Goal: Task Accomplishment & Management: Use online tool/utility

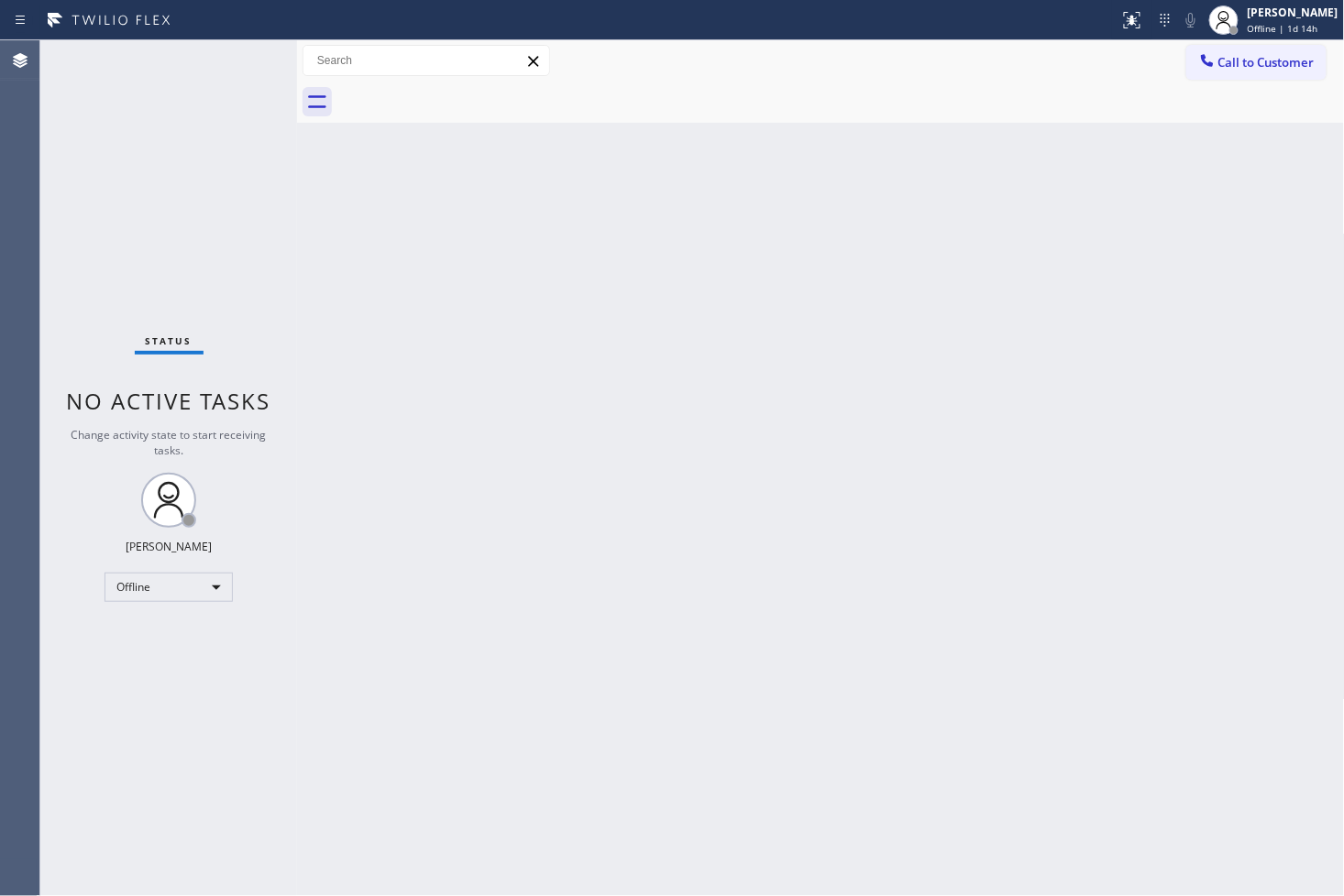
click at [772, 511] on div "Back to Dashboard Change Sender ID Customers Technicians Select a contact Outbo…" at bounding box center [821, 468] width 1048 height 856
click at [209, 581] on div "Offline" at bounding box center [168, 587] width 128 height 30
click at [197, 636] on li "Available" at bounding box center [167, 636] width 125 height 22
click at [562, 637] on div "Back to Dashboard Change Sender ID Customers Technicians Select a contact Outbo…" at bounding box center [821, 468] width 1048 height 856
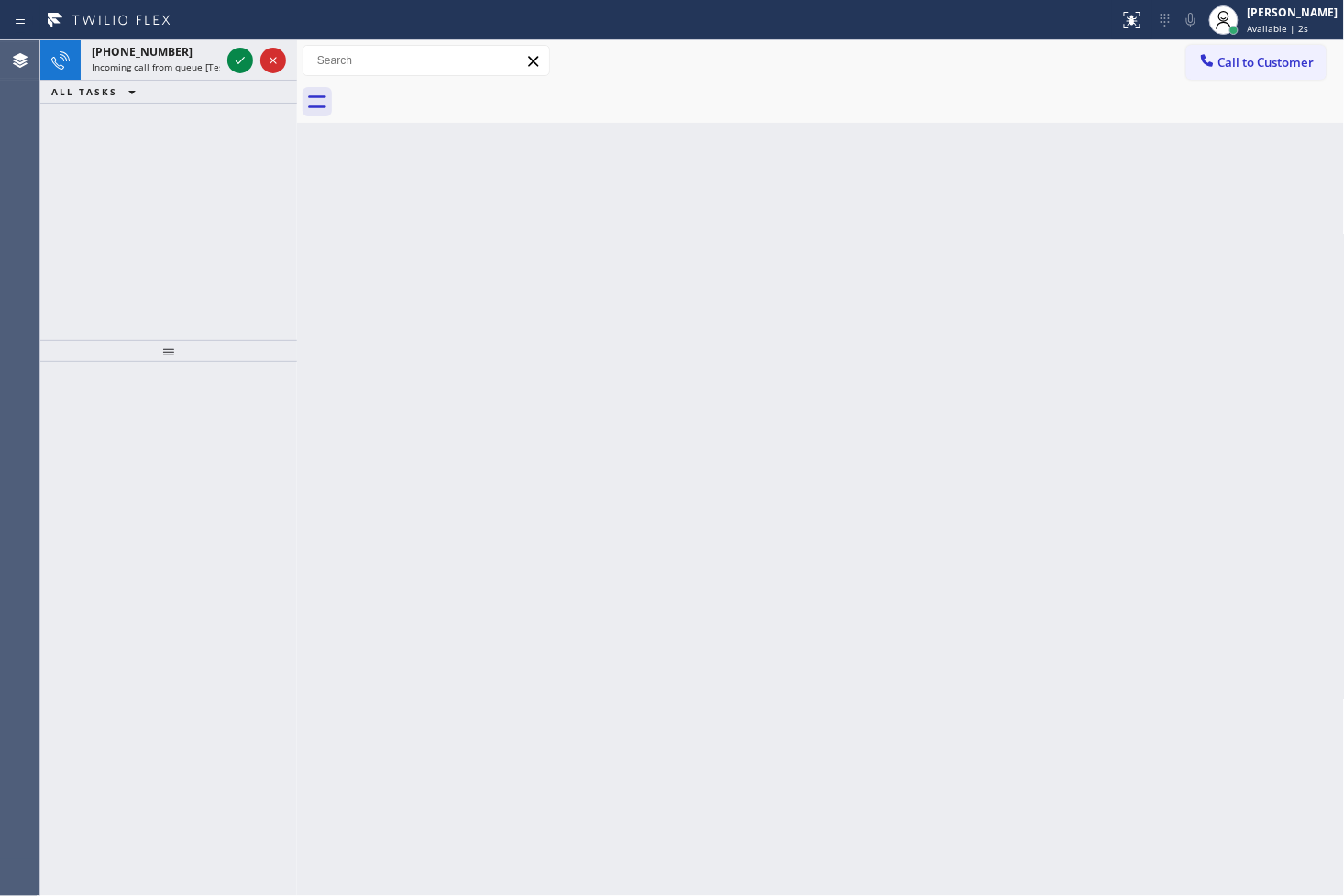
click at [74, 156] on div "[PHONE_NUMBER] Incoming call from queue [Test] All ALL TASKS ALL TASKS ACTIVE T…" at bounding box center [168, 190] width 257 height 300
click at [241, 57] on icon at bounding box center [240, 60] width 22 height 22
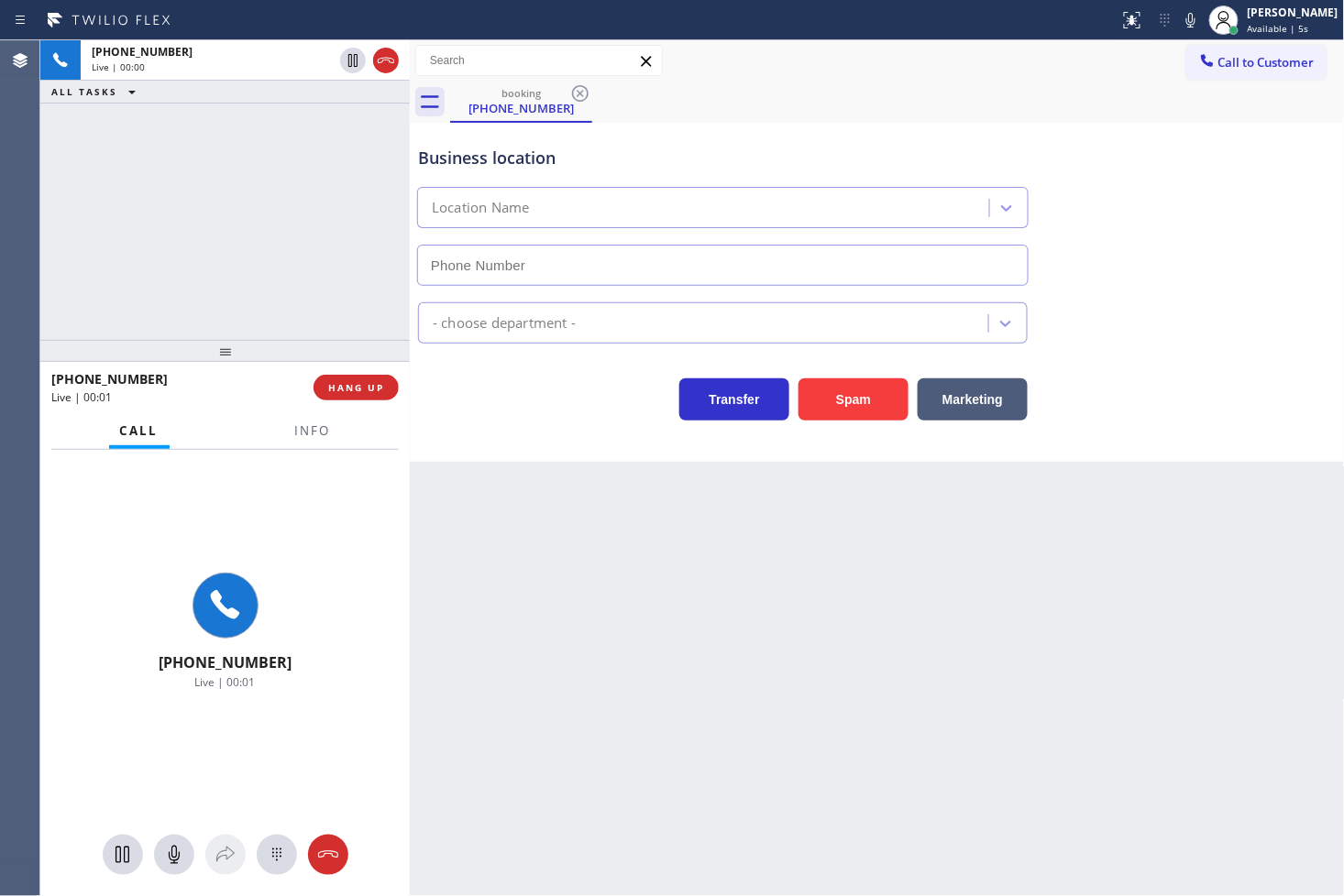
drag, startPoint x: 300, startPoint y: 204, endPoint x: 412, endPoint y: 207, distance: 112.0
click at [410, 207] on div at bounding box center [410, 468] width 0 height 856
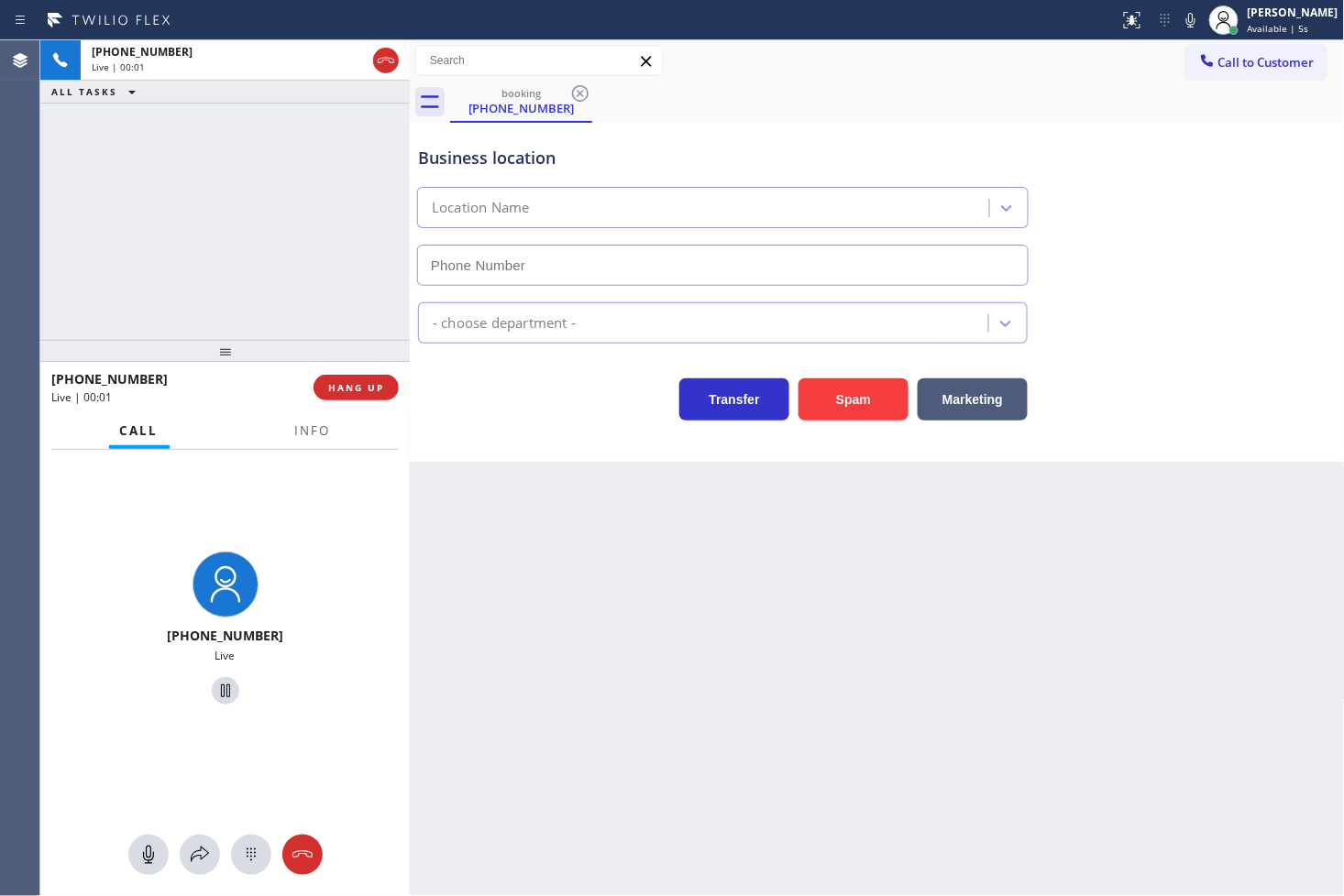
type input "[PHONE_NUMBER]"
click at [304, 197] on div "[PHONE_NUMBER] Live | 00:03 ALL TASKS ALL TASKS ACTIVE TASKS TASKS IN WRAP UP" at bounding box center [224, 190] width 369 height 300
click at [309, 436] on span "Info" at bounding box center [312, 430] width 35 height 16
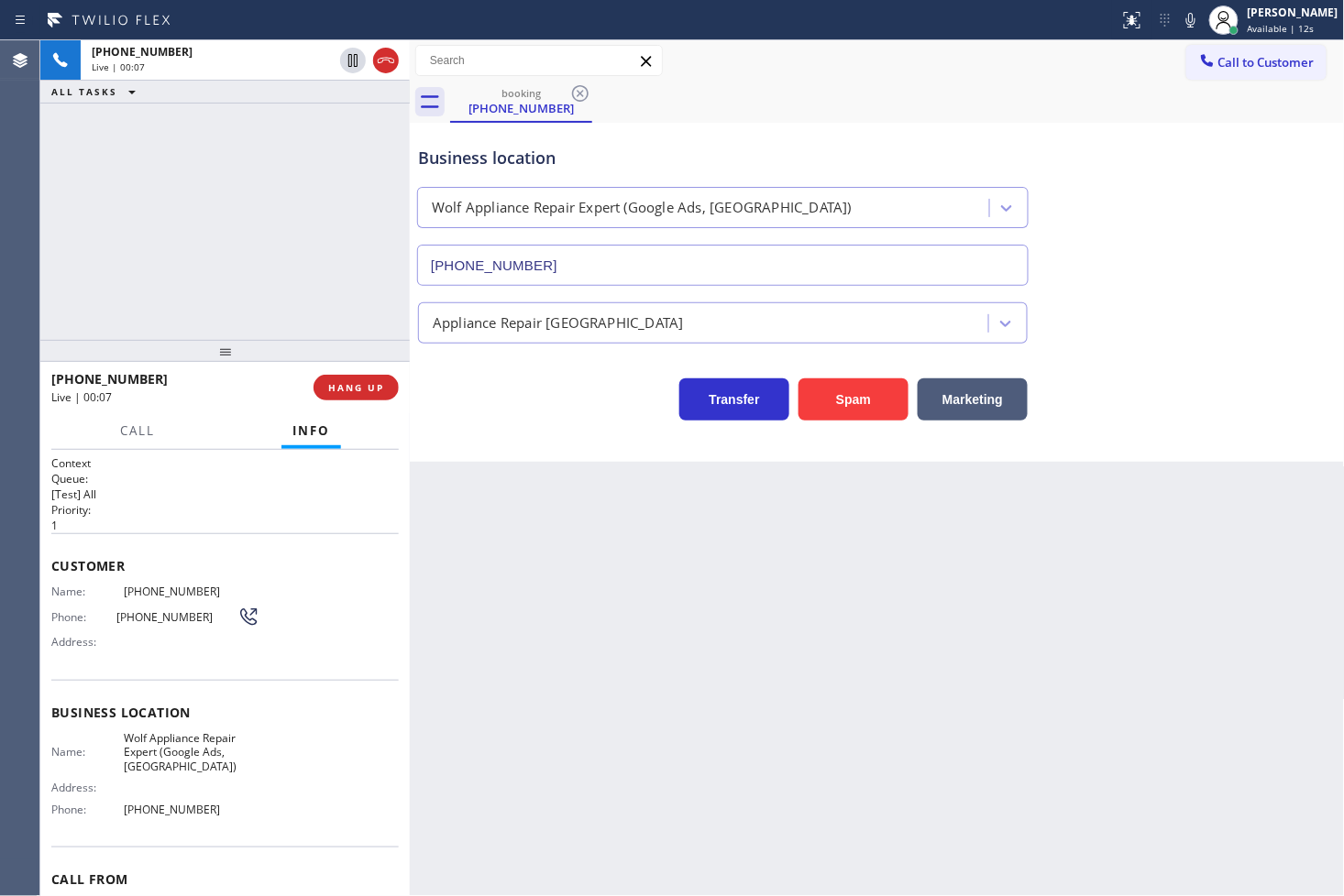
click at [207, 222] on div "[PHONE_NUMBER] Live | 00:07 ALL TASKS ALL TASKS ACTIVE TASKS TASKS IN WRAP UP" at bounding box center [224, 190] width 369 height 300
click at [502, 428] on div "Business location Wolf Appliance Repair Expert (Google Ads, [GEOGRAPHIC_DATA]) …" at bounding box center [877, 292] width 935 height 339
drag, startPoint x: 266, startPoint y: 285, endPoint x: 350, endPoint y: 342, distance: 101.5
click at [280, 290] on div "[PHONE_NUMBER] Live | 00:08 ALL TASKS ALL TASKS ACTIVE TASKS TASKS IN WRAP UP" at bounding box center [224, 190] width 369 height 300
click at [557, 496] on div "Back to Dashboard Change Sender ID Customers Technicians Select a contact Outbo…" at bounding box center [877, 468] width 935 height 856
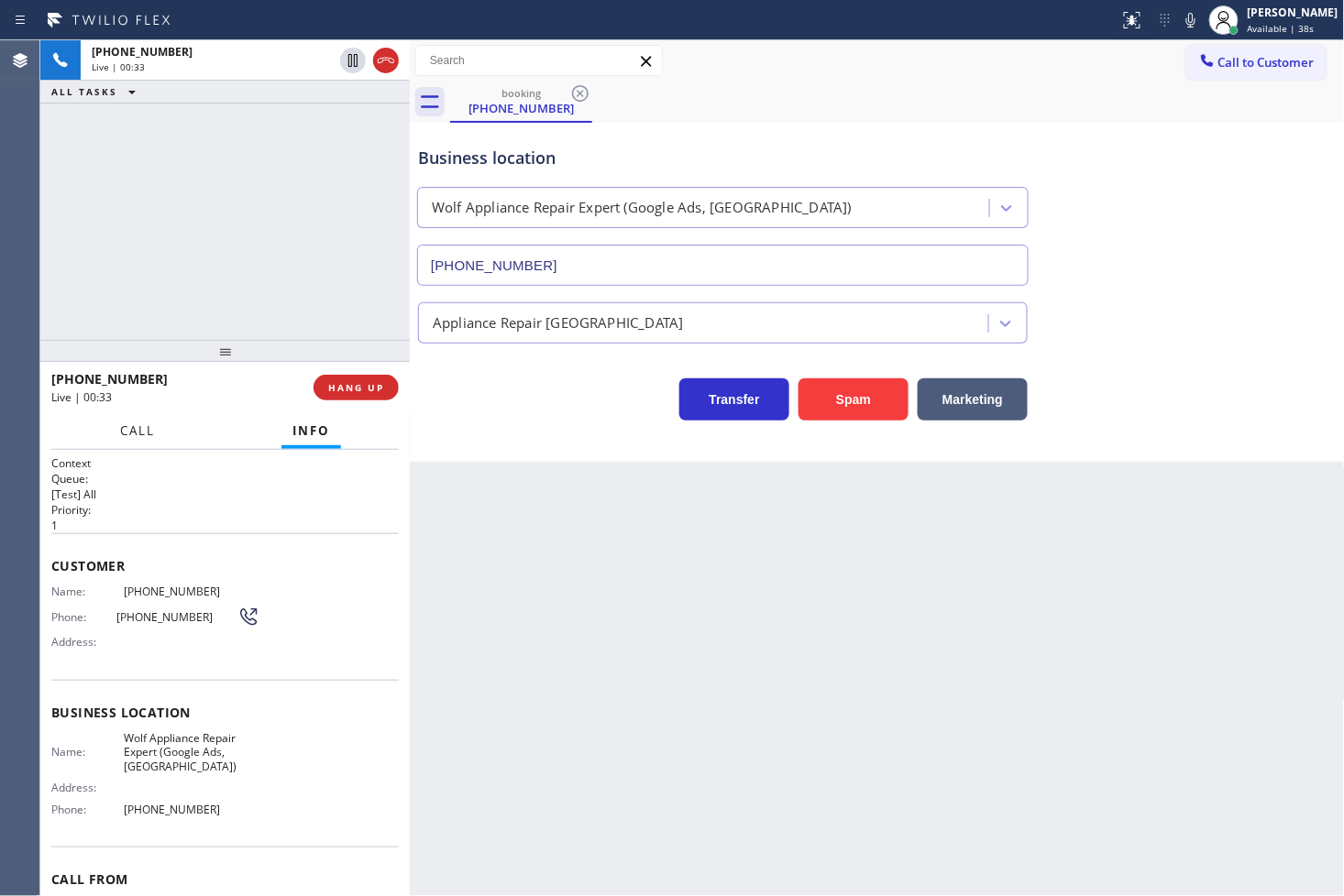
click at [144, 427] on span "Call" at bounding box center [137, 430] width 34 height 16
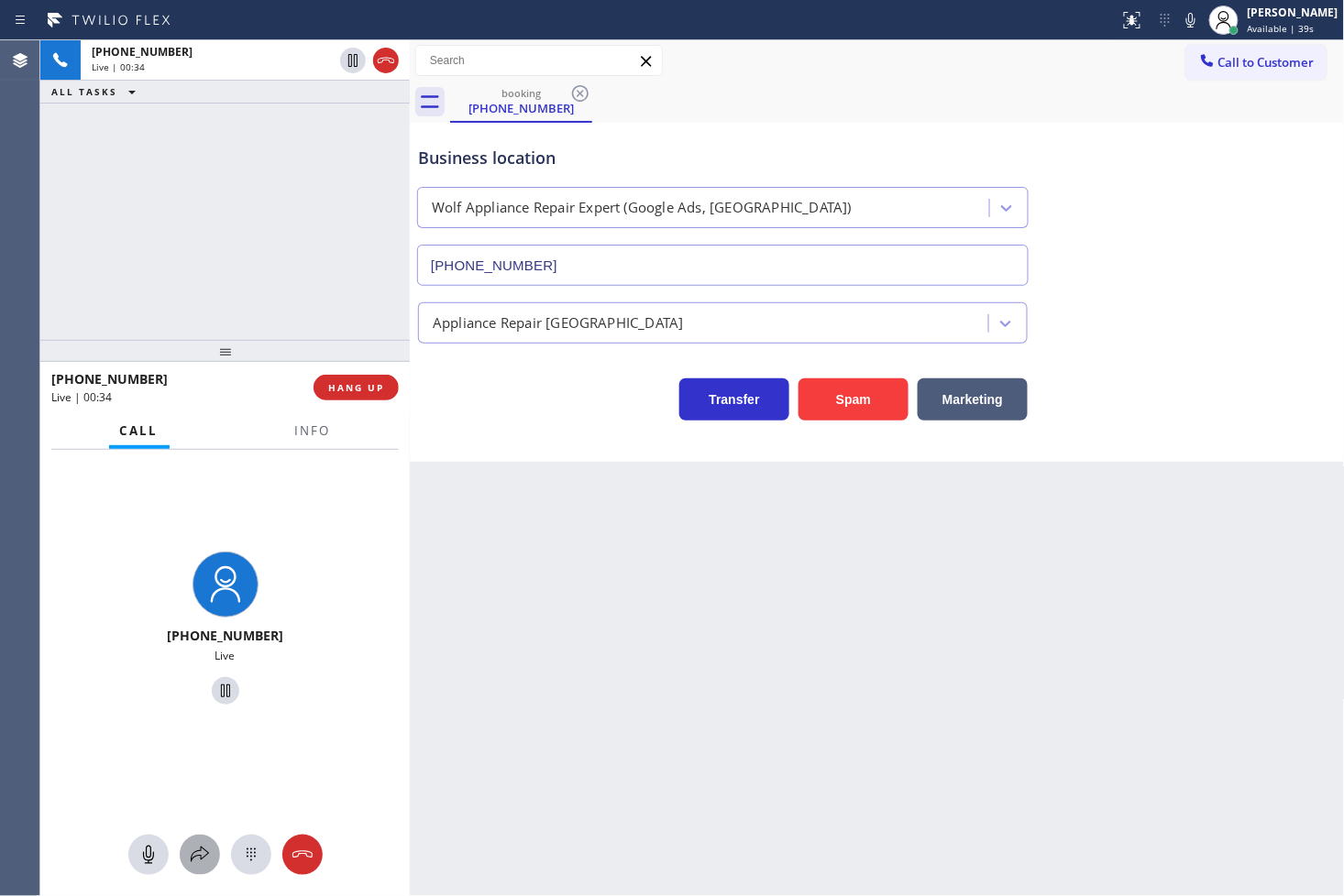
click at [197, 806] on icon at bounding box center [200, 854] width 18 height 15
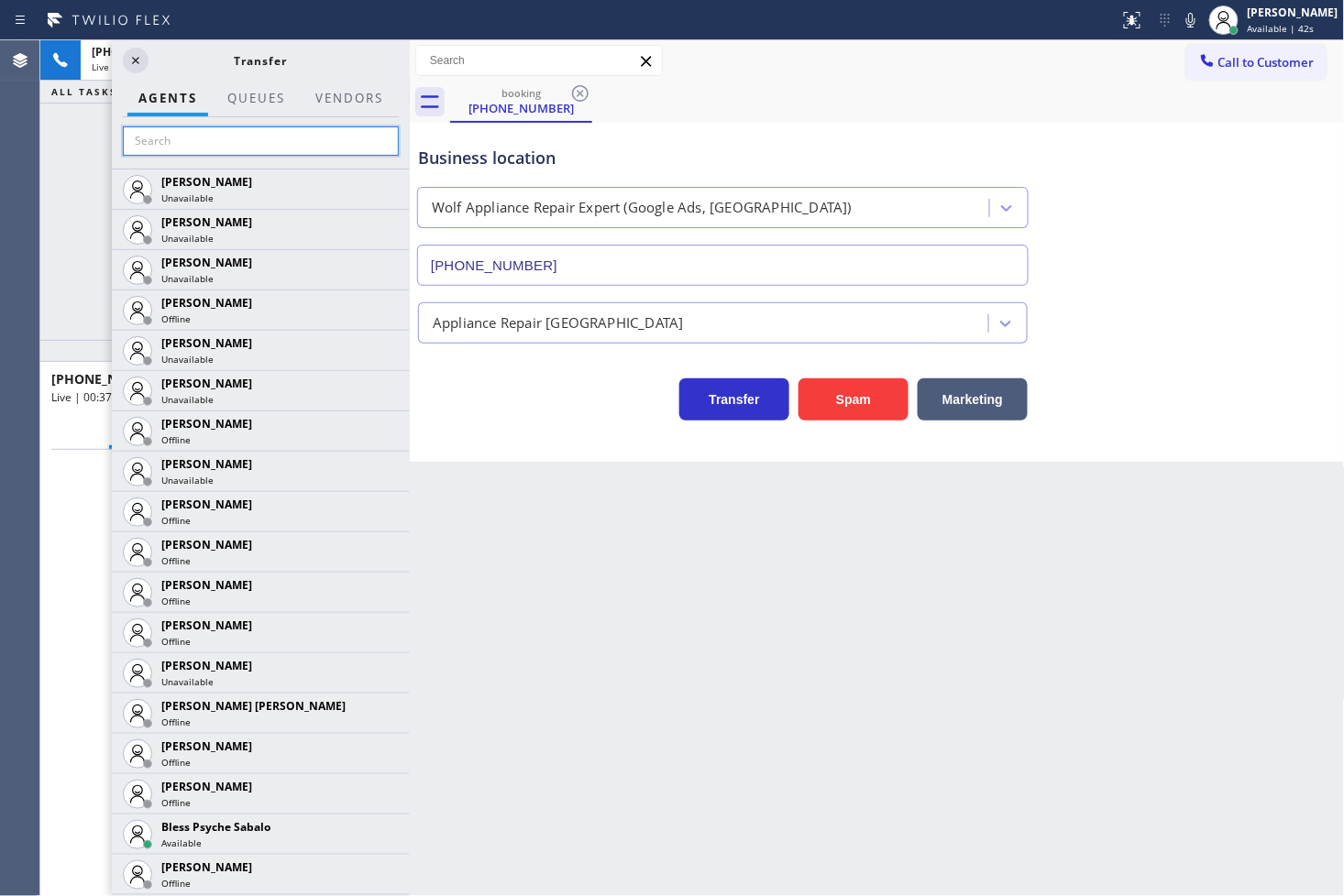
click at [212, 142] on input "text" at bounding box center [261, 141] width 276 height 30
click at [138, 57] on icon at bounding box center [136, 60] width 22 height 22
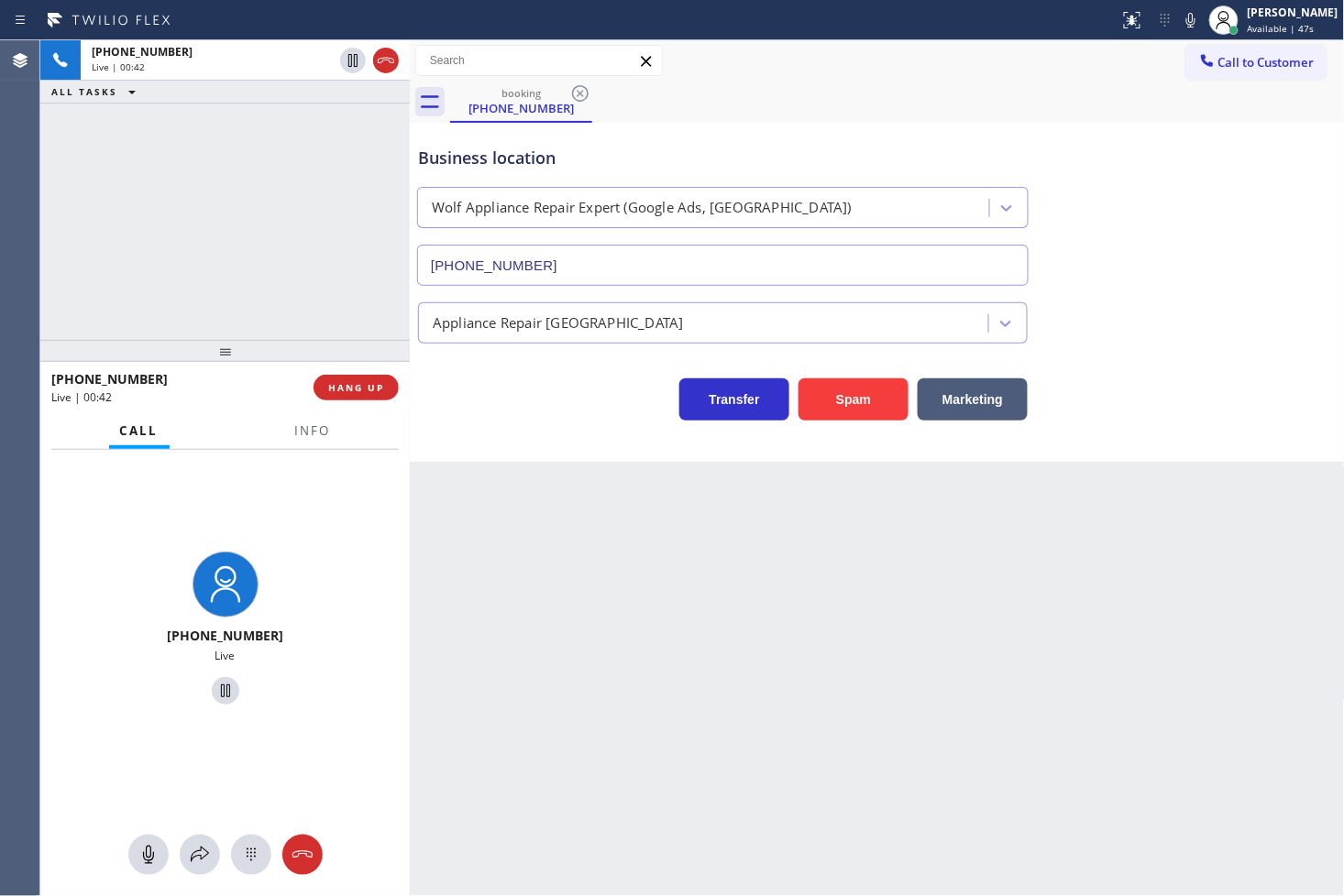
click at [454, 387] on div "Transfer Spam Marketing" at bounding box center [723, 395] width 617 height 52
drag, startPoint x: 213, startPoint y: 178, endPoint x: 310, endPoint y: 280, distance: 140.8
click at [213, 177] on div "[PHONE_NUMBER] Live | 00:42 ALL TASKS ALL TASKS ACTIVE TASKS TASKS IN WRAP UP" at bounding box center [224, 190] width 369 height 300
click at [524, 425] on div "Business location Wolf Appliance Repair Expert (Google Ads, [GEOGRAPHIC_DATA]) …" at bounding box center [877, 292] width 935 height 339
click at [181, 271] on div "[PHONE_NUMBER] Live | 01:05 ALL TASKS ALL TASKS ACTIVE TASKS TASKS IN WRAP UP" at bounding box center [224, 190] width 369 height 300
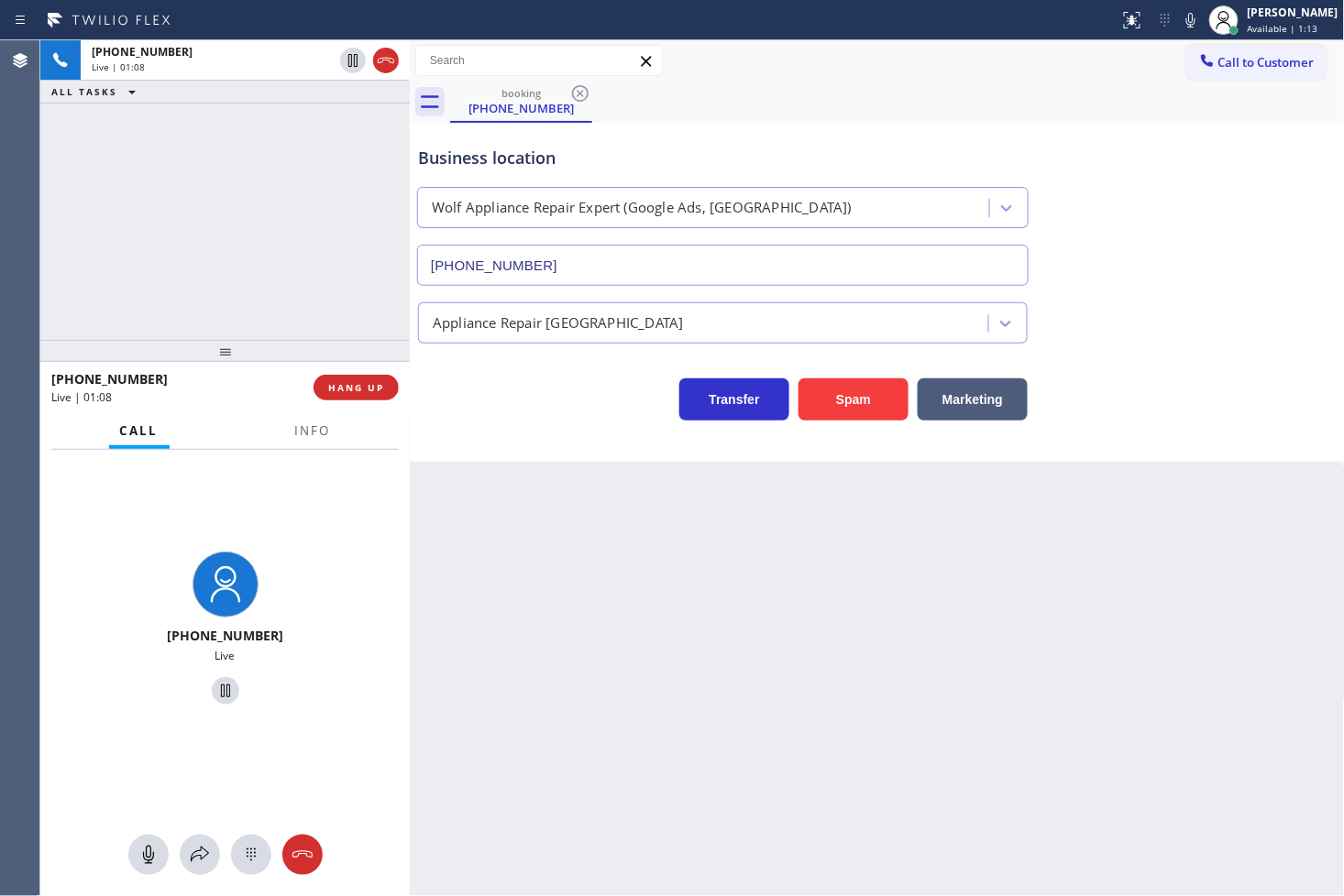
click at [236, 498] on div "[PHONE_NUMBER] Live" at bounding box center [224, 632] width 369 height 363
click at [307, 446] on div at bounding box center [313, 448] width 58 height 4
click at [307, 428] on span "Info" at bounding box center [312, 430] width 35 height 16
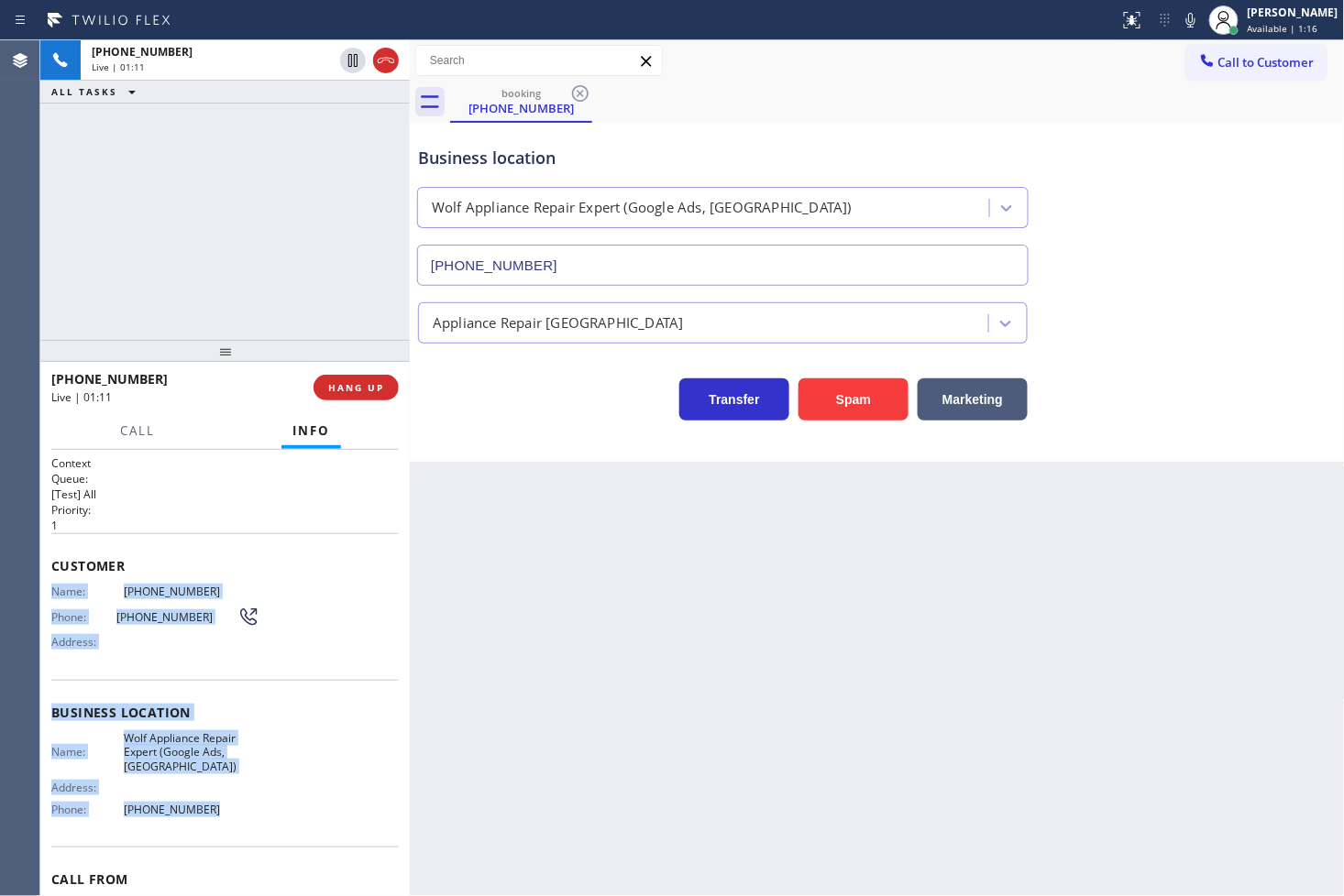
drag, startPoint x: 47, startPoint y: 591, endPoint x: 236, endPoint y: 827, distance: 302.4
click at [236, 806] on div "Context Queue: [Test] All Priority: 1 Customer Name: [PHONE_NUMBER] Phone: [PHO…" at bounding box center [224, 674] width 369 height 448
copy div "Name: [PHONE_NUMBER] Phone: [PHONE_NUMBER] Address: Business location Name: Wol…"
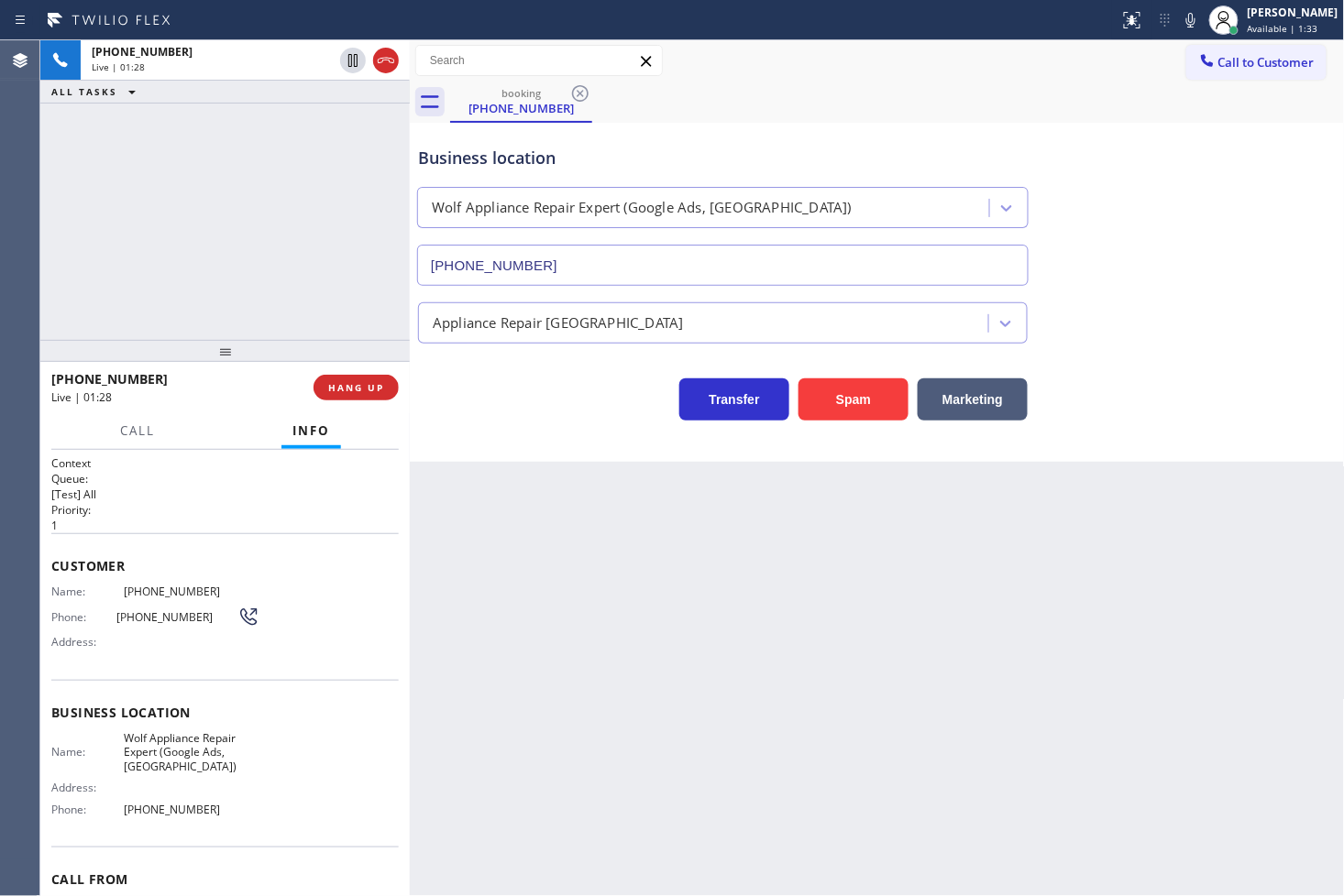
click at [304, 257] on div "[PHONE_NUMBER] Live | 01:28 ALL TASKS ALL TASKS ACTIVE TASKS TASKS IN WRAP UP" at bounding box center [224, 190] width 369 height 300
click at [448, 394] on div "Transfer Spam Marketing" at bounding box center [723, 395] width 617 height 52
click at [241, 202] on div "[PHONE_NUMBER] Live | 01:29 ALL TASKS ALL TASKS ACTIVE TASKS TASKS IN WRAP UP" at bounding box center [224, 190] width 369 height 300
click at [515, 427] on div "Business location Wolf Appliance Repair Expert (Google Ads, [GEOGRAPHIC_DATA]) …" at bounding box center [877, 292] width 935 height 339
click at [169, 171] on div "[PHONE_NUMBER] Live | 01:30 ALL TASKS ALL TASKS ACTIVE TASKS TASKS IN WRAP UP" at bounding box center [224, 190] width 369 height 300
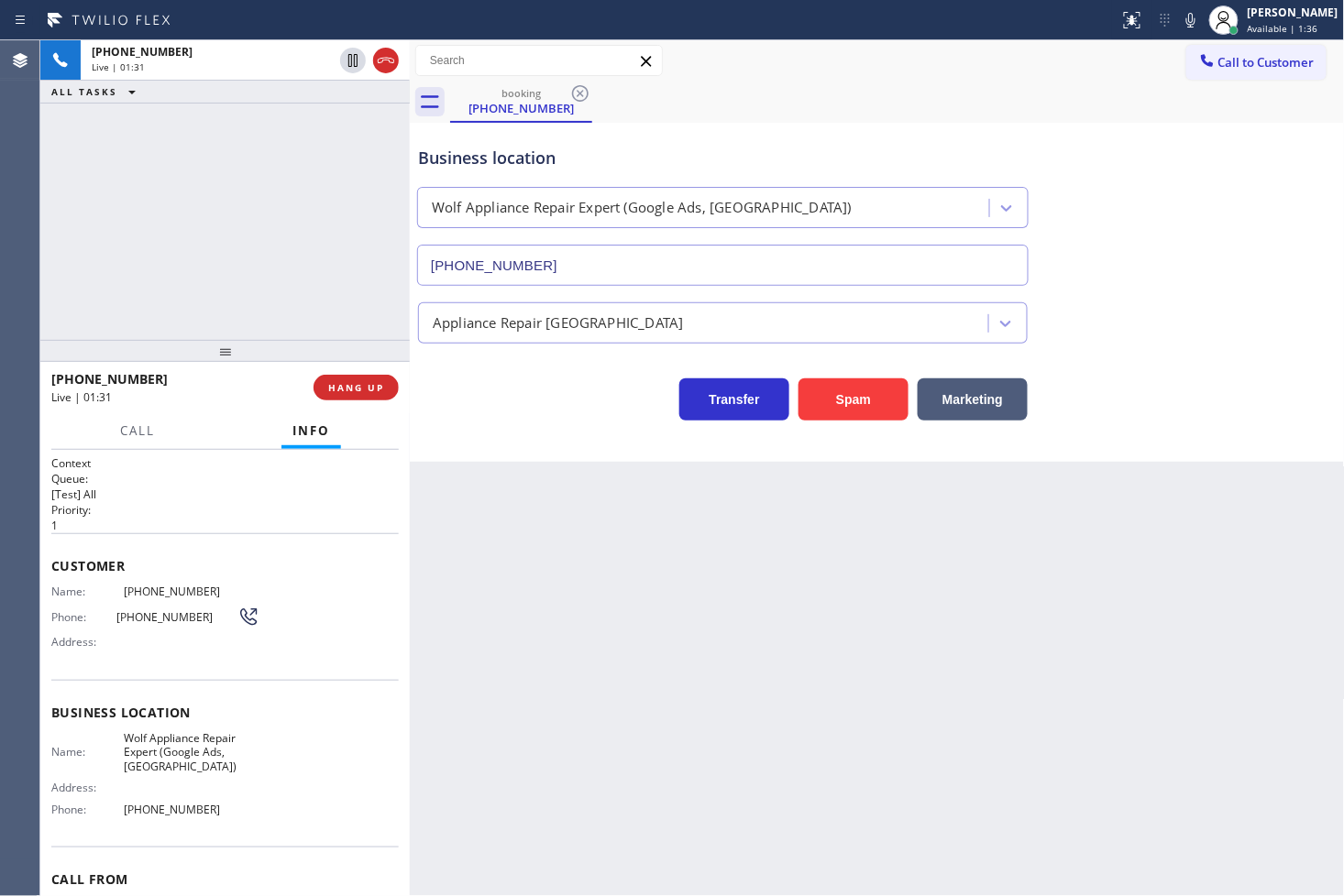
click at [474, 387] on div "Transfer Spam Marketing" at bounding box center [723, 395] width 617 height 52
click at [276, 214] on div "[PHONE_NUMBER] Live | 01:34 ALL TASKS ALL TASKS ACTIVE TASKS TASKS IN WRAP UP" at bounding box center [224, 190] width 369 height 300
click at [304, 230] on div "[PHONE_NUMBER] Live | 01:35 ALL TASKS ALL TASKS ACTIVE TASKS TASKS IN WRAP UP" at bounding box center [224, 190] width 369 height 300
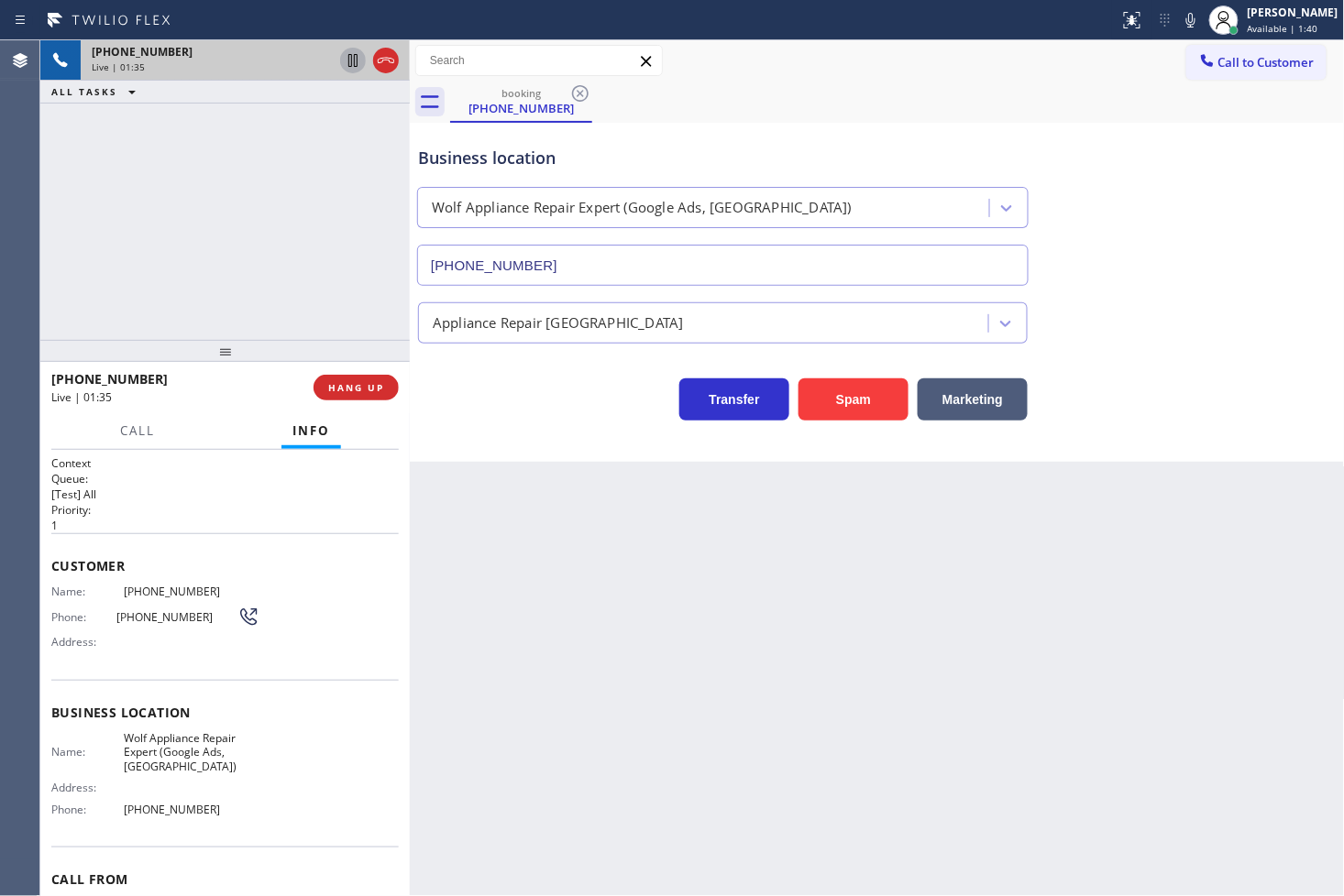
click at [350, 59] on icon at bounding box center [352, 60] width 22 height 22
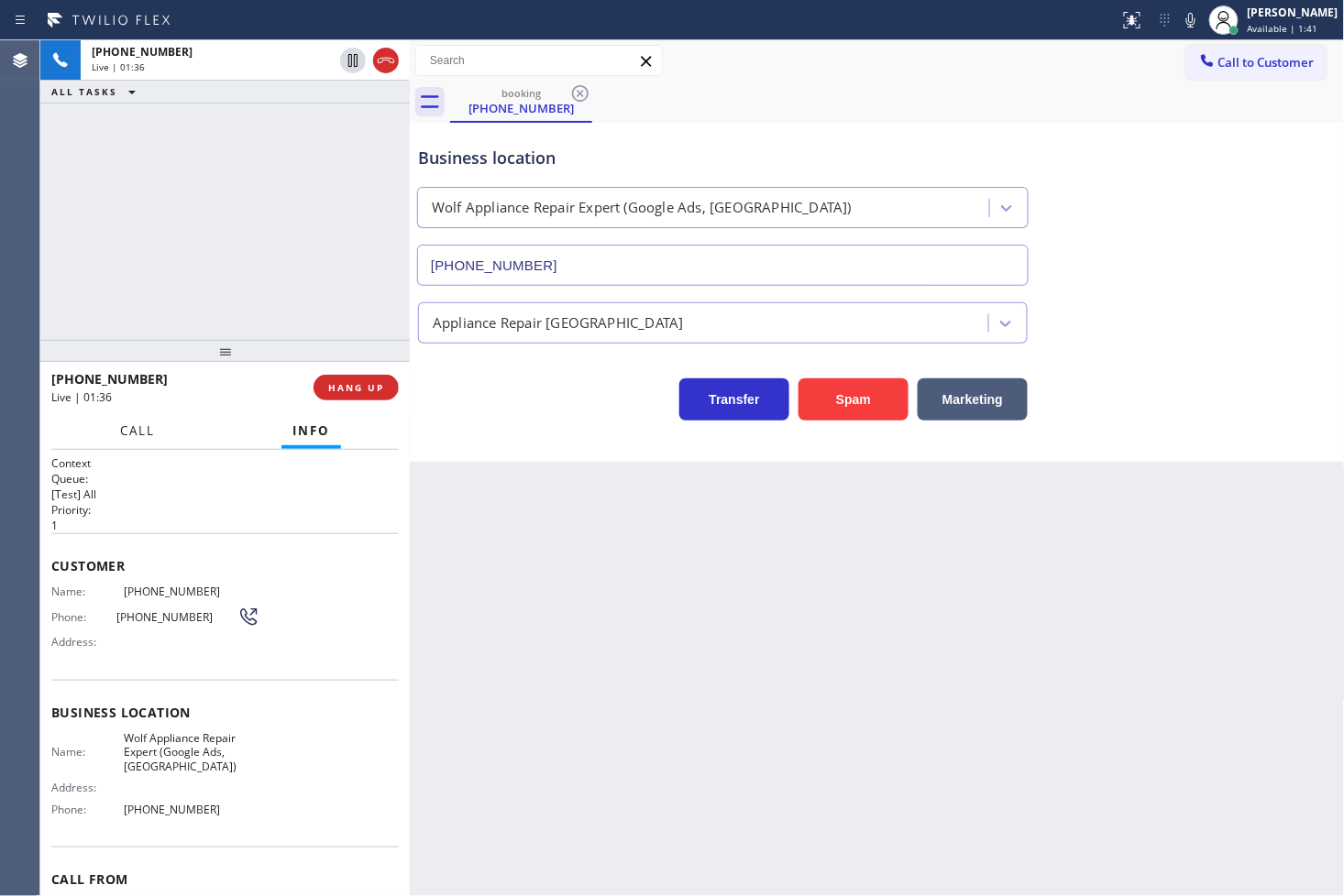
click at [128, 434] on span "Call" at bounding box center [137, 430] width 34 height 16
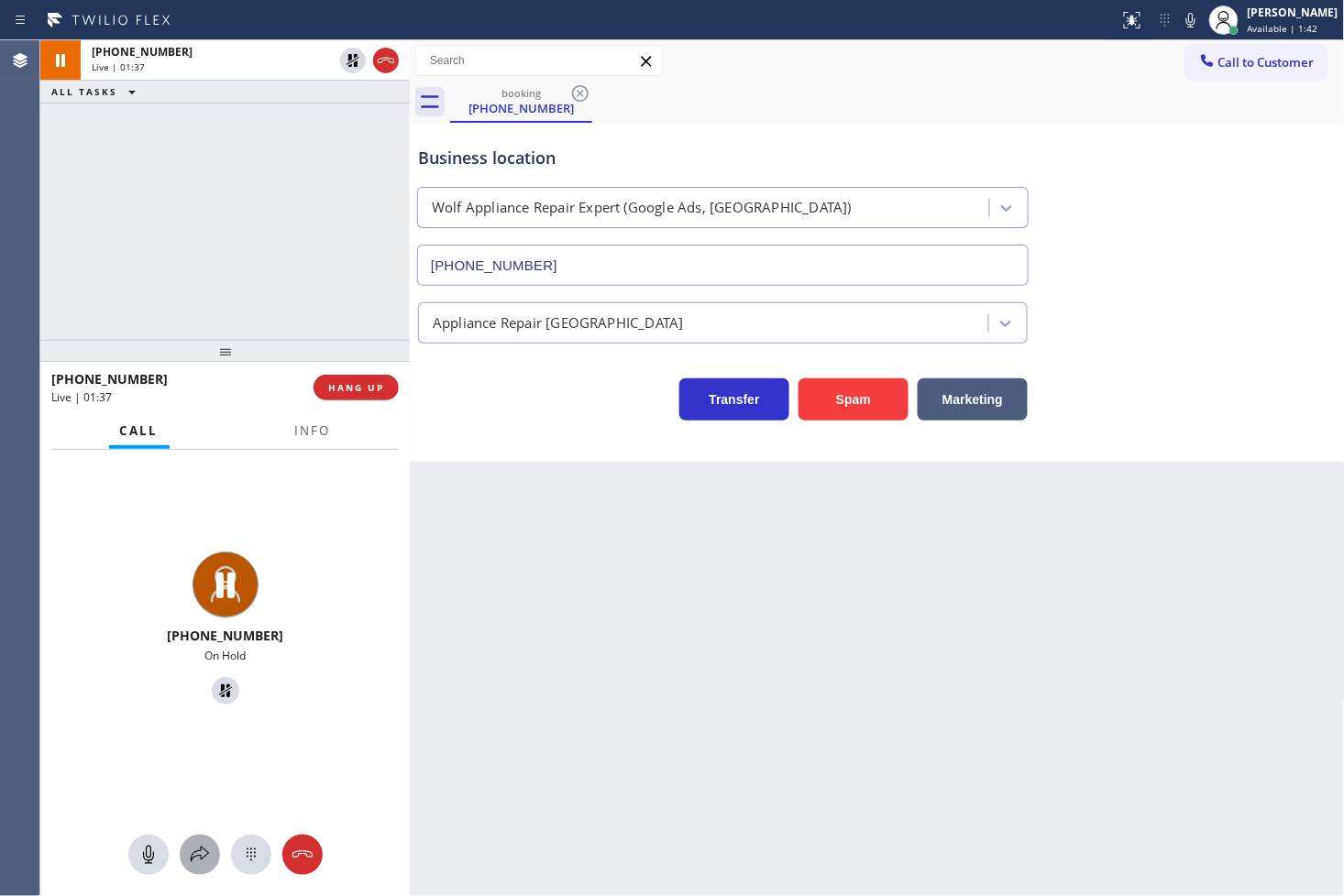
click at [196, 806] on icon at bounding box center [200, 854] width 18 height 15
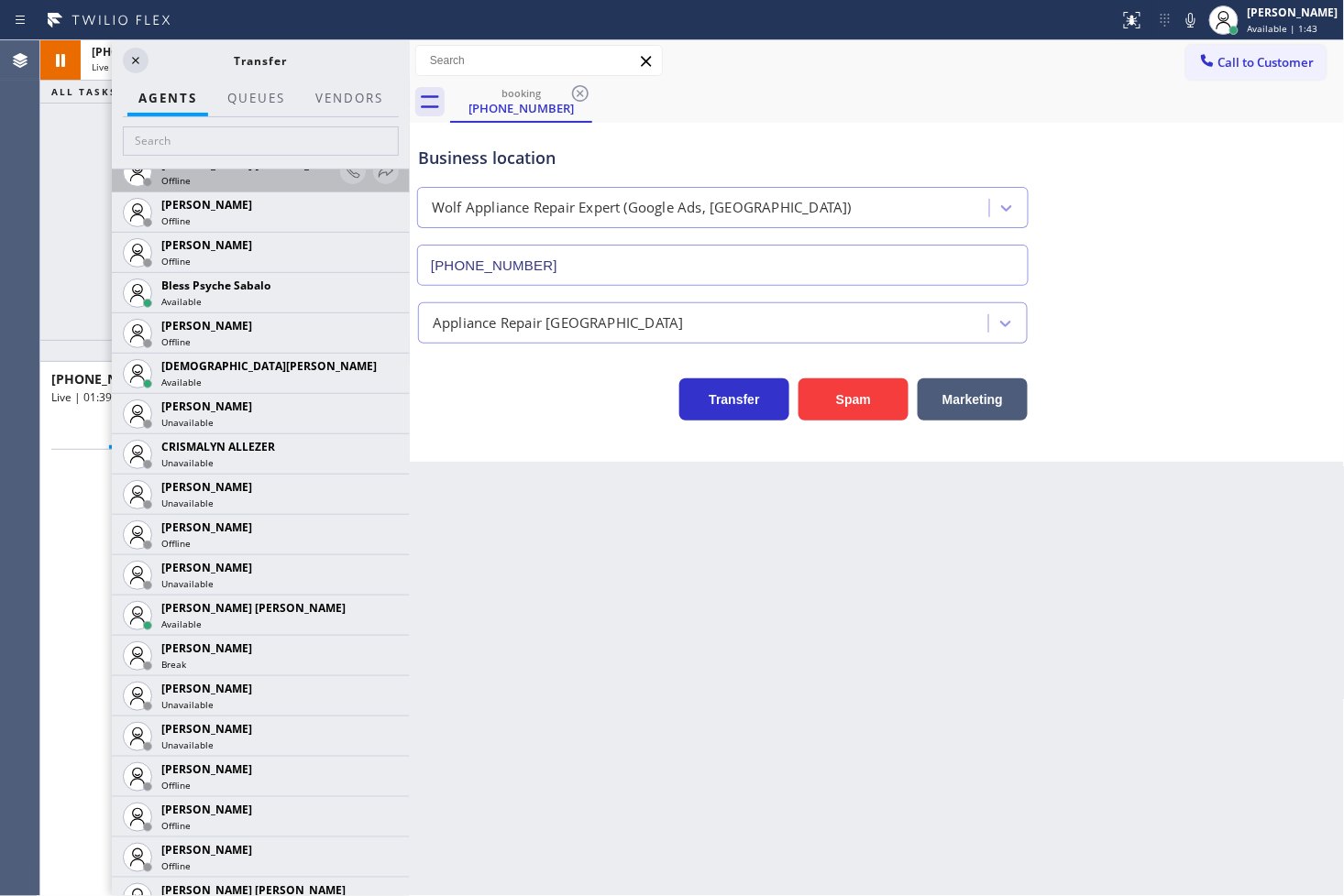
scroll to position [611, 0]
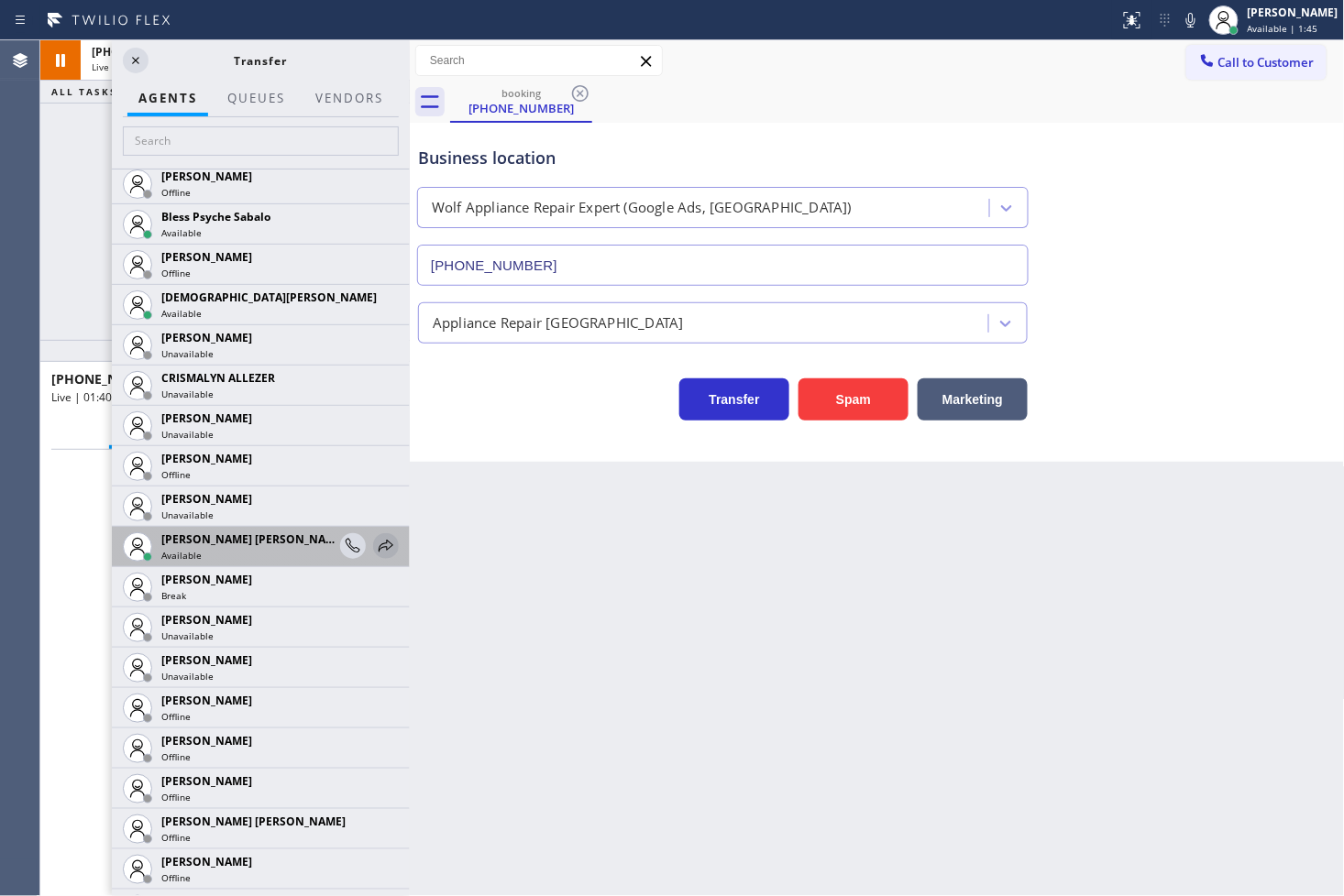
click at [379, 548] on icon at bounding box center [386, 546] width 14 height 11
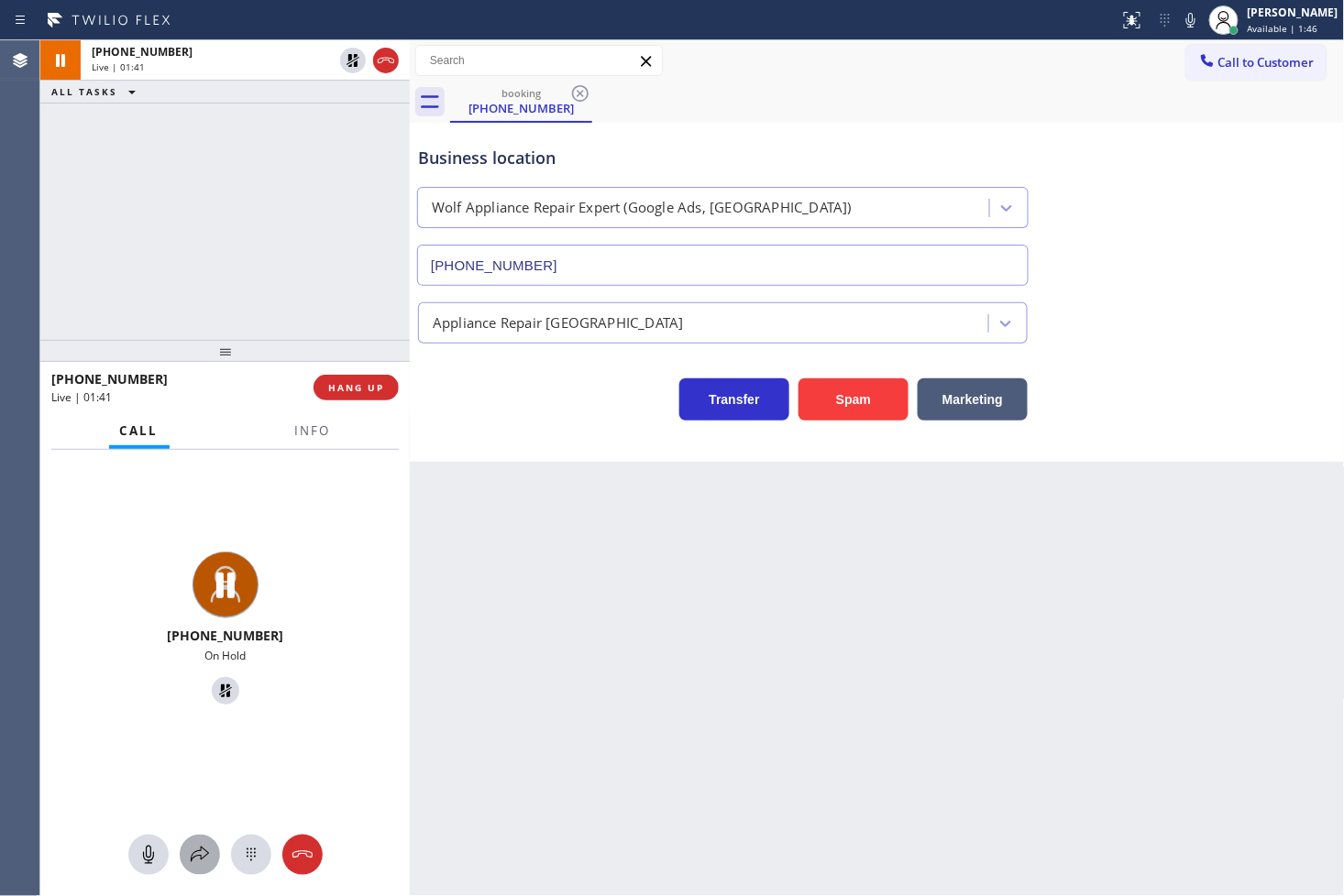
click at [180, 806] on div at bounding box center [200, 855] width 40 height 22
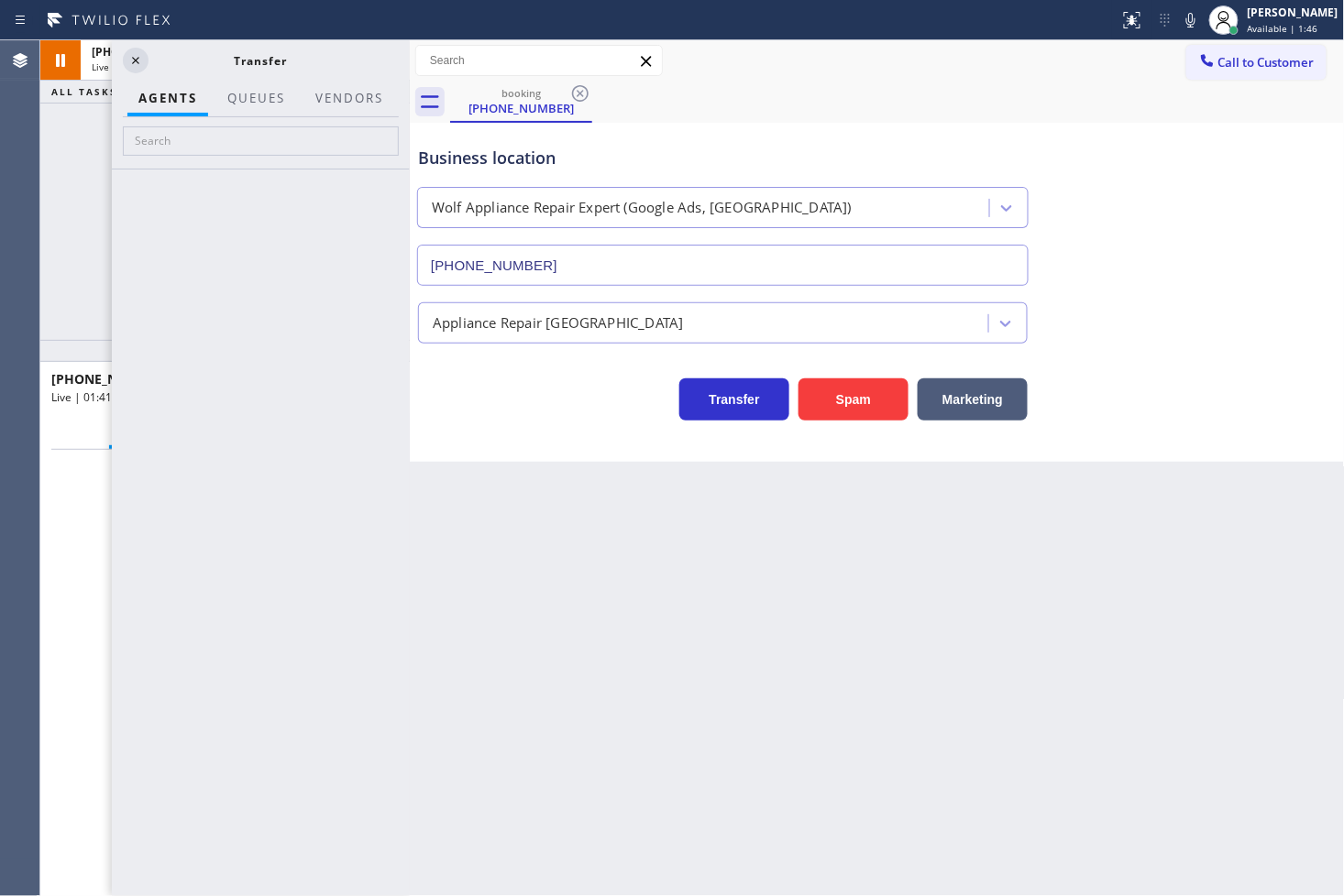
click at [198, 806] on div at bounding box center [261, 532] width 298 height 728
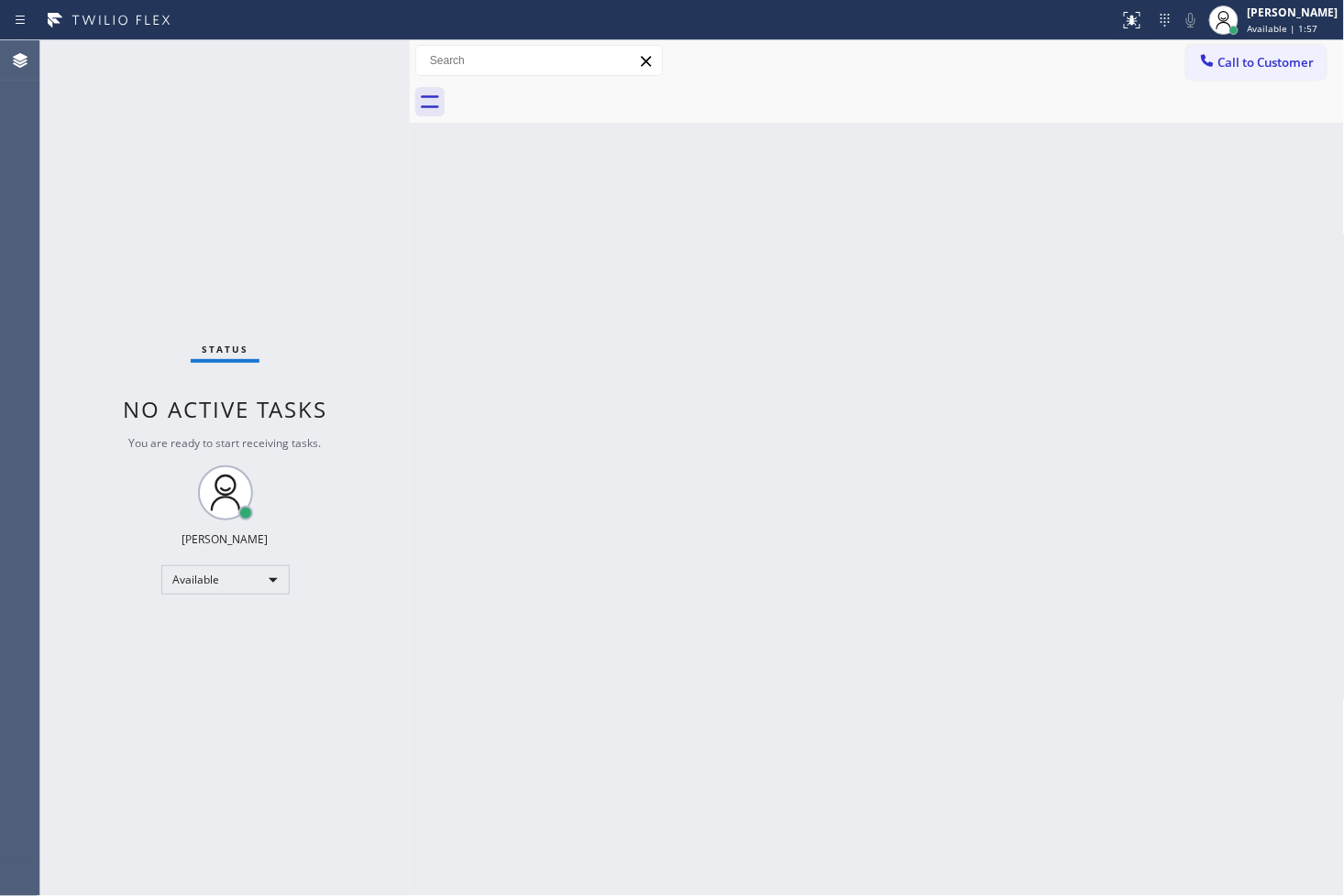
click at [496, 326] on div "Back to Dashboard Change Sender ID Customers Technicians Select a contact Outbo…" at bounding box center [877, 468] width 935 height 856
click at [241, 104] on div "Status No active tasks You are ready to start receiving tasks. [PERSON_NAME]" at bounding box center [224, 468] width 369 height 856
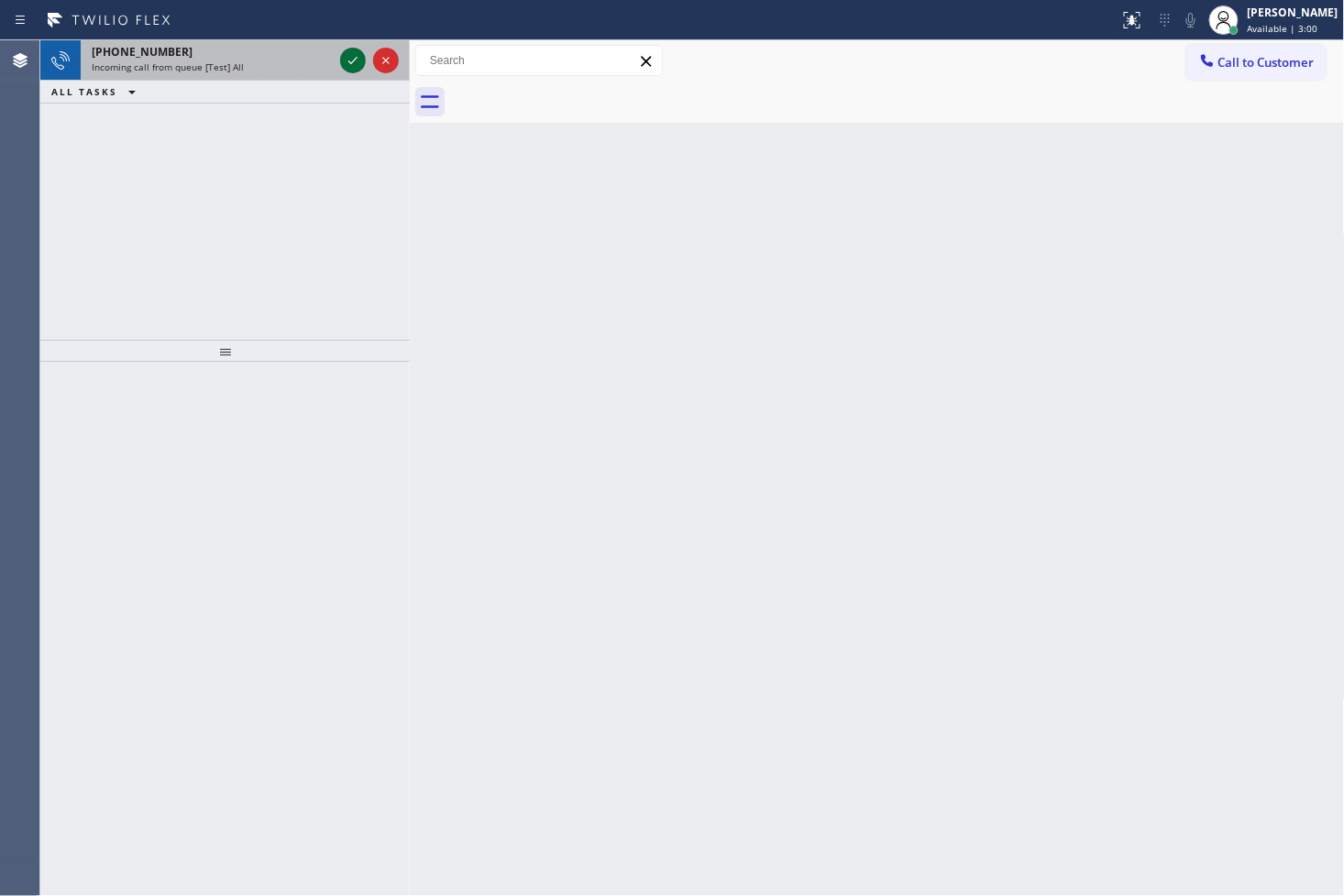
click at [361, 58] on icon at bounding box center [352, 60] width 22 height 22
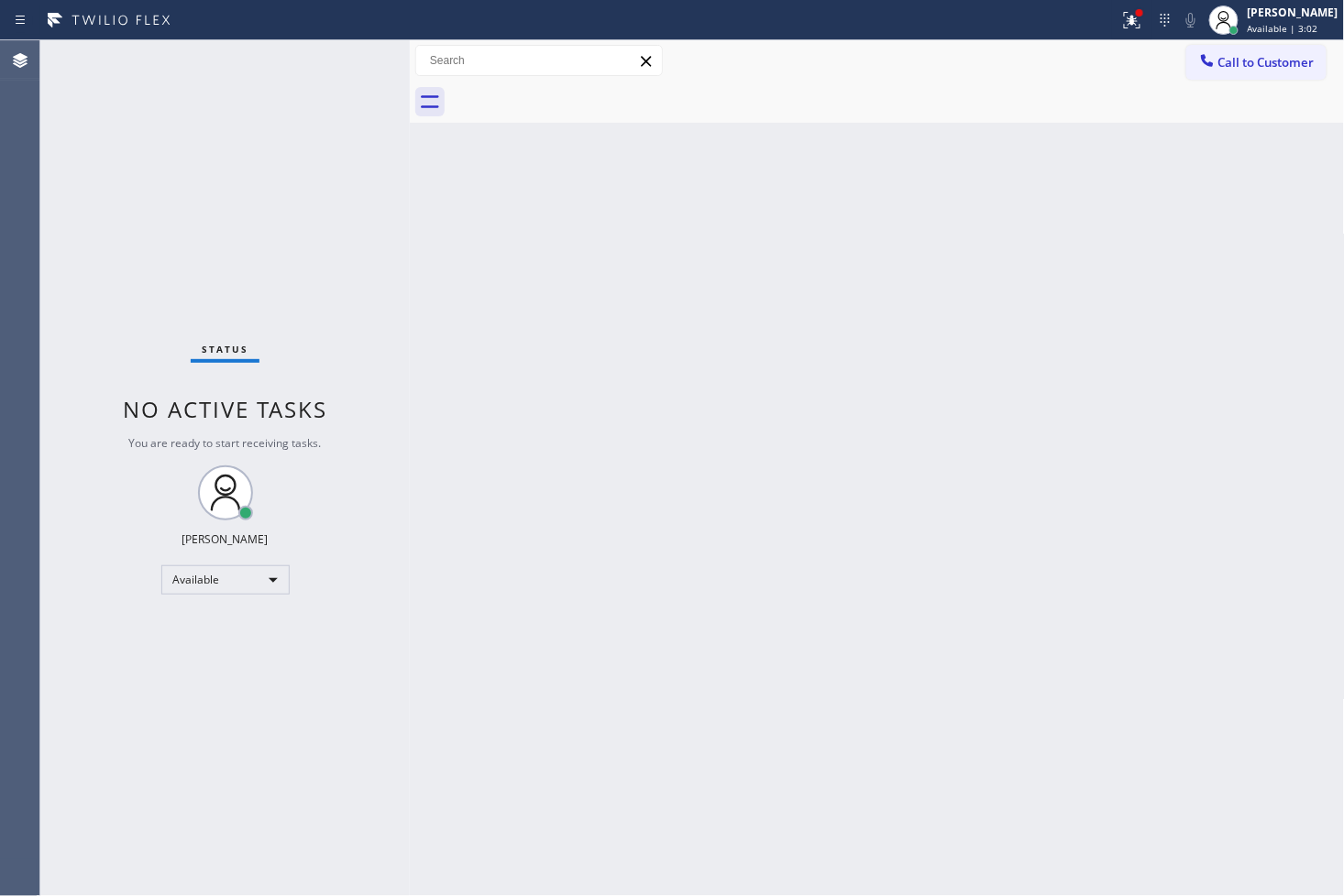
click at [343, 65] on div "Status No active tasks You are ready to start receiving tasks. [PERSON_NAME]" at bounding box center [224, 468] width 369 height 856
click at [1134, 13] on div at bounding box center [1140, 13] width 11 height 11
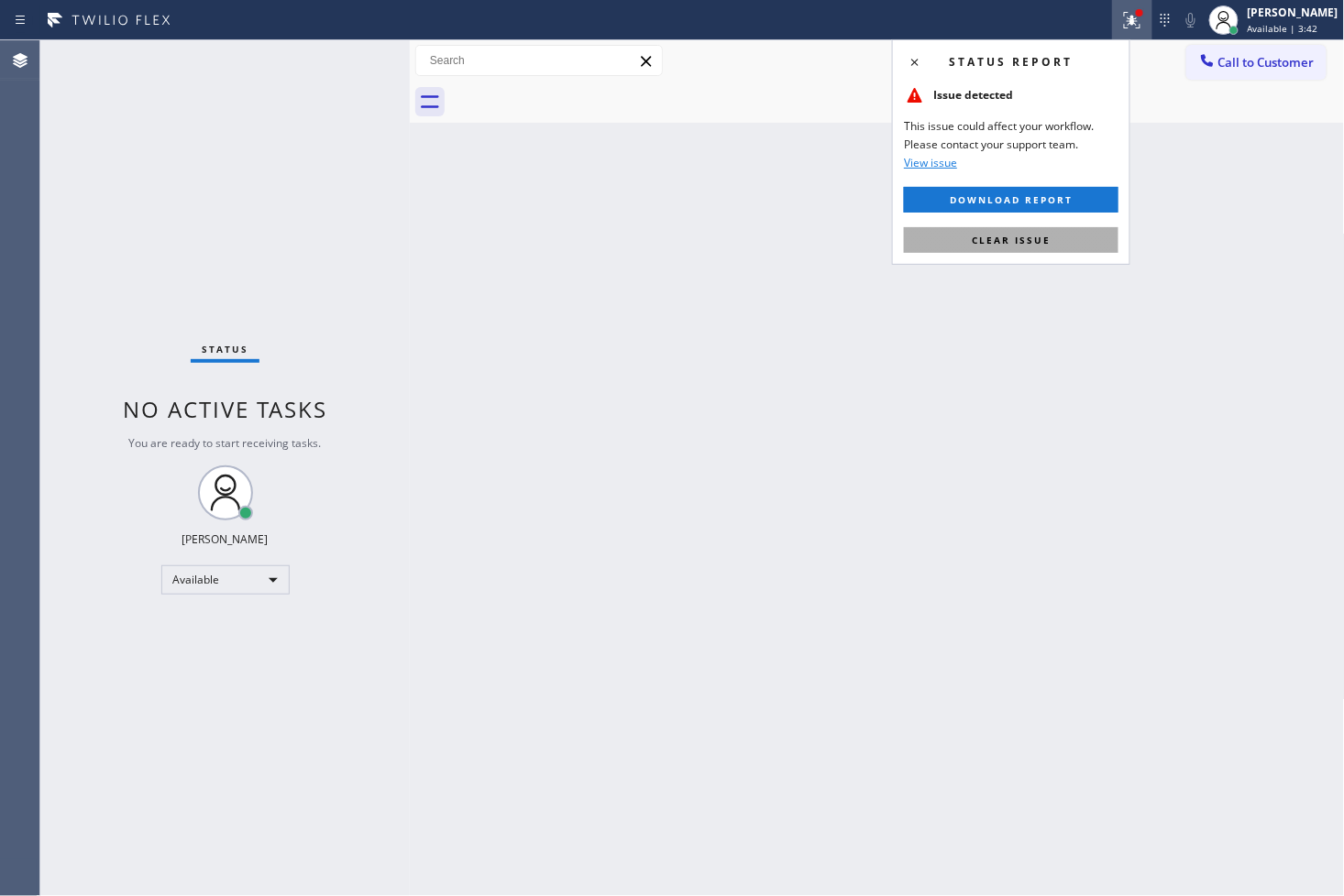
click at [1047, 241] on span "Clear issue" at bounding box center [1011, 240] width 79 height 12
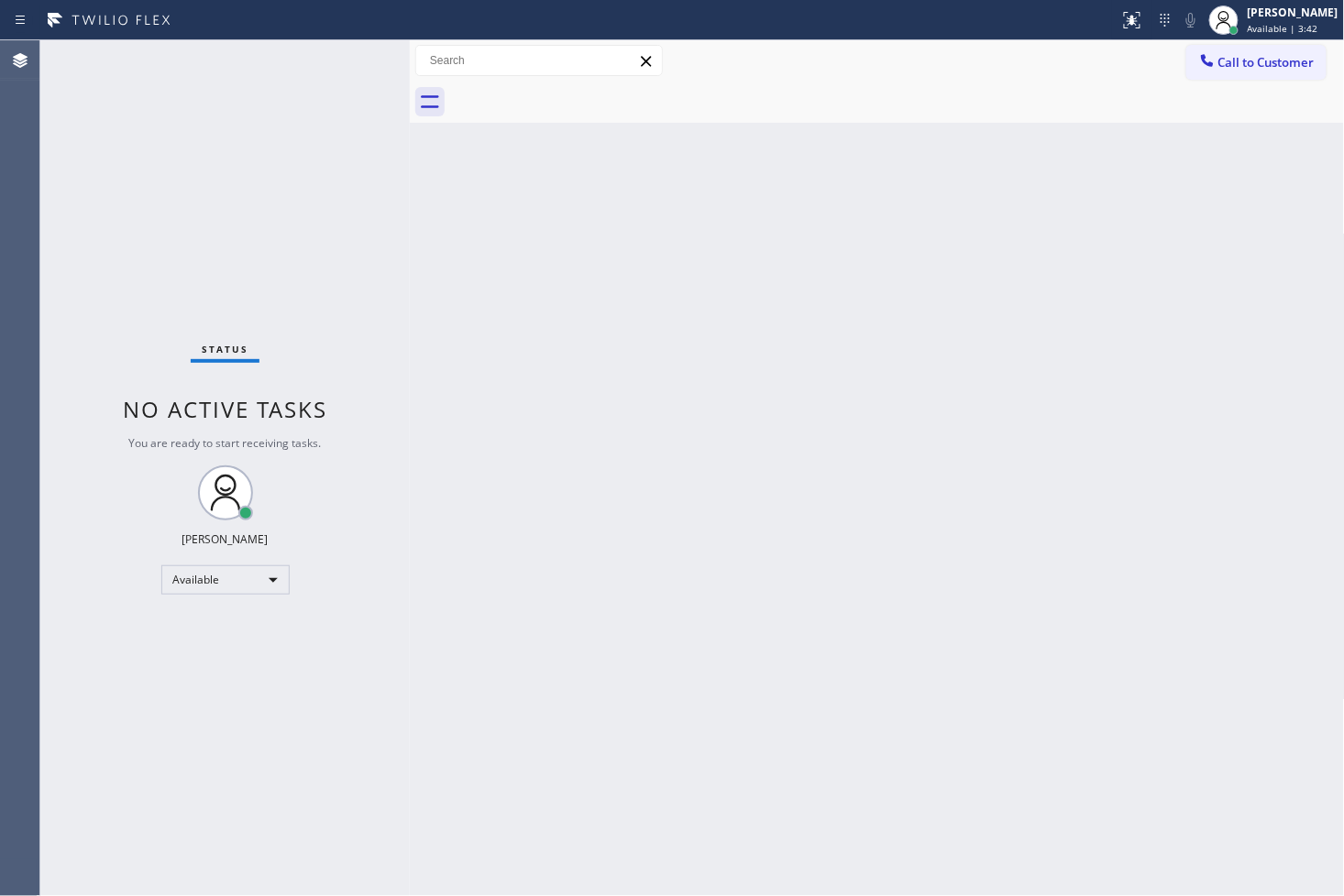
drag, startPoint x: 202, startPoint y: 172, endPoint x: 282, endPoint y: 101, distance: 107.0
click at [202, 171] on div "Status No active tasks You are ready to start receiving tasks. [PERSON_NAME]" at bounding box center [224, 468] width 369 height 856
click at [344, 61] on div "Status No active tasks You are ready to start receiving tasks. [PERSON_NAME]" at bounding box center [224, 468] width 369 height 856
click at [361, 52] on div "Status No active tasks You are ready to start receiving tasks. [PERSON_NAME]" at bounding box center [224, 468] width 369 height 856
drag, startPoint x: 1284, startPoint y: 578, endPoint x: 1324, endPoint y: 545, distance: 51.9
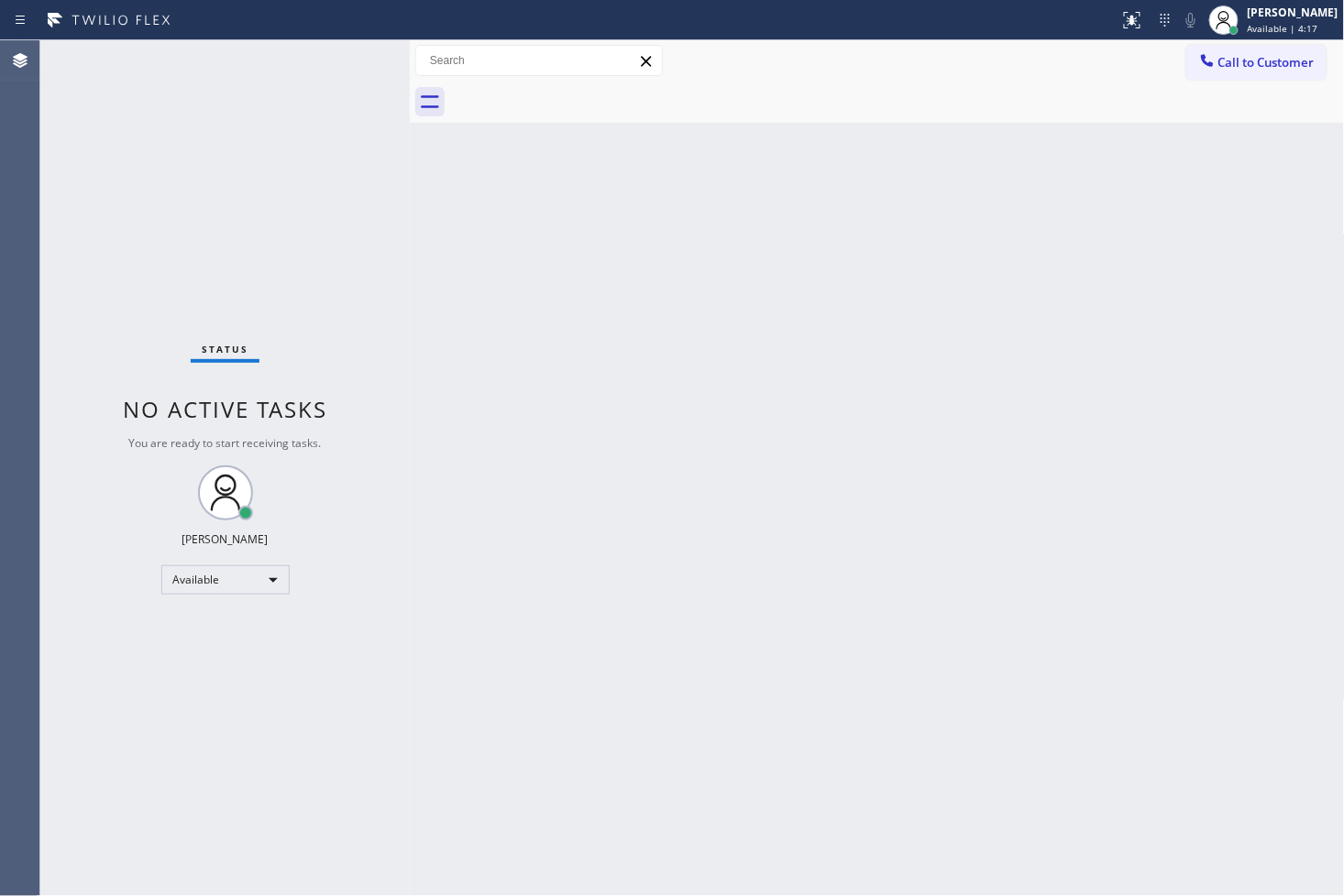
click at [1209, 561] on div "Back to Dashboard Change Sender ID Customers Technicians Select a contact Outbo…" at bounding box center [877, 468] width 935 height 856
drag, startPoint x: 378, startPoint y: 156, endPoint x: 377, endPoint y: 147, distance: 9.1
click at [377, 156] on div "Status No active tasks You are ready to start receiving tasks. [PERSON_NAME]" at bounding box center [224, 468] width 369 height 856
click at [340, 69] on div "Status No active tasks You are ready to start receiving tasks. [PERSON_NAME]" at bounding box center [224, 468] width 369 height 856
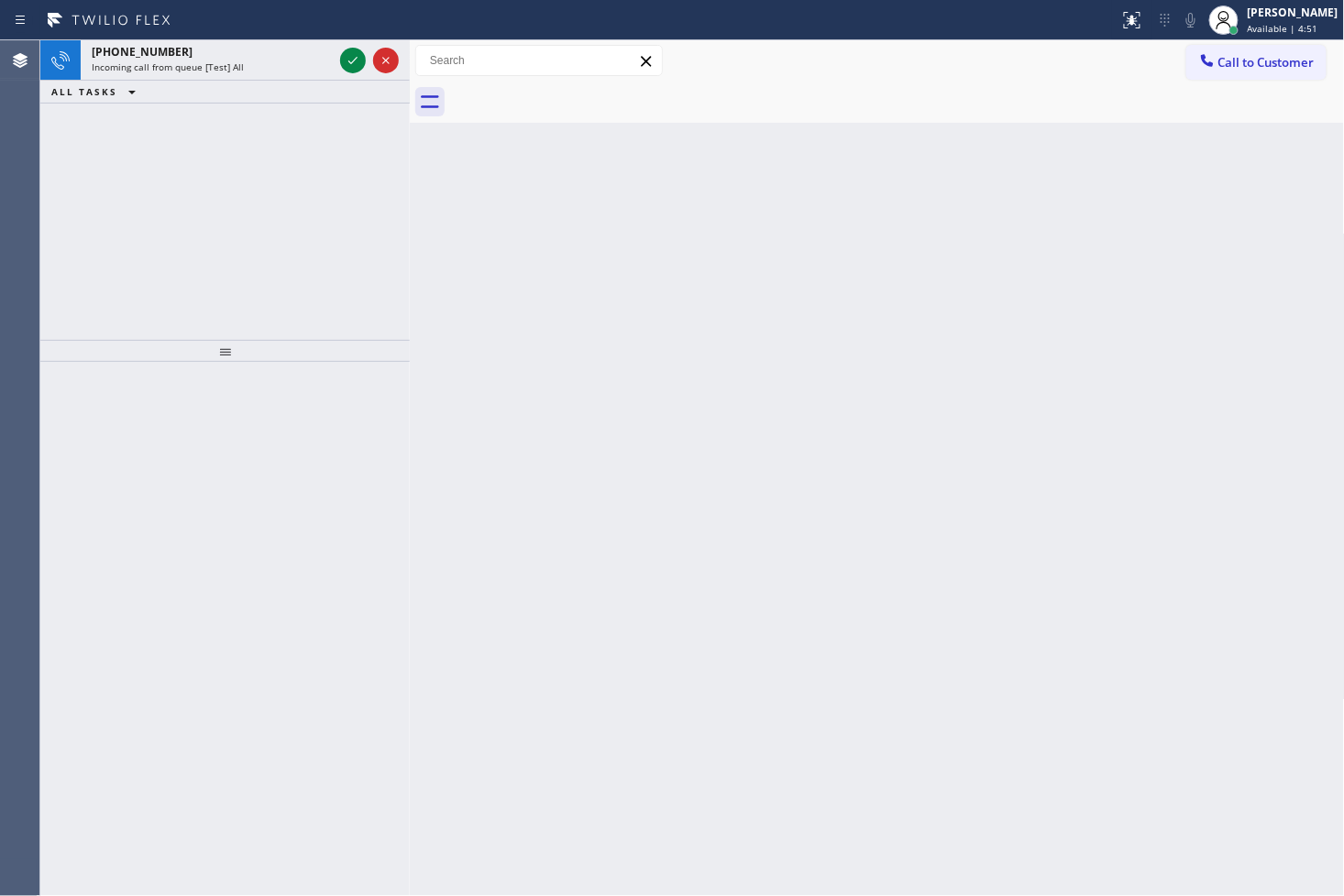
click at [80, 248] on div "[PHONE_NUMBER] Incoming call from queue [Test] All ALL TASKS ALL TASKS ACTIVE T…" at bounding box center [224, 190] width 369 height 300
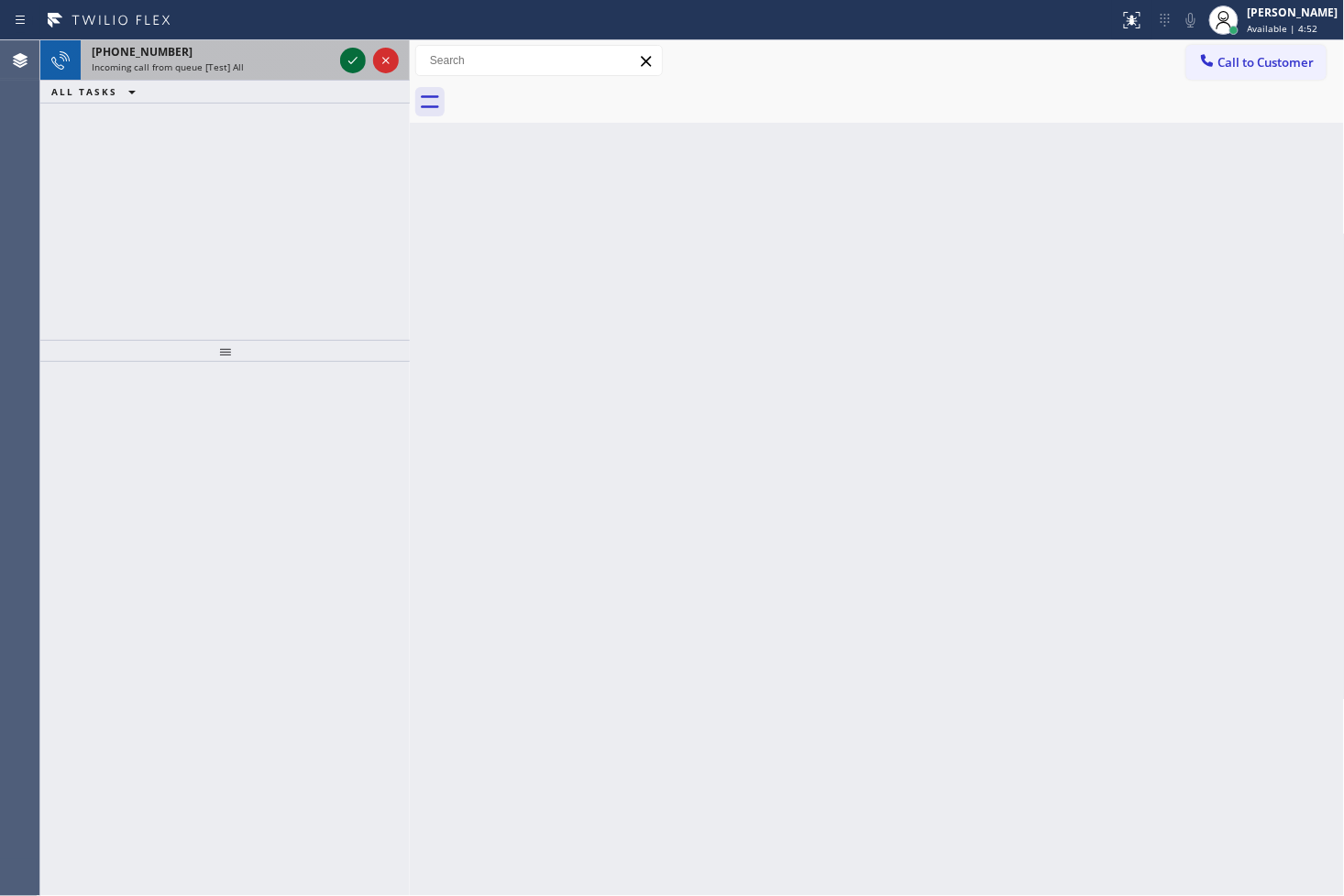
click at [359, 60] on icon at bounding box center [352, 60] width 22 height 22
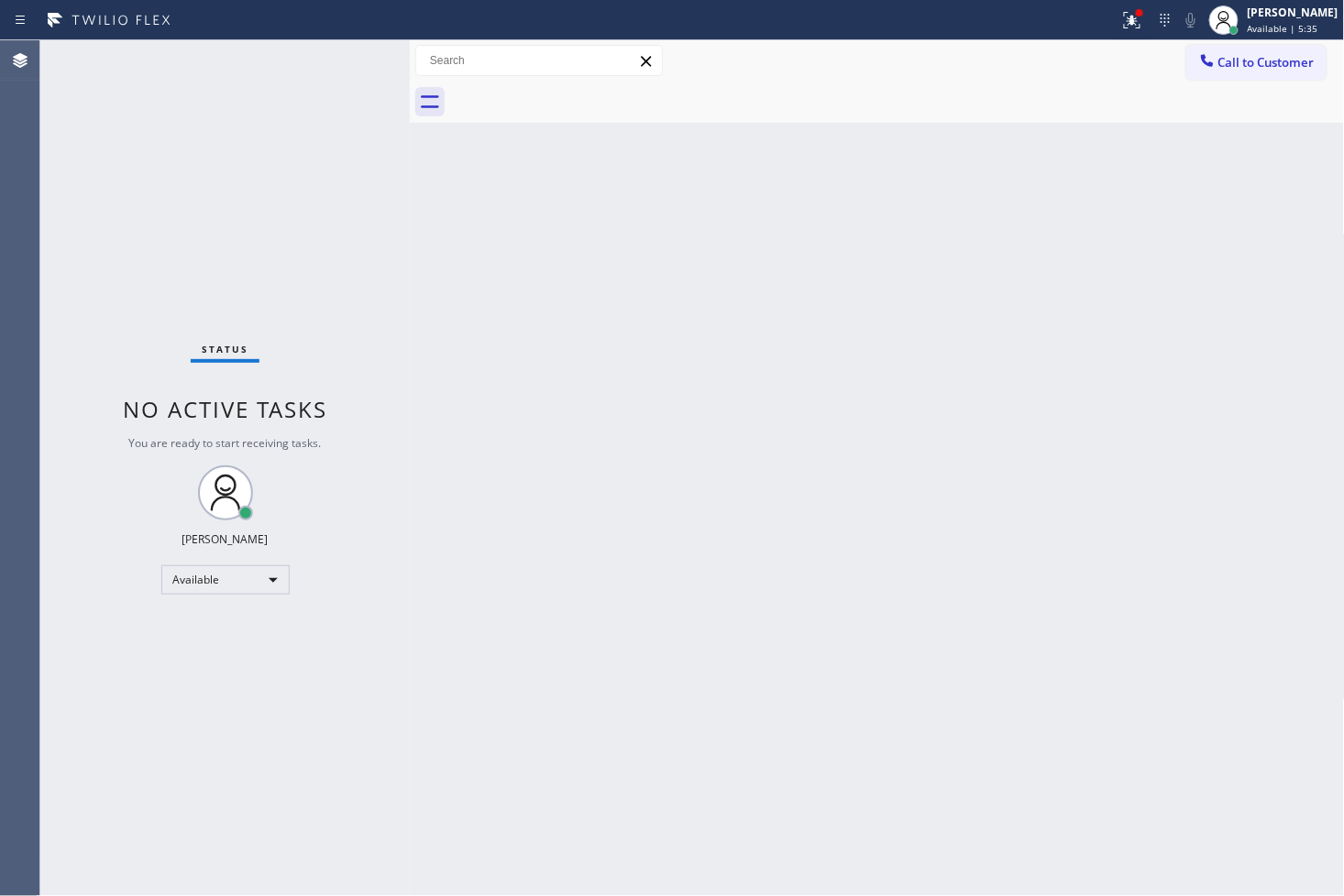
click at [136, 268] on div "Status No active tasks You are ready to start receiving tasks. [PERSON_NAME]" at bounding box center [224, 468] width 369 height 856
click at [1124, 22] on icon at bounding box center [1132, 19] width 16 height 16
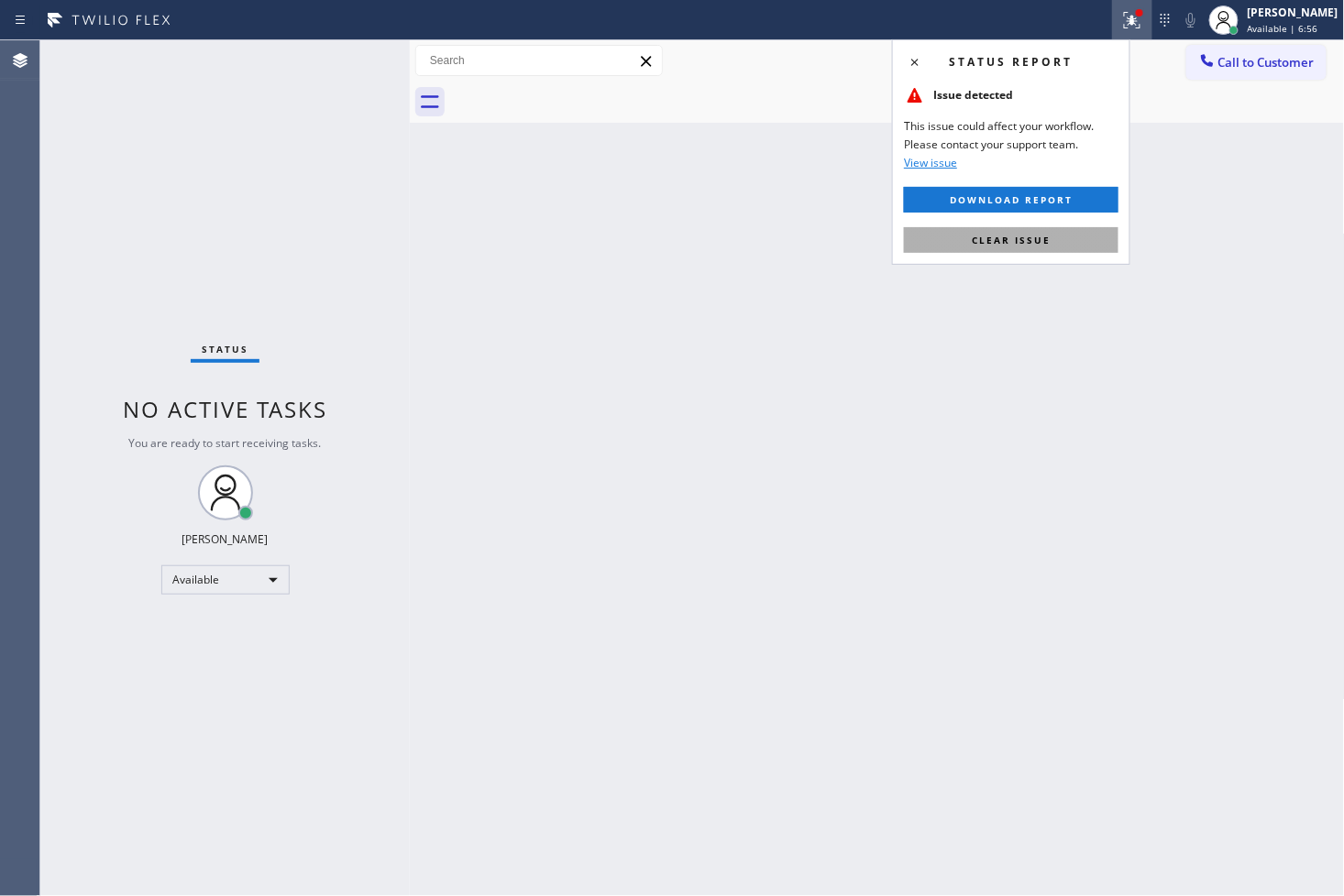
click at [1030, 250] on button "Clear issue" at bounding box center [1011, 240] width 215 height 26
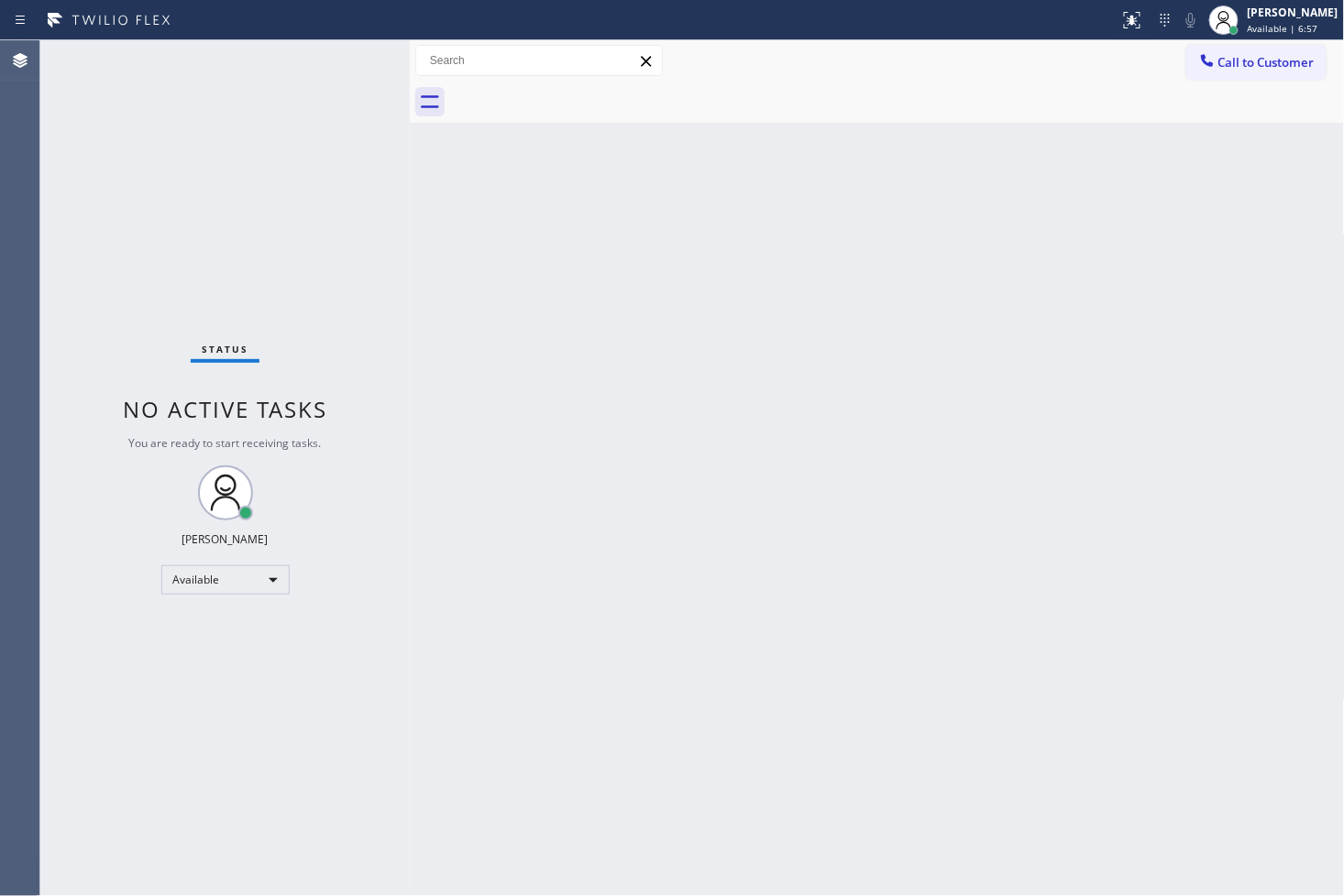
click at [807, 422] on div "Back to Dashboard Change Sender ID Customers Technicians Select a contact Outbo…" at bounding box center [877, 468] width 935 height 856
drag, startPoint x: 171, startPoint y: 142, endPoint x: 349, endPoint y: 104, distance: 182.0
click at [180, 135] on div "Status No active tasks You are ready to start receiving tasks. [PERSON_NAME]" at bounding box center [224, 468] width 369 height 856
click at [359, 95] on div "Status No active tasks You are ready to start receiving tasks. [PERSON_NAME]" at bounding box center [224, 468] width 369 height 856
click at [349, 59] on div "Status No active tasks You are ready to start receiving tasks. [PERSON_NAME]" at bounding box center [224, 468] width 369 height 856
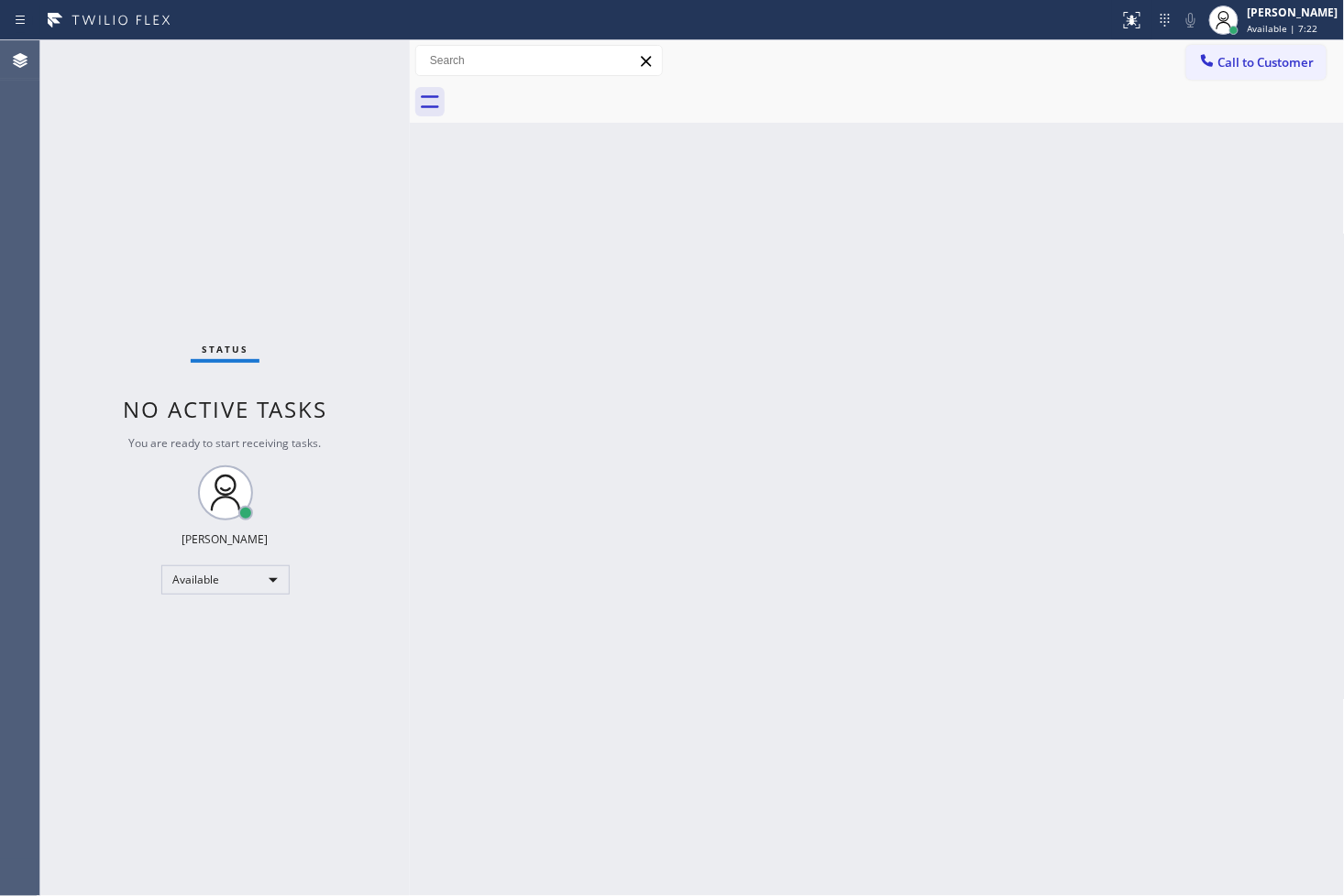
drag, startPoint x: 361, startPoint y: 236, endPoint x: 344, endPoint y: 121, distance: 116.2
click at [360, 234] on div "Status No active tasks You are ready to start receiving tasks. [PERSON_NAME]" at bounding box center [224, 468] width 369 height 856
click at [352, 72] on div "Status No active tasks You are ready to start receiving tasks. [PERSON_NAME]" at bounding box center [224, 468] width 369 height 856
click at [189, 669] on div "Status No active tasks You are ready to start receiving tasks. [PERSON_NAME]" at bounding box center [224, 468] width 369 height 856
click at [255, 121] on div "Status No active tasks You are ready to start receiving tasks. [PERSON_NAME]" at bounding box center [224, 468] width 369 height 856
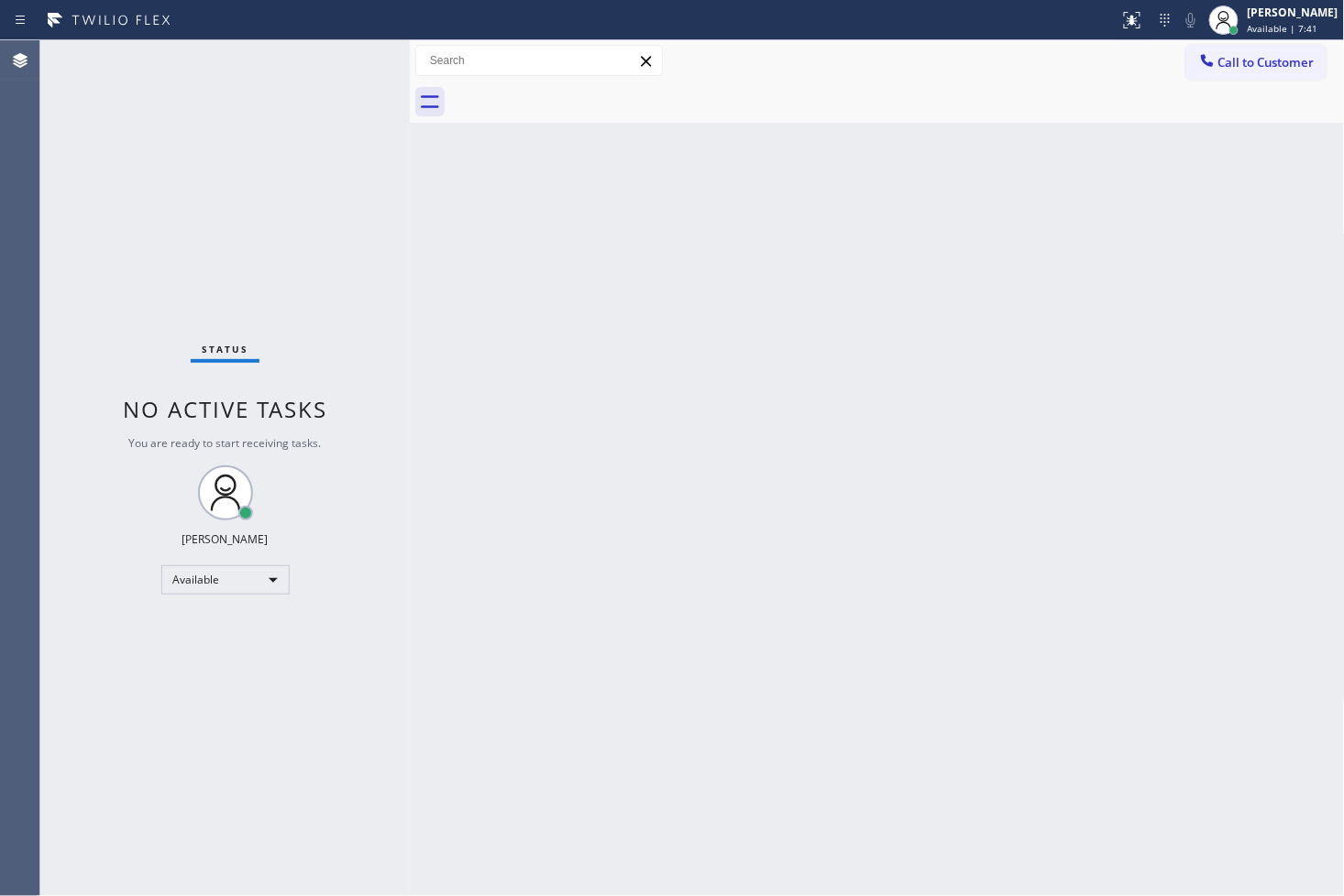
click at [344, 57] on div "Status No active tasks You are ready to start receiving tasks. [PERSON_NAME]" at bounding box center [224, 468] width 369 height 856
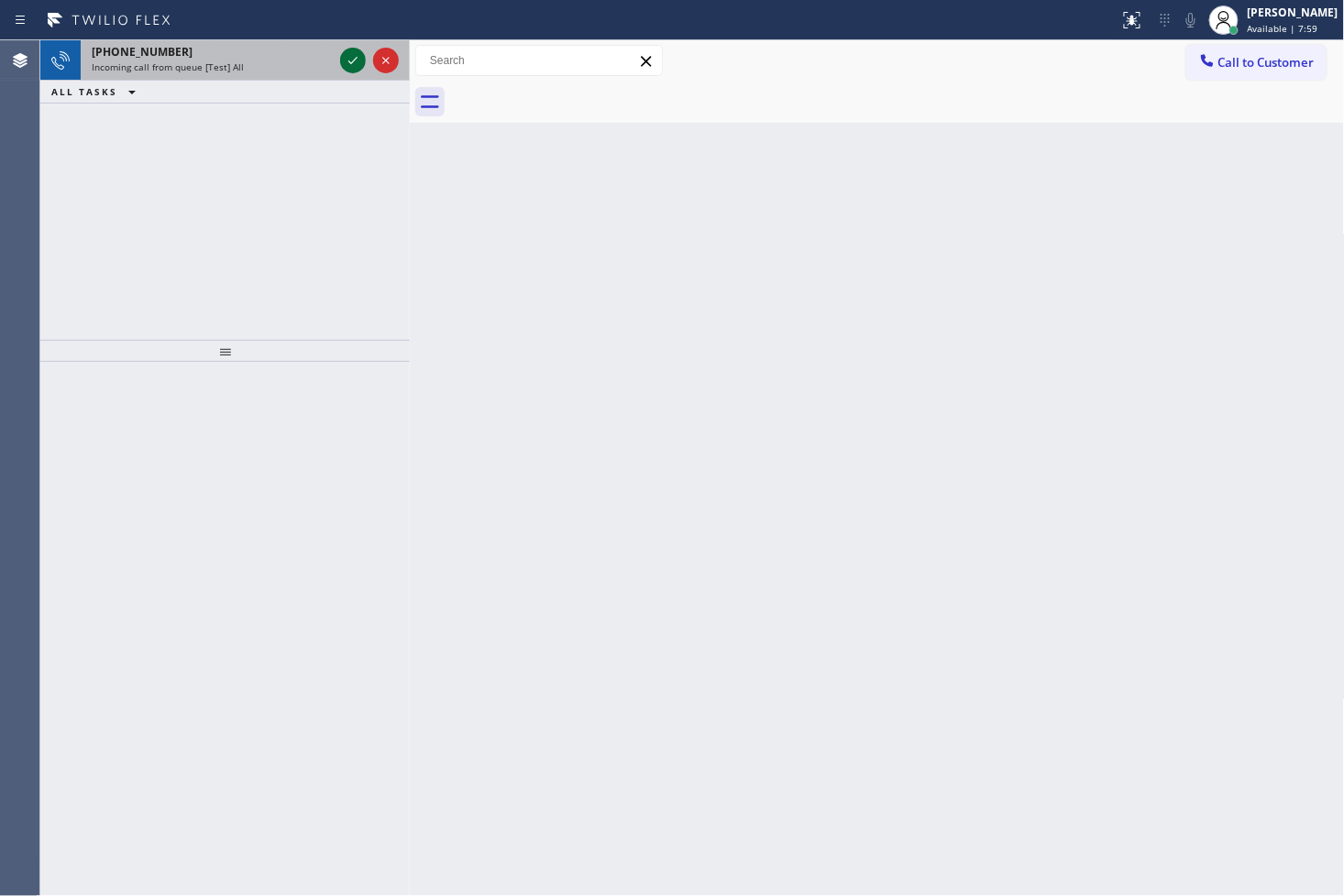
click at [350, 51] on icon at bounding box center [352, 60] width 22 height 22
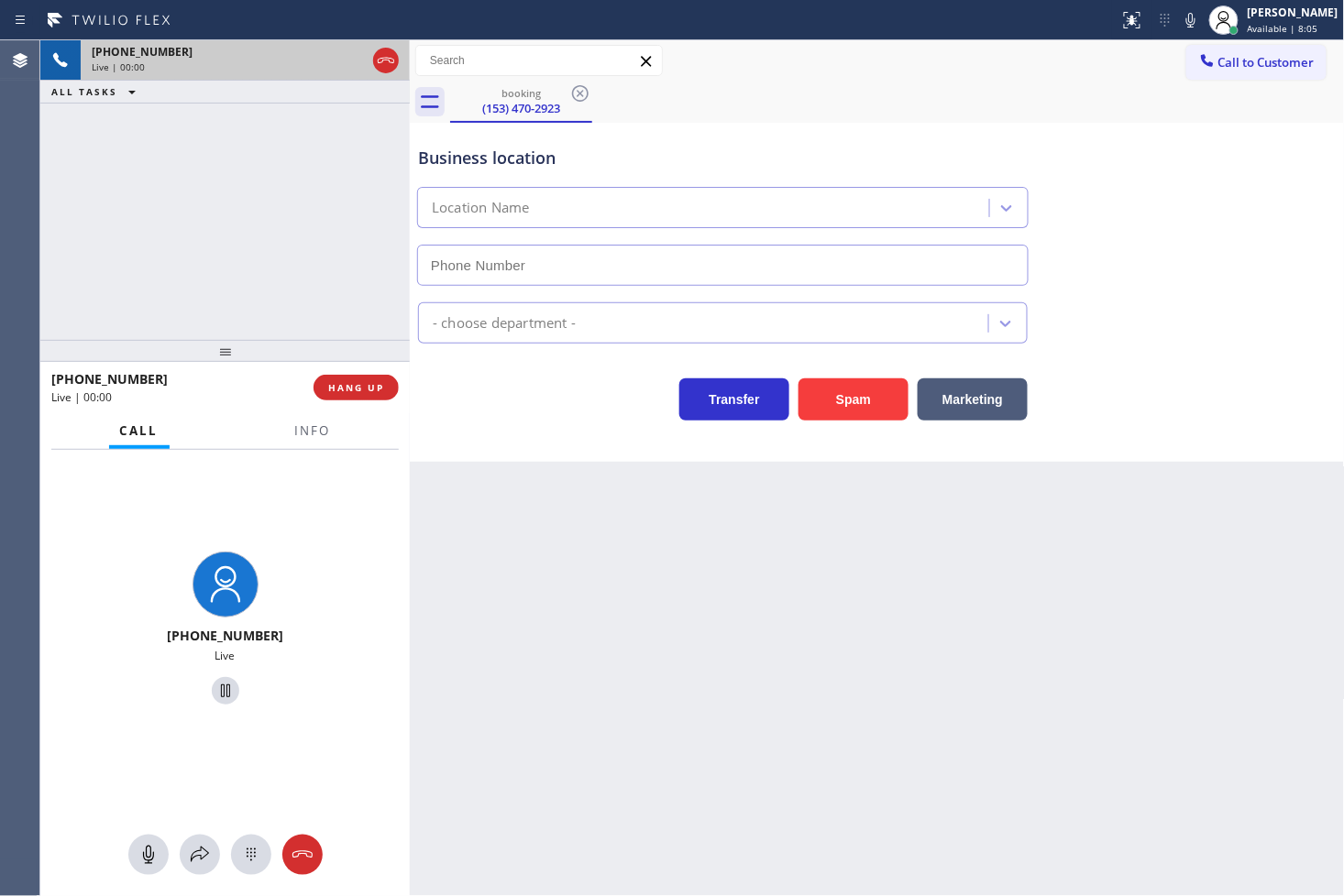
type input "[PHONE_NUMBER]"
drag, startPoint x: 281, startPoint y: 258, endPoint x: 301, endPoint y: 261, distance: 20.2
click at [281, 258] on div "[PHONE_NUMBER] Live | 00:04 ALL TASKS ALL TASKS ACTIVE TASKS TASKS IN WRAP UP" at bounding box center [224, 190] width 369 height 300
click at [593, 466] on div "Back to Dashboard Change Sender ID Customers Technicians Select a contact Outbo…" at bounding box center [877, 468] width 935 height 856
click at [295, 251] on div "[PHONE_NUMBER] Live | 00:05 ALL TASKS ALL TASKS ACTIVE TASKS TASKS IN WRAP UP" at bounding box center [224, 190] width 369 height 300
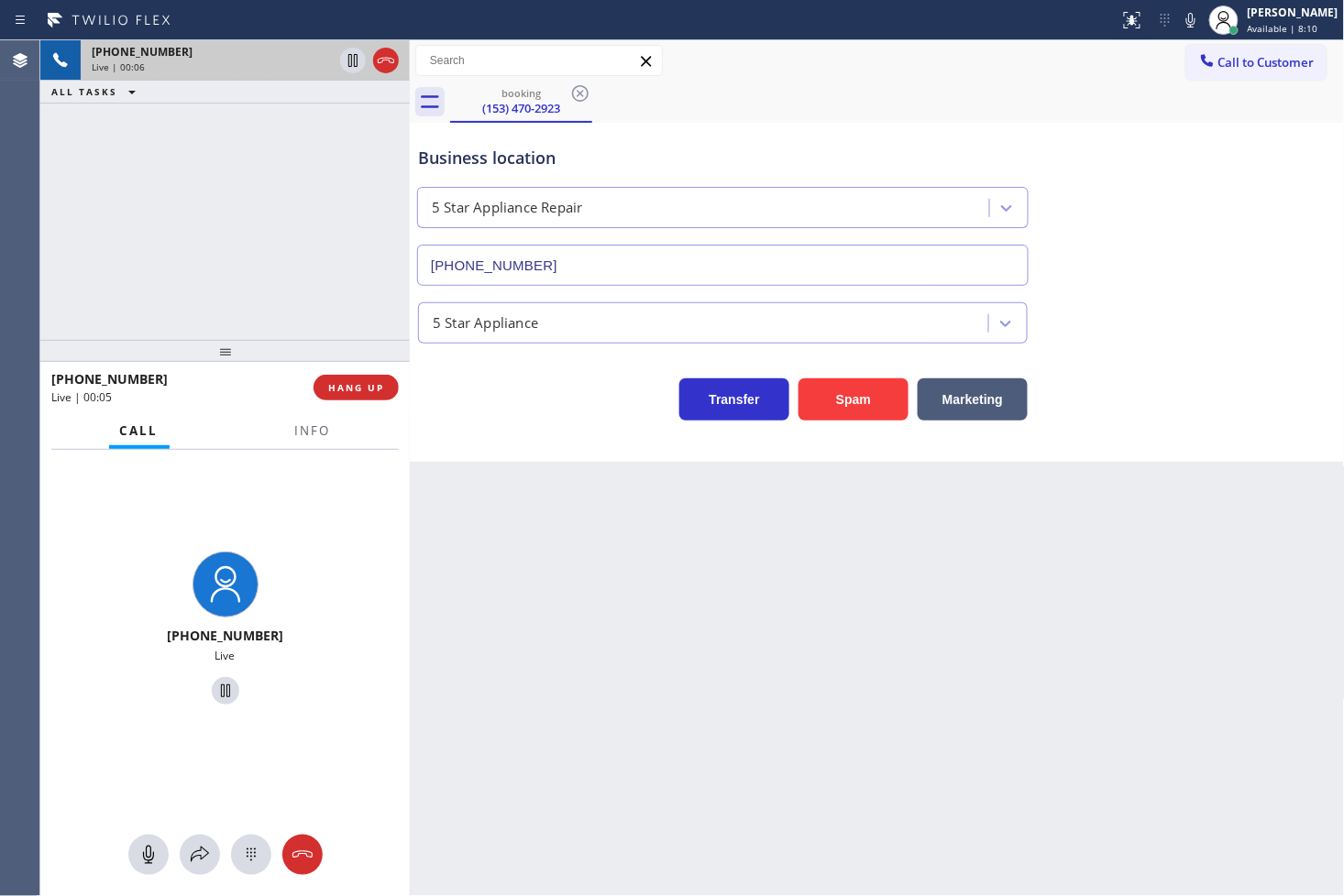
click at [424, 426] on div "Business location 5 Star Appliance Repair [PHONE_NUMBER] 5 Star Appliance Trans…" at bounding box center [877, 292] width 935 height 339
click at [521, 419] on div "Transfer Spam Marketing" at bounding box center [723, 395] width 617 height 52
click at [262, 249] on div "[PHONE_NUMBER] Live | 00:07 ALL TASKS ALL TASKS ACTIVE TASKS TASKS IN WRAP UP" at bounding box center [224, 190] width 369 height 300
click at [569, 430] on div "Business location 5 Star Appliance Repair [PHONE_NUMBER] 5 Star Appliance Trans…" at bounding box center [877, 292] width 935 height 339
click at [300, 435] on span "Info" at bounding box center [312, 430] width 35 height 16
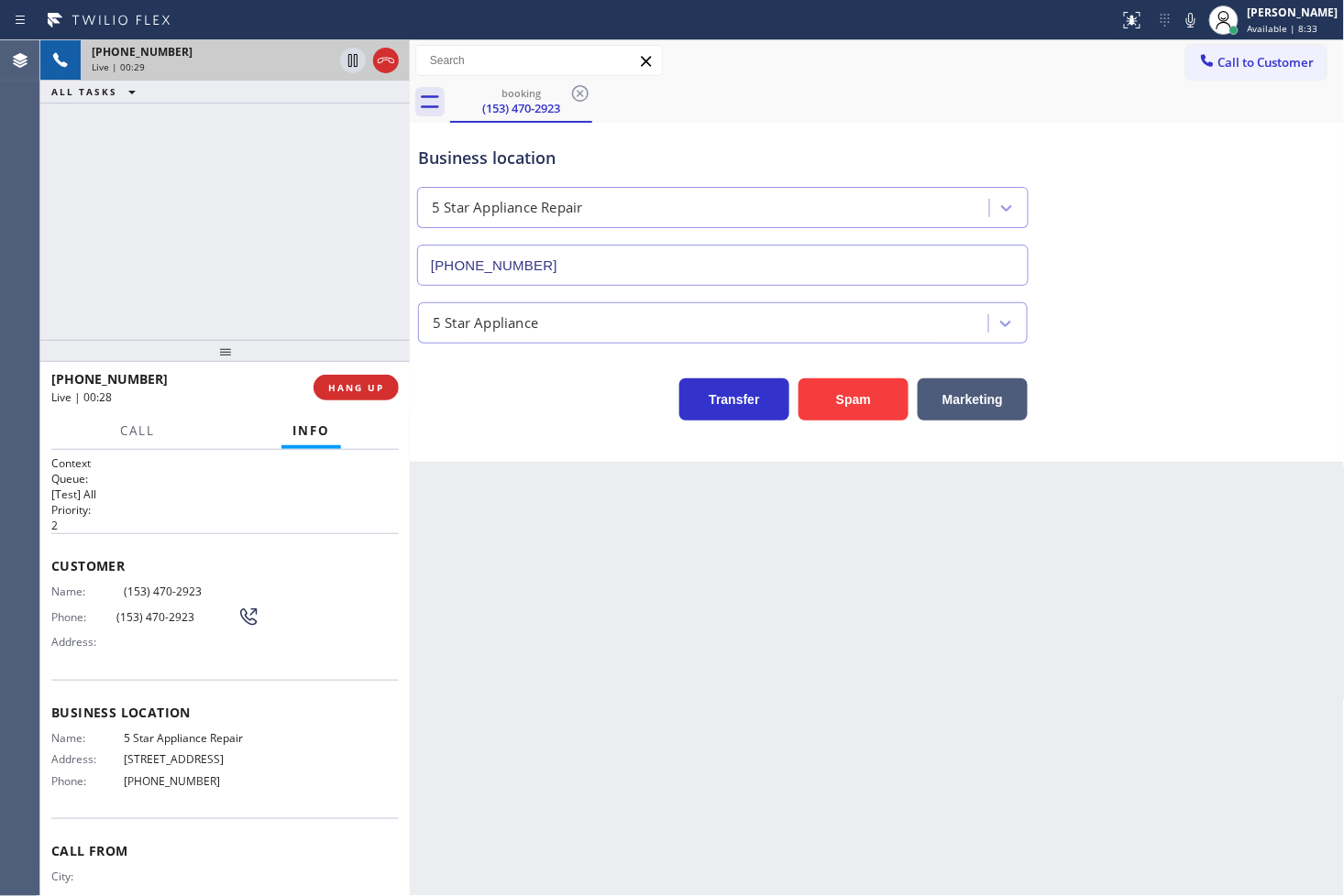
click at [310, 515] on h2 "Priority:" at bounding box center [225, 510] width 347 height 15
click at [174, 295] on div "[PHONE_NUMBER] Live | 00:29 ALL TASKS ALL TASKS ACTIVE TASKS TASKS IN WRAP UP" at bounding box center [224, 190] width 369 height 300
click at [241, 547] on div "Customer Name: [PHONE_NUMBER] Phone: [PHONE_NUMBER] Address:" at bounding box center [225, 607] width 347 height 147
click at [180, 268] on div "[PHONE_NUMBER] Live | 00:30 ALL TASKS ALL TASKS ACTIVE TASKS TASKS IN WRAP UP" at bounding box center [224, 190] width 369 height 300
click at [180, 242] on div "[PHONE_NUMBER] Live | 00:39 ALL TASKS ALL TASKS ACTIVE TASKS TASKS IN WRAP UP" at bounding box center [224, 190] width 369 height 300
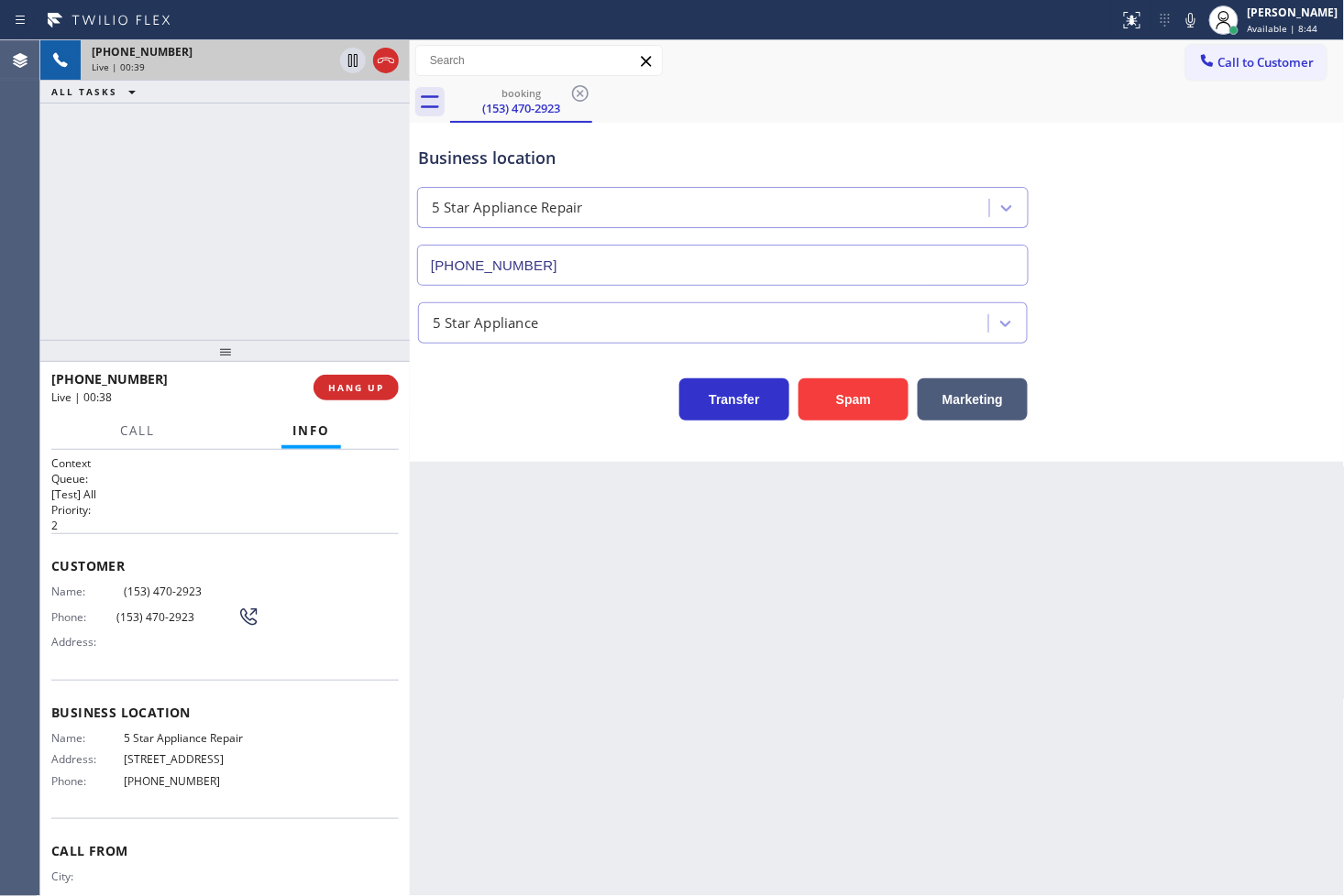
drag, startPoint x: 264, startPoint y: 528, endPoint x: 262, endPoint y: 515, distance: 13.2
click at [264, 526] on p "2" at bounding box center [225, 526] width 347 height 15
click at [135, 251] on div "[PHONE_NUMBER] Live | 00:40 ALL TASKS ALL TASKS ACTIVE TASKS TASKS IN WRAP UP" at bounding box center [224, 190] width 369 height 300
click at [245, 557] on span "Customer" at bounding box center [225, 566] width 347 height 17
click at [175, 266] on div "[PHONE_NUMBER] Live | 00:41 ALL TASKS ALL TASKS ACTIVE TASKS TASKS IN WRAP UP" at bounding box center [224, 190] width 369 height 300
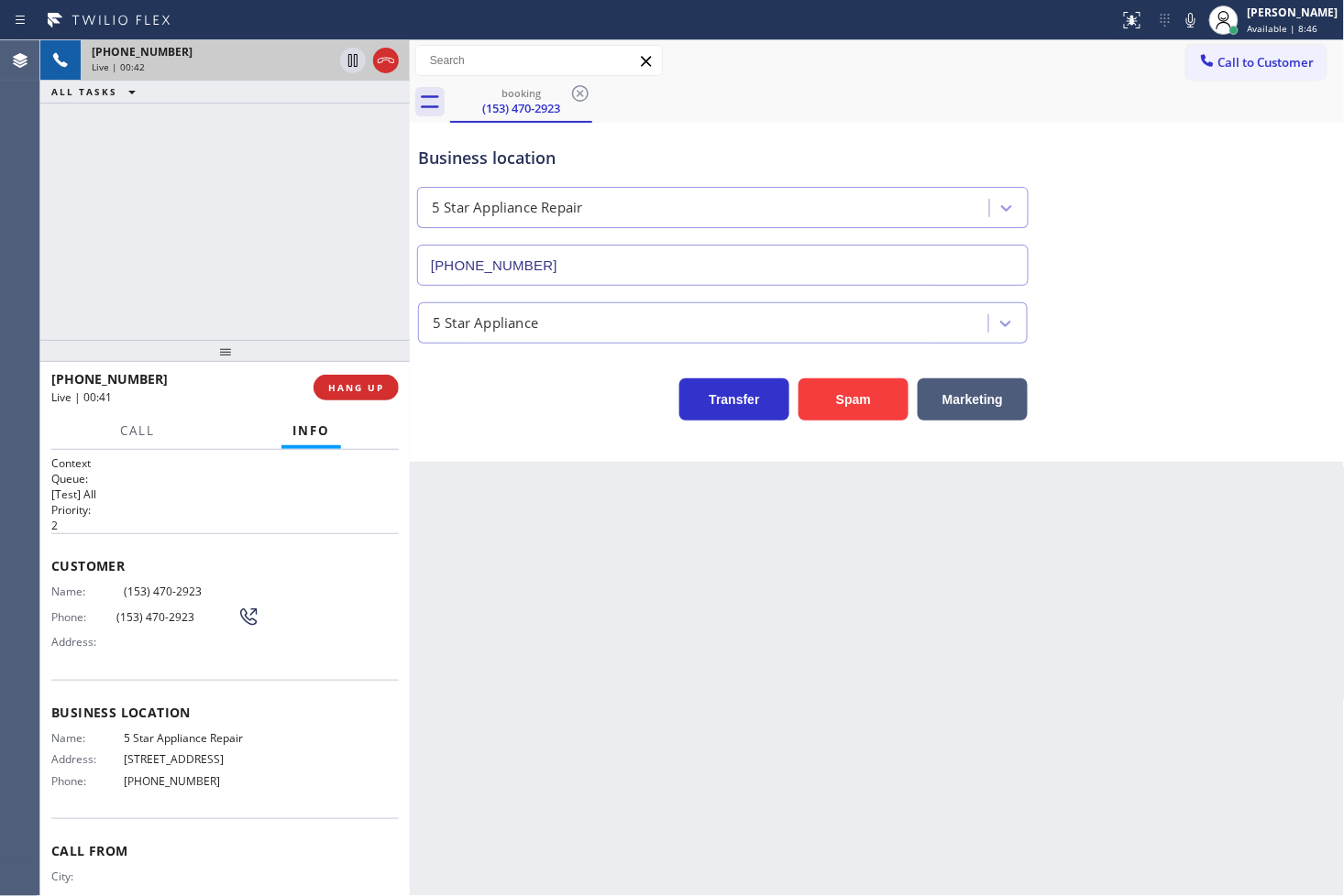
click at [226, 489] on p "[Test] All" at bounding box center [225, 494] width 347 height 15
click at [149, 281] on div "[PHONE_NUMBER] Live | 00:42 ALL TASKS ALL TASKS ACTIVE TASKS TASKS IN WRAP UP" at bounding box center [224, 190] width 369 height 300
click at [355, 53] on icon at bounding box center [352, 60] width 22 height 22
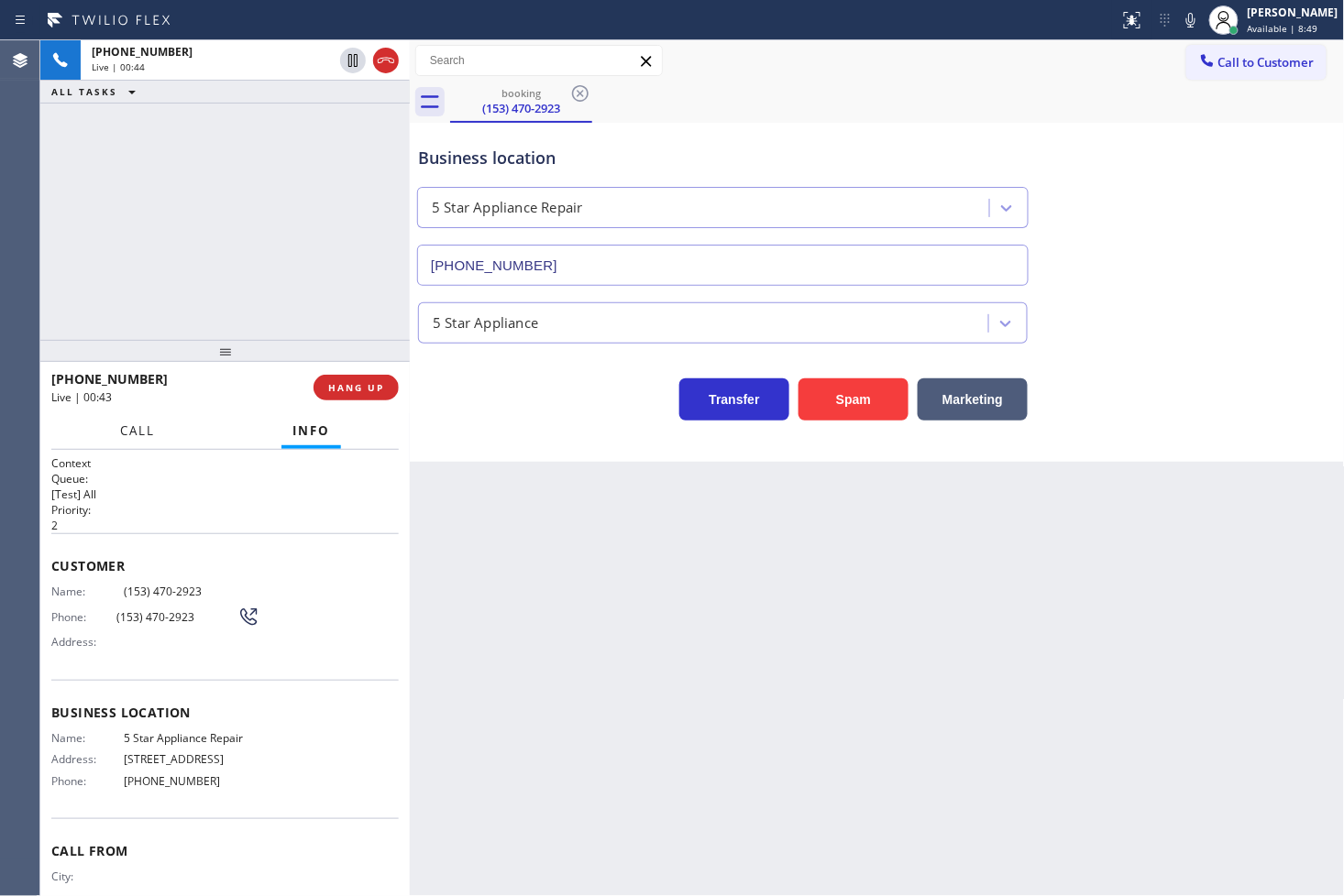
click at [147, 430] on span "Call" at bounding box center [137, 430] width 34 height 16
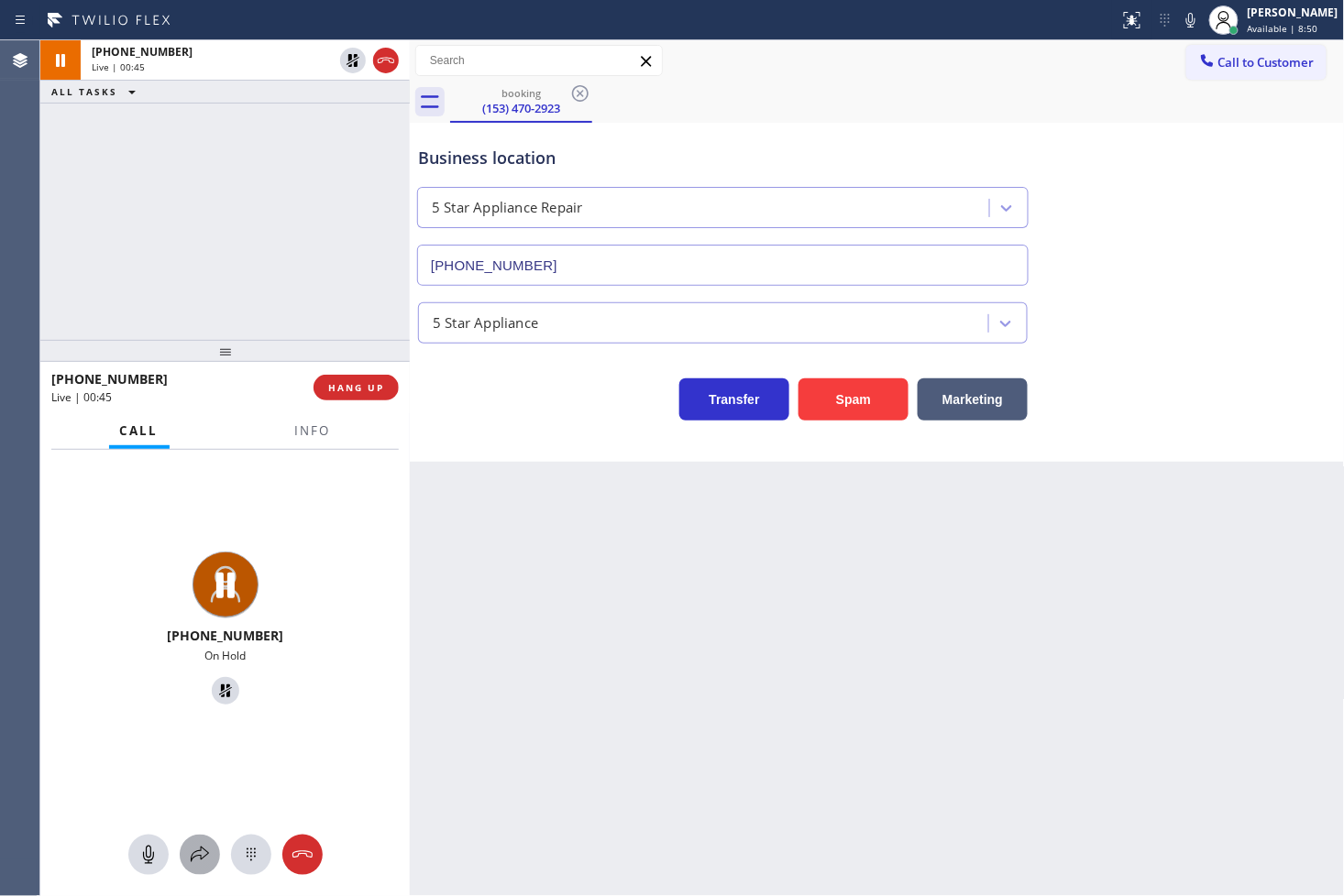
drag, startPoint x: 204, startPoint y: 845, endPoint x: 248, endPoint y: 405, distance: 442.2
click at [220, 806] on div at bounding box center [224, 855] width 369 height 40
click at [190, 806] on icon at bounding box center [200, 855] width 22 height 22
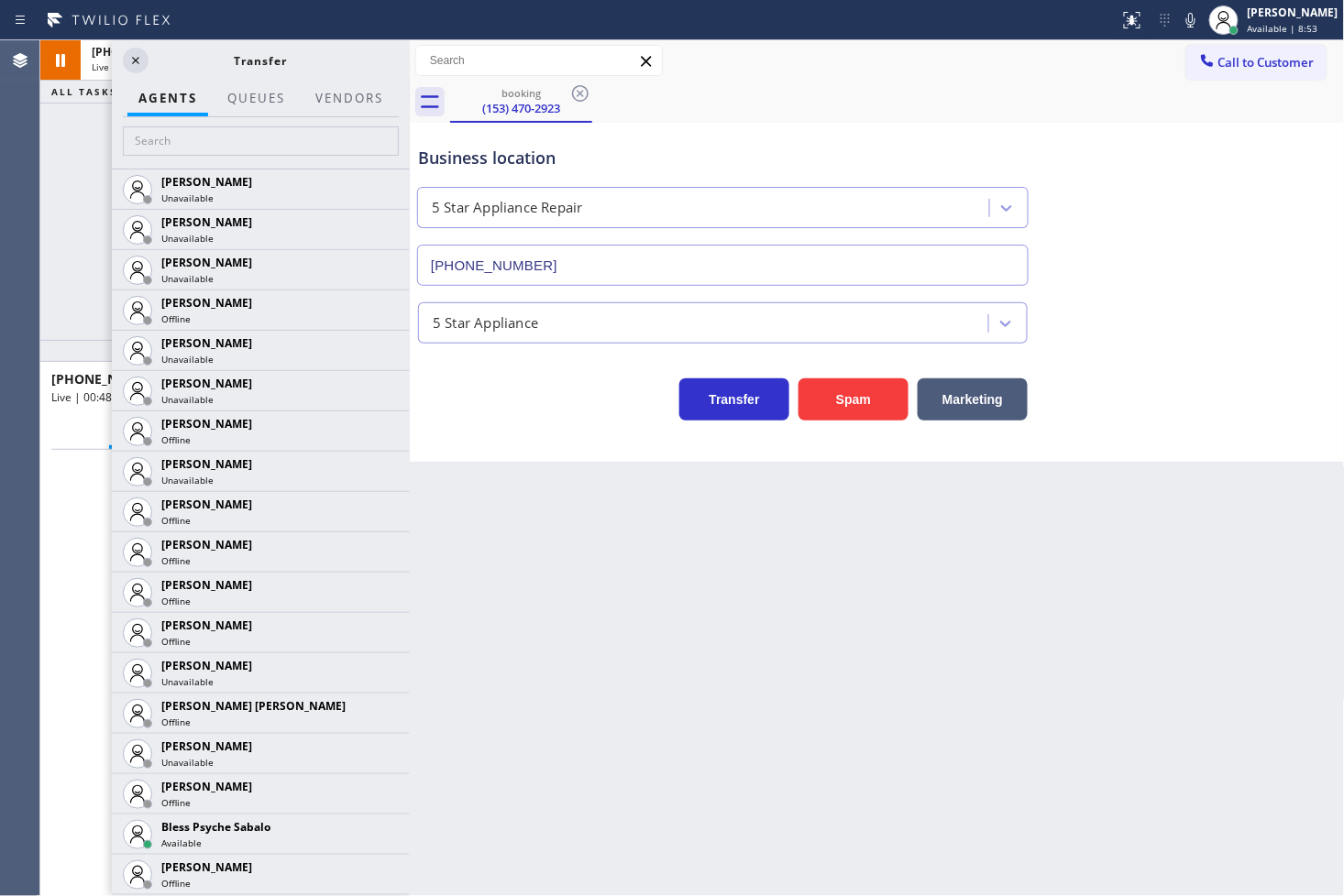
scroll to position [406, 0]
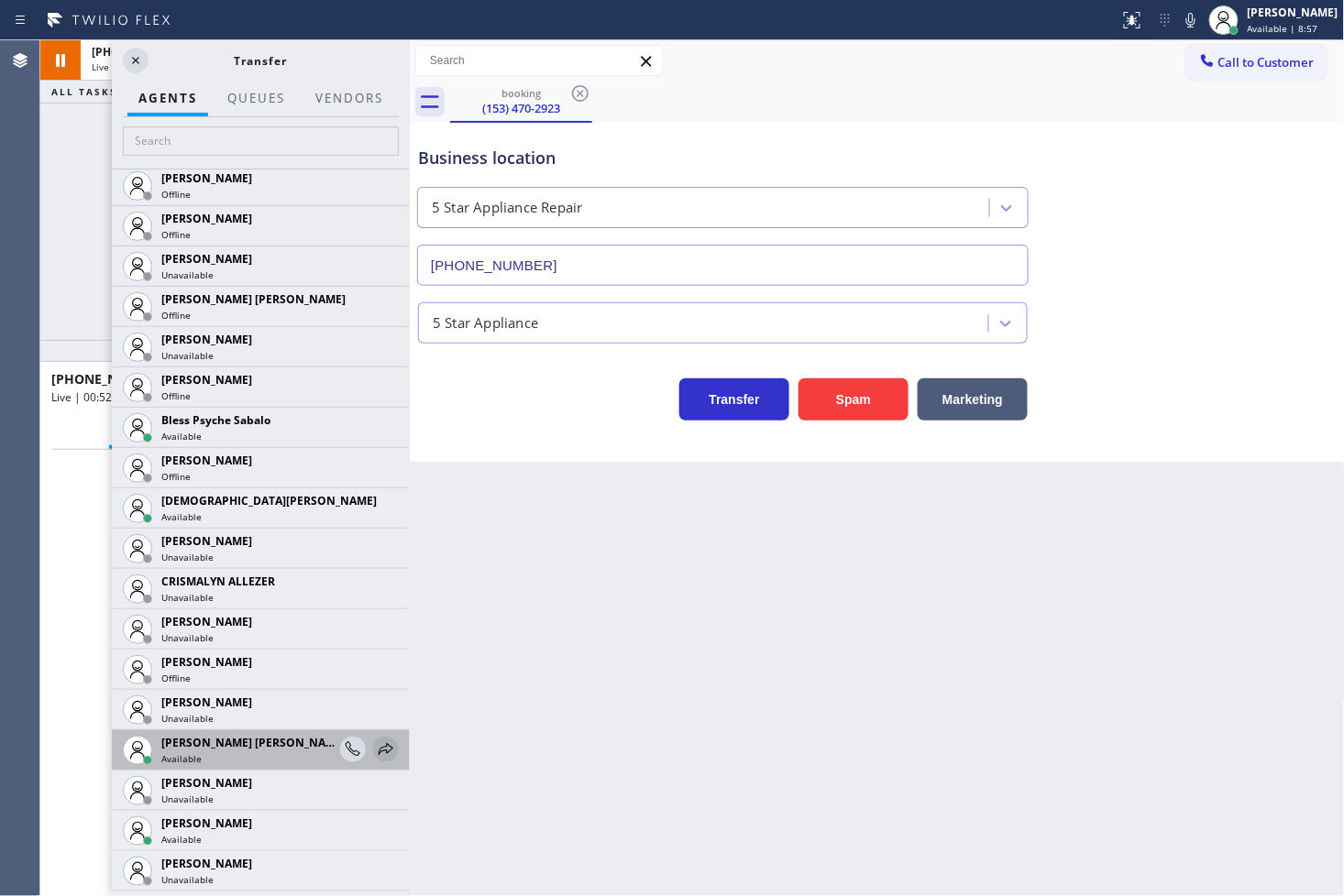
click at [375, 750] on icon at bounding box center [386, 749] width 22 height 22
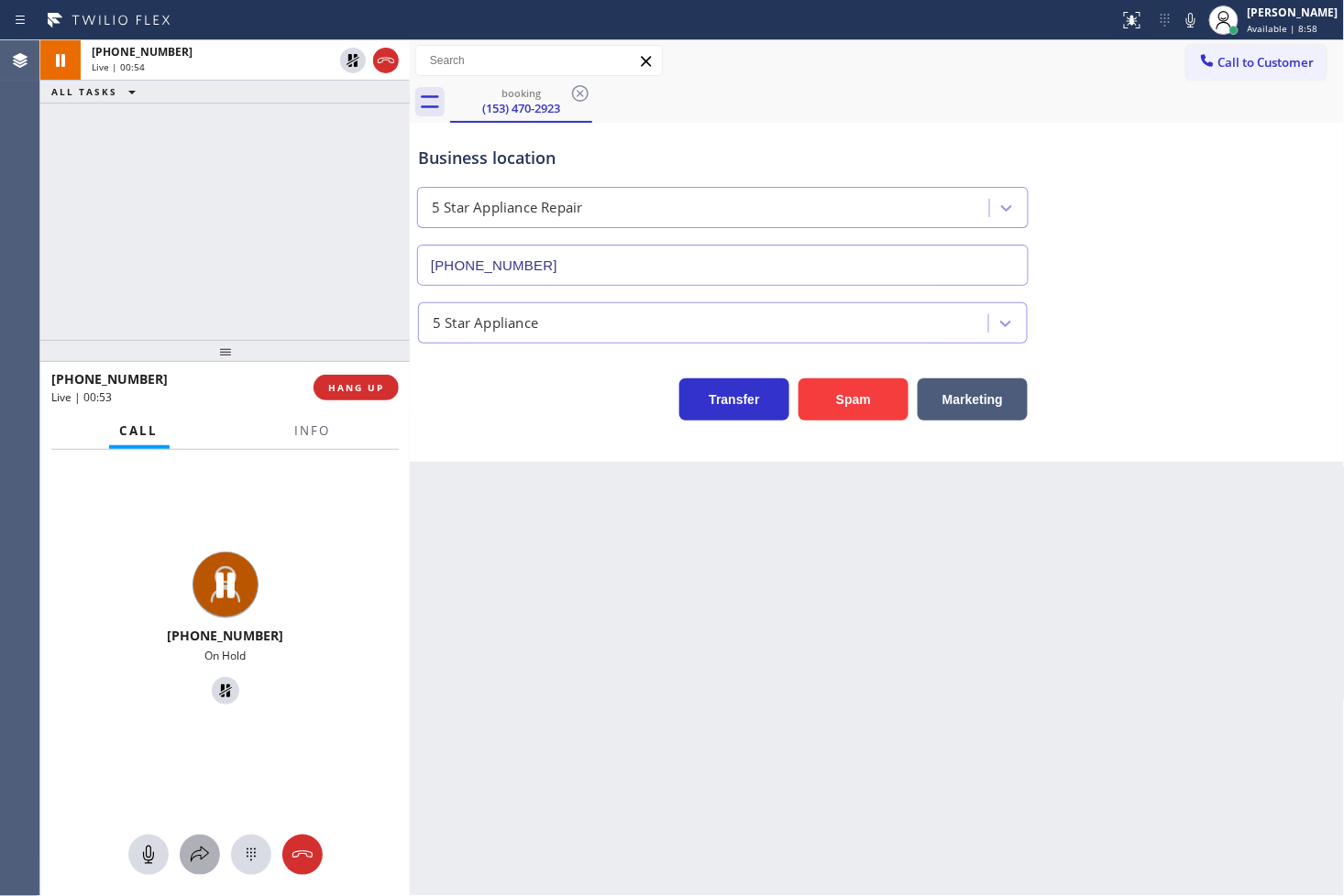
click at [198, 806] on icon at bounding box center [200, 855] width 22 height 22
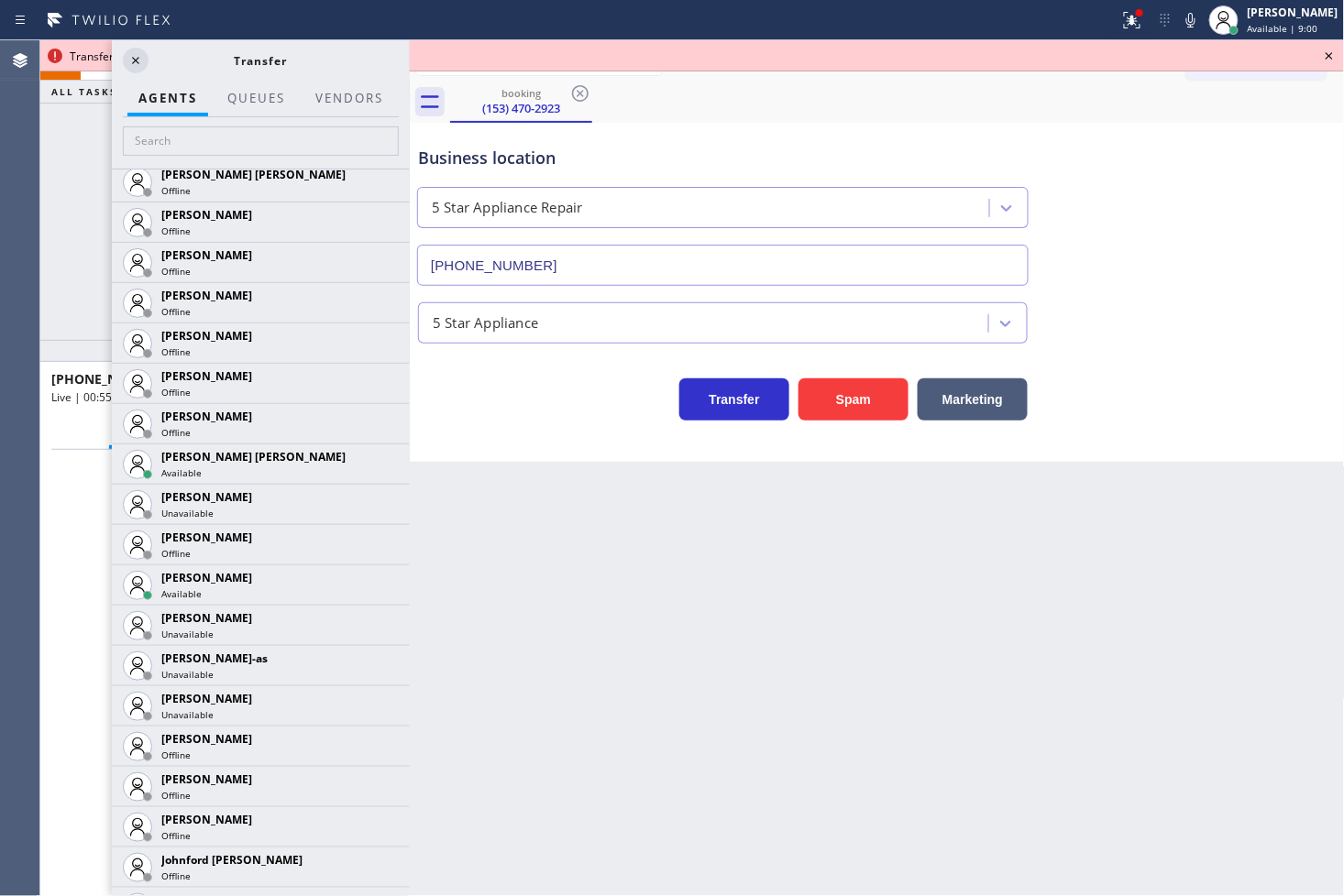
scroll to position [1323, 0]
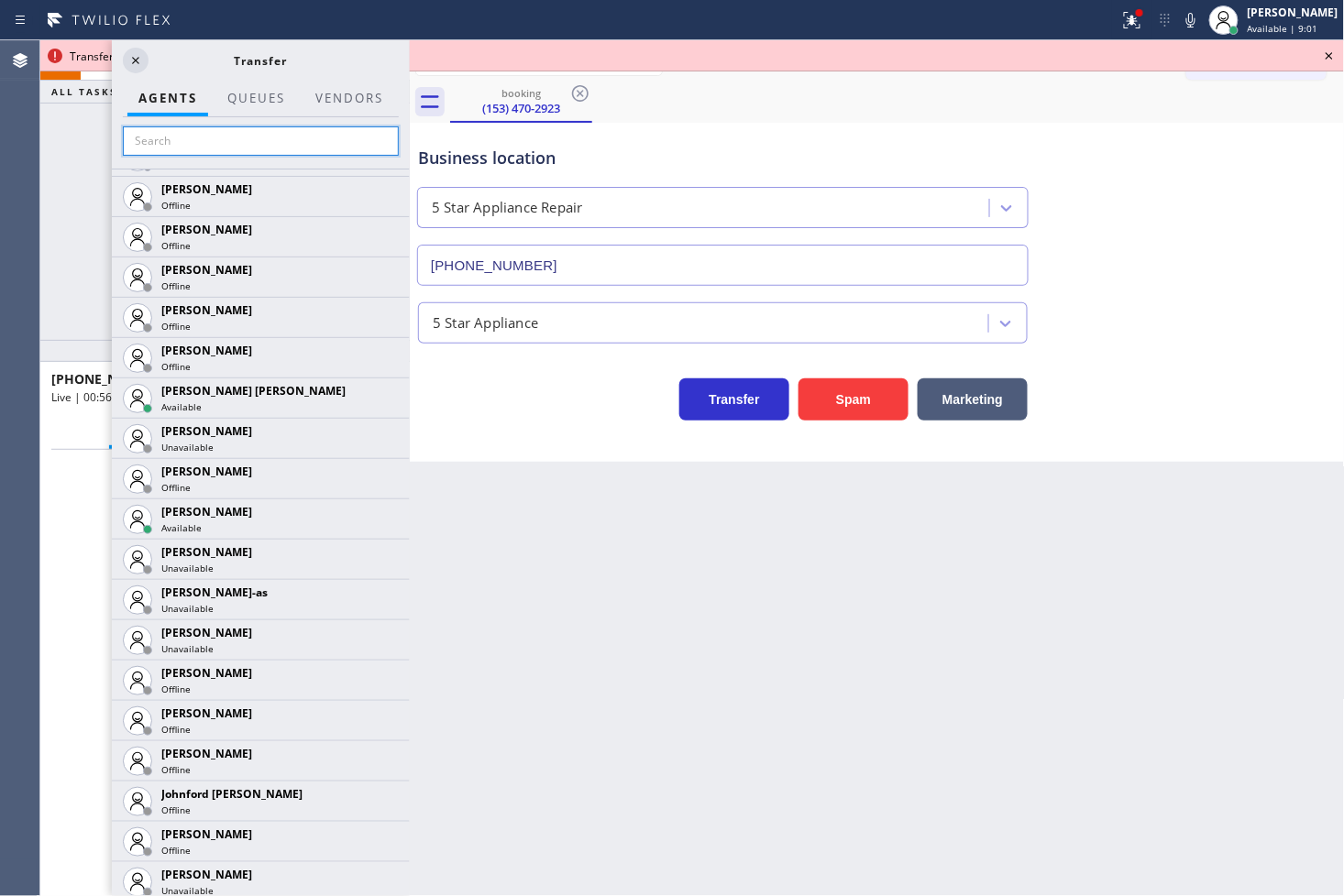
click at [223, 147] on input "text" at bounding box center [261, 141] width 276 height 30
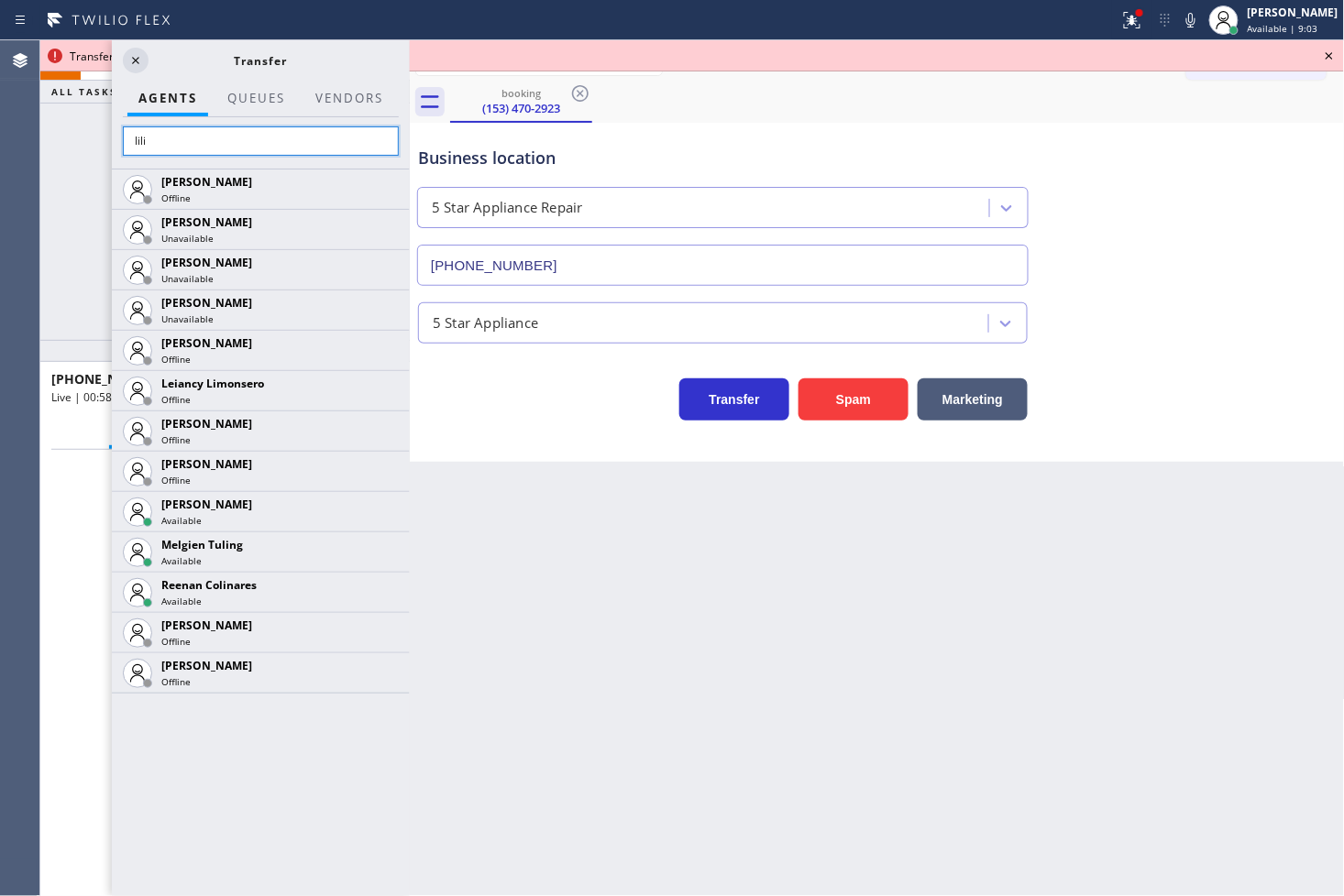
scroll to position [0, 0]
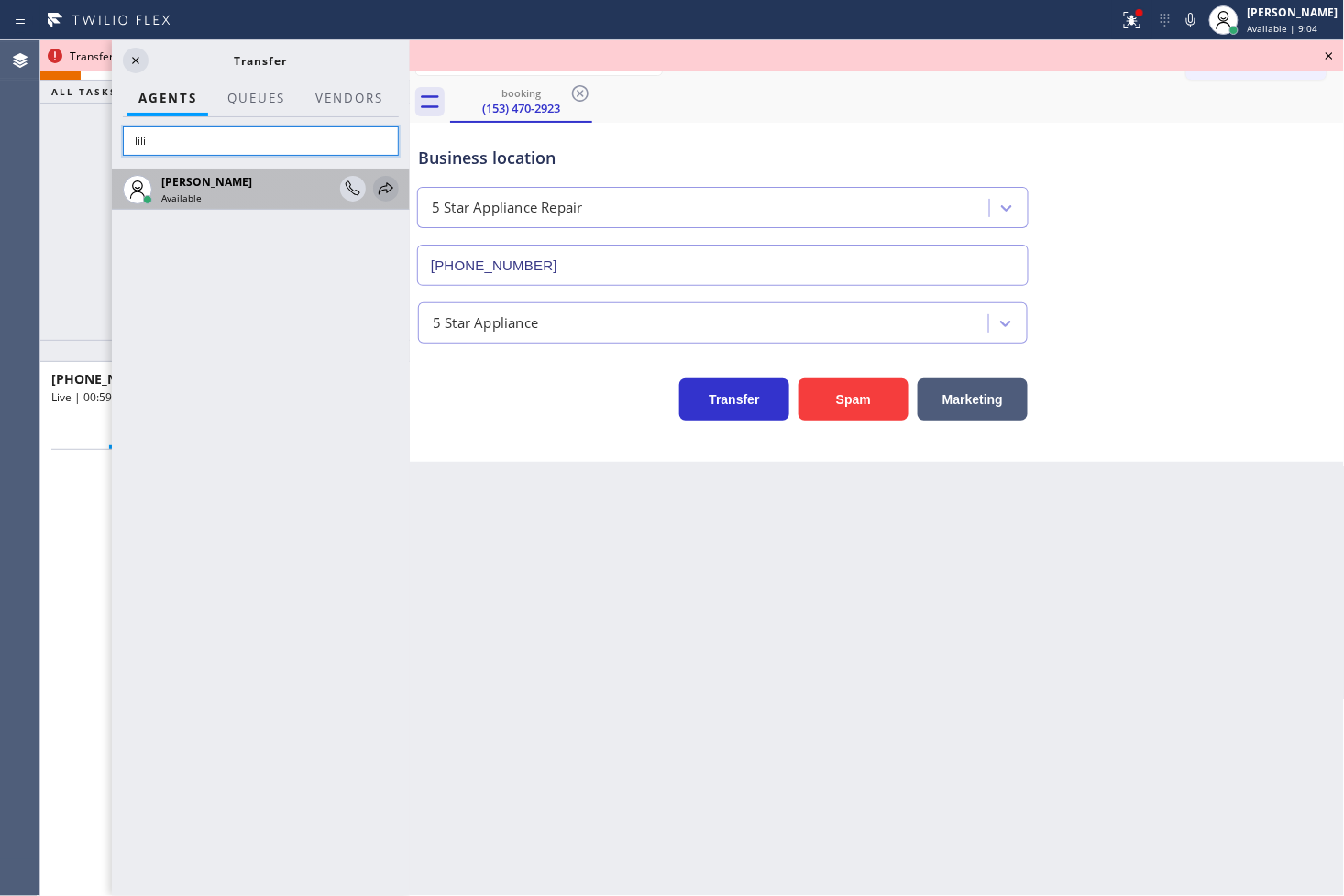
type input "lili"
click at [383, 180] on icon at bounding box center [386, 188] width 22 height 22
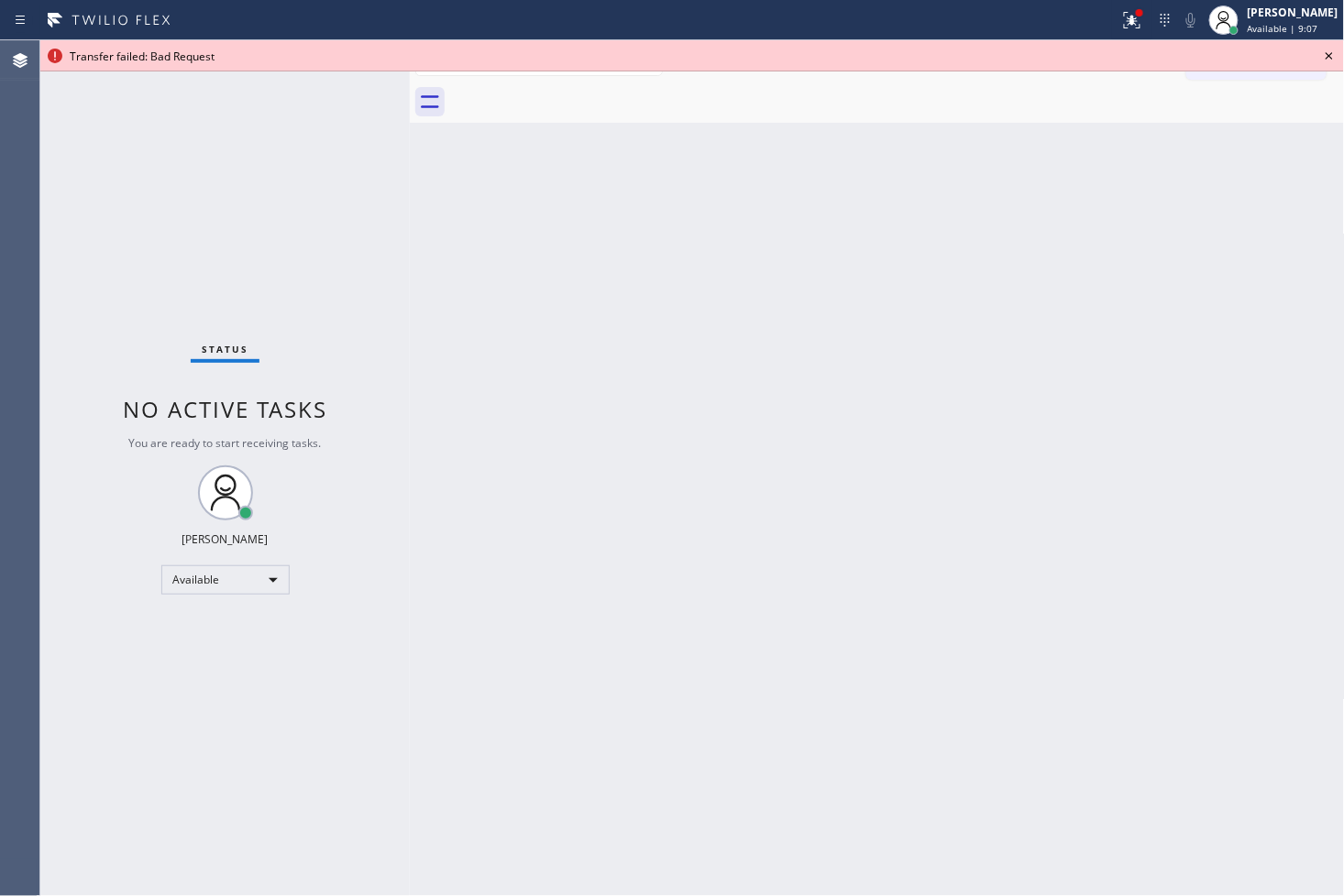
click at [1209, 58] on icon at bounding box center [1329, 55] width 22 height 22
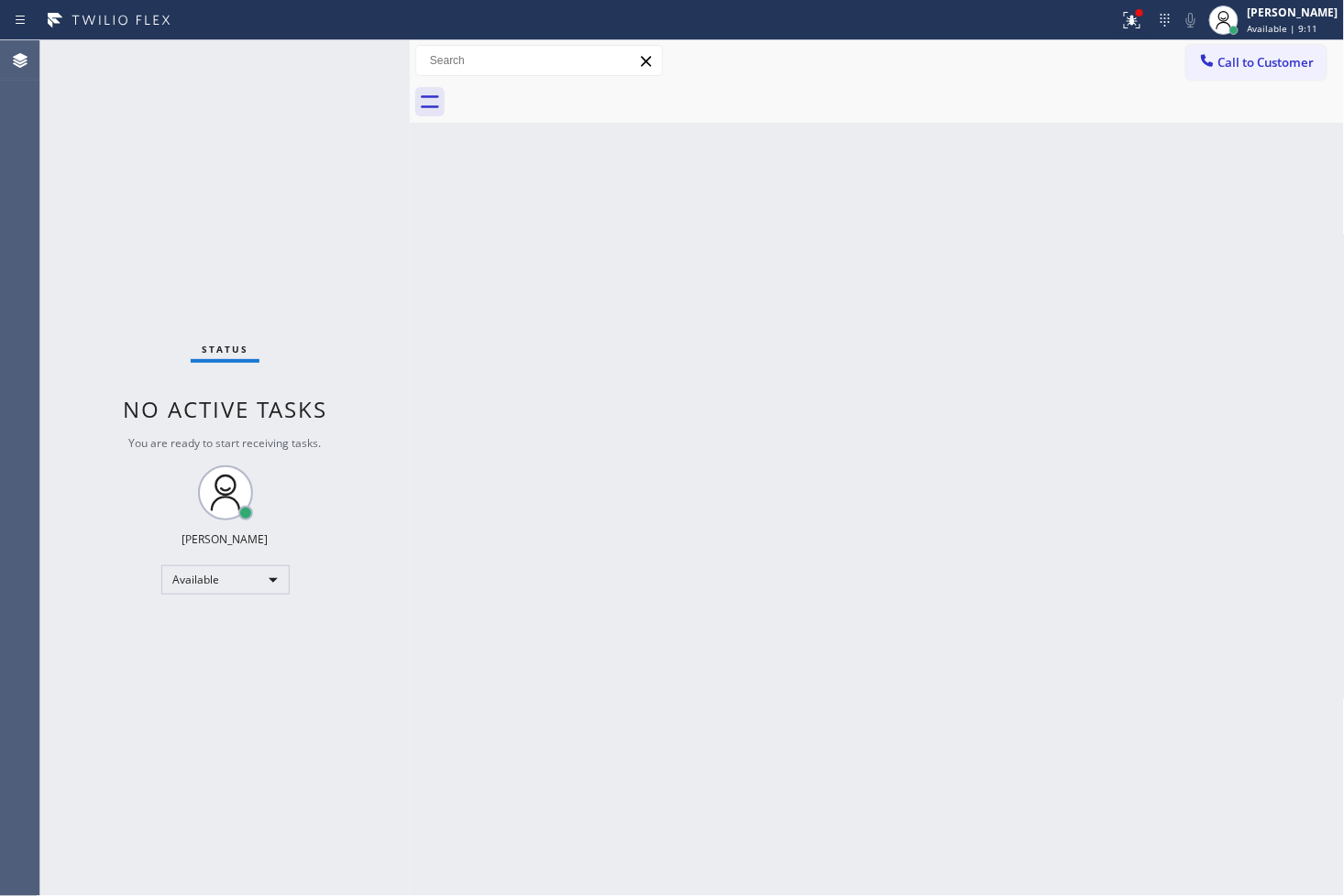
drag, startPoint x: 1105, startPoint y: 14, endPoint x: 1107, endPoint y: 60, distance: 46.0
click at [1122, 14] on icon at bounding box center [1132, 20] width 22 height 22
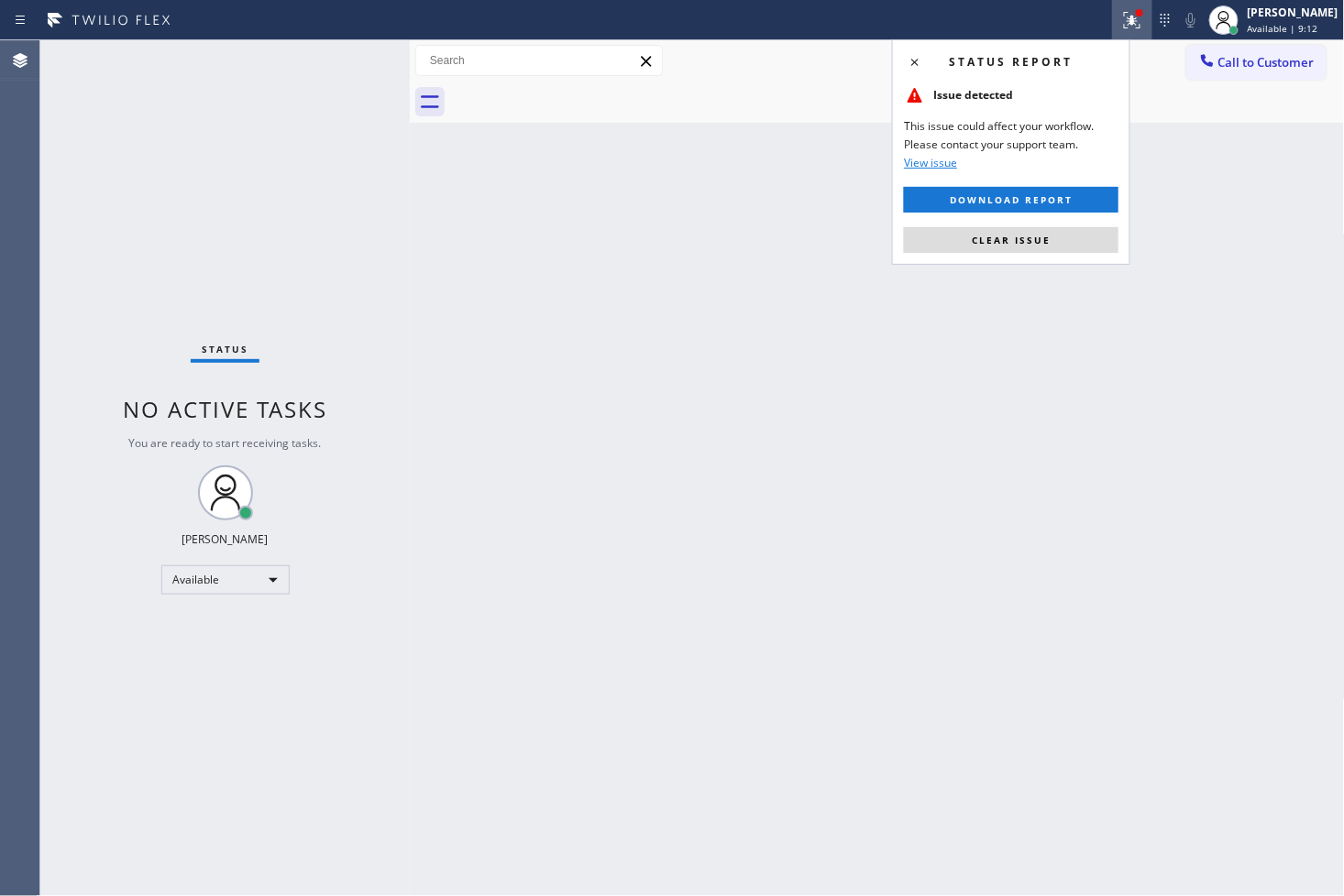
click at [1057, 253] on div "Status report Issue detected This issue could affect your workflow. Please cont…" at bounding box center [1012, 152] width 239 height 225
click at [992, 240] on span "Clear issue" at bounding box center [1011, 240] width 79 height 12
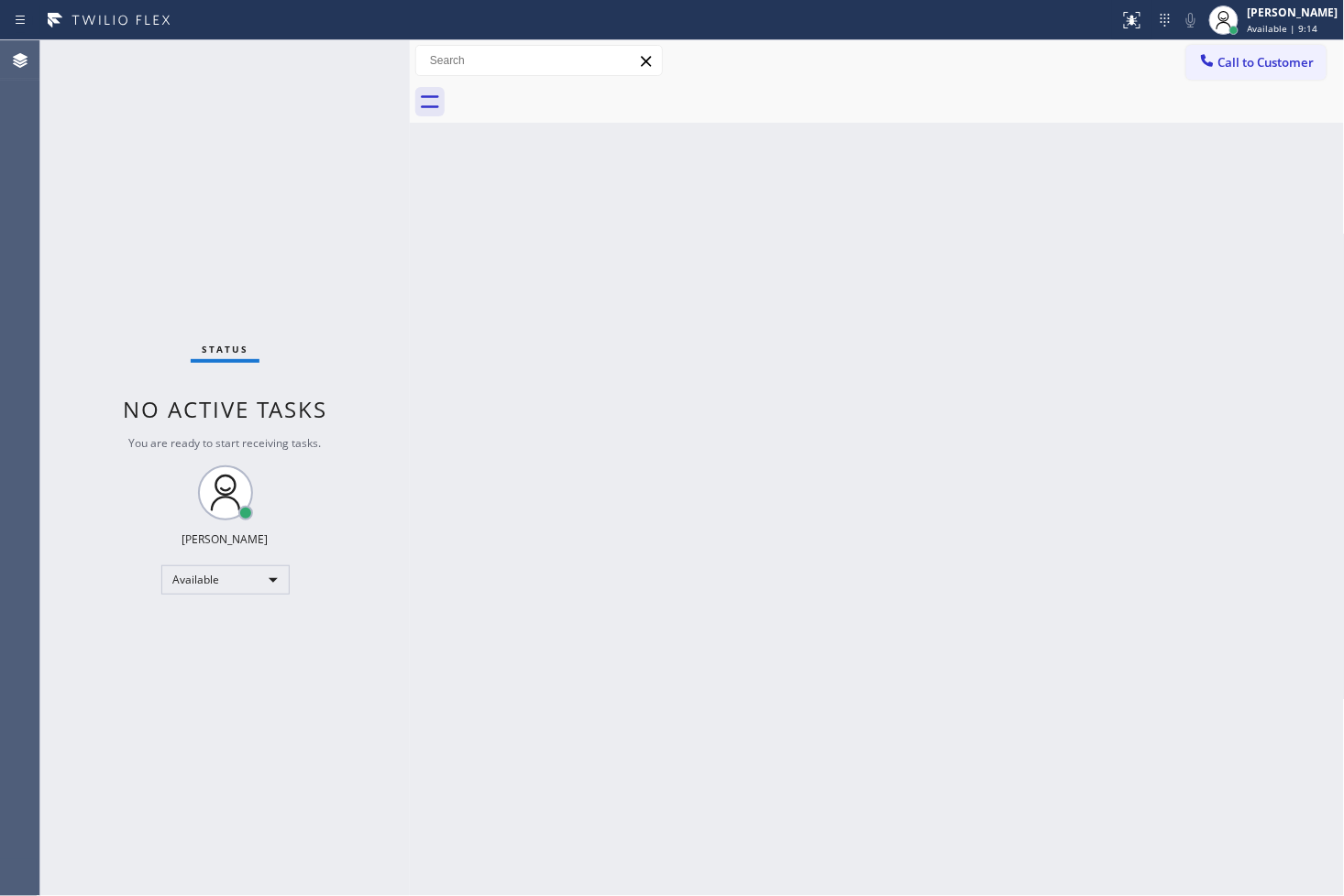
click at [344, 64] on div "Status No active tasks You are ready to start receiving tasks. [PERSON_NAME]" at bounding box center [224, 468] width 369 height 856
click at [593, 450] on div "Back to Dashboard Change Sender ID Customers Technicians Select a contact Outbo…" at bounding box center [877, 468] width 935 height 856
click at [135, 170] on div "Status No active tasks You are ready to start receiving tasks. [PERSON_NAME]" at bounding box center [224, 468] width 369 height 856
drag, startPoint x: 942, startPoint y: 557, endPoint x: 983, endPoint y: 477, distance: 89.9
click at [945, 557] on div "Back to Dashboard Change Sender ID Customers Technicians Select a contact Outbo…" at bounding box center [877, 468] width 935 height 856
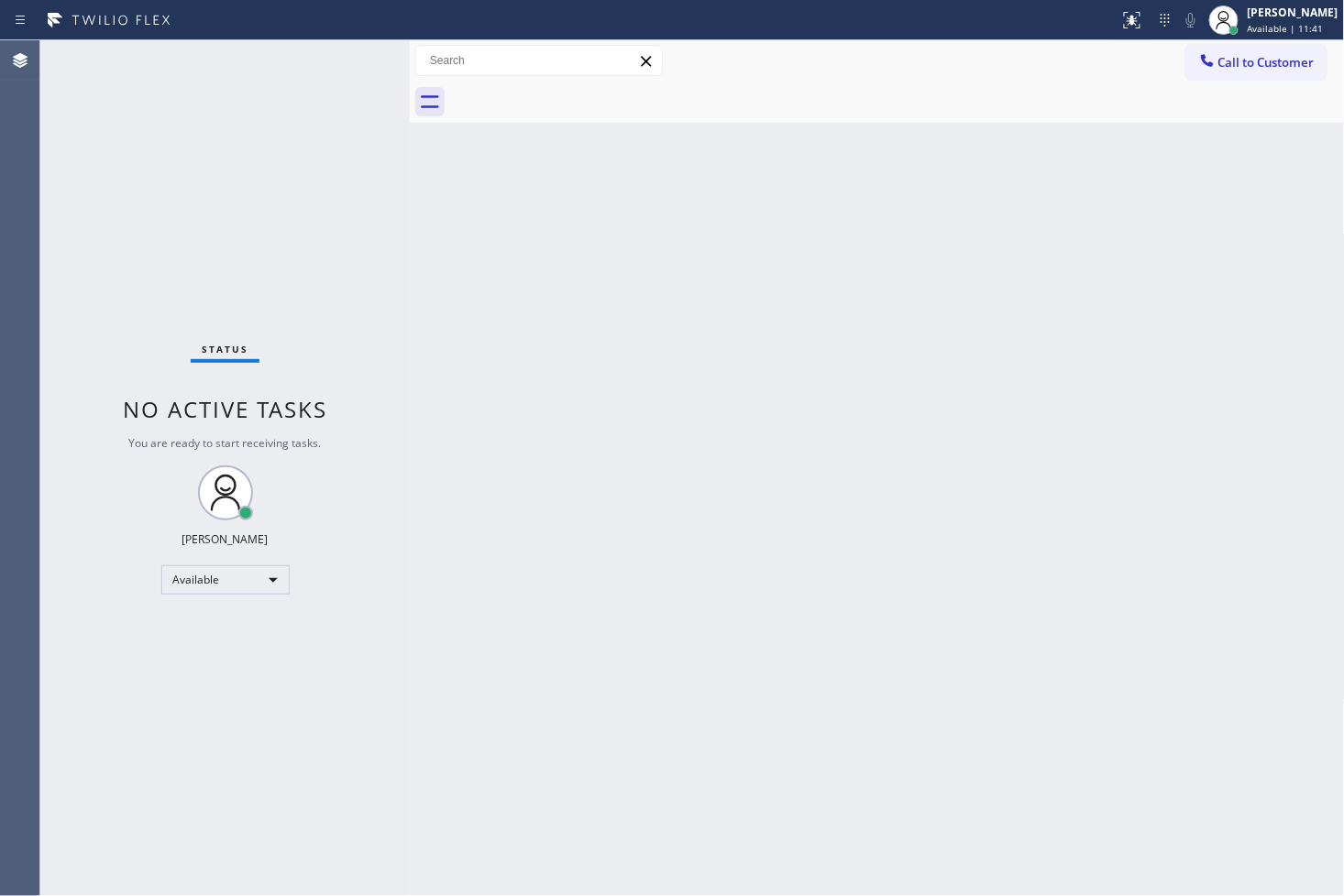
click at [796, 355] on div "Back to Dashboard Change Sender ID Customers Technicians Select a contact Outbo…" at bounding box center [877, 468] width 935 height 856
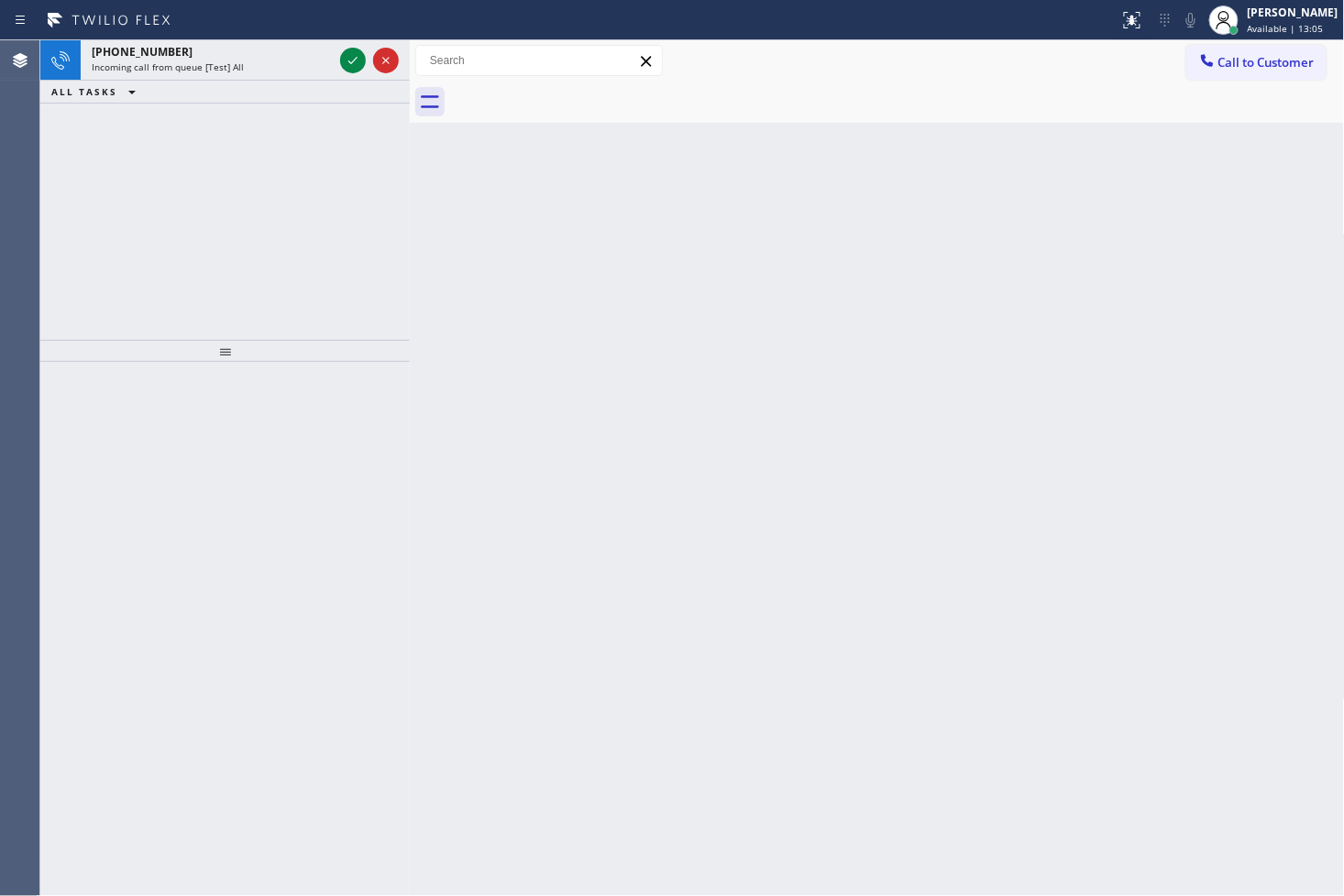
drag, startPoint x: 88, startPoint y: 234, endPoint x: 179, endPoint y: 139, distance: 131.6
click at [88, 234] on div "[PHONE_NUMBER] Incoming call from queue [Test] All ALL TASKS ALL TASKS ACTIVE T…" at bounding box center [224, 190] width 369 height 300
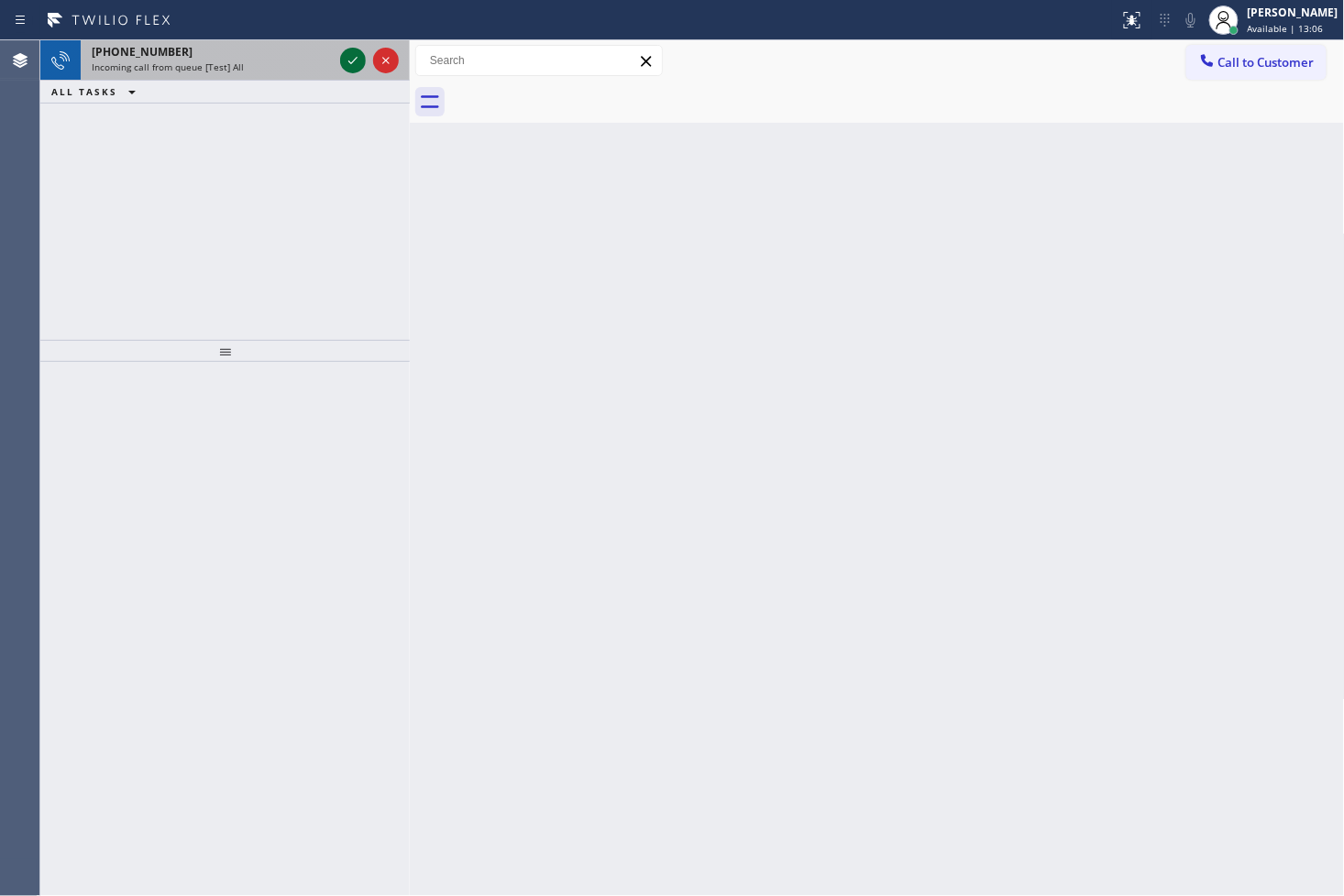
click at [350, 57] on icon at bounding box center [352, 60] width 22 height 22
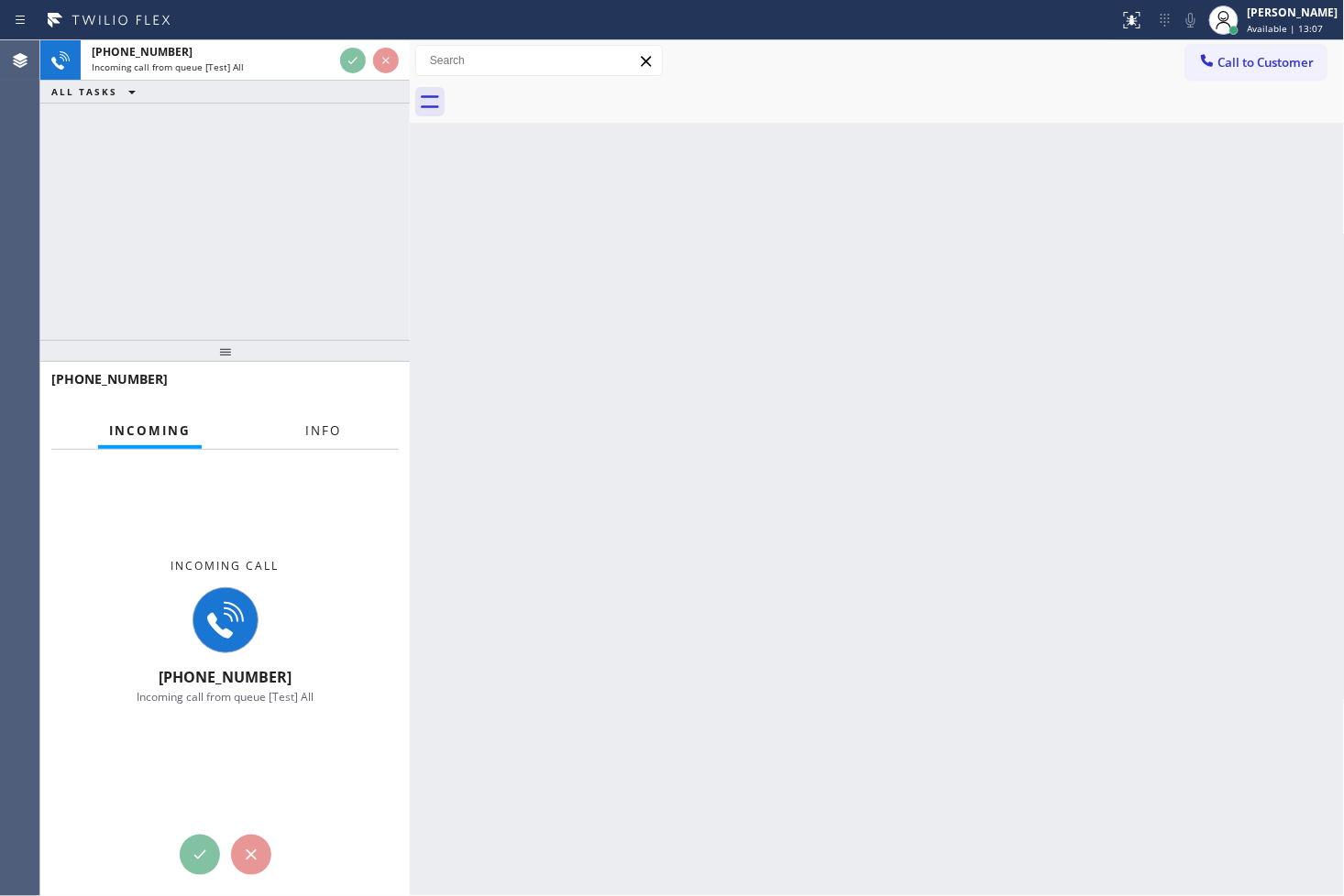
click at [341, 432] on button "Info" at bounding box center [323, 430] width 58 height 35
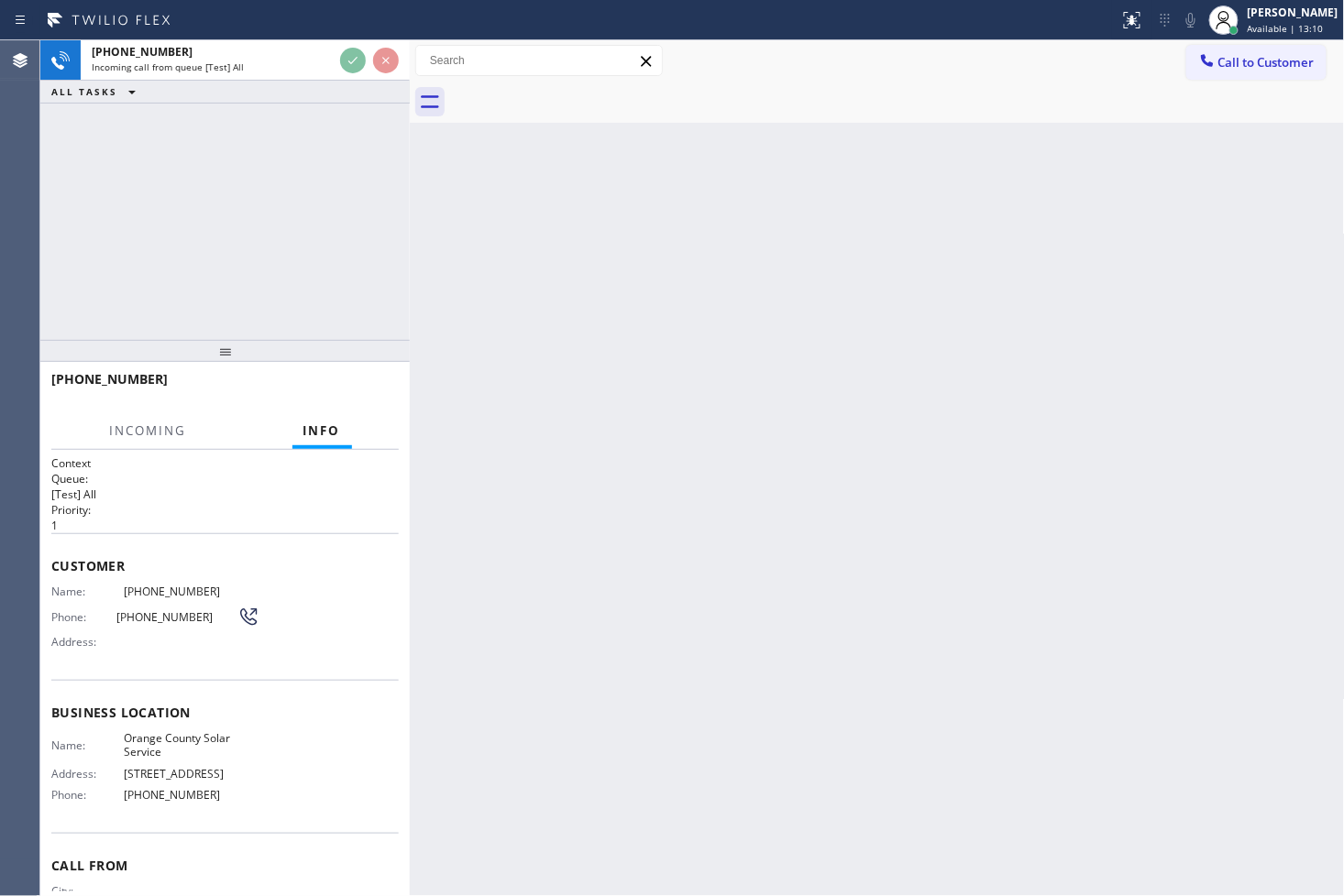
click at [361, 207] on div "[PHONE_NUMBER] Incoming call from queue [Test] All ALL TASKS ALL TASKS ACTIVE T…" at bounding box center [224, 190] width 369 height 300
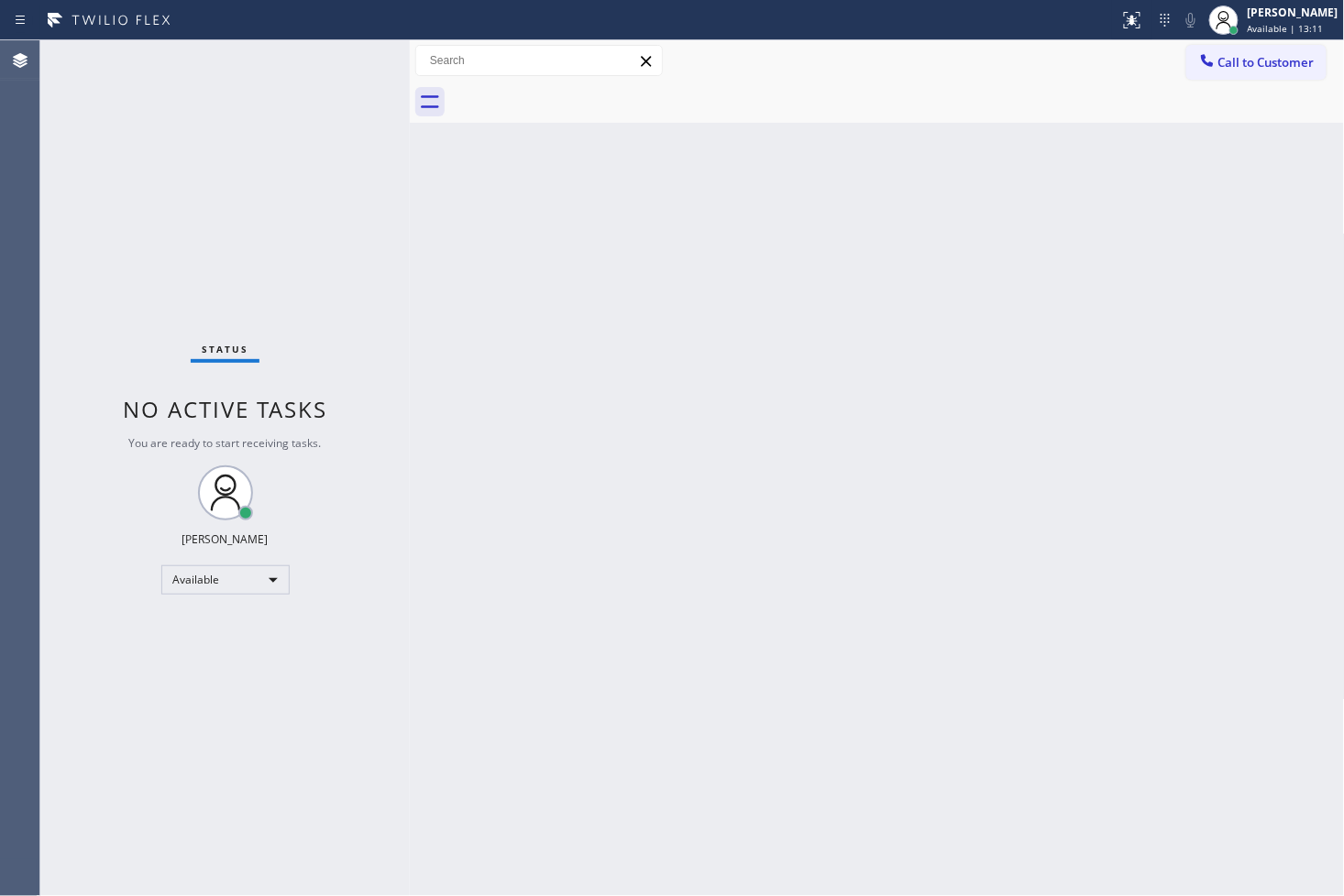
click at [343, 55] on div "Status No active tasks You are ready to start receiving tasks. [PERSON_NAME]" at bounding box center [224, 468] width 369 height 856
click at [334, 101] on div "Status No active tasks You are ready to start receiving tasks. [PERSON_NAME]" at bounding box center [224, 468] width 369 height 856
click at [346, 57] on div "Status No active tasks You are ready to start receiving tasks. [PERSON_NAME]" at bounding box center [224, 468] width 369 height 856
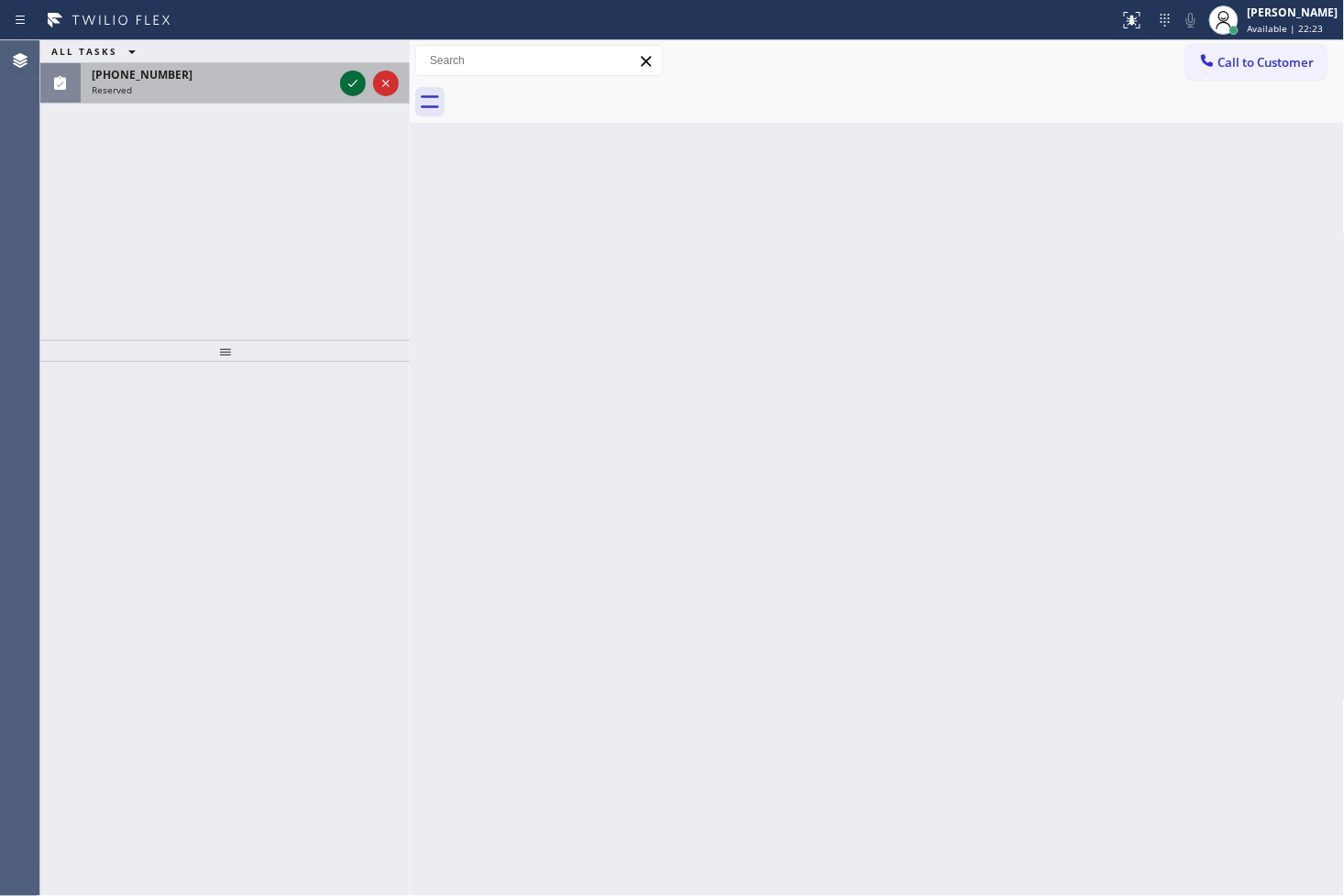
click at [351, 76] on icon at bounding box center [352, 83] width 22 height 22
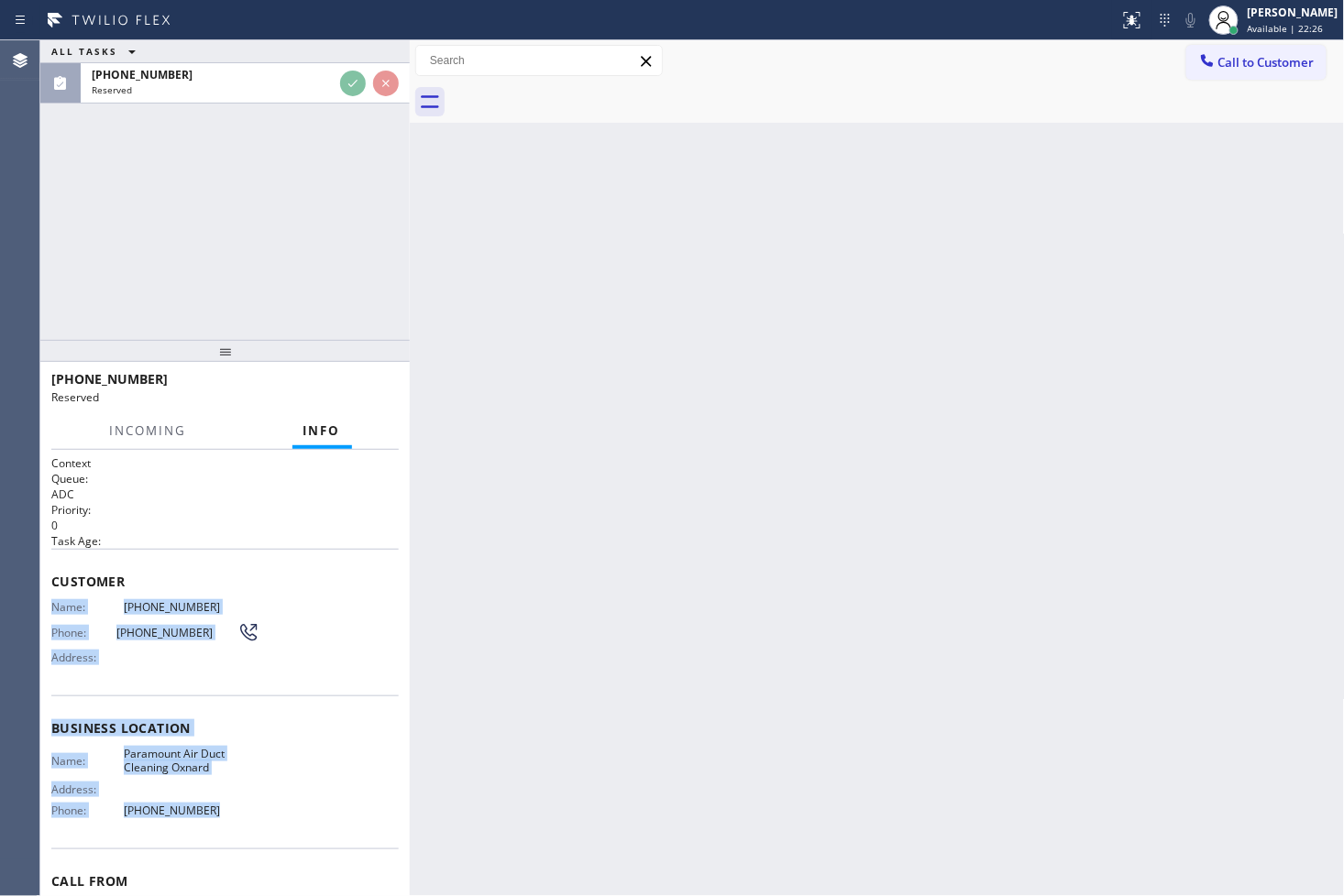
drag, startPoint x: 49, startPoint y: 606, endPoint x: 249, endPoint y: 803, distance: 280.7
click at [249, 803] on div "Context Queue: ADC Priority: 0 Task Age: Customer Name: [PHONE_NUMBER] Phone: […" at bounding box center [224, 674] width 369 height 448
copy div "Name: [PHONE_NUMBER] Phone: [PHONE_NUMBER] Address: Business location Name: Par…"
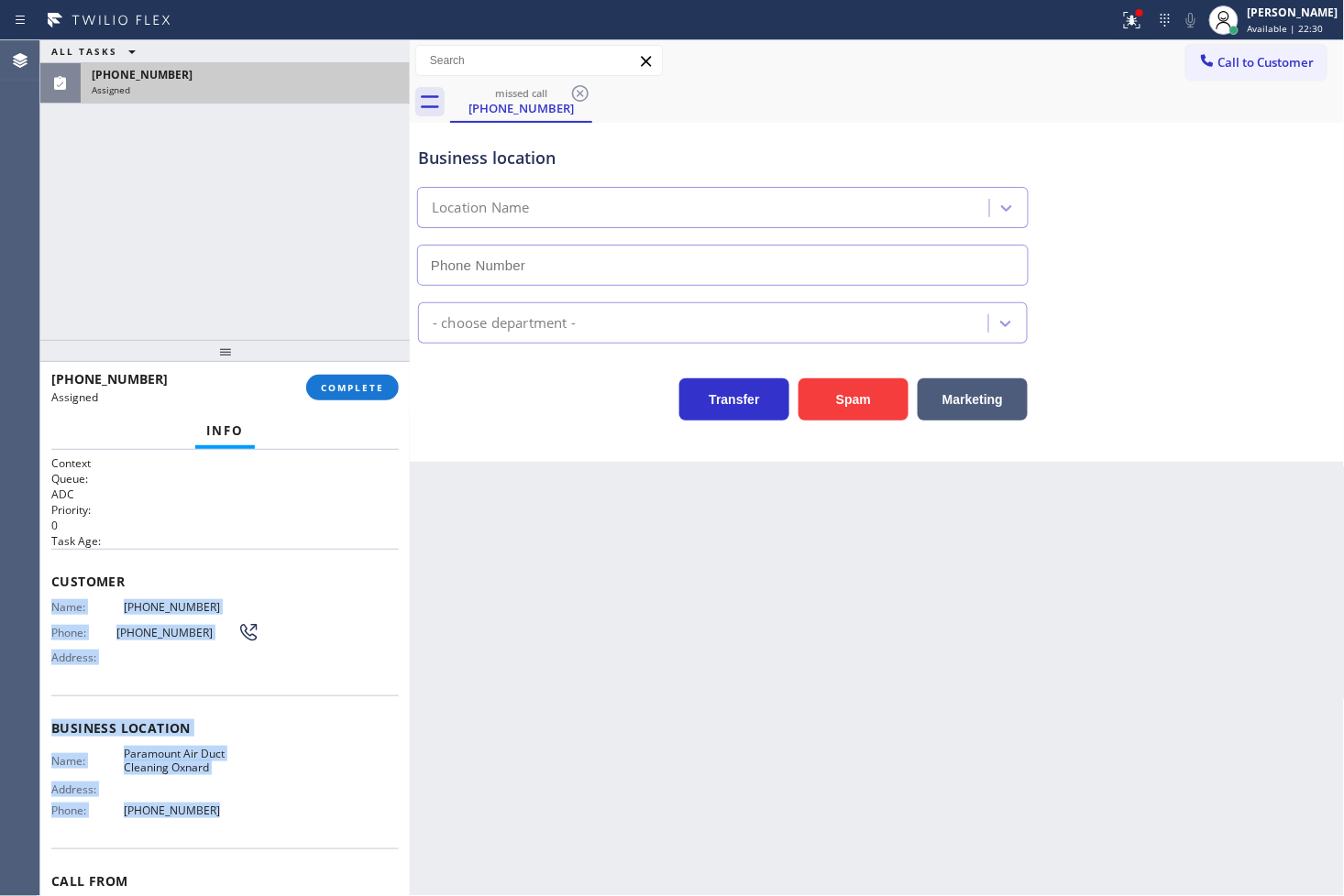
type input "[PHONE_NUMBER]"
click at [335, 386] on span "COMPLETE" at bounding box center [352, 387] width 63 height 12
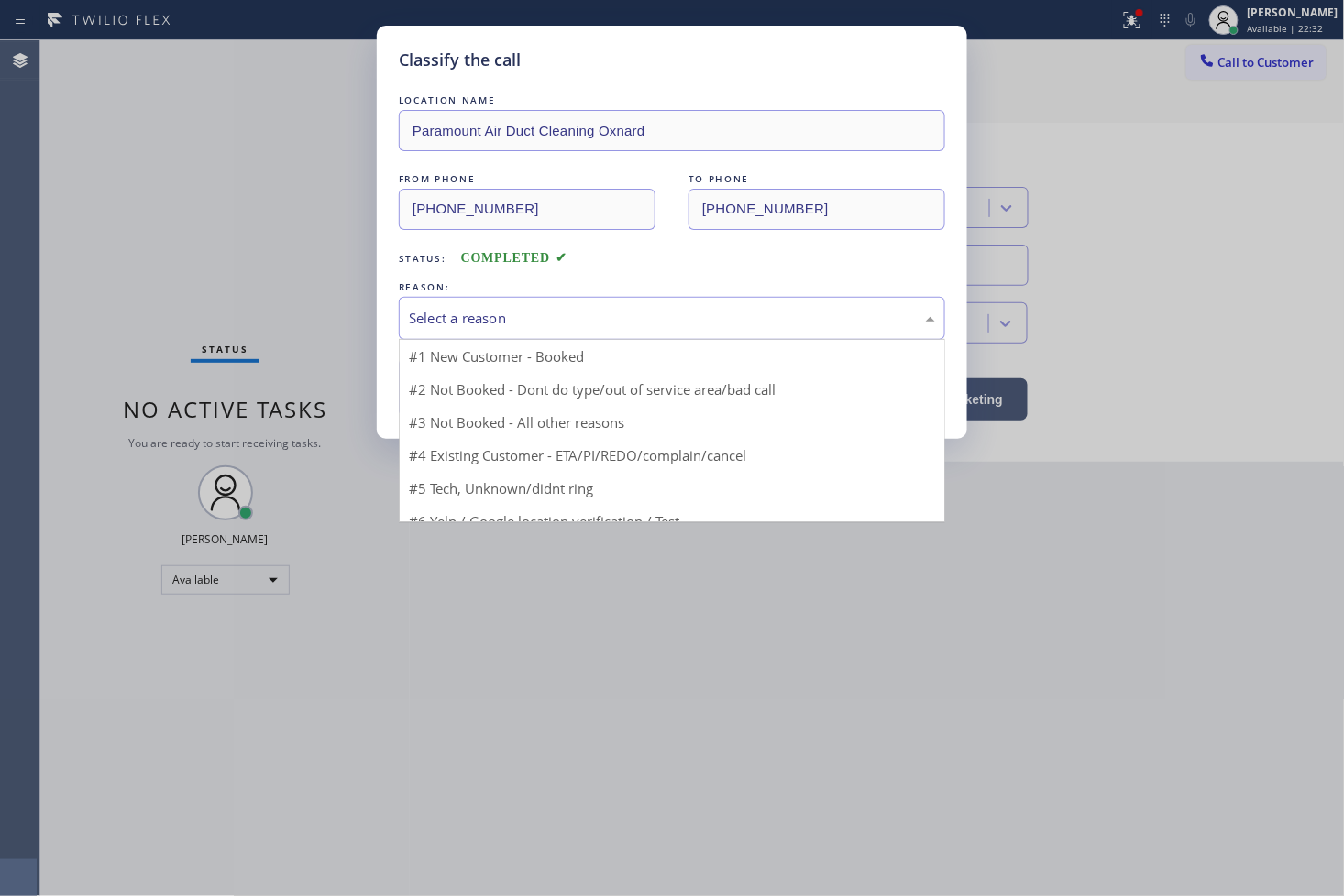
click at [526, 331] on div "Select a reason" at bounding box center [672, 318] width 546 height 43
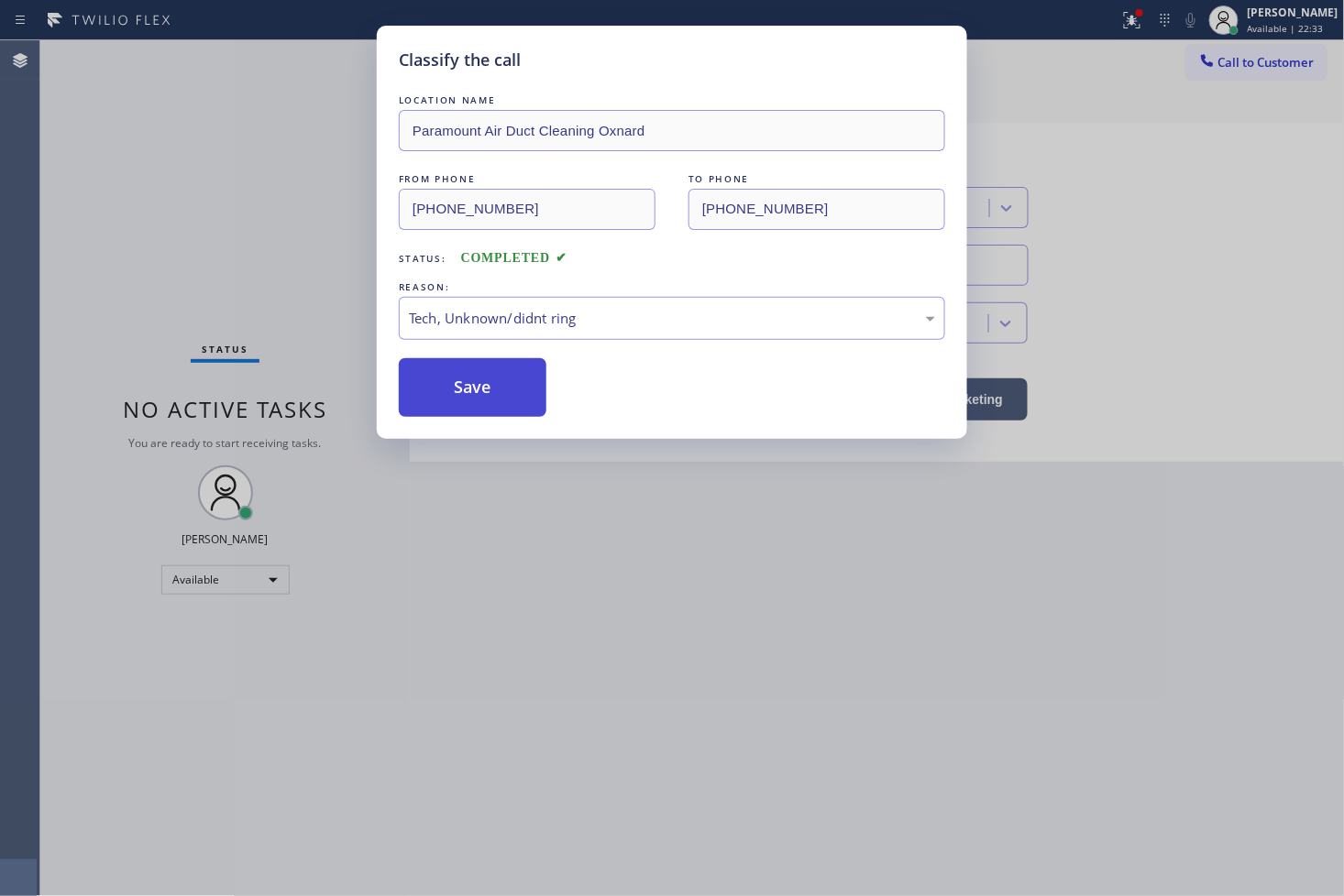
click at [461, 388] on button "Save" at bounding box center [472, 387] width 148 height 58
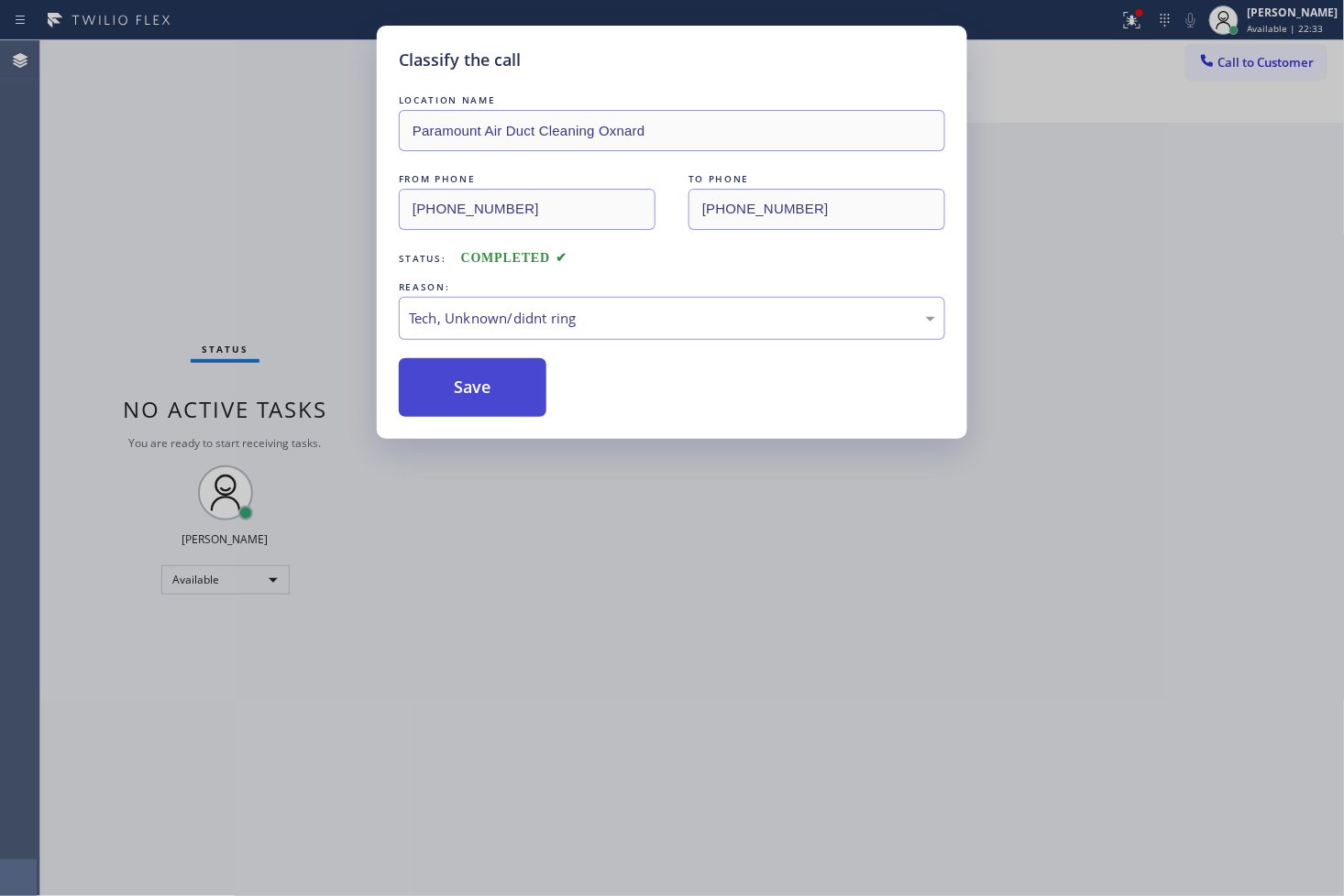
click at [461, 388] on button "Save" at bounding box center [472, 387] width 148 height 58
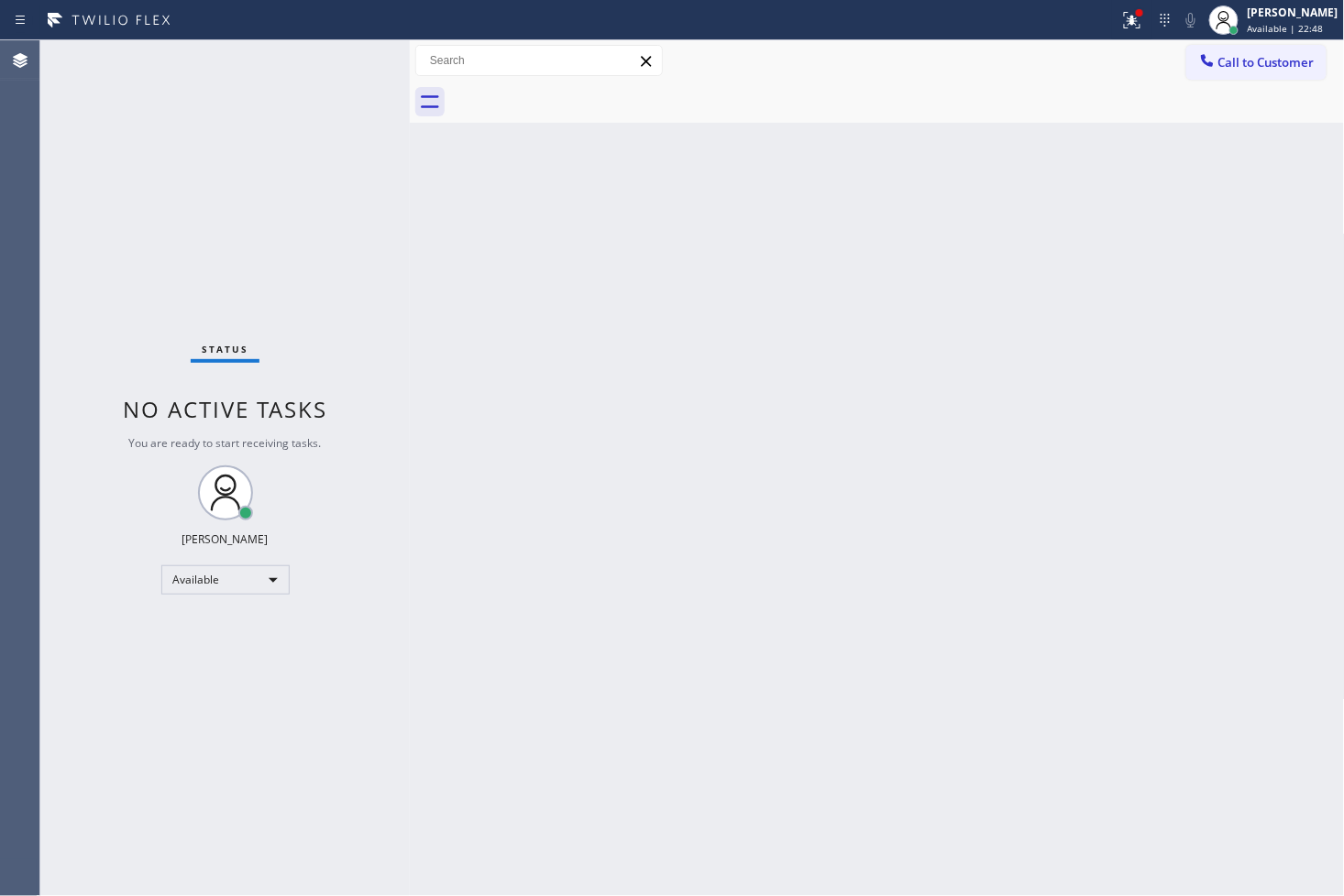
click at [64, 112] on div "Status No active tasks You are ready to start receiving tasks. [PERSON_NAME]" at bounding box center [224, 468] width 369 height 856
click at [1122, 16] on icon at bounding box center [1132, 20] width 22 height 22
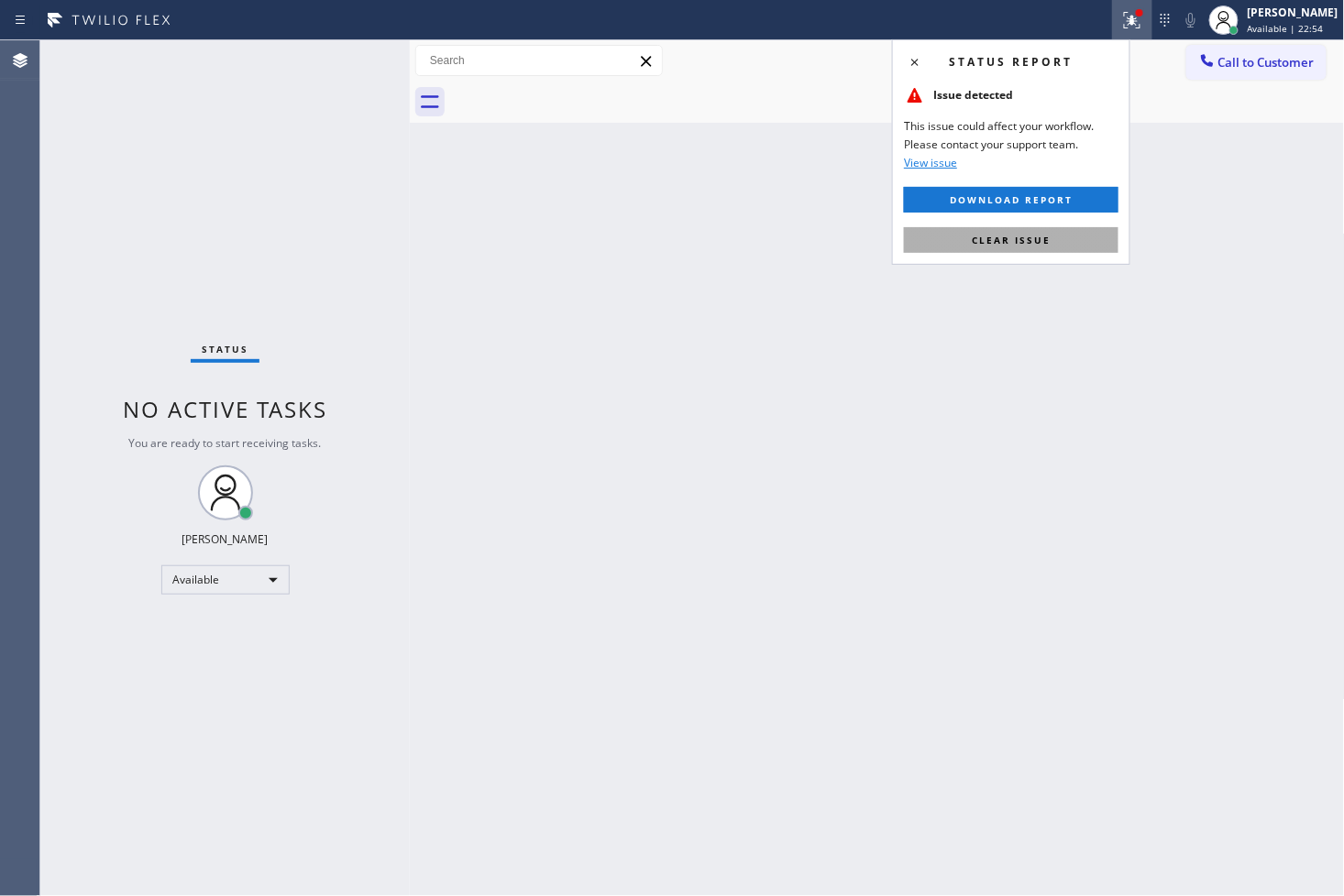
click at [1064, 235] on button "Clear issue" at bounding box center [1011, 240] width 215 height 26
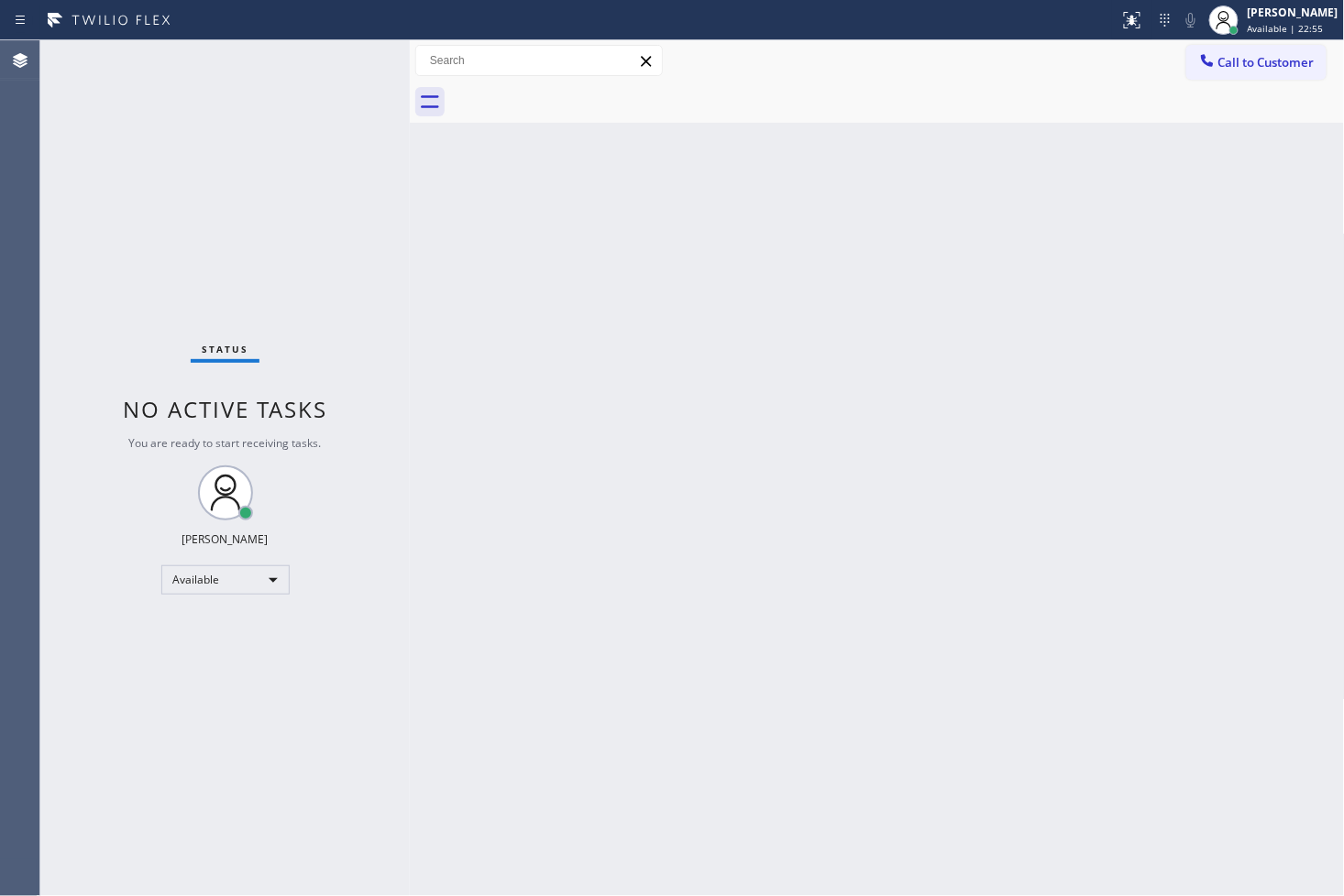
drag, startPoint x: 537, startPoint y: 360, endPoint x: 565, endPoint y: 312, distance: 55.6
click at [552, 353] on div "Back to Dashboard Change Sender ID Customers Technicians Select a contact Outbo…" at bounding box center [877, 468] width 935 height 856
drag, startPoint x: 946, startPoint y: 527, endPoint x: 919, endPoint y: 656, distance: 131.8
click at [955, 573] on div "Back to Dashboard Change Sender ID Customers Technicians Select a contact Outbo…" at bounding box center [877, 468] width 935 height 856
click at [137, 223] on div "Status No active tasks You are ready to start receiving tasks. [PERSON_NAME]" at bounding box center [224, 468] width 369 height 856
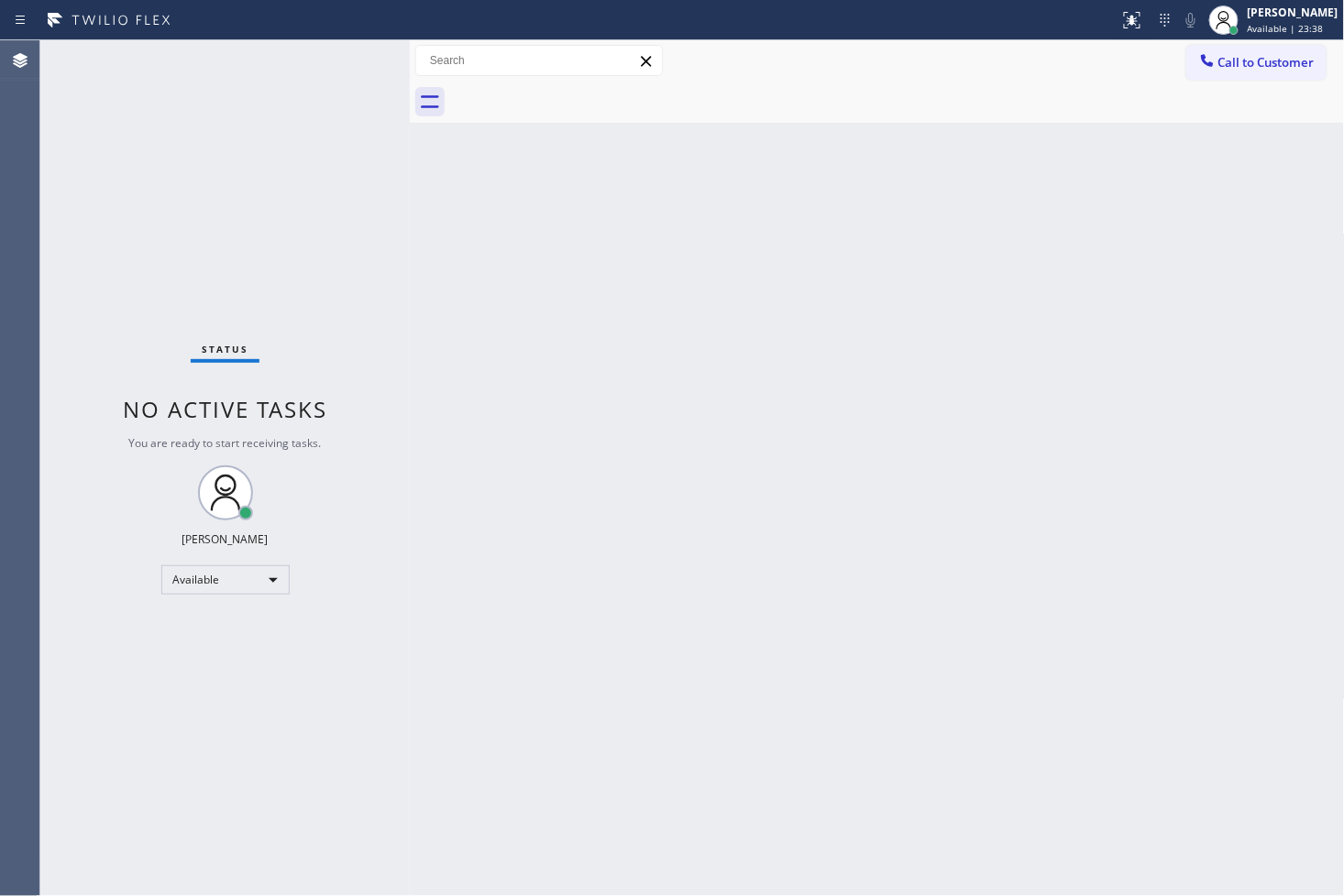
click at [336, 57] on div "Status No active tasks You are ready to start receiving tasks. [PERSON_NAME]" at bounding box center [224, 468] width 369 height 856
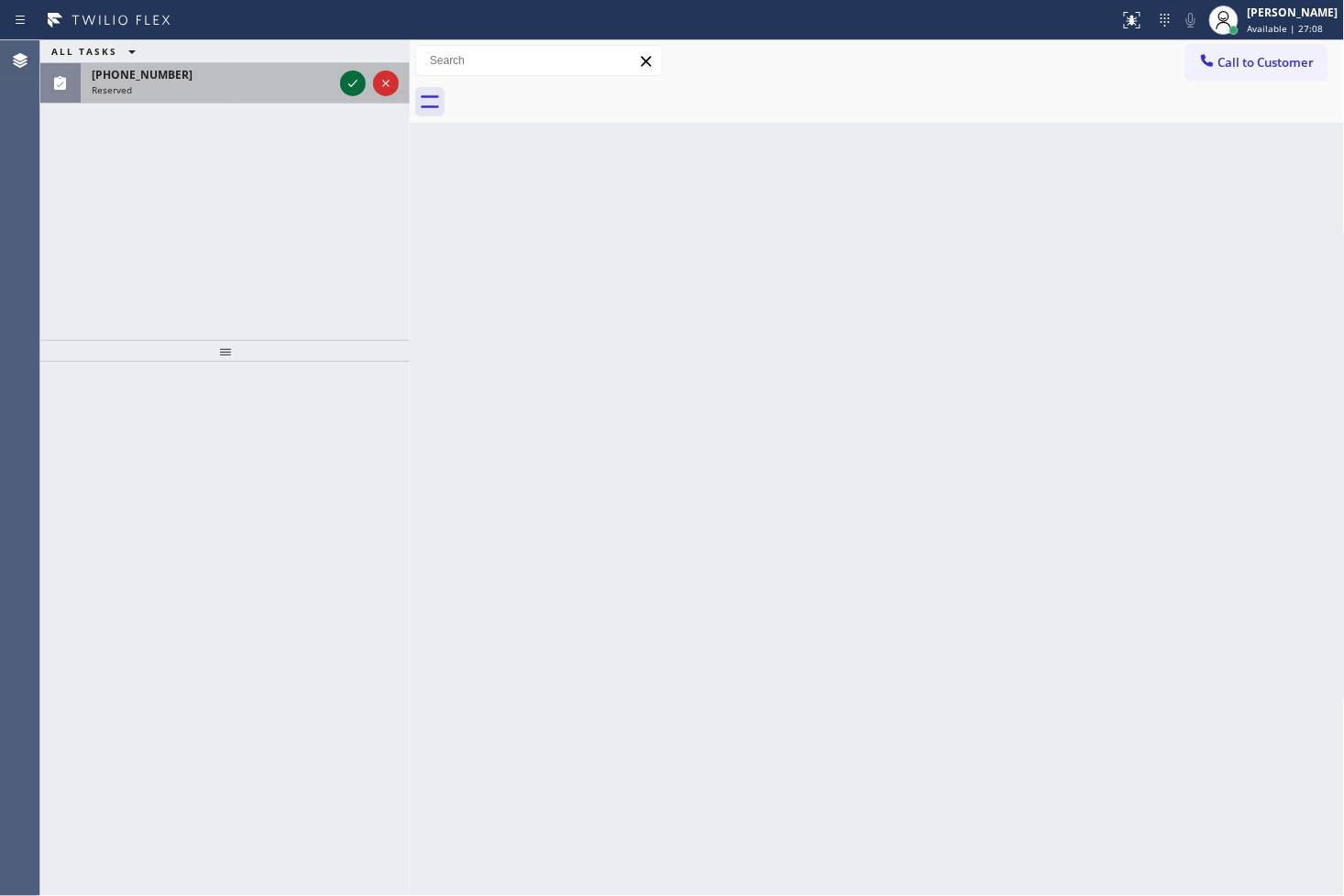
click at [350, 83] on icon at bounding box center [352, 83] width 22 height 22
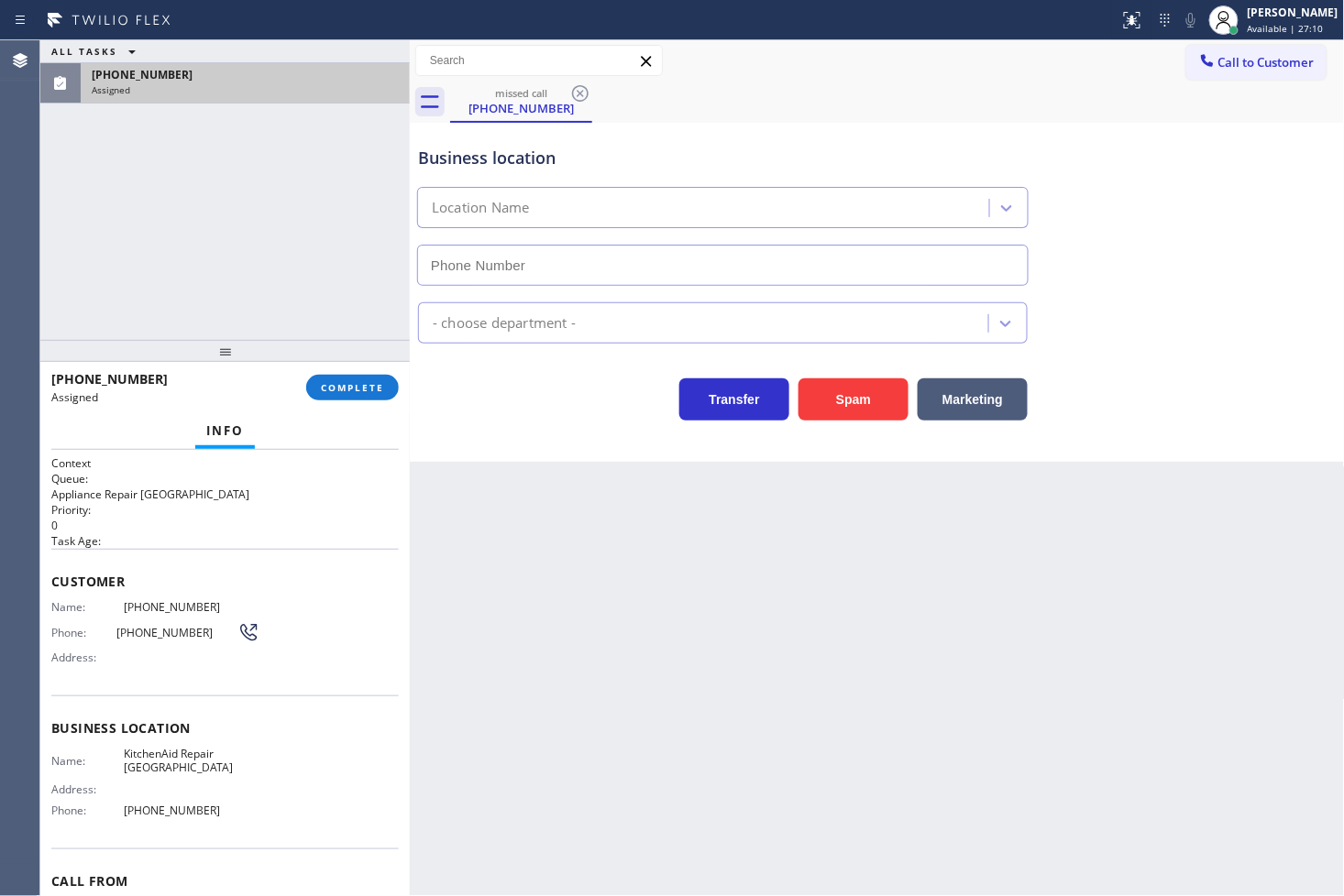
type input "[PHONE_NUMBER]"
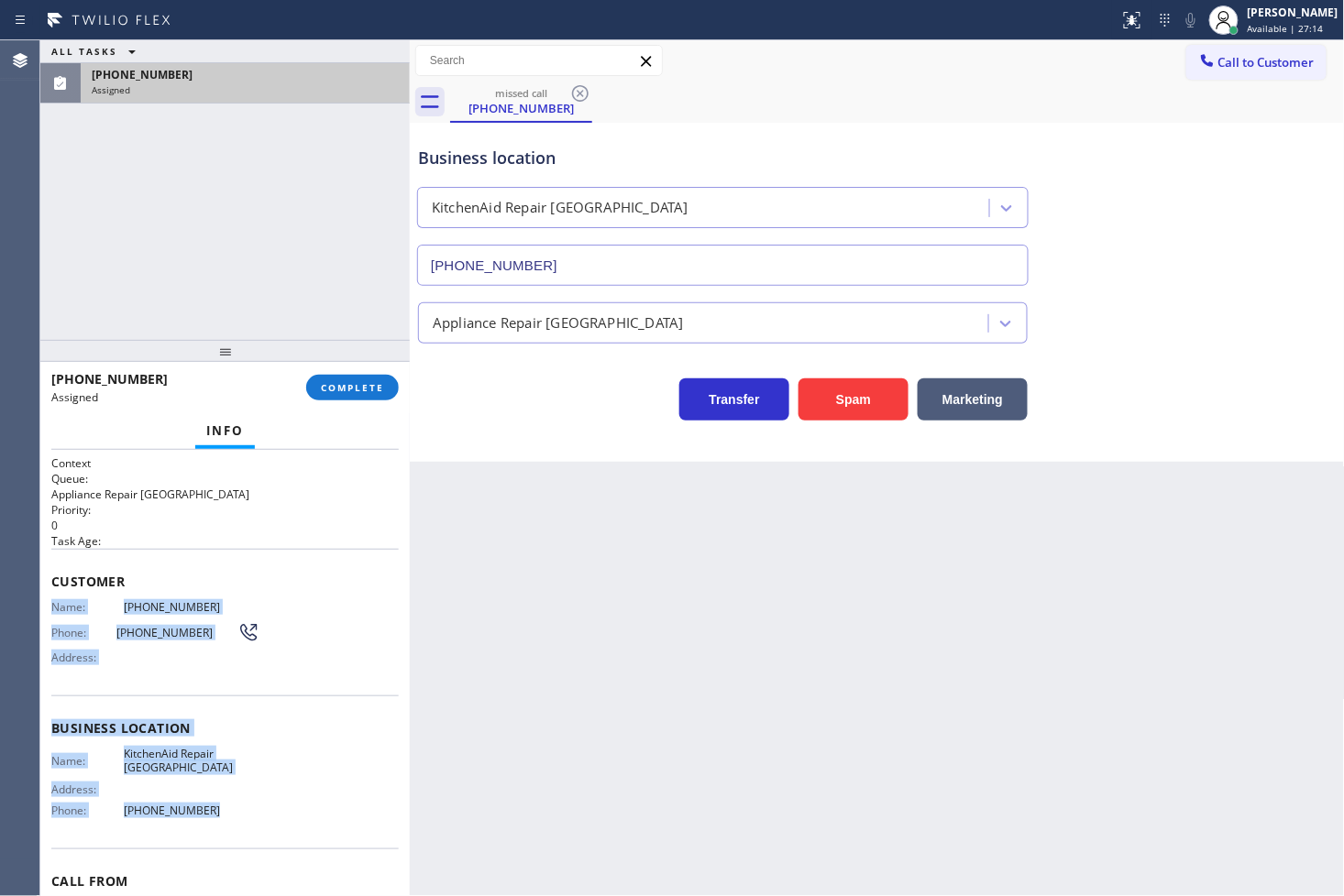
drag, startPoint x: 52, startPoint y: 611, endPoint x: 226, endPoint y: 835, distance: 283.6
click at [226, 806] on div "Context Queue: Appliance Repair High End Priority: 0 Task Age: Customer Name: […" at bounding box center [225, 720] width 347 height 531
drag, startPoint x: 226, startPoint y: 835, endPoint x: 233, endPoint y: 810, distance: 26.0
copy div "Name: [PHONE_NUMBER] Phone: [PHONE_NUMBER] Address: Business location Name: Kit…"
click at [377, 396] on button "COMPLETE" at bounding box center [352, 387] width 93 height 26
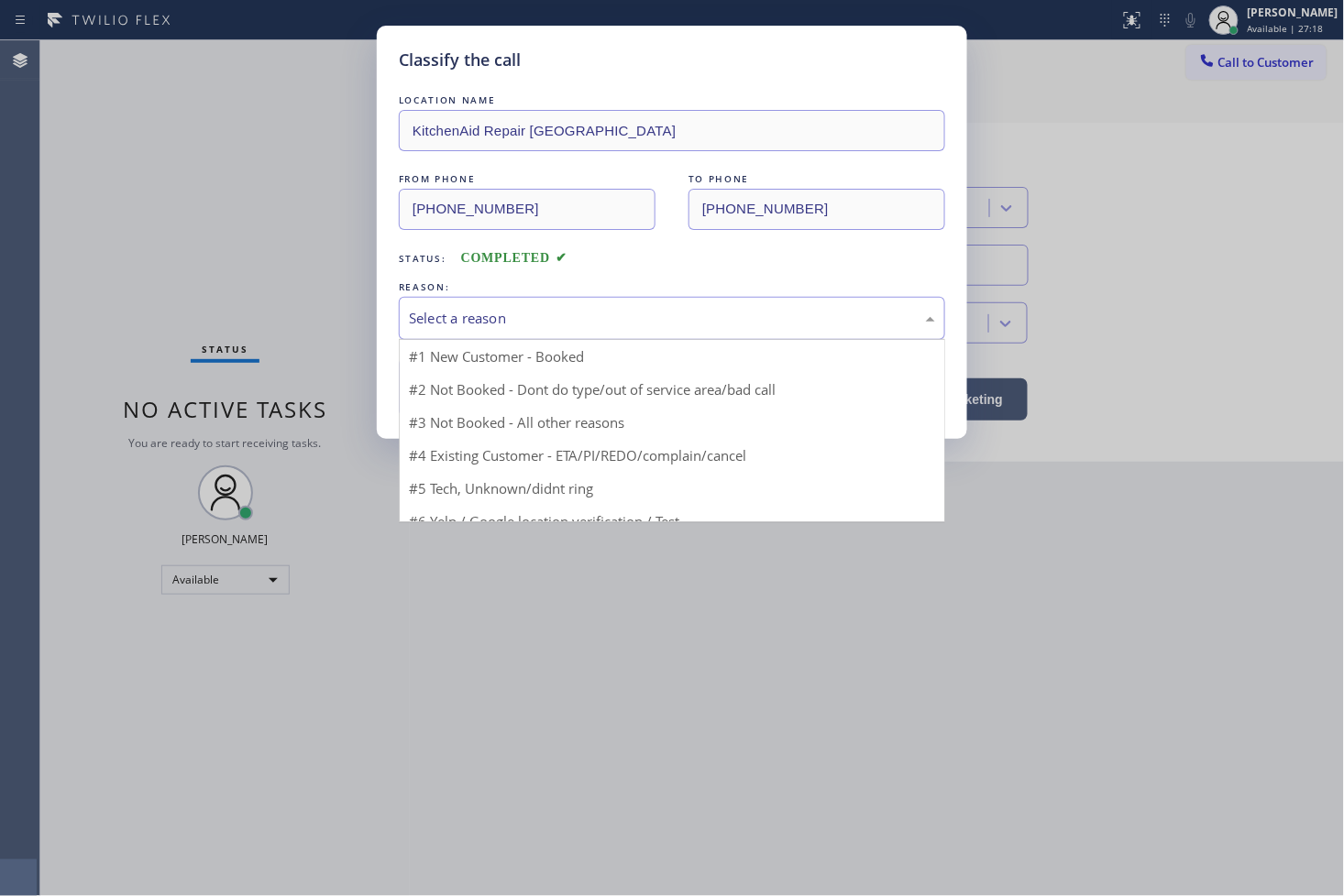
click at [475, 308] on div "Select a reason" at bounding box center [671, 319] width 526 height 21
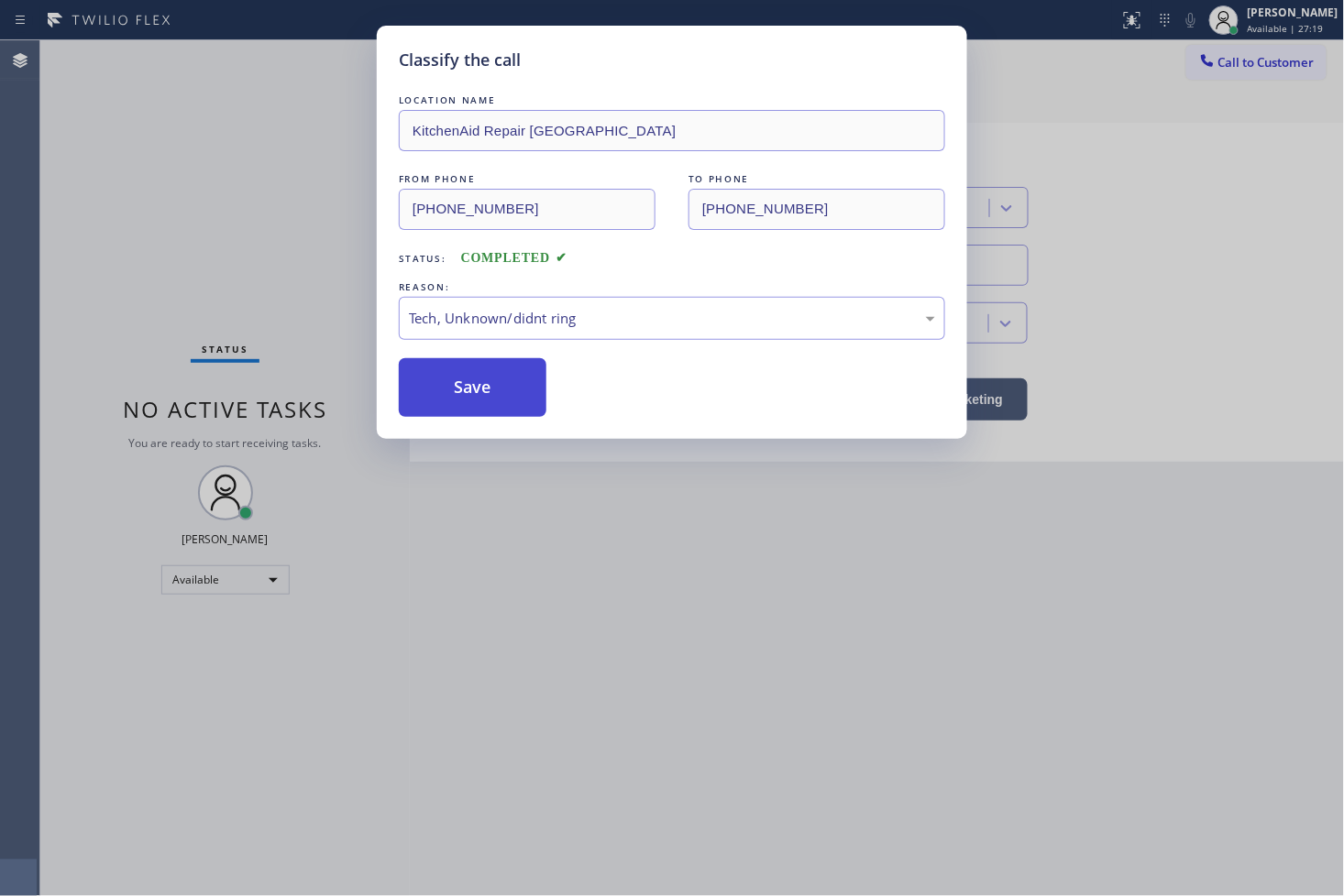
click at [452, 391] on button "Save" at bounding box center [472, 387] width 148 height 58
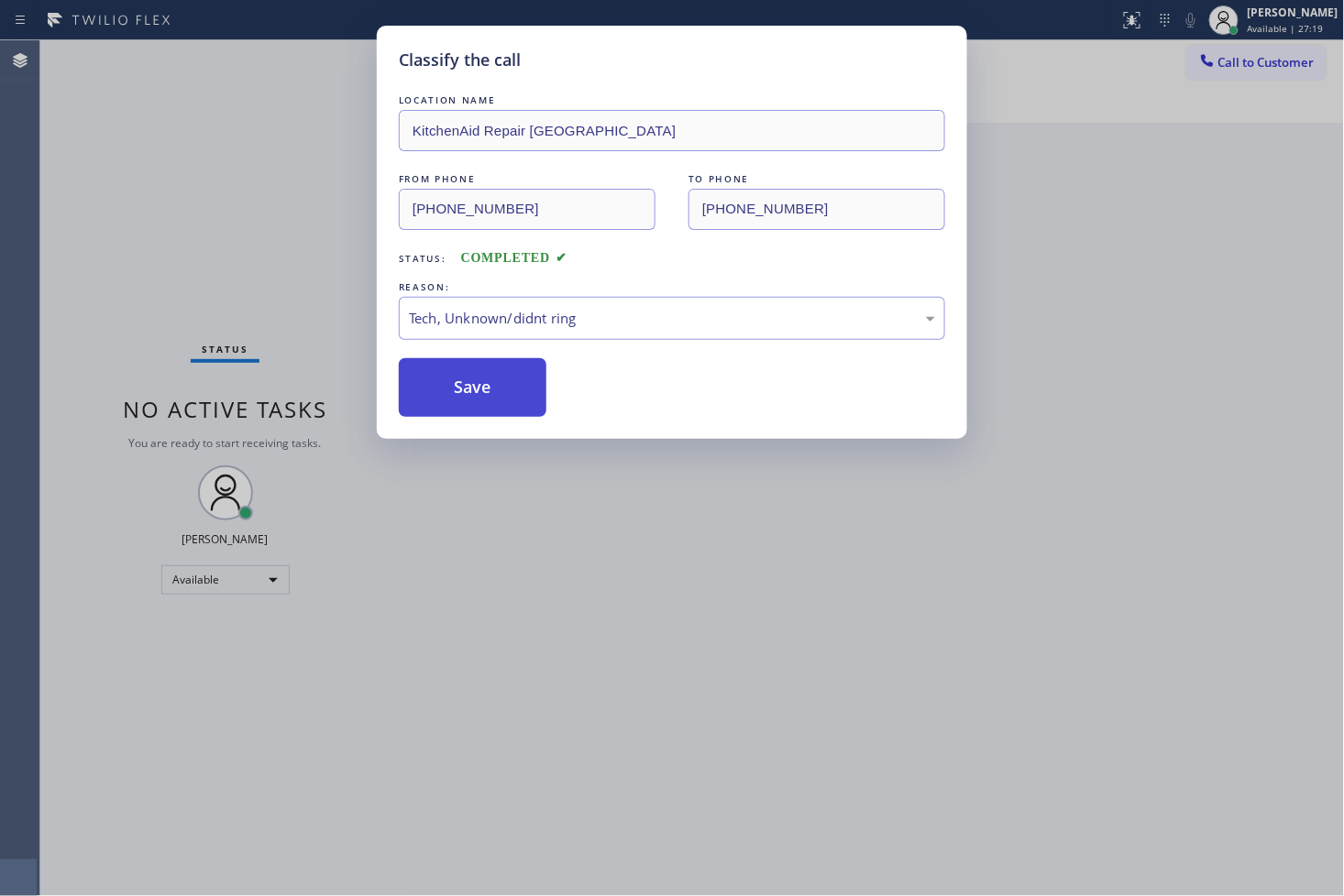
click at [452, 391] on button "Save" at bounding box center [472, 387] width 148 height 58
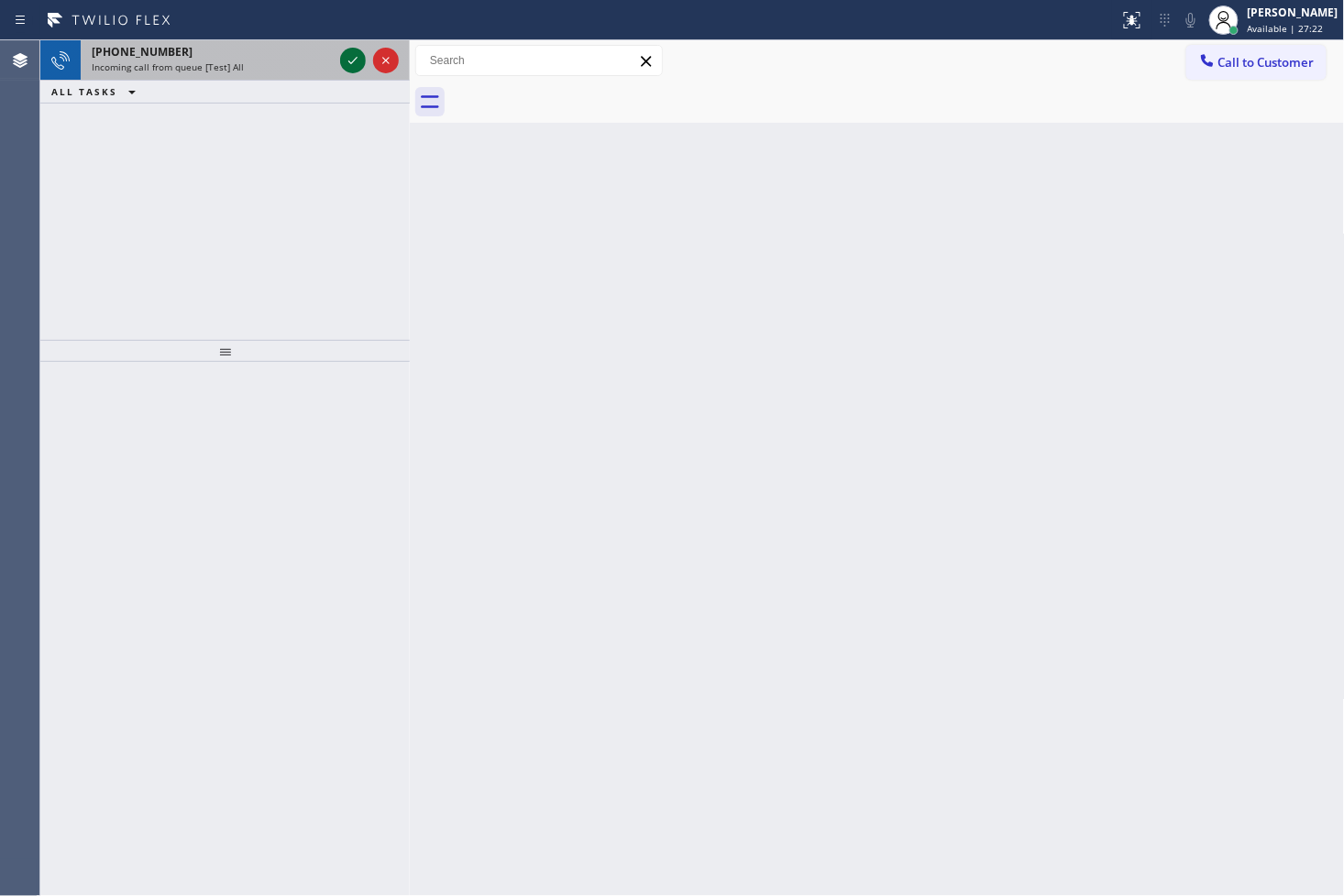
click at [360, 71] on icon at bounding box center [352, 60] width 22 height 22
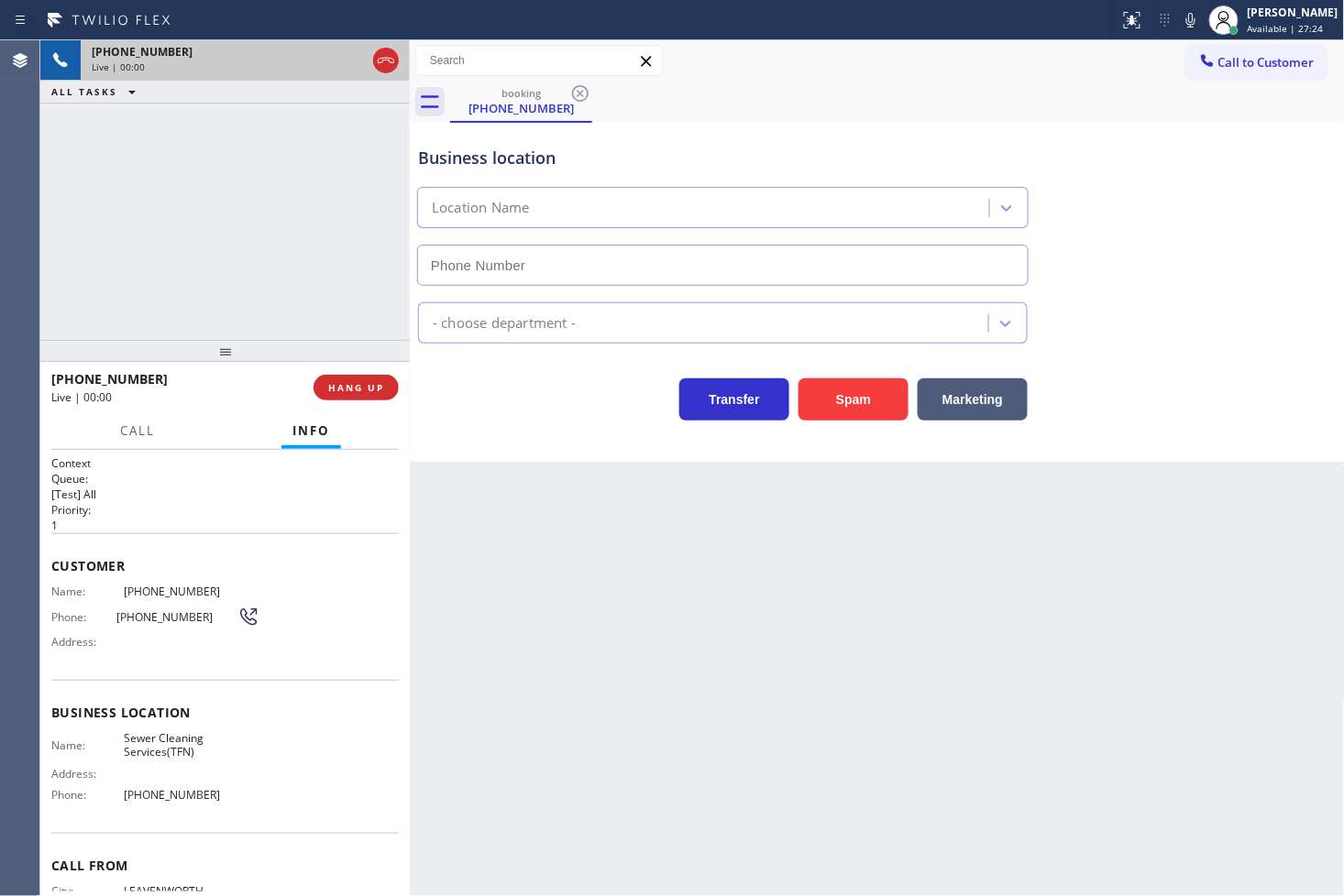
type input "[PHONE_NUMBER]"
click at [127, 250] on div "[PHONE_NUMBER] Live | 00:09 ALL TASKS ALL TASKS ACTIVE TASKS TASKS IN WRAP UP" at bounding box center [224, 190] width 369 height 300
click at [346, 386] on span "HANG UP" at bounding box center [356, 387] width 56 height 12
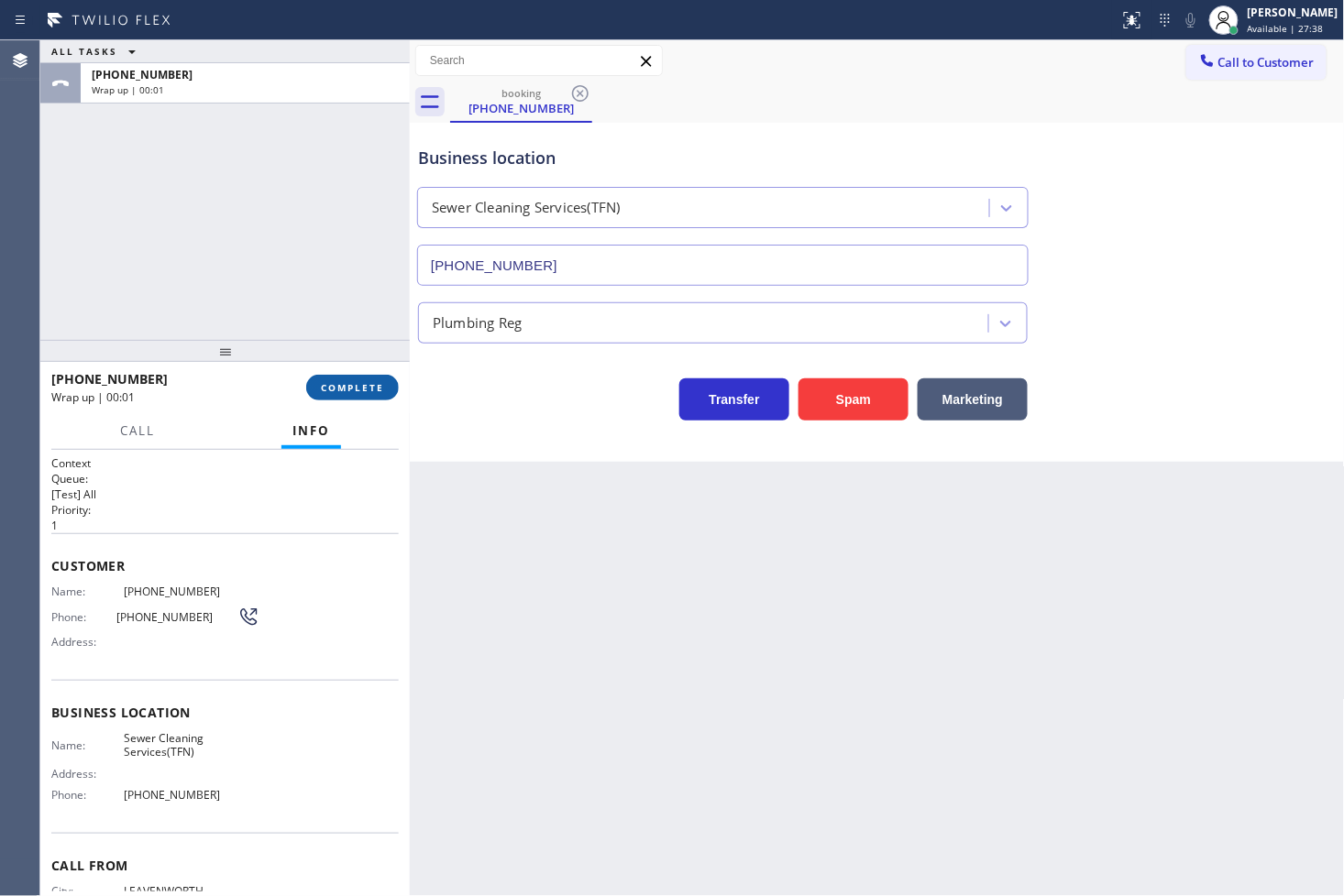
click at [346, 386] on span "COMPLETE" at bounding box center [352, 387] width 63 height 12
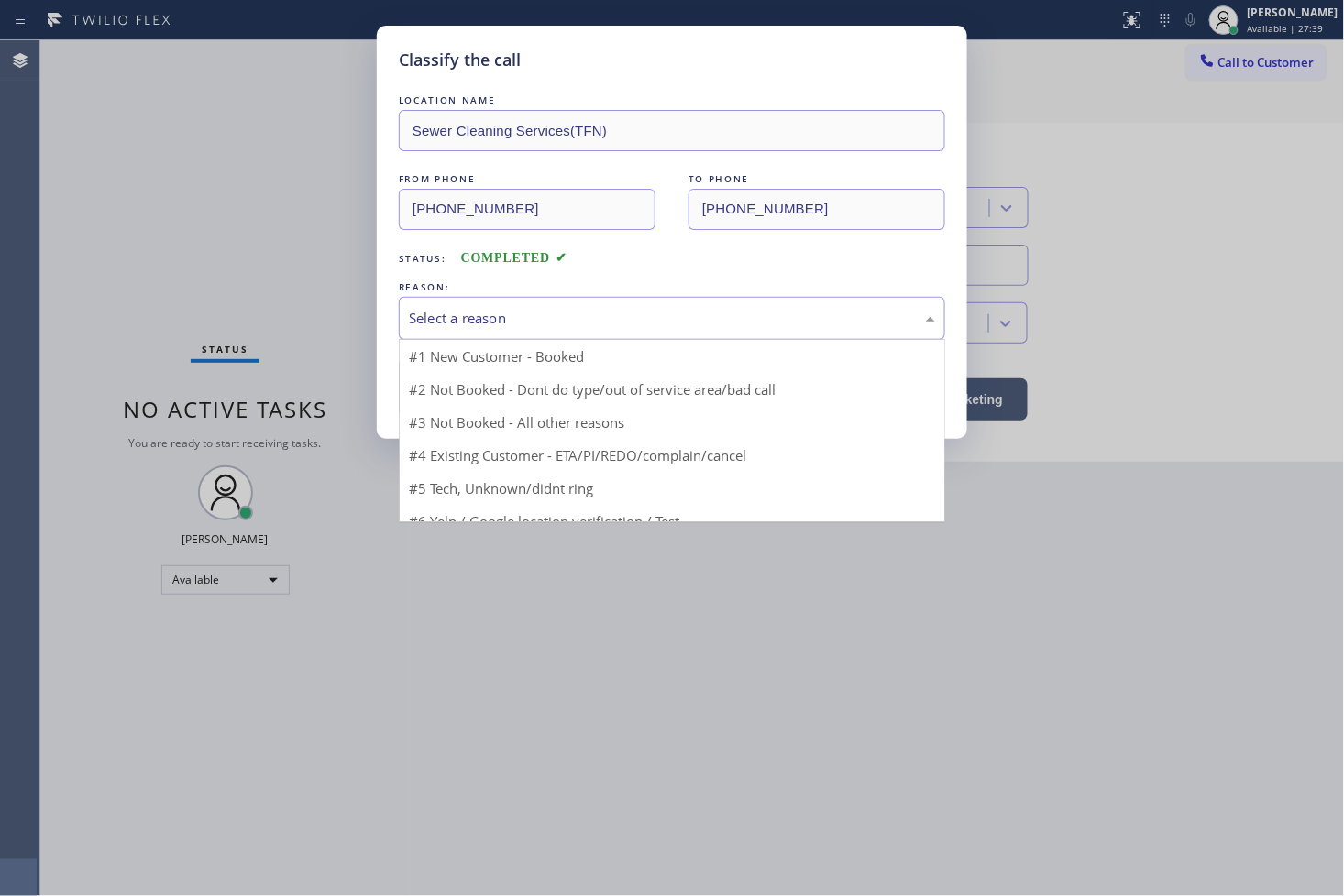
click at [483, 323] on div "Select a reason" at bounding box center [671, 319] width 526 height 21
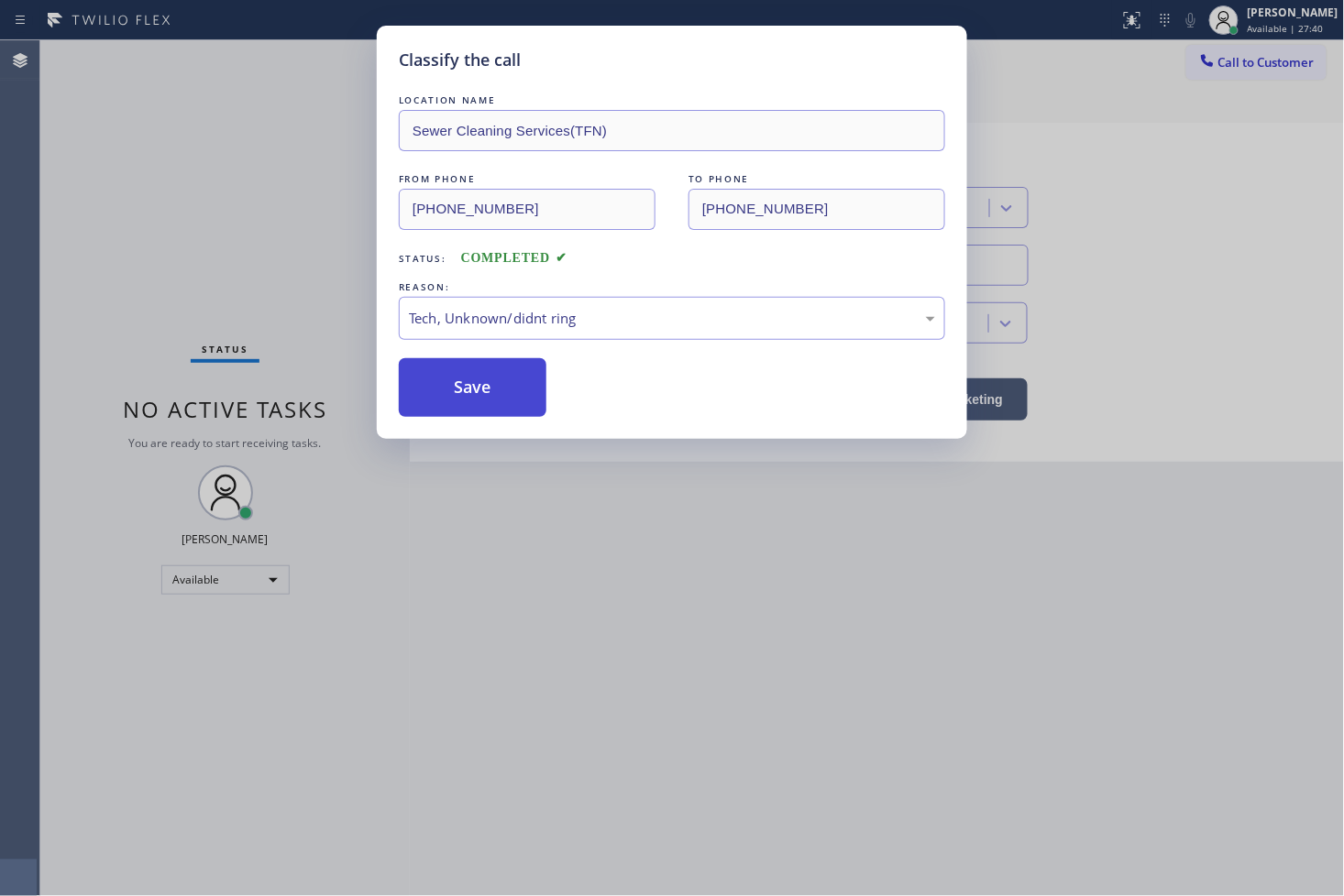
click at [435, 376] on button "Save" at bounding box center [472, 387] width 148 height 58
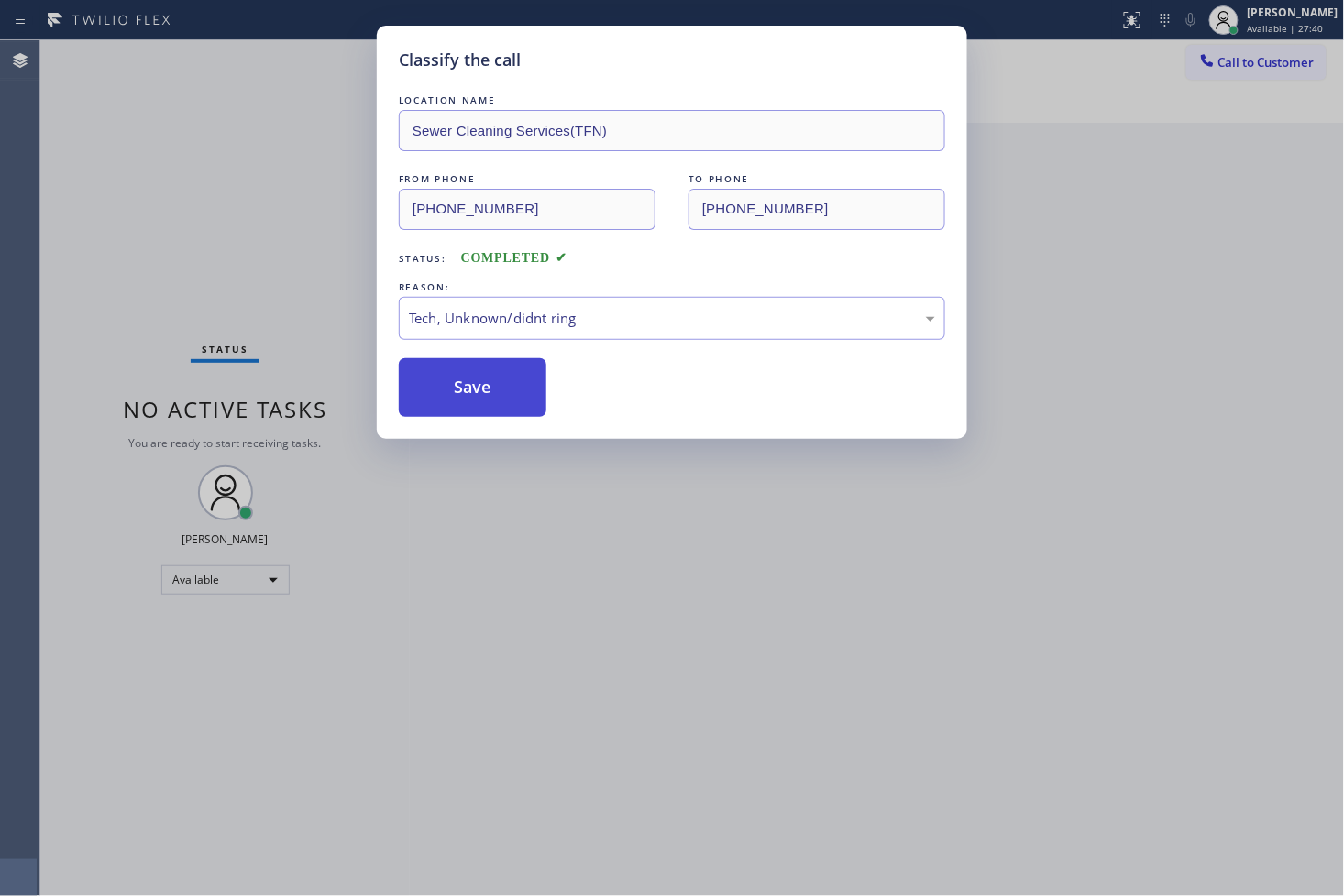
click at [435, 376] on button "Save" at bounding box center [472, 387] width 148 height 58
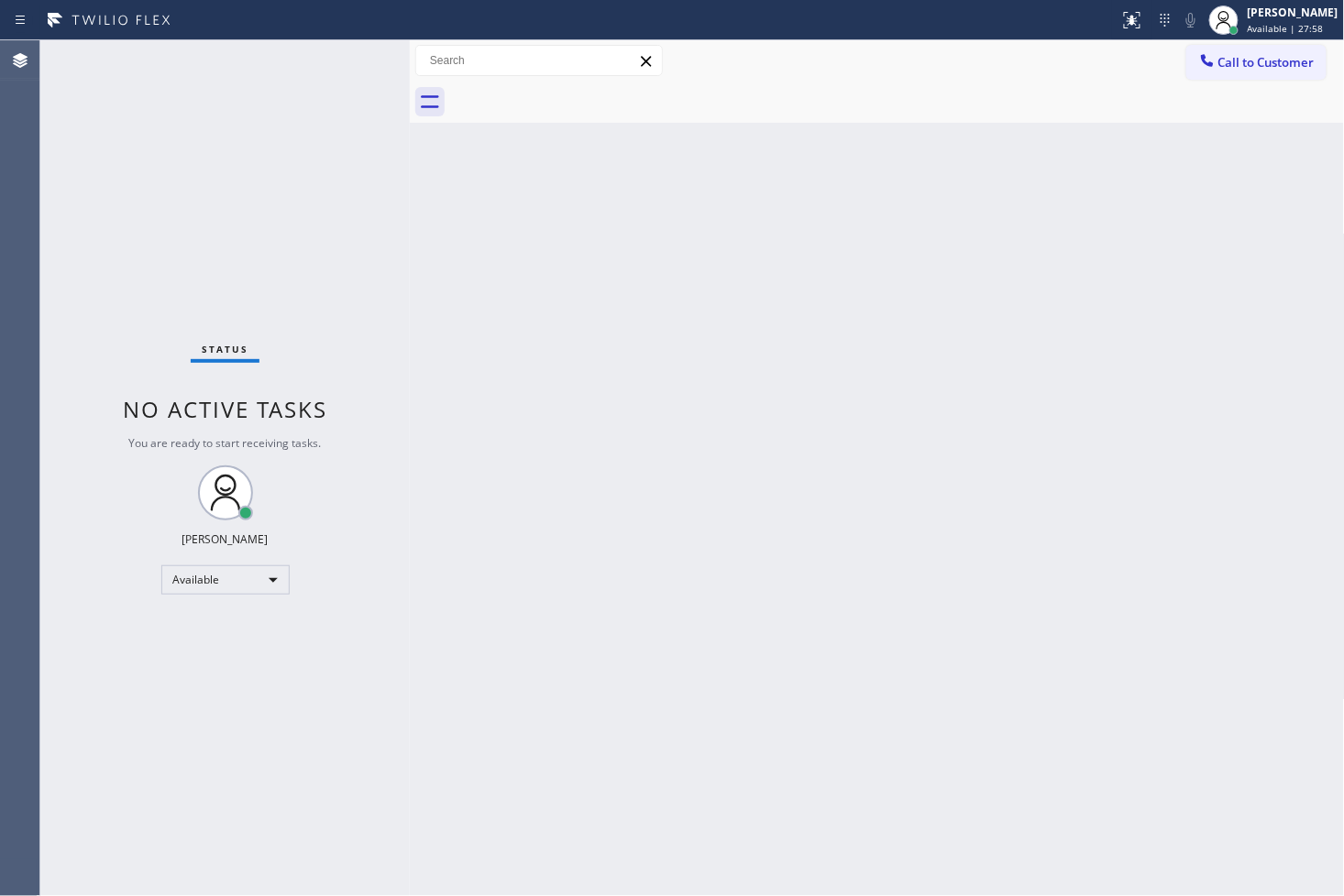
click at [74, 139] on div "Status No active tasks You are ready to start receiving tasks. [PERSON_NAME]" at bounding box center [224, 468] width 369 height 856
click at [340, 61] on div "Status No active tasks You are ready to start receiving tasks. [PERSON_NAME]" at bounding box center [224, 468] width 369 height 856
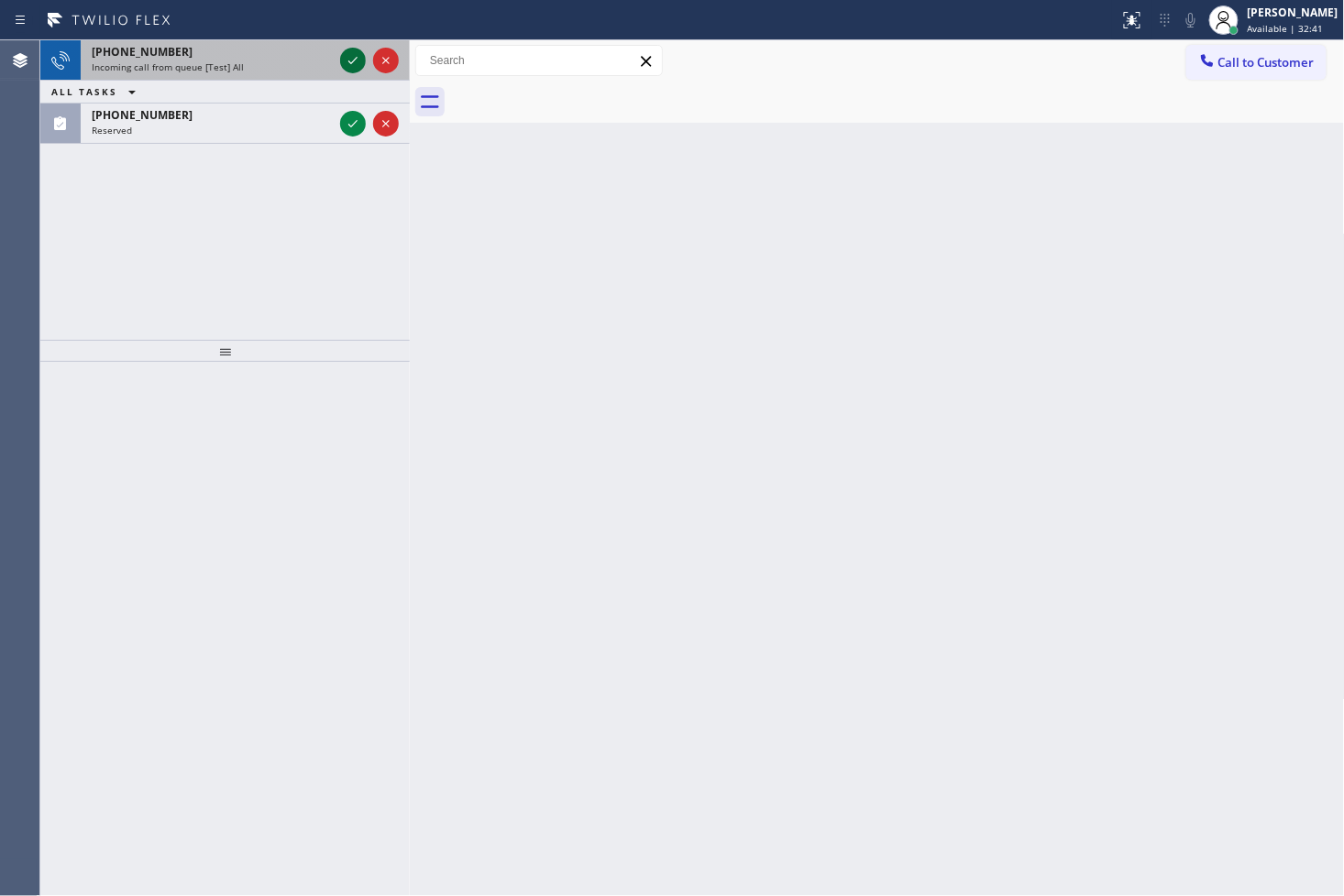
click at [364, 50] on div at bounding box center [352, 60] width 26 height 22
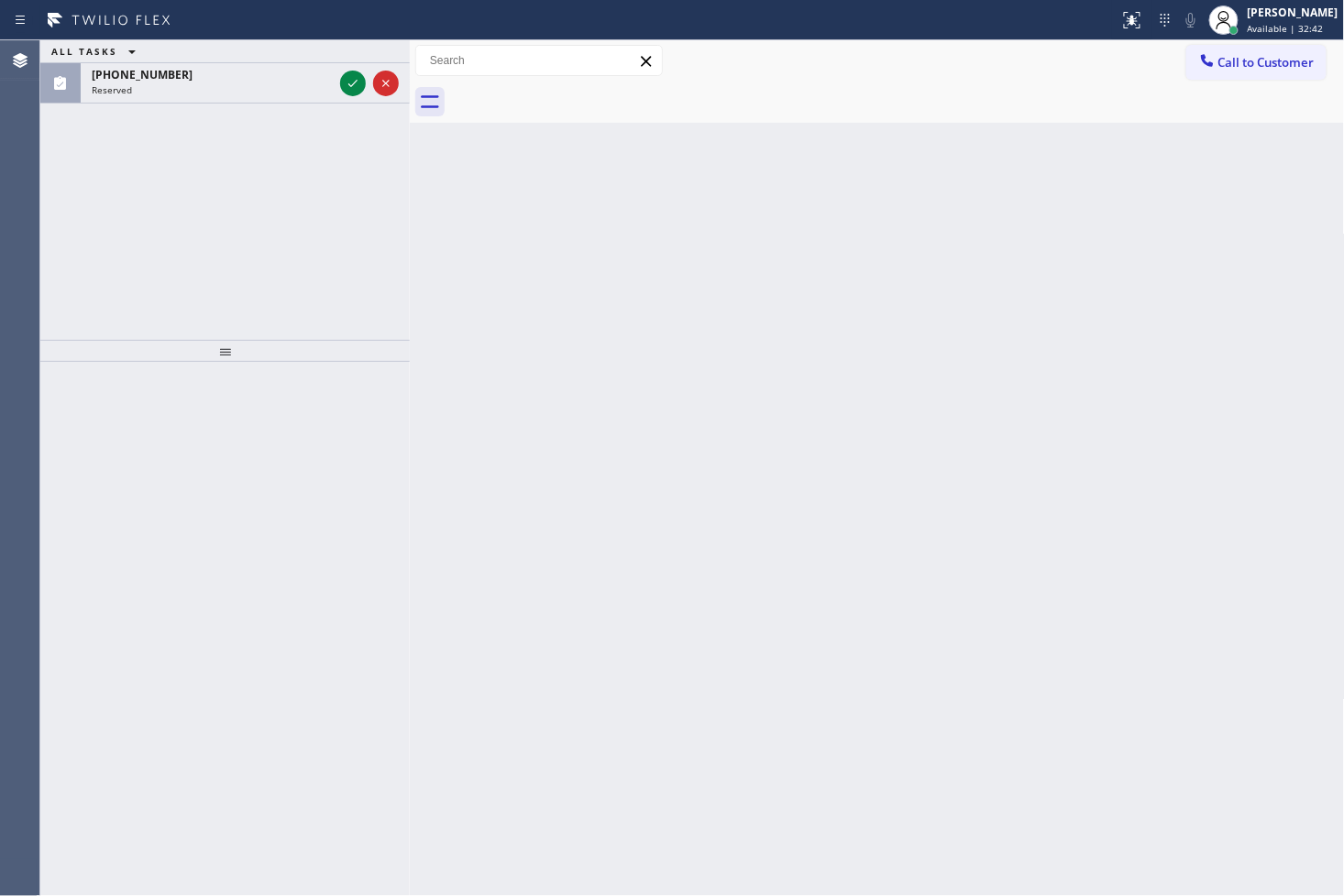
click at [346, 58] on div "ALL TASKS ALL TASKS ACTIVE TASKS TASKS IN WRAP UP [PHONE_NUMBER] Reserved" at bounding box center [224, 72] width 369 height 63
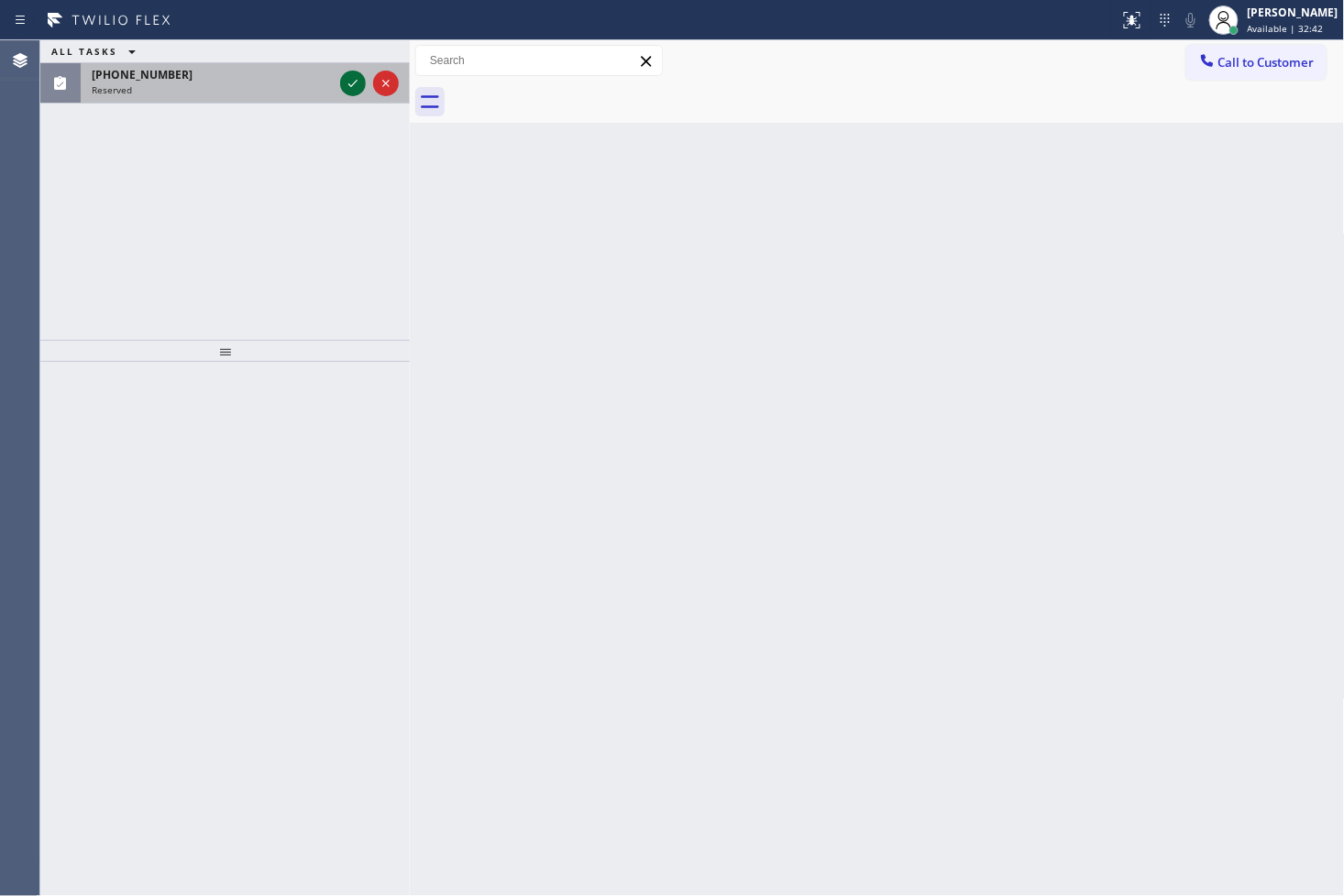
click at [343, 85] on icon at bounding box center [352, 83] width 22 height 22
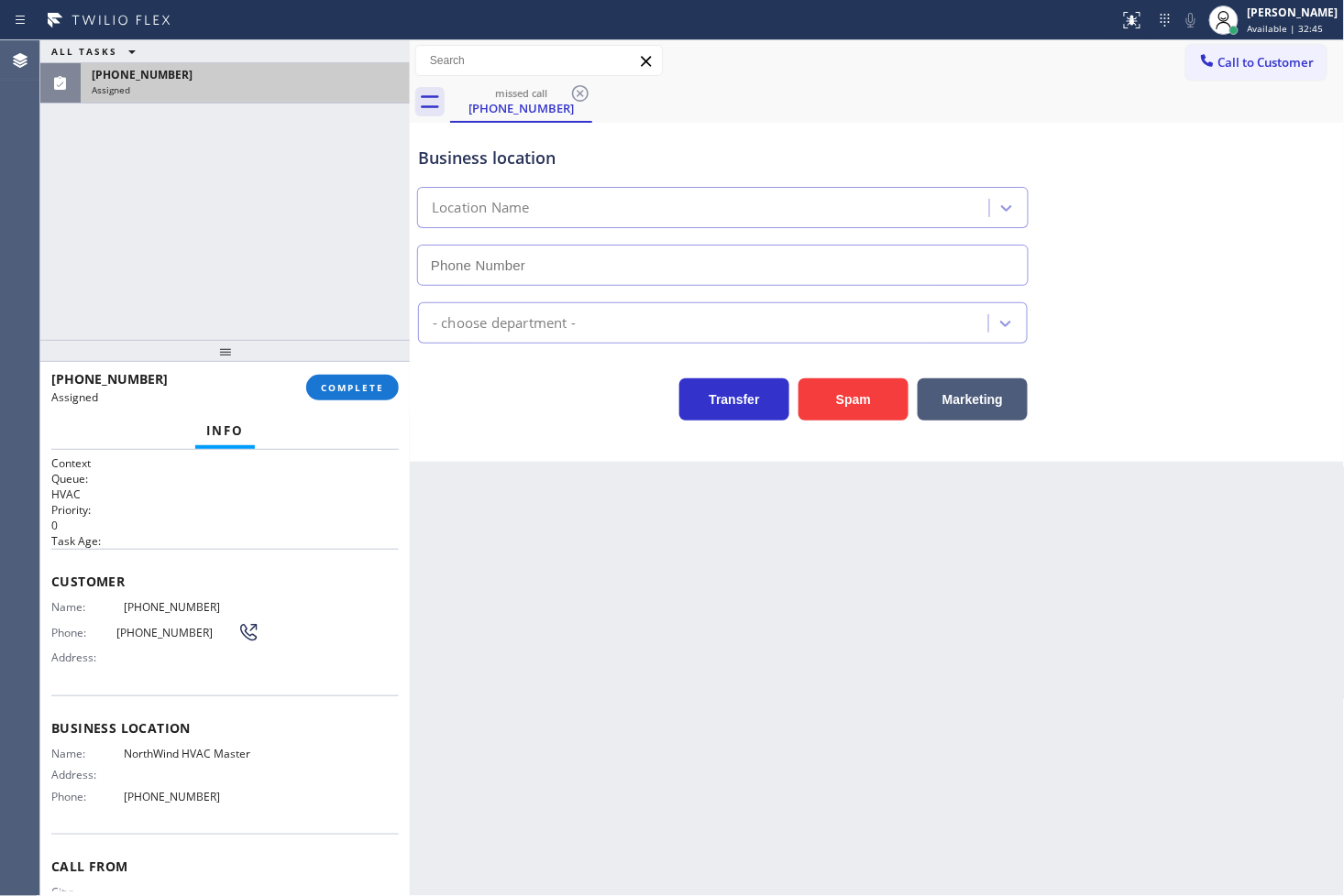
type input "[PHONE_NUMBER]"
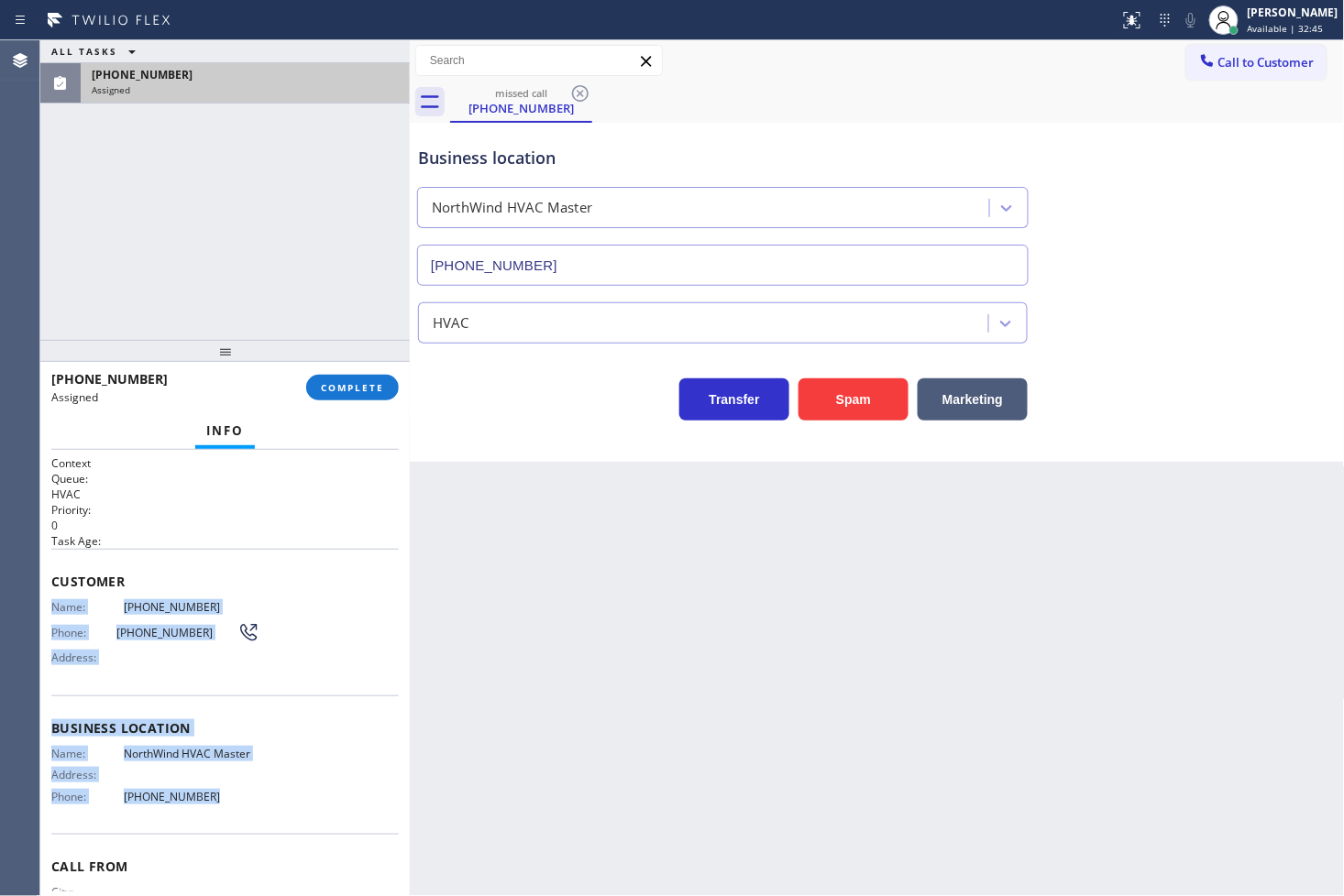
drag, startPoint x: 48, startPoint y: 601, endPoint x: 262, endPoint y: 803, distance: 294.3
click at [262, 803] on div "Context Queue: HVAC Priority: 0 Task Age: Customer Name: [PHONE_NUMBER] Phone: …" at bounding box center [224, 674] width 369 height 448
copy div "Name: [PHONE_NUMBER] Phone: [PHONE_NUMBER] Address: Business location Name: Nor…"
click at [332, 385] on span "COMPLETE" at bounding box center [352, 387] width 63 height 12
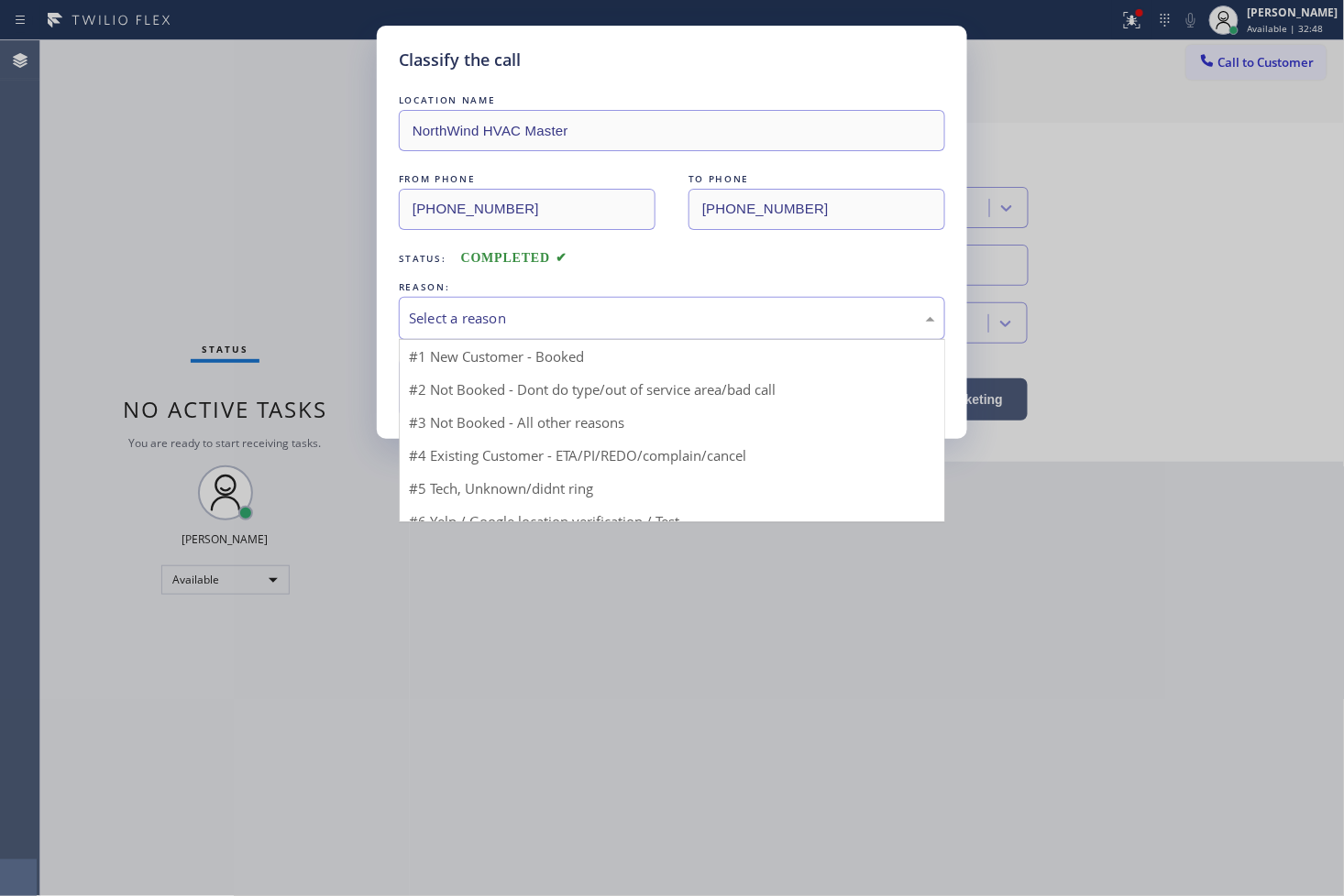
click at [428, 319] on div "Select a reason" at bounding box center [671, 319] width 526 height 21
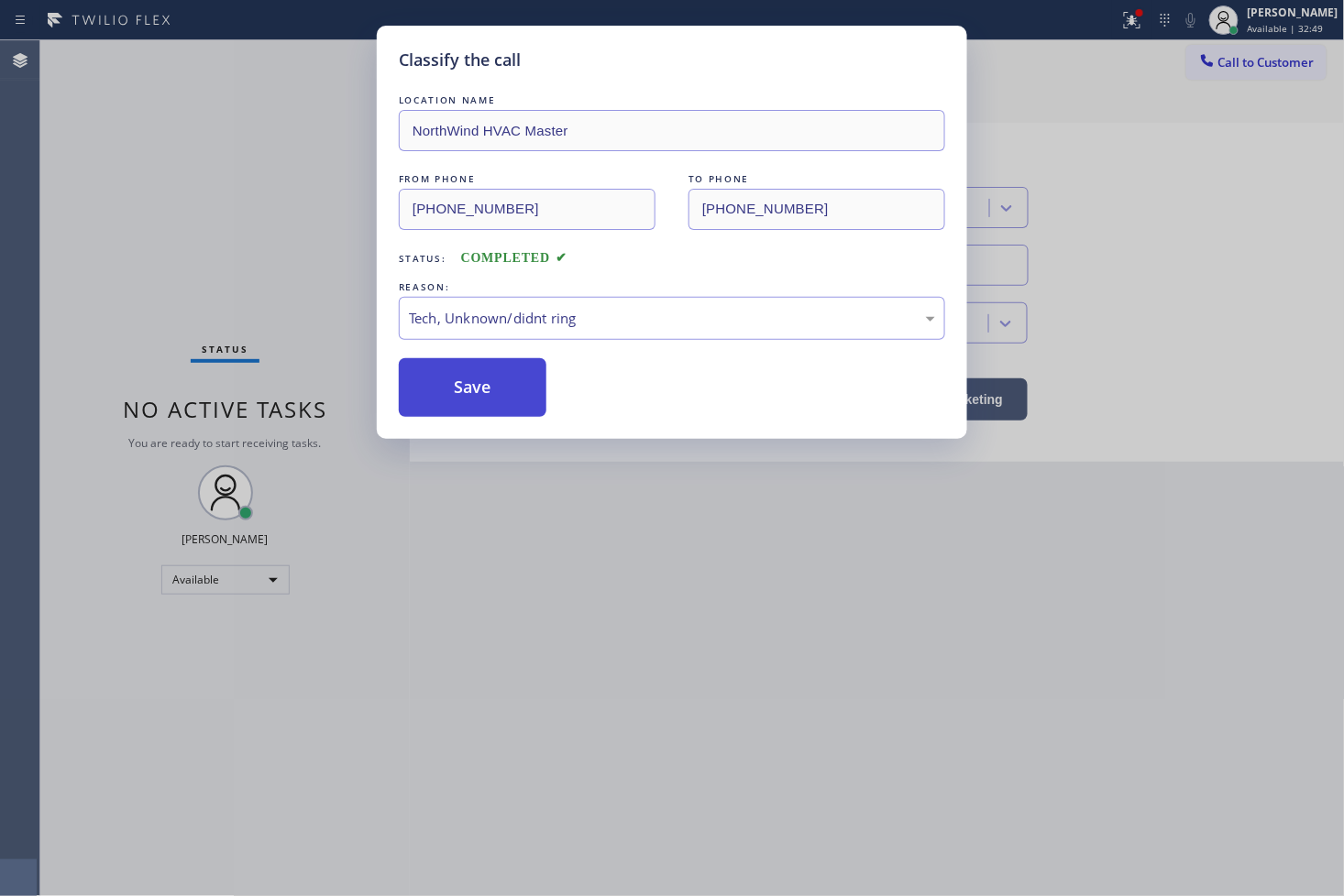
click at [455, 407] on button "Save" at bounding box center [472, 387] width 148 height 58
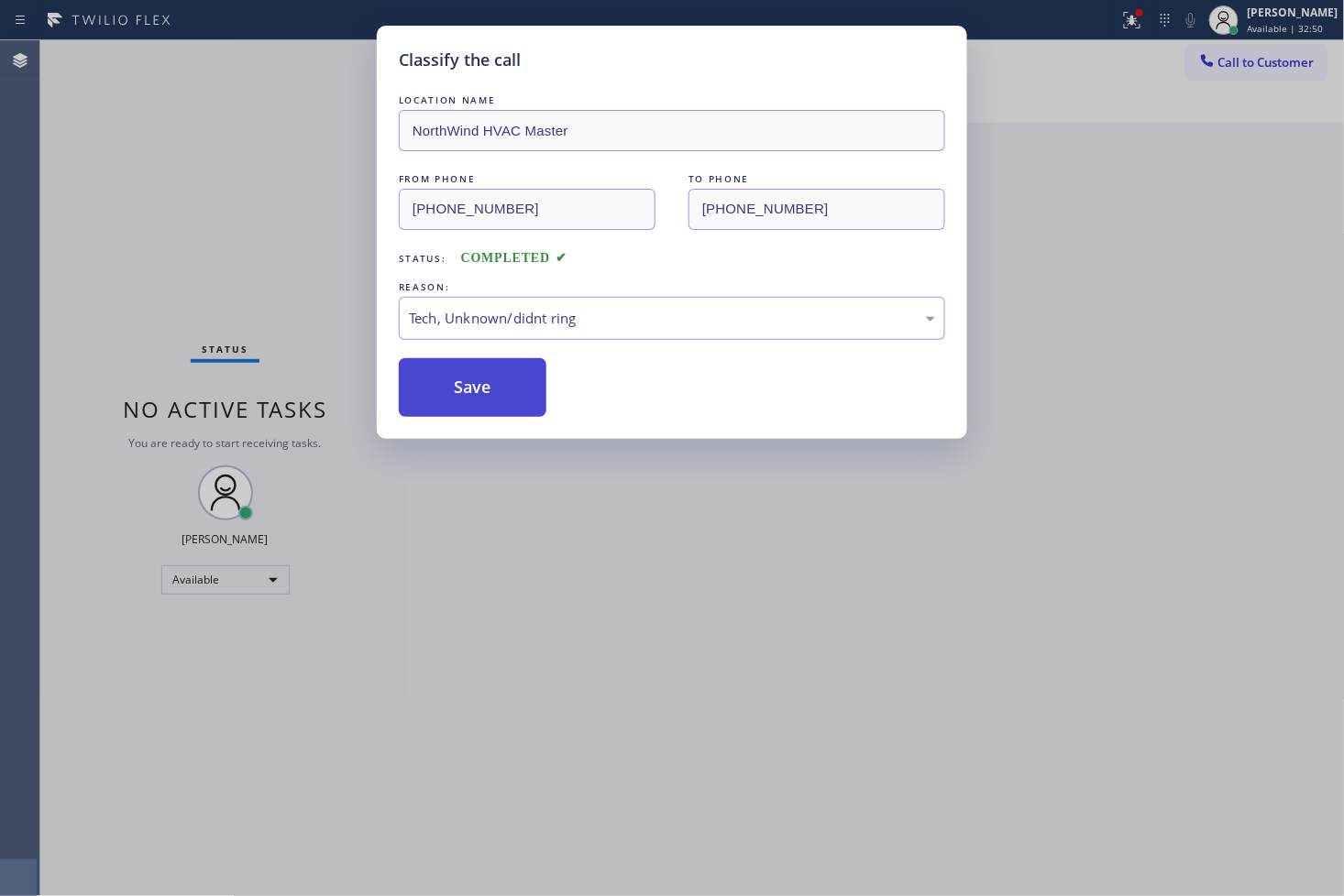
click at [455, 407] on button "Save" at bounding box center [472, 387] width 148 height 58
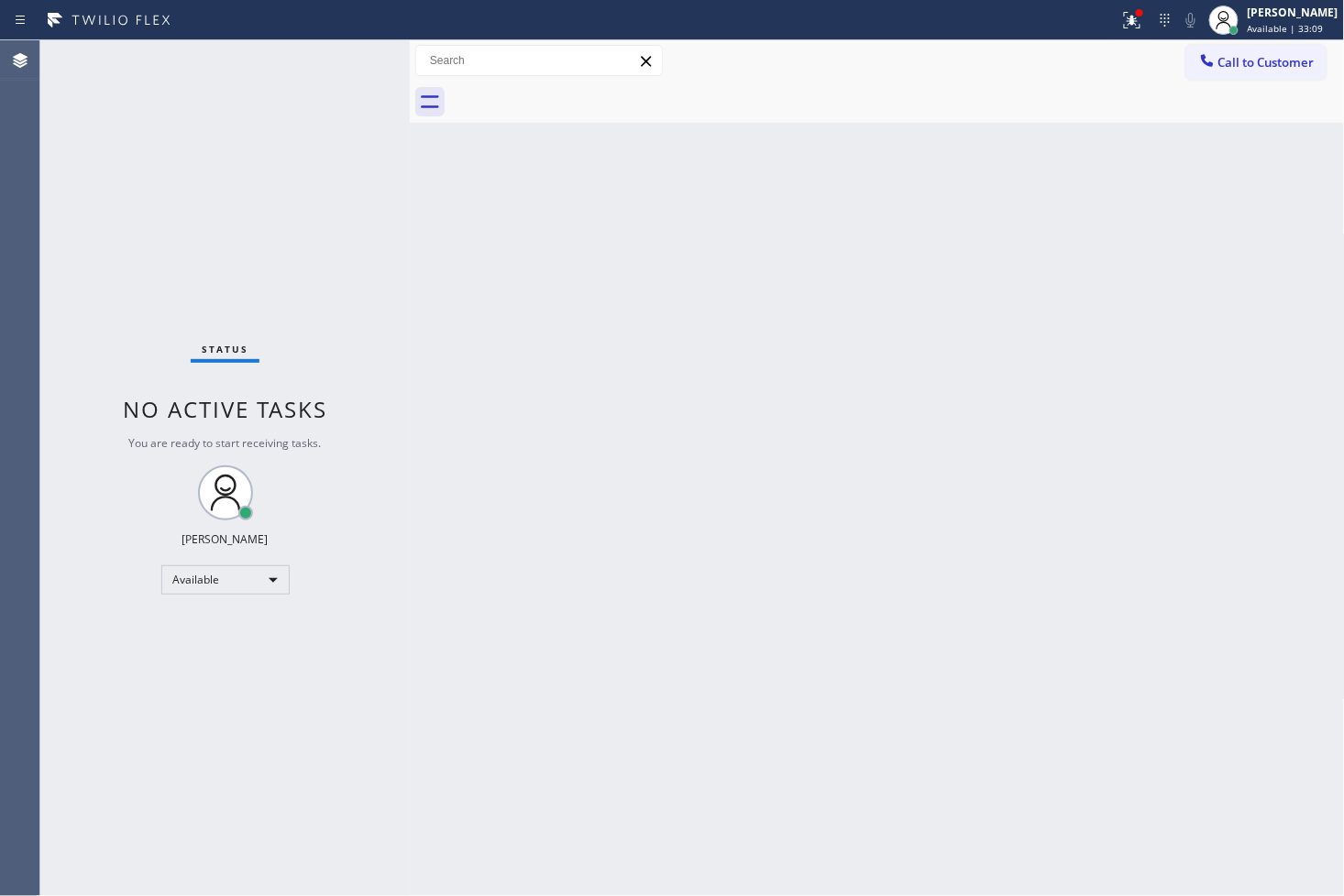
click at [136, 224] on div "Status No active tasks You are ready to start receiving tasks. [PERSON_NAME]" at bounding box center [224, 468] width 369 height 856
click at [334, 67] on div "Status No active tasks You are ready to start receiving tasks. [PERSON_NAME]" at bounding box center [224, 468] width 369 height 856
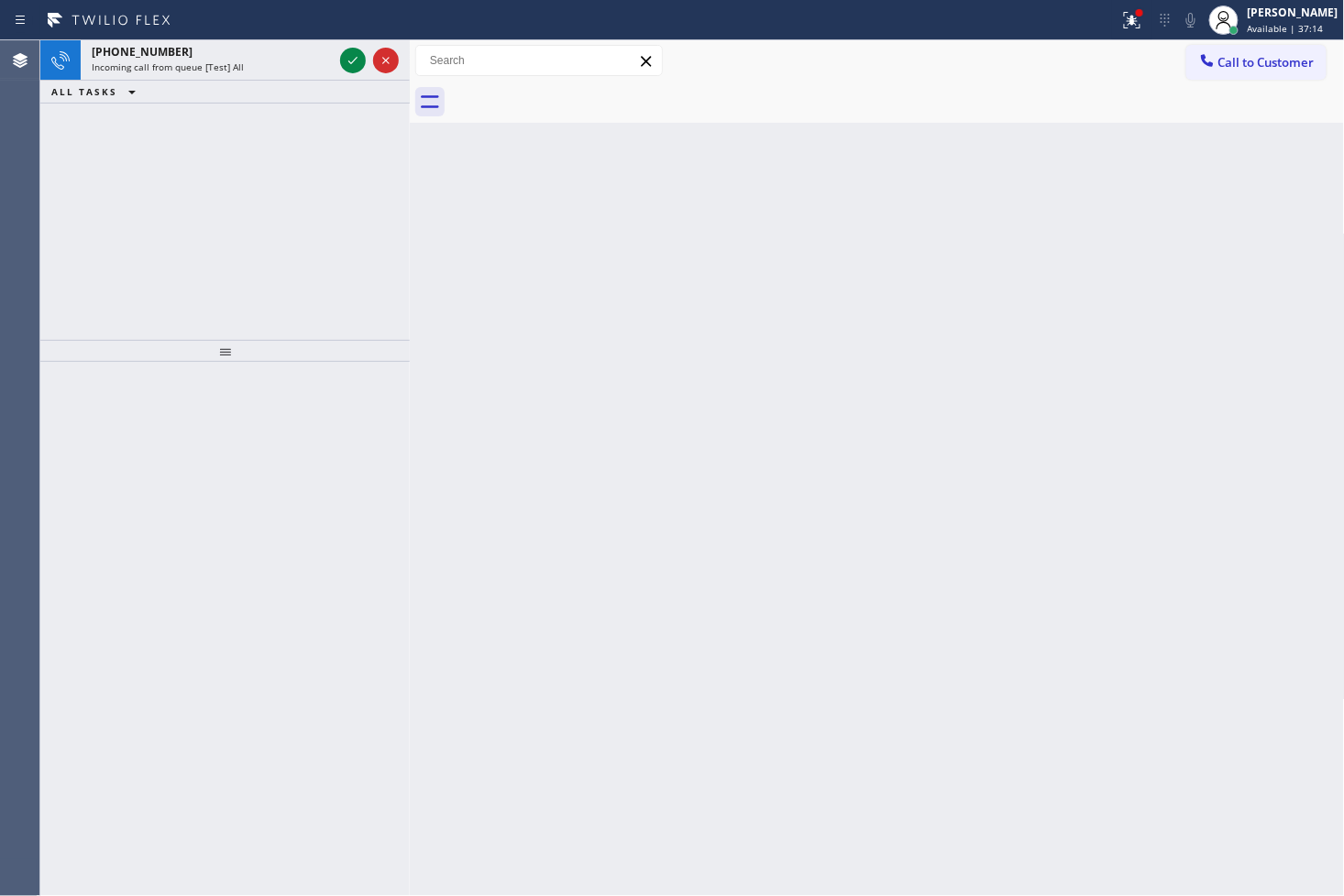
click at [318, 88] on div "ALL TASKS ALL TASKS ACTIVE TASKS TASKS IN WRAP UP" at bounding box center [224, 93] width 369 height 23
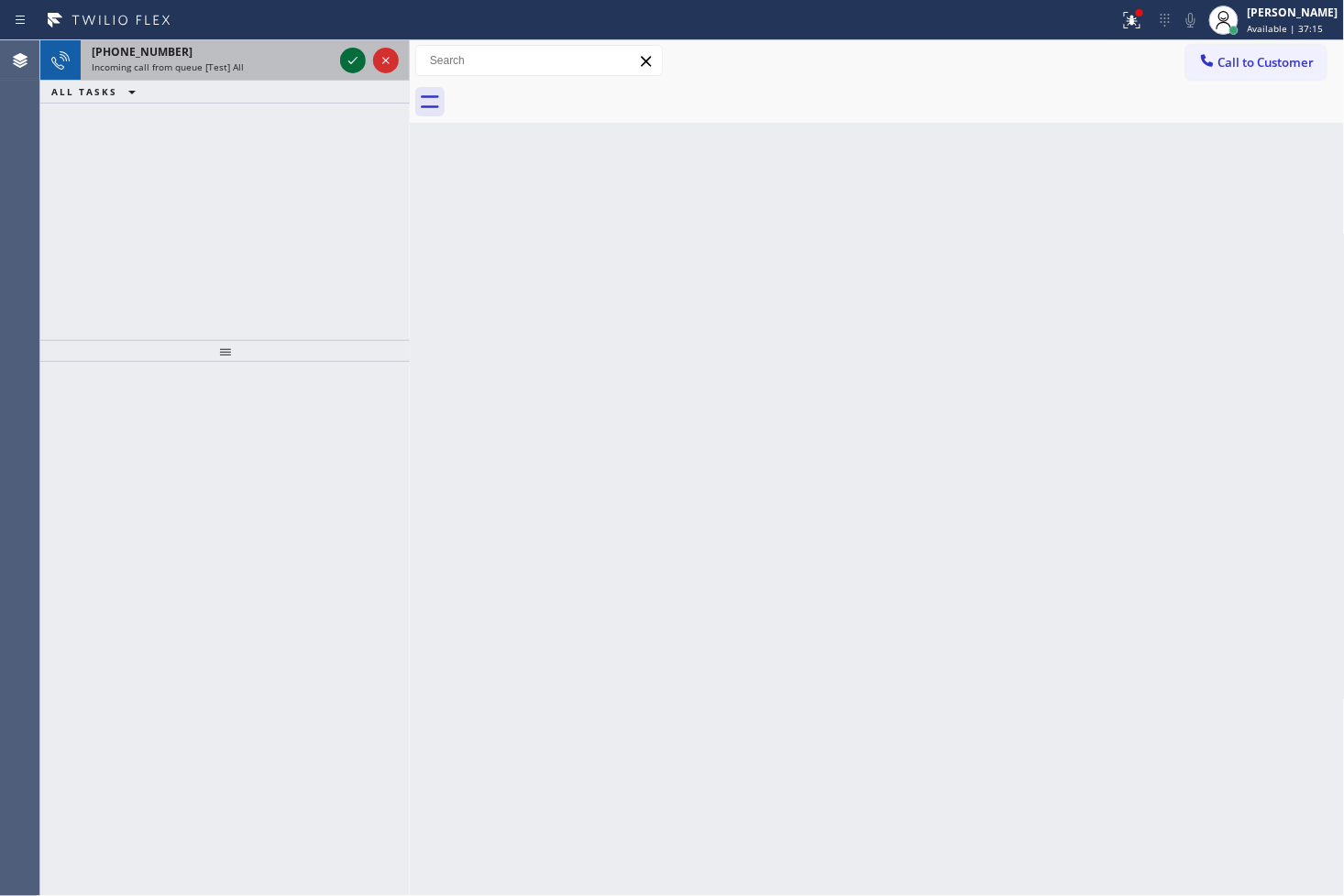
click at [344, 50] on icon at bounding box center [352, 60] width 22 height 22
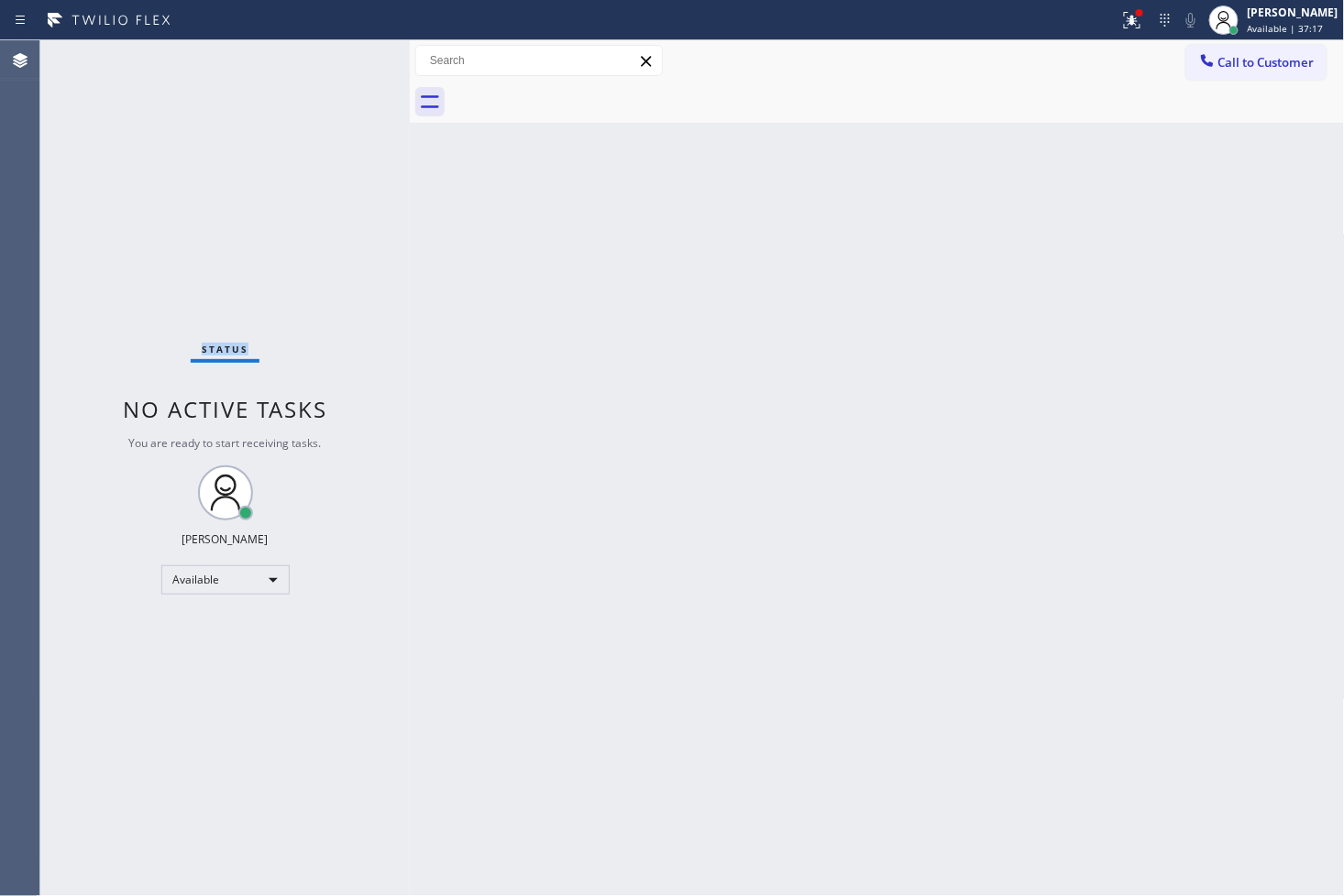
click at [344, 50] on div "Status No active tasks You are ready to start receiving tasks. [PERSON_NAME]" at bounding box center [224, 468] width 369 height 856
click at [1126, 15] on icon at bounding box center [1132, 17] width 11 height 7
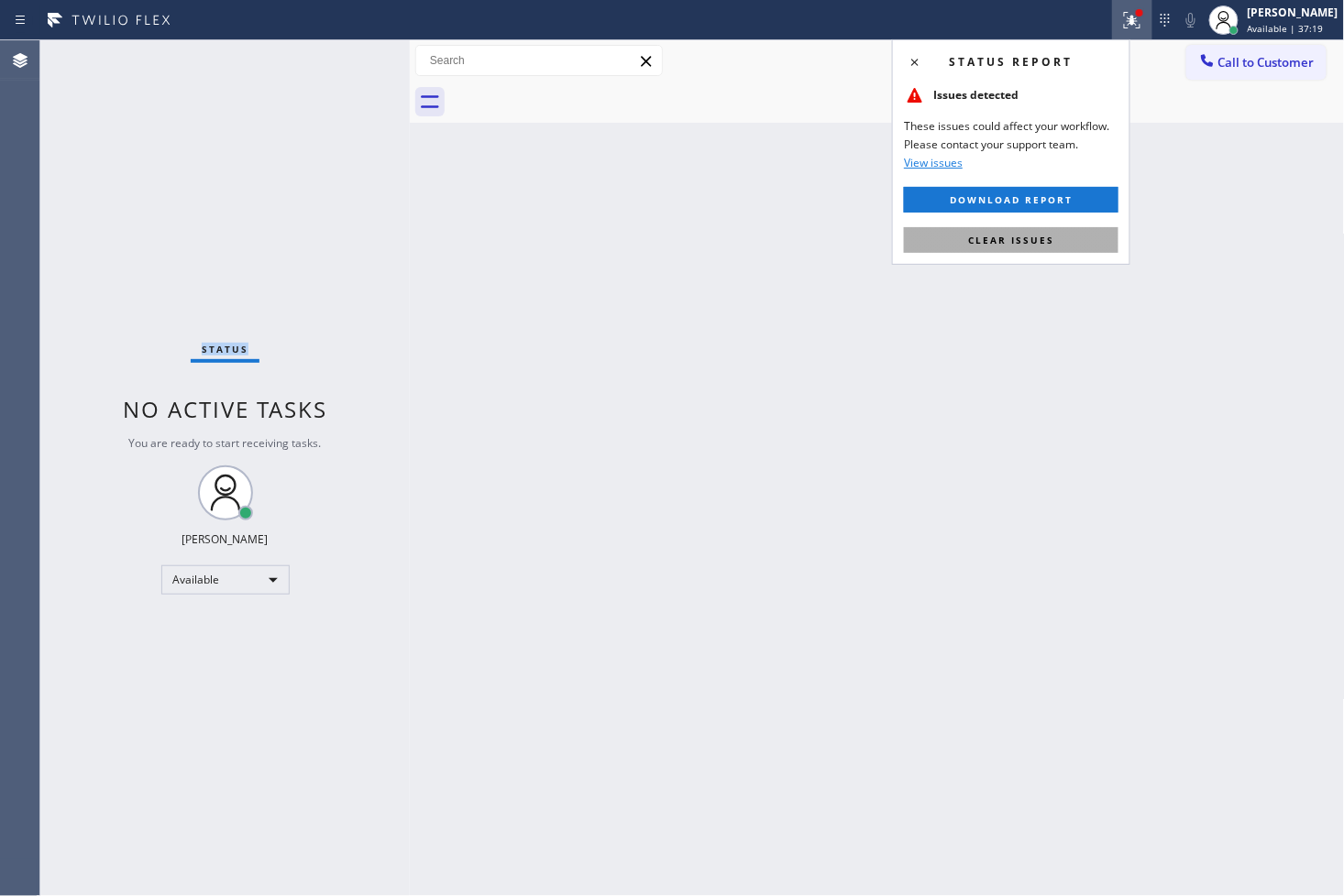
click at [1089, 229] on button "Clear issues" at bounding box center [1011, 240] width 215 height 26
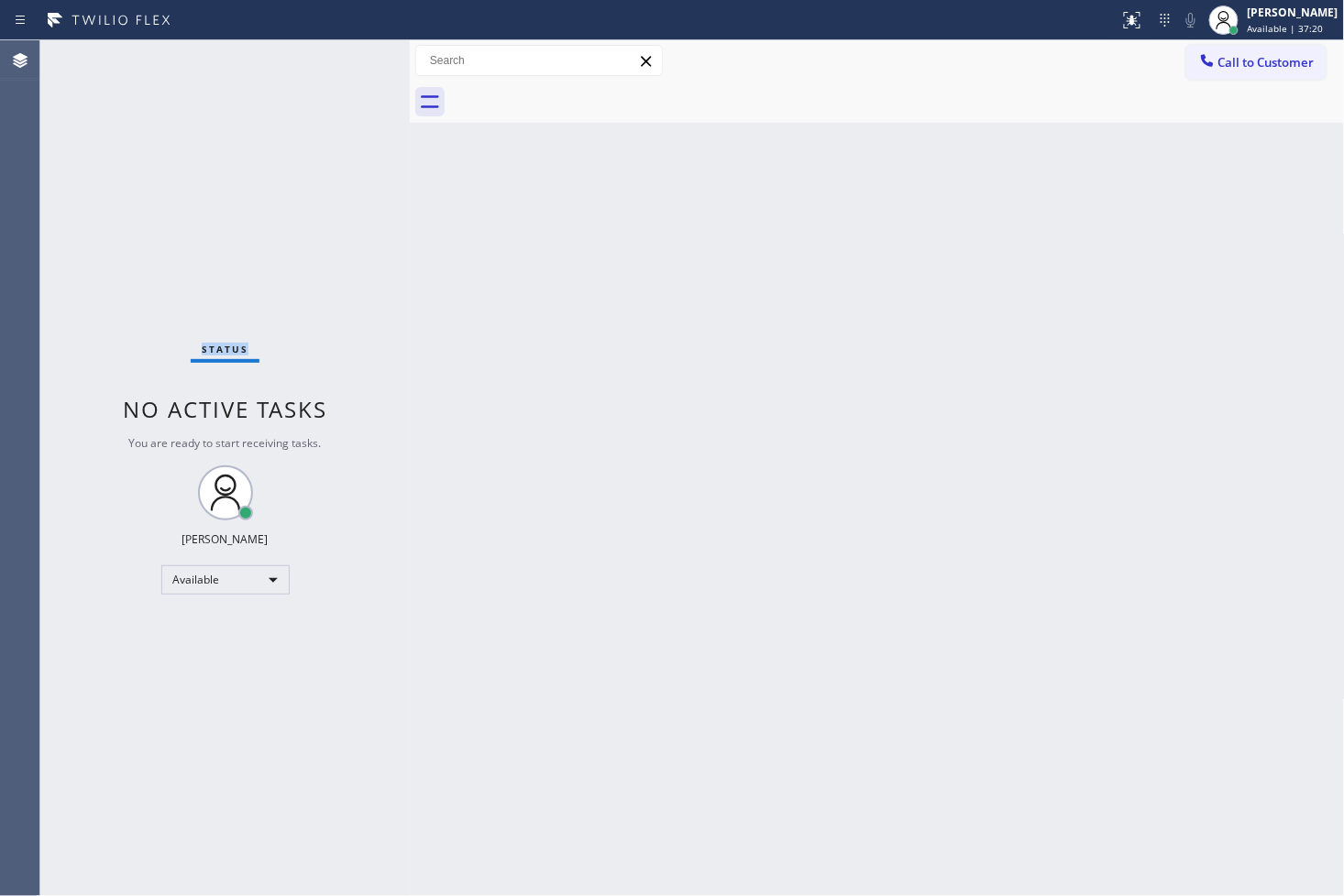
click at [287, 220] on div "Status No active tasks You are ready to start receiving tasks. [PERSON_NAME]" at bounding box center [224, 468] width 369 height 856
click at [360, 58] on div "Status No active tasks You are ready to start receiving tasks. [PERSON_NAME]" at bounding box center [224, 468] width 369 height 856
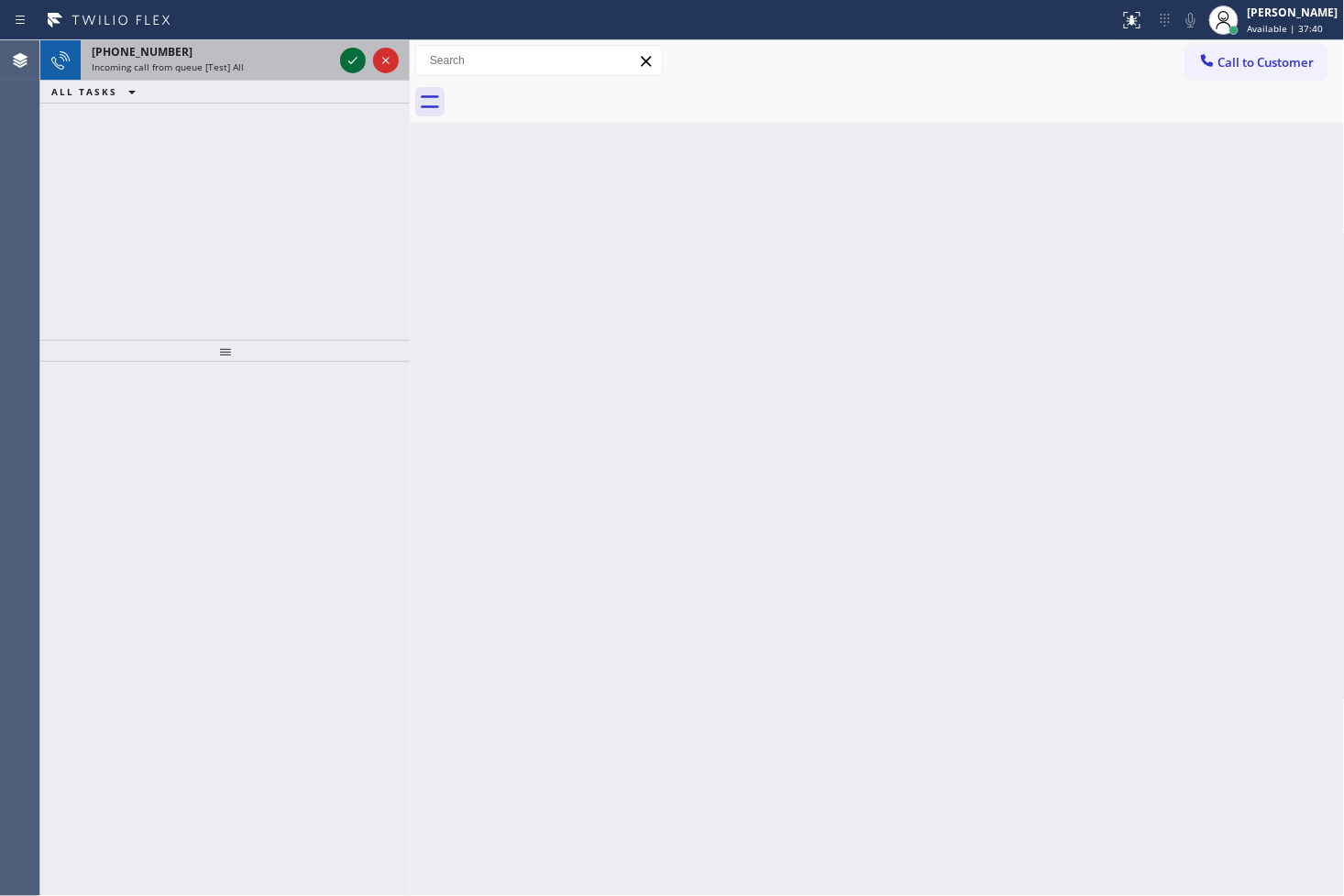
click at [362, 57] on icon at bounding box center [352, 60] width 22 height 22
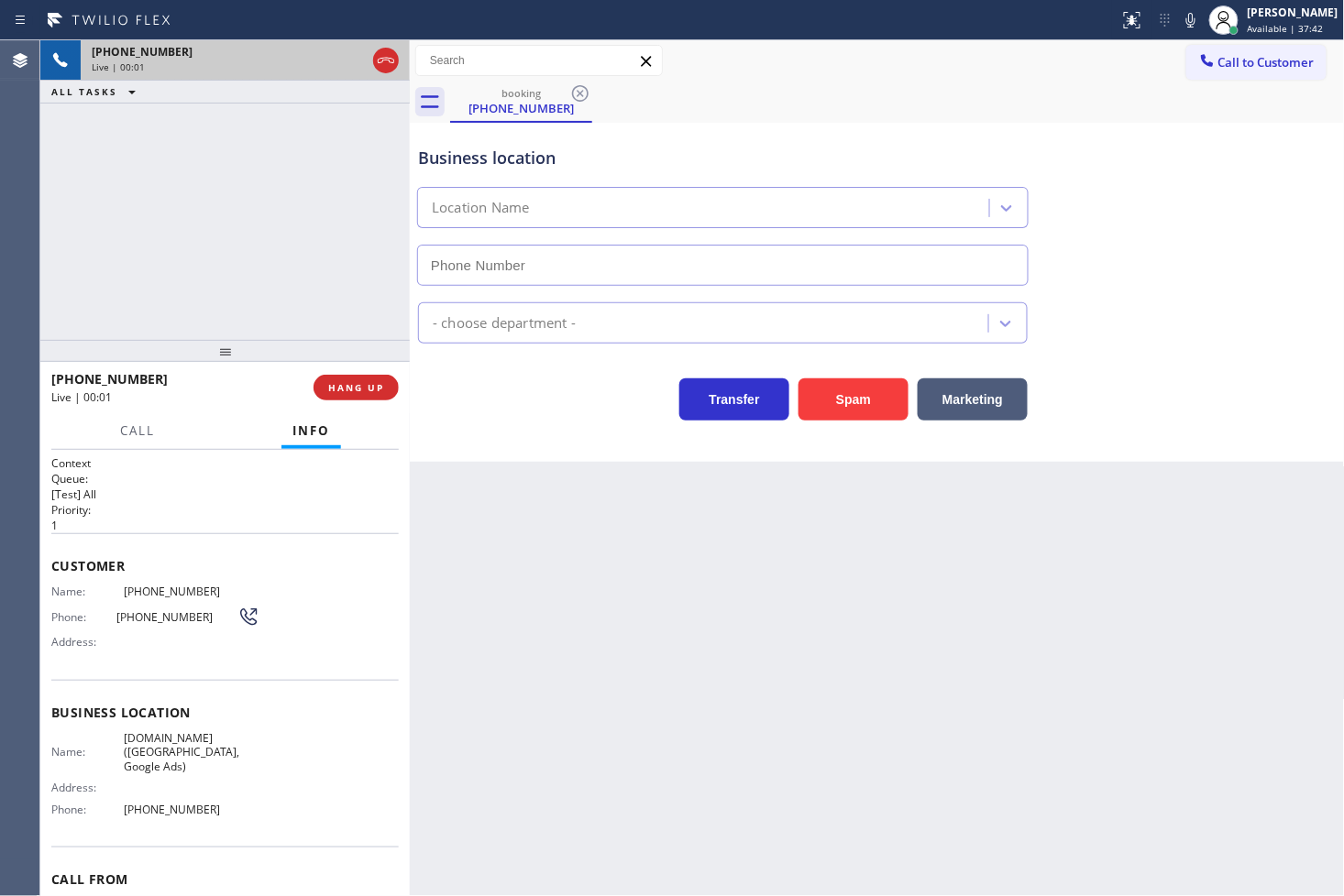
type input "[PHONE_NUMBER]"
click at [224, 166] on div "[PHONE_NUMBER] Live | 00:06 ALL TASKS ALL TASKS ACTIVE TASKS TASKS IN WRAP UP" at bounding box center [224, 190] width 369 height 300
click at [564, 437] on div "Business location [DOMAIN_NAME] ([GEOGRAPHIC_DATA], Google Ads) [PHONE_NUMBER] …" at bounding box center [877, 292] width 935 height 339
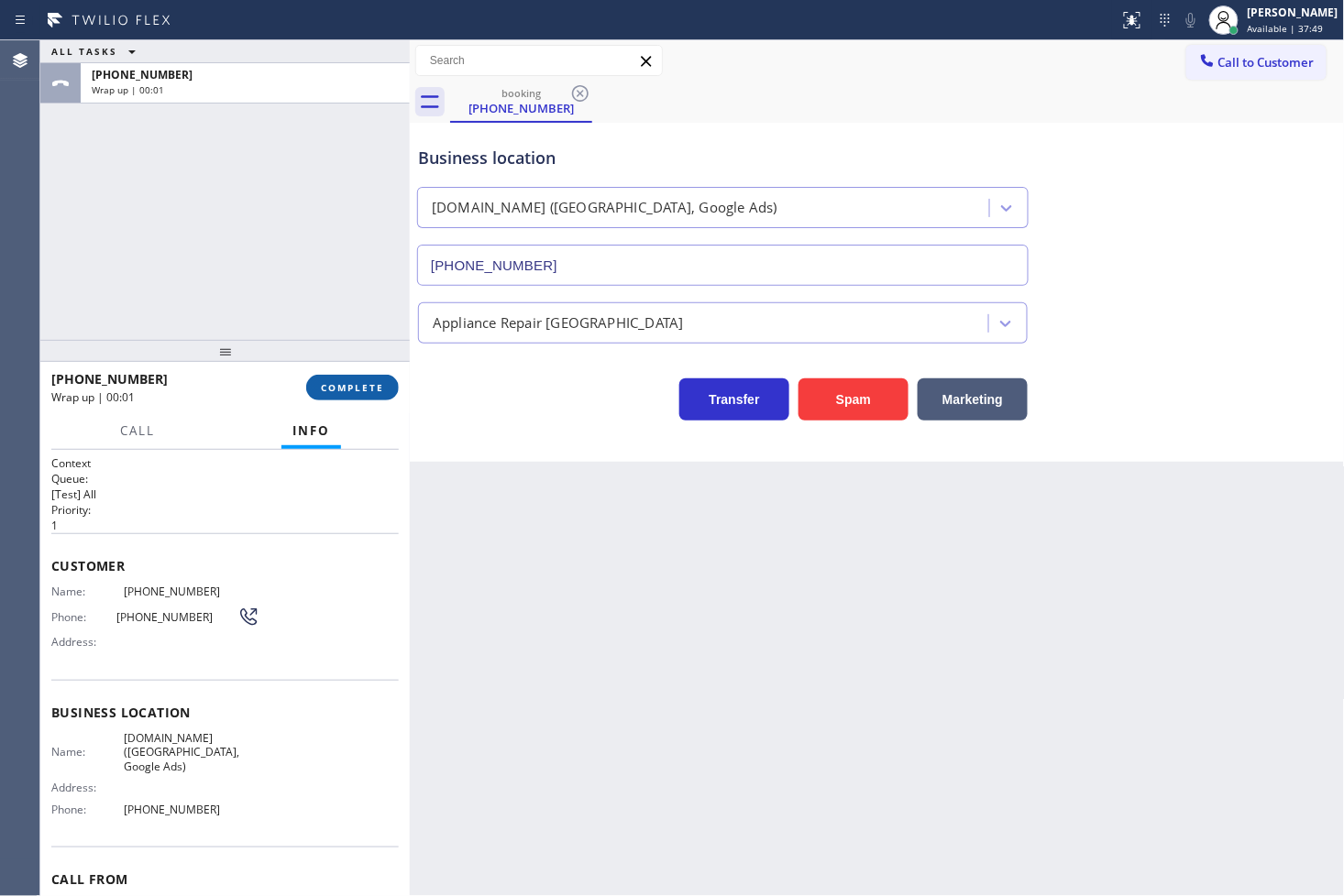
click at [367, 386] on span "COMPLETE" at bounding box center [352, 387] width 63 height 12
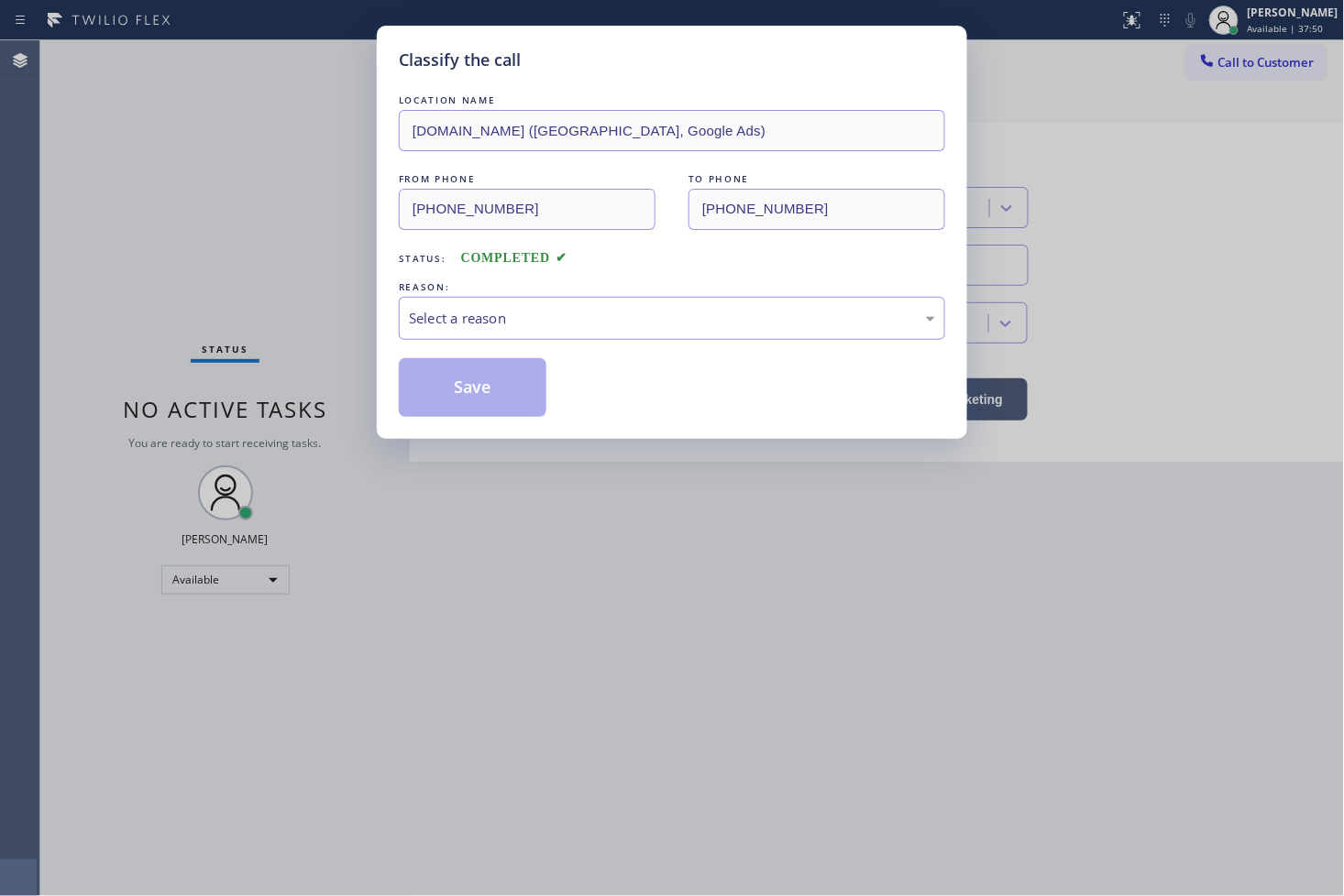
click at [490, 322] on div "Select a reason" at bounding box center [671, 319] width 526 height 21
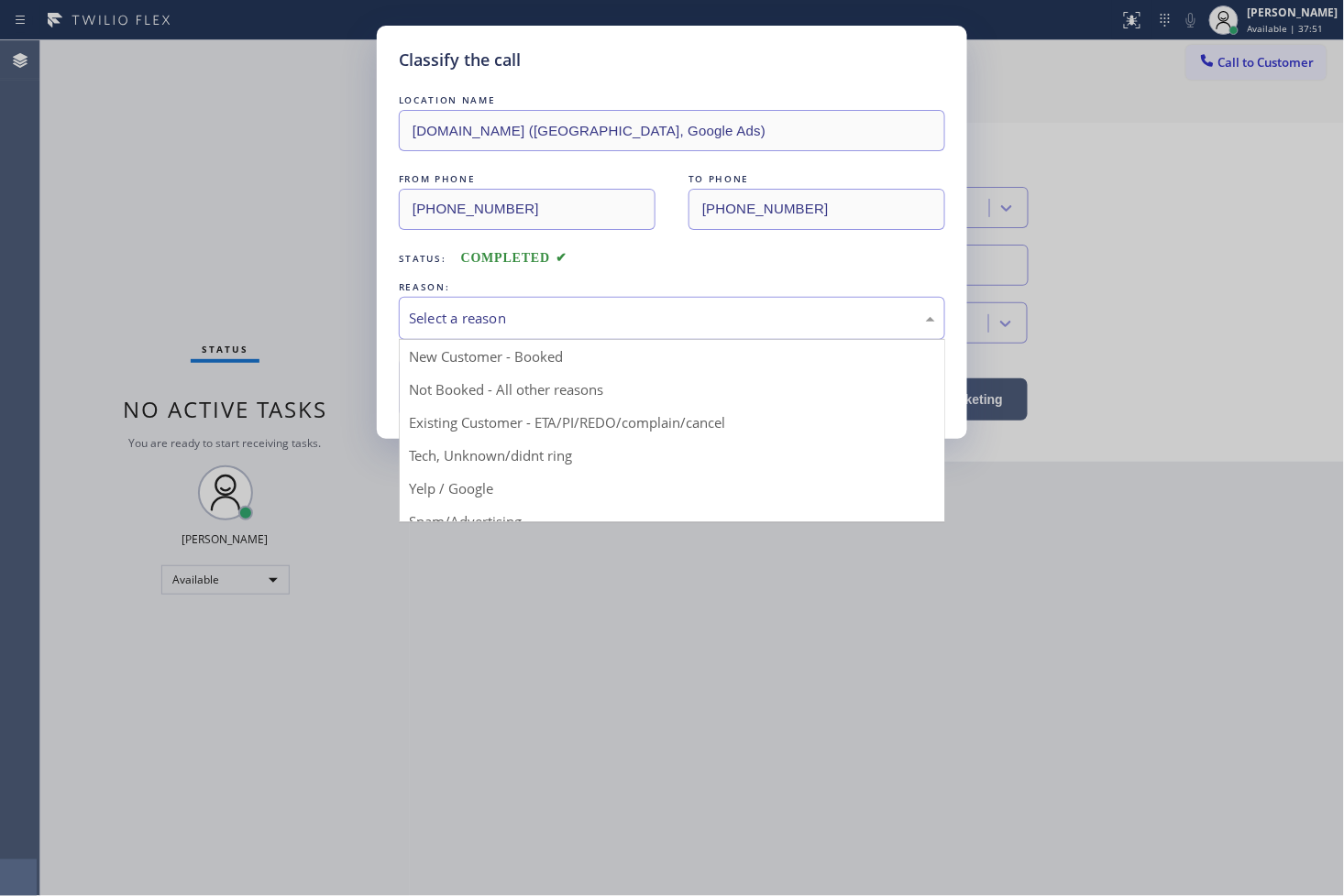
scroll to position [115, 0]
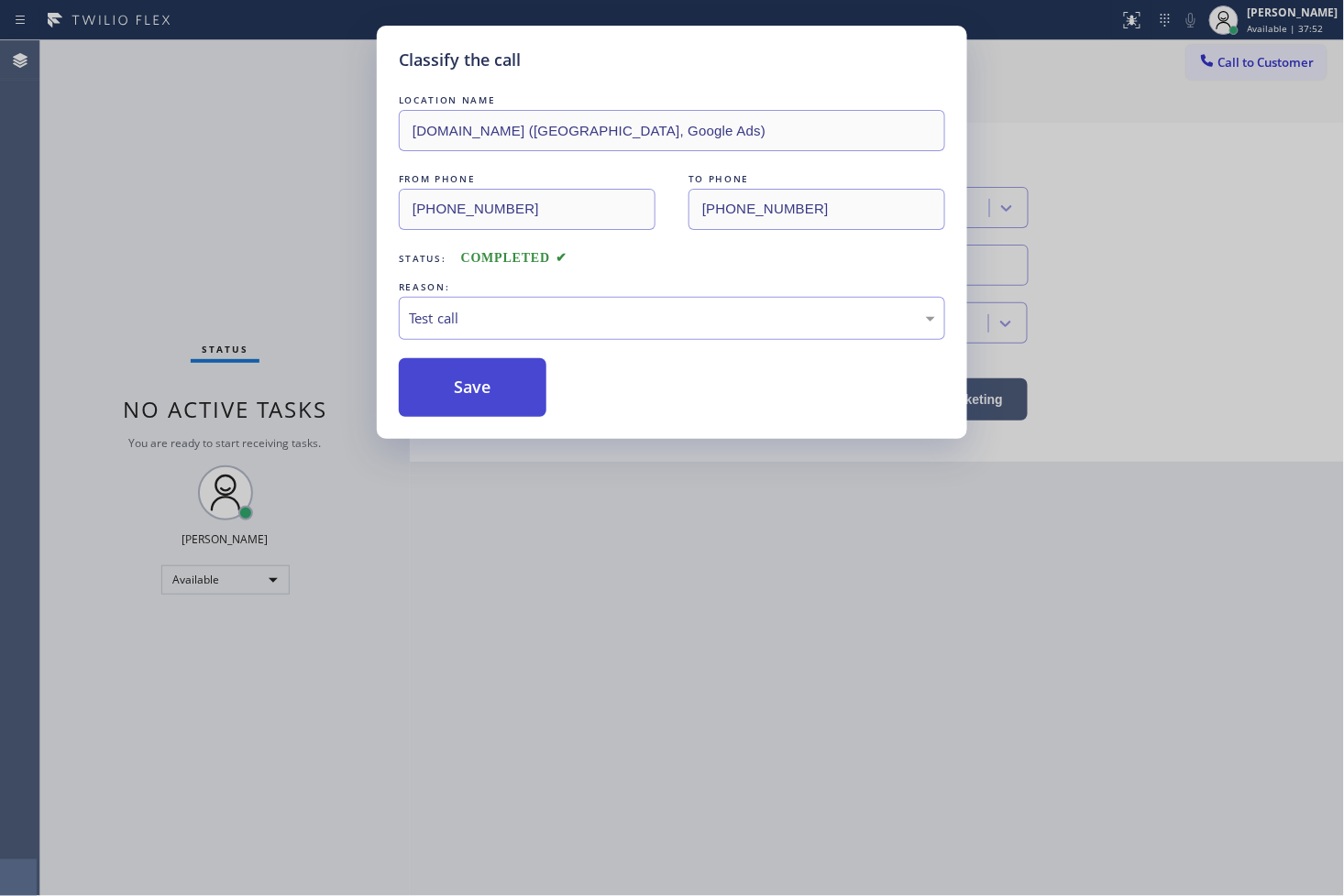
click at [498, 406] on button "Save" at bounding box center [472, 387] width 148 height 58
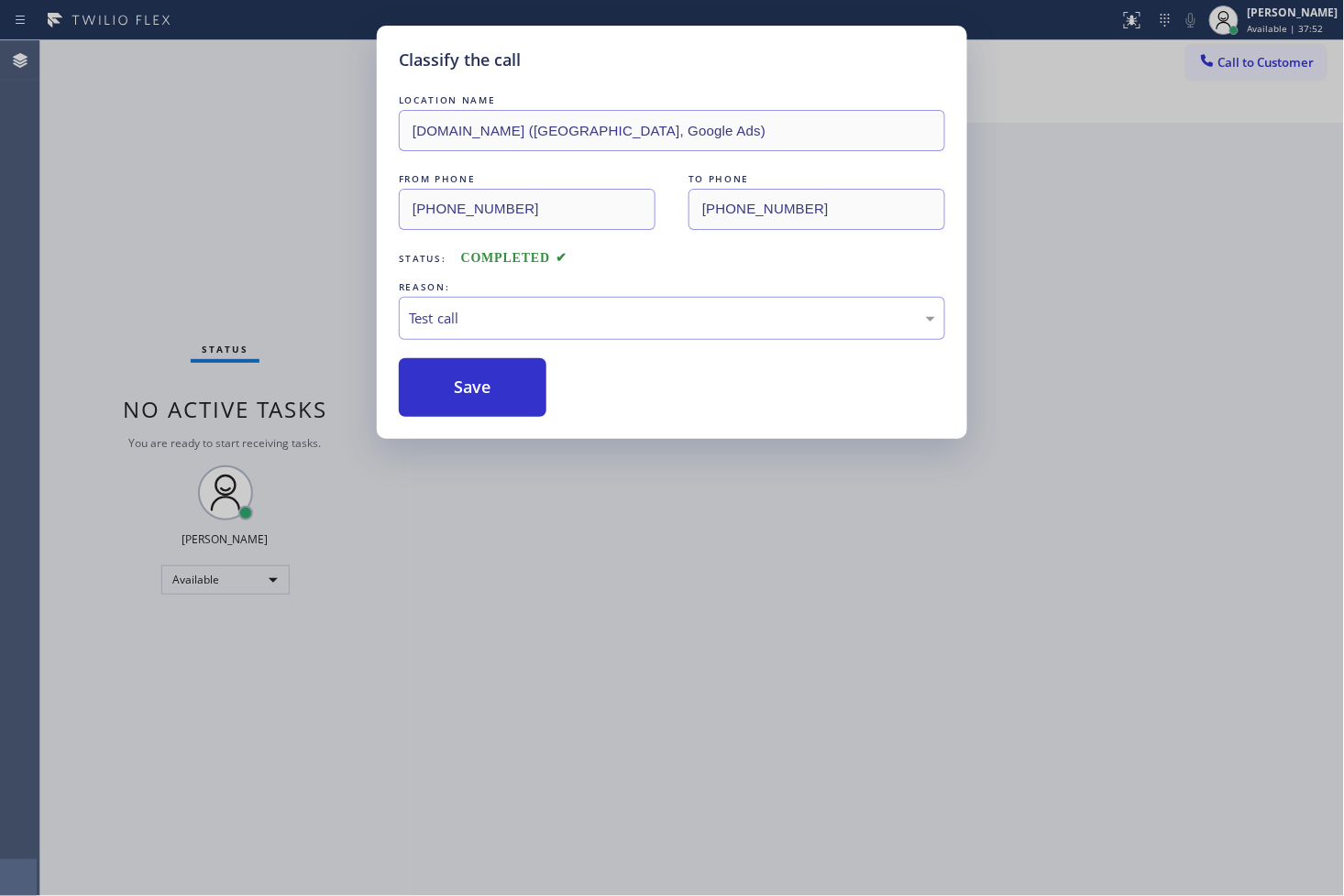
click at [236, 180] on div "Classify the call LOCATION NAME [DOMAIN_NAME] ([GEOGRAPHIC_DATA], Google Ads) F…" at bounding box center [672, 448] width 1344 height 896
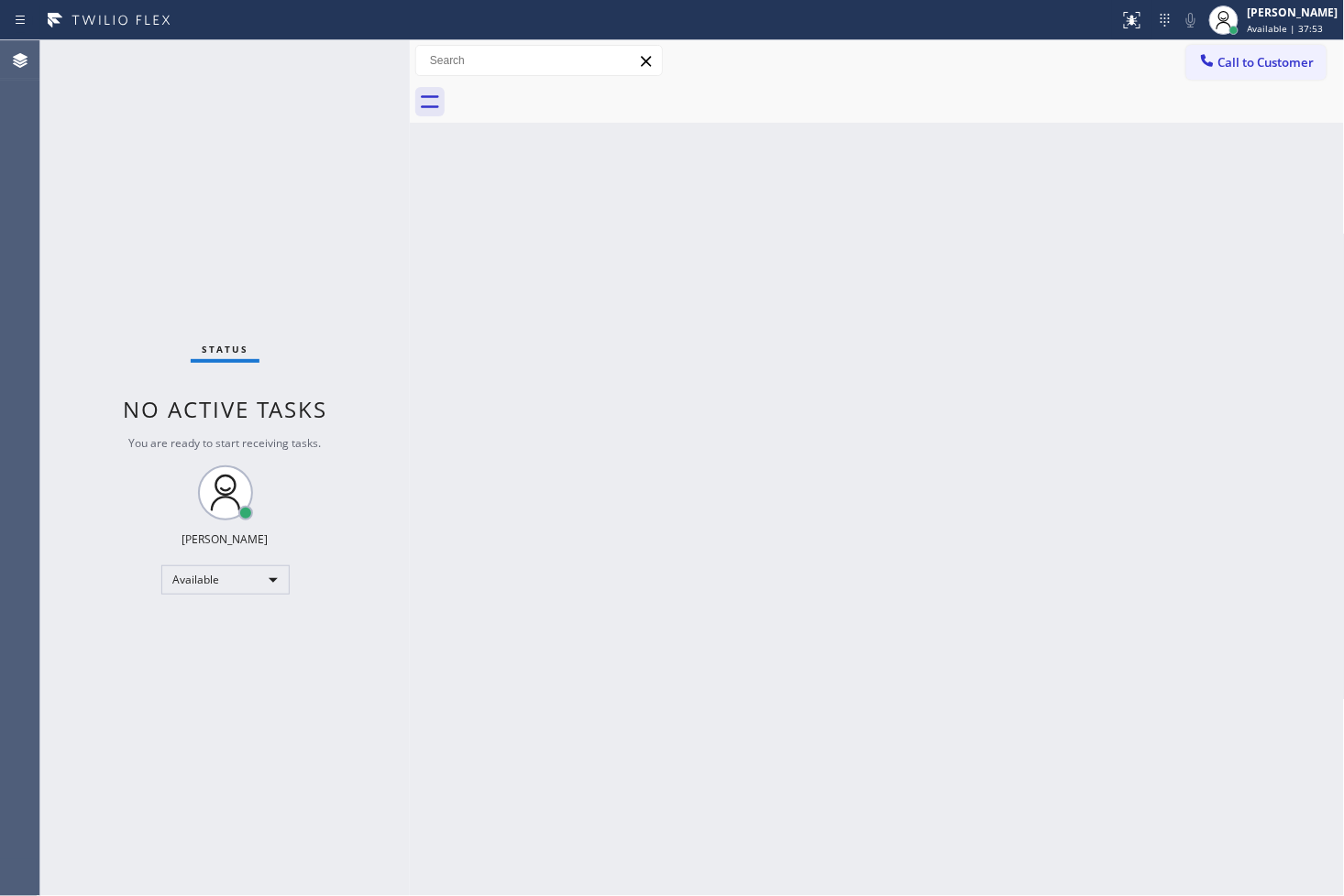
click at [336, 58] on div "Status No active tasks You are ready to start receiving tasks. [PERSON_NAME]" at bounding box center [224, 468] width 369 height 856
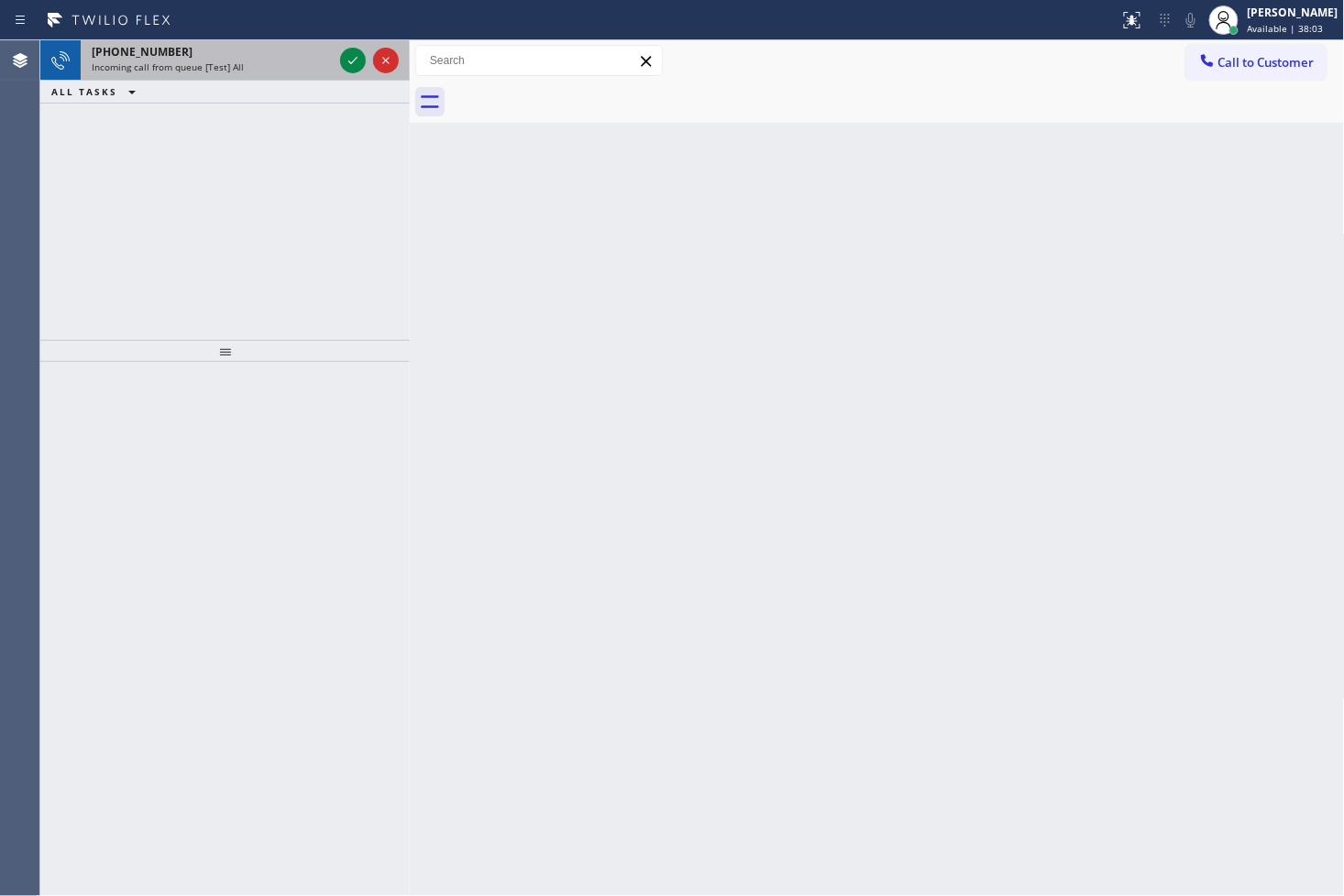
click at [336, 58] on div at bounding box center [368, 60] width 66 height 40
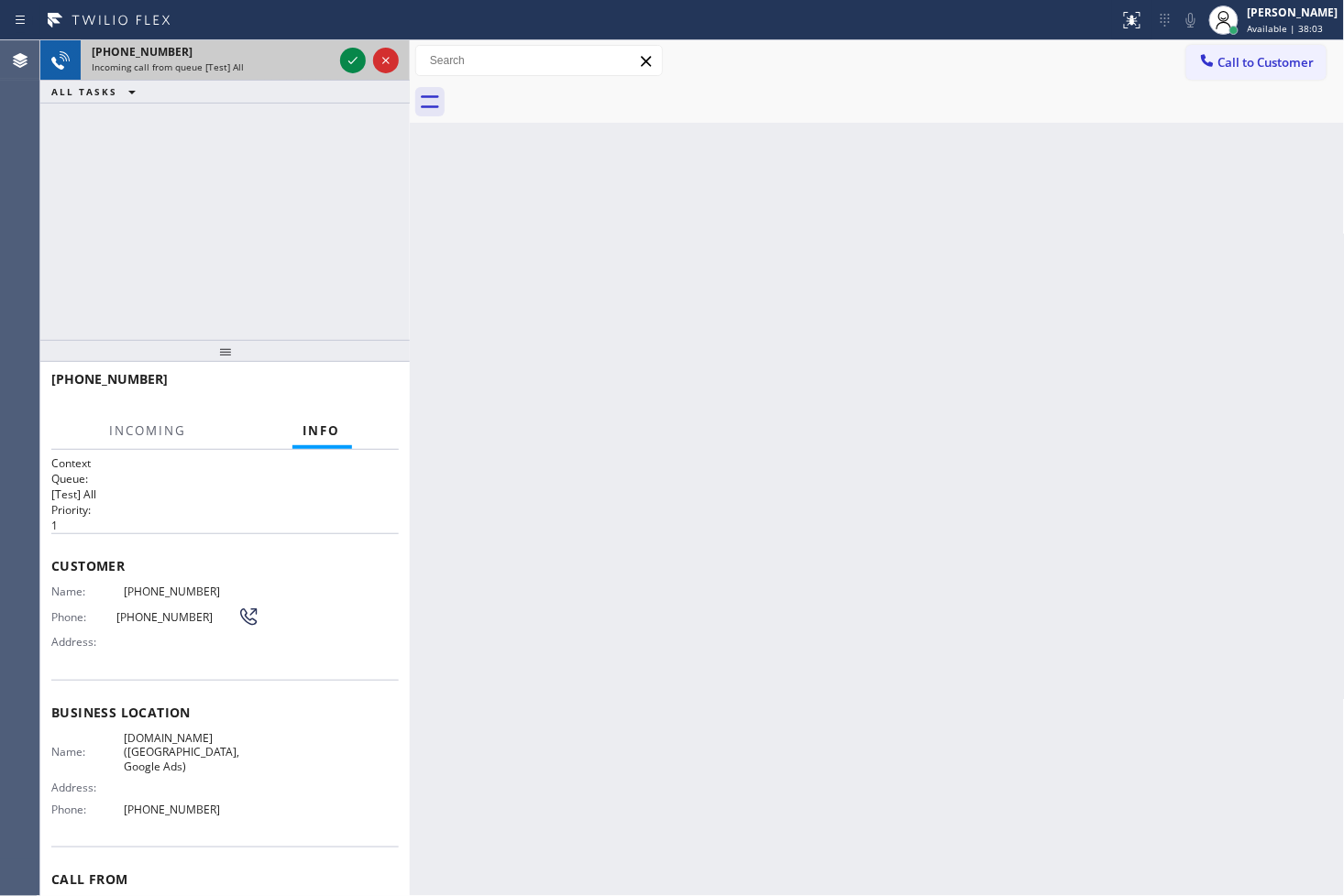
click at [336, 58] on div at bounding box center [368, 60] width 66 height 40
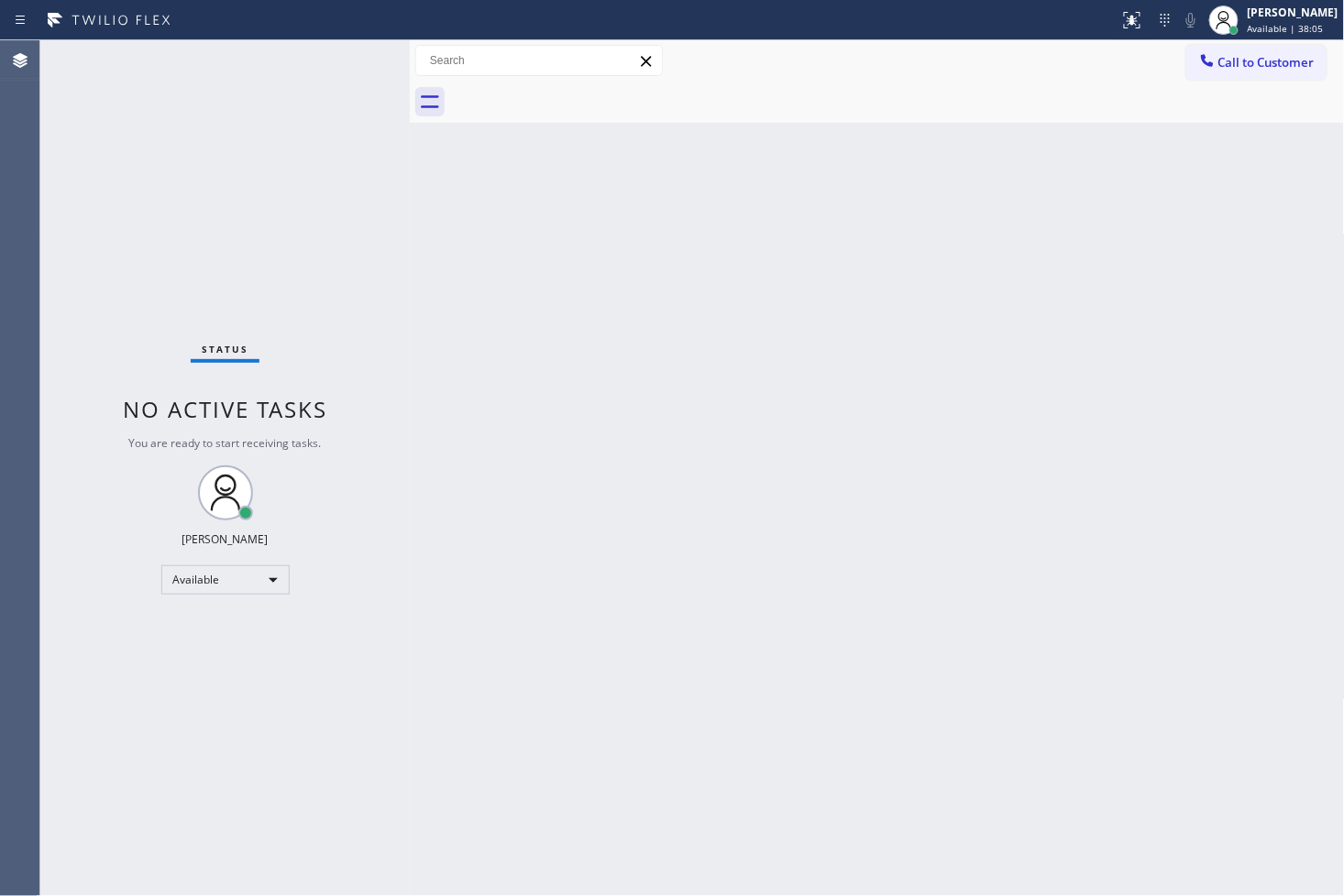
click at [345, 56] on div "Status No active tasks You are ready to start receiving tasks. [PERSON_NAME]" at bounding box center [224, 468] width 369 height 856
click at [1170, 113] on div at bounding box center [897, 101] width 894 height 41
click at [478, 371] on div "Back to Dashboard Change Sender ID Customers Technicians Select a contact Outbo…" at bounding box center [877, 468] width 935 height 856
drag, startPoint x: 346, startPoint y: 330, endPoint x: 342, endPoint y: 319, distance: 11.7
click at [342, 319] on div "Status No active tasks You are ready to start receiving tasks. [PERSON_NAME]" at bounding box center [224, 468] width 369 height 856
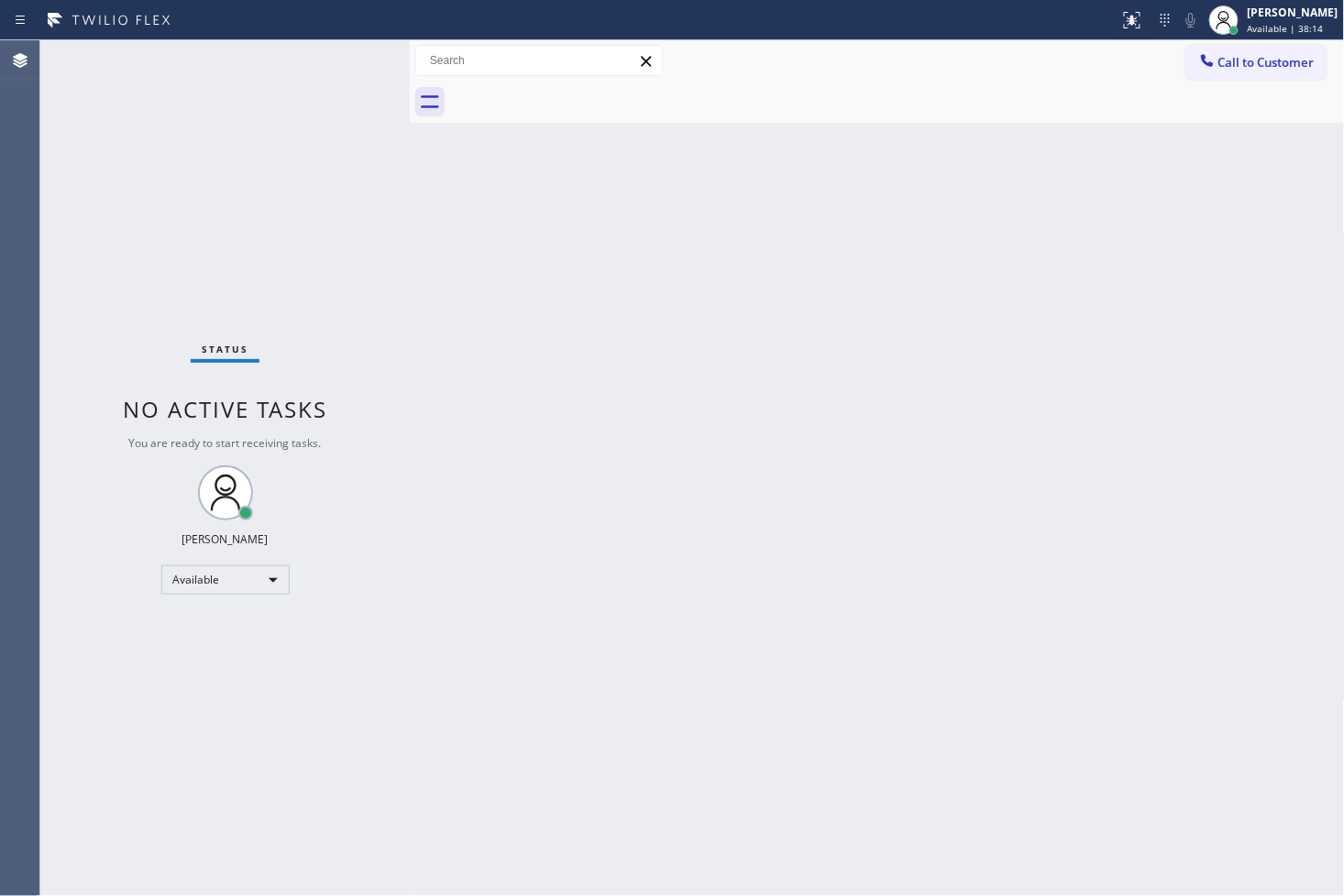
click at [345, 68] on div "Status No active tasks You are ready to start receiving tasks. [PERSON_NAME]" at bounding box center [224, 468] width 369 height 856
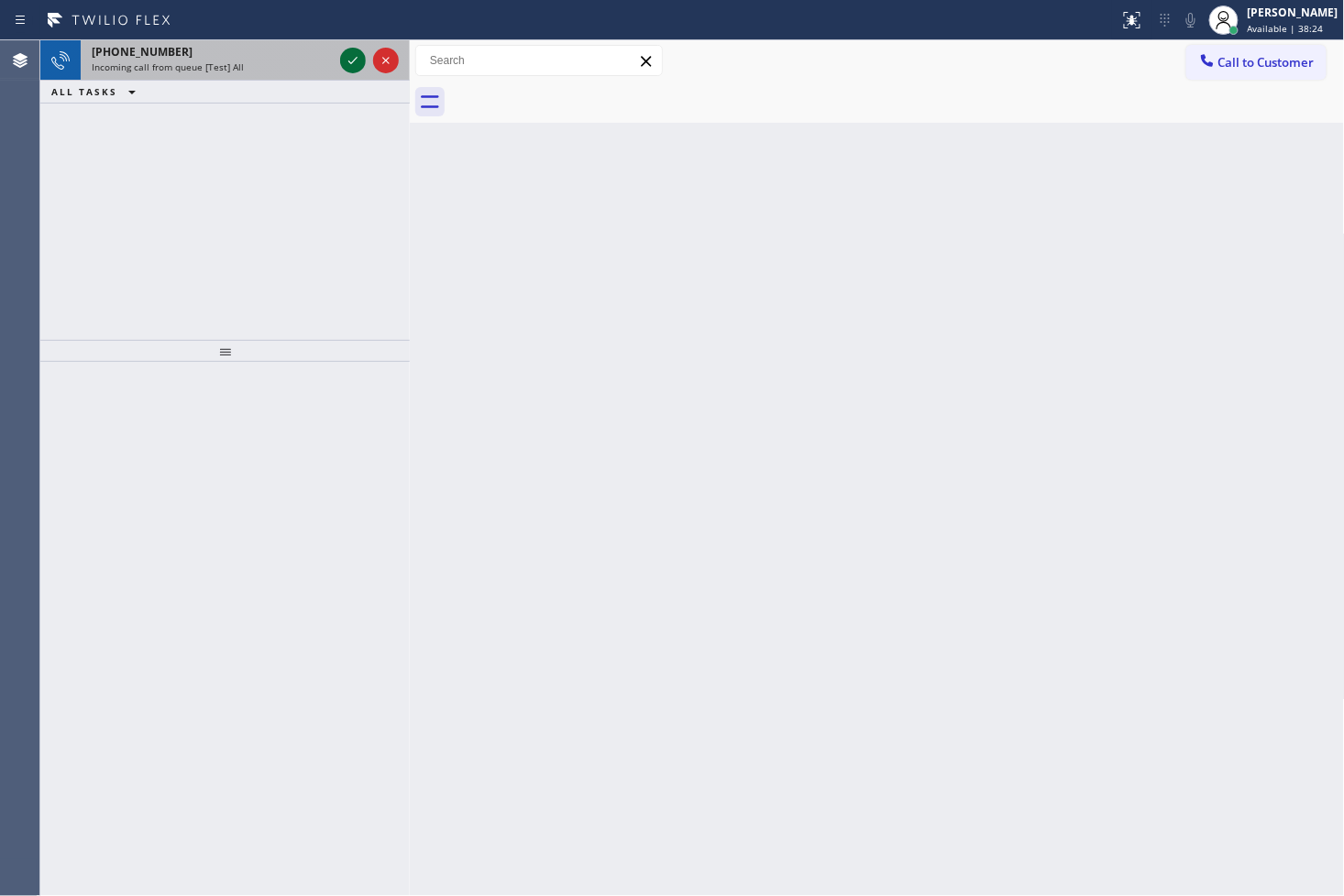
click at [345, 68] on icon at bounding box center [352, 60] width 22 height 22
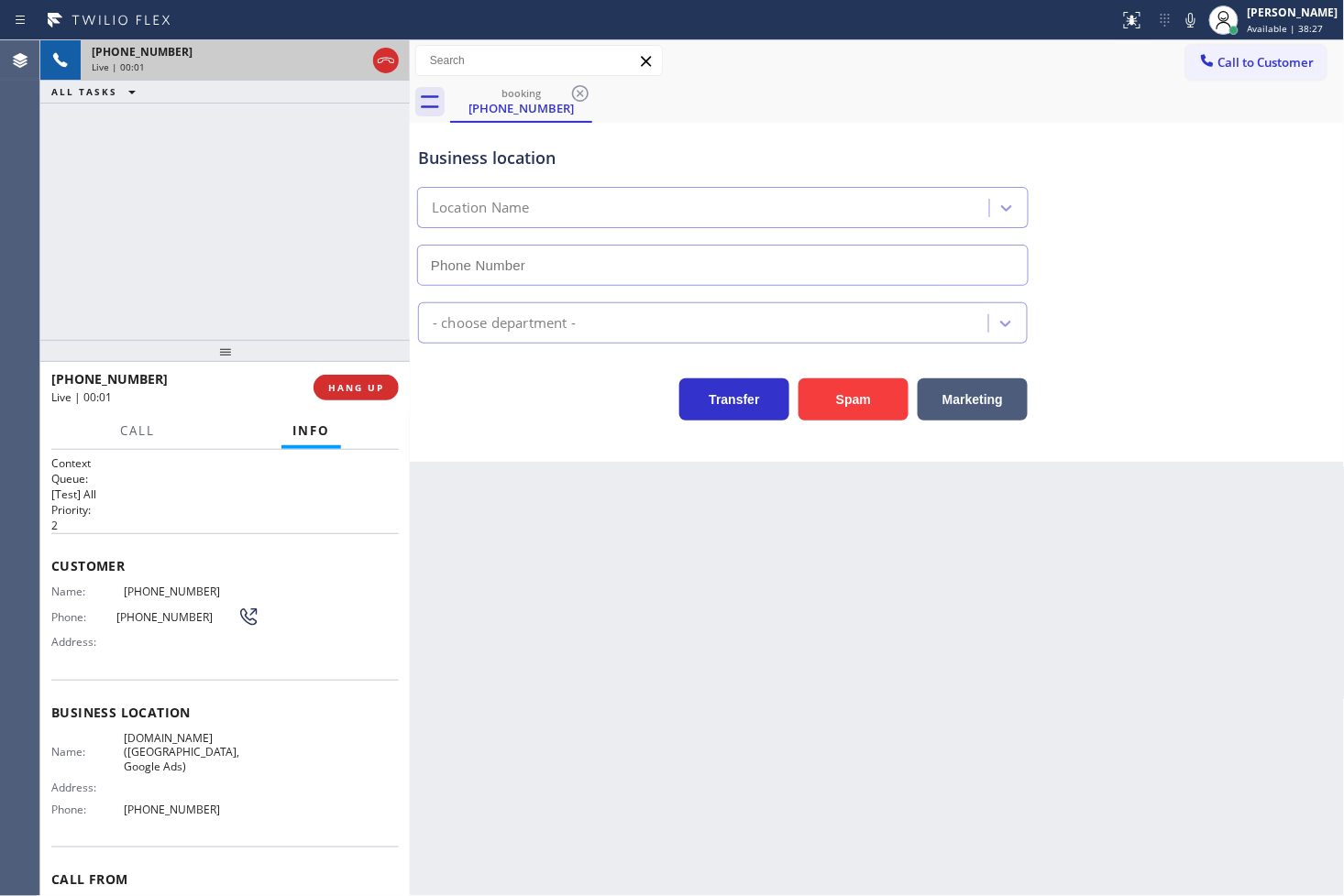
type input "[PHONE_NUMBER]"
click at [289, 222] on div "[PHONE_NUMBER] Live | 00:03 ALL TASKS ALL TASKS ACTIVE TASKS TASKS IN WRAP UP" at bounding box center [224, 190] width 369 height 300
click at [597, 366] on div "Transfer Spam Marketing" at bounding box center [877, 390] width 926 height 58
click at [504, 434] on div "Business location [DOMAIN_NAME] ([GEOGRAPHIC_DATA], Google Ads) [PHONE_NUMBER] …" at bounding box center [877, 292] width 935 height 339
click at [268, 167] on div "[PHONE_NUMBER] Live | 00:04 ALL TASKS ALL TASKS ACTIVE TASKS TASKS IN WRAP UP" at bounding box center [224, 190] width 369 height 300
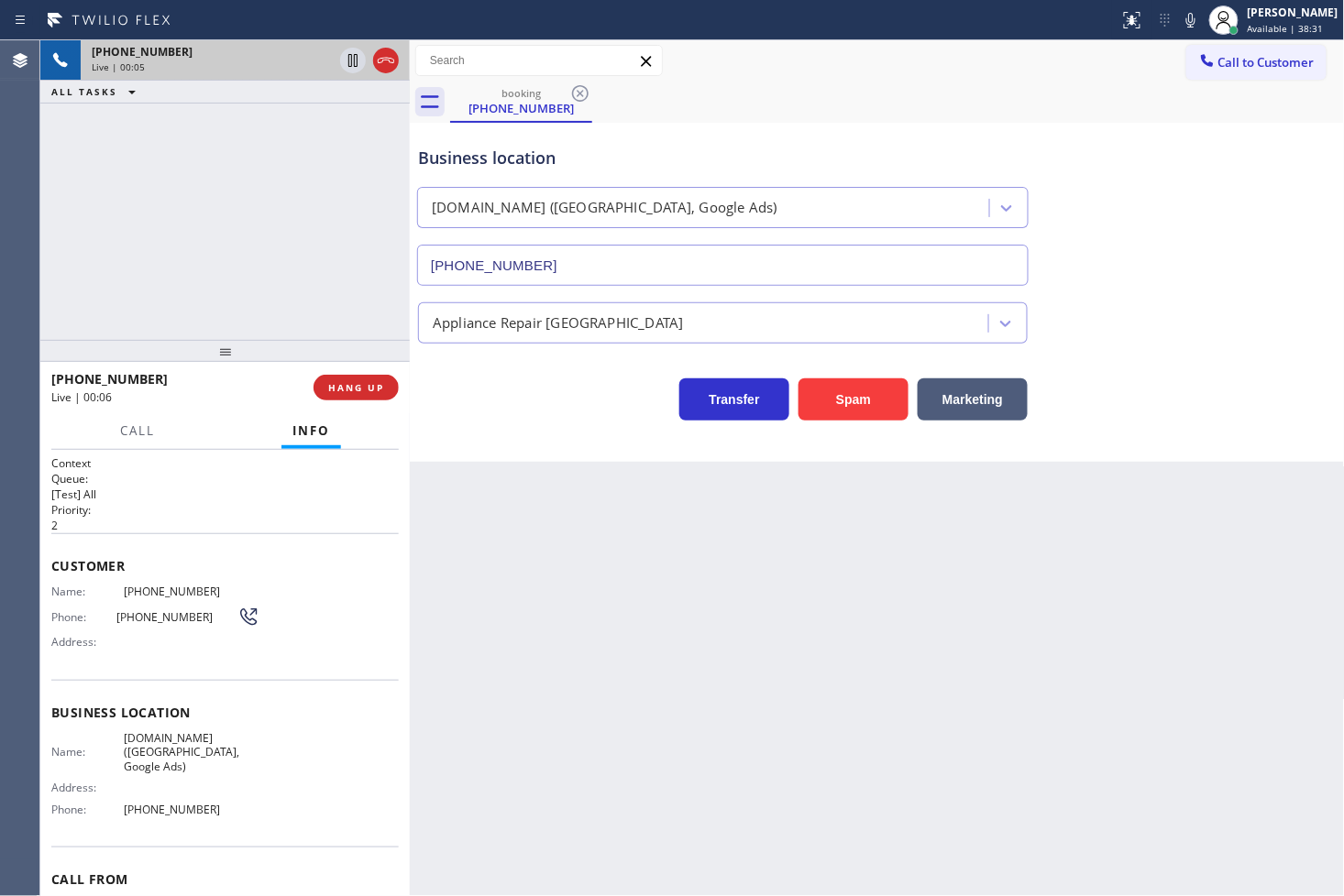
click at [459, 390] on div "Transfer Spam Marketing" at bounding box center [723, 395] width 617 height 52
click at [335, 296] on div "[PHONE_NUMBER] Live | 00:06 ALL TASKS ALL TASKS ACTIVE TASKS TASKS IN WRAP UP" at bounding box center [224, 190] width 369 height 300
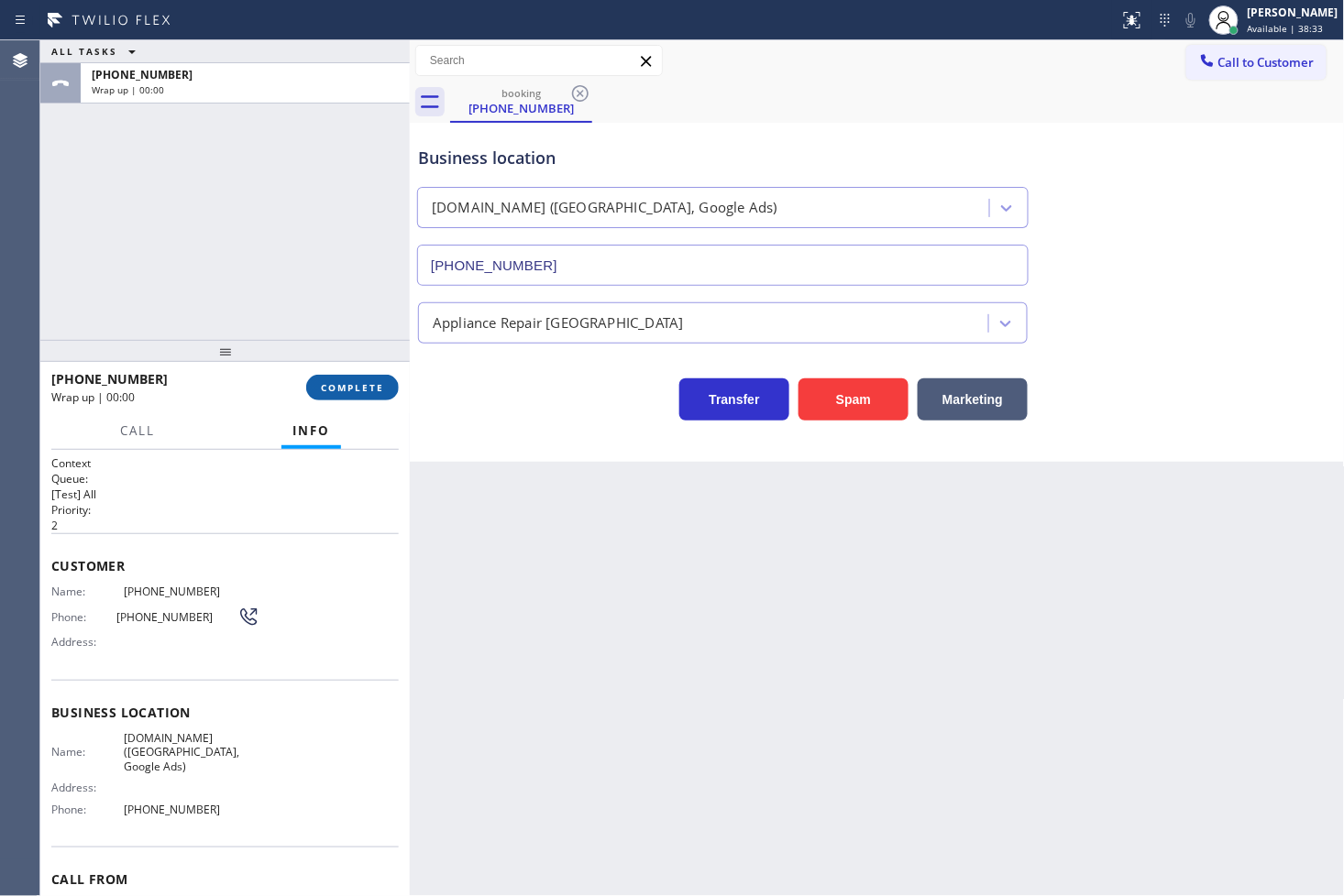
click at [341, 383] on span "COMPLETE" at bounding box center [352, 387] width 63 height 12
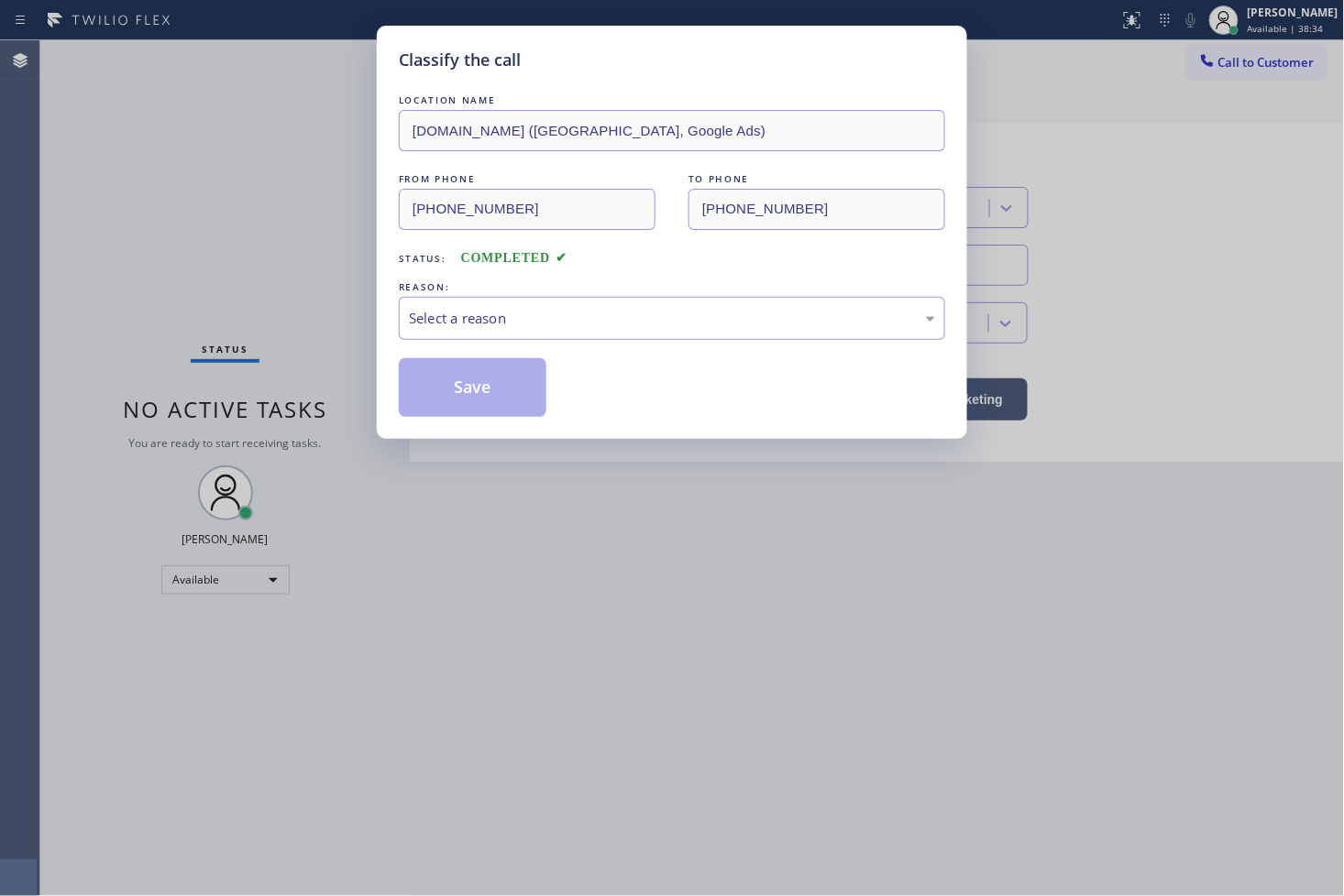
click at [493, 317] on div "Select a reason" at bounding box center [671, 319] width 526 height 21
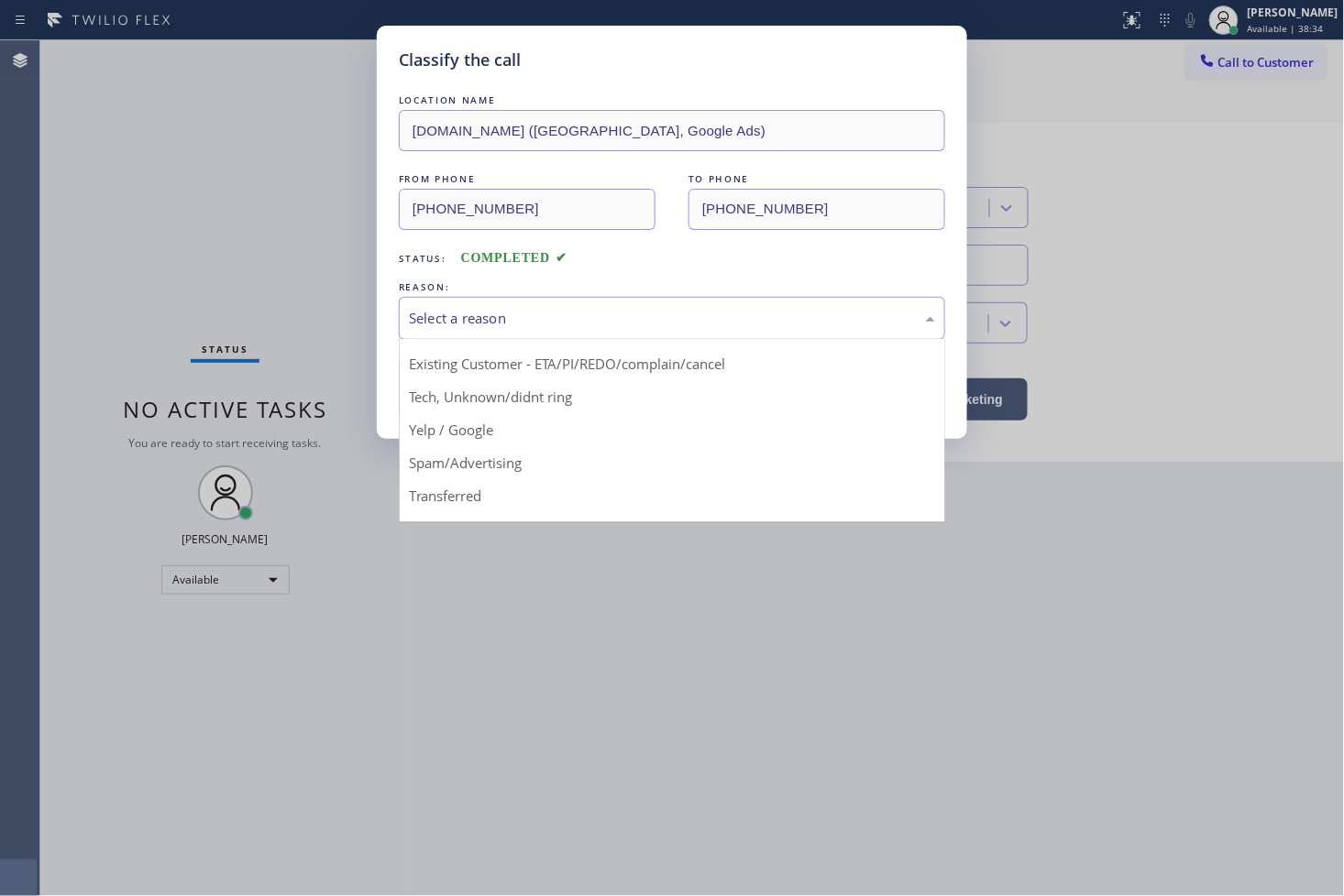
scroll to position [115, 0]
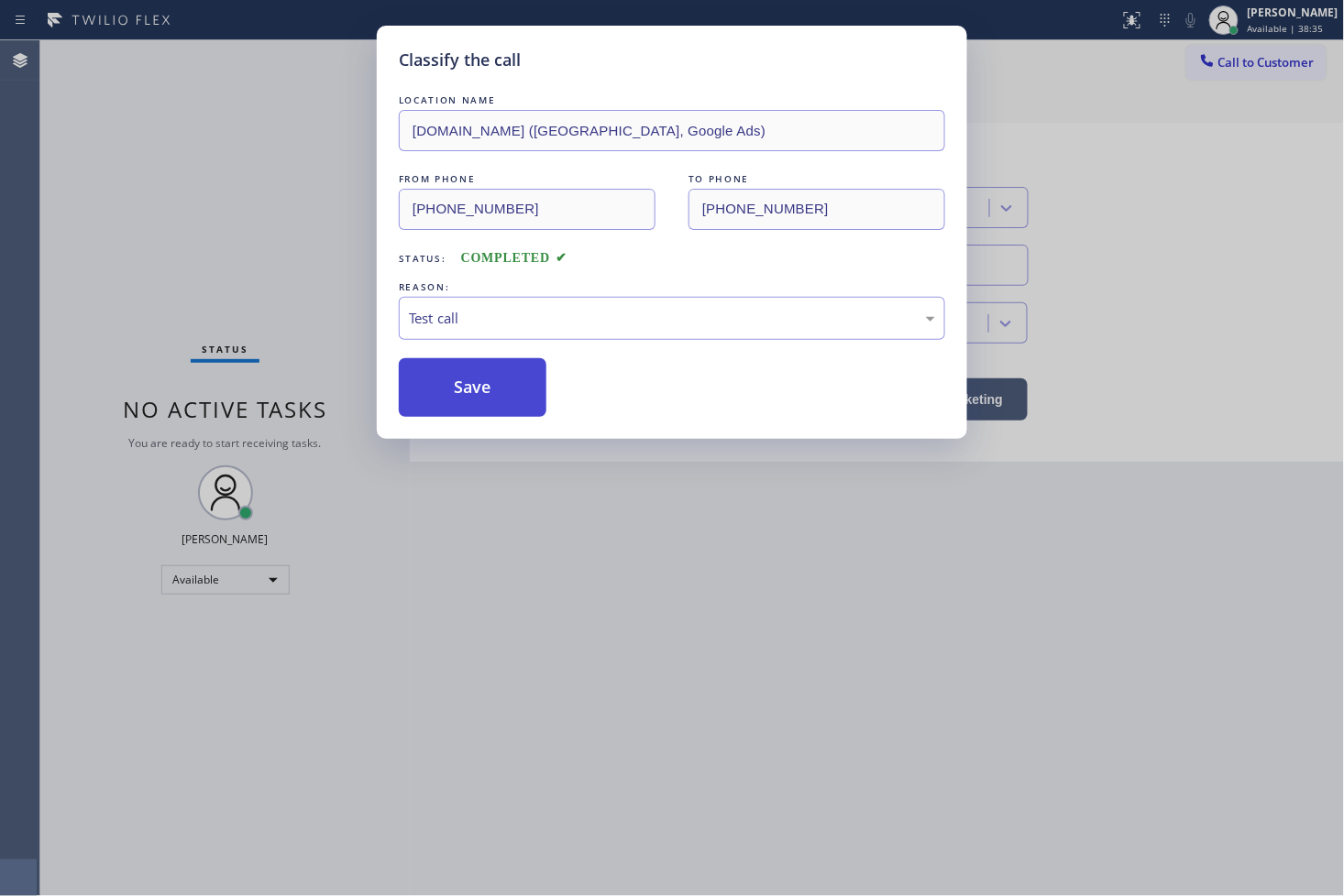
click at [486, 395] on button "Save" at bounding box center [472, 387] width 148 height 58
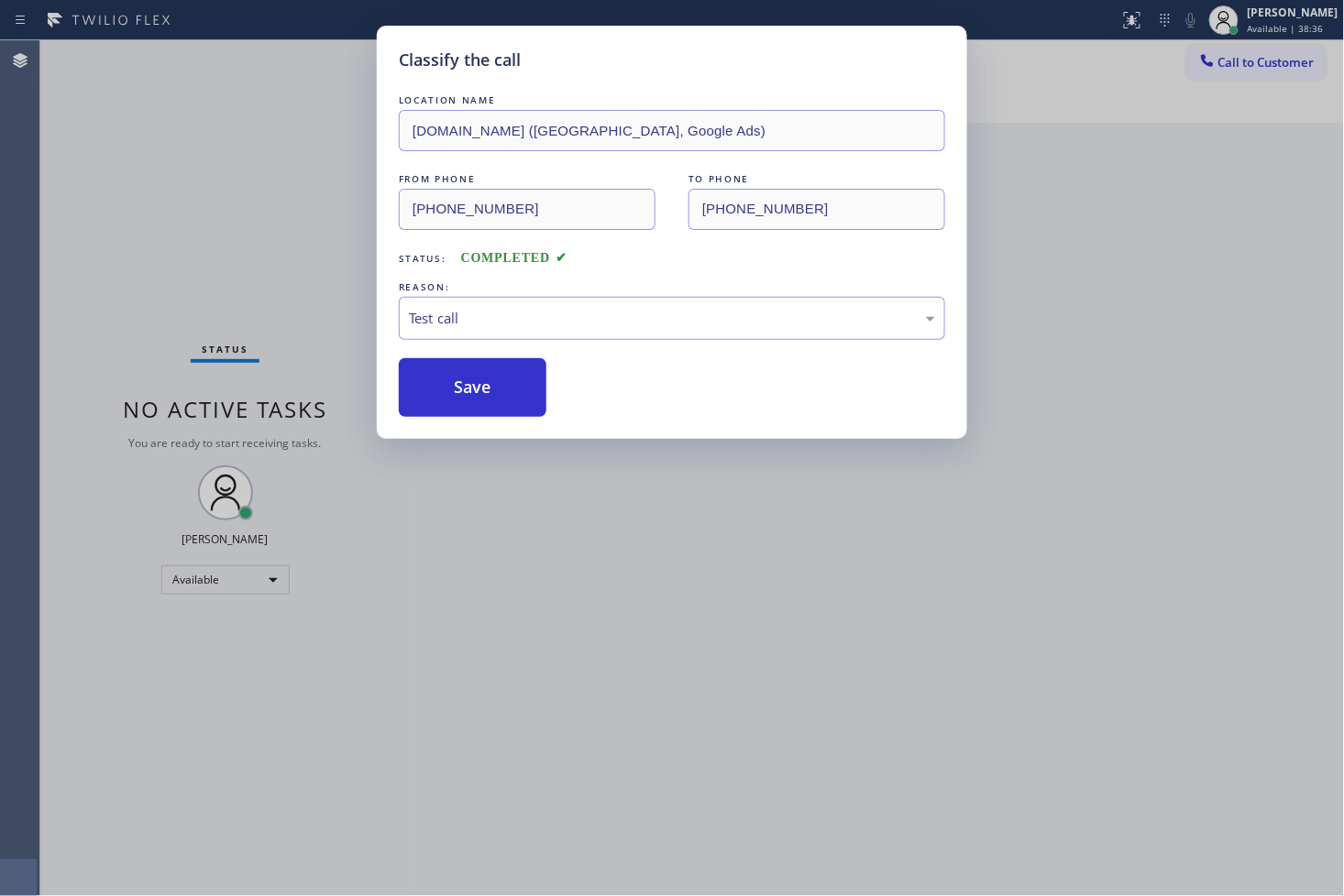
click at [230, 181] on div "Classify the call LOCATION NAME [DOMAIN_NAME] ([GEOGRAPHIC_DATA], Google Ads) F…" at bounding box center [672, 448] width 1344 height 896
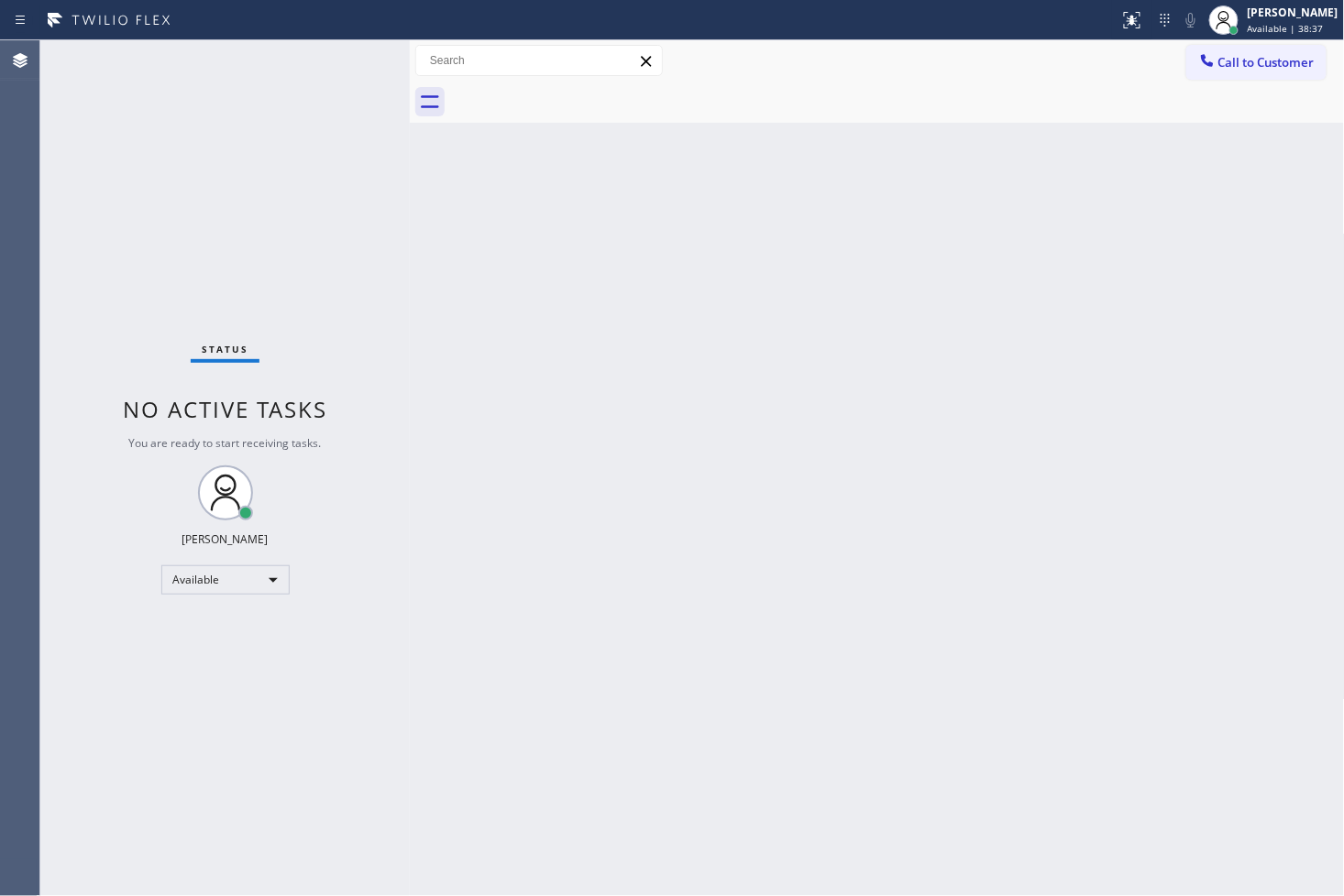
click at [342, 47] on div "Status No active tasks You are ready to start receiving tasks. [PERSON_NAME]" at bounding box center [224, 468] width 369 height 856
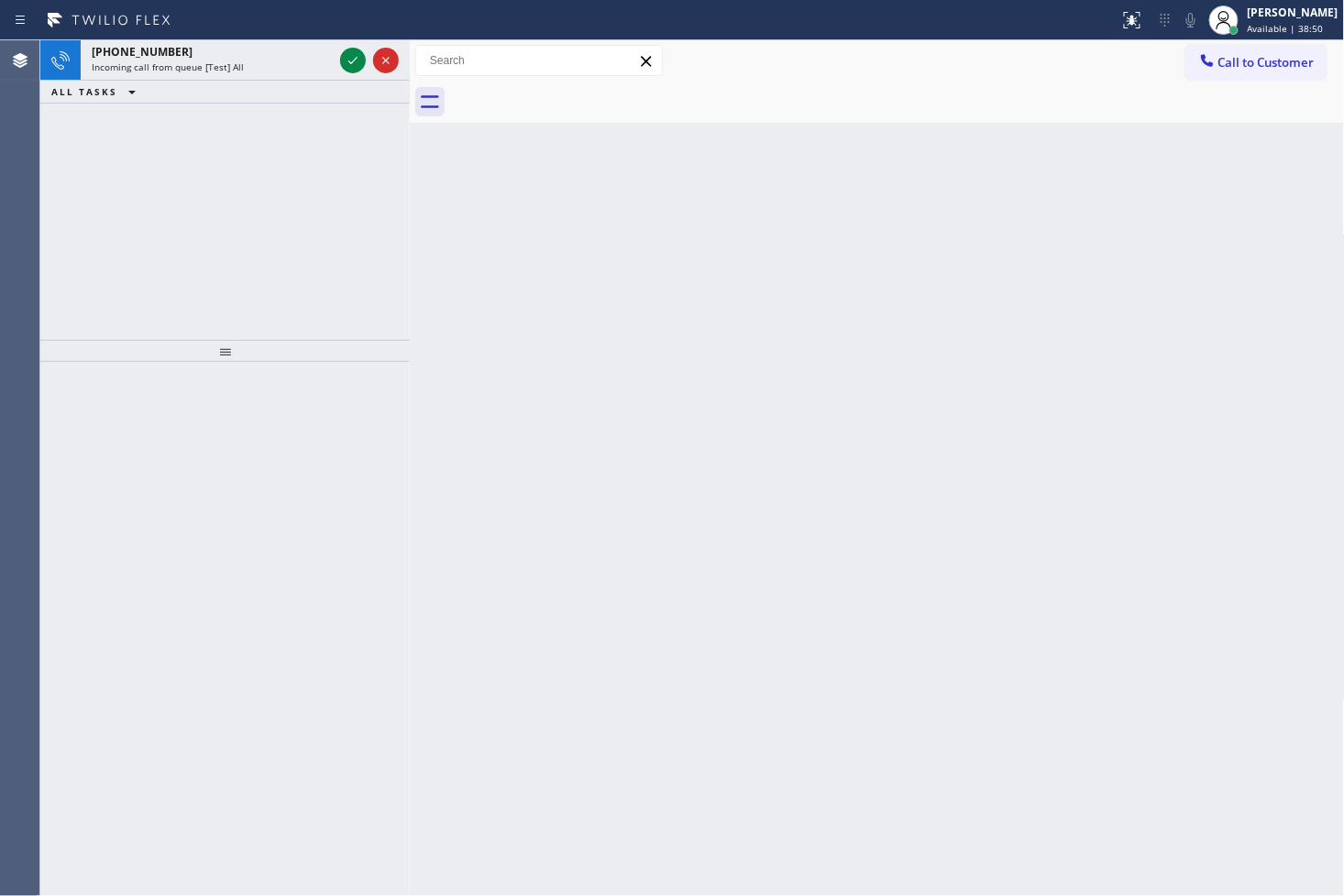
click at [342, 47] on div at bounding box center [368, 60] width 66 height 40
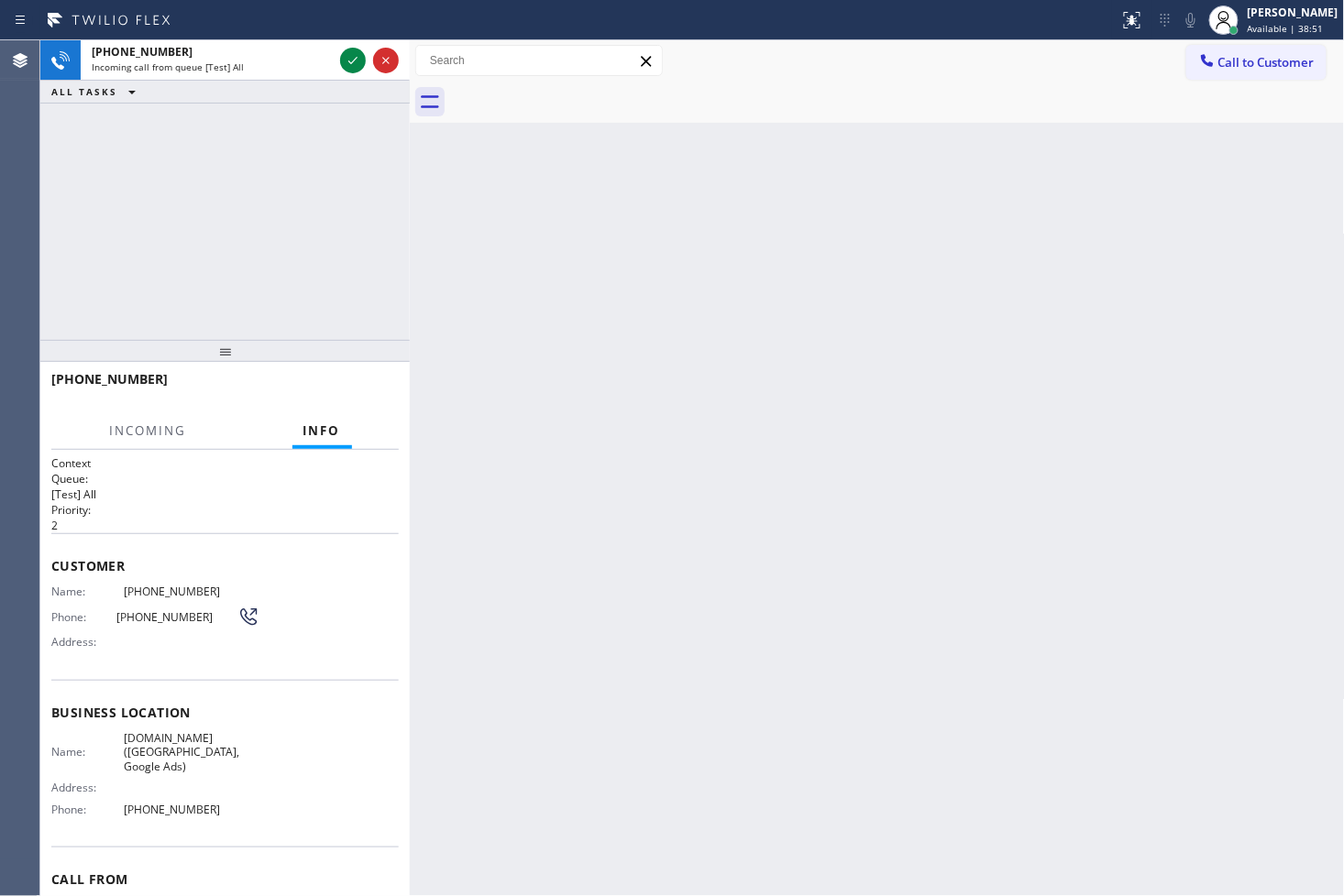
click at [342, 47] on div at bounding box center [368, 60] width 66 height 40
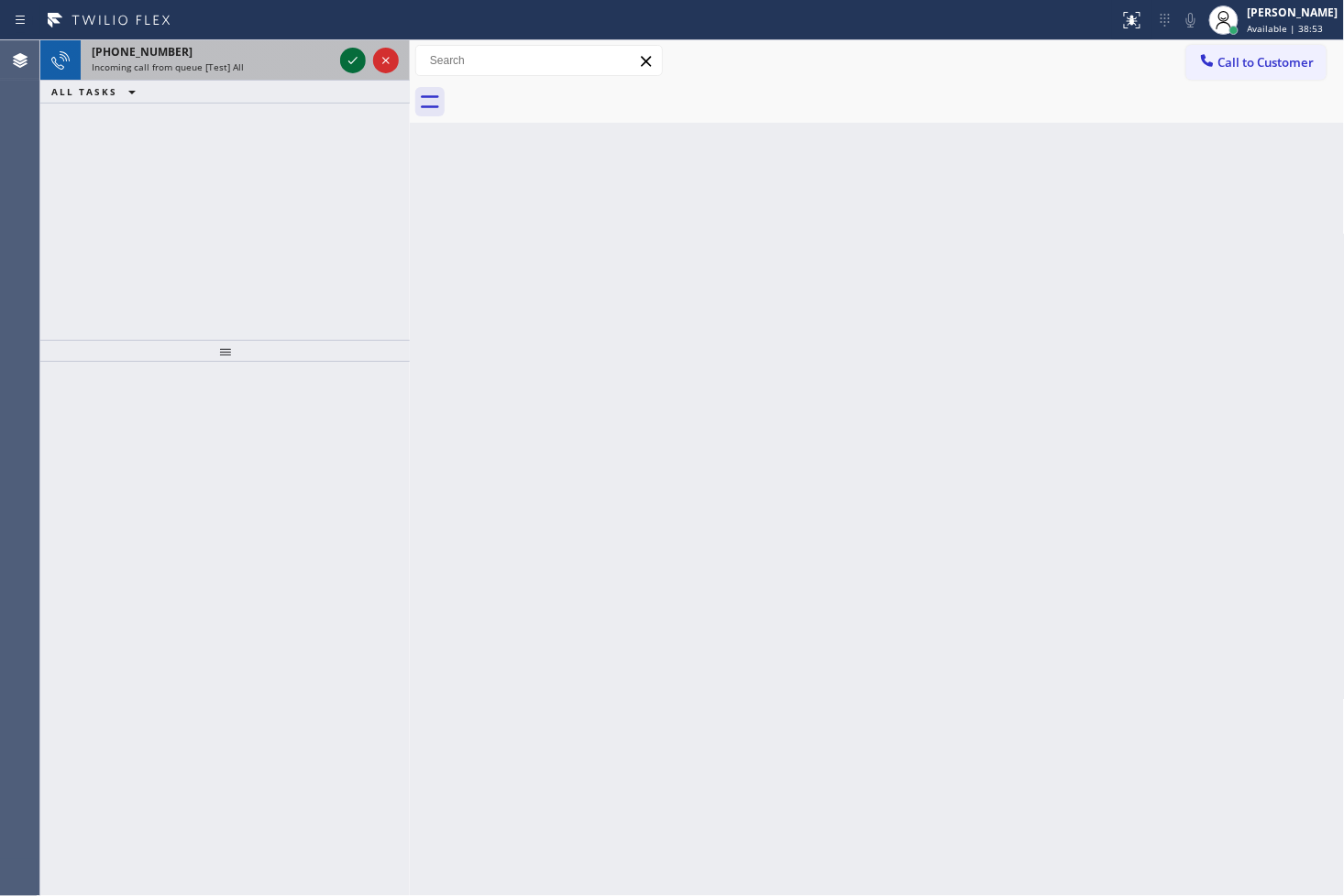
click at [351, 62] on icon at bounding box center [353, 61] width 10 height 8
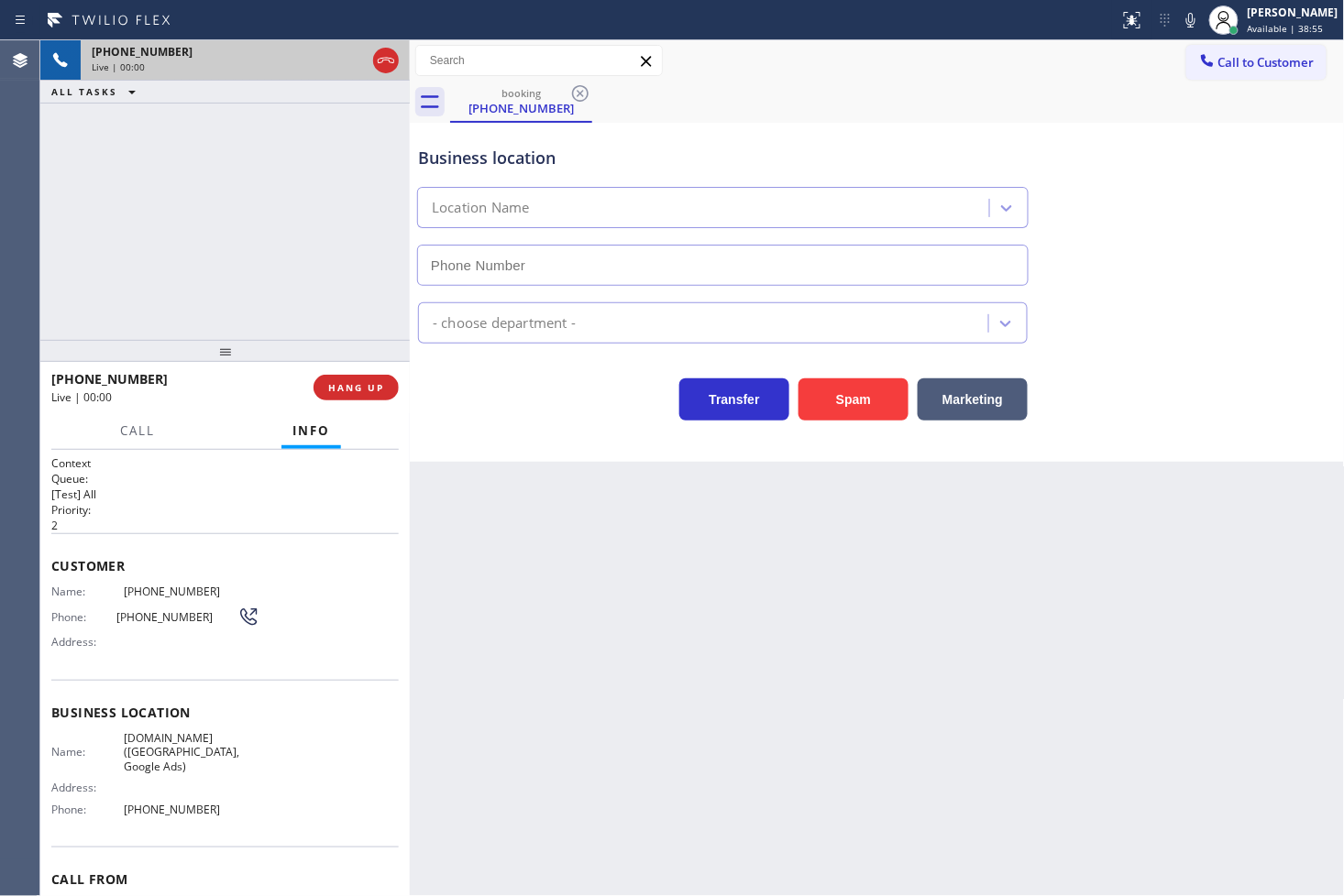
type input "[PHONE_NUMBER]"
click at [479, 406] on div "Transfer Spam Marketing" at bounding box center [723, 395] width 617 height 52
click at [296, 253] on div "[PHONE_NUMBER] Live | 00:02 ALL TASKS ALL TASKS ACTIVE TASKS TASKS IN WRAP UP" at bounding box center [224, 190] width 369 height 300
click at [369, 266] on div "[PHONE_NUMBER] Live | 00:03 ALL TASKS ALL TASKS ACTIVE TASKS TASKS IN WRAP UP" at bounding box center [224, 190] width 369 height 300
click at [436, 395] on div "Transfer Spam Marketing" at bounding box center [723, 395] width 617 height 52
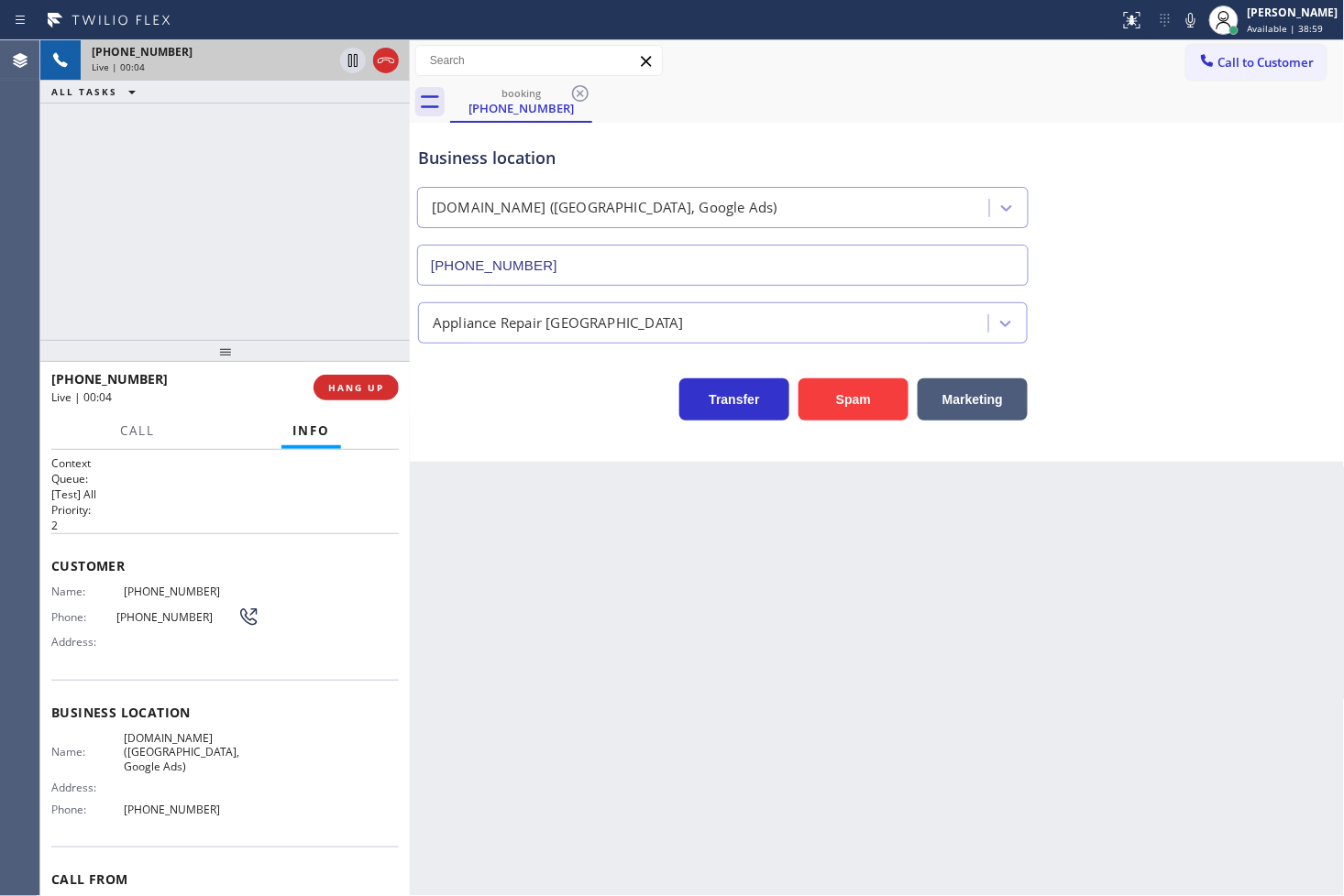
click at [230, 299] on div "[PHONE_NUMBER] Live | 00:04 ALL TASKS ALL TASKS ACTIVE TASKS TASKS IN WRAP UP" at bounding box center [224, 190] width 369 height 300
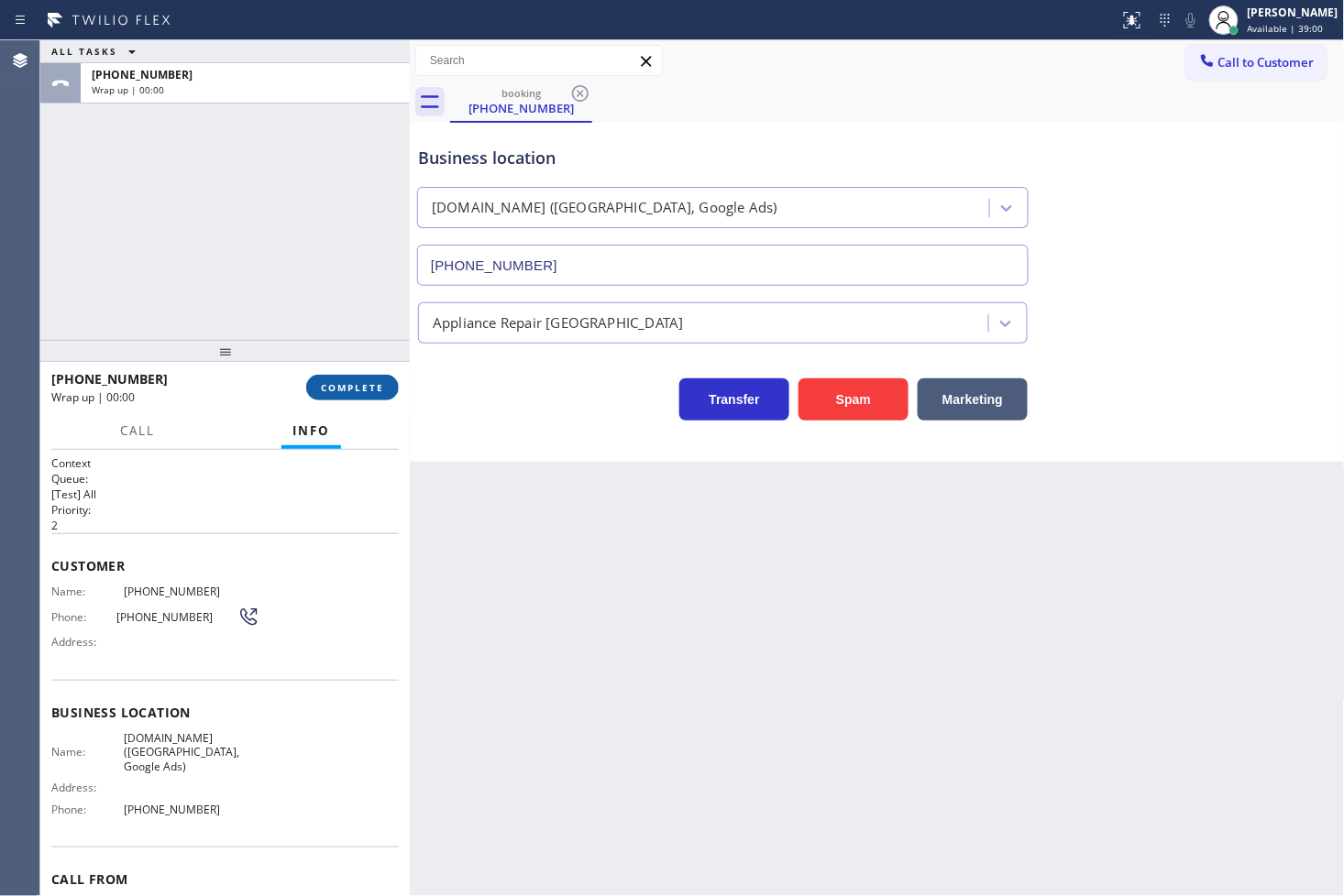
click at [348, 387] on span "COMPLETE" at bounding box center [352, 387] width 63 height 12
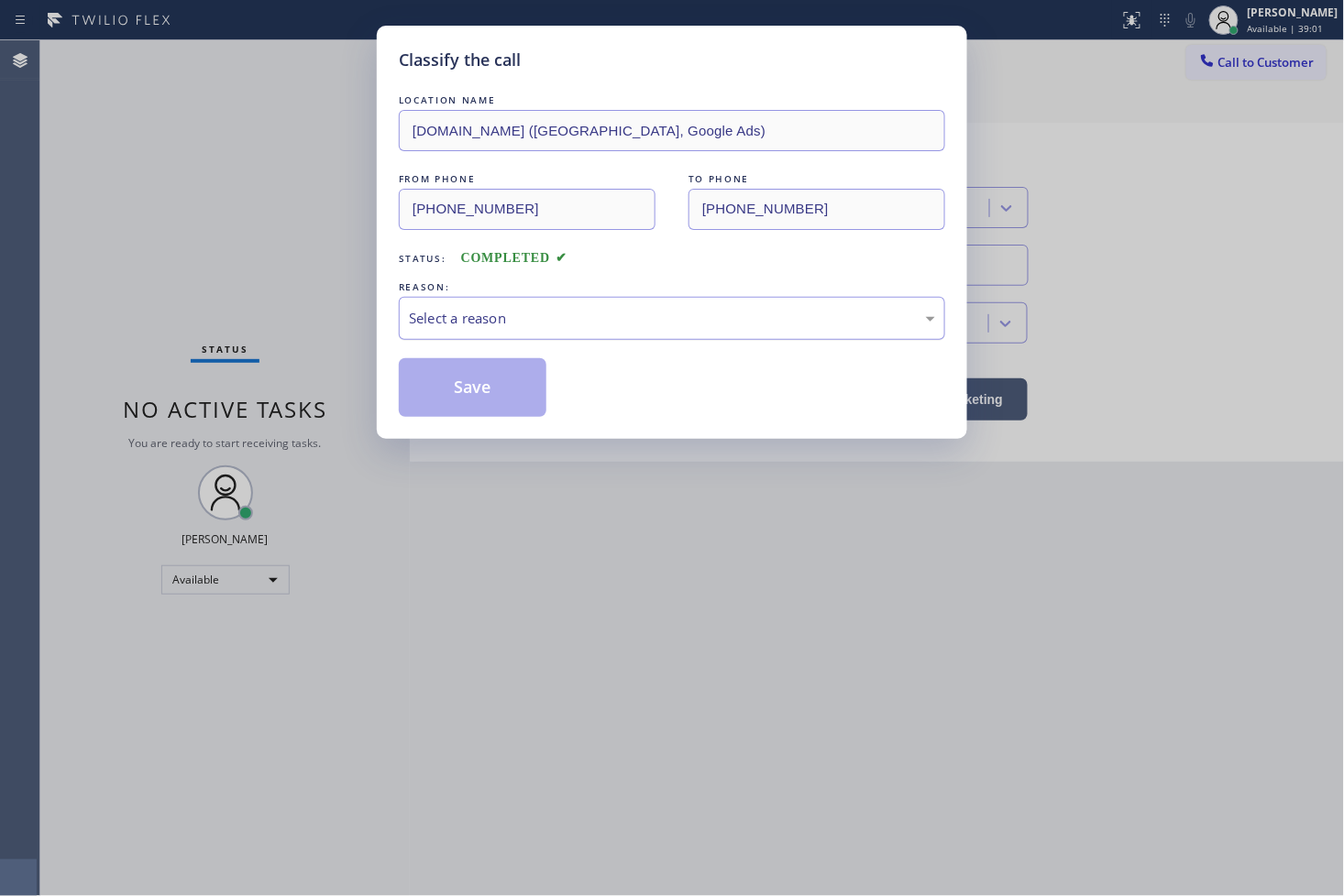
click at [441, 317] on div "Select a reason" at bounding box center [671, 319] width 526 height 21
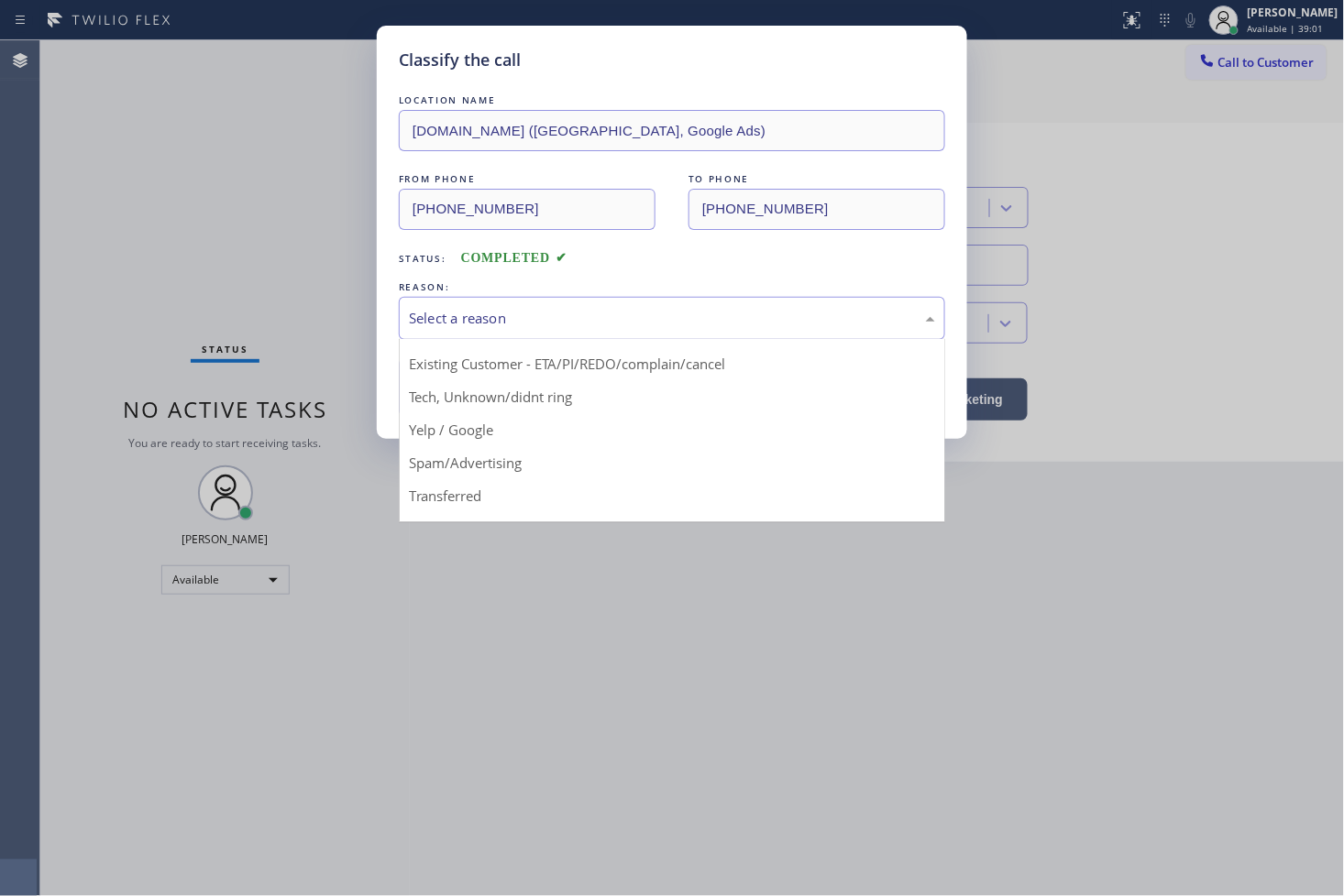
scroll to position [115, 0]
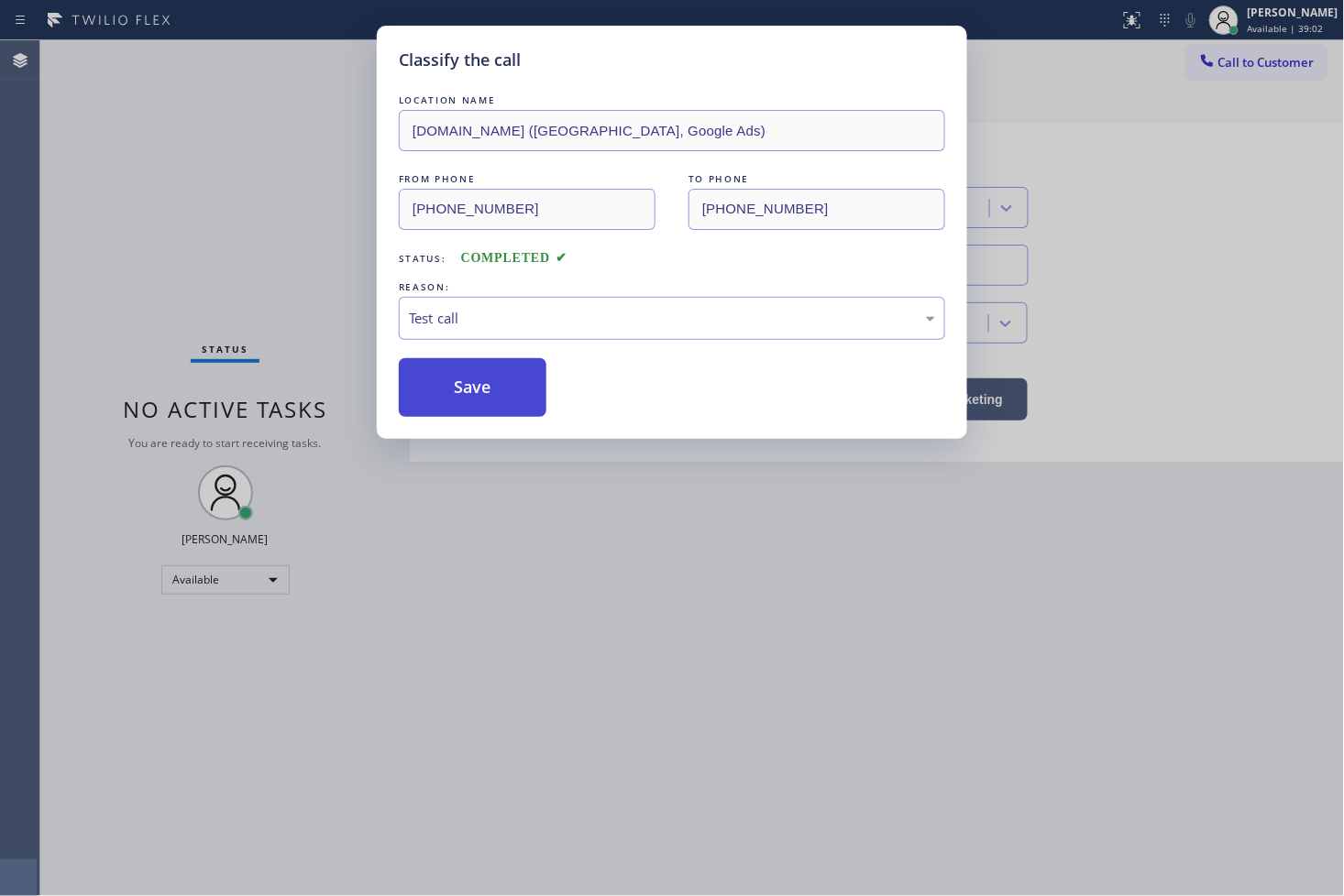
click at [429, 371] on button "Save" at bounding box center [472, 387] width 148 height 58
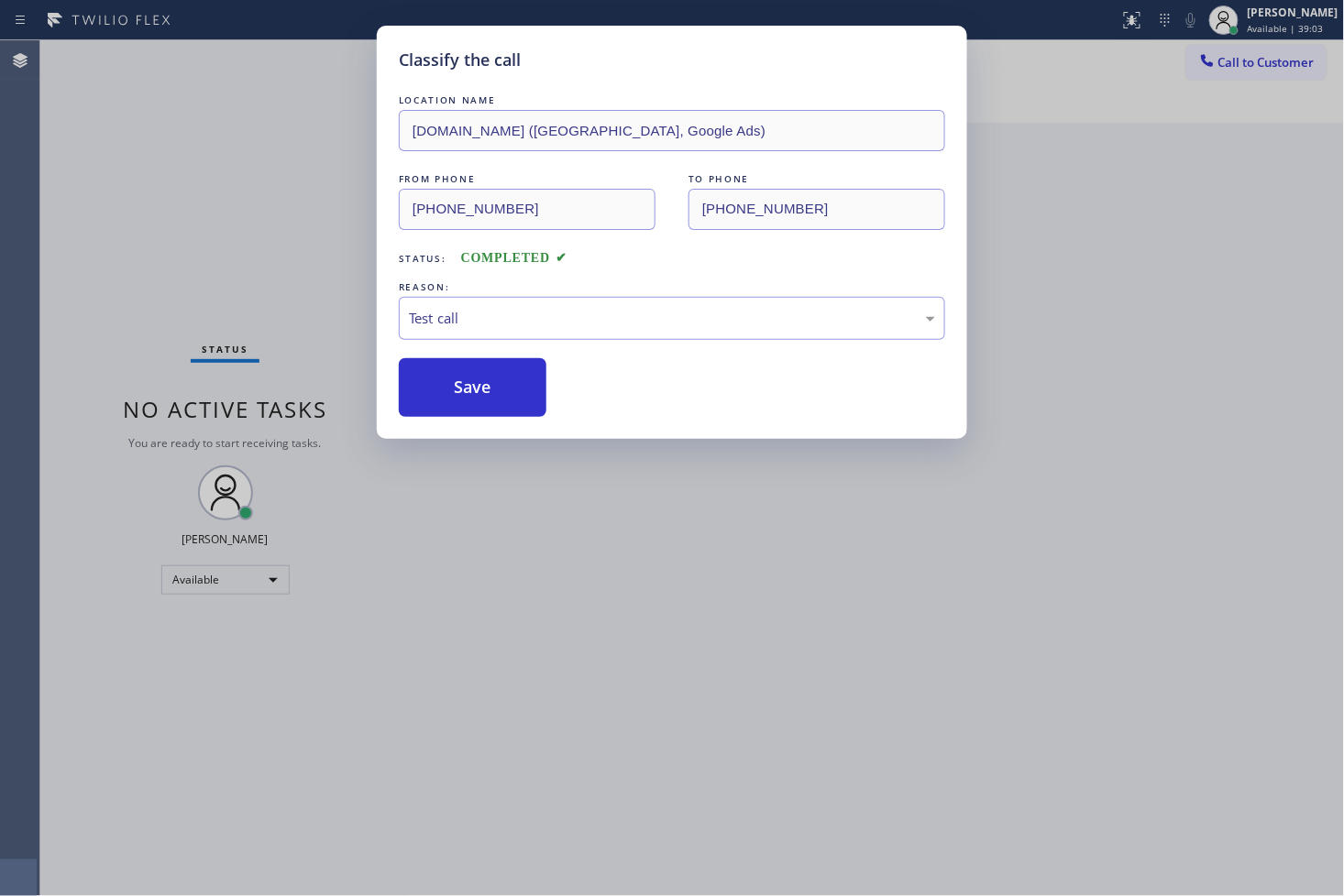
click at [214, 234] on div "Classify the call LOCATION NAME [DOMAIN_NAME] ([GEOGRAPHIC_DATA], Google Ads) F…" at bounding box center [672, 448] width 1344 height 896
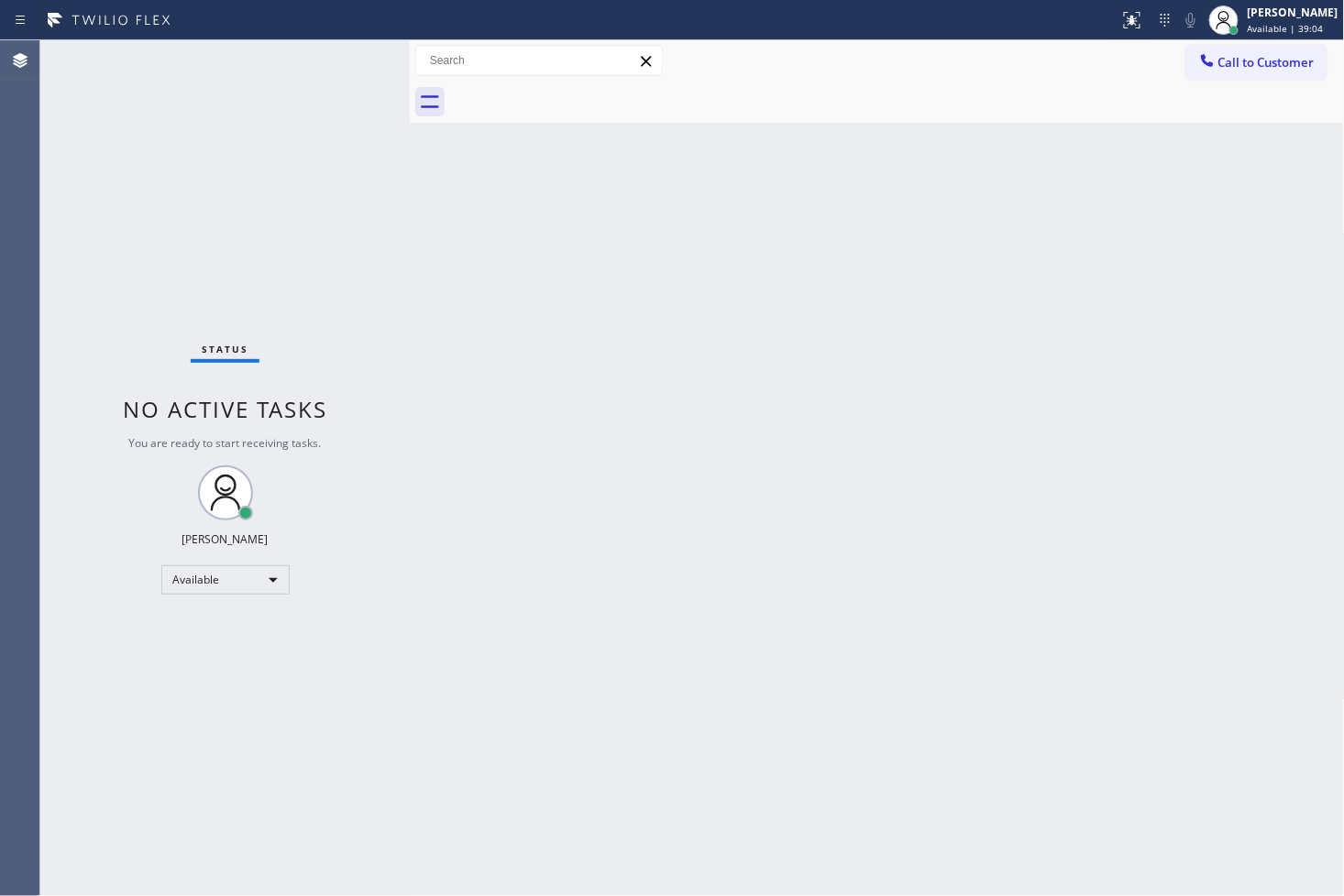
click at [346, 50] on div "Status No active tasks You are ready to start receiving tasks. [PERSON_NAME]" at bounding box center [224, 468] width 369 height 856
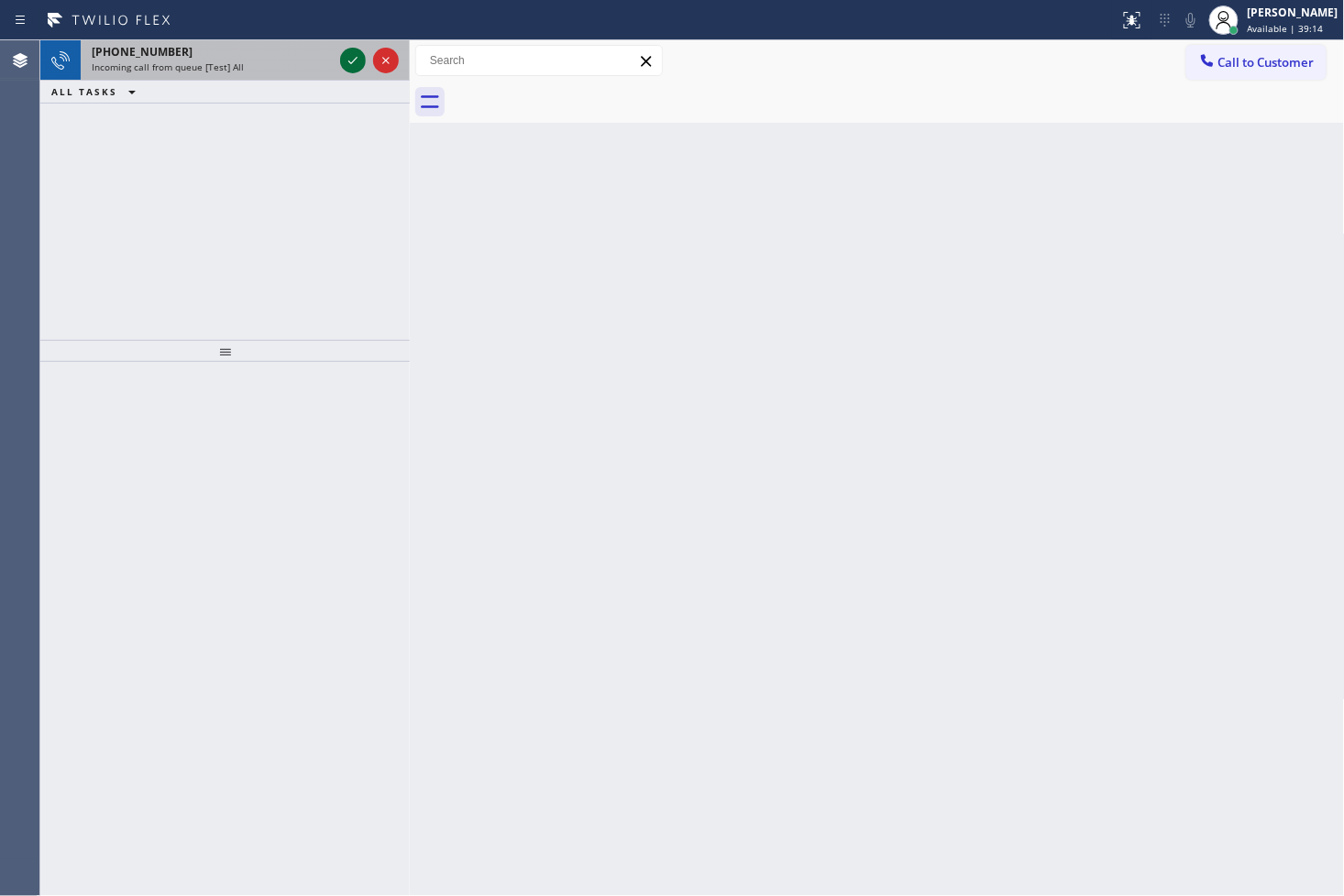
click at [346, 50] on icon at bounding box center [352, 60] width 22 height 22
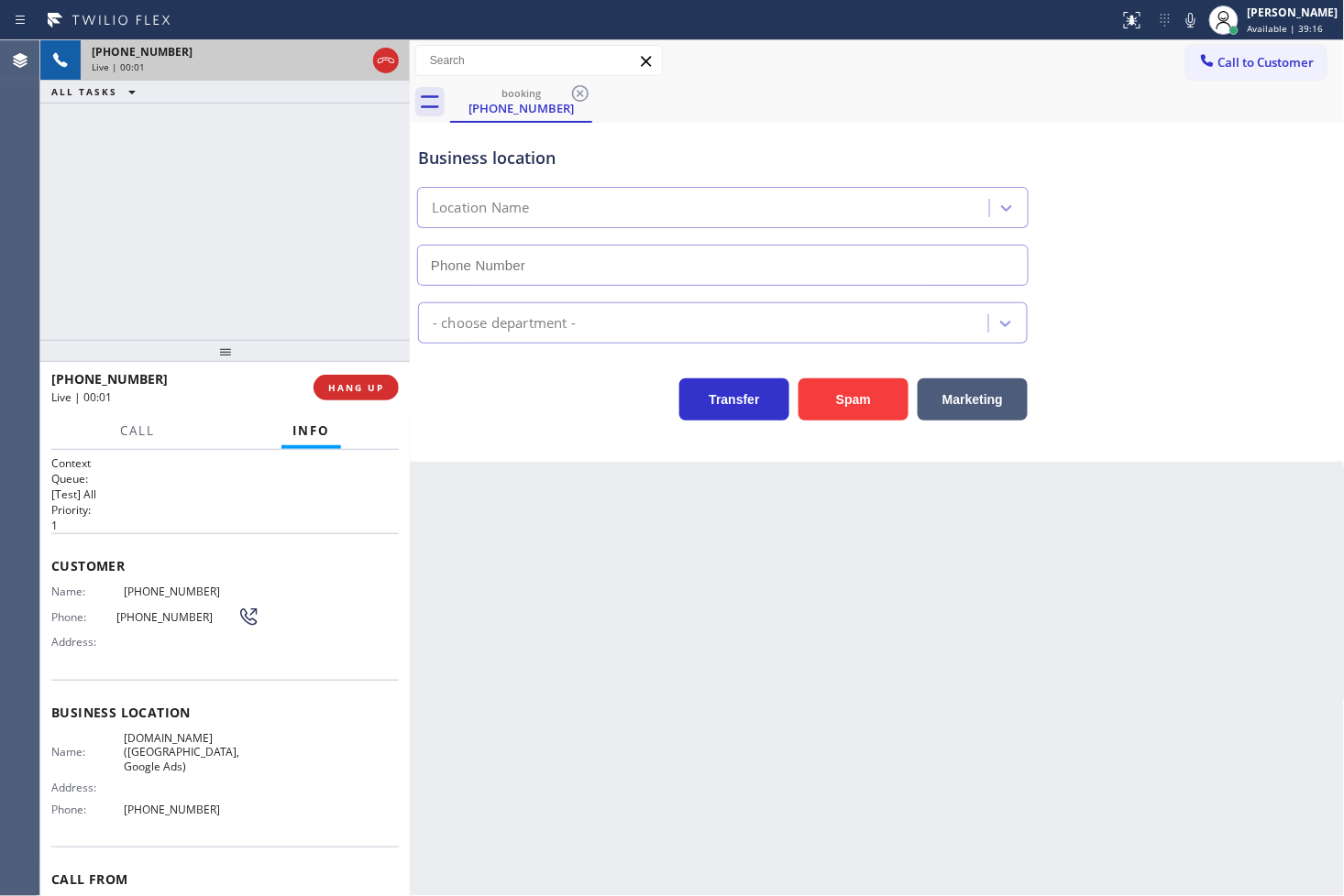
type input "[PHONE_NUMBER]"
click at [310, 289] on div "[PHONE_NUMBER] Live | 00:03 ALL TASKS ALL TASKS ACTIVE TASKS TASKS IN WRAP UP" at bounding box center [224, 190] width 369 height 300
click at [683, 449] on div "Business location [DOMAIN_NAME] ([GEOGRAPHIC_DATA], Google Ads) [PHONE_NUMBER] …" at bounding box center [877, 292] width 935 height 339
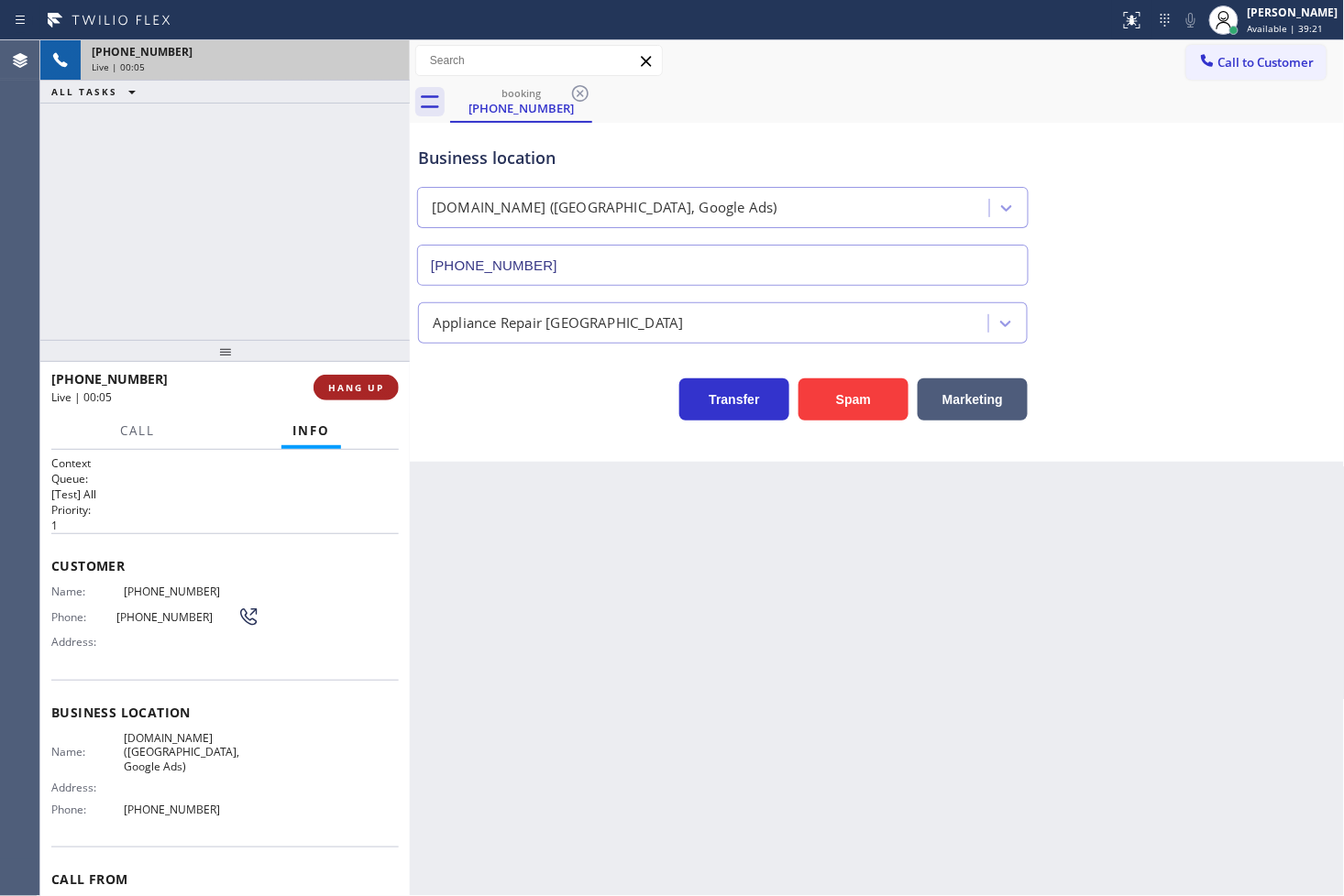
click at [359, 382] on span "HANG UP" at bounding box center [356, 387] width 56 height 12
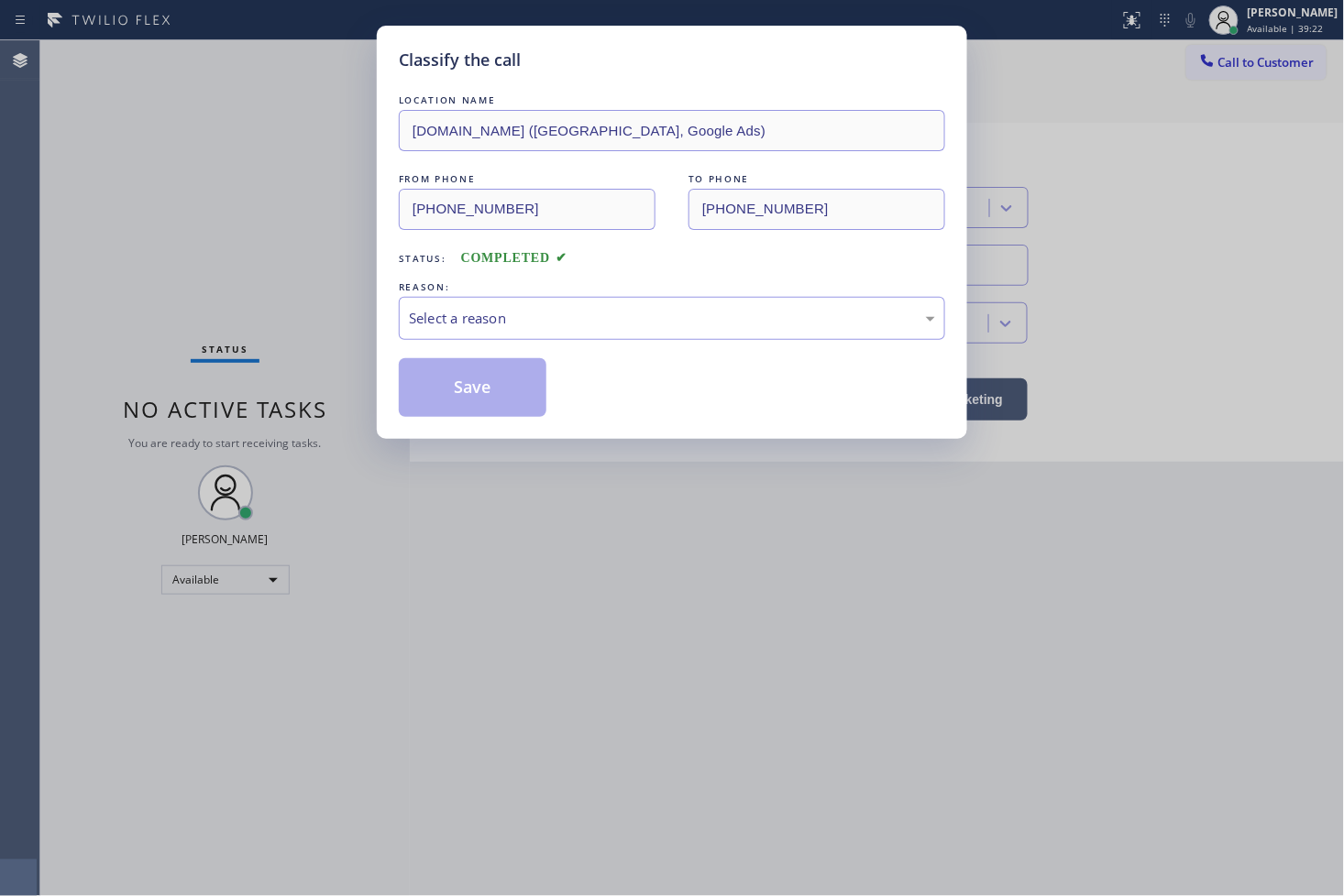
click at [470, 333] on div "Select a reason" at bounding box center [672, 318] width 546 height 43
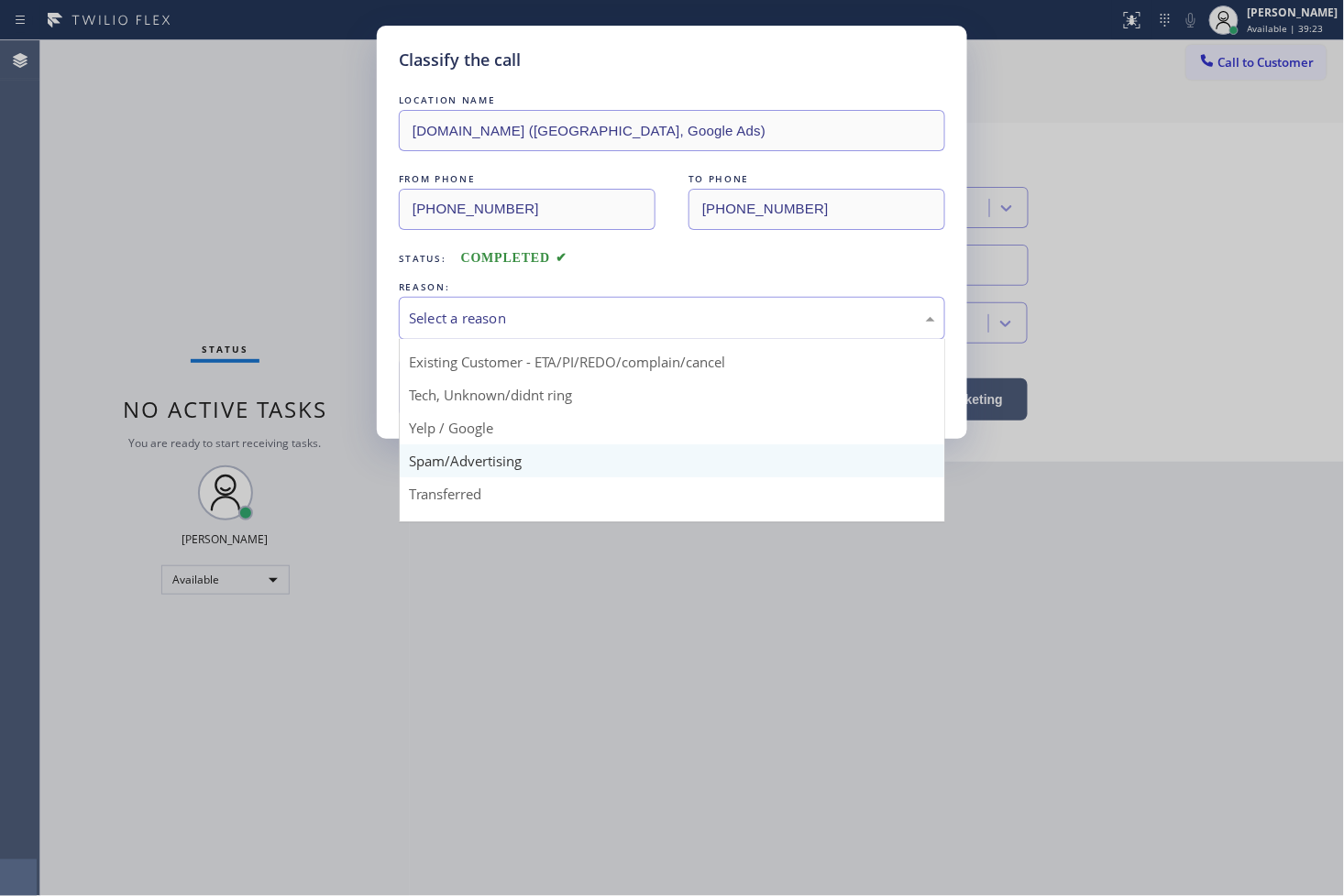
scroll to position [115, 0]
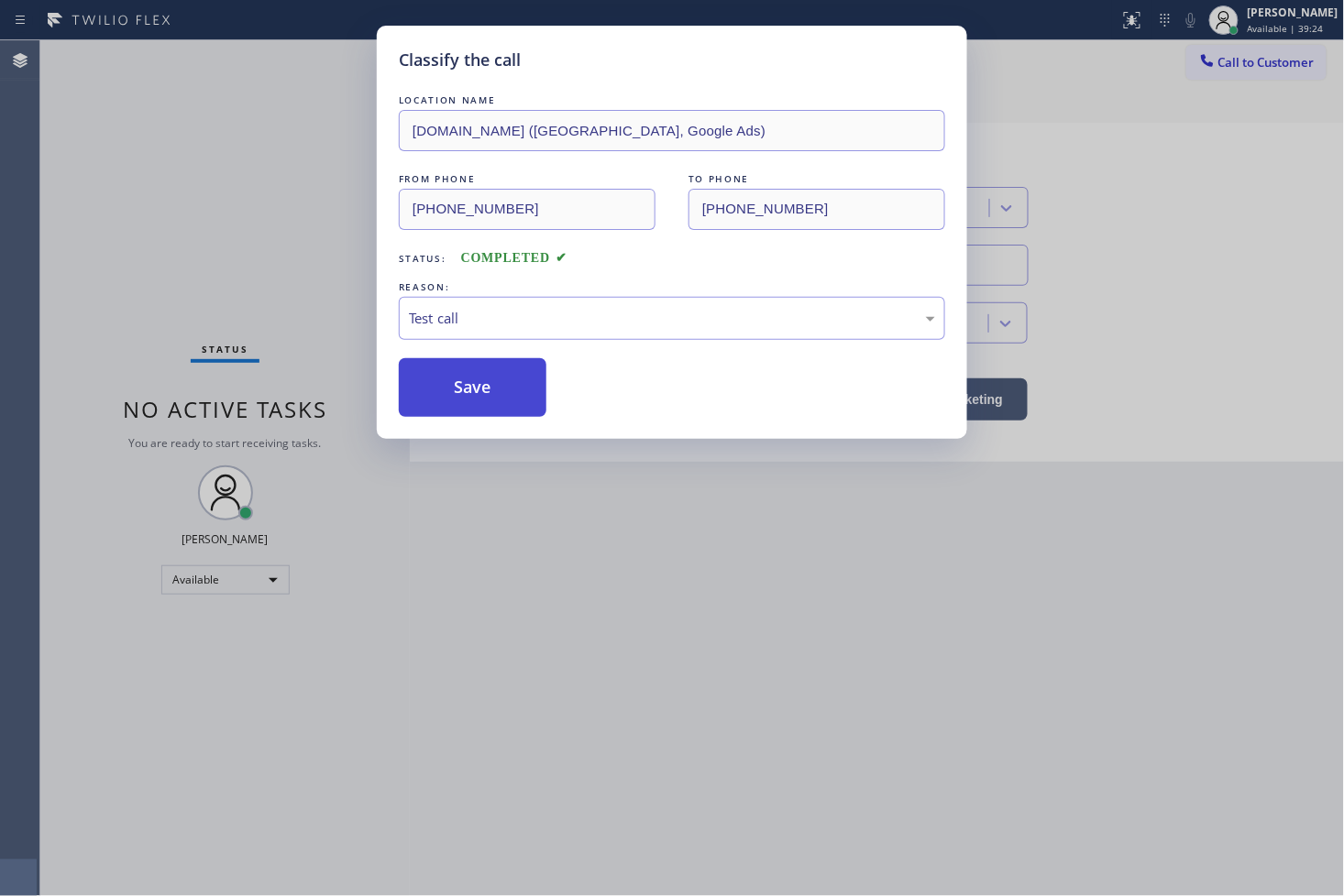
click at [490, 415] on button "Save" at bounding box center [472, 387] width 148 height 58
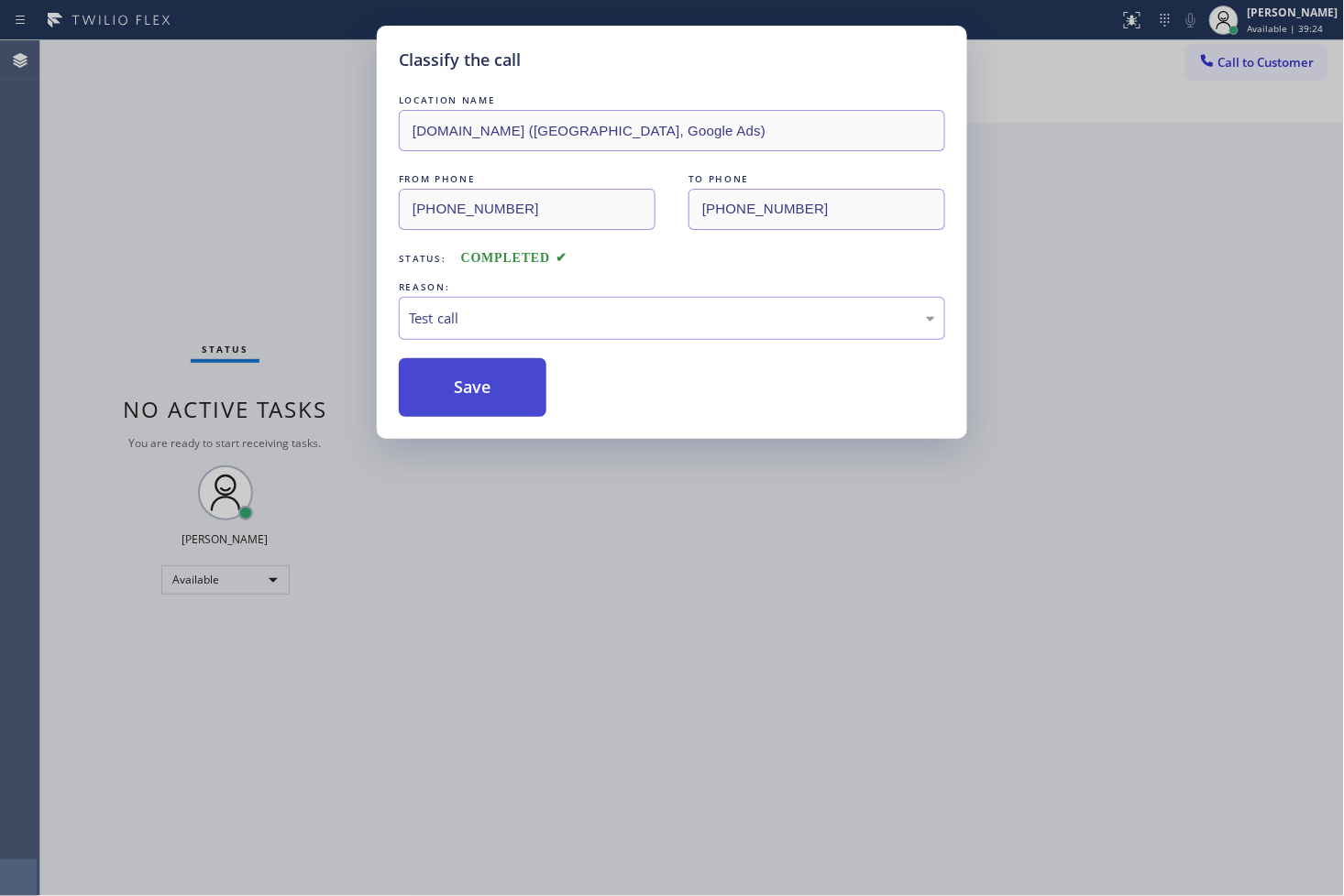
click at [490, 415] on button "Save" at bounding box center [472, 387] width 148 height 58
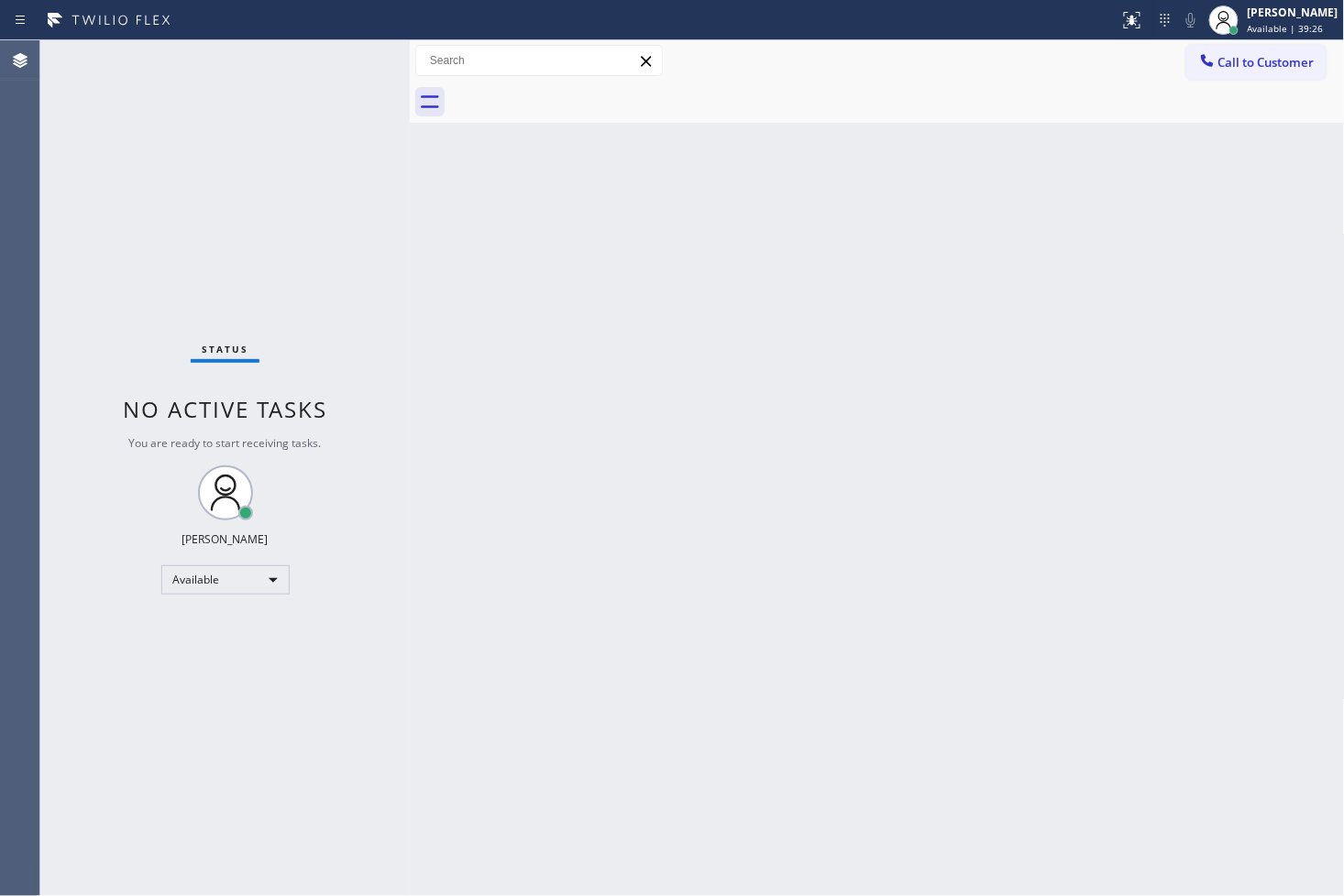
click at [352, 57] on div "Status No active tasks You are ready to start receiving tasks. [PERSON_NAME]" at bounding box center [224, 468] width 369 height 856
click at [436, 253] on div "Back to Dashboard Change Sender ID Customers Technicians Select a contact Outbo…" at bounding box center [877, 468] width 935 height 856
click at [288, 55] on div "Status No active tasks You are ready to start receiving tasks. [PERSON_NAME]" at bounding box center [224, 468] width 369 height 856
click at [336, 44] on div "Status No active tasks You are ready to start receiving tasks. [PERSON_NAME]" at bounding box center [224, 468] width 369 height 856
drag, startPoint x: 527, startPoint y: 379, endPoint x: 664, endPoint y: 284, distance: 166.7
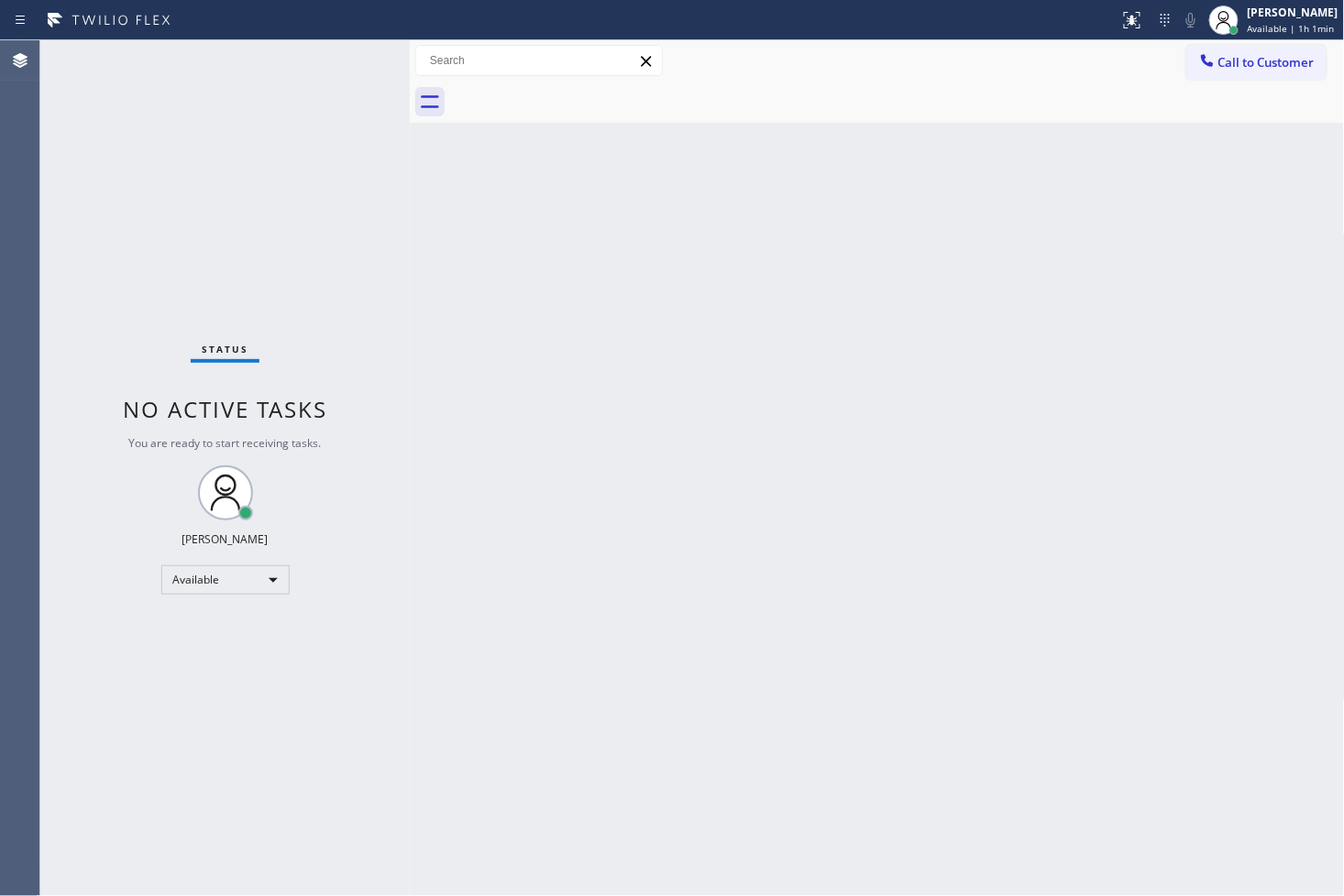
click at [535, 373] on div "Back to Dashboard Change Sender ID Customers Technicians Select a contact Outbo…" at bounding box center [877, 468] width 935 height 856
drag, startPoint x: 74, startPoint y: 637, endPoint x: 519, endPoint y: 492, distance: 468.0
click at [78, 637] on div "Status No active tasks You are ready to start receiving tasks. [PERSON_NAME]" at bounding box center [224, 468] width 369 height 856
drag, startPoint x: 939, startPoint y: 786, endPoint x: 1021, endPoint y: 677, distance: 136.4
click at [960, 765] on div "Back to Dashboard Change Sender ID Customers Technicians Select a contact Outbo…" at bounding box center [877, 468] width 935 height 856
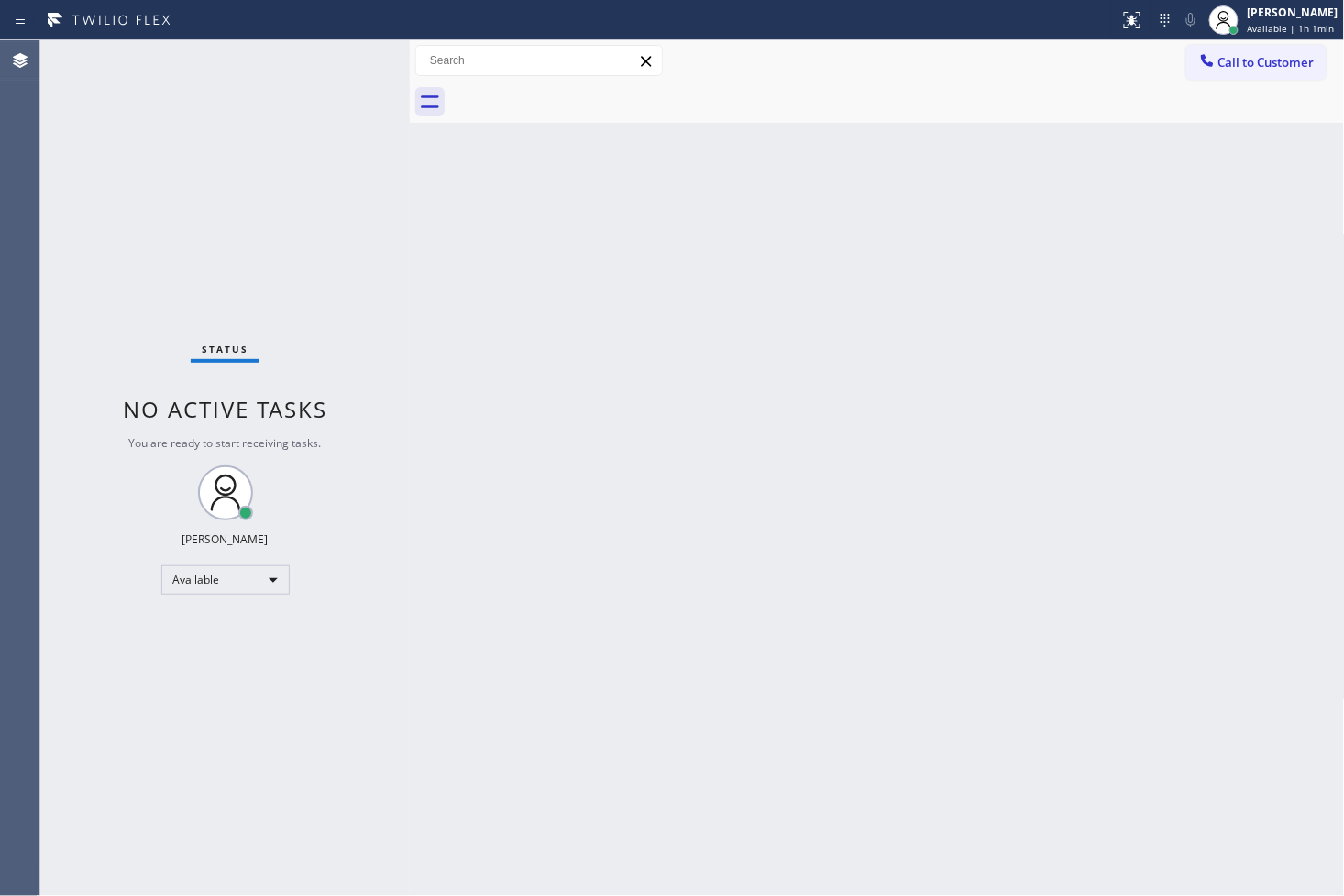
click at [369, 62] on div "Status No active tasks You are ready to start receiving tasks. [PERSON_NAME]" at bounding box center [224, 468] width 369 height 856
click at [117, 198] on div "Status No active tasks You are ready to start receiving tasks. [PERSON_NAME]" at bounding box center [224, 468] width 369 height 856
drag, startPoint x: 258, startPoint y: 104, endPoint x: 312, endPoint y: 79, distance: 59.5
click at [271, 97] on div "Status No active tasks You are ready to start receiving tasks. [PERSON_NAME]" at bounding box center [224, 468] width 369 height 856
click at [350, 53] on div "Status No active tasks You are ready to start receiving tasks. [PERSON_NAME]" at bounding box center [224, 468] width 369 height 856
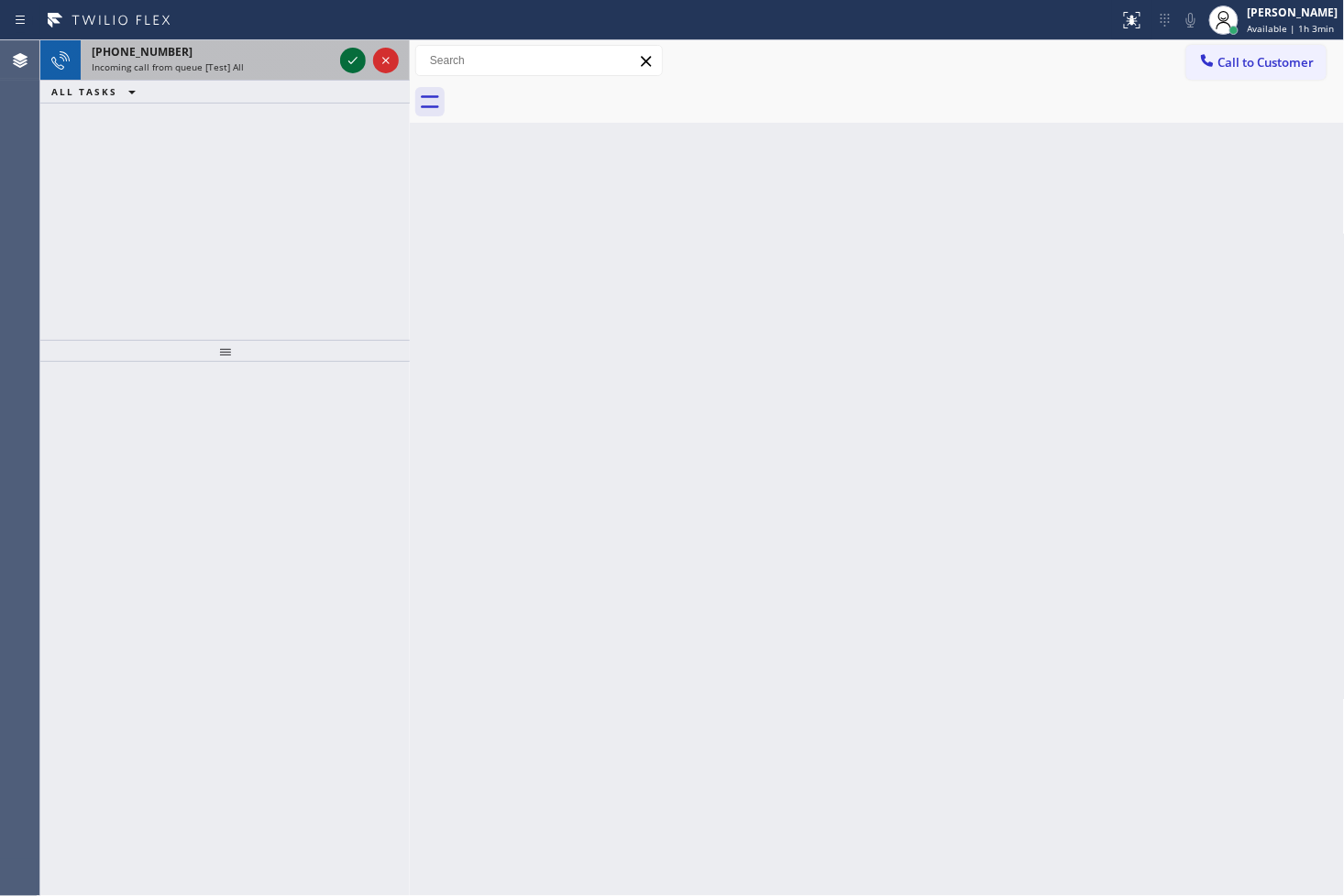
click at [345, 58] on icon at bounding box center [352, 60] width 22 height 22
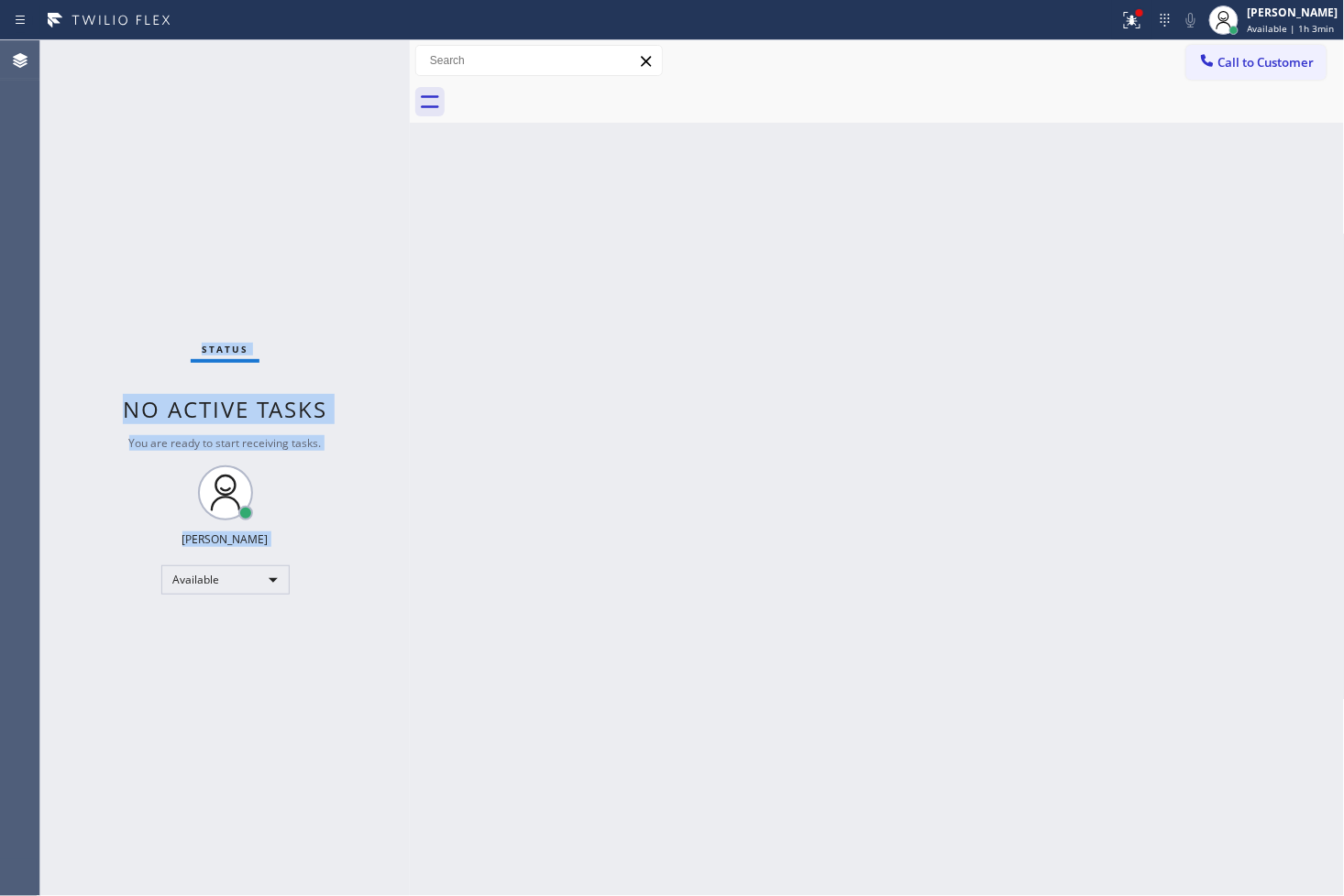
click at [344, 83] on div "Status No active tasks You are ready to start receiving tasks. [PERSON_NAME]" at bounding box center [224, 468] width 369 height 856
click at [1136, 13] on div at bounding box center [1140, 13] width 8 height 8
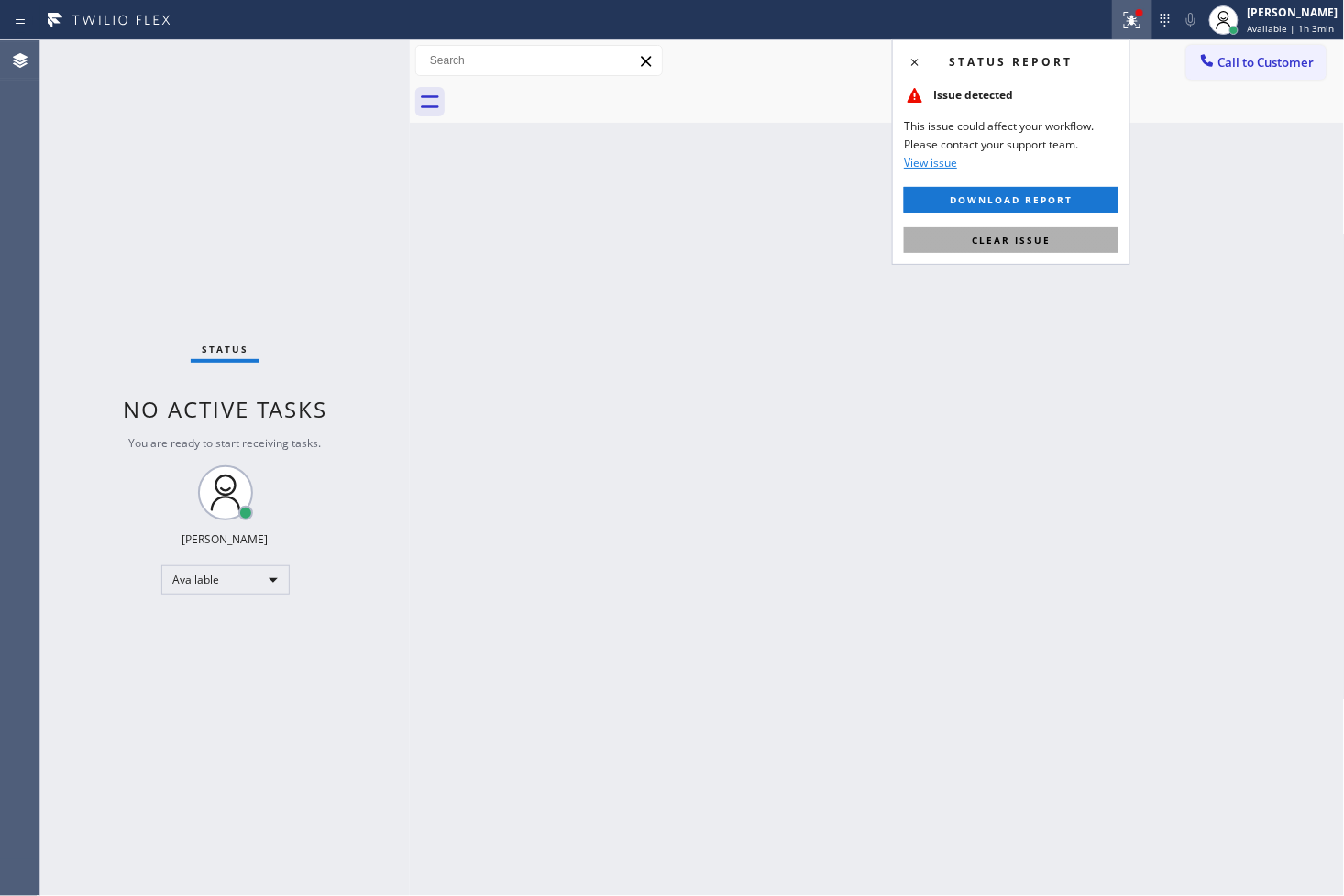
click at [1048, 240] on span "Clear issue" at bounding box center [1011, 240] width 79 height 12
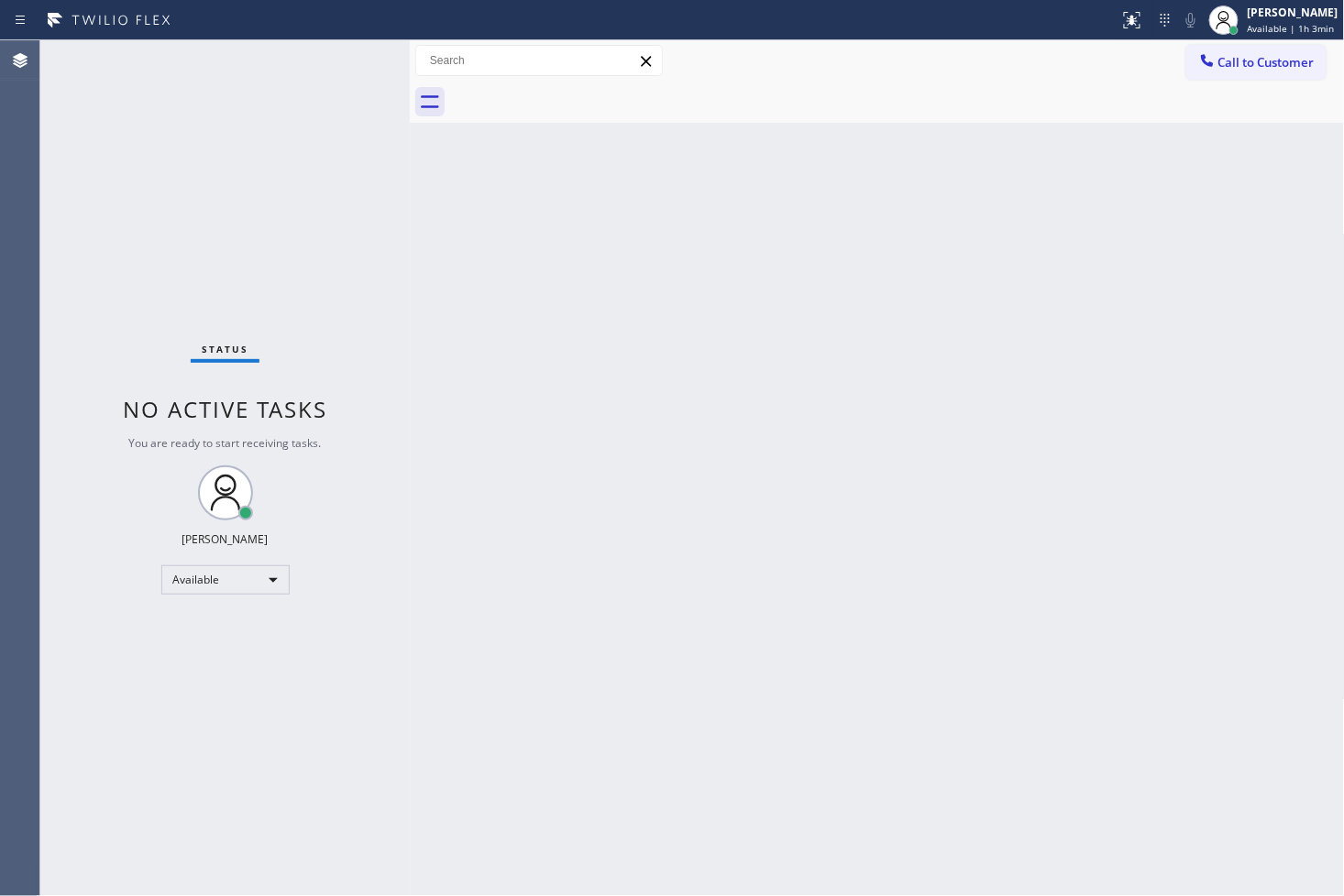
drag, startPoint x: 193, startPoint y: 126, endPoint x: 248, endPoint y: 74, distance: 75.7
click at [194, 126] on div "Status No active tasks You are ready to start receiving tasks. [PERSON_NAME]" at bounding box center [224, 468] width 369 height 856
click at [335, 76] on div "Status No active tasks You are ready to start receiving tasks. [PERSON_NAME]" at bounding box center [224, 468] width 369 height 856
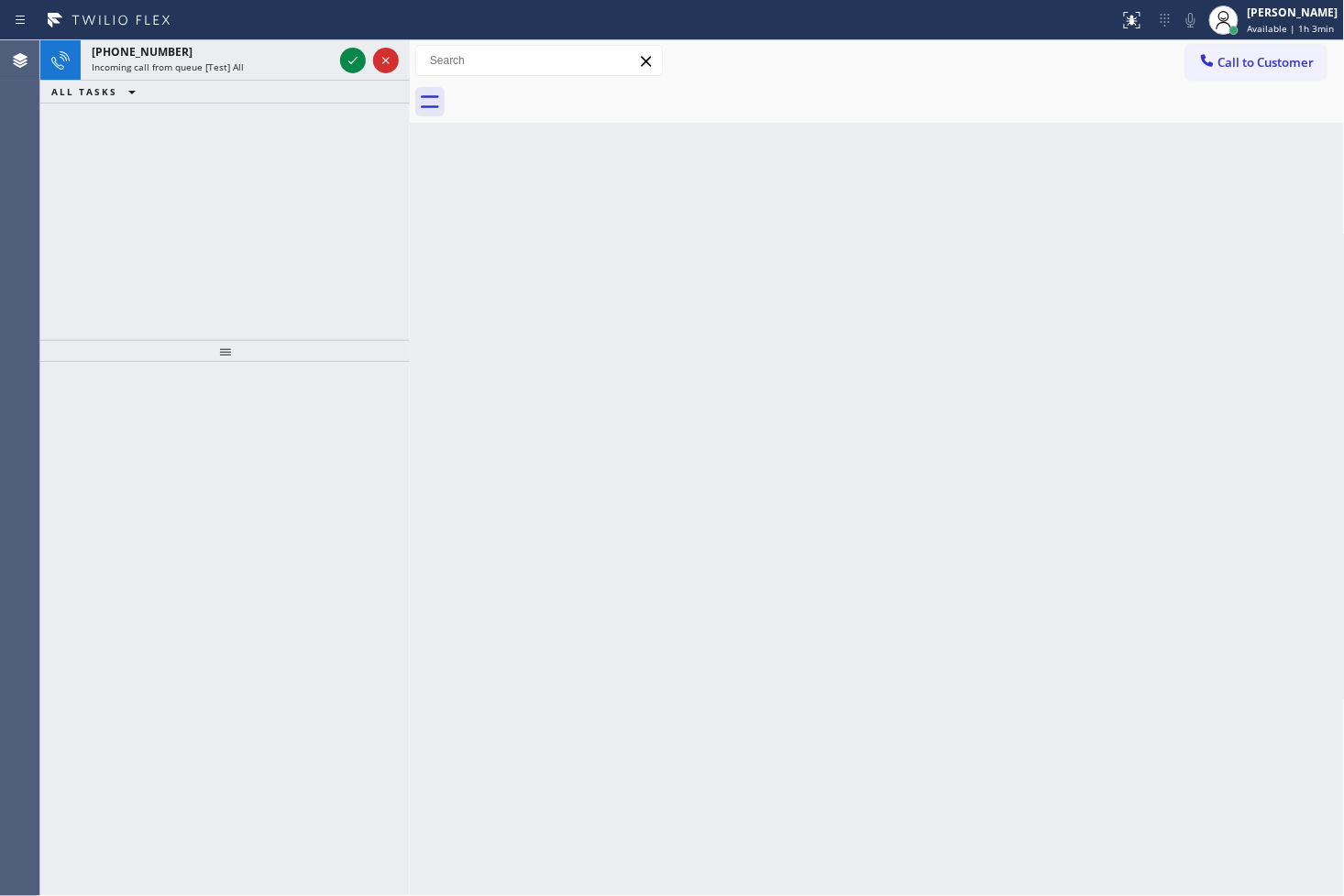
click at [322, 96] on div "ALL TASKS ALL TASKS ACTIVE TASKS TASKS IN WRAP UP" at bounding box center [224, 93] width 369 height 23
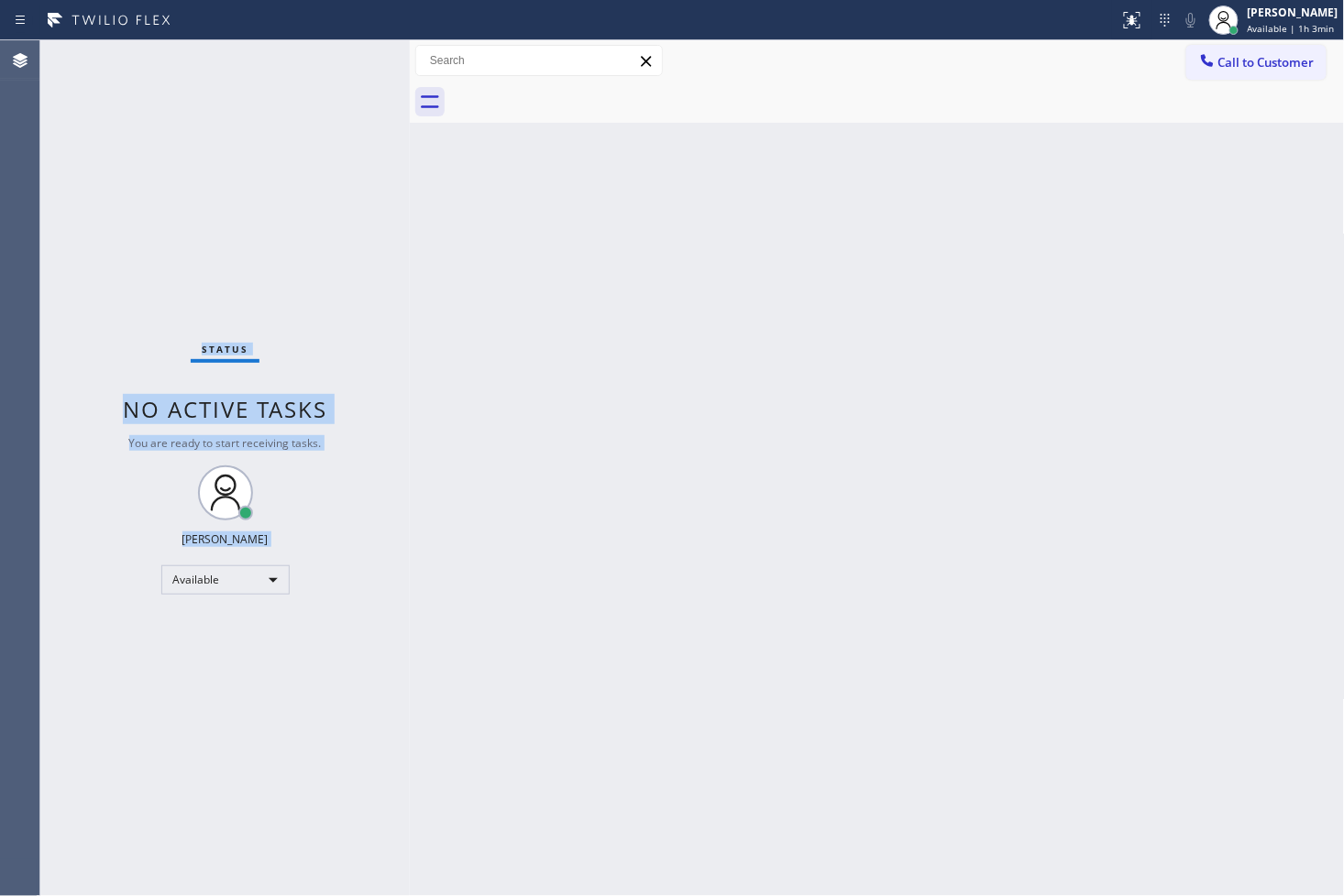
click at [348, 59] on div "Status No active tasks You are ready to start receiving tasks. [PERSON_NAME]" at bounding box center [224, 468] width 369 height 856
drag, startPoint x: 343, startPoint y: 435, endPoint x: 349, endPoint y: 404, distance: 31.6
click at [344, 435] on div "Status No active tasks You are ready to start receiving tasks. [PERSON_NAME]" at bounding box center [224, 468] width 369 height 856
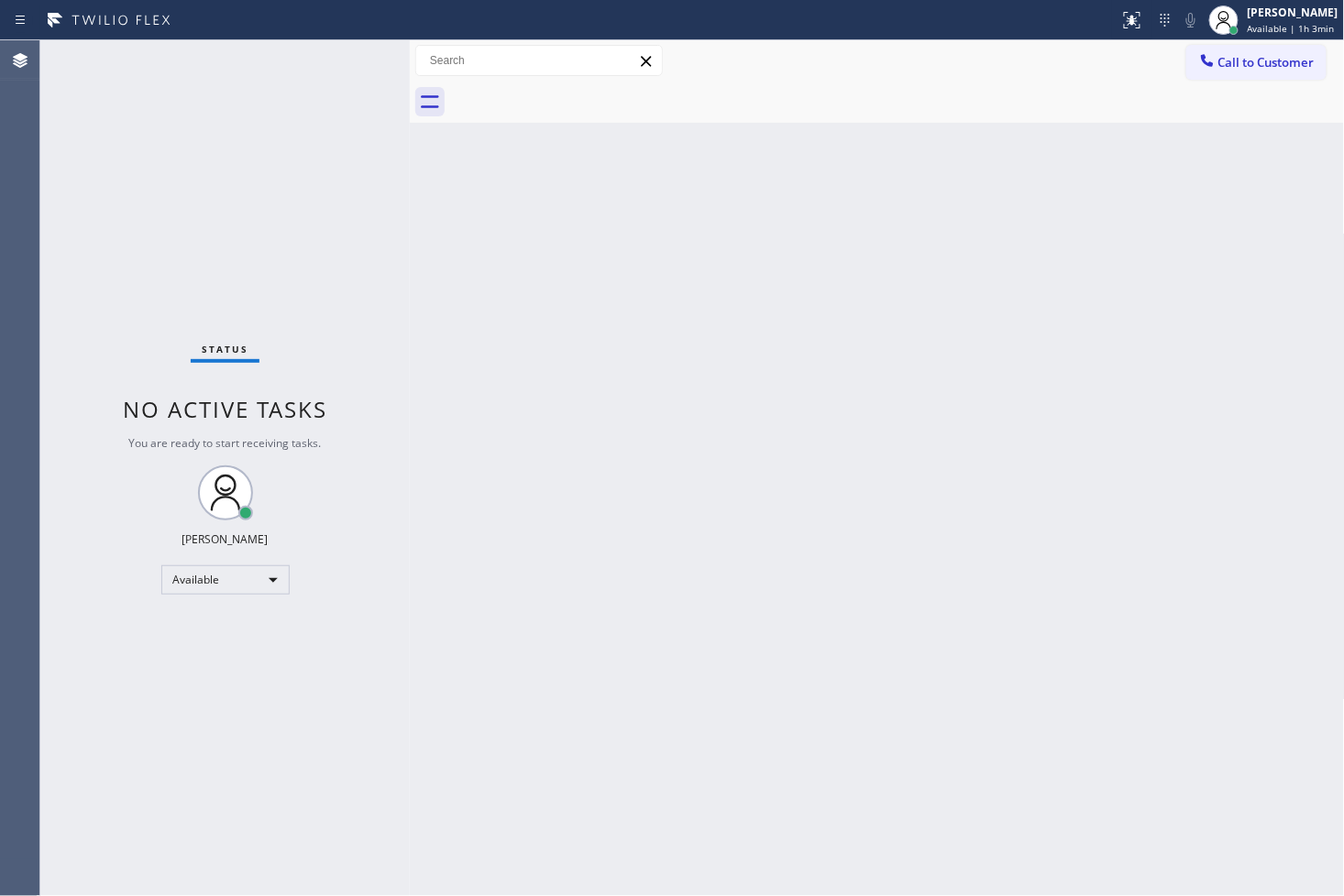
drag, startPoint x: 355, startPoint y: 373, endPoint x: 996, endPoint y: 76, distance: 706.5
click at [386, 354] on div "Status No active tasks You are ready to start receiving tasks. [PERSON_NAME]" at bounding box center [224, 468] width 369 height 856
drag, startPoint x: 1251, startPoint y: 201, endPoint x: 1325, endPoint y: 62, distance: 157.5
click at [1209, 190] on div "Back to Dashboard Change Sender ID Customers Technicians Select a contact Outbo…" at bounding box center [877, 468] width 935 height 856
drag, startPoint x: 125, startPoint y: 308, endPoint x: 169, endPoint y: 239, distance: 81.8
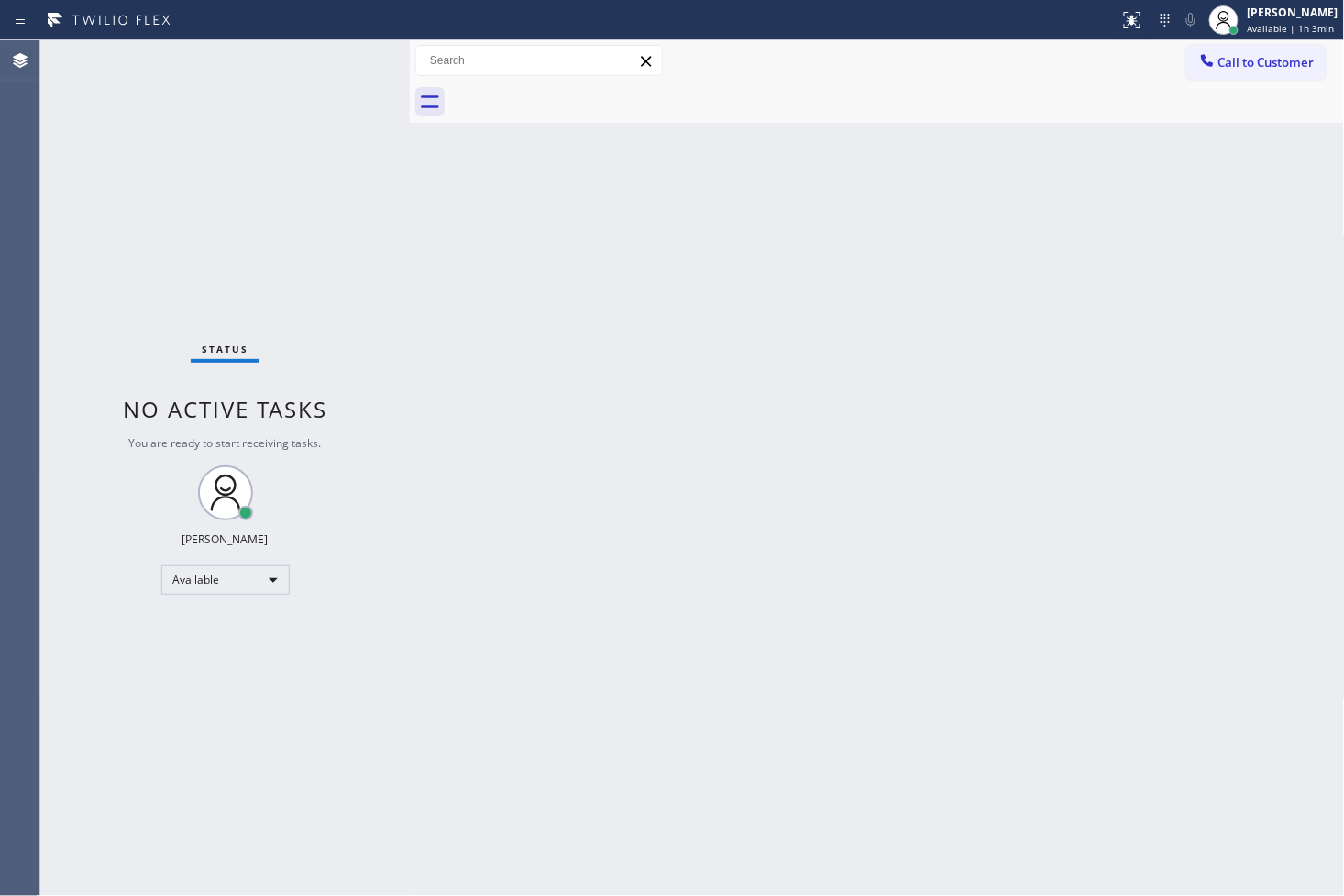
click at [125, 307] on div "Status No active tasks You are ready to start receiving tasks. [PERSON_NAME]" at bounding box center [224, 468] width 369 height 856
click at [333, 84] on div "Status No active tasks You are ready to start receiving tasks. [PERSON_NAME]" at bounding box center [224, 468] width 369 height 856
click at [344, 58] on div "Status No active tasks You are ready to start receiving tasks. [PERSON_NAME]" at bounding box center [224, 468] width 369 height 856
click at [808, 525] on div "Back to Dashboard Change Sender ID Customers Technicians Select a contact Outbo…" at bounding box center [877, 468] width 935 height 856
click at [335, 213] on div "Status No active tasks You are ready to start receiving tasks. [PERSON_NAME]" at bounding box center [224, 468] width 369 height 856
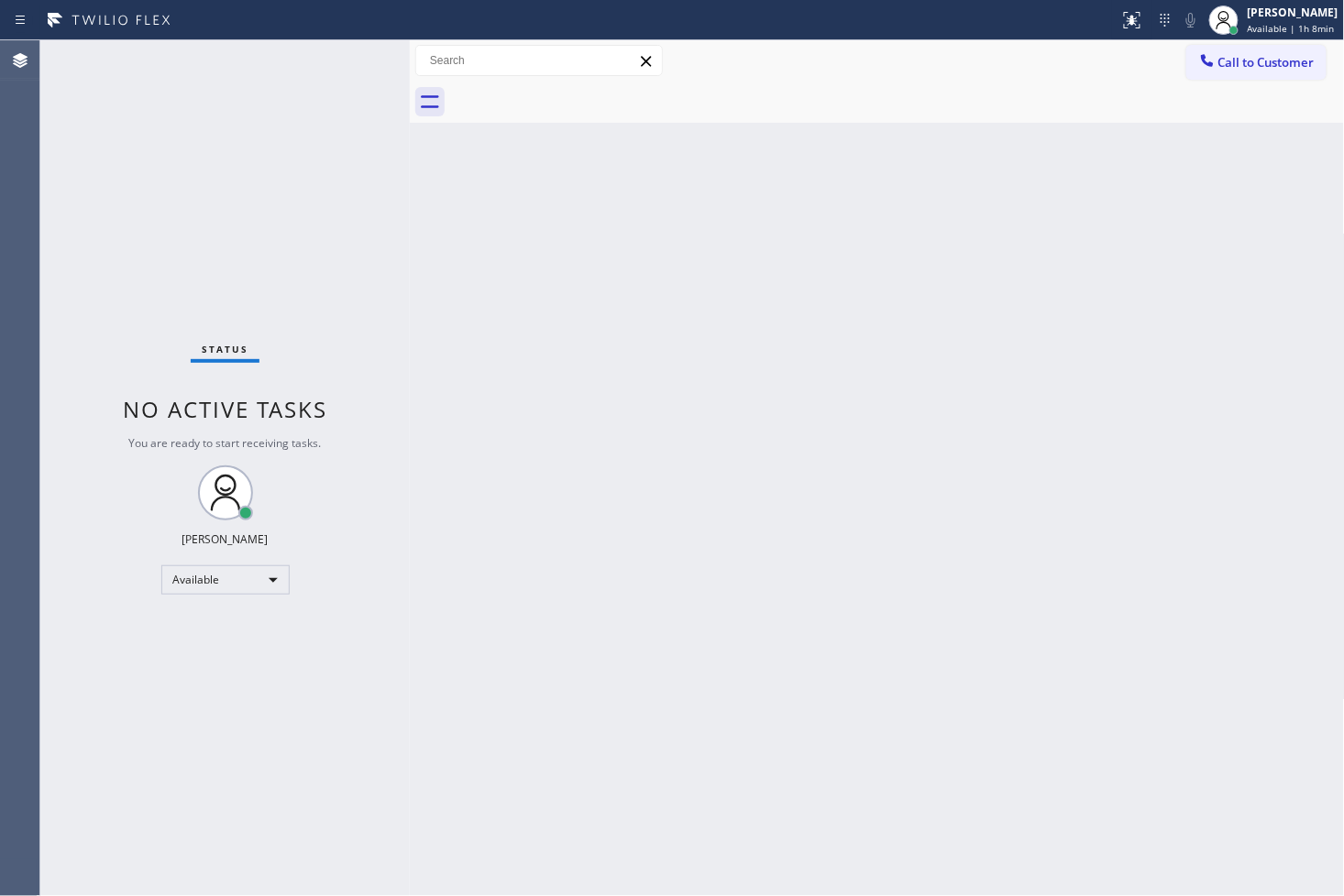
click at [350, 53] on div "Status No active tasks You are ready to start receiving tasks. [PERSON_NAME]" at bounding box center [224, 468] width 369 height 856
click at [348, 65] on div "Status No active tasks You are ready to start receiving tasks. [PERSON_NAME]" at bounding box center [224, 468] width 369 height 856
click at [326, 71] on div "Status No active tasks You are ready to start receiving tasks. [PERSON_NAME]" at bounding box center [224, 468] width 369 height 856
click at [330, 66] on div "Status No active tasks You are ready to start receiving tasks. [PERSON_NAME]" at bounding box center [224, 468] width 369 height 856
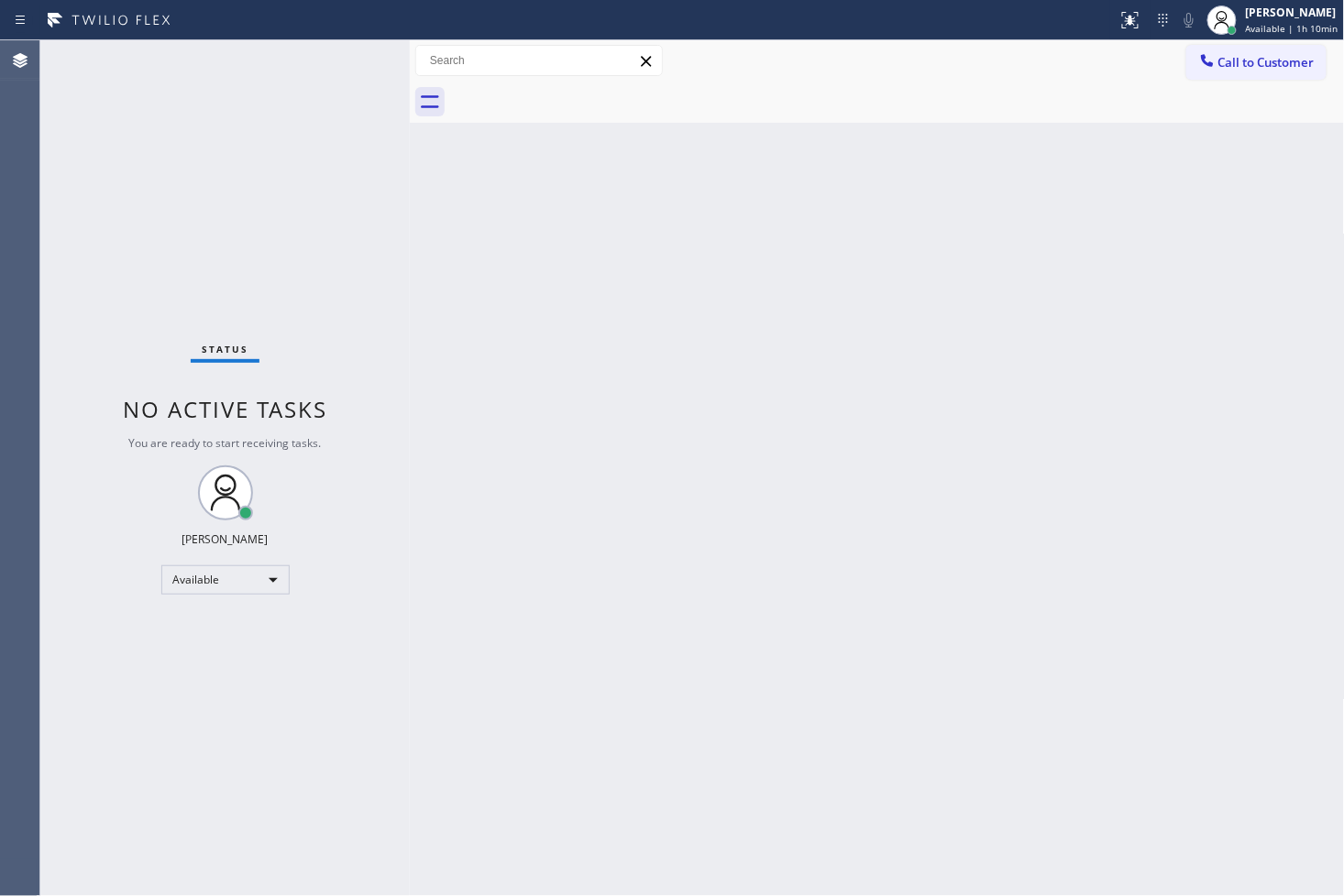
click at [112, 707] on div "Status No active tasks You are ready to start receiving tasks. [PERSON_NAME]" at bounding box center [224, 468] width 369 height 856
click at [326, 203] on div "Status No active tasks You are ready to start receiving tasks. [PERSON_NAME]" at bounding box center [224, 468] width 369 height 856
drag, startPoint x: 939, startPoint y: 674, endPoint x: 721, endPoint y: 891, distance: 307.6
click at [934, 674] on div "Back to Dashboard Change Sender ID Customers Technicians Select a contact Outbo…" at bounding box center [877, 468] width 935 height 856
click at [178, 211] on div "Status No active tasks You are ready to start receiving tasks. [PERSON_NAME]" at bounding box center [224, 468] width 369 height 856
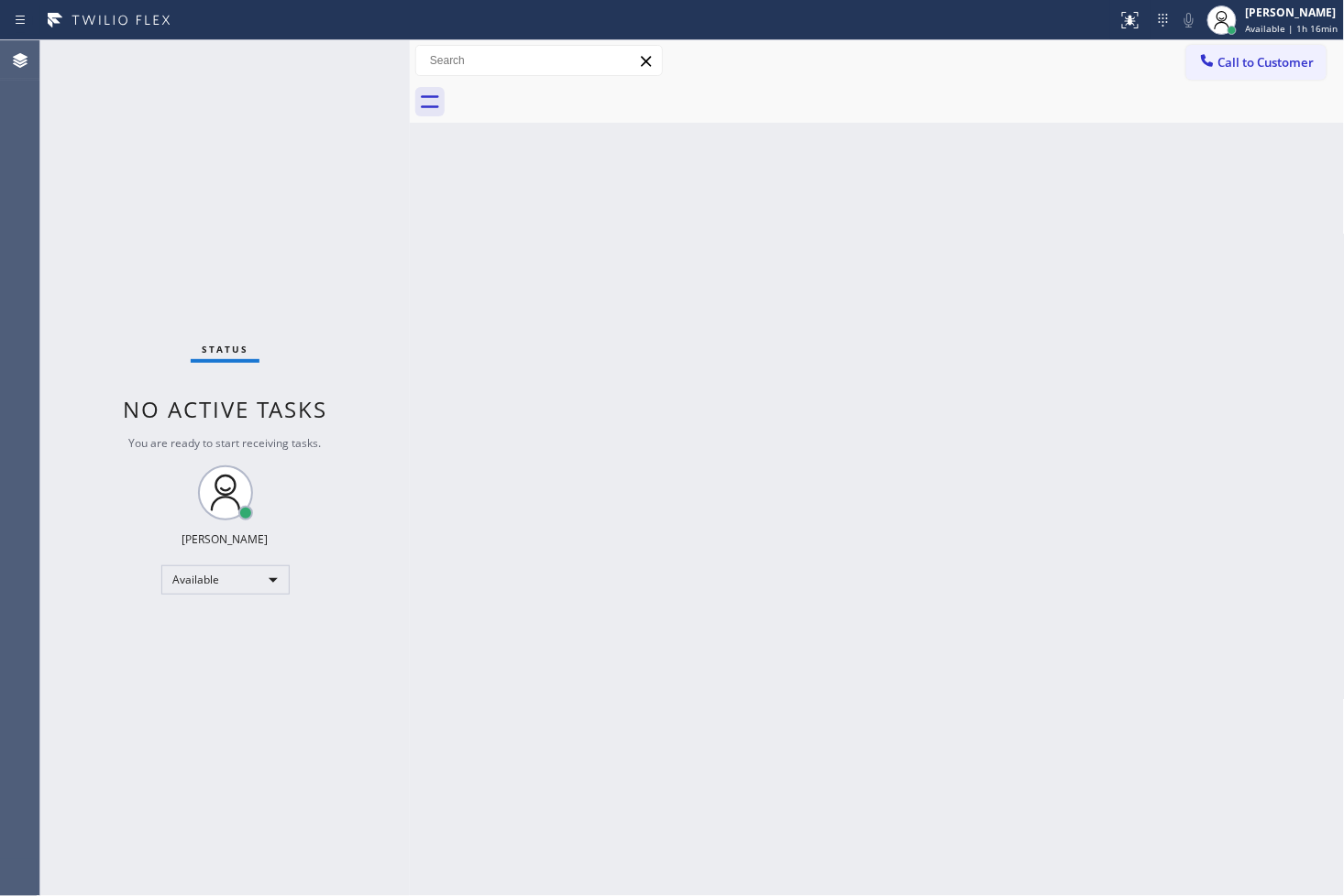
click at [388, 134] on div "Status No active tasks You are ready to start receiving tasks. [PERSON_NAME]" at bounding box center [224, 468] width 369 height 856
click at [343, 71] on div "Status No active tasks You are ready to start receiving tasks. [PERSON_NAME]" at bounding box center [224, 468] width 369 height 856
drag, startPoint x: 306, startPoint y: 221, endPoint x: 435, endPoint y: 159, distance: 143.1
click at [308, 218] on div "Status No active tasks You are ready to start receiving tasks. [PERSON_NAME]" at bounding box center [224, 468] width 369 height 856
click at [982, 428] on div "Back to Dashboard Change Sender ID Customers Technicians Select a contact Outbo…" at bounding box center [877, 468] width 935 height 856
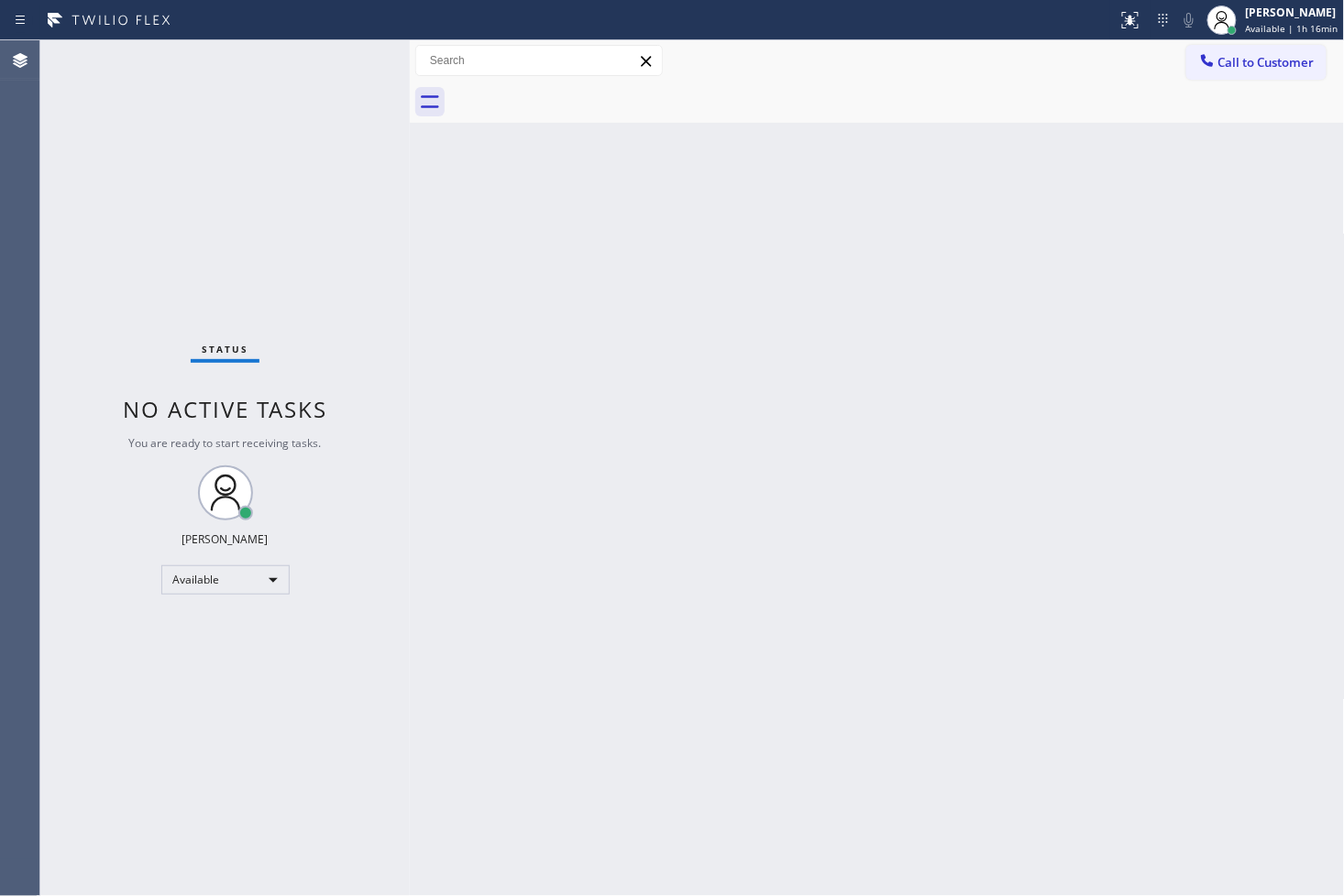
click at [767, 785] on div "Back to Dashboard Change Sender ID Customers Technicians Select a contact Outbo…" at bounding box center [877, 468] width 935 height 856
drag, startPoint x: 281, startPoint y: 236, endPoint x: 330, endPoint y: 156, distance: 93.8
click at [285, 230] on div "Status No active tasks You are ready to start receiving tasks. [PERSON_NAME]" at bounding box center [224, 468] width 369 height 856
click at [349, 111] on div "Status No active tasks You are ready to start receiving tasks. [PERSON_NAME]" at bounding box center [224, 468] width 369 height 856
click at [746, 310] on div "Back to Dashboard Change Sender ID Customers Technicians Select a contact Outbo…" at bounding box center [877, 468] width 935 height 856
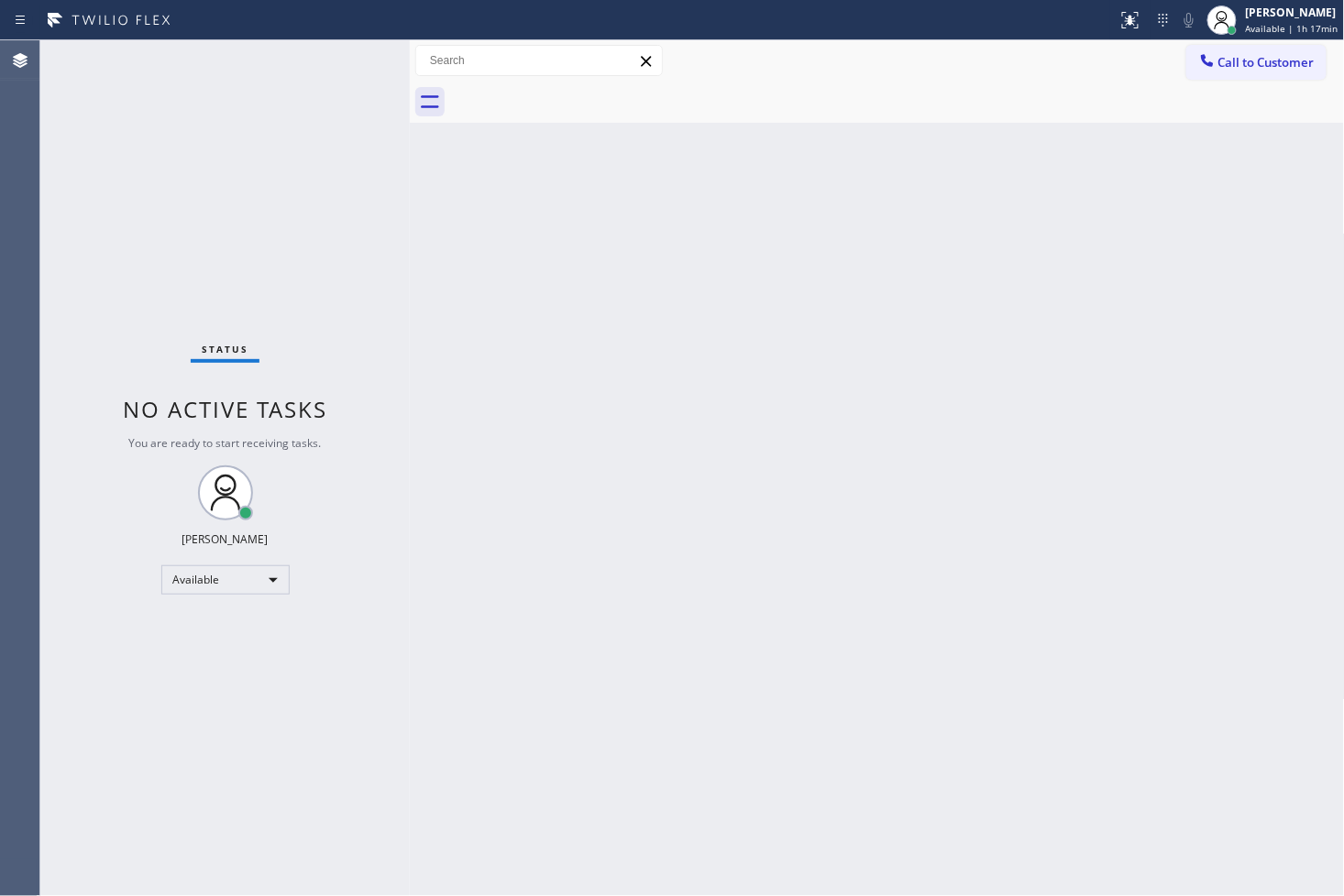
click at [339, 71] on div "Status No active tasks You are ready to start receiving tasks. [PERSON_NAME]" at bounding box center [224, 468] width 369 height 856
click at [346, 58] on div "Status No active tasks You are ready to start receiving tasks. [PERSON_NAME]" at bounding box center [224, 468] width 369 height 856
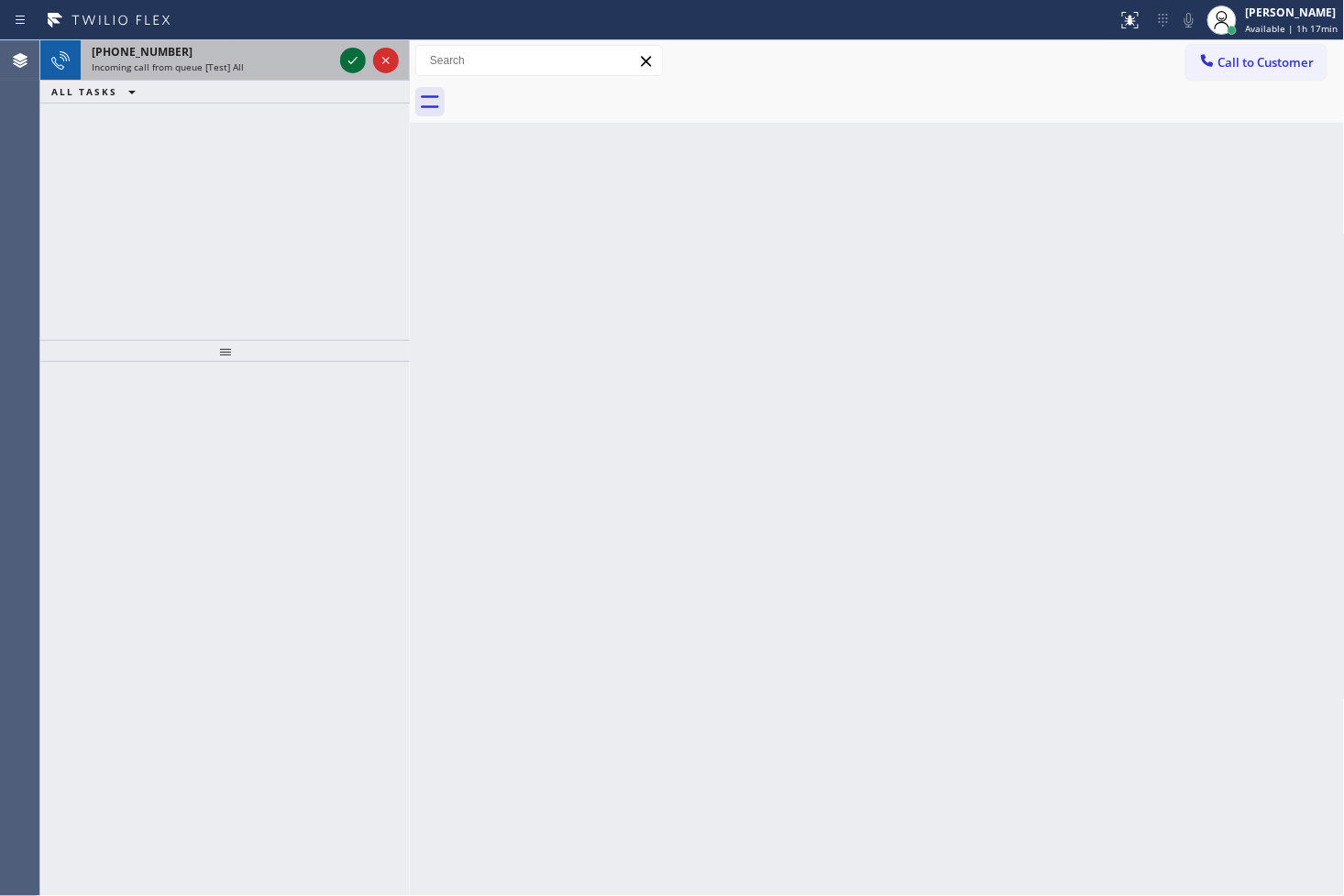
click at [351, 58] on icon at bounding box center [352, 60] width 22 height 22
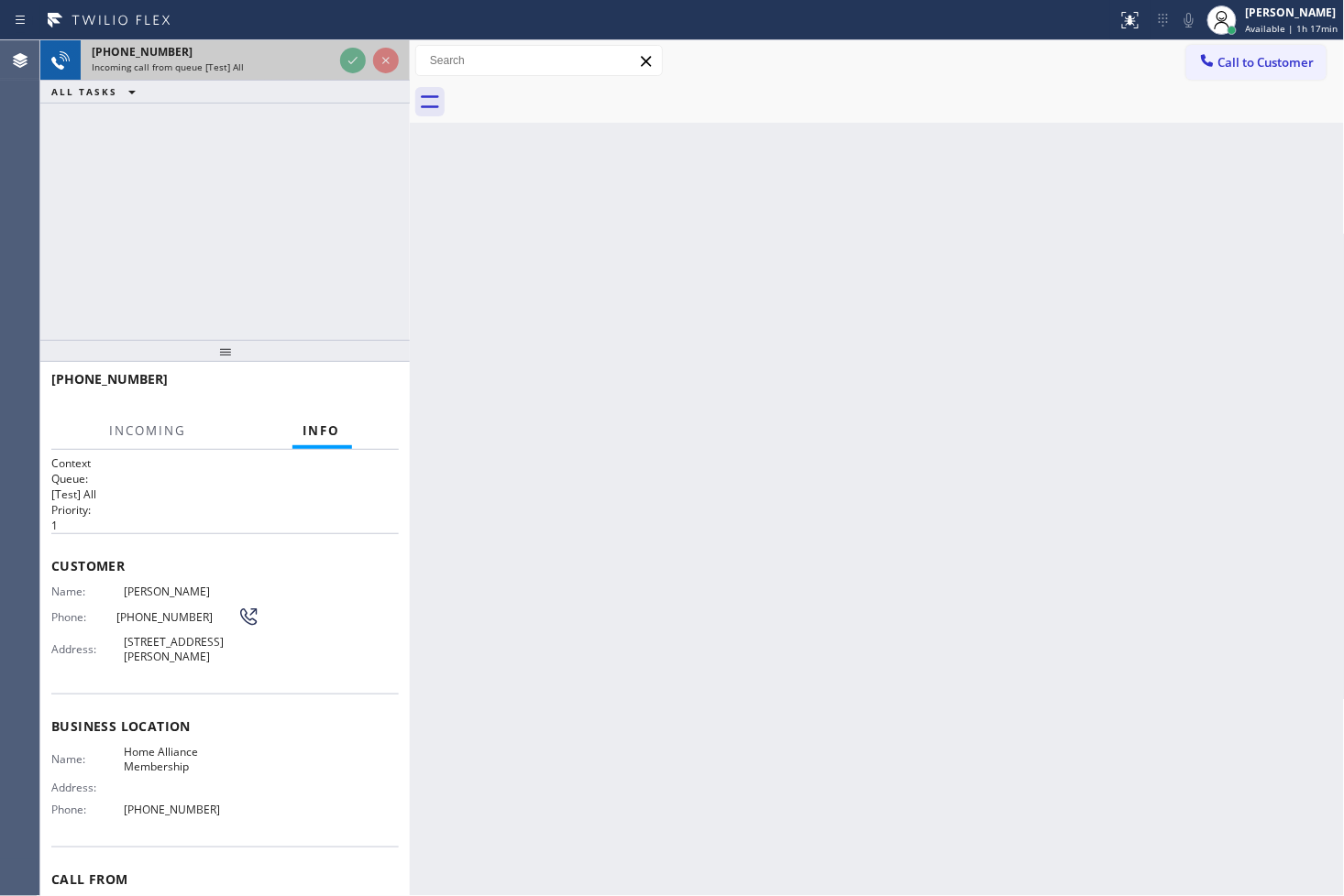
drag, startPoint x: 331, startPoint y: 183, endPoint x: 349, endPoint y: 46, distance: 138.2
click at [332, 177] on div "[PHONE_NUMBER] Incoming call from queue [Test] All ALL TASKS ALL TASKS ACTIVE T…" at bounding box center [224, 190] width 369 height 300
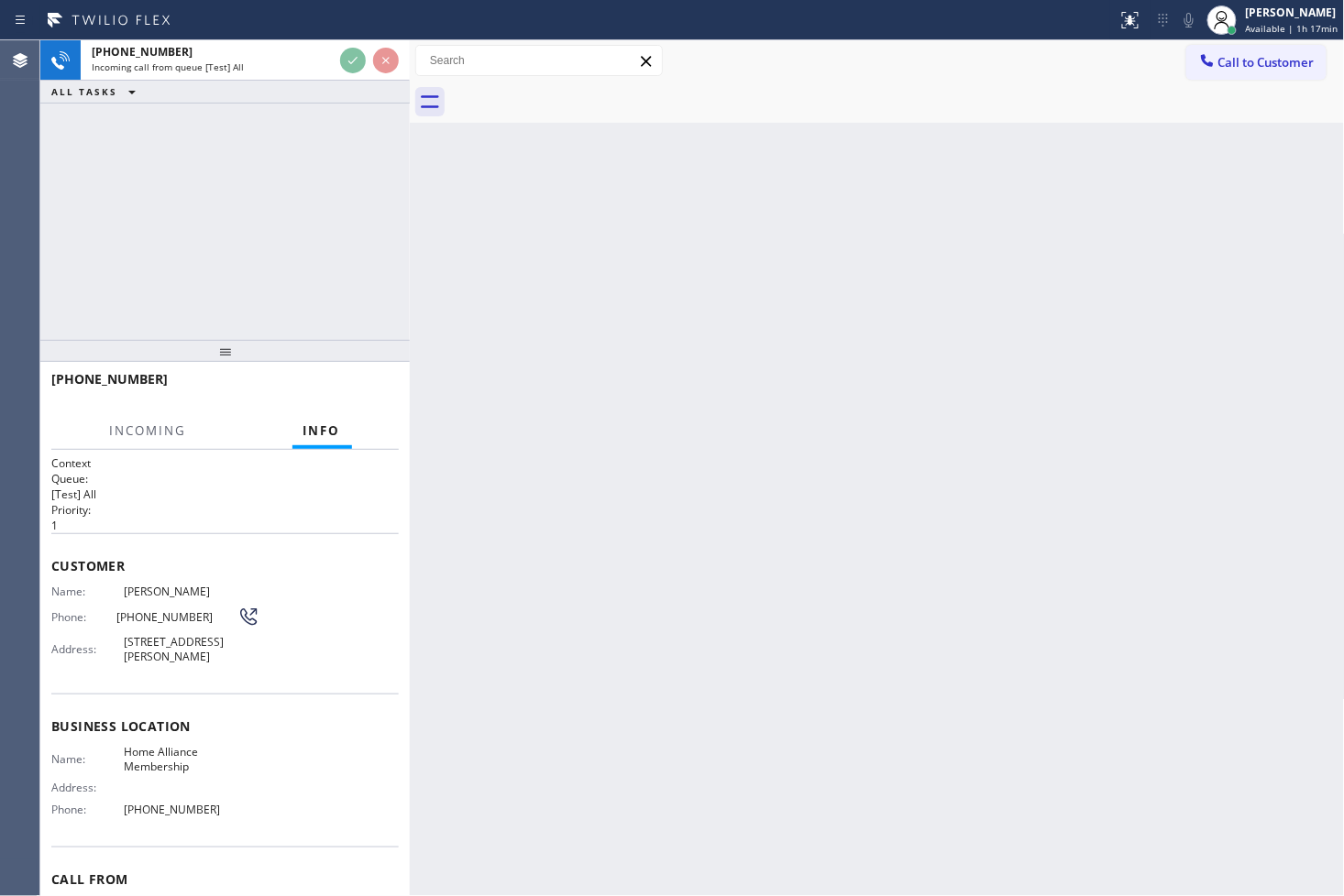
click at [332, 186] on div "[PHONE_NUMBER] Incoming call from queue [Test] All ALL TASKS ALL TASKS ACTIVE T…" at bounding box center [224, 190] width 369 height 300
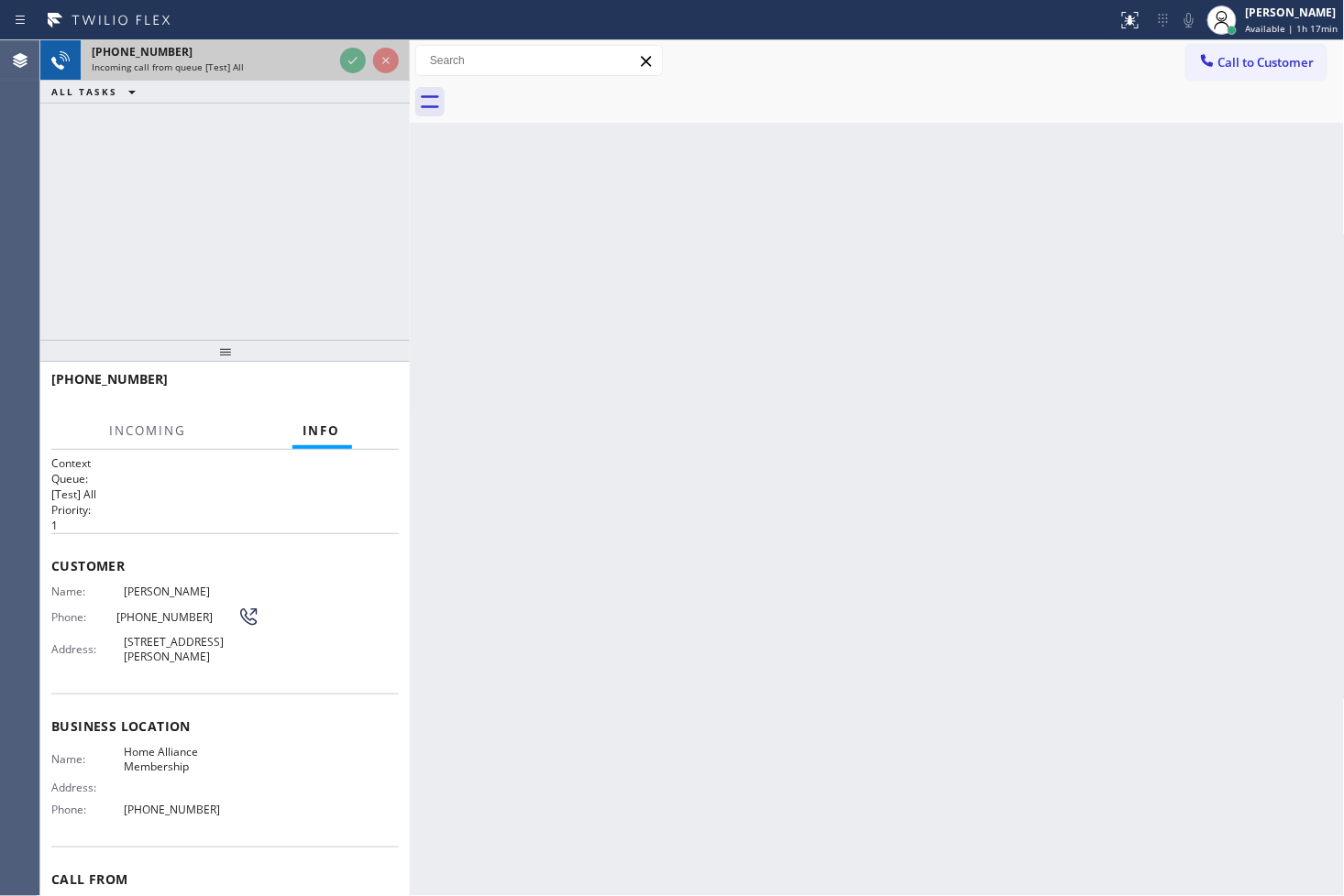
click at [272, 49] on div "[PHONE_NUMBER]" at bounding box center [212, 52] width 242 height 15
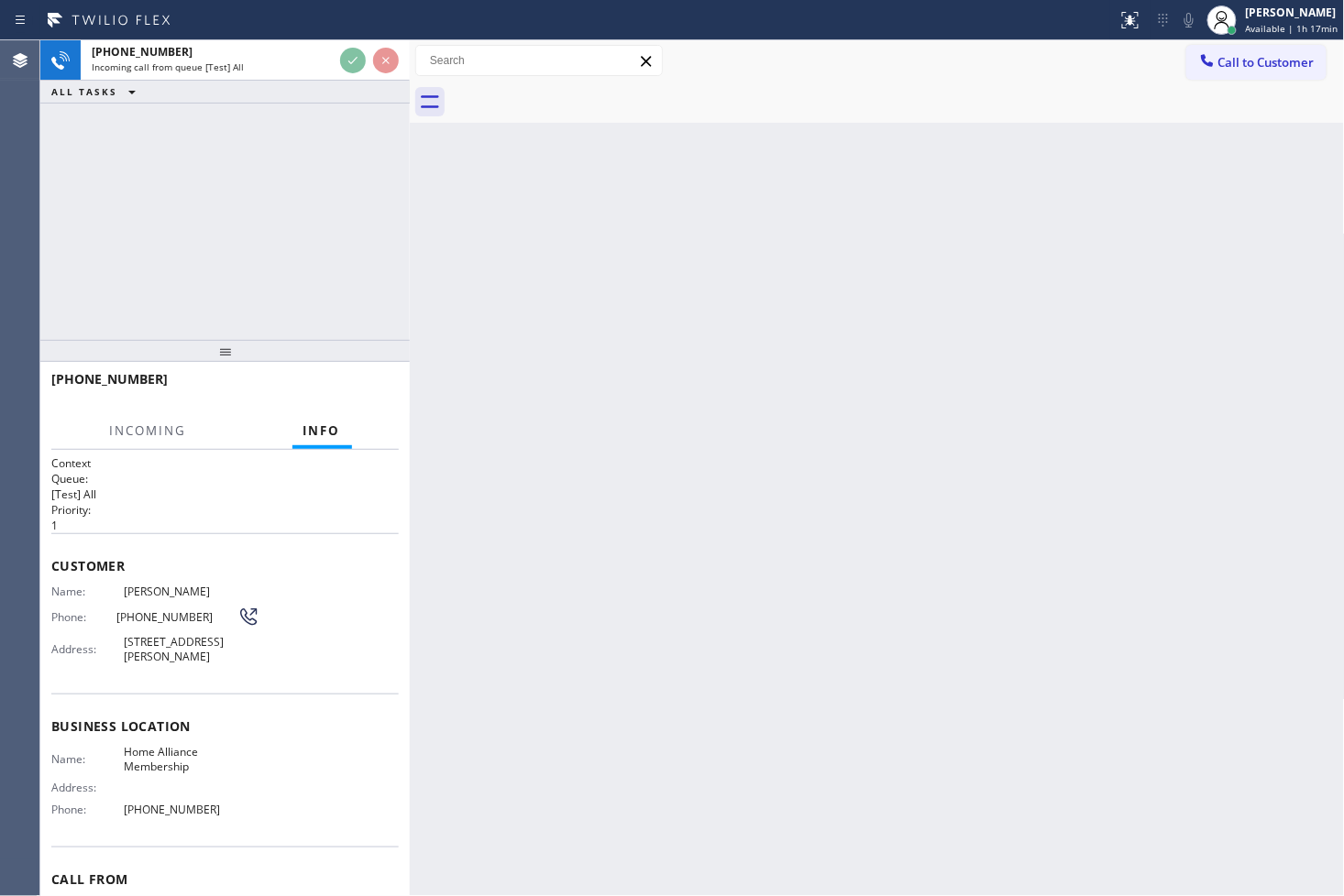
click at [332, 217] on div "[PHONE_NUMBER] Incoming call from queue [Test] All ALL TASKS ALL TASKS ACTIVE T…" at bounding box center [224, 190] width 369 height 300
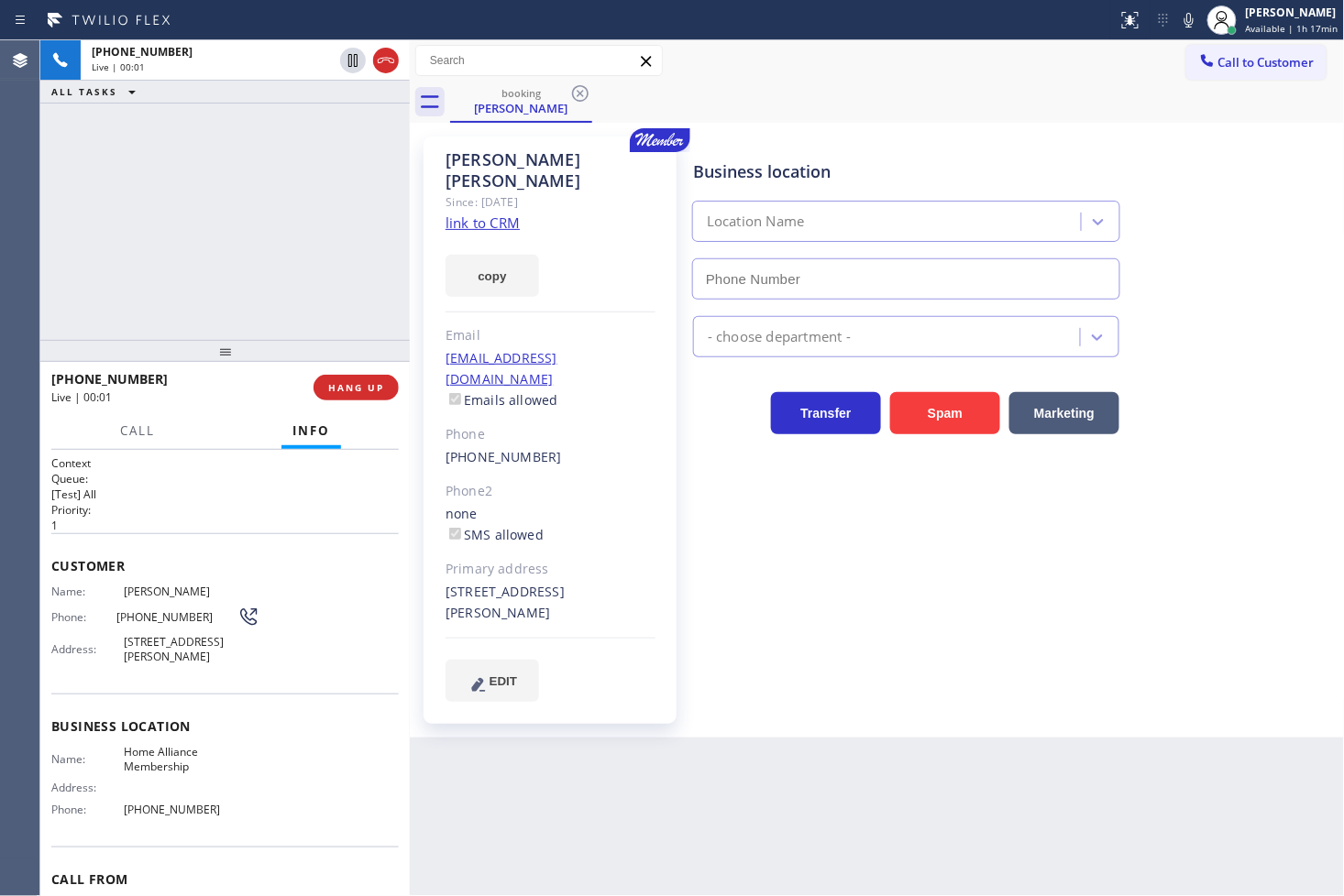
type input "[PHONE_NUMBER]"
click at [209, 223] on div "[PHONE_NUMBER] Live | 00:03 ALL TASKS ALL TASKS ACTIVE TASKS TASKS IN WRAP UP" at bounding box center [224, 190] width 369 height 300
click at [465, 214] on link "link to CRM" at bounding box center [483, 222] width 74 height 18
click at [333, 212] on div "[PHONE_NUMBER] Live | 00:07 ALL TASKS ALL TASKS ACTIVE TASKS TASKS IN WRAP UP" at bounding box center [224, 190] width 369 height 300
click at [865, 527] on div "Business location Home Alliance Membership [PHONE_NUMBER] Appliance Repair Regu…" at bounding box center [1015, 419] width 651 height 555
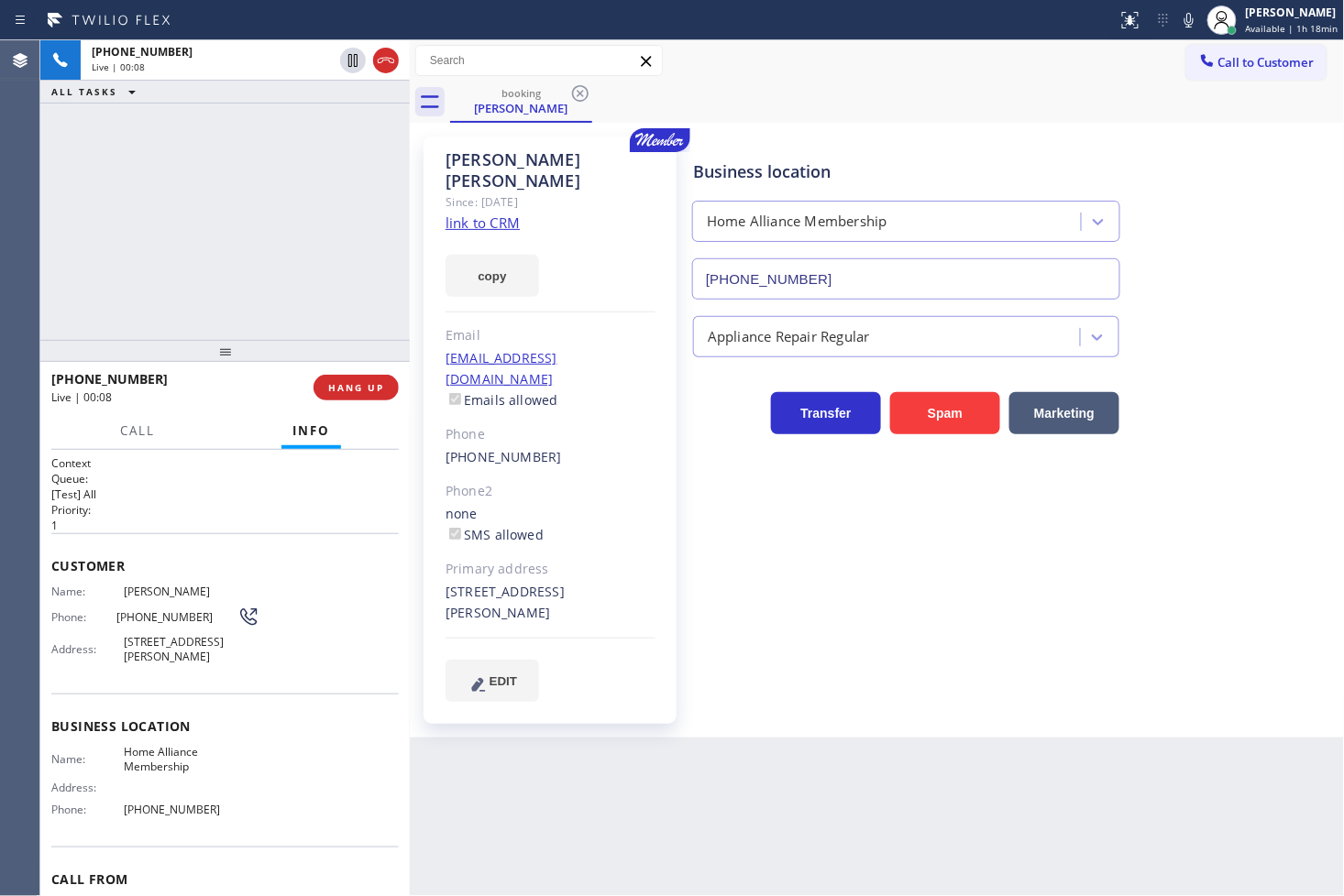
click at [310, 282] on div "[PHONE_NUMBER] Live | 00:08 ALL TASKS ALL TASKS ACTIVE TASKS TASKS IN WRAP UP" at bounding box center [224, 190] width 369 height 300
click at [220, 185] on div "[PHONE_NUMBER] Live | 00:14 ALL TASKS ALL TASKS ACTIVE TASKS TASKS IN WRAP UP" at bounding box center [224, 190] width 369 height 300
click at [208, 264] on div "[PHONE_NUMBER] Live | 00:21 ALL TASKS ALL TASKS ACTIVE TASKS TASKS IN WRAP UP" at bounding box center [224, 190] width 369 height 300
click at [242, 319] on div "[PHONE_NUMBER] Live | 00:23 ALL TASKS ALL TASKS ACTIVE TASKS TASKS IN WRAP UP" at bounding box center [224, 190] width 369 height 300
click at [166, 515] on h2 "Priority:" at bounding box center [225, 510] width 347 height 15
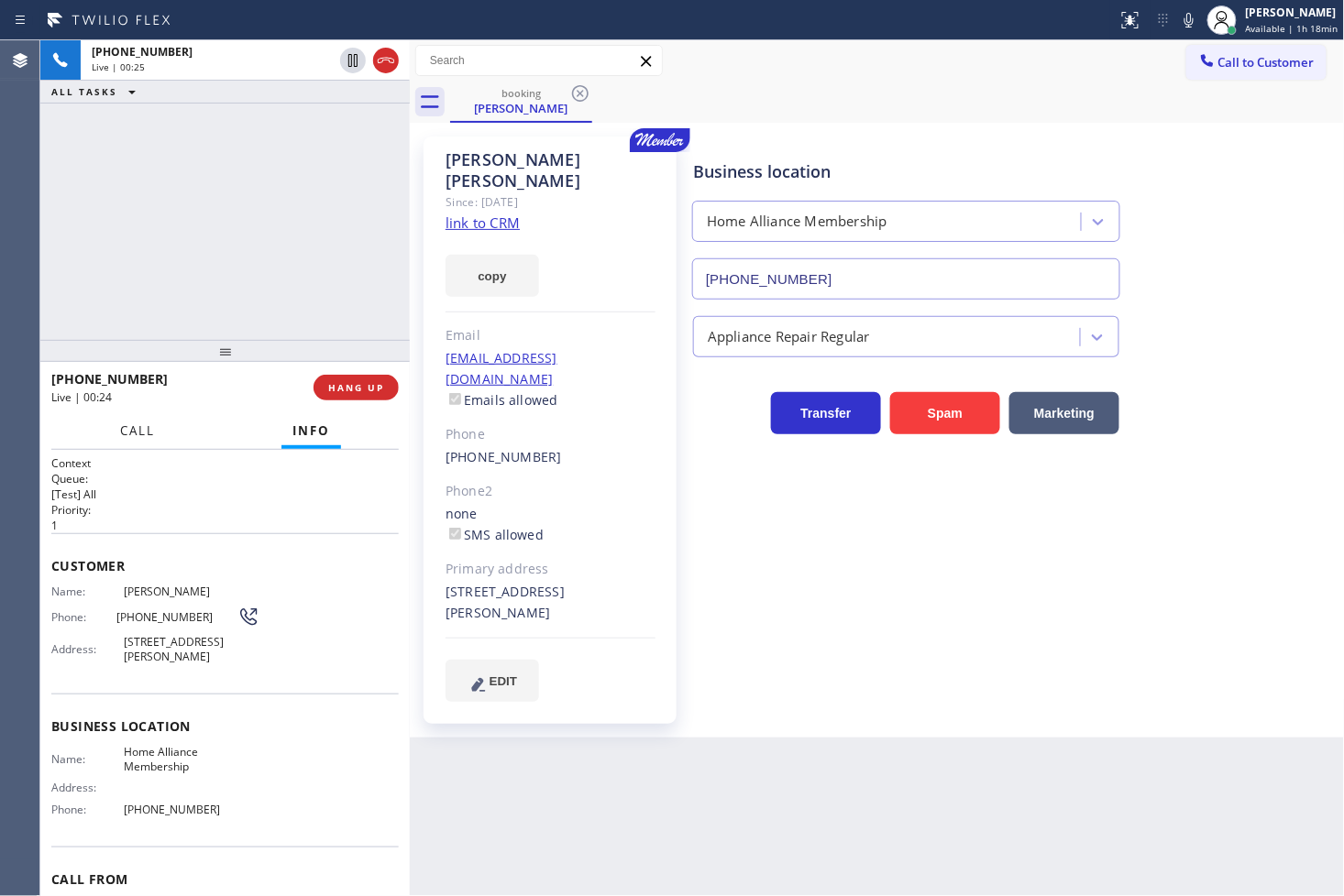
click at [120, 424] on span "Call" at bounding box center [137, 430] width 34 height 16
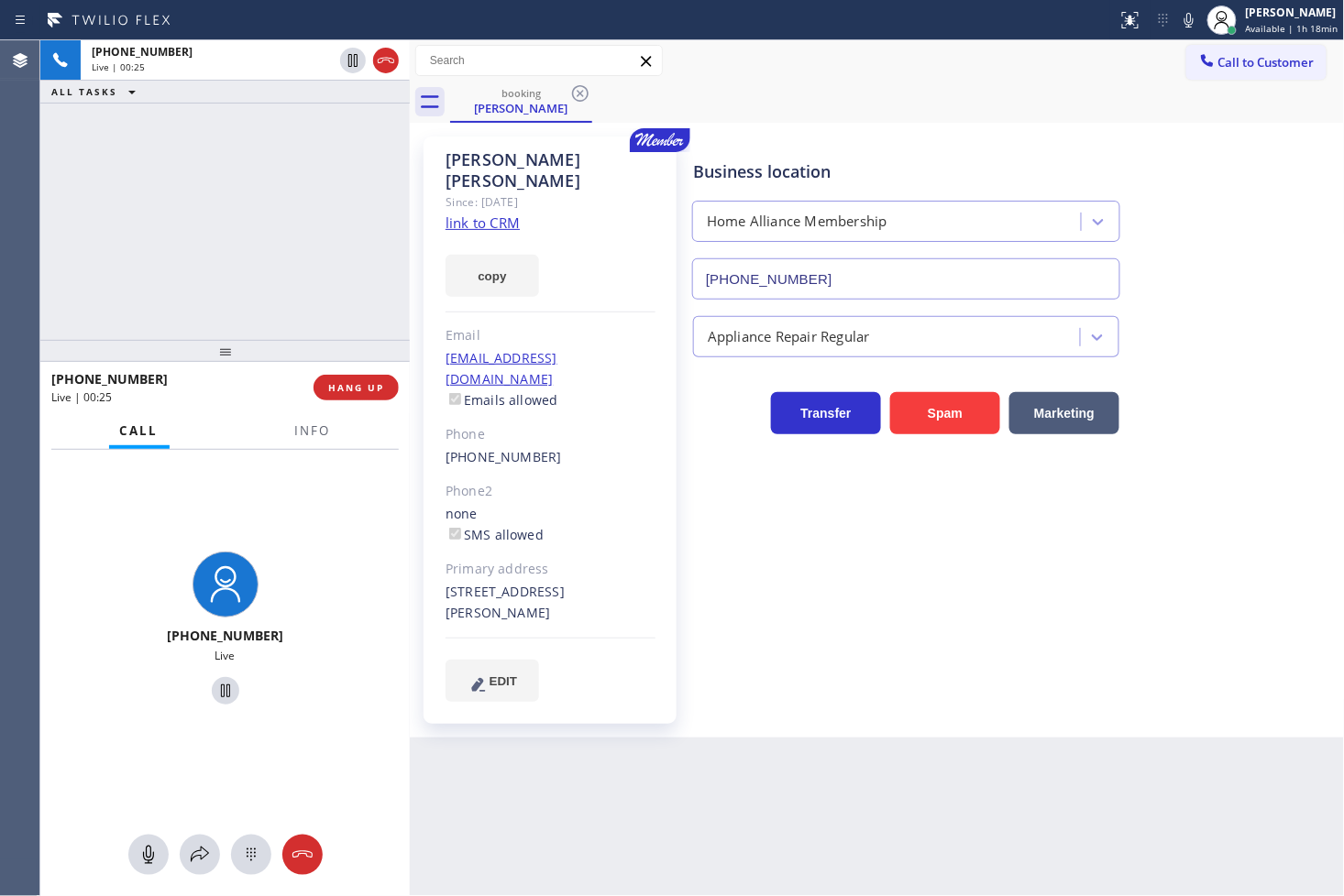
click at [248, 284] on div "[PHONE_NUMBER] Live | 00:25 ALL TASKS ALL TASKS ACTIVE TASKS TASKS IN WRAP UP" at bounding box center [224, 190] width 369 height 300
click at [326, 431] on span "Info" at bounding box center [312, 430] width 35 height 16
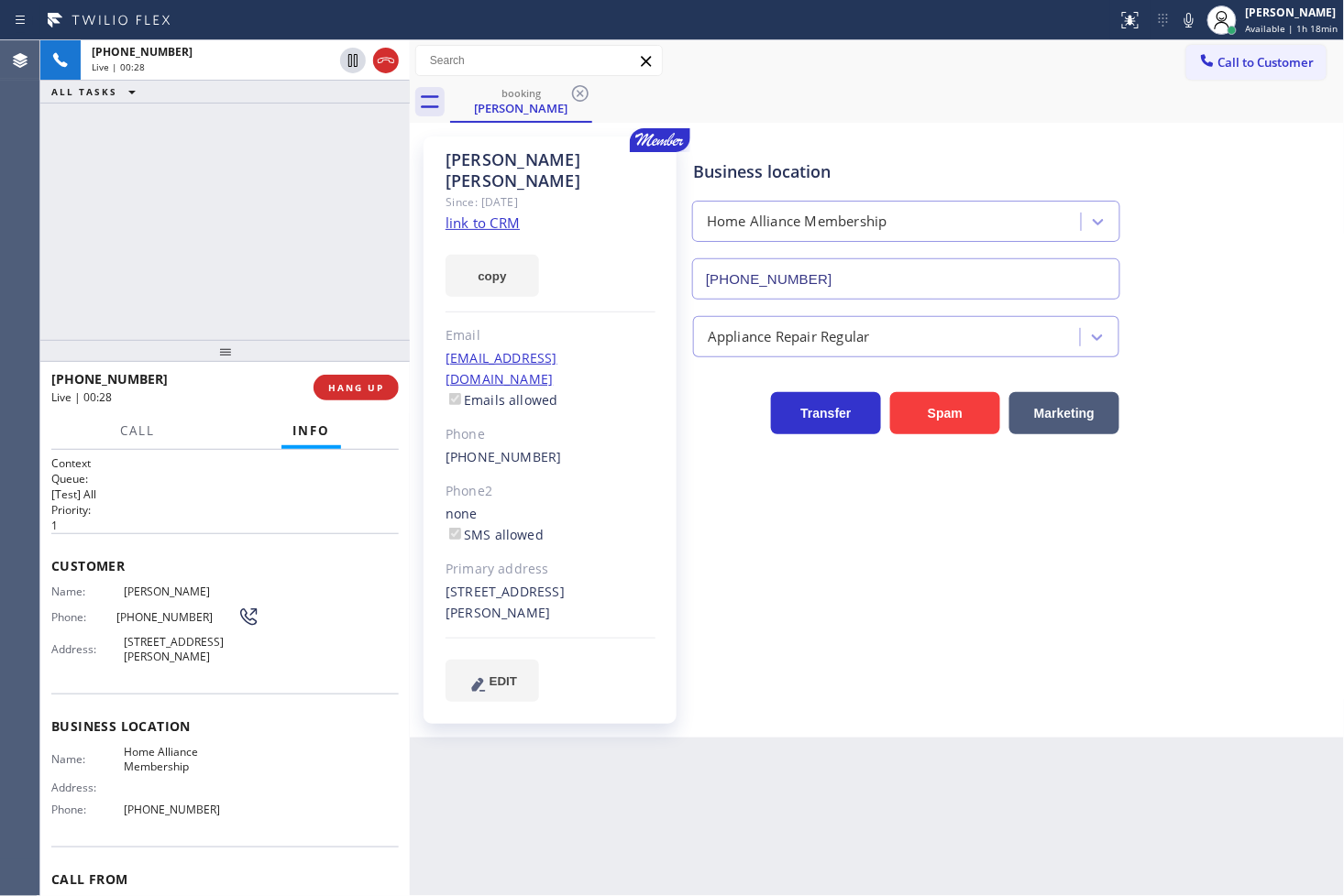
click at [284, 304] on div "[PHONE_NUMBER] Live | 00:28 ALL TASKS ALL TASKS ACTIVE TASKS TASKS IN WRAP UP" at bounding box center [224, 190] width 369 height 300
click at [135, 432] on span "Call" at bounding box center [137, 430] width 34 height 16
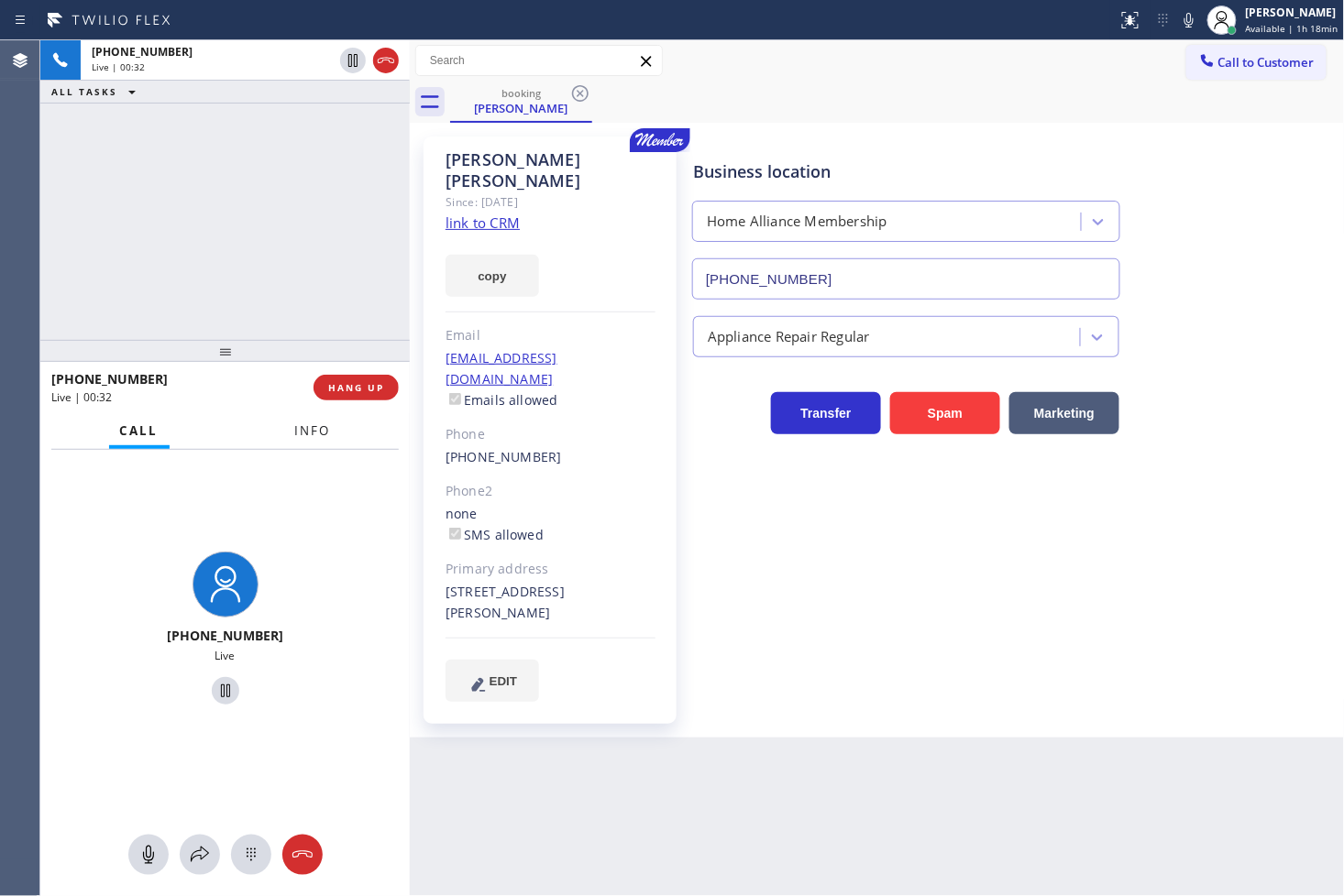
click at [323, 428] on span "Info" at bounding box center [312, 430] width 35 height 16
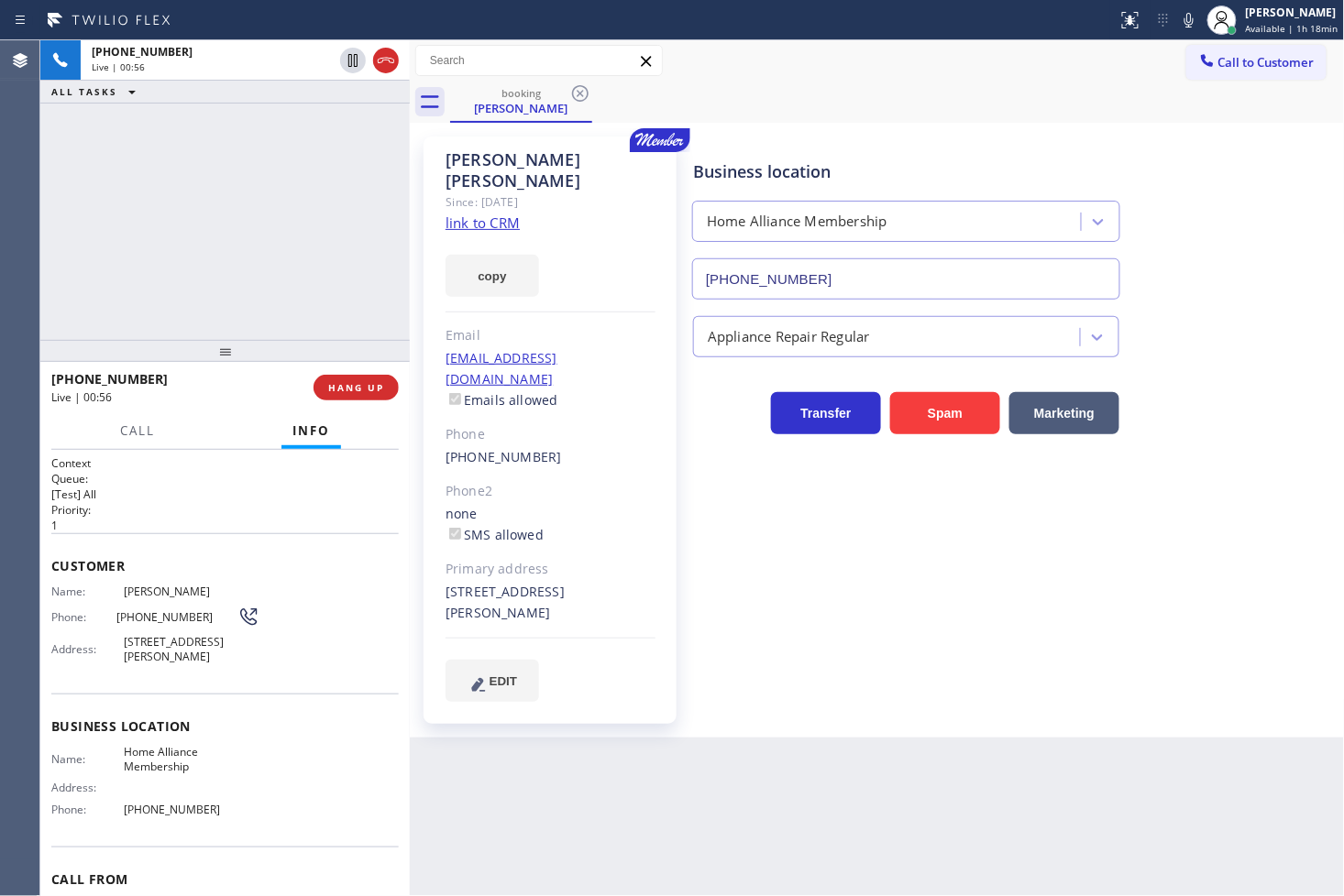
click at [240, 279] on div "[PHONE_NUMBER] Live | 00:56 ALL TASKS ALL TASKS ACTIVE TASKS TASKS IN WRAP UP" at bounding box center [224, 190] width 369 height 300
drag, startPoint x: 209, startPoint y: 445, endPoint x: 222, endPoint y: 402, distance: 44.9
click at [220, 420] on div "Call Info" at bounding box center [225, 431] width 347 height 36
click at [233, 252] on div "[PHONE_NUMBER] Live | 00:58 ALL TASKS ALL TASKS ACTIVE TASKS TASKS IN WRAP UP" at bounding box center [224, 190] width 369 height 300
click at [186, 300] on div "[PHONE_NUMBER] Live | 00:59 ALL TASKS ALL TASKS ACTIVE TASKS TASKS IN WRAP UP" at bounding box center [224, 190] width 369 height 300
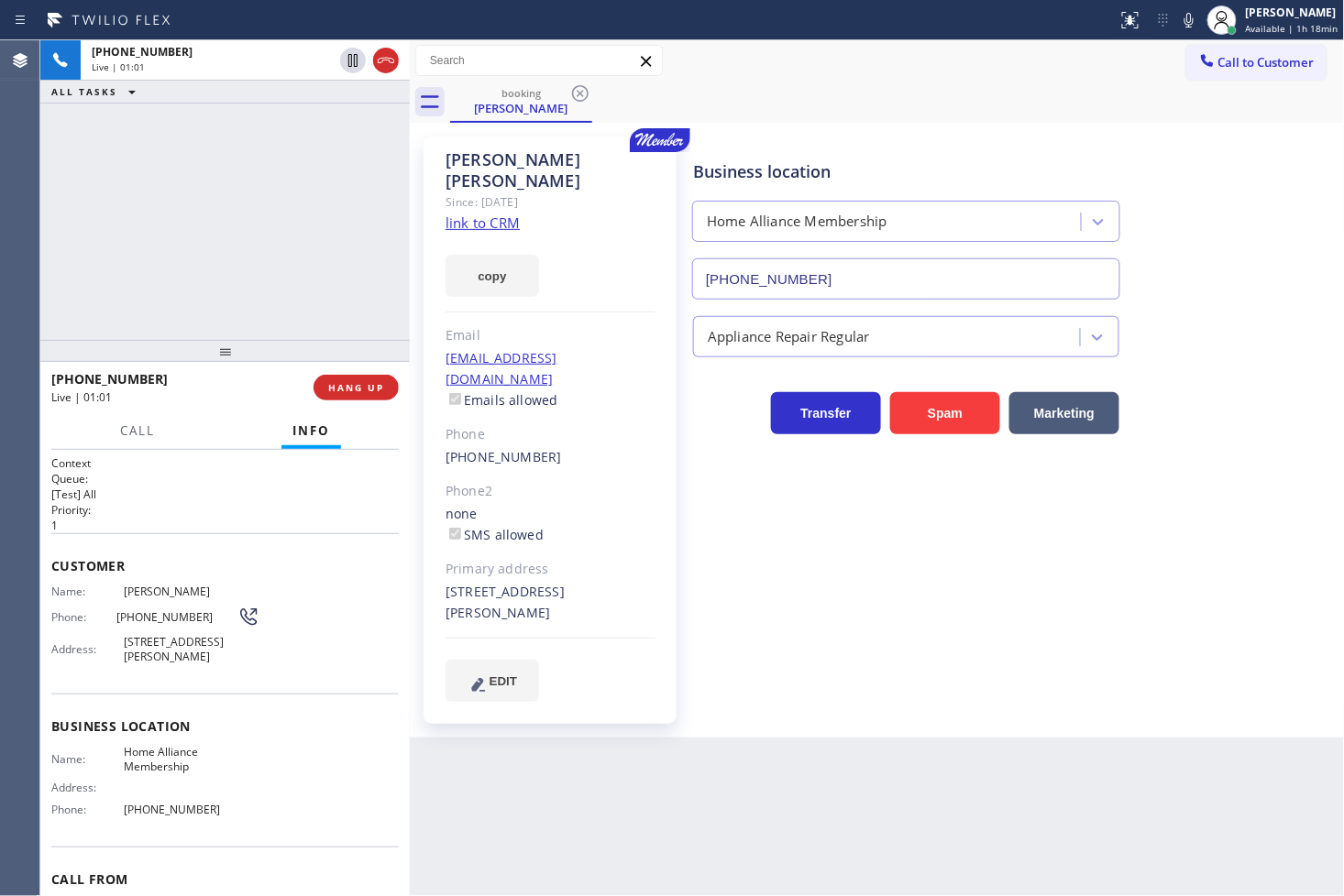
click at [186, 300] on div "[PHONE_NUMBER] Live | 01:01 ALL TASKS ALL TASKS ACTIVE TASKS TASKS IN WRAP UP" at bounding box center [224, 190] width 369 height 300
click at [211, 273] on div "[PHONE_NUMBER] Live | 01:02 ALL TASKS ALL TASKS ACTIVE TASKS TASKS IN WRAP UP" at bounding box center [224, 190] width 369 height 300
drag, startPoint x: 270, startPoint y: 206, endPoint x: 985, endPoint y: 122, distance: 719.9
click at [317, 196] on div "[PHONE_NUMBER] Live | 01:02 ALL TASKS ALL TASKS ACTIVE TASKS TASKS IN WRAP UP" at bounding box center [224, 190] width 369 height 300
click at [1166, 113] on div "booking [PERSON_NAME]" at bounding box center [897, 101] width 894 height 41
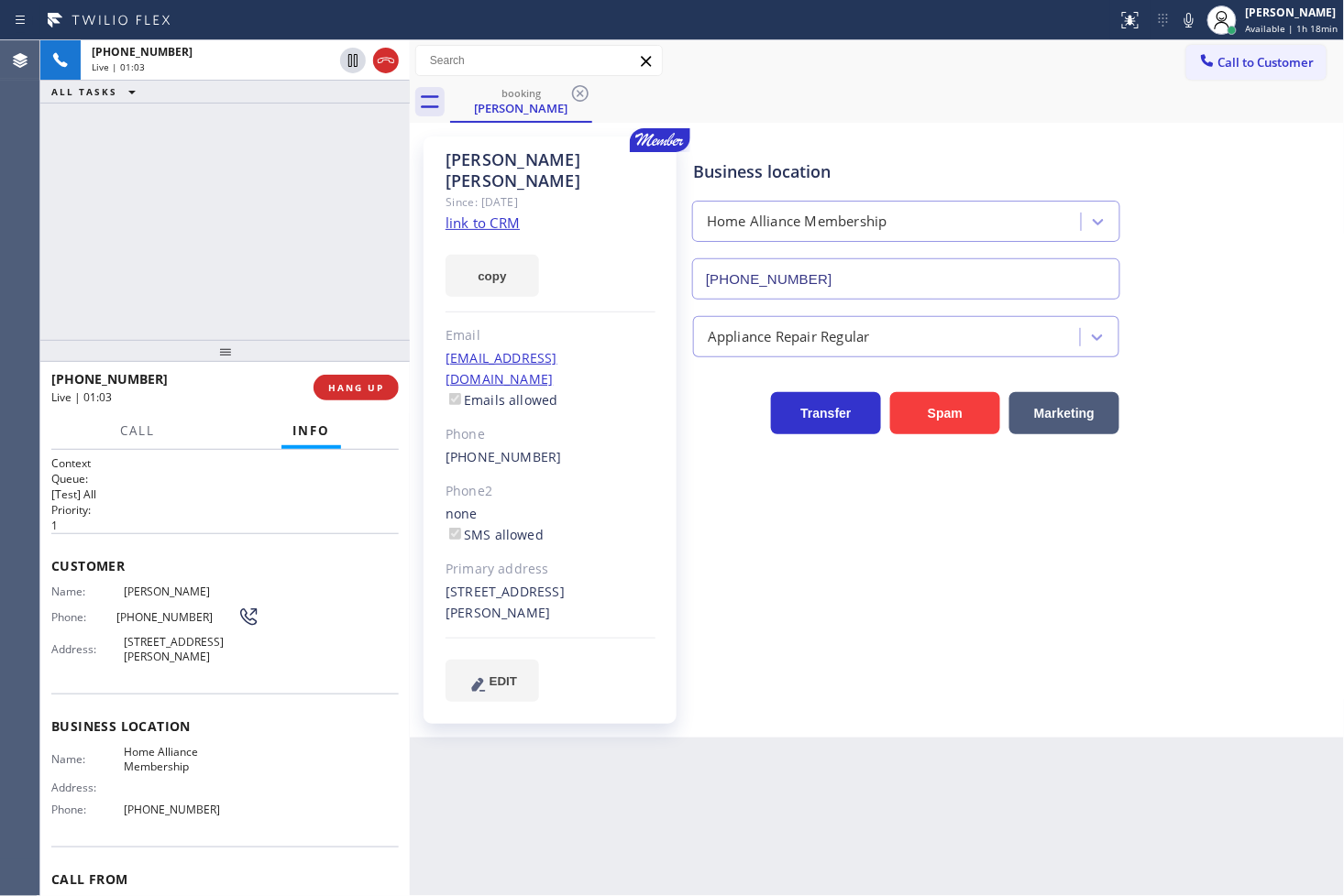
click at [1006, 65] on div "Call to Customer Outbound call Location Search location Your caller id phone nu…" at bounding box center [877, 61] width 935 height 32
click at [1038, 172] on div "Business location" at bounding box center [906, 172] width 427 height 25
drag, startPoint x: 234, startPoint y: 288, endPoint x: 304, endPoint y: 116, distance: 185.7
click at [241, 262] on div "[PHONE_NUMBER] Live | 01:04 ALL TASKS ALL TASKS ACTIVE TASKS TASKS IN WRAP UP" at bounding box center [224, 190] width 369 height 300
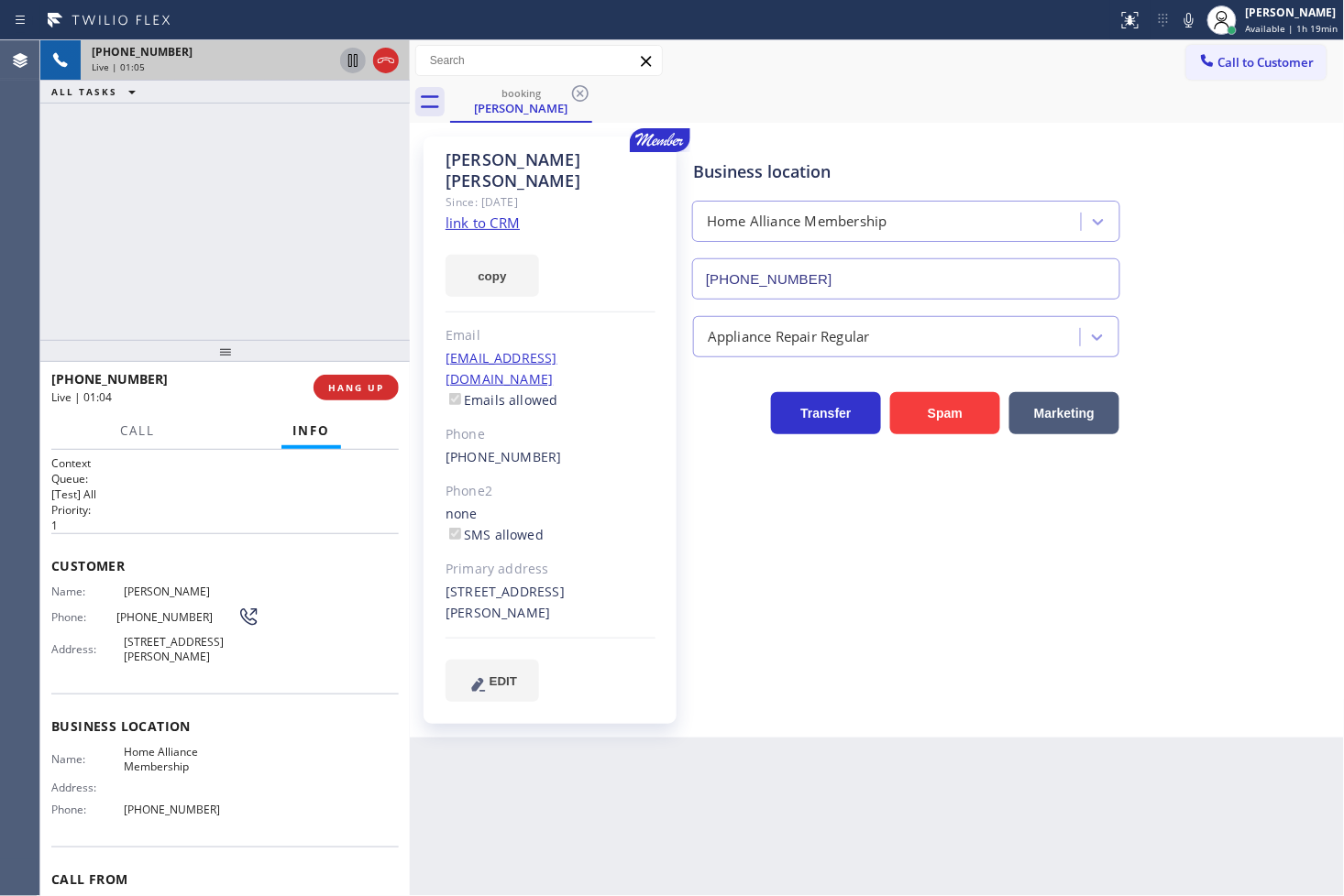
click at [355, 64] on icon at bounding box center [352, 60] width 22 height 22
click at [294, 204] on div "[PHONE_NUMBER] Live | 01:29 ALL TASKS ALL TASKS ACTIVE TASKS TASKS IN WRAP UP" at bounding box center [224, 190] width 369 height 300
click at [387, 175] on div "[PHONE_NUMBER] Live | 01:31 ALL TASKS ALL TASKS ACTIVE TASKS TASKS IN WRAP UP" at bounding box center [224, 190] width 369 height 300
click at [353, 61] on icon at bounding box center [352, 60] width 22 height 22
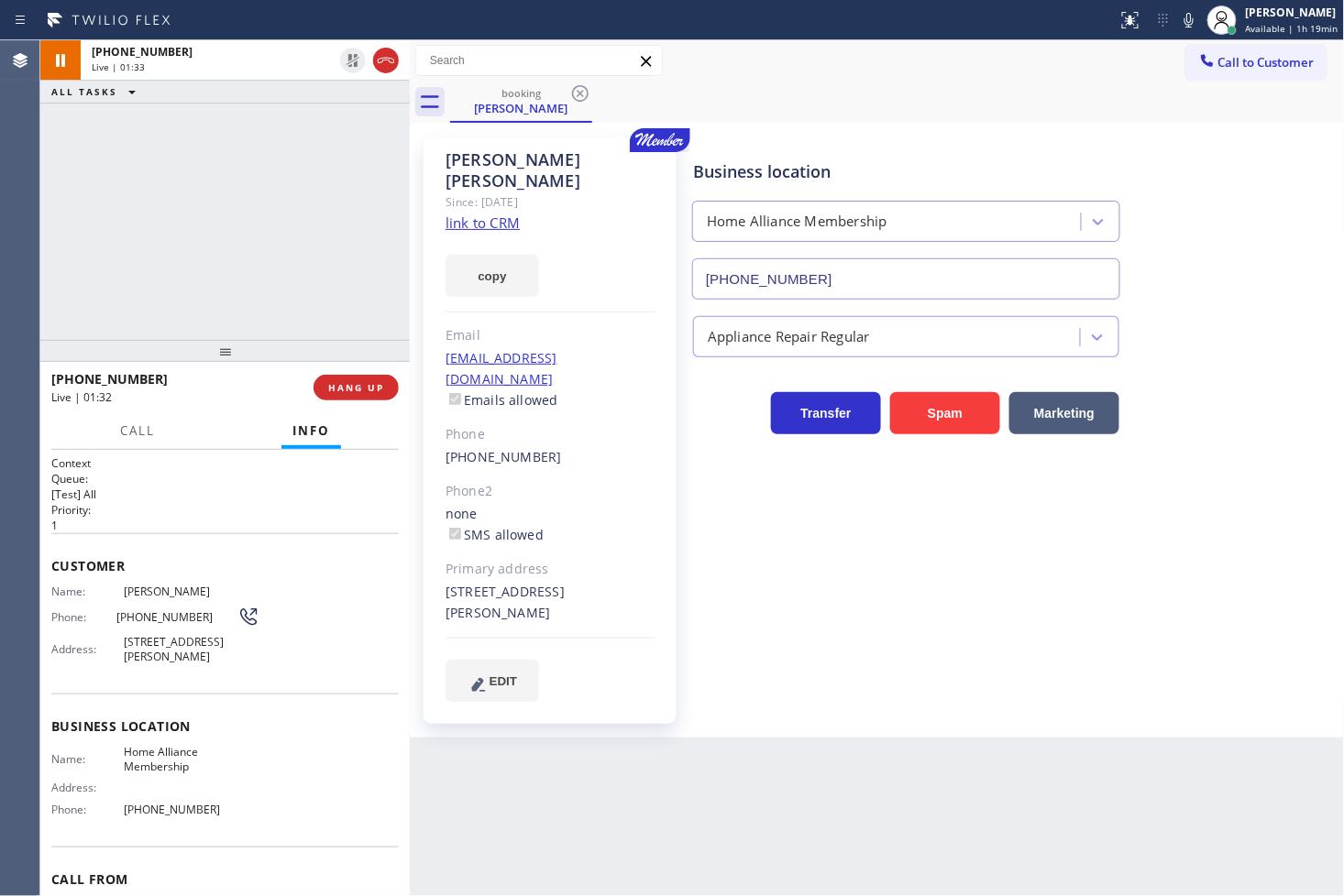
click at [904, 114] on div "booking [PERSON_NAME]" at bounding box center [897, 101] width 894 height 41
click at [230, 275] on div "[PHONE_NUMBER] Live | 01:33 ALL TASKS ALL TASKS ACTIVE TASKS TASKS IN WRAP UP" at bounding box center [224, 190] width 369 height 300
click at [881, 110] on div "booking [PERSON_NAME]" at bounding box center [897, 101] width 894 height 41
click at [279, 240] on div "[PHONE_NUMBER] Live | 01:36 ALL TASKS ALL TASKS ACTIVE TASKS TASKS IN WRAP UP" at bounding box center [224, 190] width 369 height 300
click at [160, 223] on div "[PHONE_NUMBER] Live | 01:40 ALL TASKS ALL TASKS ACTIVE TASKS TASKS IN WRAP UP" at bounding box center [224, 190] width 369 height 300
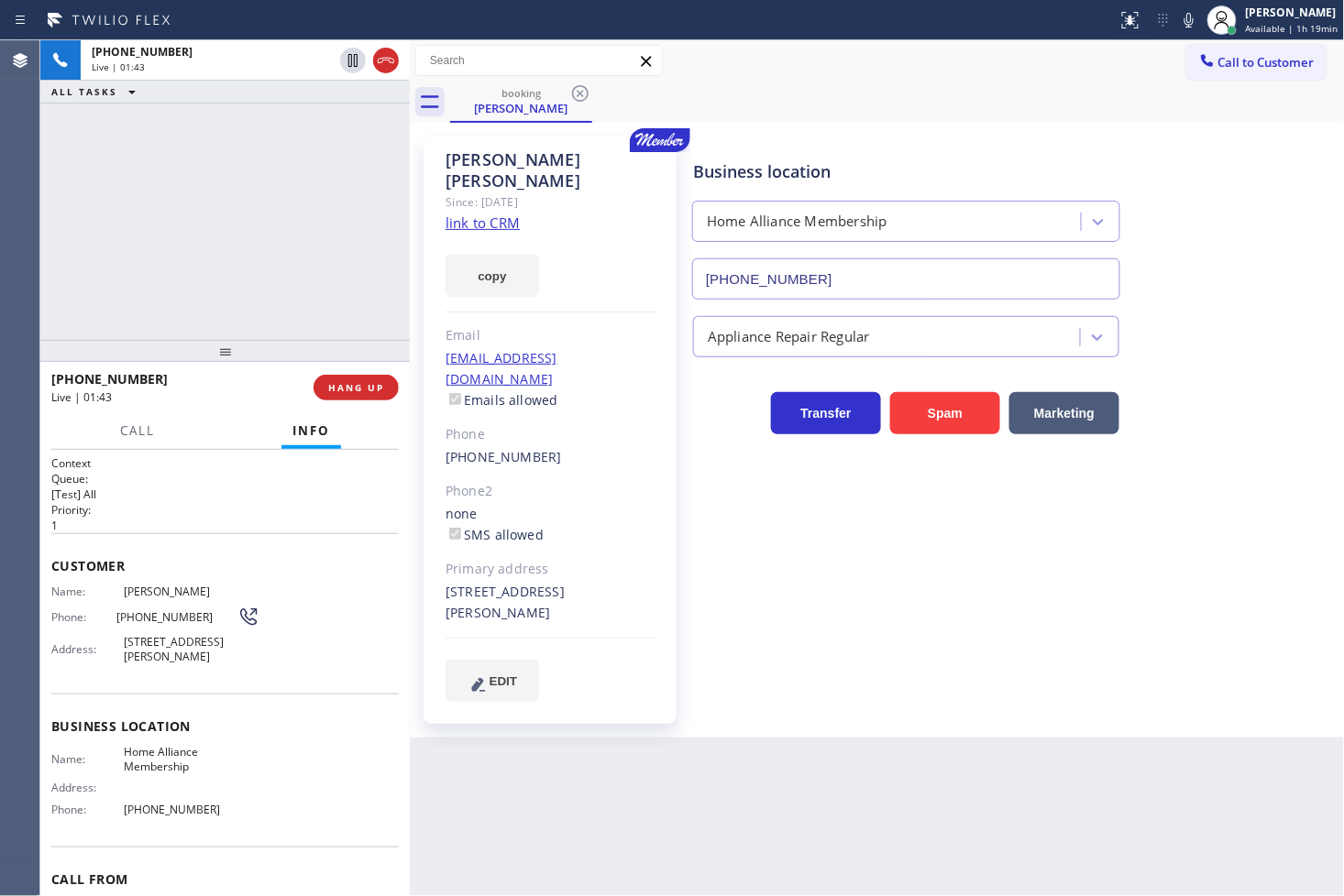
click at [239, 474] on h2 "Queue:" at bounding box center [225, 479] width 347 height 15
click at [197, 341] on div "[PHONE_NUMBER] Live | 01:44 ALL TASKS ALL TASKS ACTIVE TASKS TASKS IN WRAP UP […" at bounding box center [224, 468] width 369 height 856
click at [202, 509] on h2 "Priority:" at bounding box center [225, 510] width 347 height 15
click at [133, 435] on span "Call" at bounding box center [137, 430] width 34 height 16
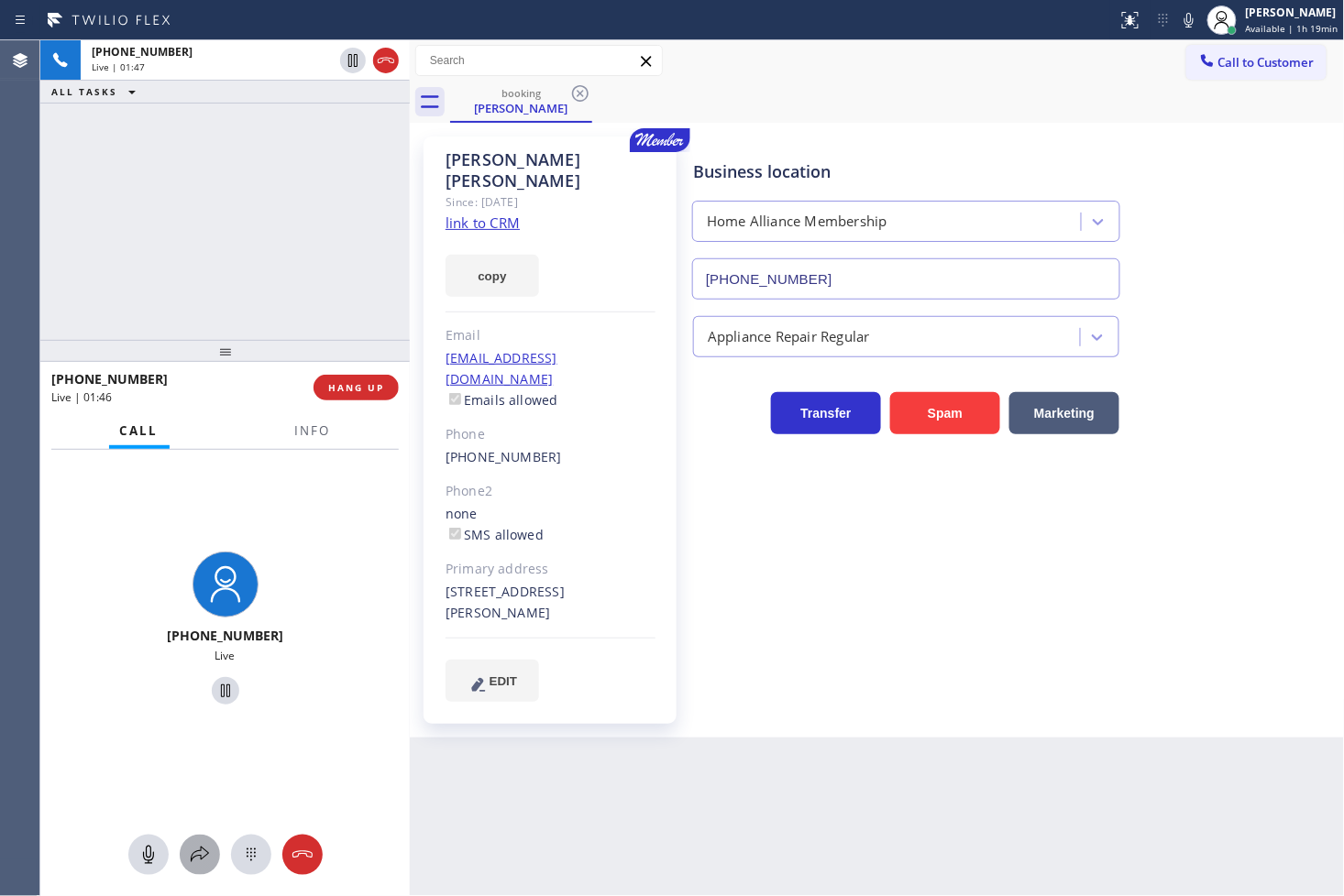
click at [205, 806] on icon at bounding box center [200, 855] width 22 height 22
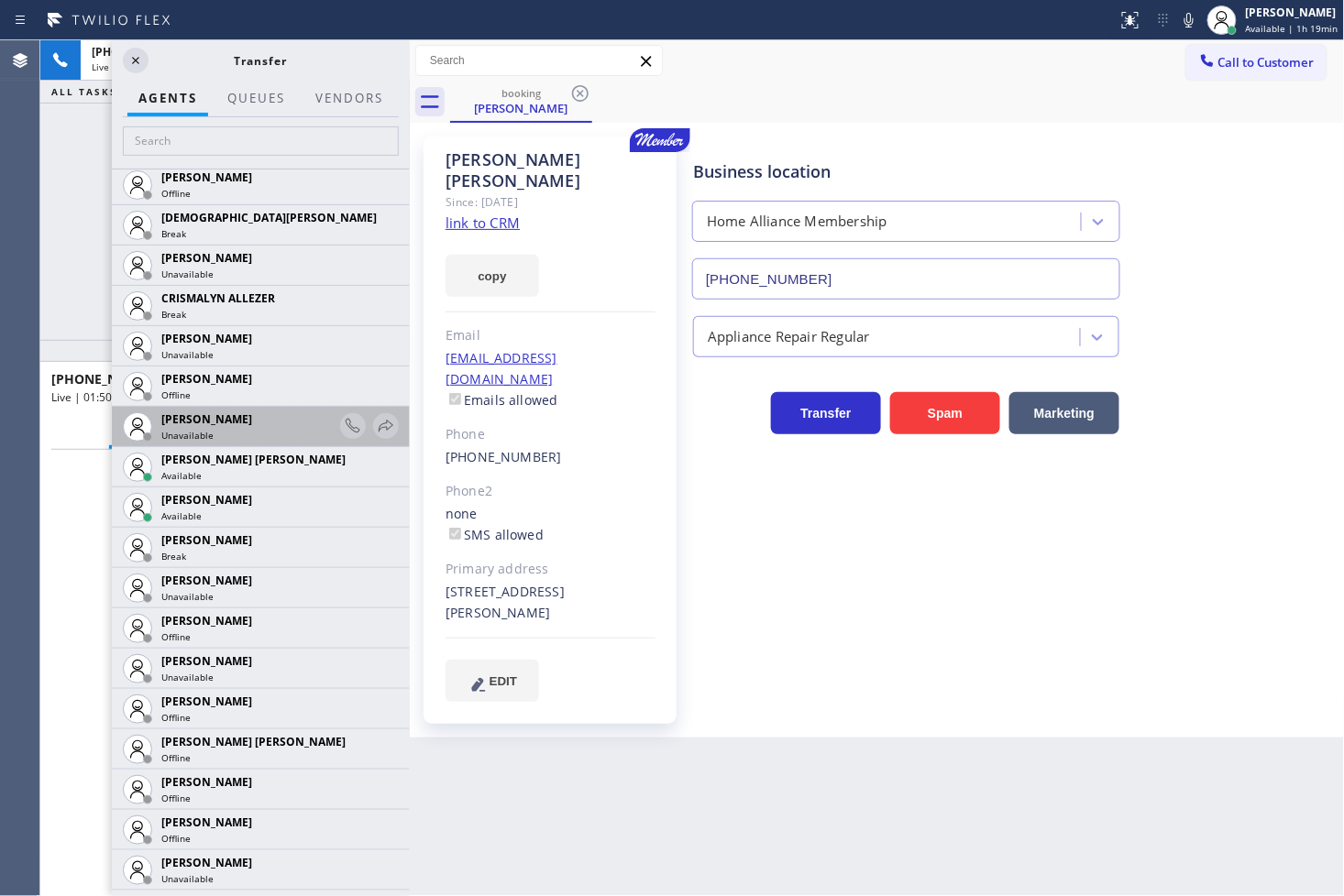
scroll to position [712, 0]
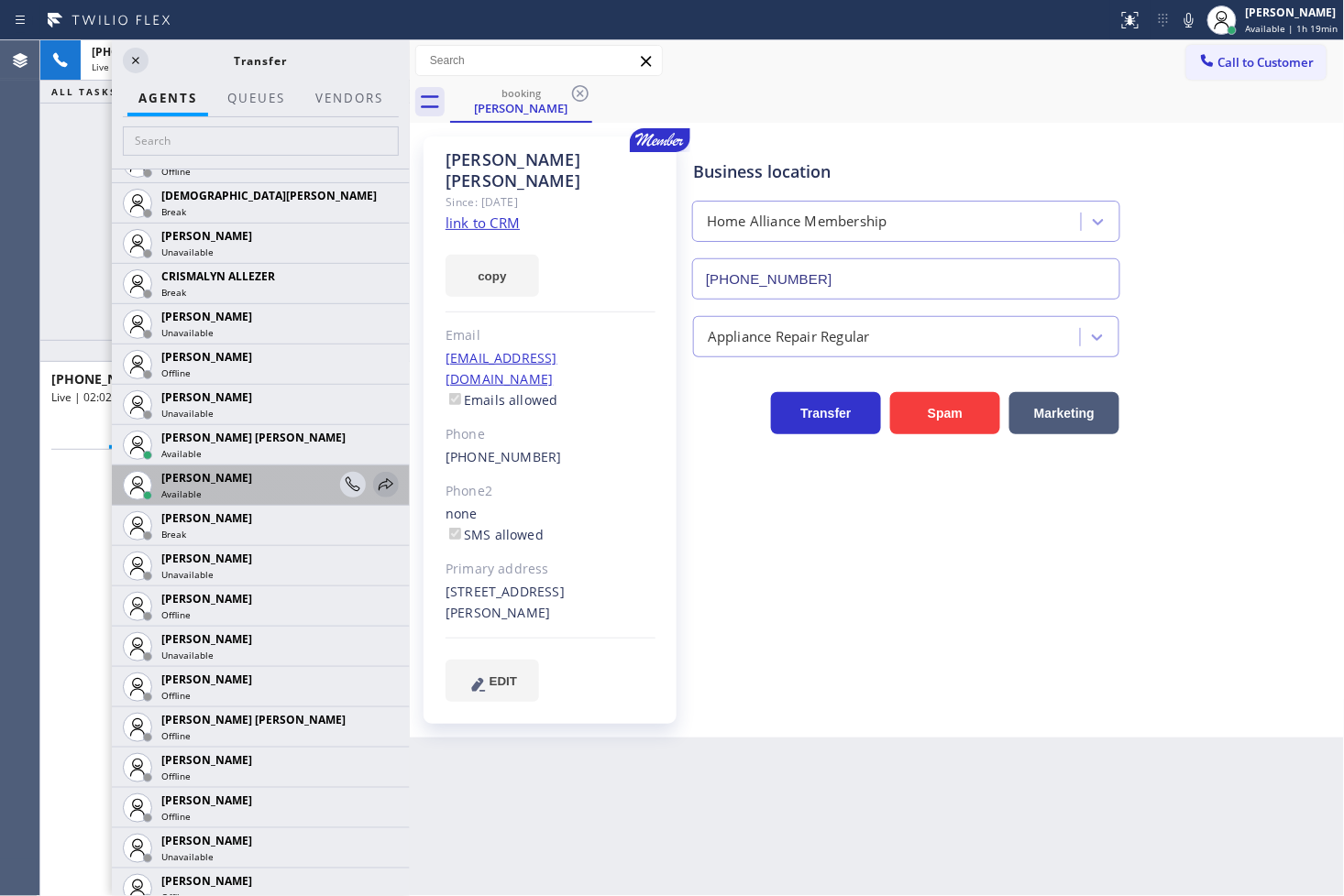
click at [375, 477] on icon at bounding box center [386, 485] width 22 height 22
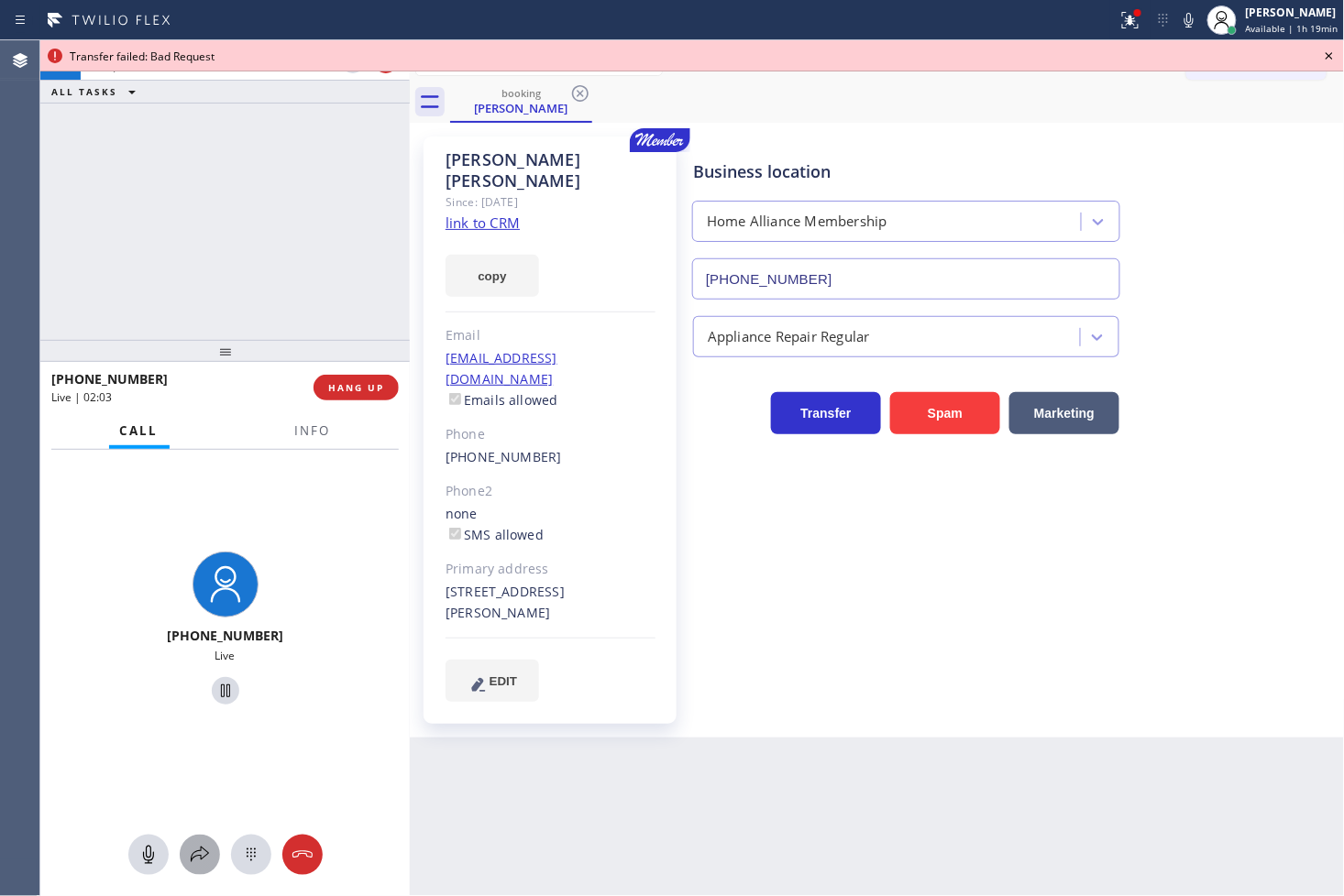
click at [205, 806] on icon at bounding box center [200, 855] width 22 height 22
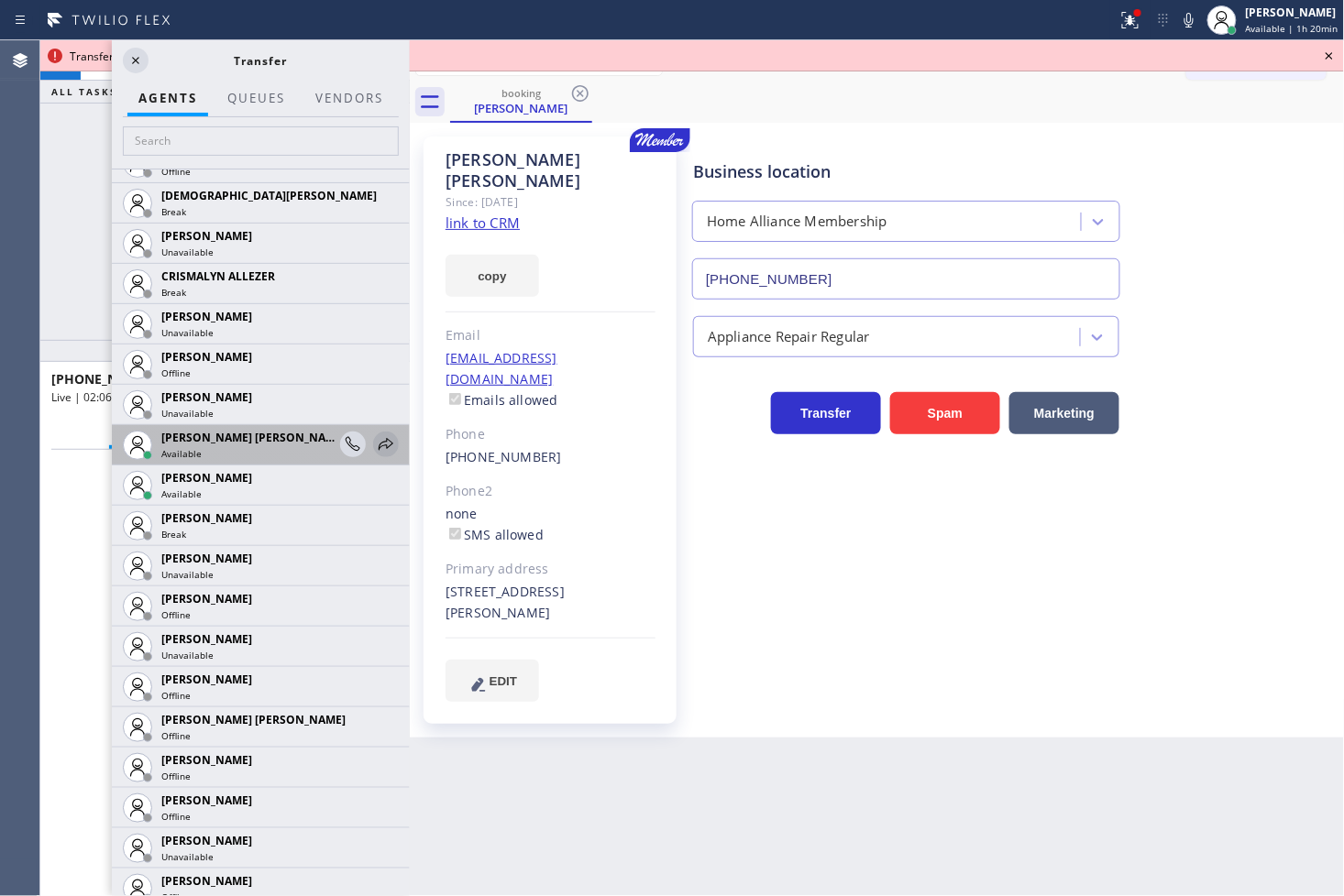
click at [375, 441] on icon at bounding box center [386, 444] width 22 height 22
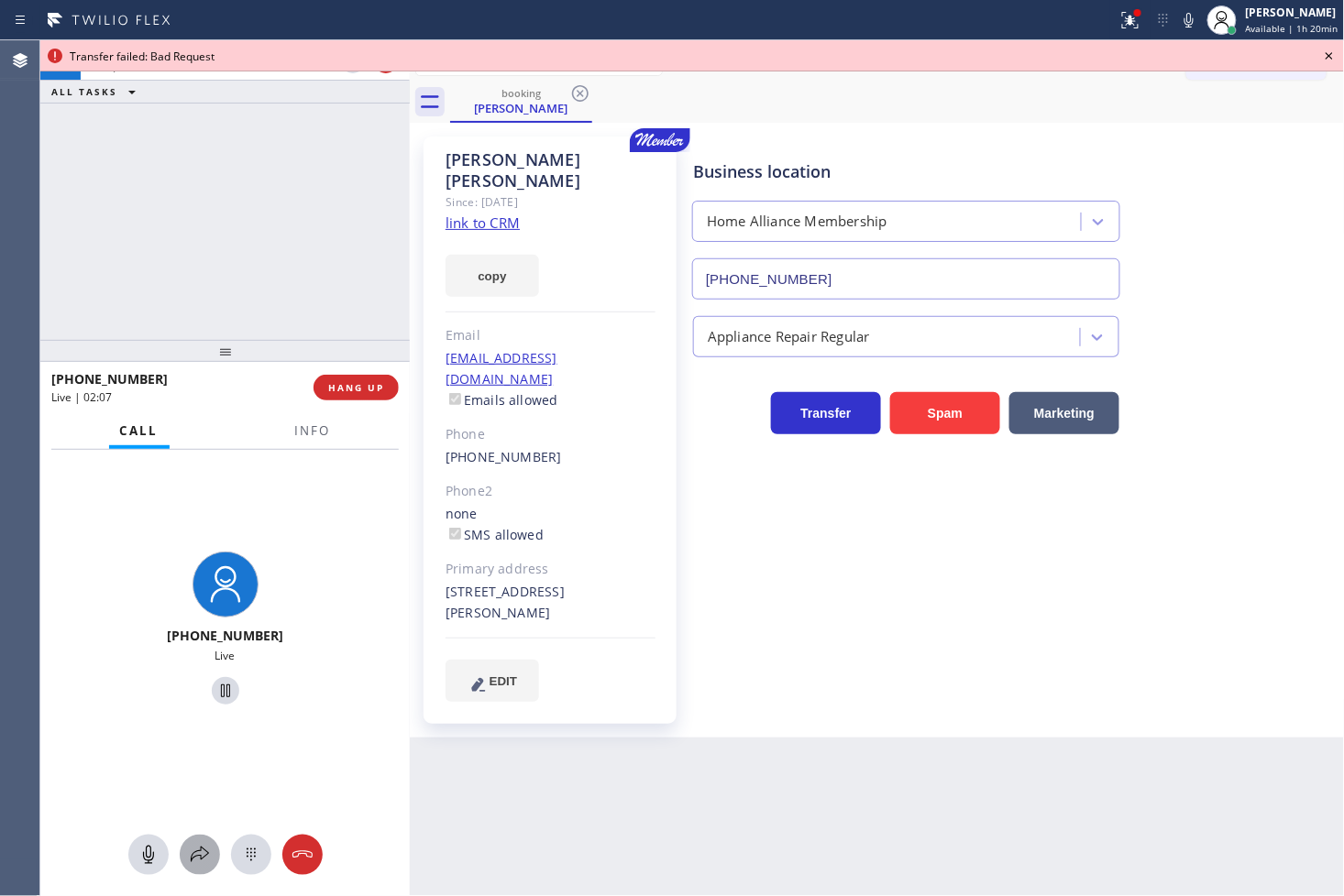
click at [194, 806] on icon at bounding box center [200, 855] width 22 height 22
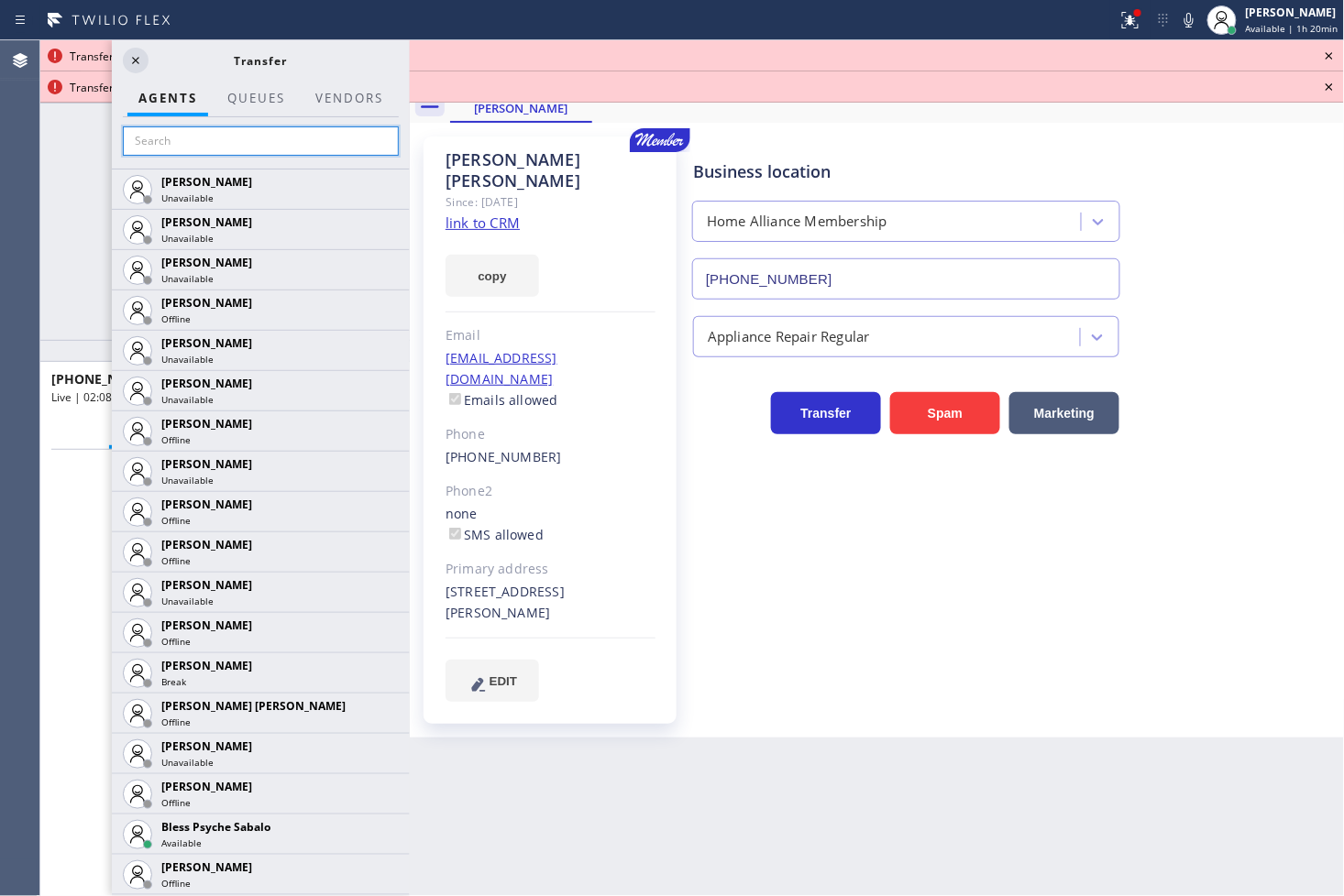
click at [195, 142] on input "text" at bounding box center [261, 141] width 276 height 30
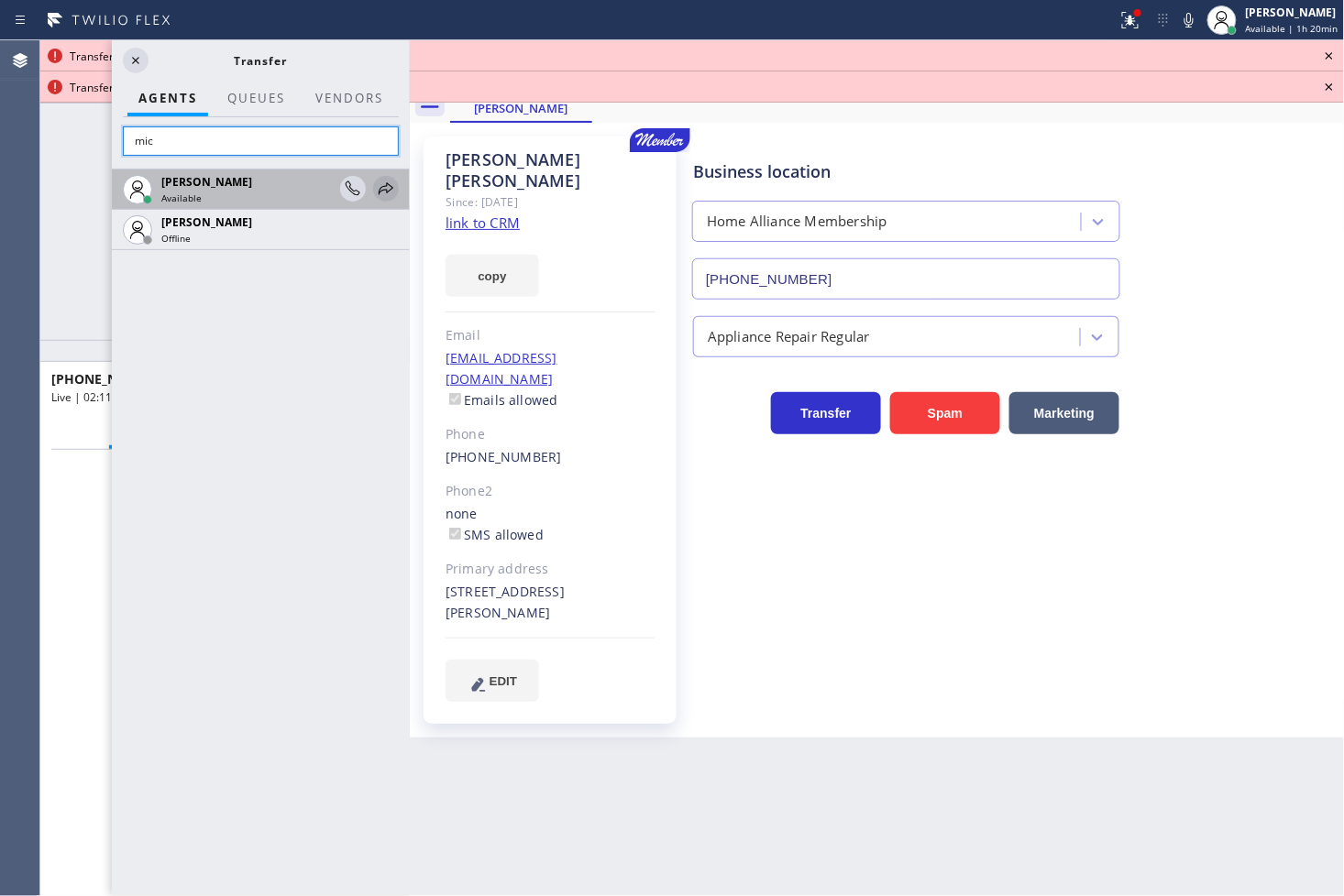
type input "mic"
click at [395, 183] on icon at bounding box center [386, 188] width 22 height 22
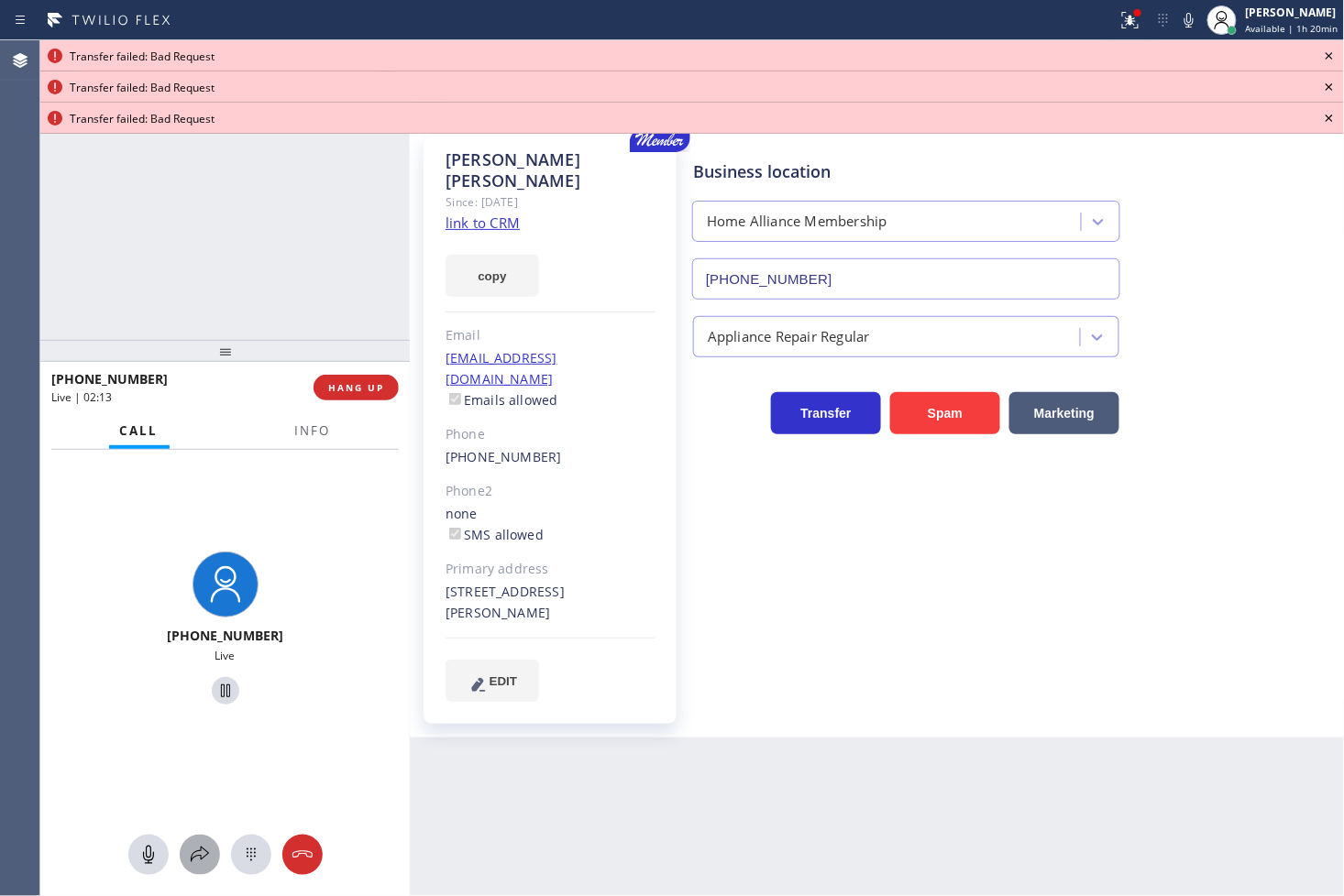
click at [197, 806] on icon at bounding box center [200, 855] width 22 height 22
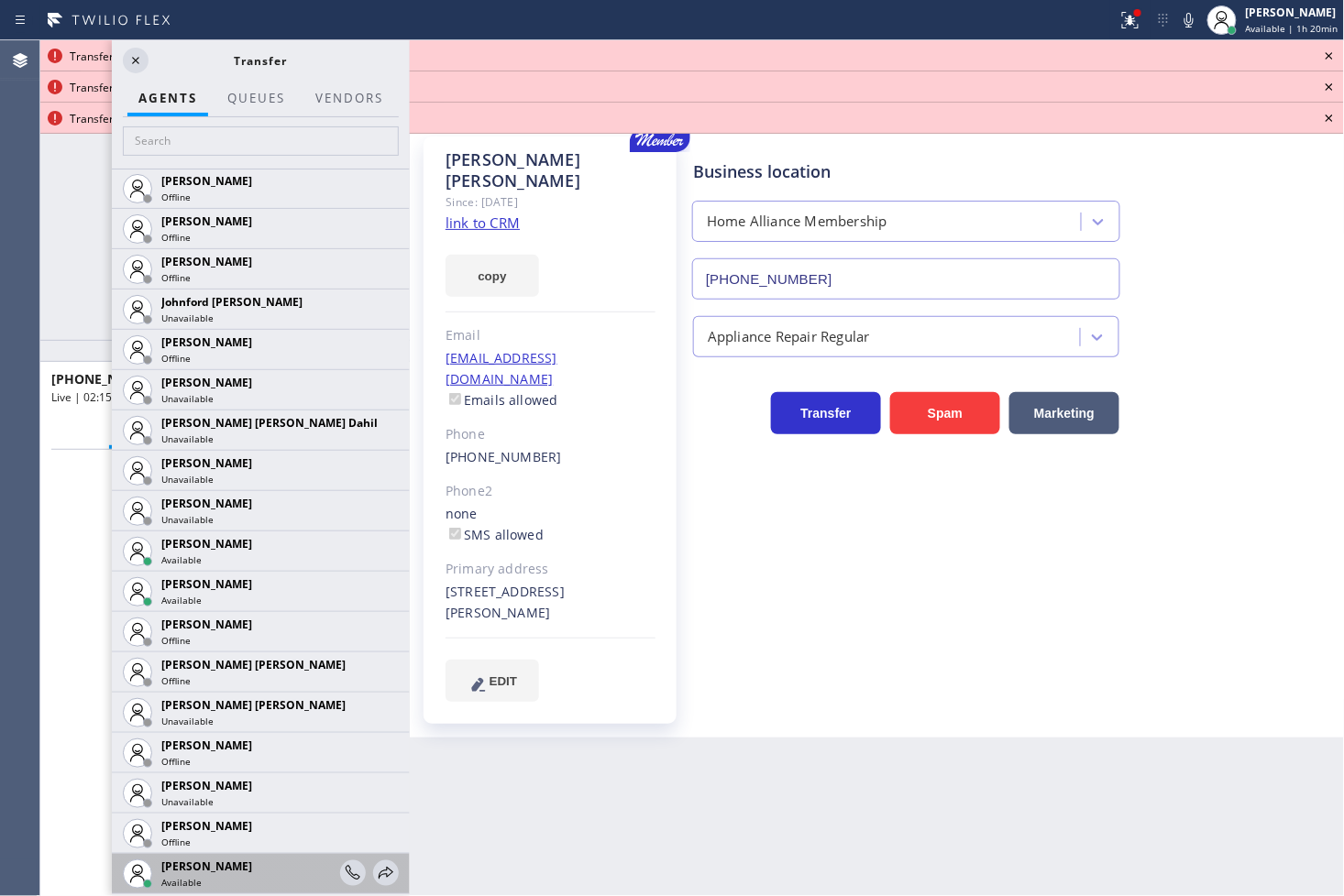
scroll to position [2036, 0]
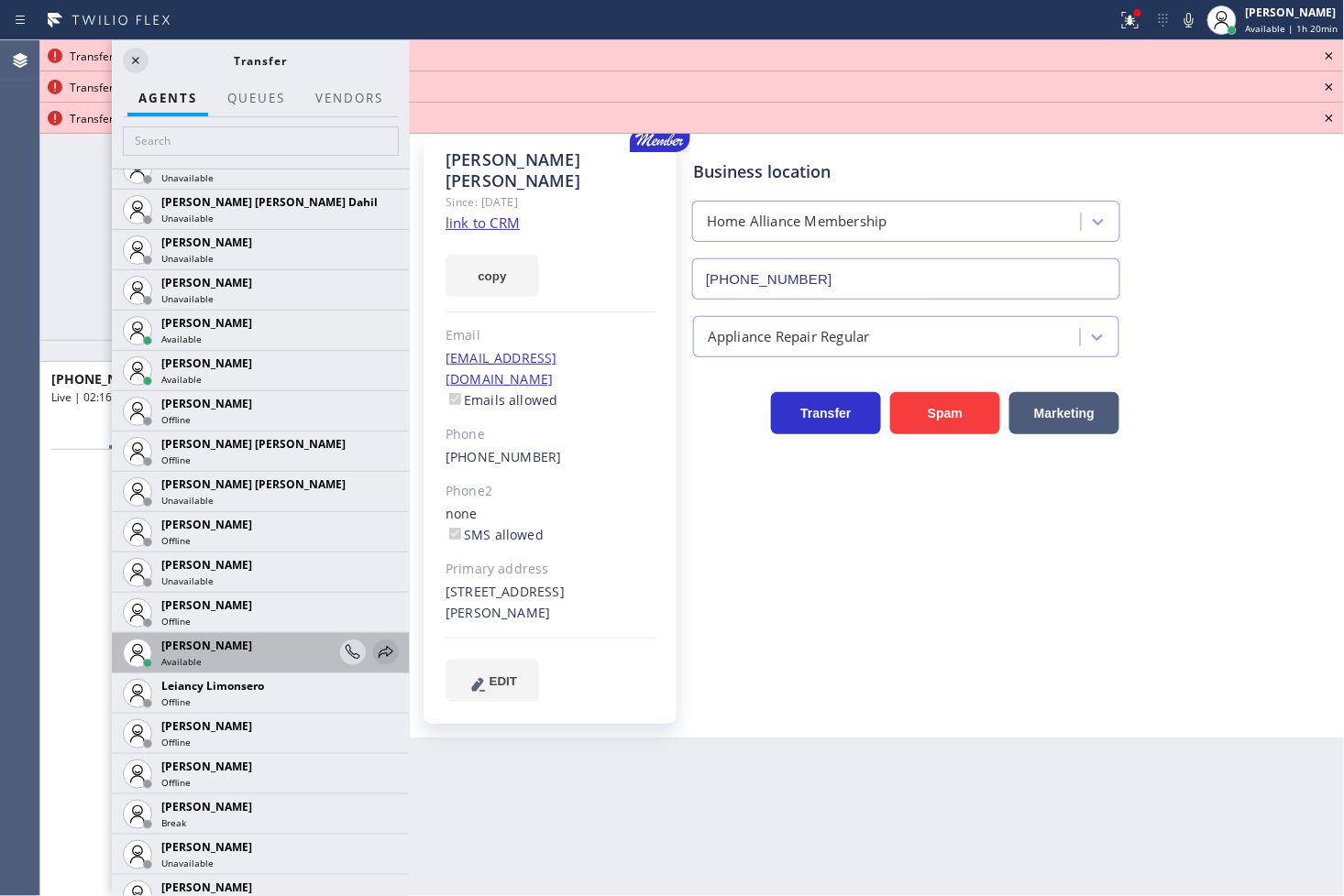
click at [379, 654] on icon at bounding box center [386, 652] width 14 height 11
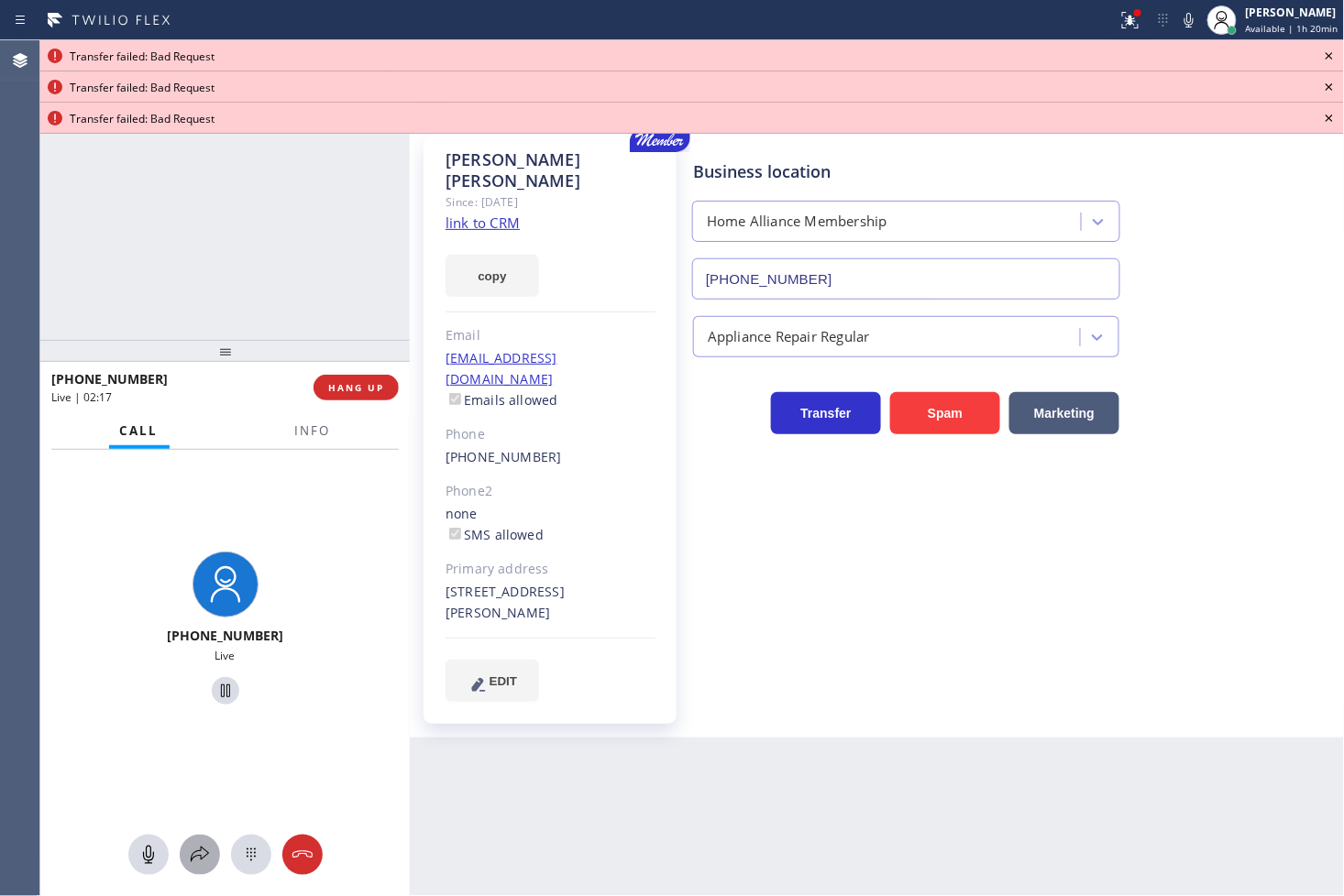
click at [202, 806] on icon at bounding box center [200, 855] width 22 height 22
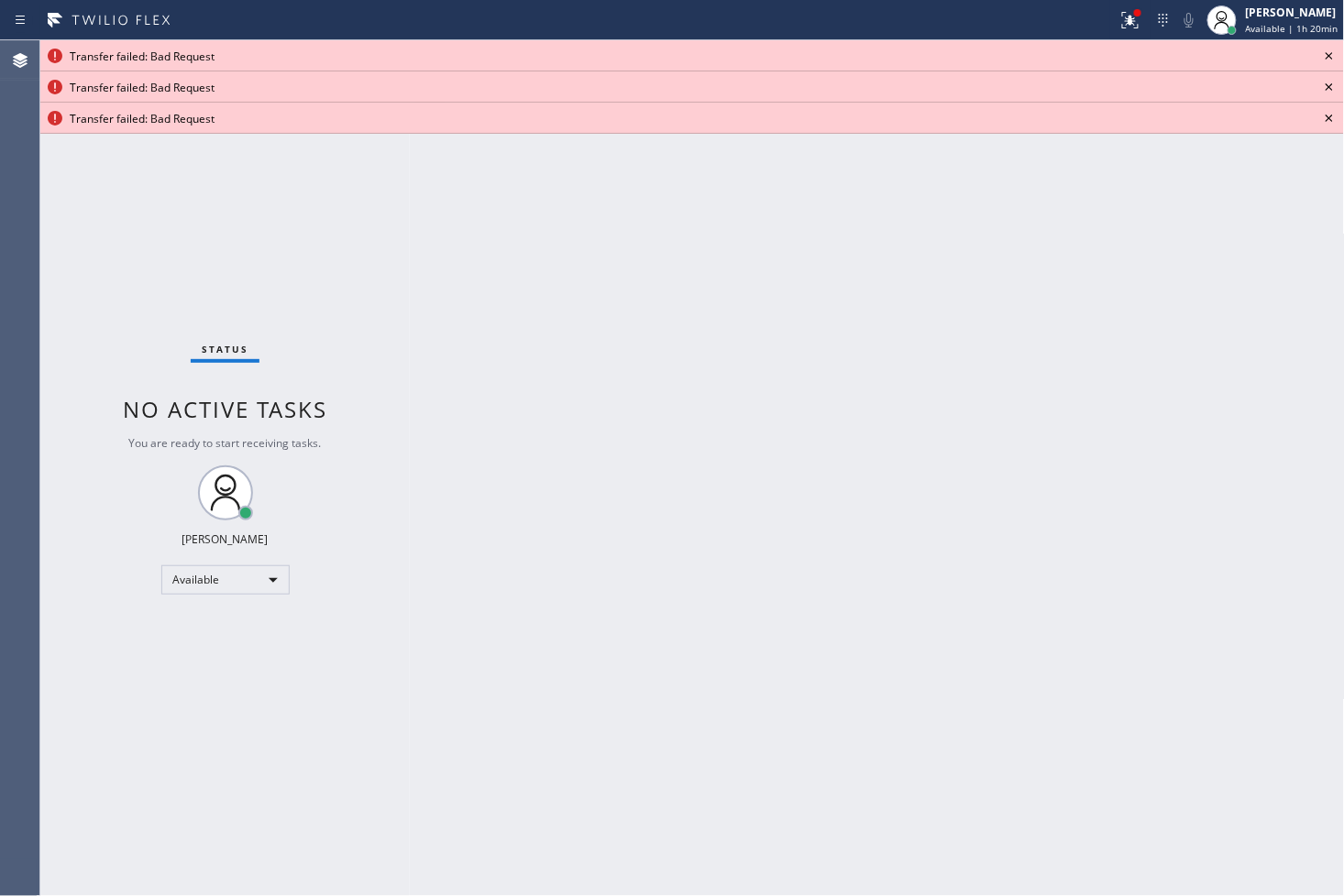
click at [1209, 52] on icon at bounding box center [1329, 55] width 22 height 22
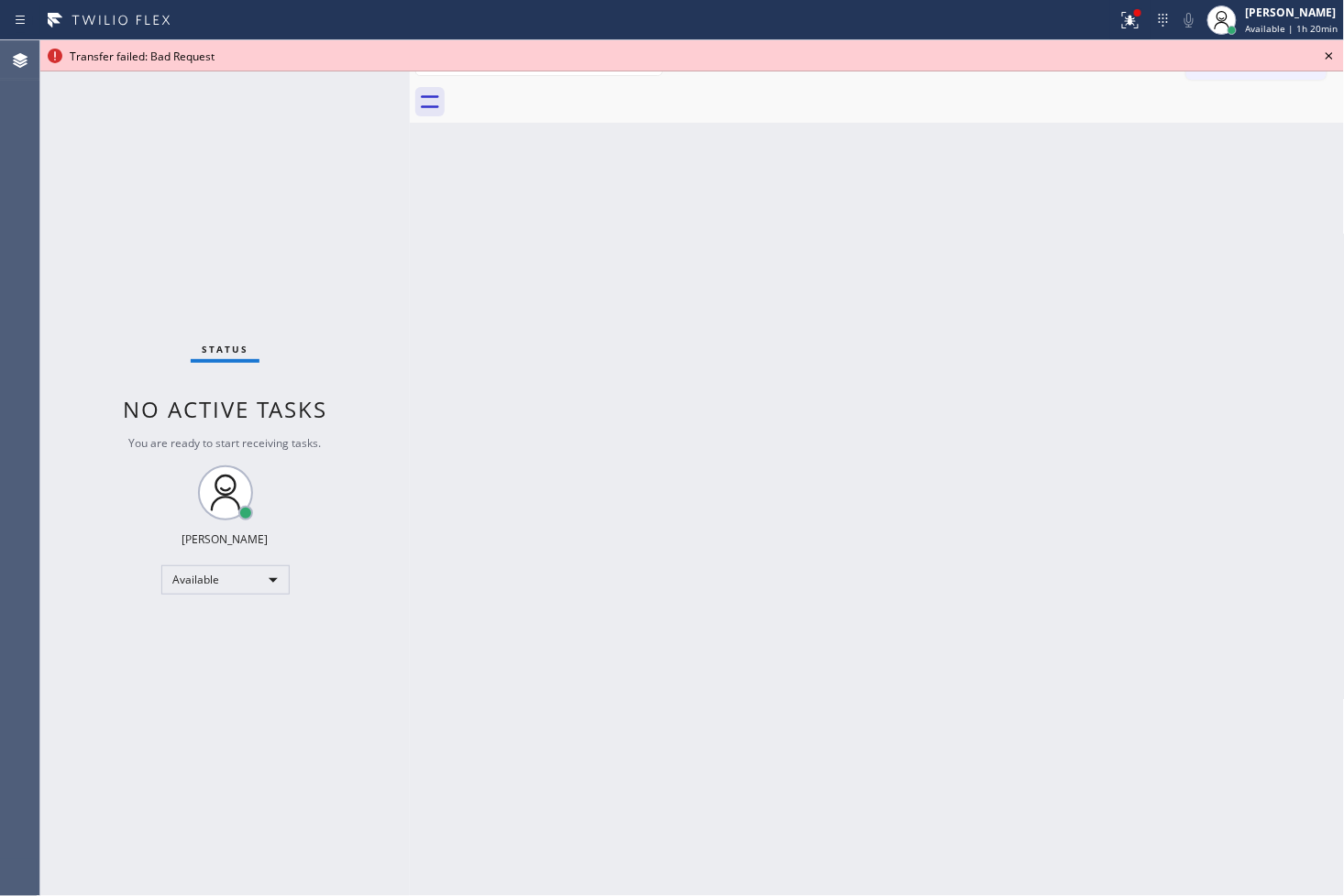
click at [1209, 52] on icon at bounding box center [1329, 55] width 22 height 22
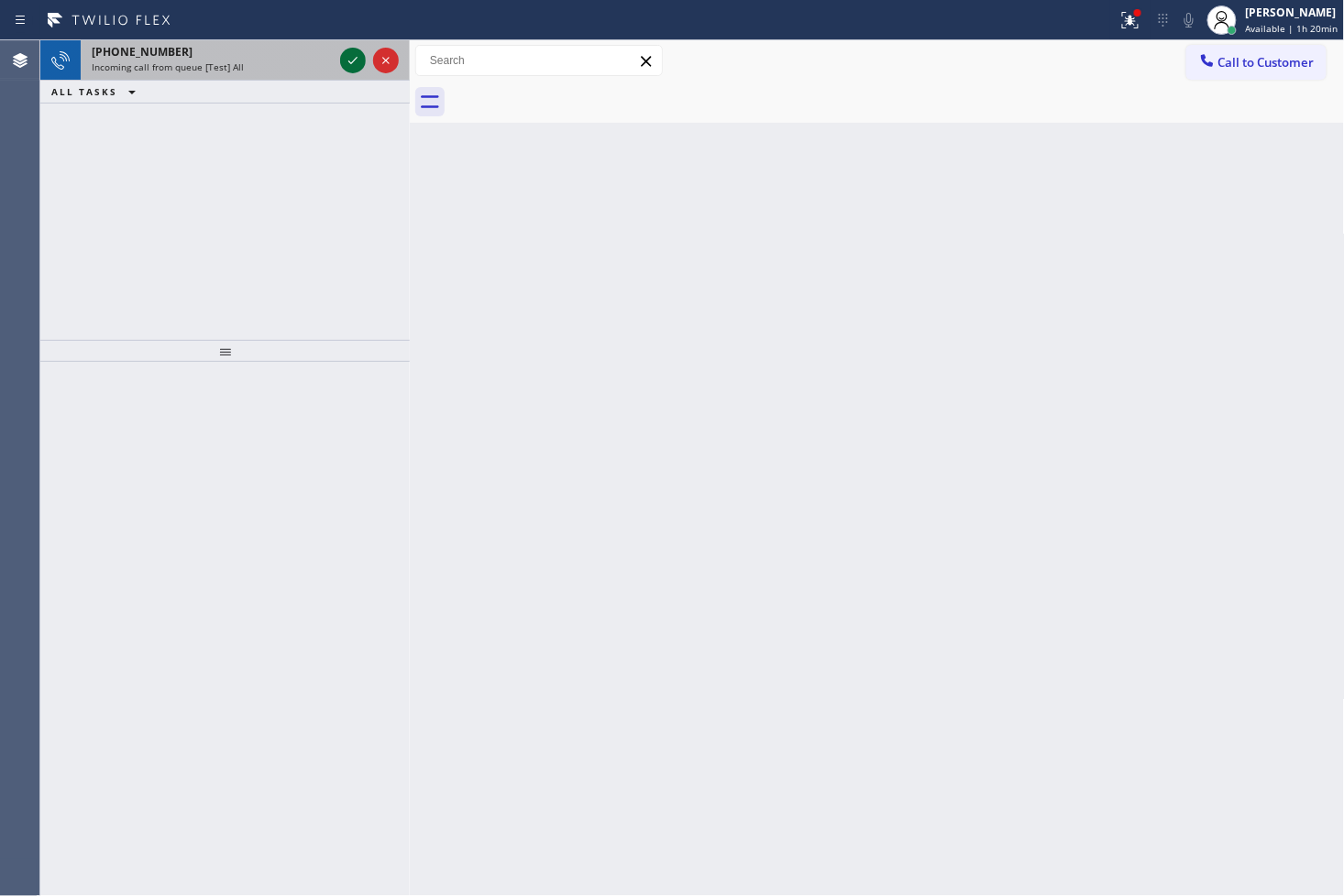
click at [353, 66] on icon at bounding box center [352, 60] width 22 height 22
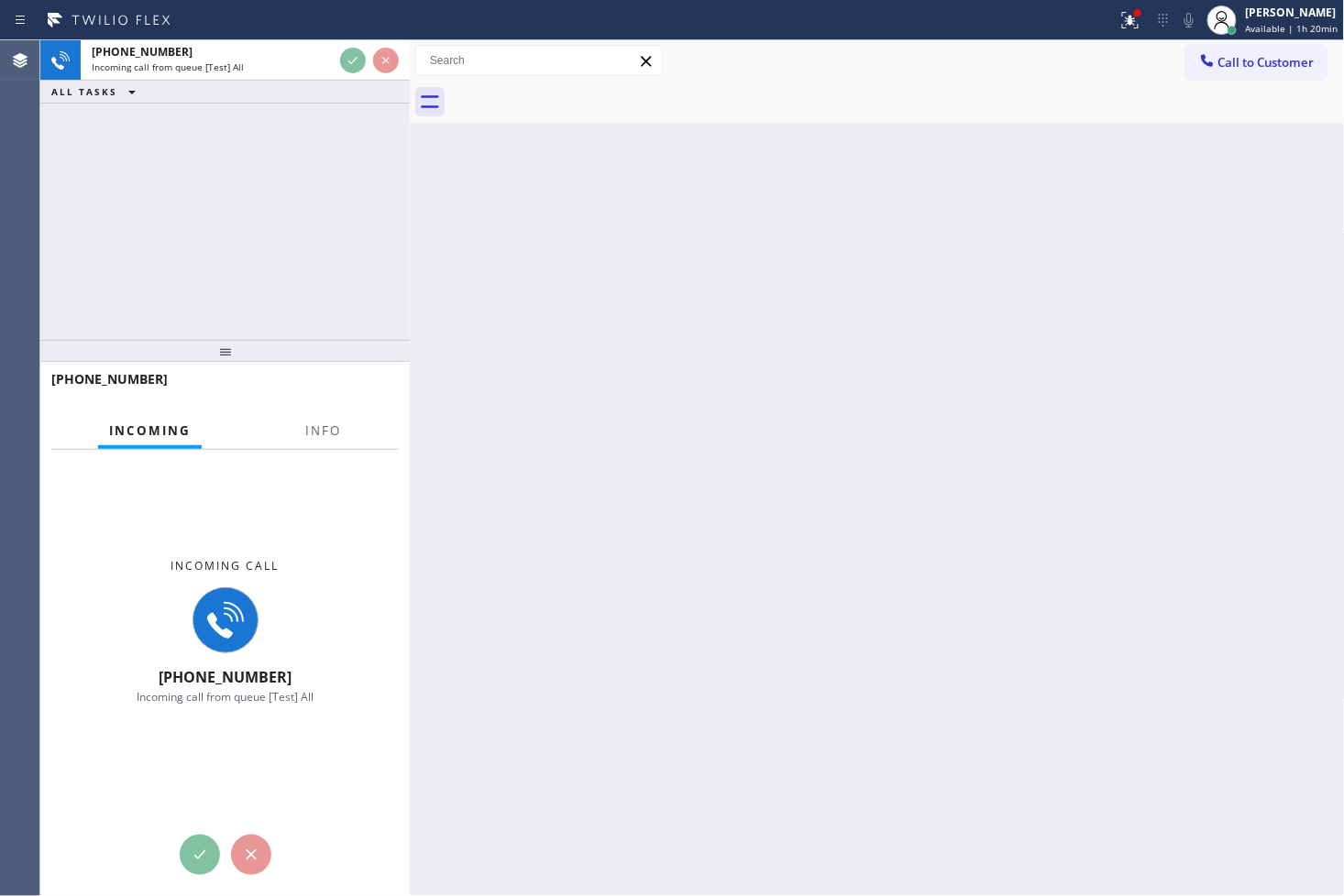
click at [303, 168] on div "[PHONE_NUMBER] Incoming call from queue [Test] All ALL TASKS ALL TASKS ACTIVE T…" at bounding box center [224, 190] width 369 height 300
click at [1120, 20] on icon at bounding box center [1130, 20] width 22 height 22
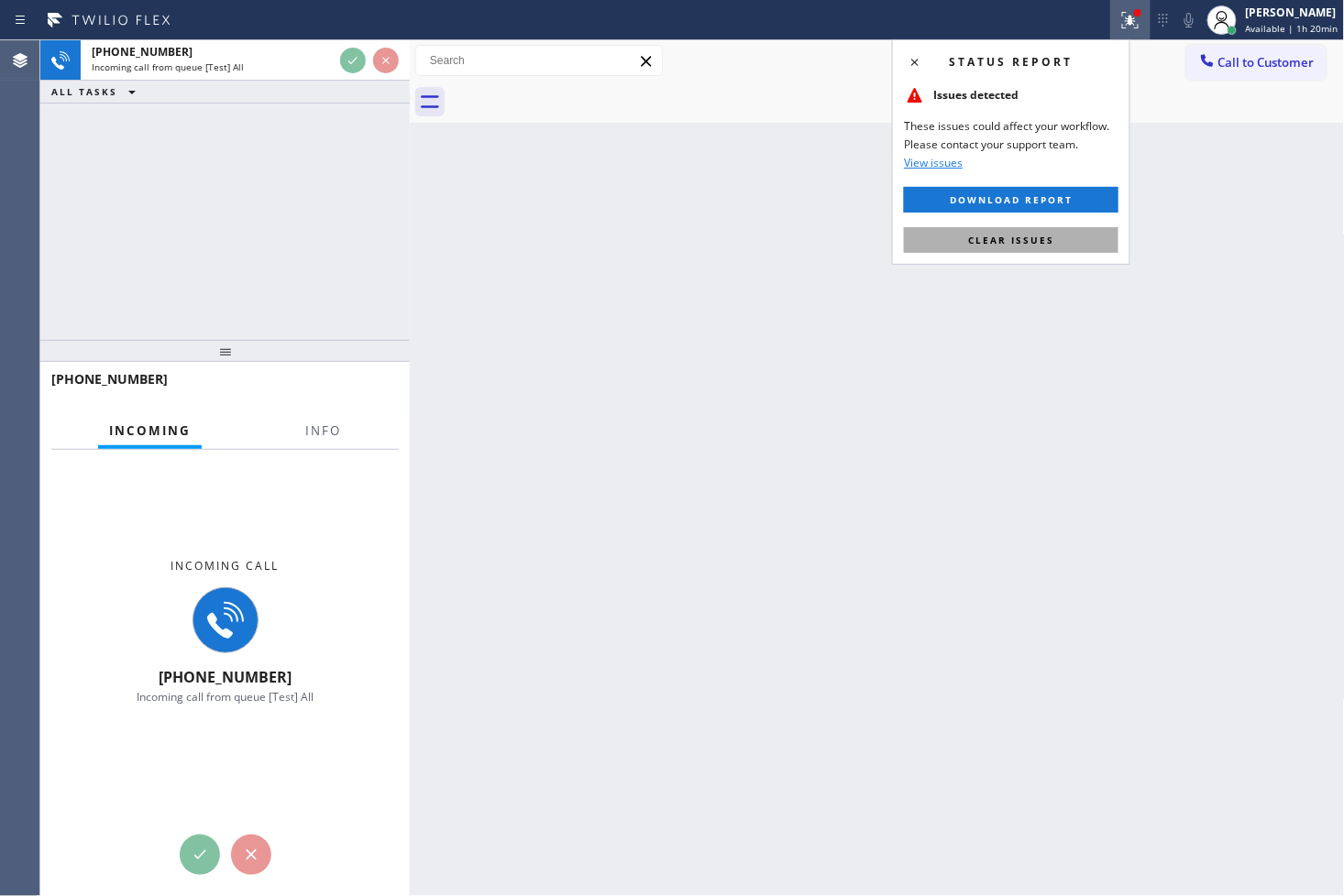
click at [1055, 242] on button "Clear issues" at bounding box center [1011, 240] width 215 height 26
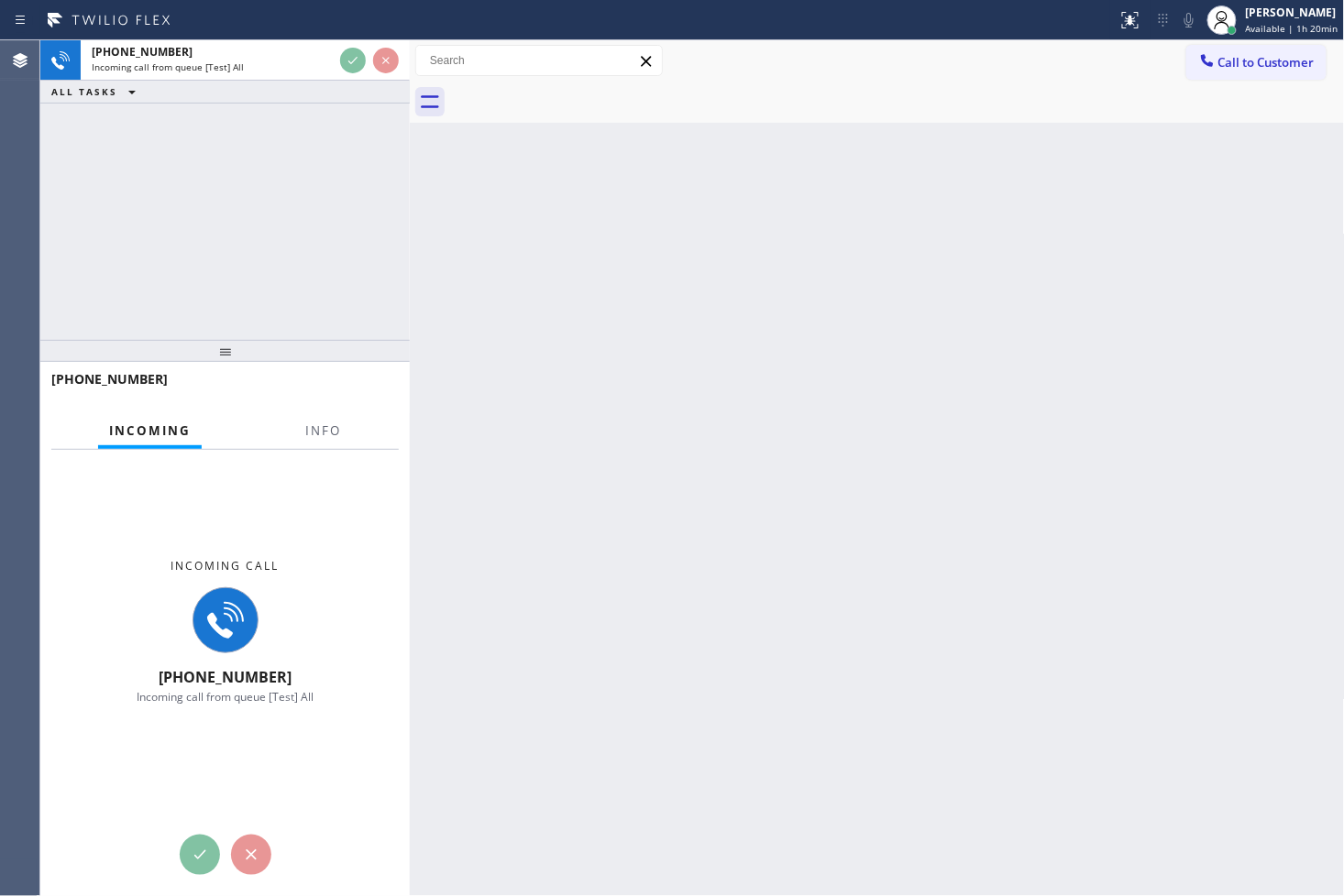
click at [476, 216] on div "Back to Dashboard Change Sender ID Customers Technicians Select a contact Outbo…" at bounding box center [877, 468] width 935 height 856
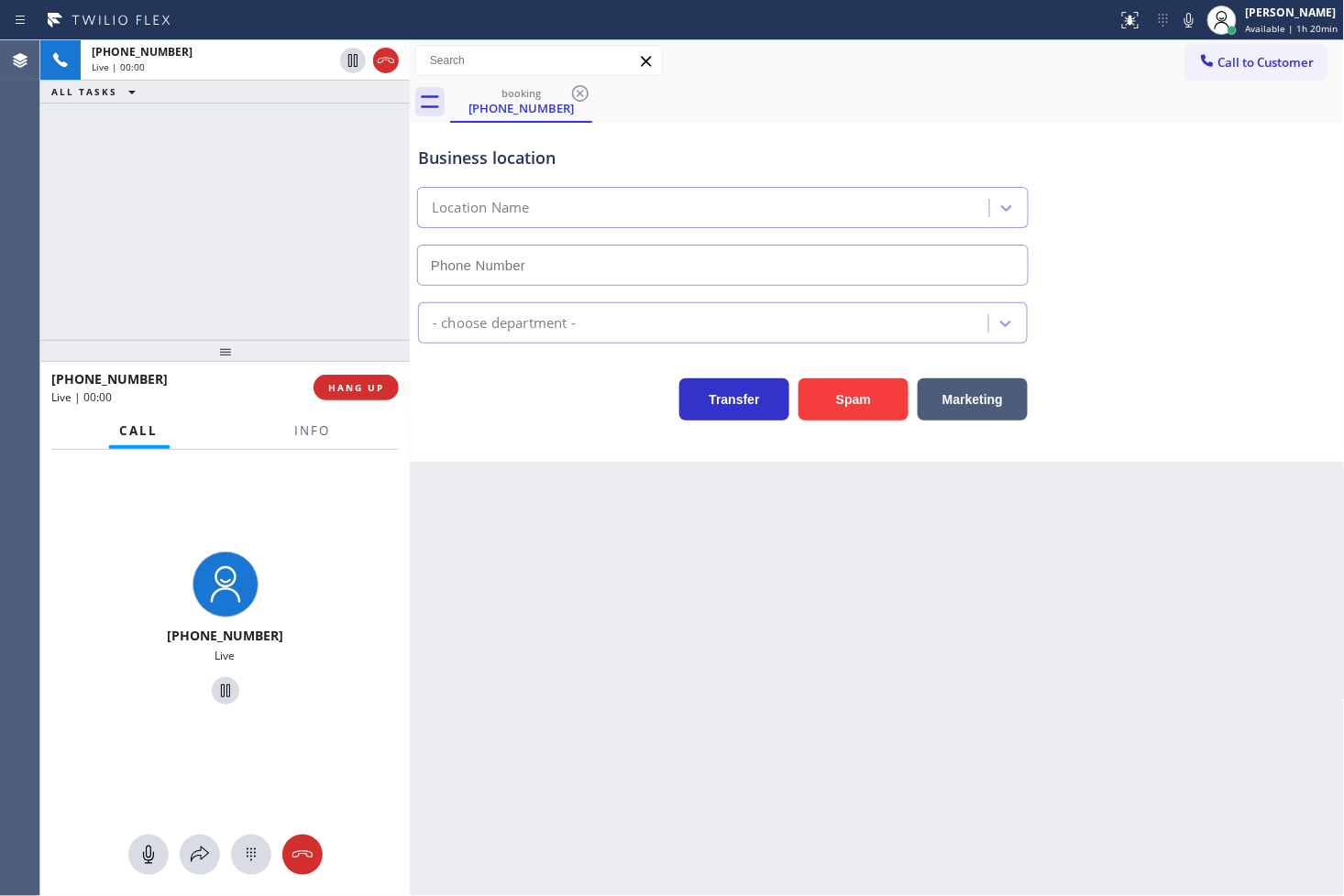
type input "[PHONE_NUMBER]"
click at [290, 471] on div "[PHONE_NUMBER] Live" at bounding box center [224, 632] width 369 height 363
click at [322, 432] on span "Info" at bounding box center [312, 430] width 35 height 16
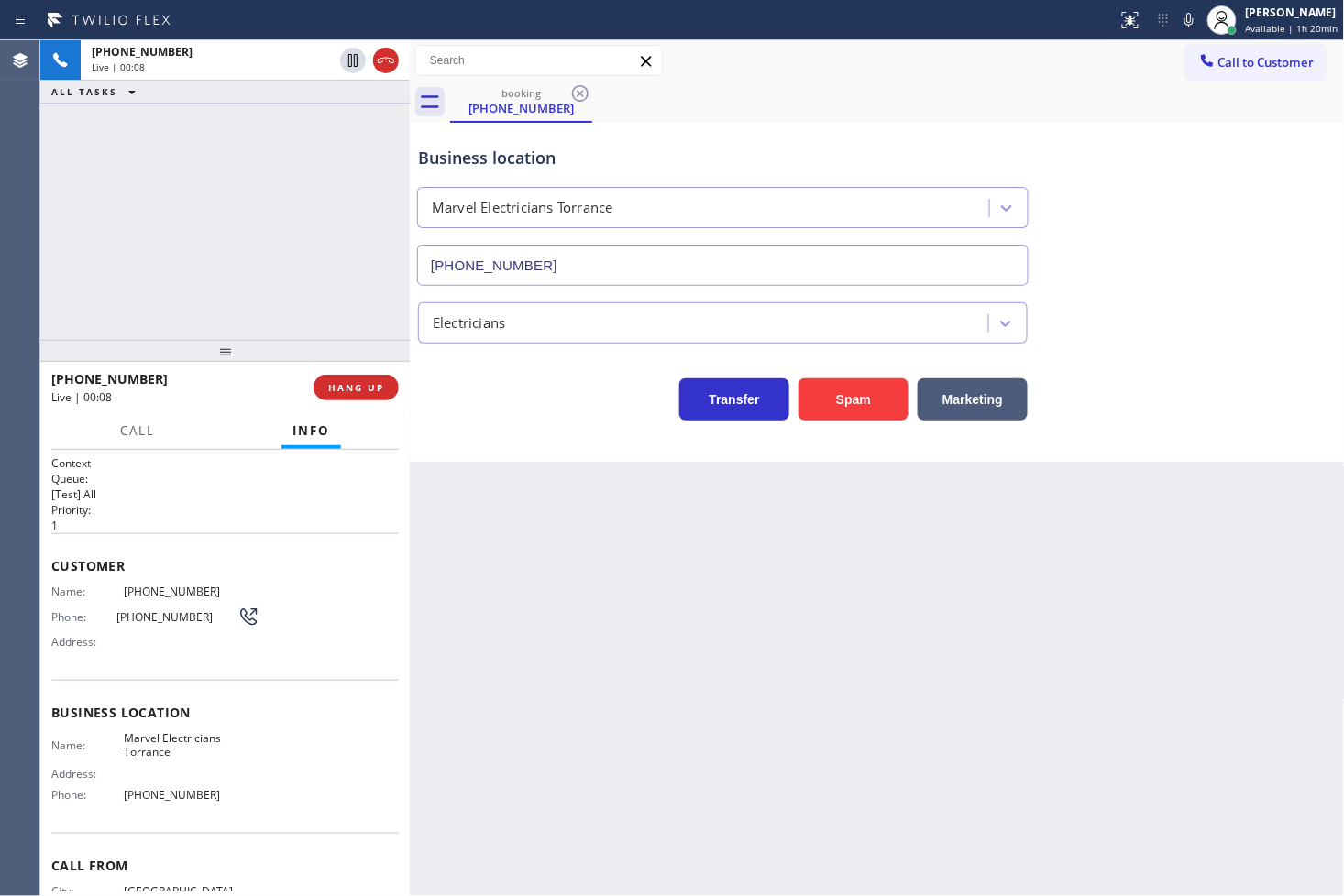
click at [538, 582] on div "Back to Dashboard Change Sender ID Customers Technicians Select a contact Outbo…" at bounding box center [877, 468] width 935 height 856
click at [472, 468] on div "Back to Dashboard Change Sender ID Customers Technicians Select a contact Outbo…" at bounding box center [877, 468] width 935 height 856
click at [474, 432] on div "Business location Marvel Electricians Torrance [PHONE_NUMBER] Electricians Tran…" at bounding box center [877, 292] width 935 height 339
click at [353, 387] on span "HANG UP" at bounding box center [356, 387] width 56 height 12
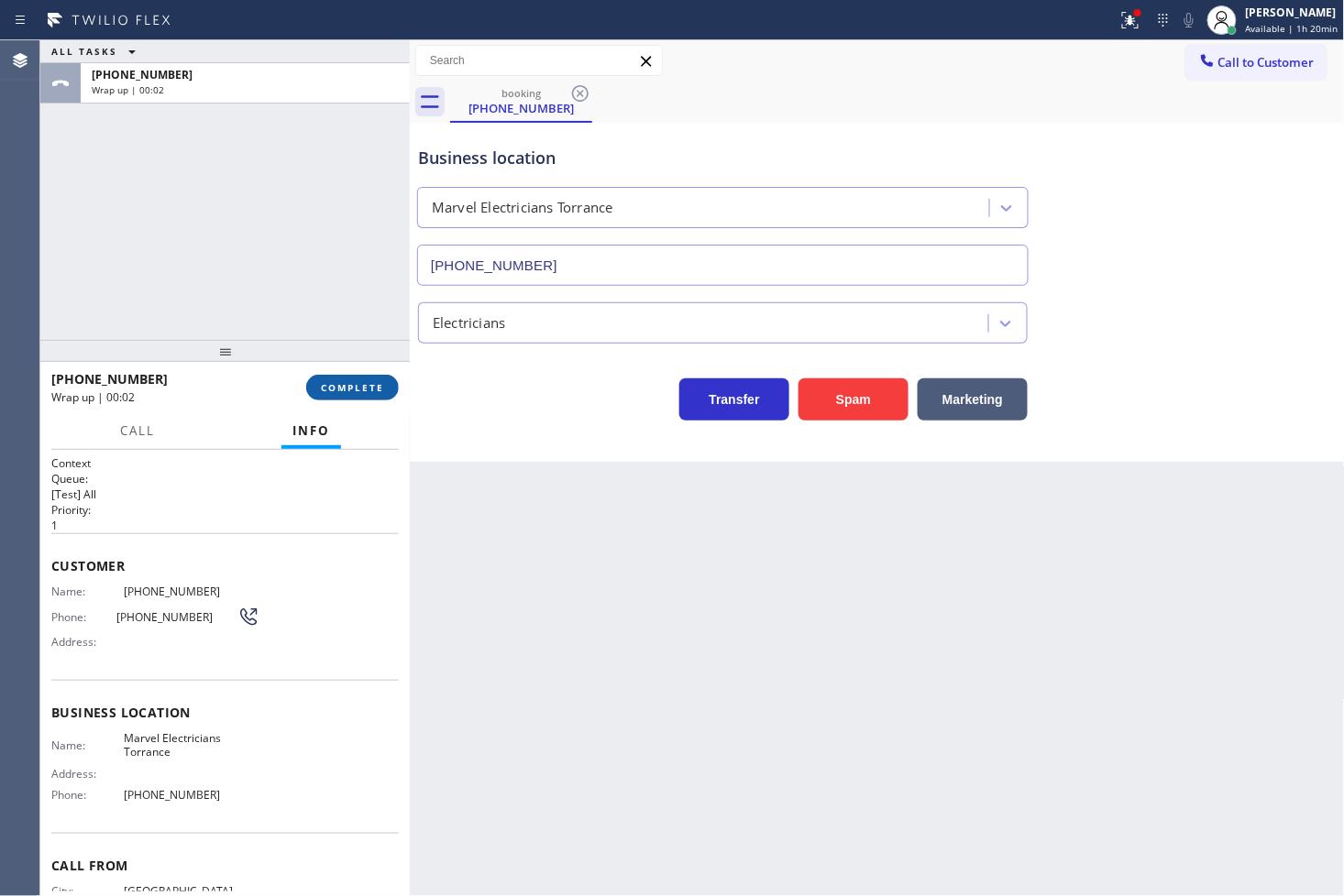
click at [346, 383] on span "COMPLETE" at bounding box center [352, 387] width 63 height 12
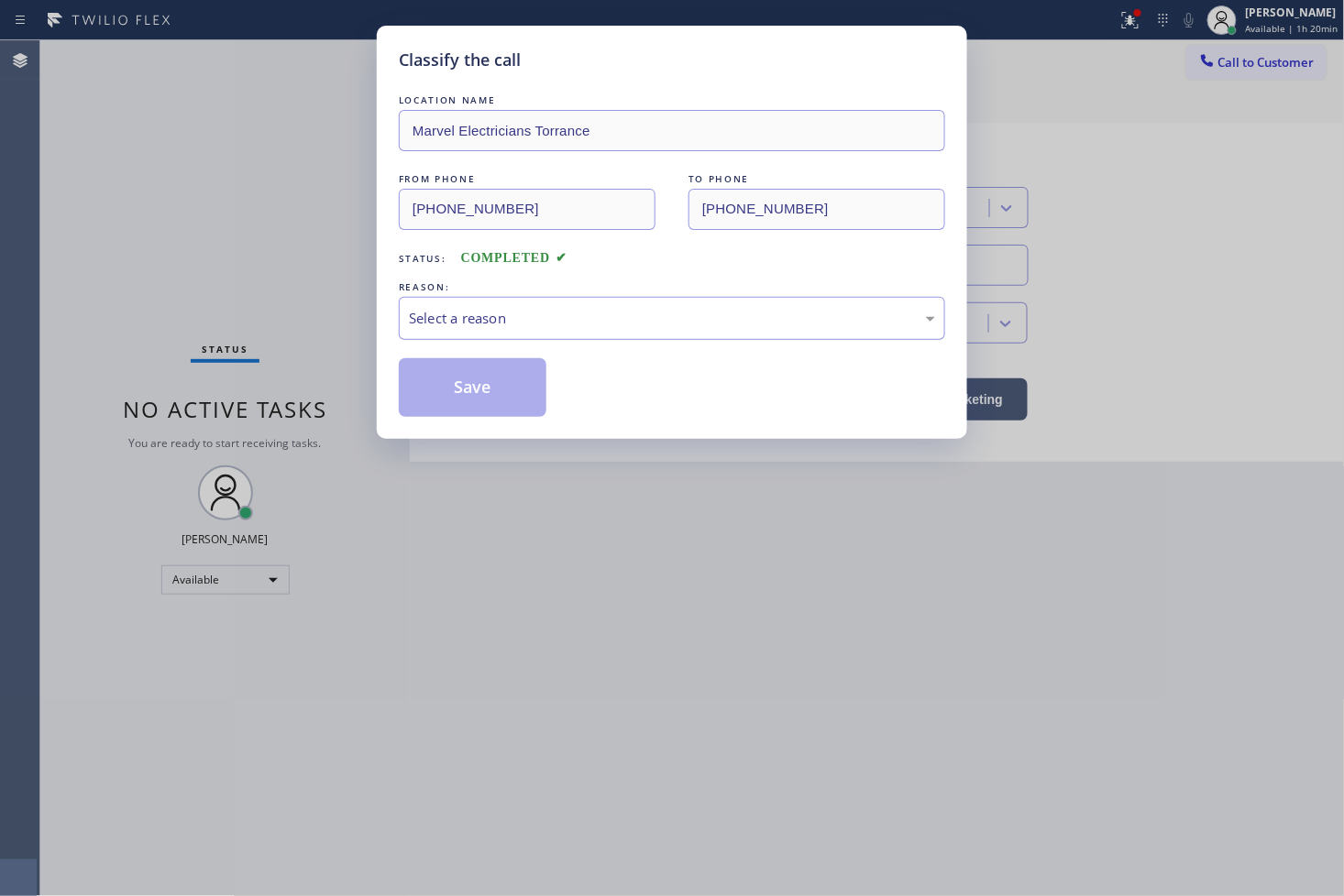
click at [498, 315] on div "Select a reason" at bounding box center [671, 319] width 526 height 21
click at [491, 386] on button "Save" at bounding box center [472, 387] width 148 height 58
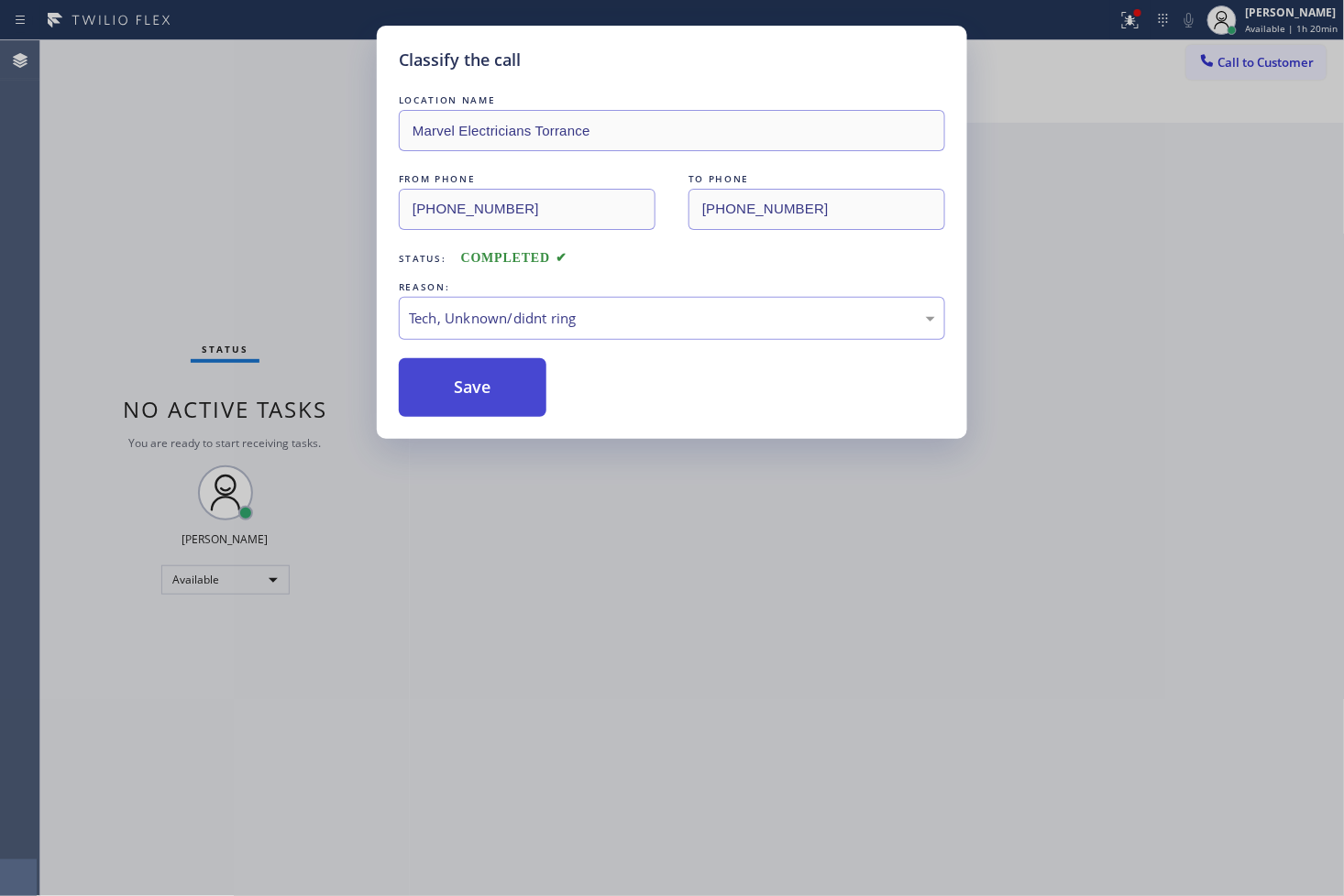
click at [491, 386] on button "Save" at bounding box center [472, 387] width 148 height 58
click at [484, 383] on button "Save" at bounding box center [472, 387] width 148 height 58
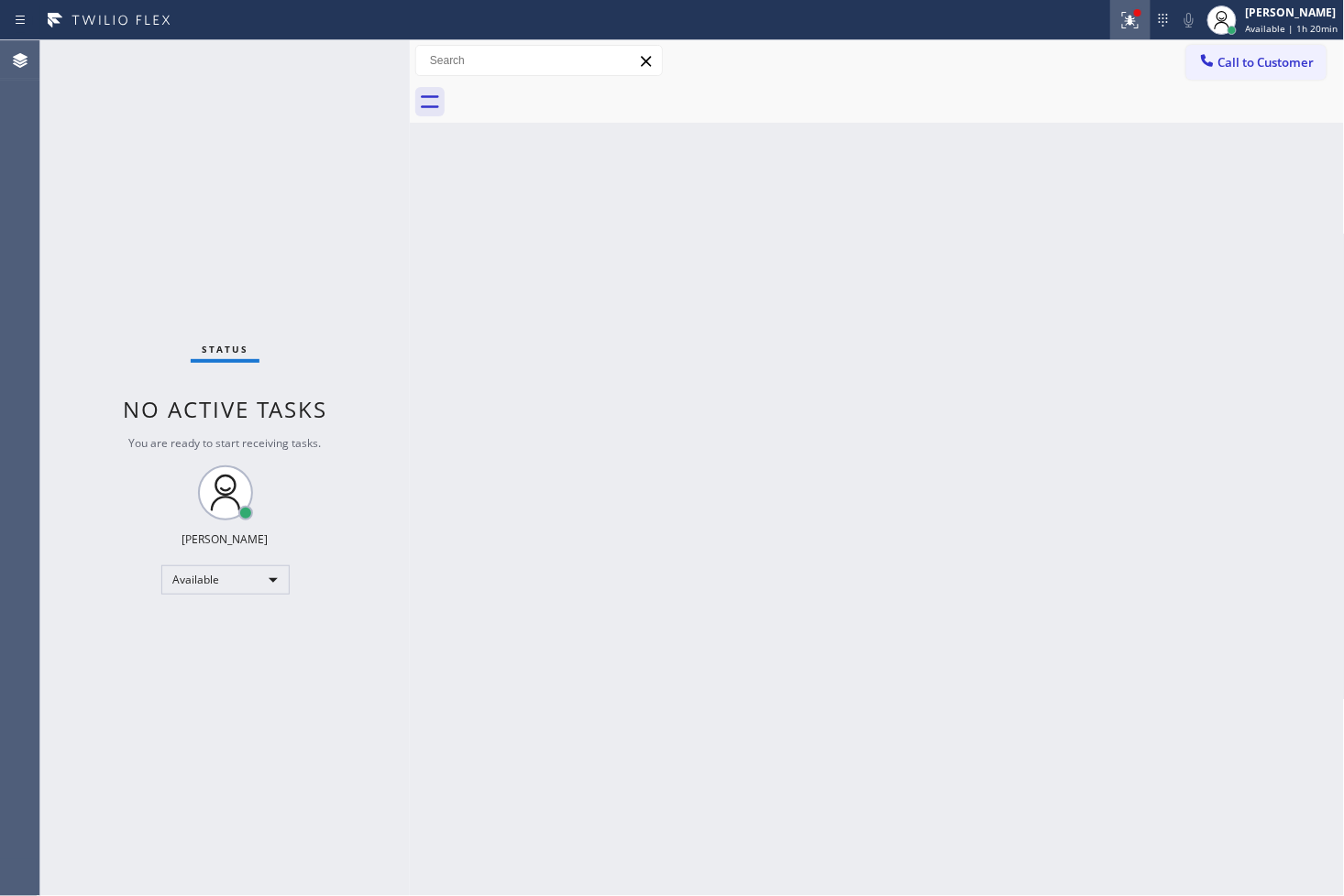
click at [1124, 14] on icon at bounding box center [1130, 17] width 11 height 7
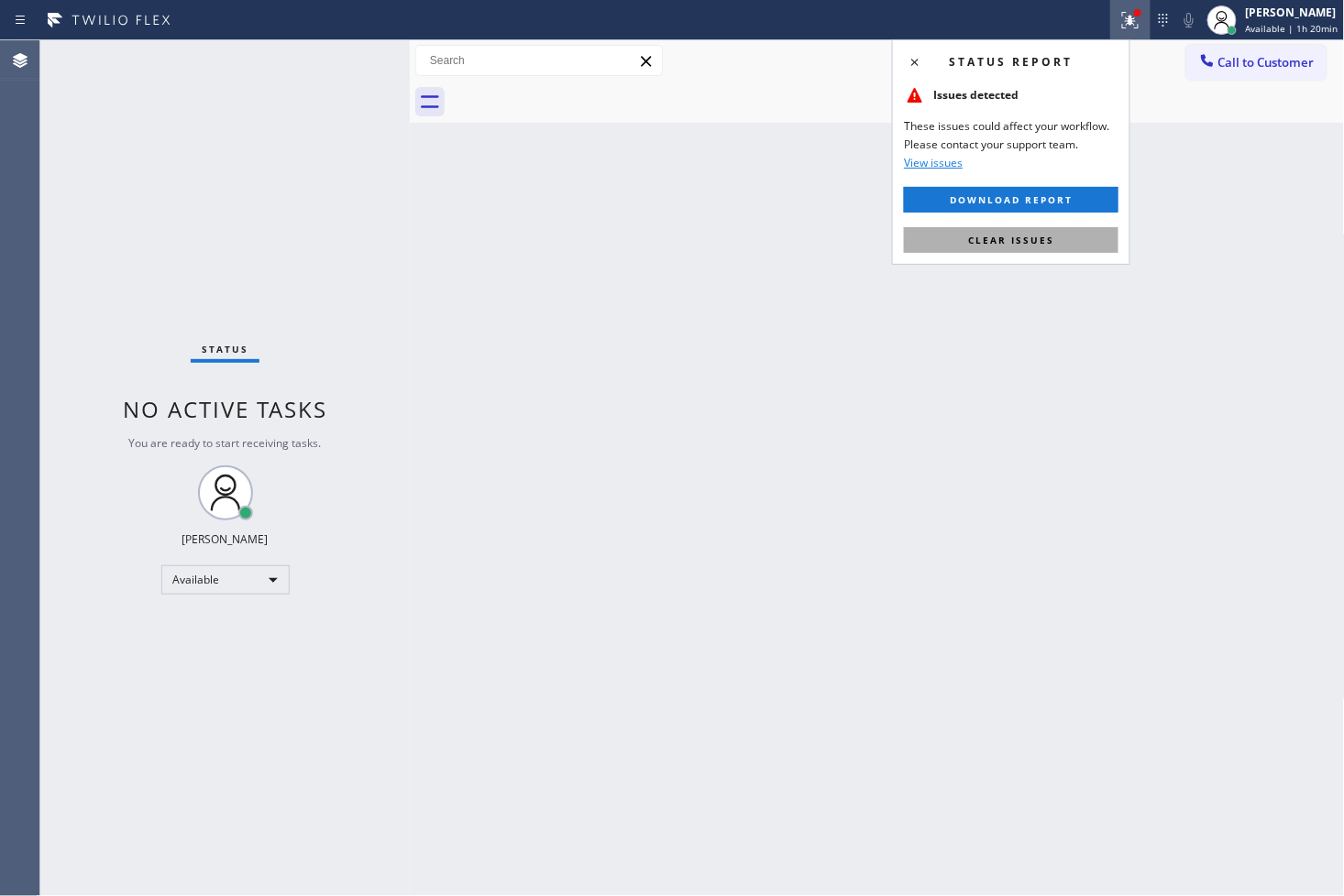
click at [1021, 247] on button "Clear issues" at bounding box center [1011, 240] width 215 height 26
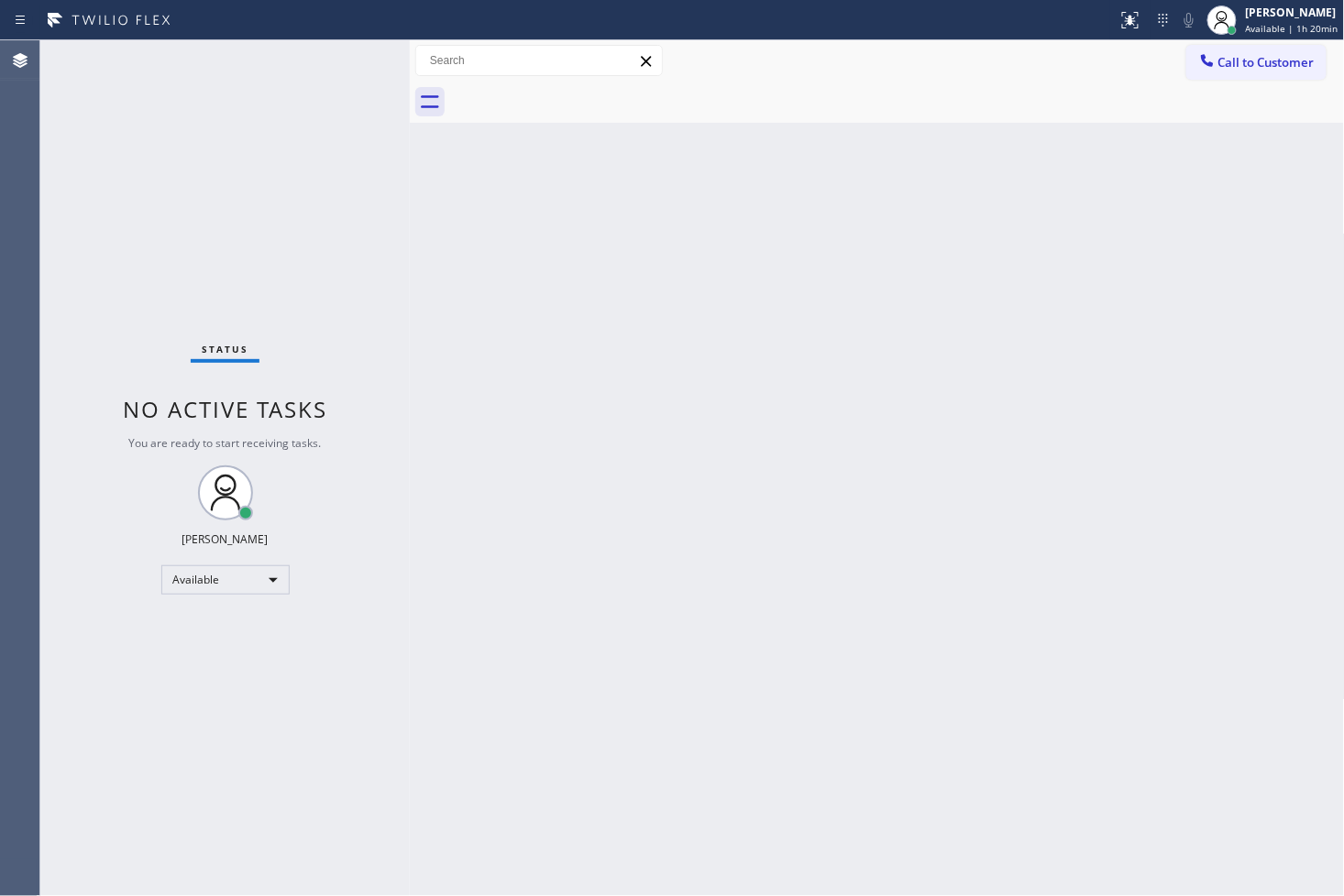
click at [335, 240] on div "Status No active tasks You are ready to start receiving tasks. [PERSON_NAME]" at bounding box center [224, 468] width 369 height 856
click at [350, 55] on div "Status No active tasks You are ready to start receiving tasks. [PERSON_NAME]" at bounding box center [224, 468] width 369 height 856
click at [352, 232] on div "Status No active tasks You are ready to start receiving tasks. [PERSON_NAME]" at bounding box center [224, 468] width 369 height 856
click at [333, 67] on div "Status No active tasks You are ready to start receiving tasks. [PERSON_NAME]" at bounding box center [224, 468] width 369 height 856
click at [166, 282] on div "Status No active tasks You are ready to start receiving tasks. [PERSON_NAME]" at bounding box center [224, 468] width 369 height 856
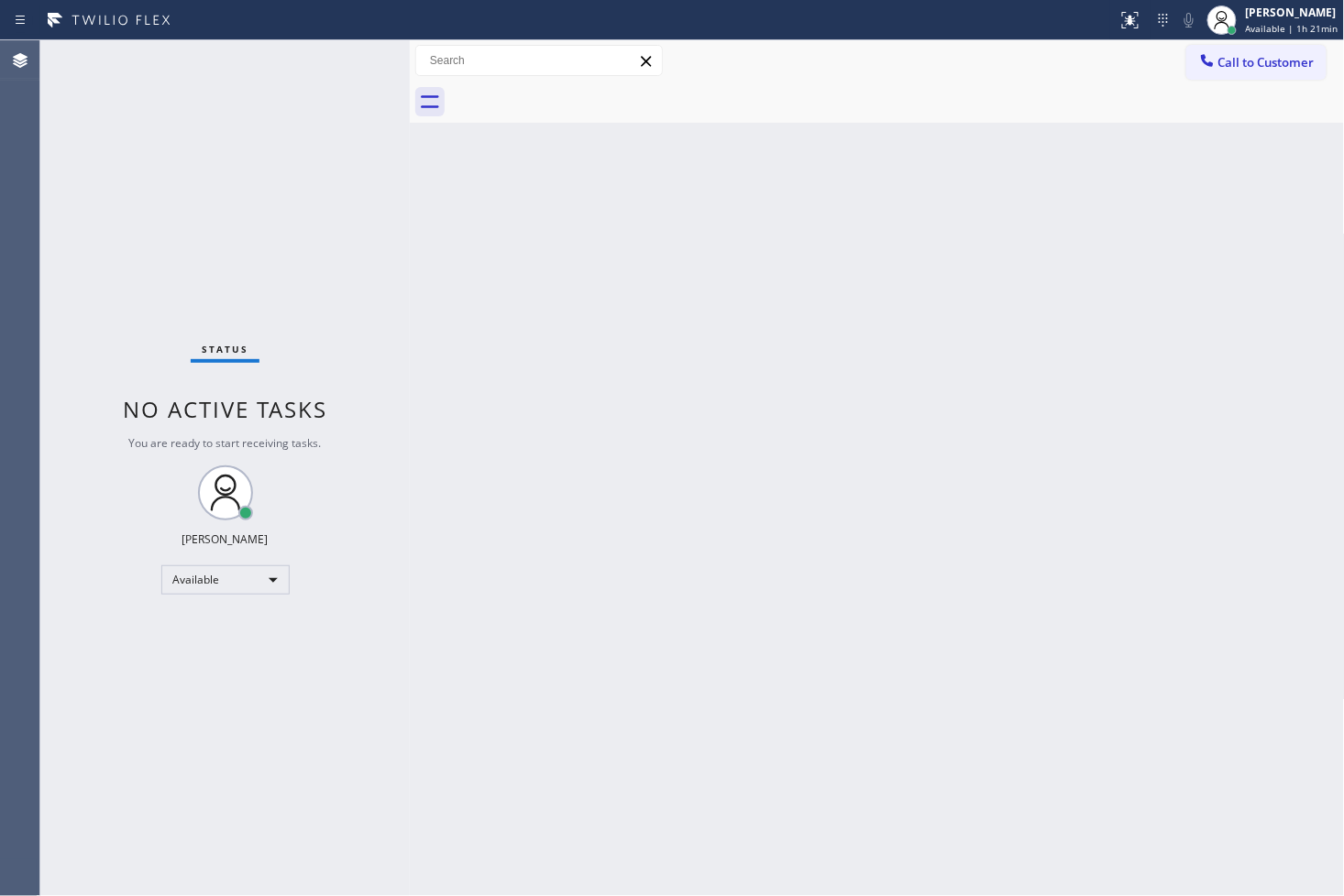
click at [206, 154] on div "Status No active tasks You are ready to start receiving tasks. [PERSON_NAME]" at bounding box center [224, 468] width 369 height 856
click at [297, 80] on div "Status No active tasks You are ready to start receiving tasks. [PERSON_NAME]" at bounding box center [224, 468] width 369 height 856
click at [334, 53] on div "Status No active tasks You are ready to start receiving tasks. [PERSON_NAME]" at bounding box center [224, 468] width 369 height 856
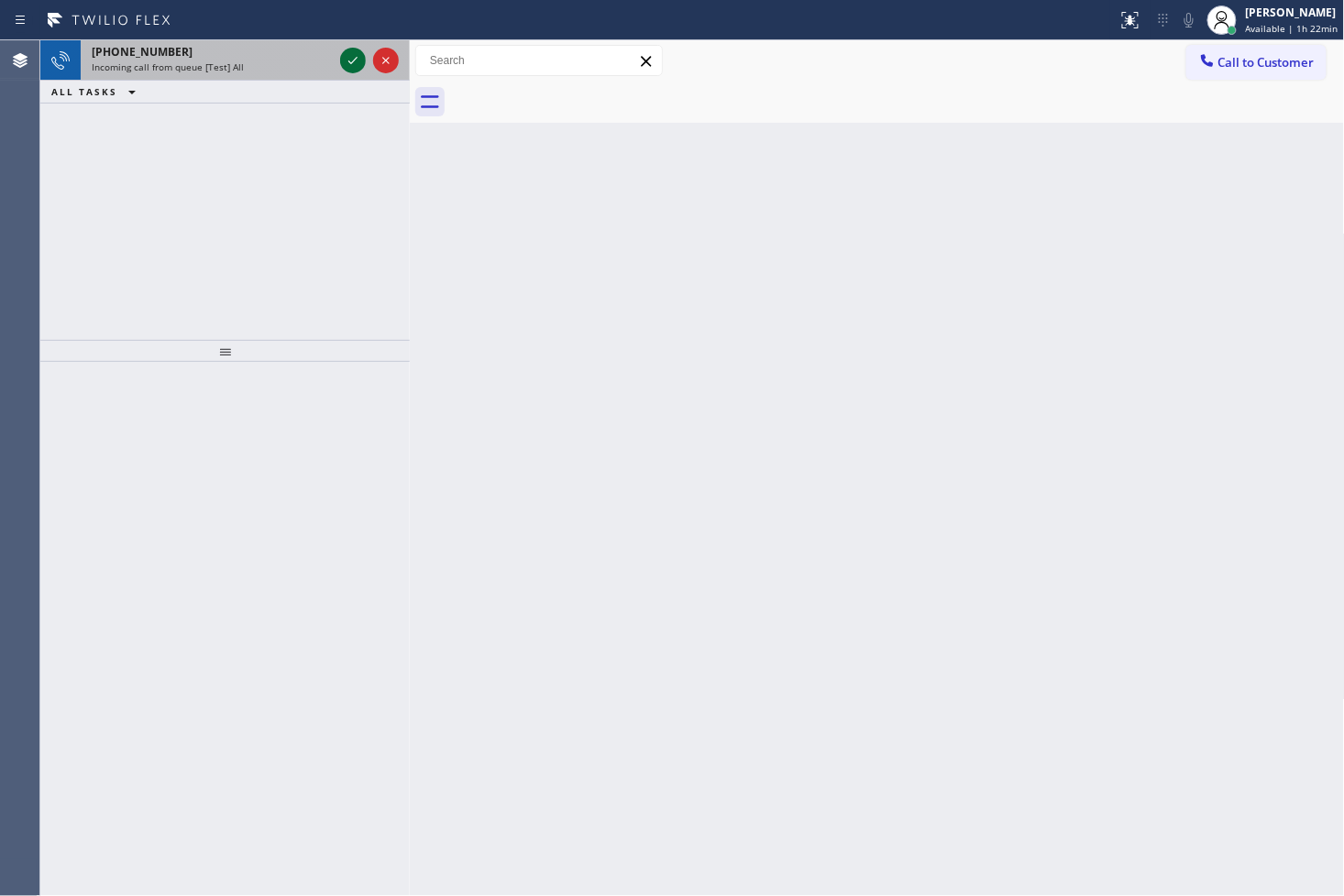
click at [344, 51] on icon at bounding box center [352, 60] width 22 height 22
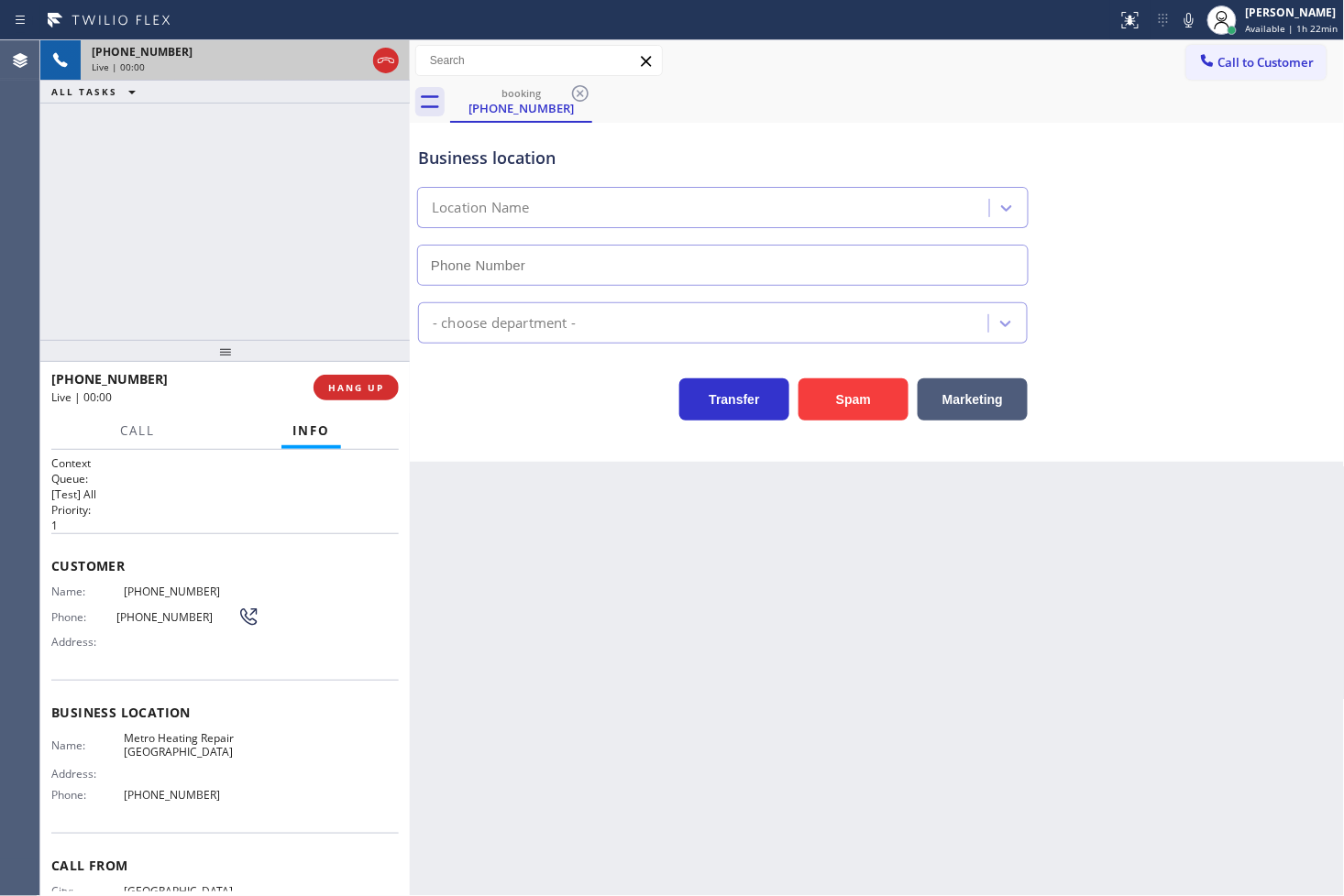
type input "[PHONE_NUMBER]"
drag, startPoint x: 871, startPoint y: 401, endPoint x: 1332, endPoint y: 150, distance: 524.9
click at [871, 401] on button "Spam" at bounding box center [853, 400] width 110 height 42
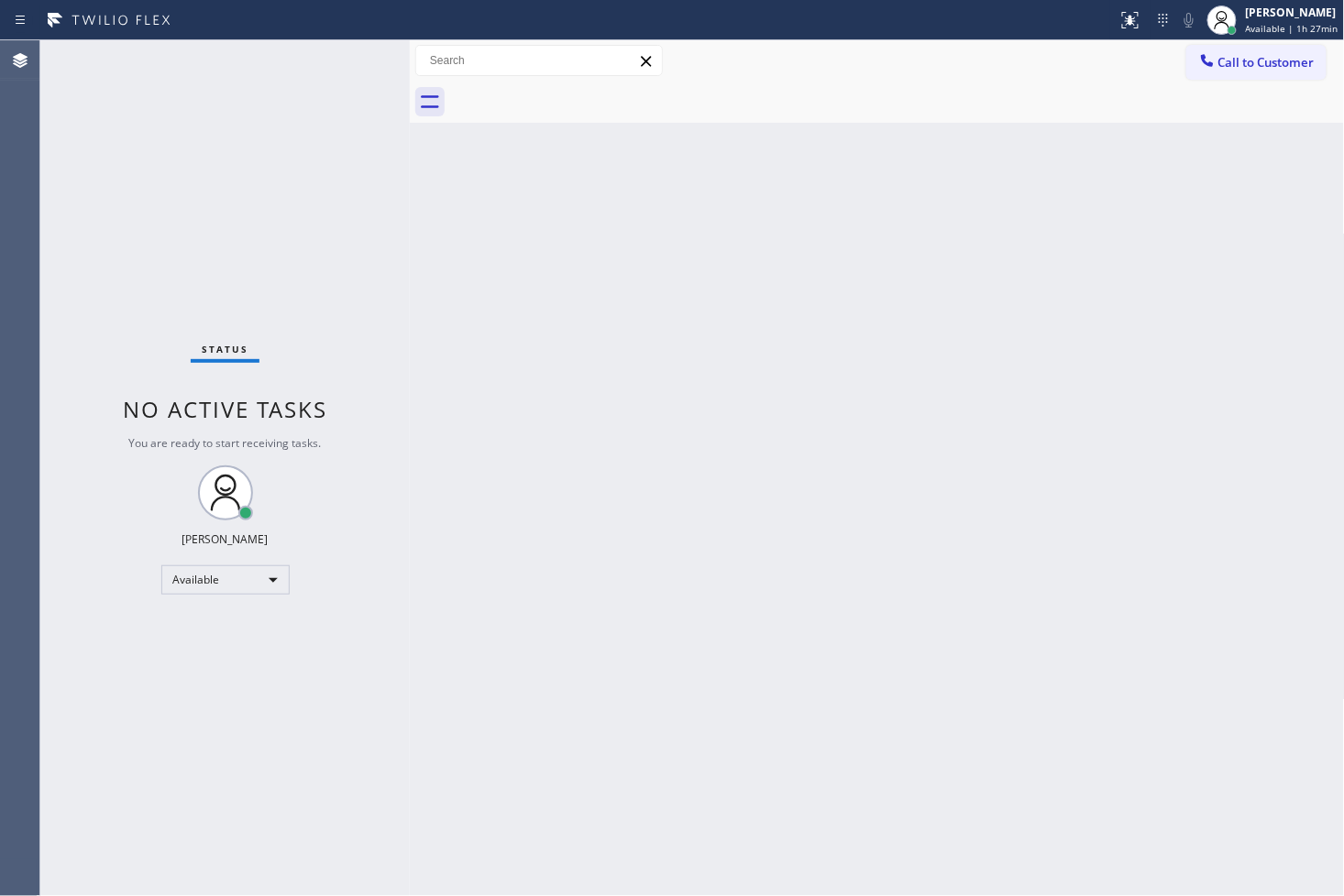
click at [343, 55] on div "Status No active tasks You are ready to start receiving tasks. [PERSON_NAME]" at bounding box center [224, 468] width 369 height 856
click at [961, 672] on div "Back to Dashboard Change Sender ID Customers Technicians Select a contact Outbo…" at bounding box center [877, 468] width 935 height 856
click at [151, 243] on div "Status No active tasks You are ready to start receiving tasks. [PERSON_NAME]" at bounding box center [224, 468] width 369 height 856
click at [358, 70] on div "Status No active tasks You are ready to start receiving tasks. [PERSON_NAME]" at bounding box center [224, 468] width 369 height 856
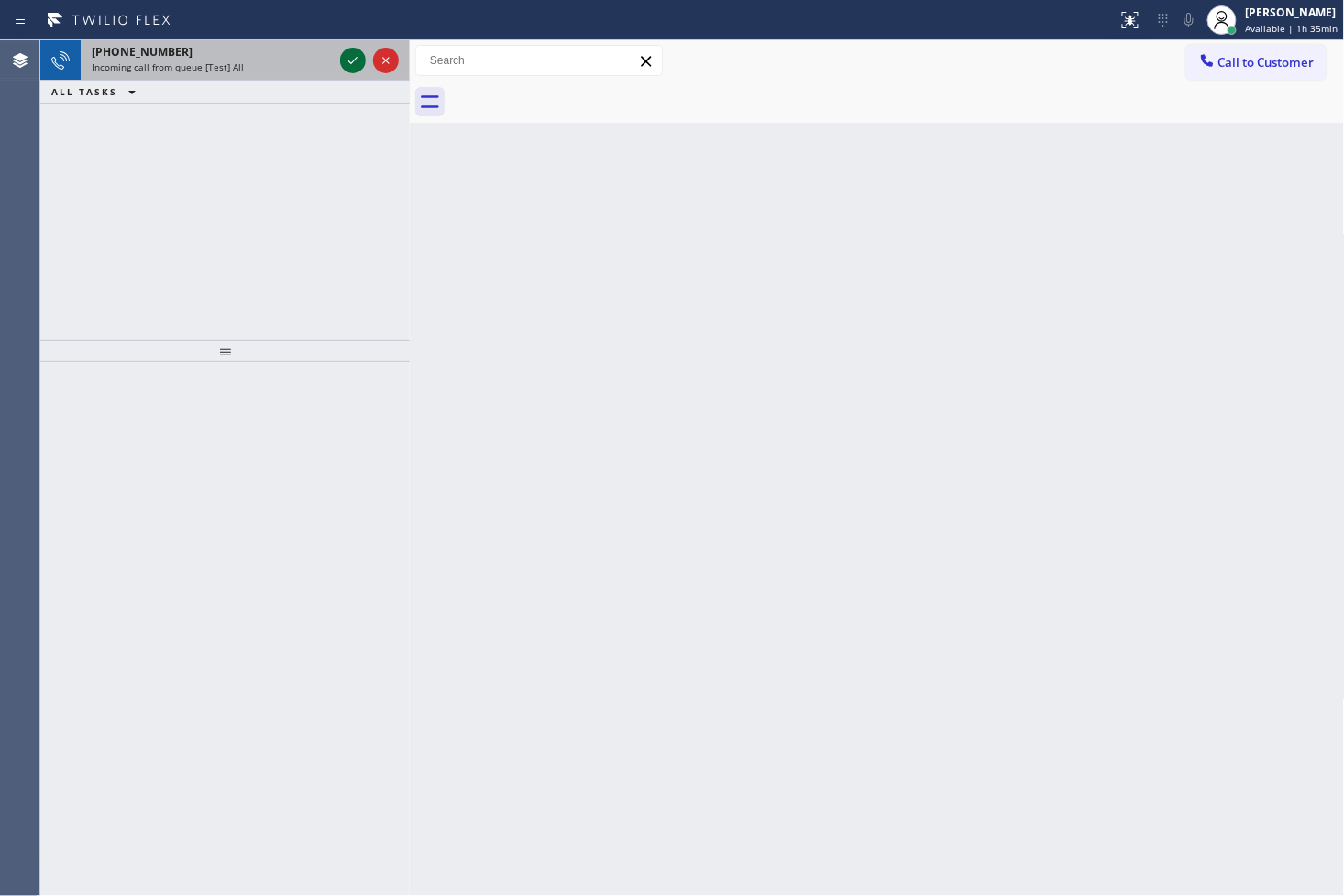
click at [356, 61] on icon at bounding box center [352, 60] width 22 height 22
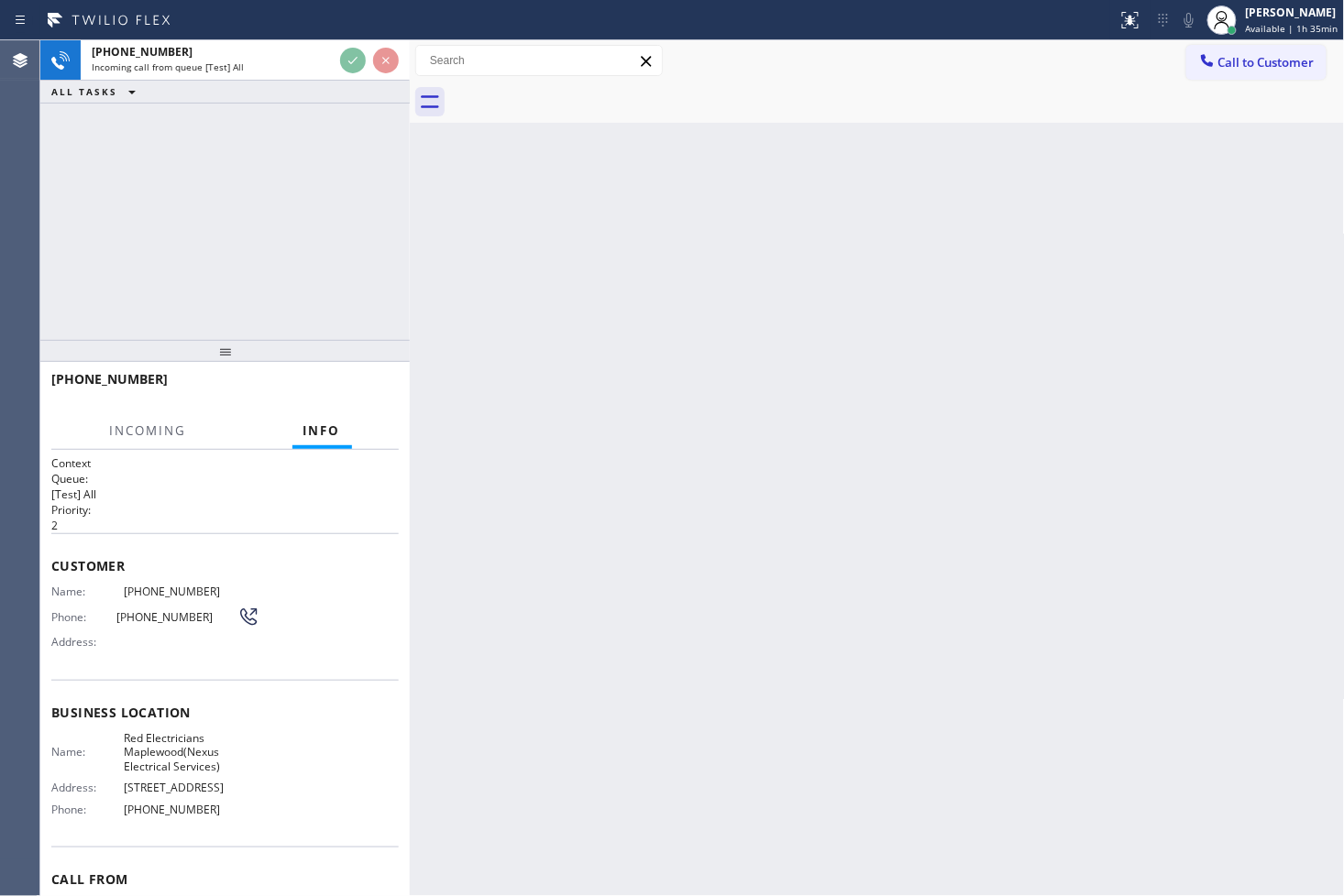
click at [310, 190] on div "[PHONE_NUMBER] Incoming call from queue [Test] All ALL TASKS ALL TASKS ACTIVE T…" at bounding box center [224, 190] width 369 height 300
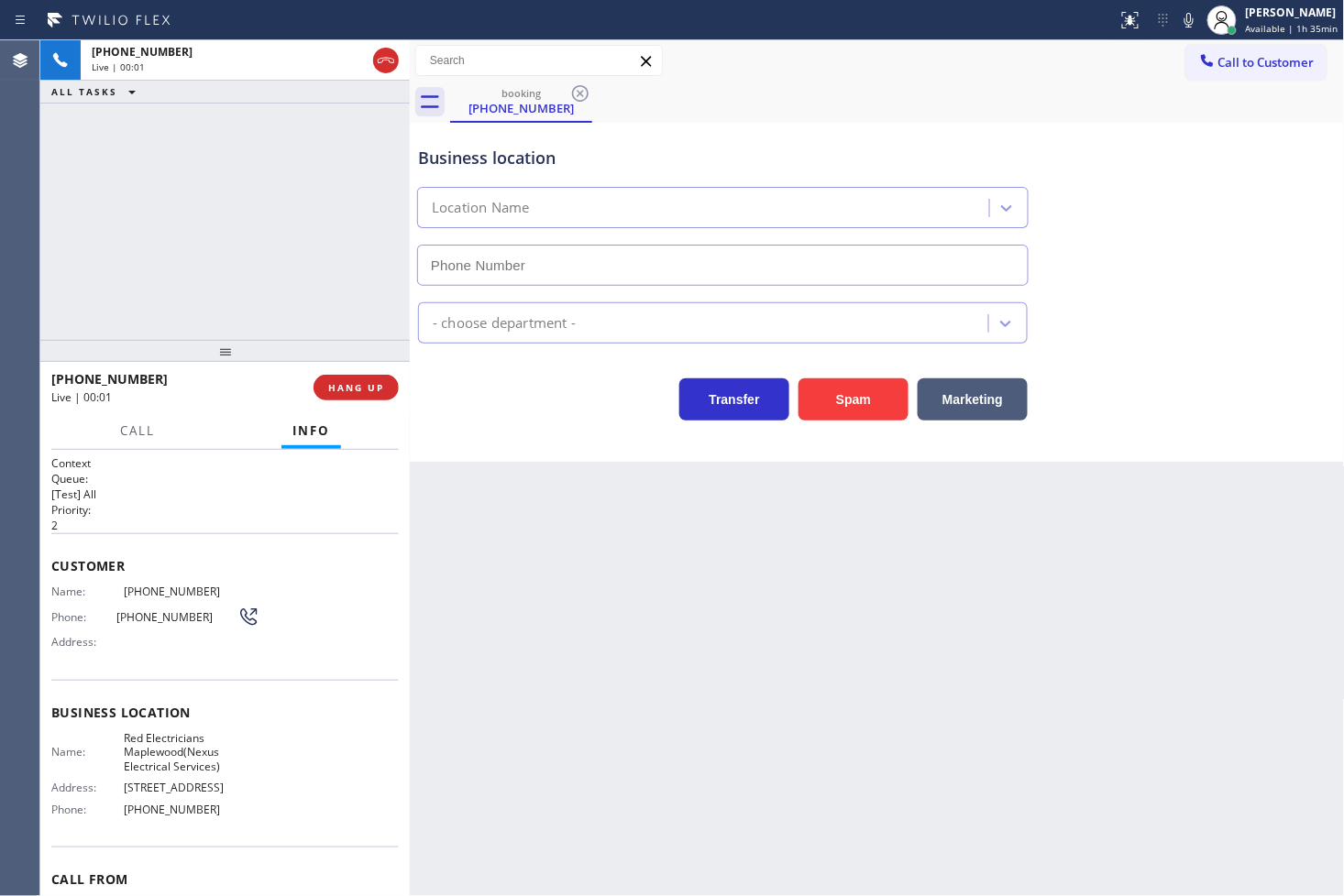
type input "[PHONE_NUMBER]"
click at [847, 396] on button "Spam" at bounding box center [853, 400] width 110 height 42
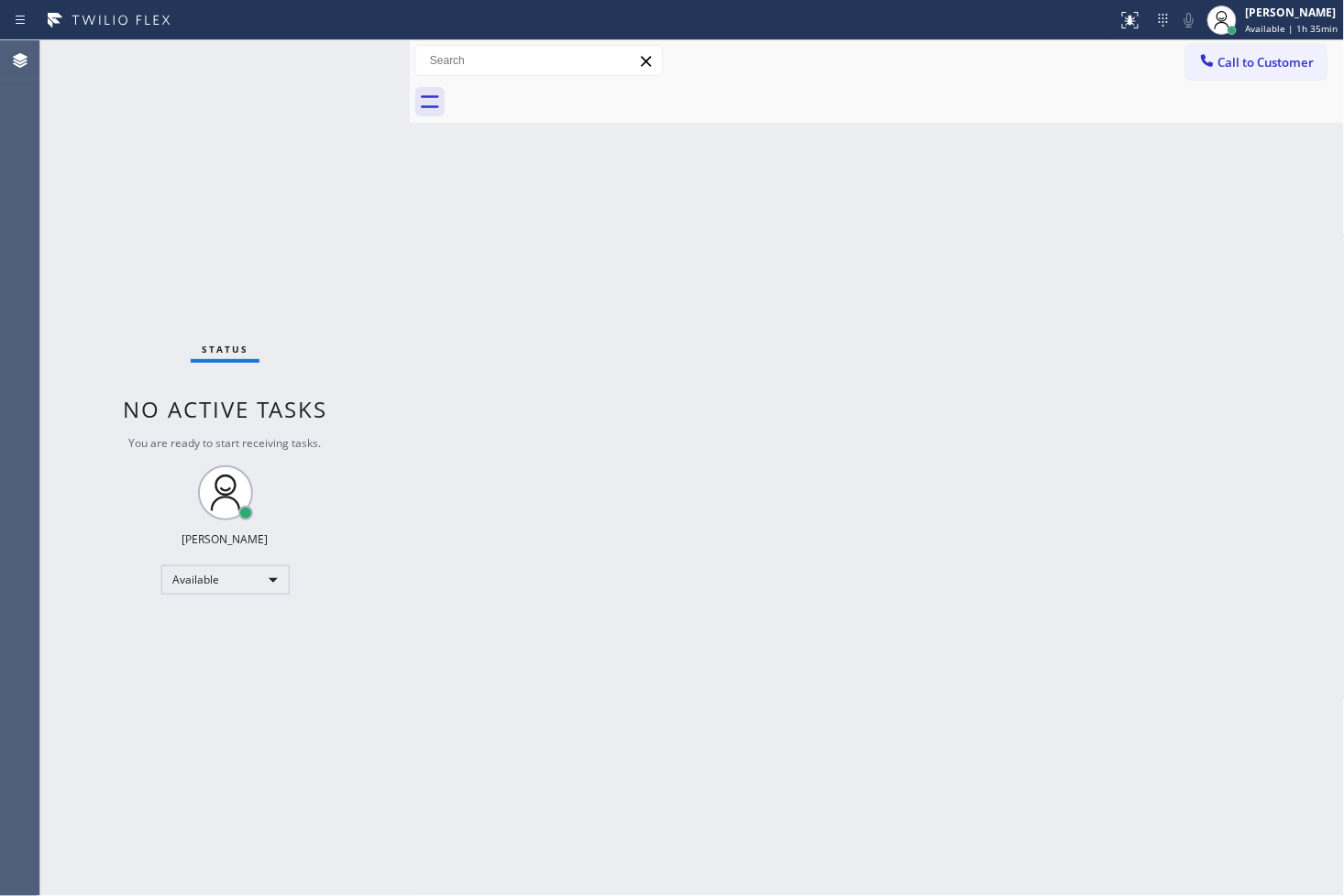
click at [351, 58] on div "Status No active tasks You are ready to start receiving tasks. [PERSON_NAME]" at bounding box center [224, 468] width 369 height 856
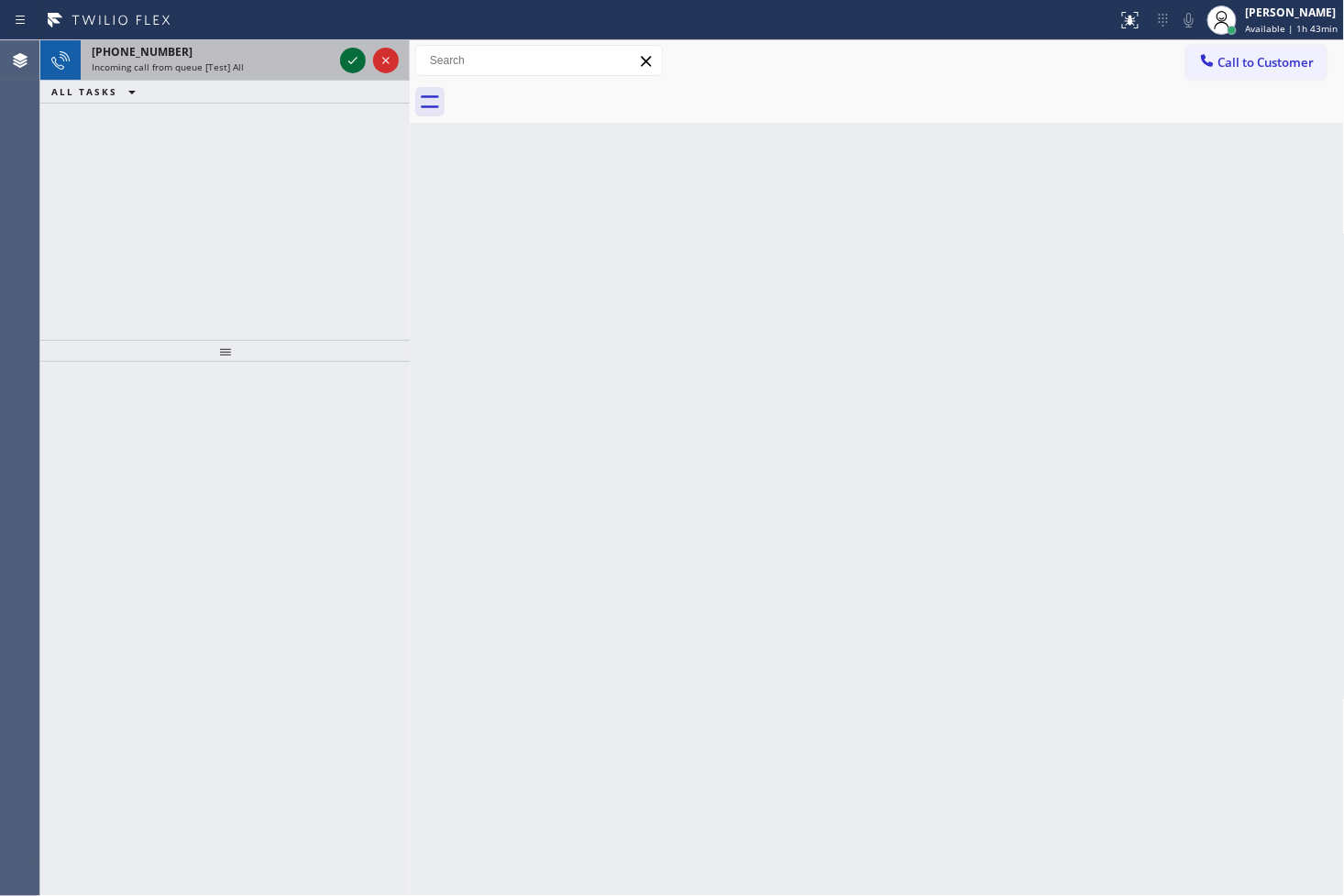
click at [351, 58] on icon at bounding box center [352, 60] width 22 height 22
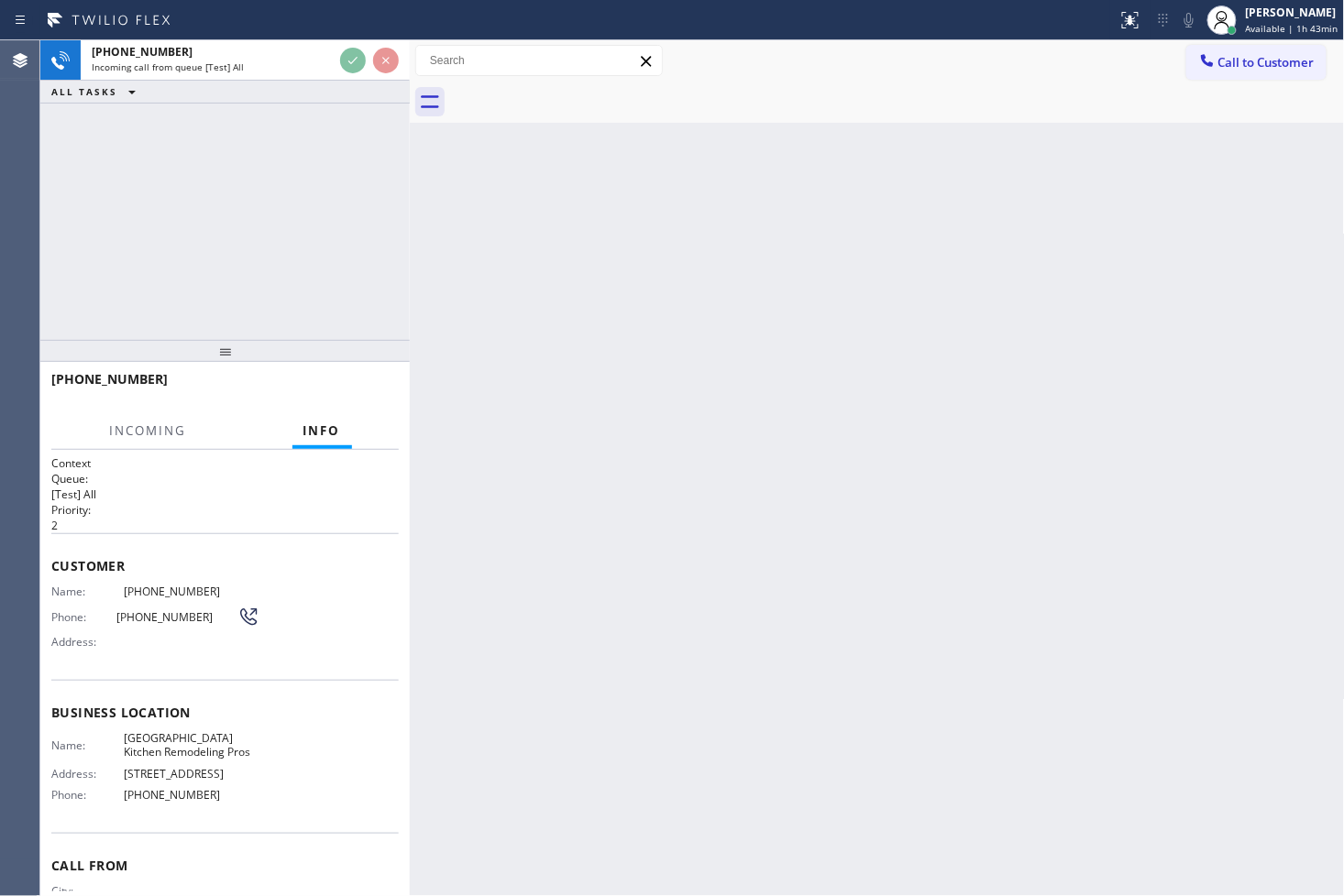
click at [663, 231] on div "Back to Dashboard Change Sender ID Customers Technicians Select a contact Outbo…" at bounding box center [877, 468] width 935 height 856
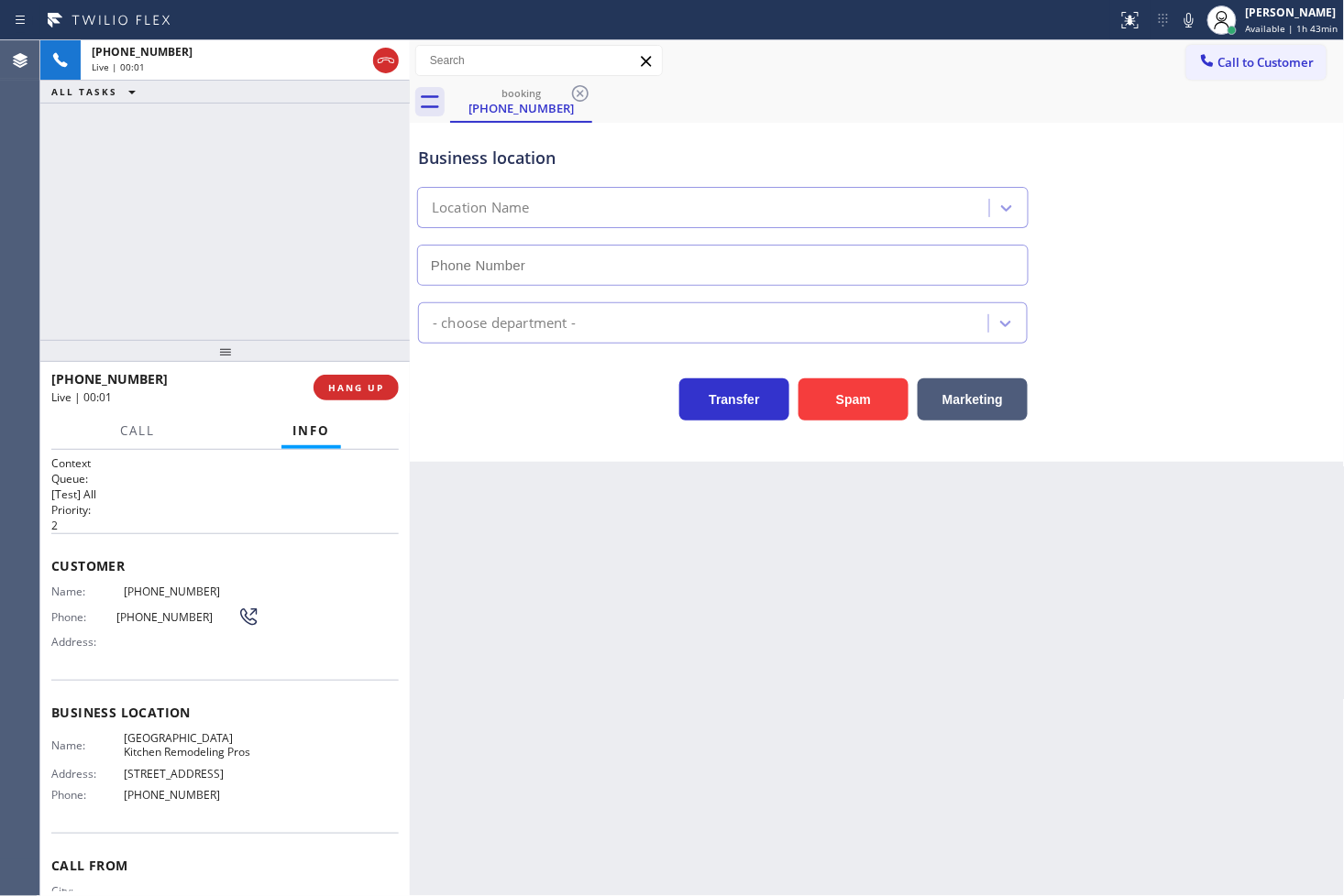
type input "[PHONE_NUMBER]"
click at [1178, 21] on icon at bounding box center [1188, 20] width 22 height 22
click at [352, 386] on span "HANG UP" at bounding box center [356, 387] width 56 height 12
click at [352, 385] on span "HANG UP" at bounding box center [356, 387] width 56 height 12
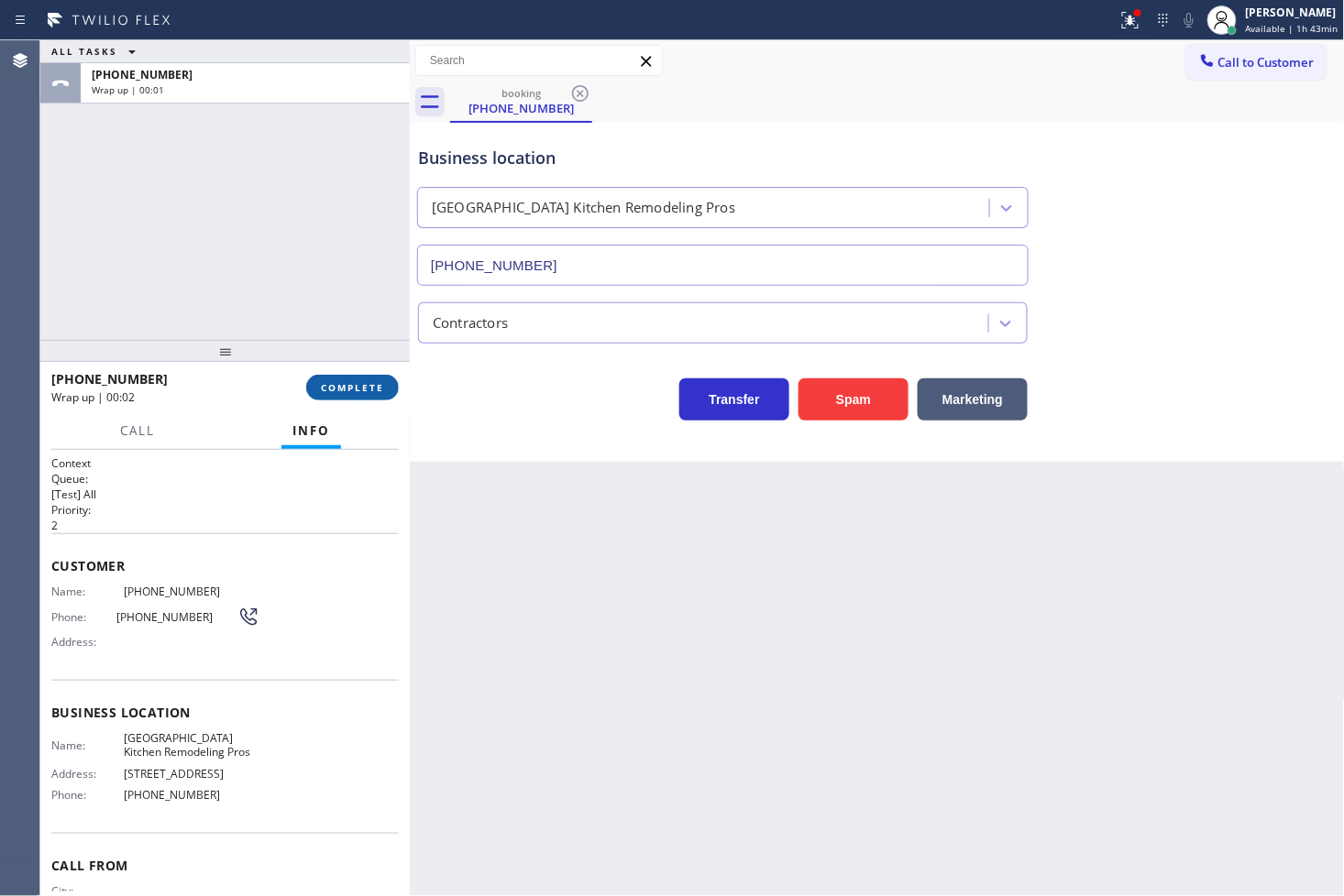
click at [354, 386] on span "COMPLETE" at bounding box center [352, 387] width 63 height 12
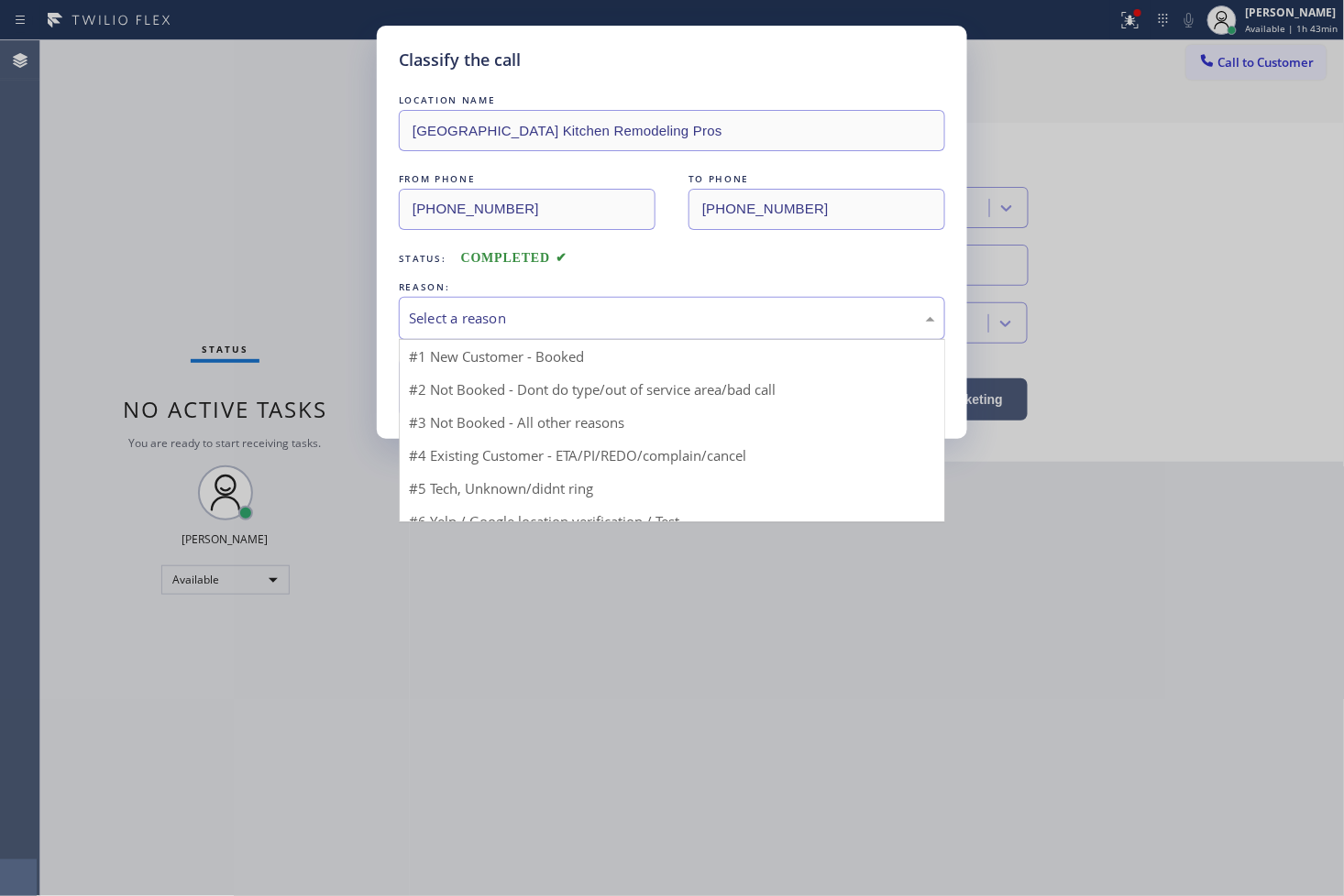
click at [551, 322] on div "Select a reason" at bounding box center [671, 319] width 526 height 21
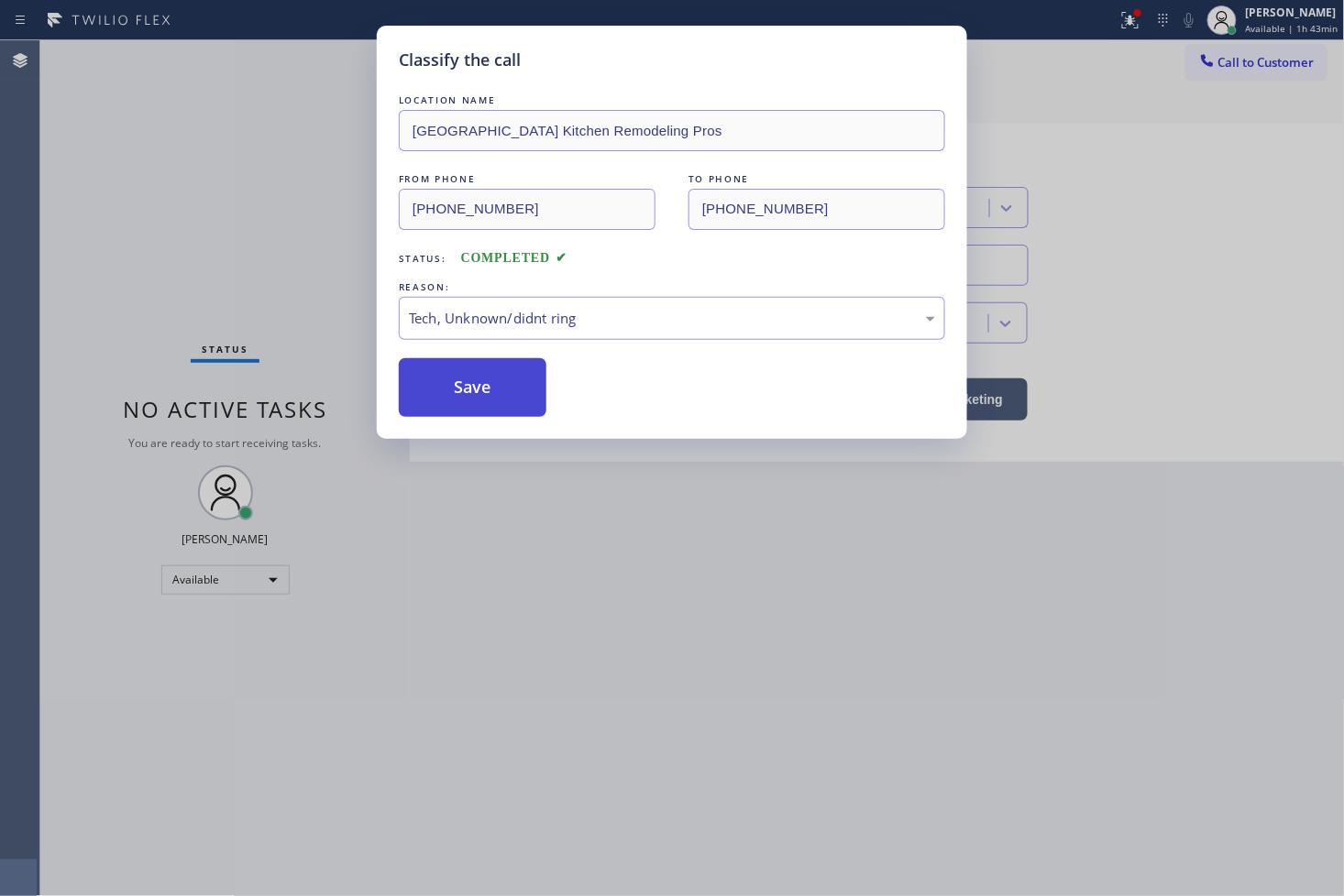
click at [484, 383] on button "Save" at bounding box center [472, 387] width 148 height 58
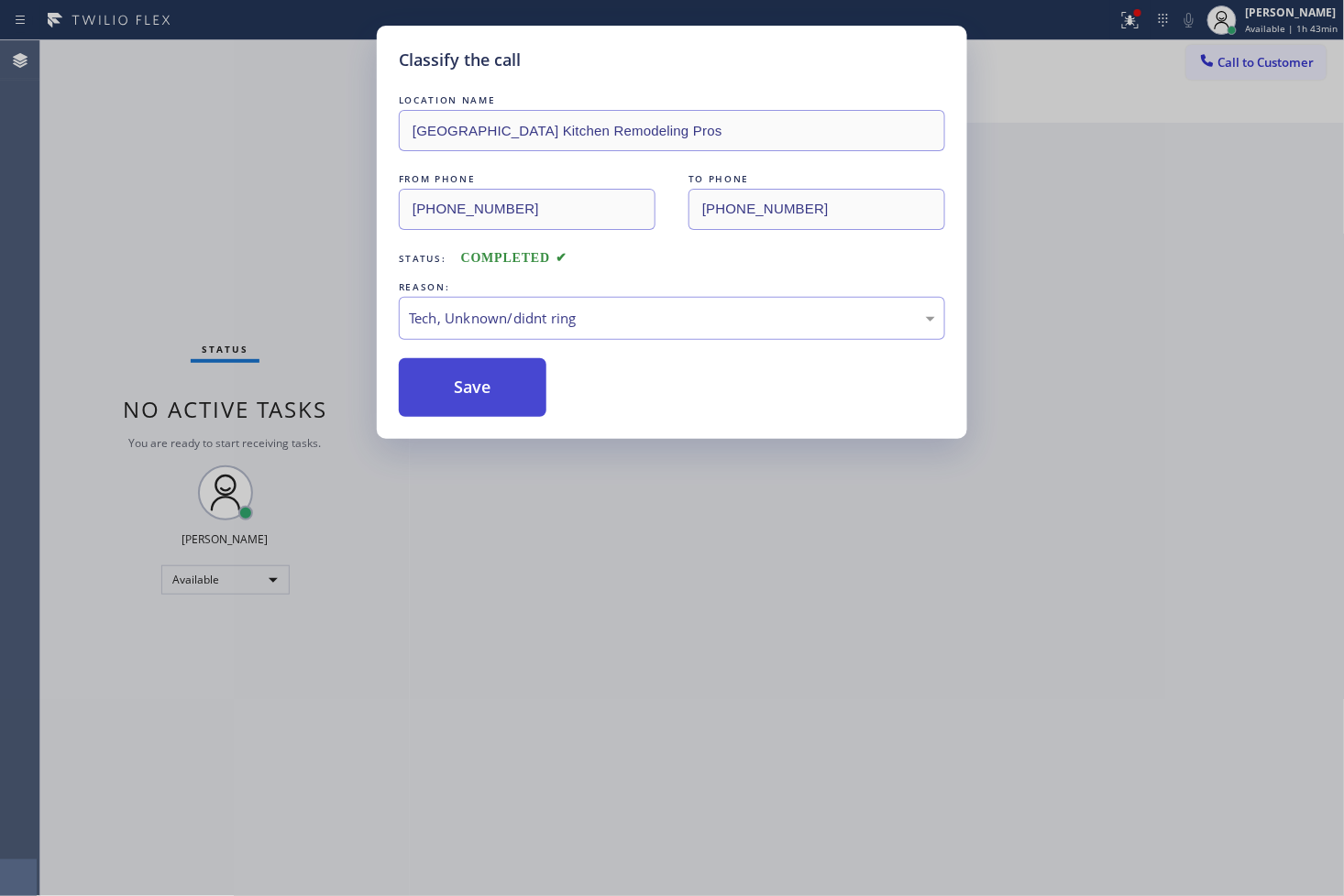
click at [484, 383] on button "Save" at bounding box center [472, 387] width 148 height 58
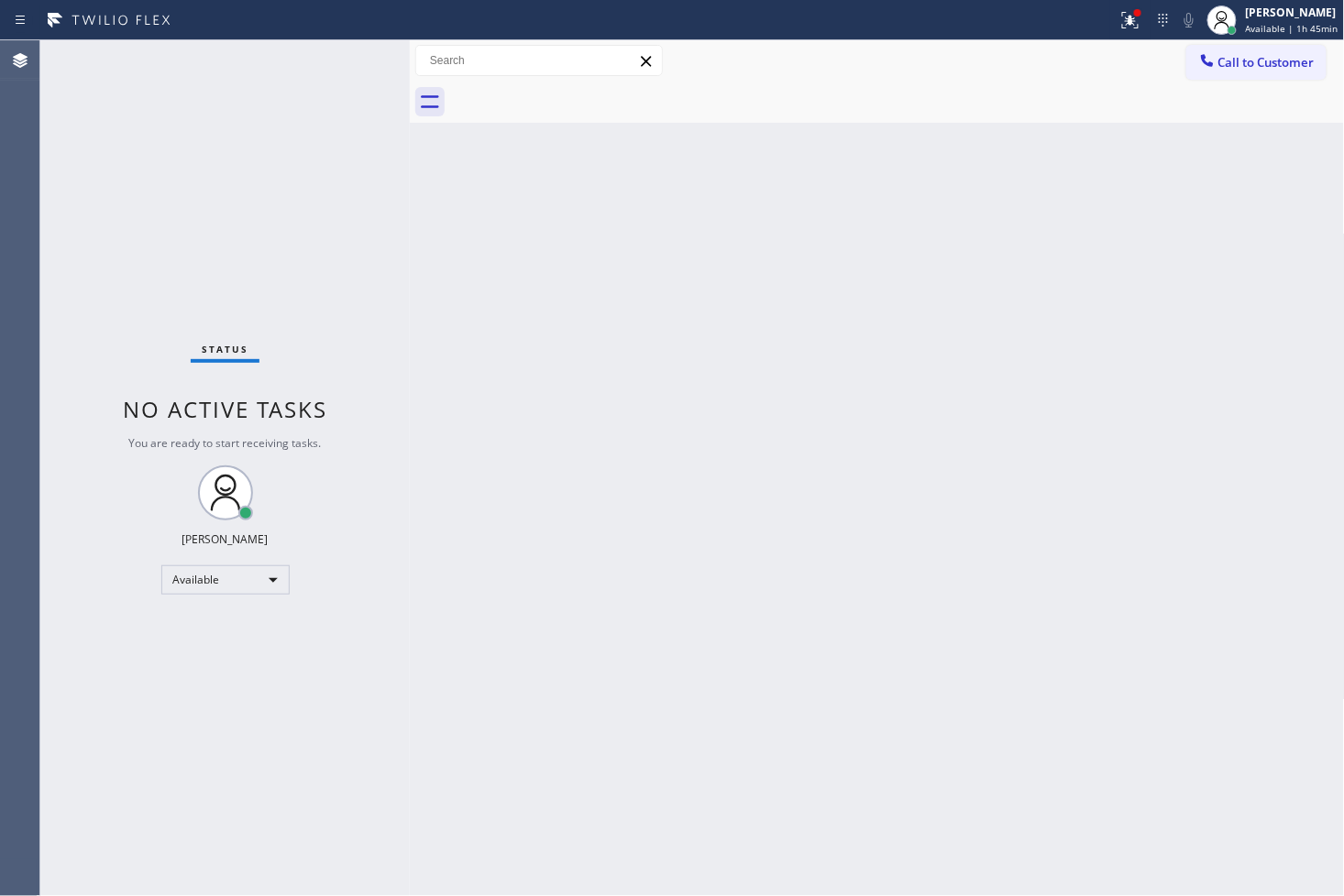
click at [350, 55] on div "Status No active tasks You are ready to start receiving tasks. [PERSON_NAME]" at bounding box center [224, 468] width 369 height 856
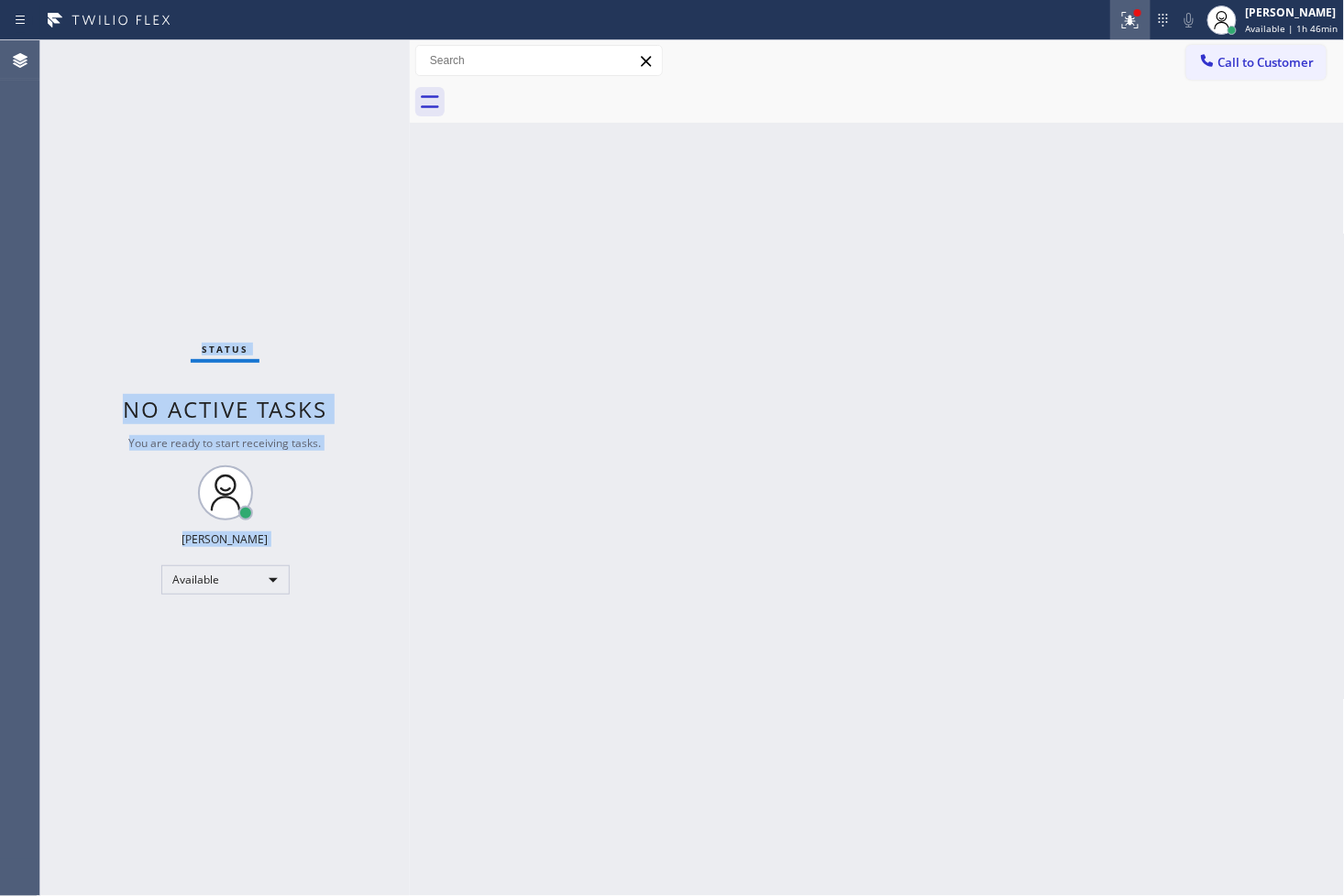
click at [1120, 30] on icon at bounding box center [1130, 20] width 22 height 22
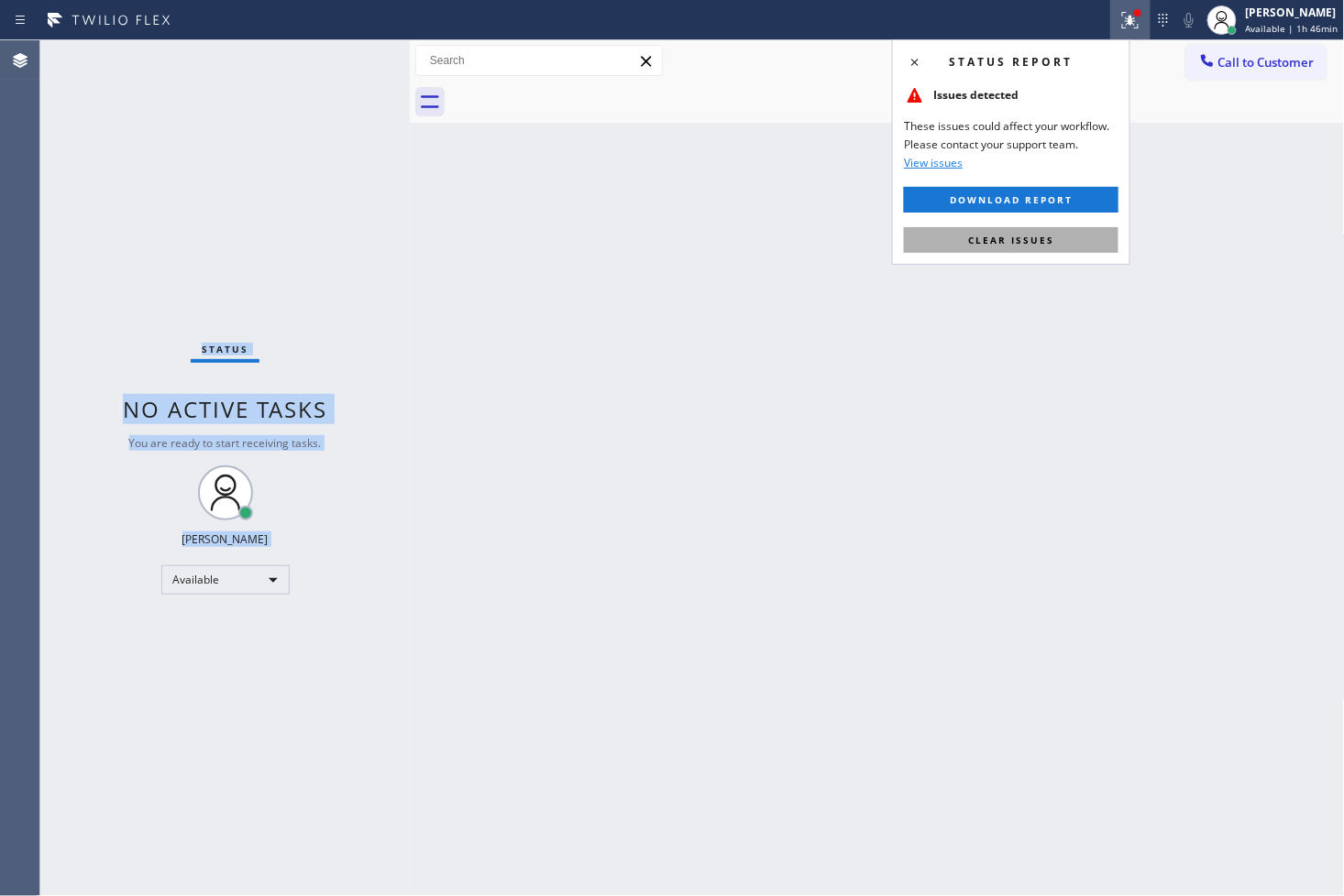
click at [1050, 240] on span "Clear issues" at bounding box center [1011, 240] width 86 height 12
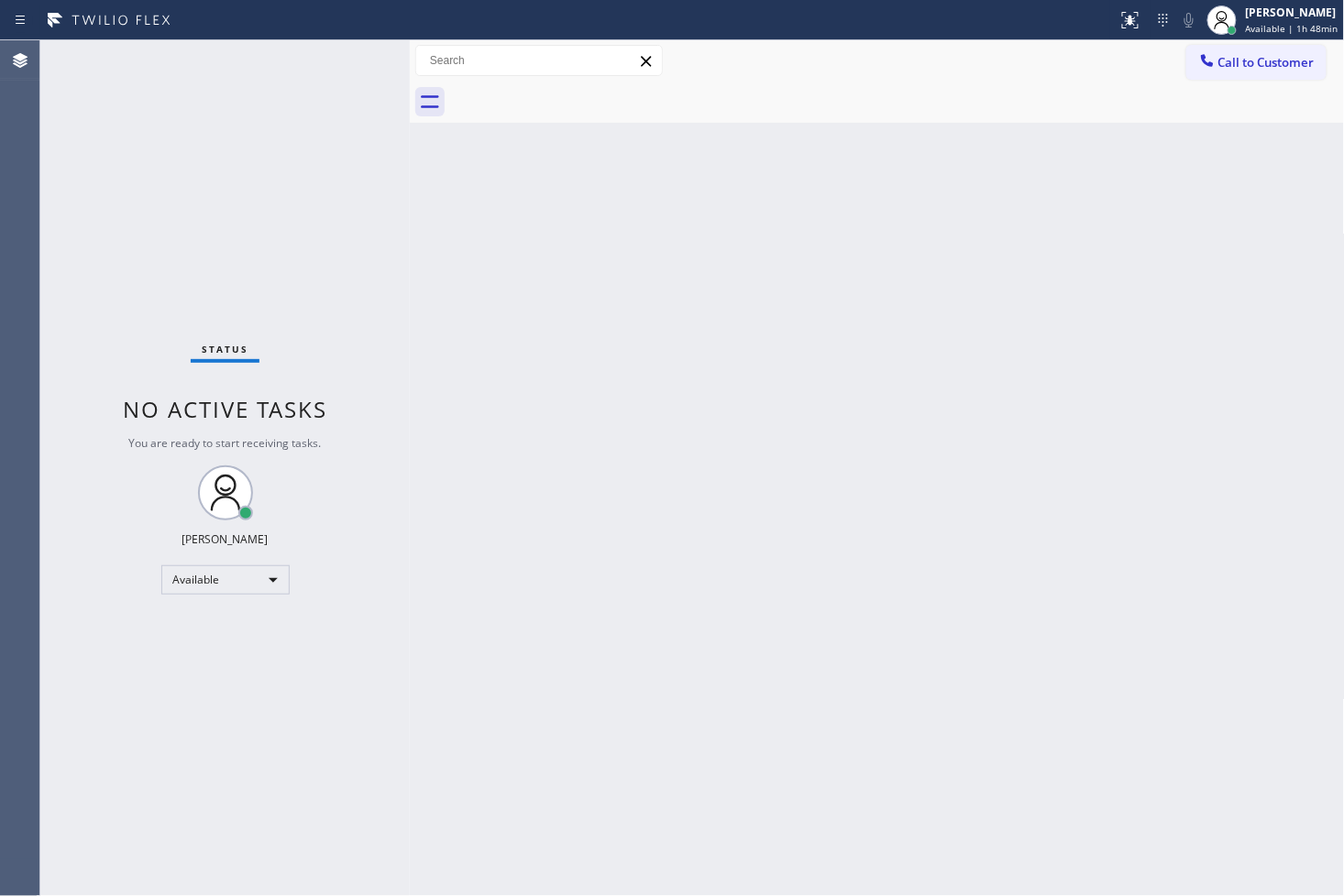
click at [336, 58] on div "Status No active tasks You are ready to start receiving tasks. [PERSON_NAME]" at bounding box center [224, 468] width 369 height 856
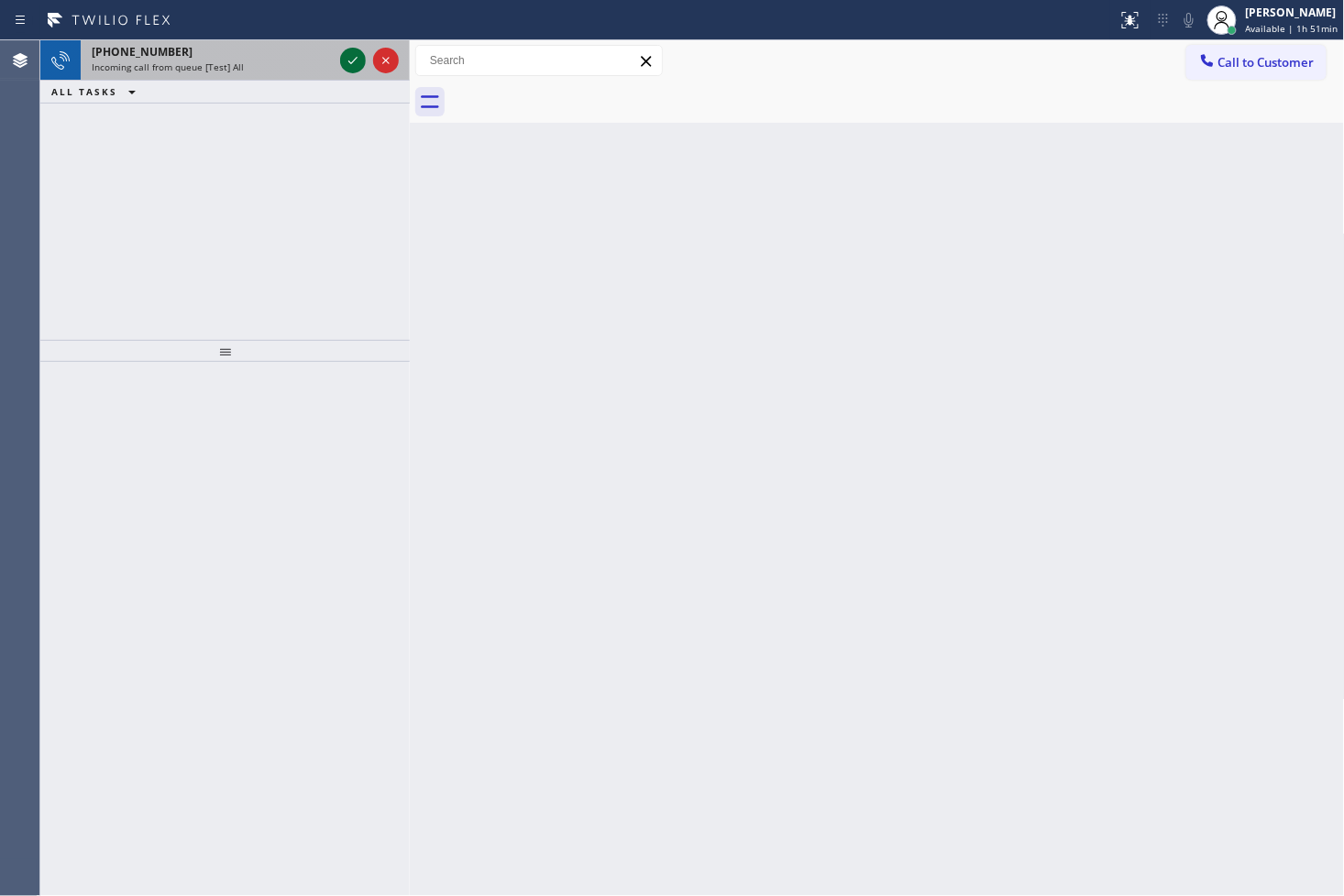
click at [348, 56] on icon at bounding box center [352, 60] width 22 height 22
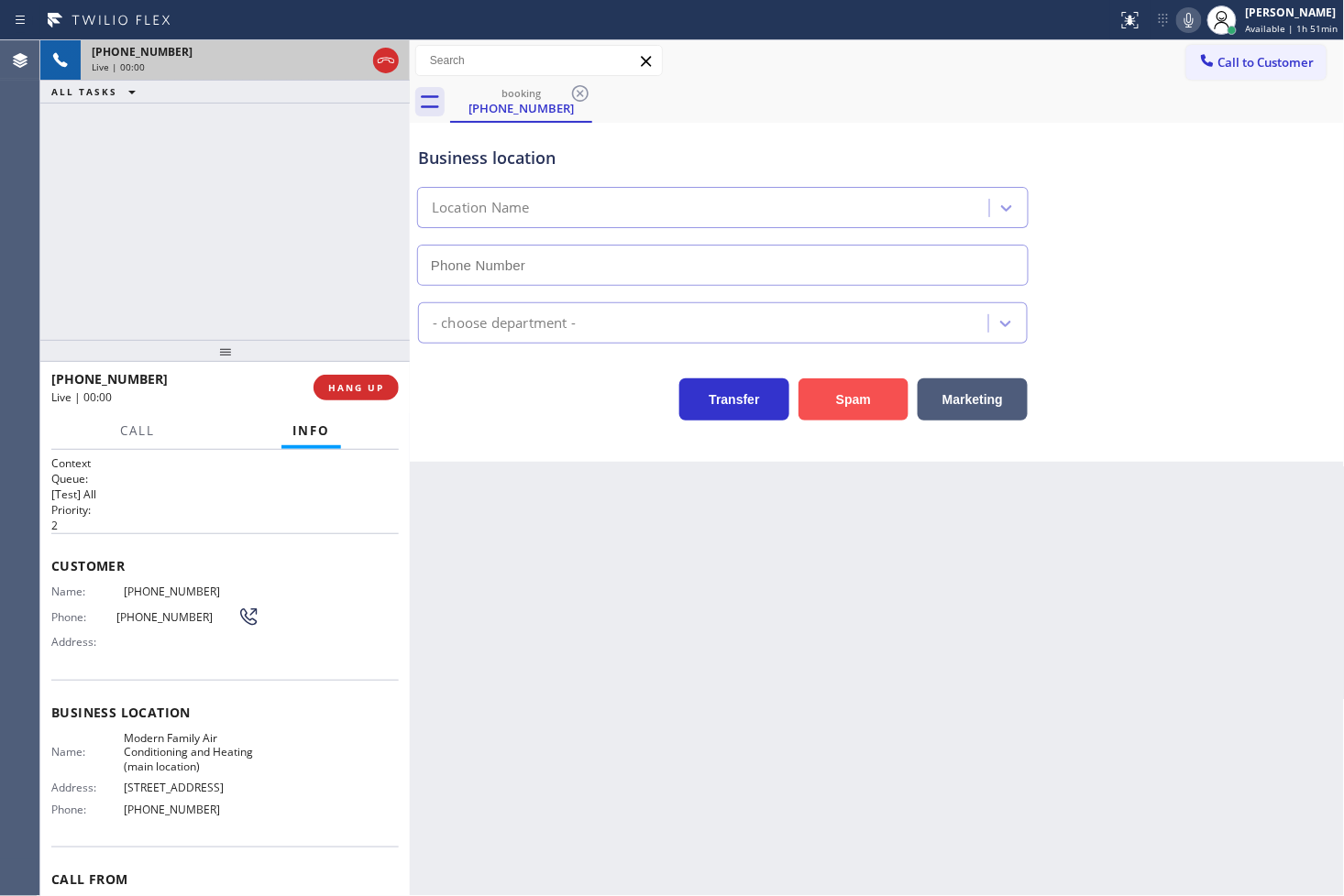
type input "[PHONE_NUMBER]"
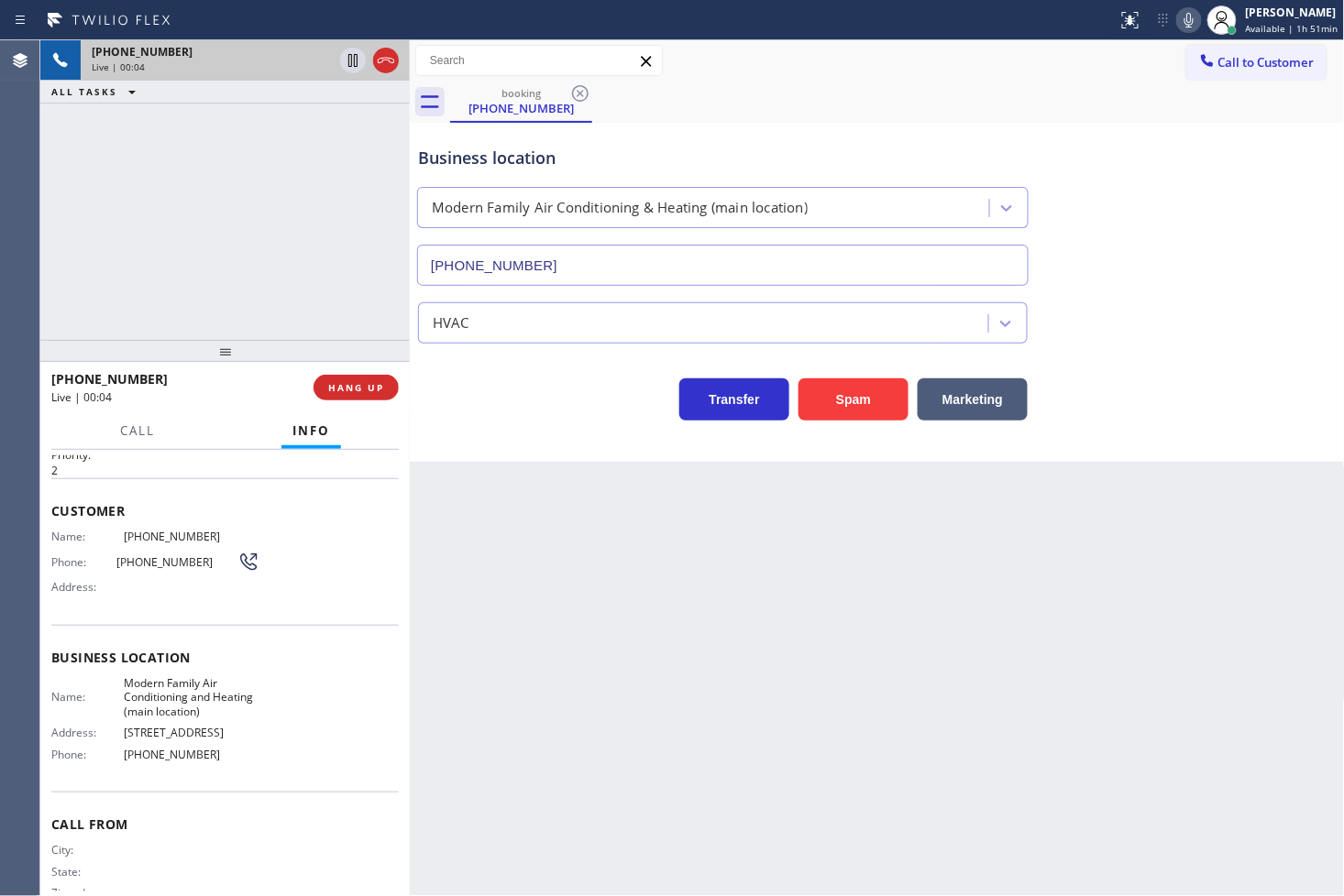
scroll to position [105, 0]
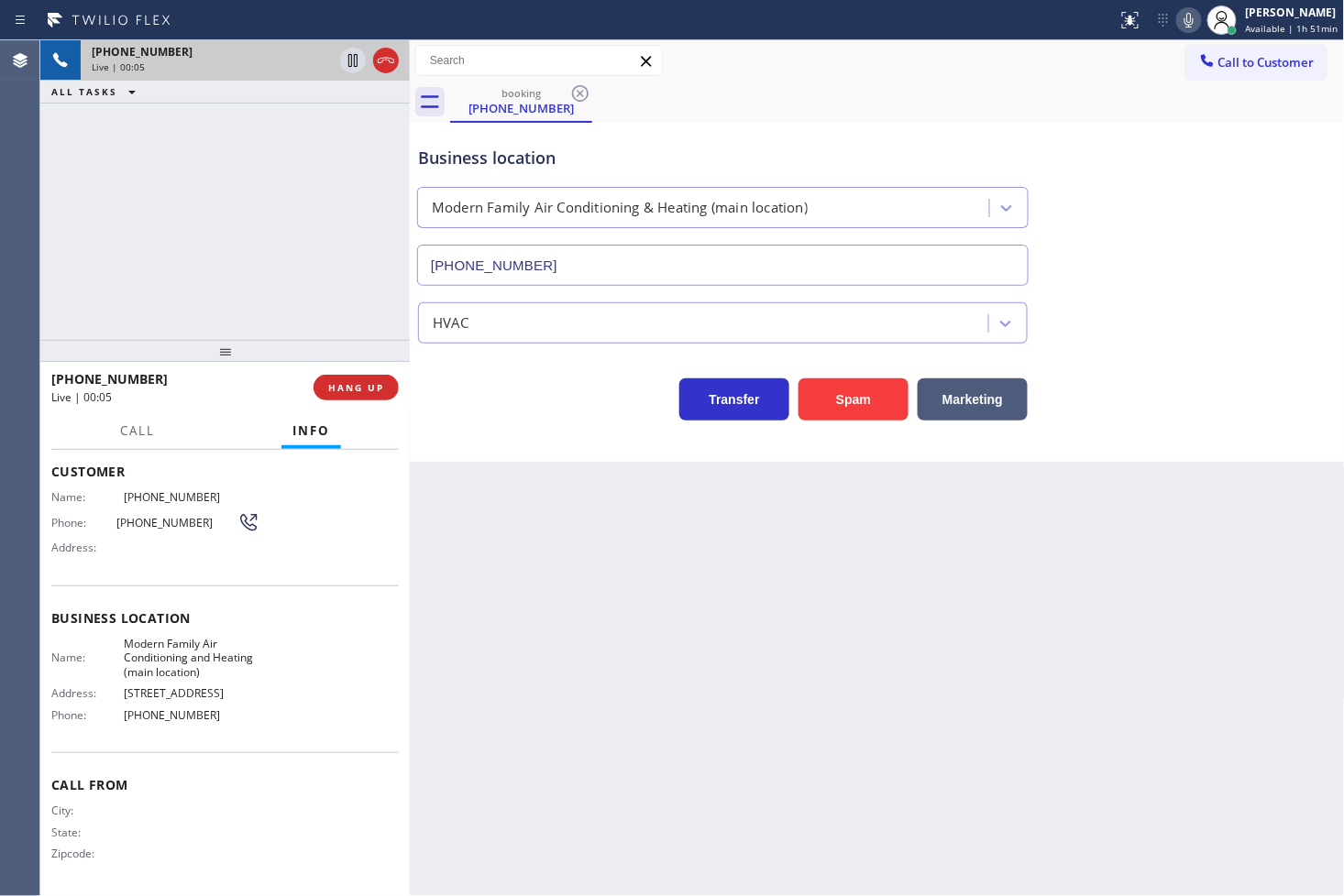
click at [204, 195] on div "[PHONE_NUMBER] Live | 00:05 ALL TASKS ALL TASKS ACTIVE TASKS TASKS IN WRAP UP" at bounding box center [224, 190] width 369 height 300
click at [492, 402] on div "Transfer Spam Marketing" at bounding box center [723, 395] width 617 height 52
drag, startPoint x: 287, startPoint y: 221, endPoint x: 340, endPoint y: 279, distance: 78.6
click at [288, 222] on div "[PHONE_NUMBER] Live | 00:10 ALL TASKS ALL TASKS ACTIVE TASKS TASKS IN WRAP UP" at bounding box center [224, 190] width 369 height 300
click at [458, 377] on div "Transfer Spam Marketing" at bounding box center [723, 395] width 617 height 52
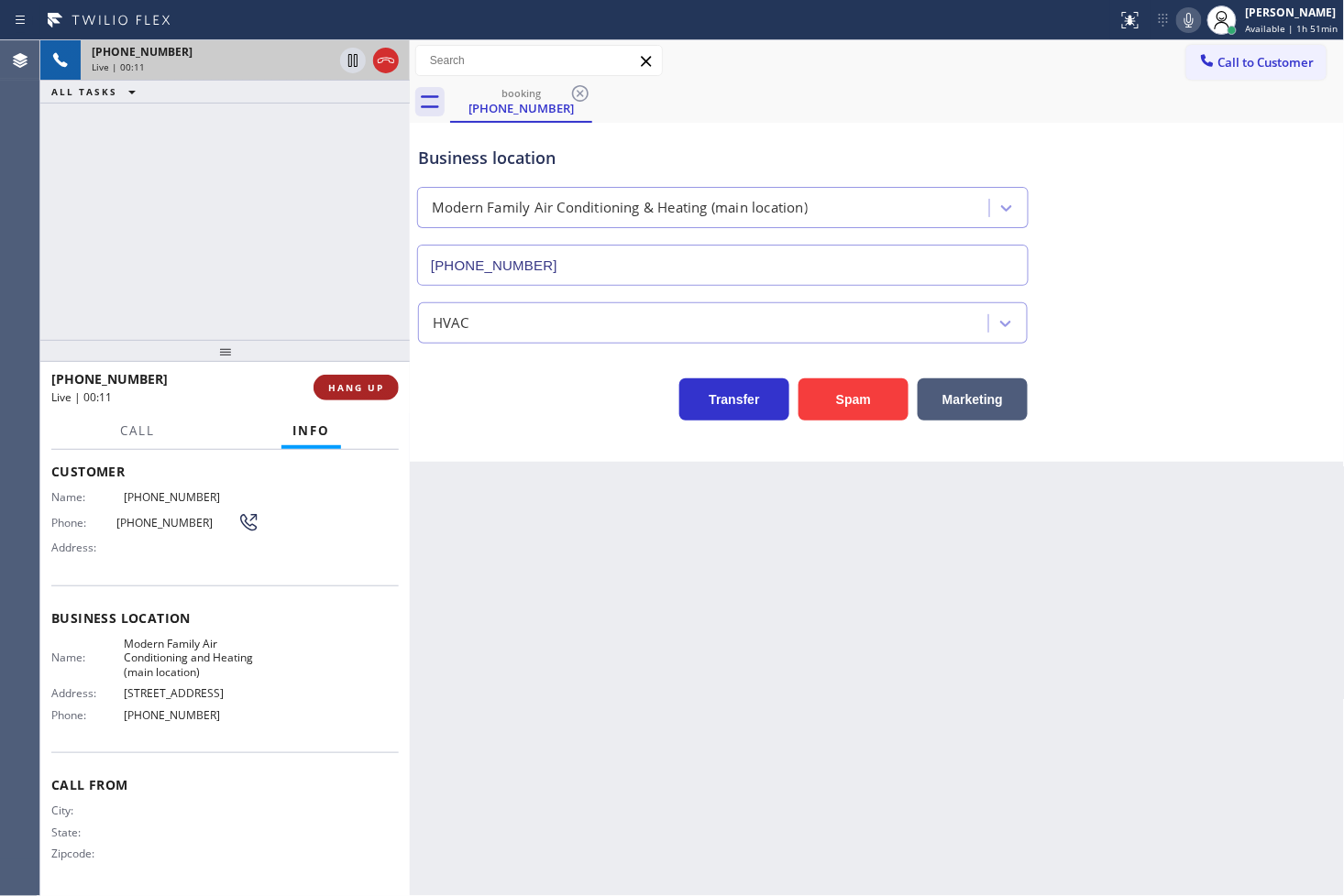
click at [348, 386] on span "HANG UP" at bounding box center [356, 387] width 56 height 12
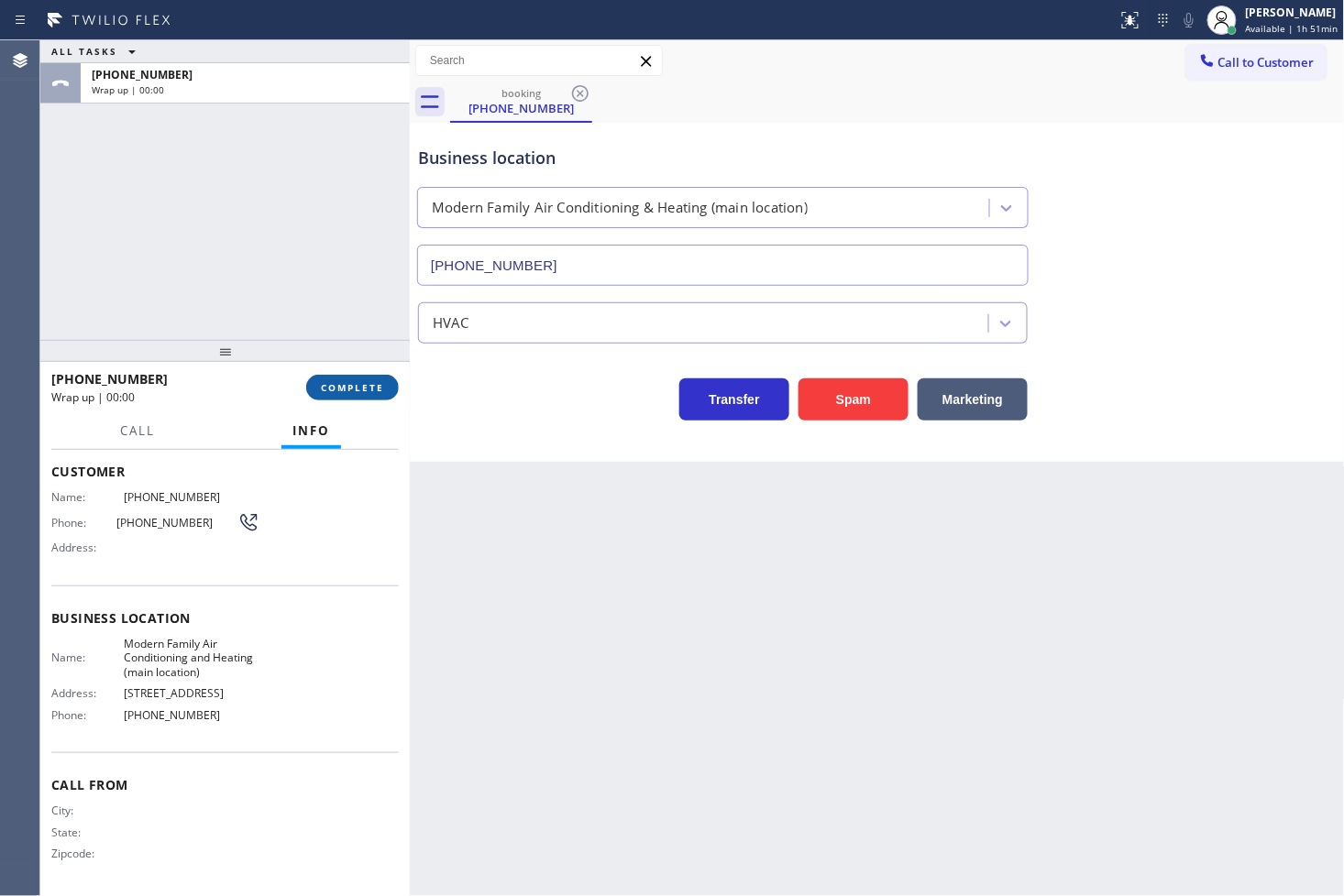
click at [350, 382] on span "COMPLETE" at bounding box center [352, 387] width 63 height 12
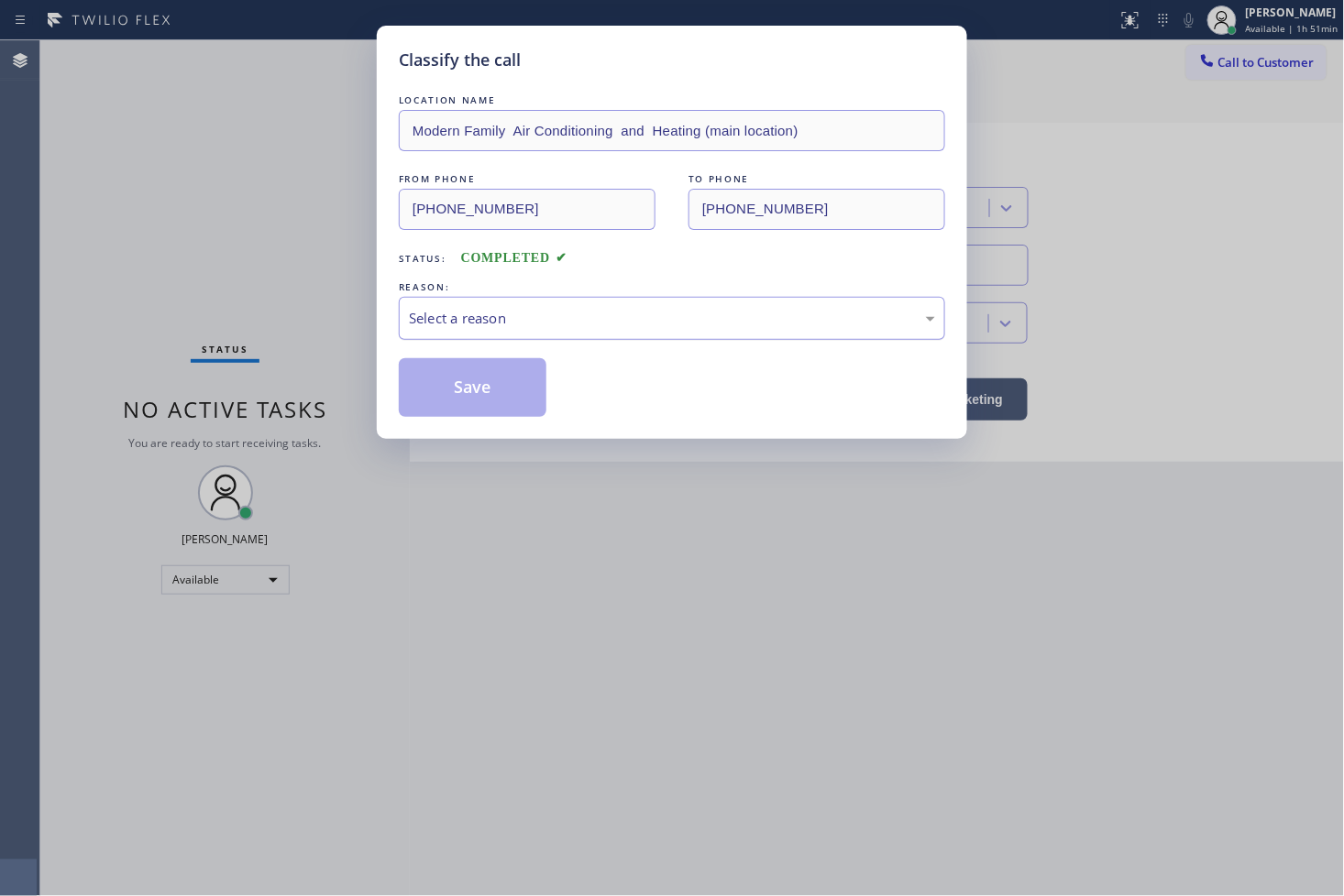
click at [505, 316] on div "Select a reason" at bounding box center [671, 319] width 526 height 21
click at [471, 394] on button "Save" at bounding box center [472, 387] width 148 height 58
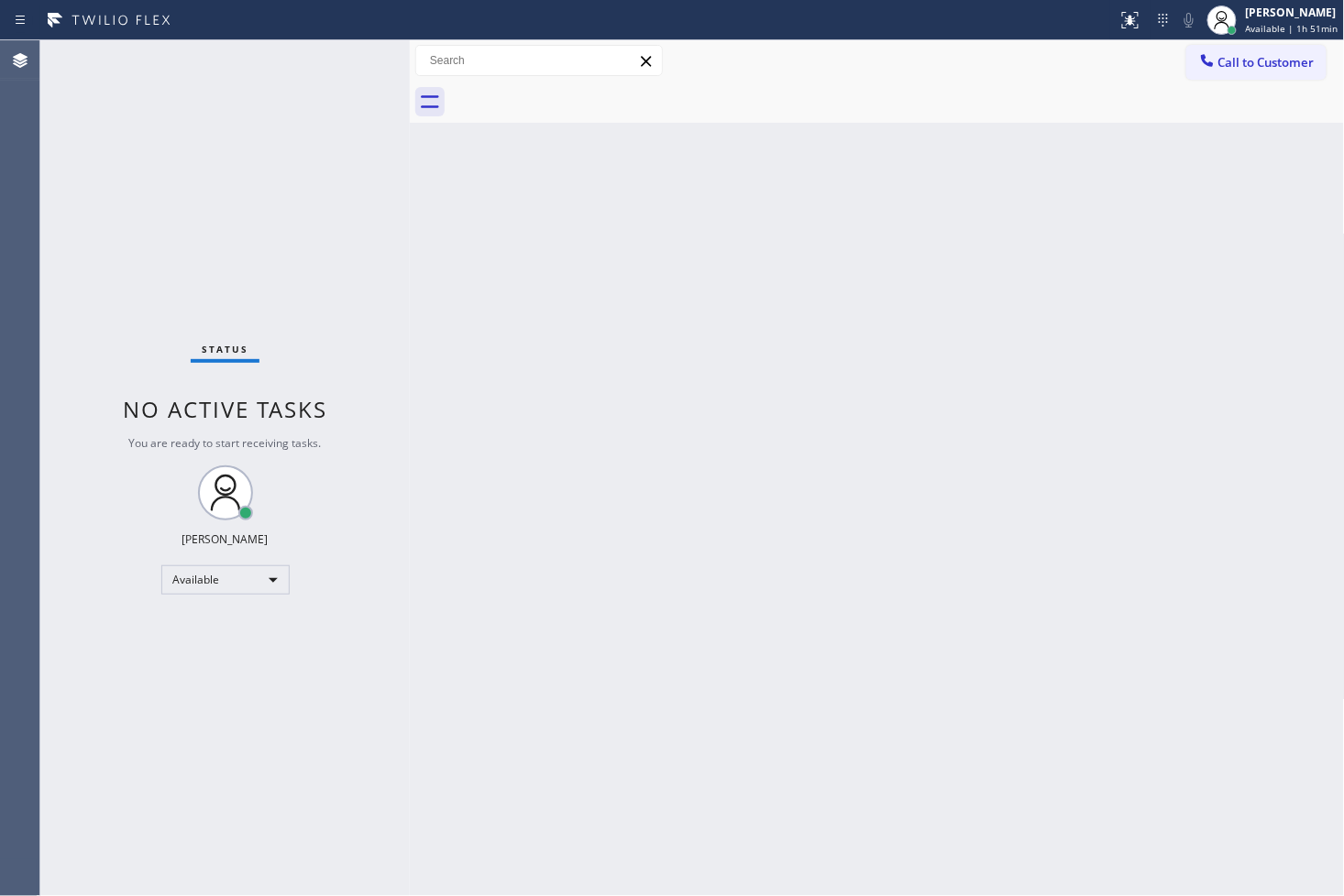
click at [473, 232] on div "Back to Dashboard Change Sender ID Customers Technicians Select a contact Outbo…" at bounding box center [877, 468] width 935 height 856
click at [359, 58] on div "Status No active tasks You are ready to start receiving tasks. [PERSON_NAME]" at bounding box center [224, 468] width 369 height 856
click at [358, 58] on div "Status No active tasks You are ready to start receiving tasks. [PERSON_NAME]" at bounding box center [224, 468] width 369 height 856
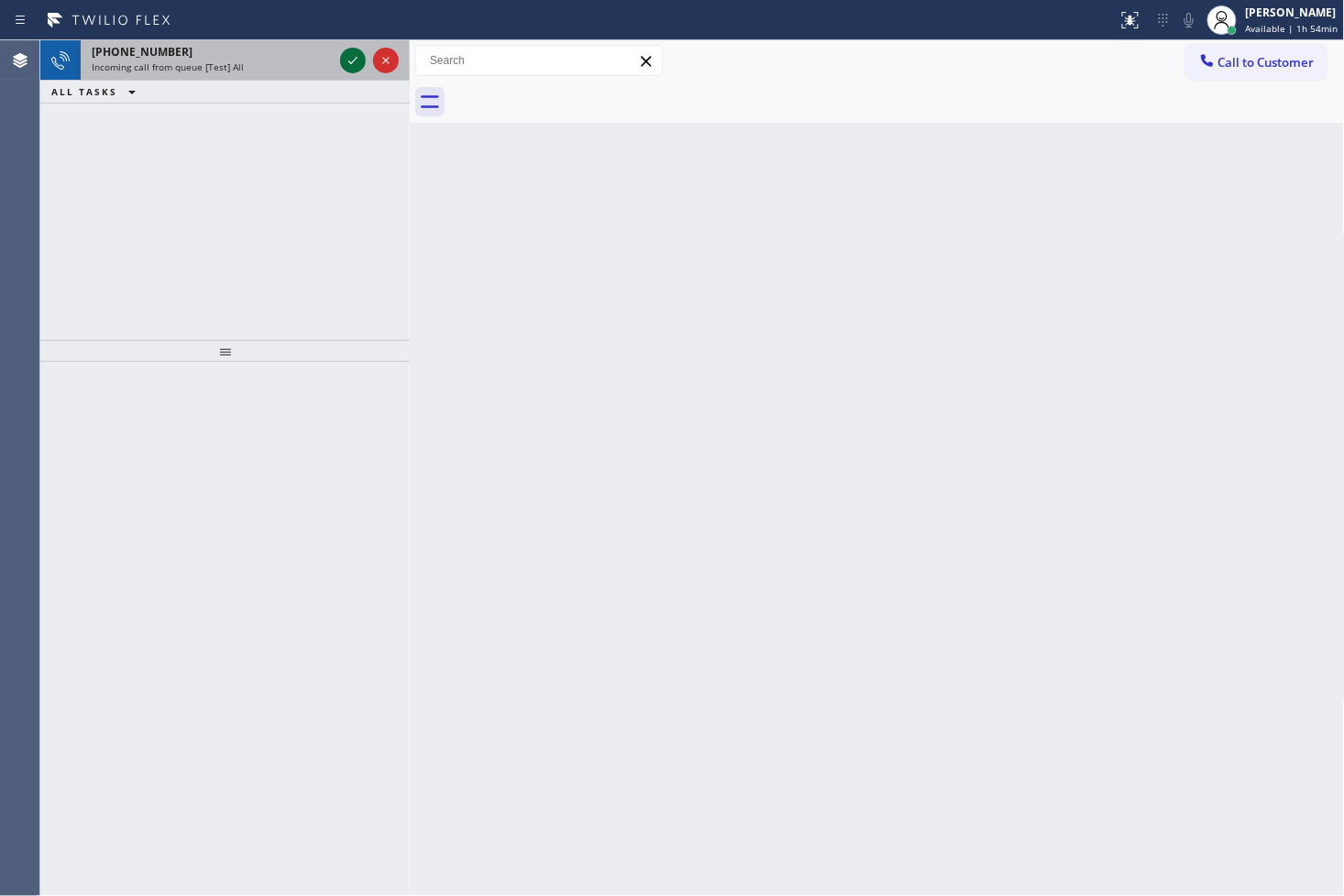
click at [358, 58] on icon at bounding box center [352, 60] width 22 height 22
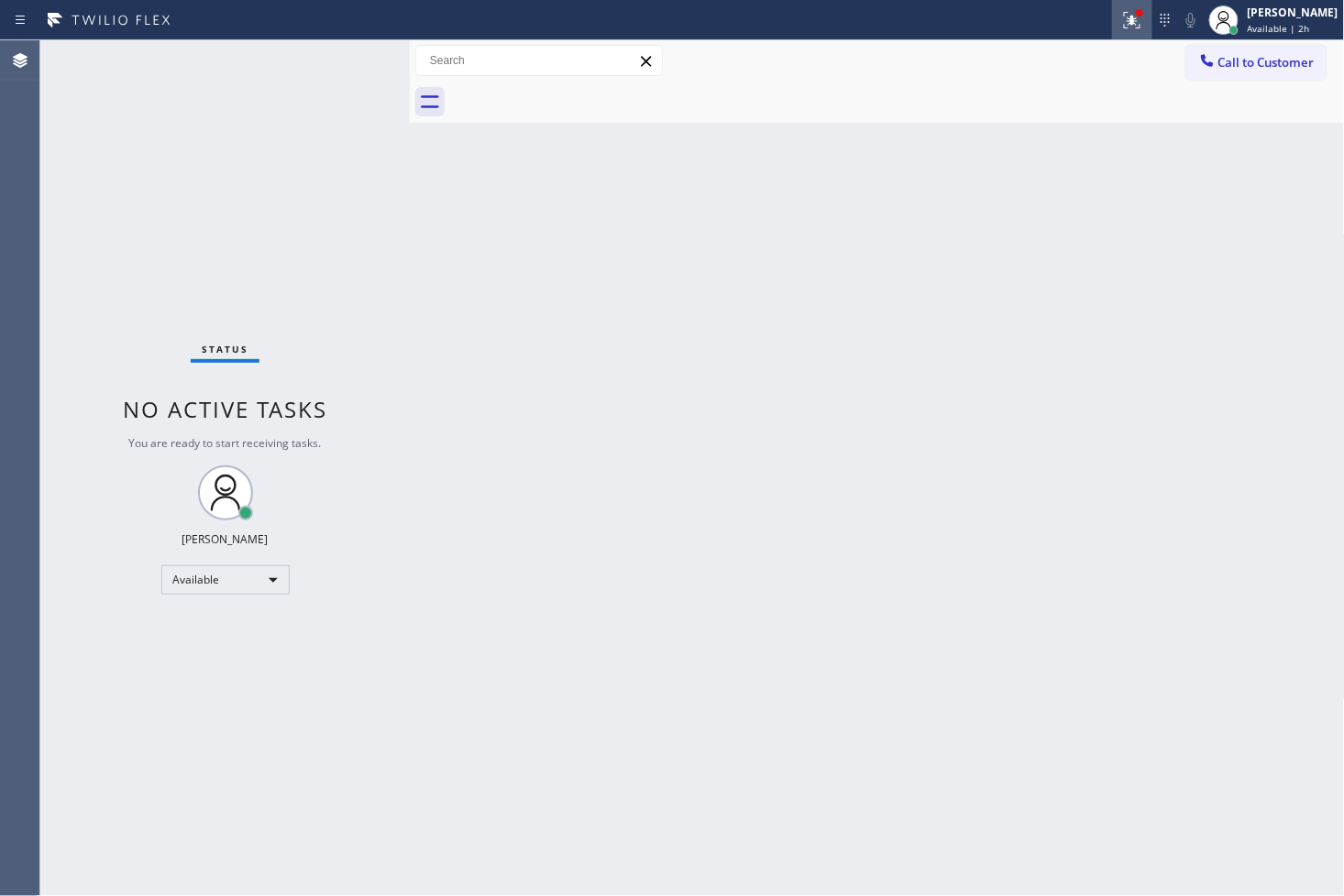
click at [1122, 23] on icon at bounding box center [1132, 20] width 22 height 22
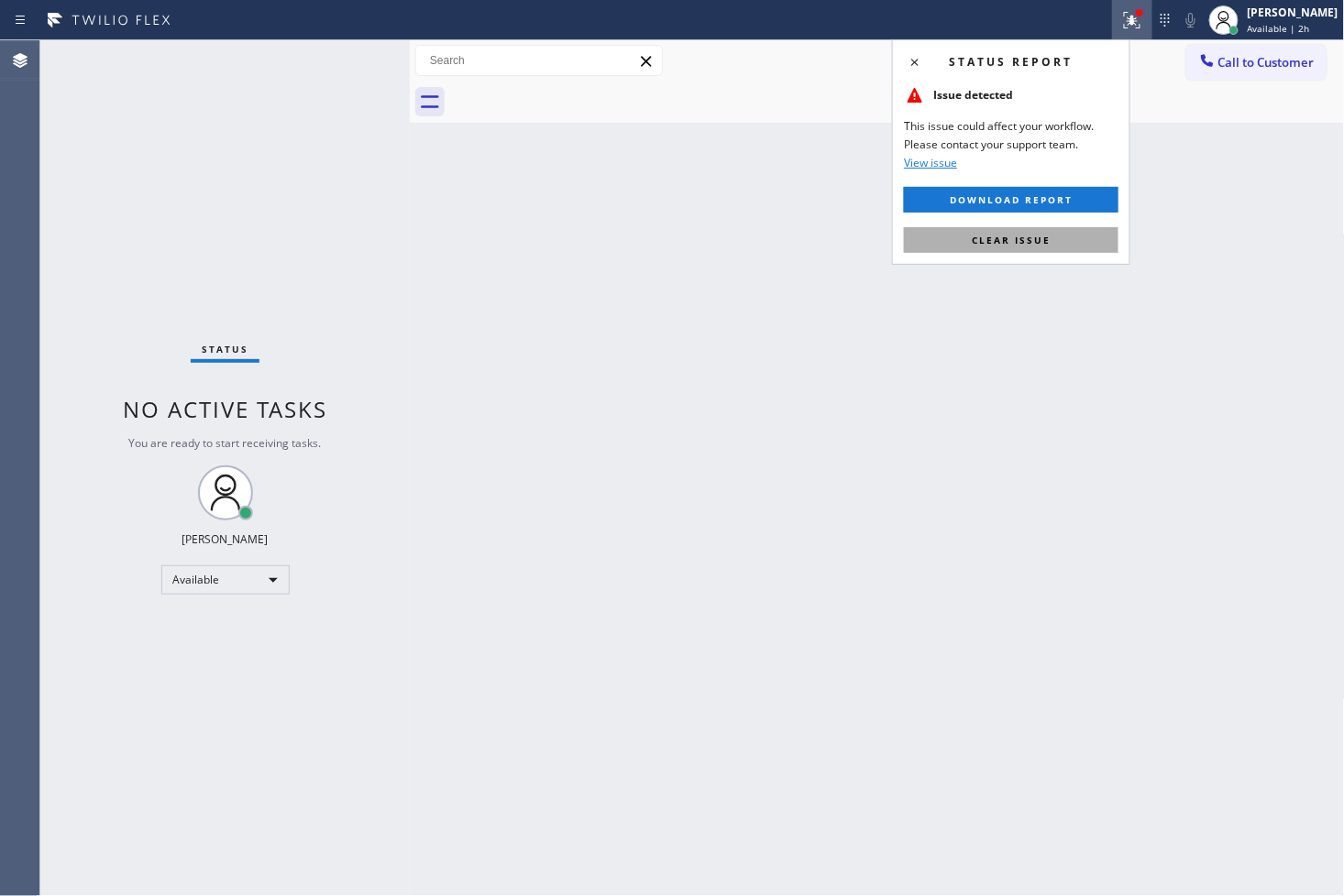
click at [1075, 241] on button "Clear issue" at bounding box center [1011, 240] width 215 height 26
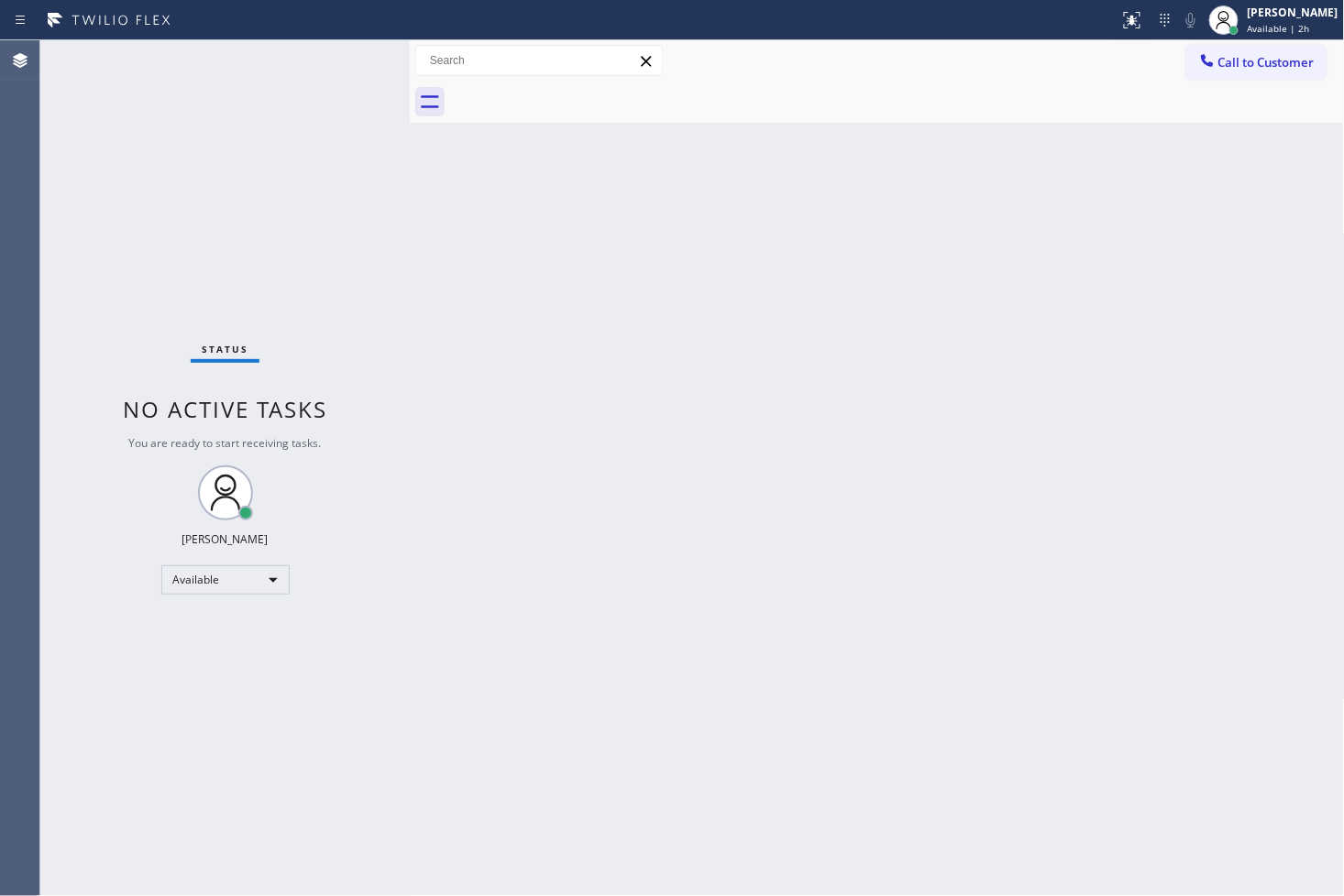
click at [113, 675] on div "Status No active tasks You are ready to start receiving tasks. [PERSON_NAME]" at bounding box center [224, 468] width 369 height 856
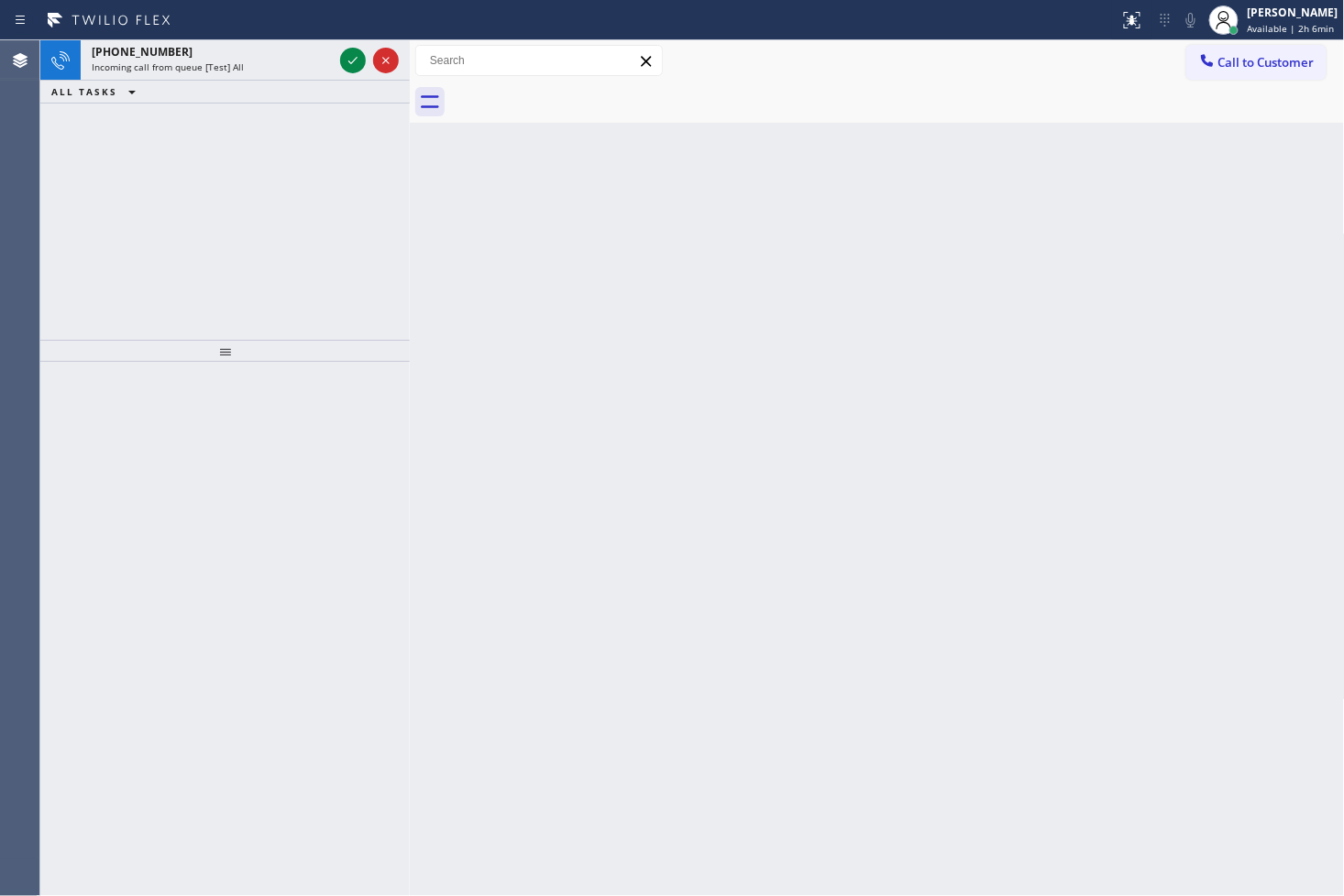
click at [410, 464] on div at bounding box center [410, 468] width 0 height 856
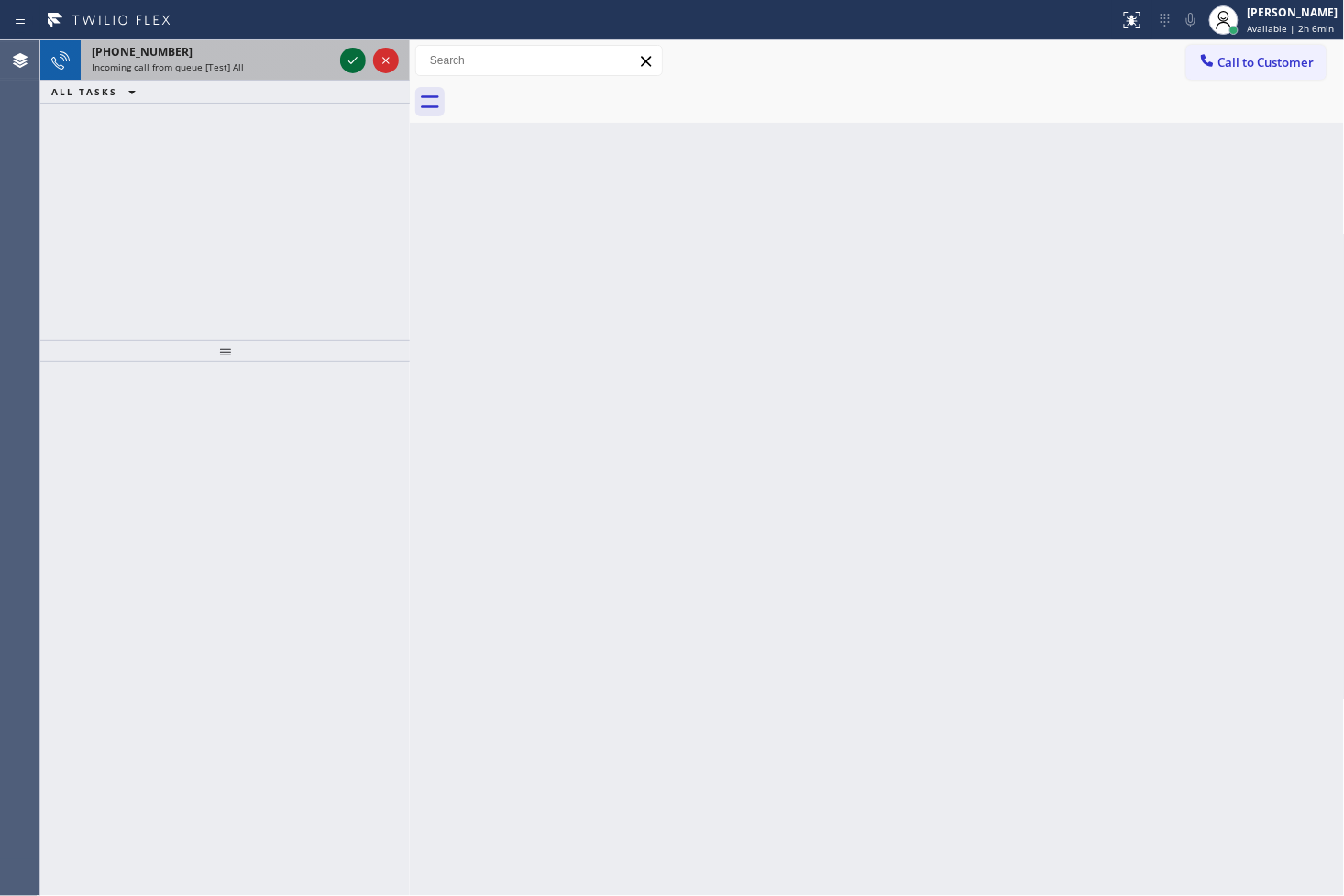
click at [352, 69] on icon at bounding box center [352, 60] width 22 height 22
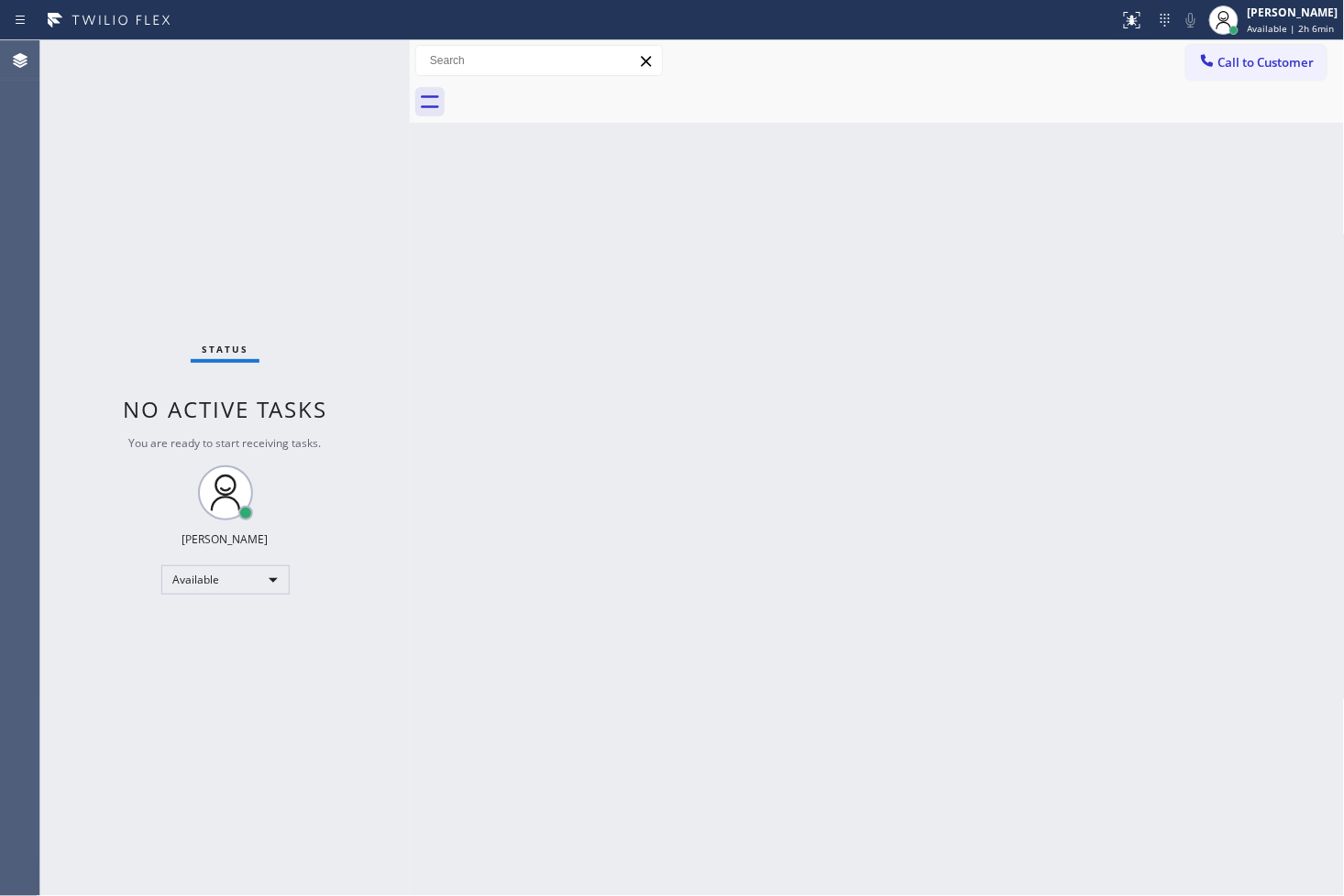
click at [352, 69] on div "Status No active tasks You are ready to start receiving tasks. [PERSON_NAME]" at bounding box center [224, 468] width 369 height 856
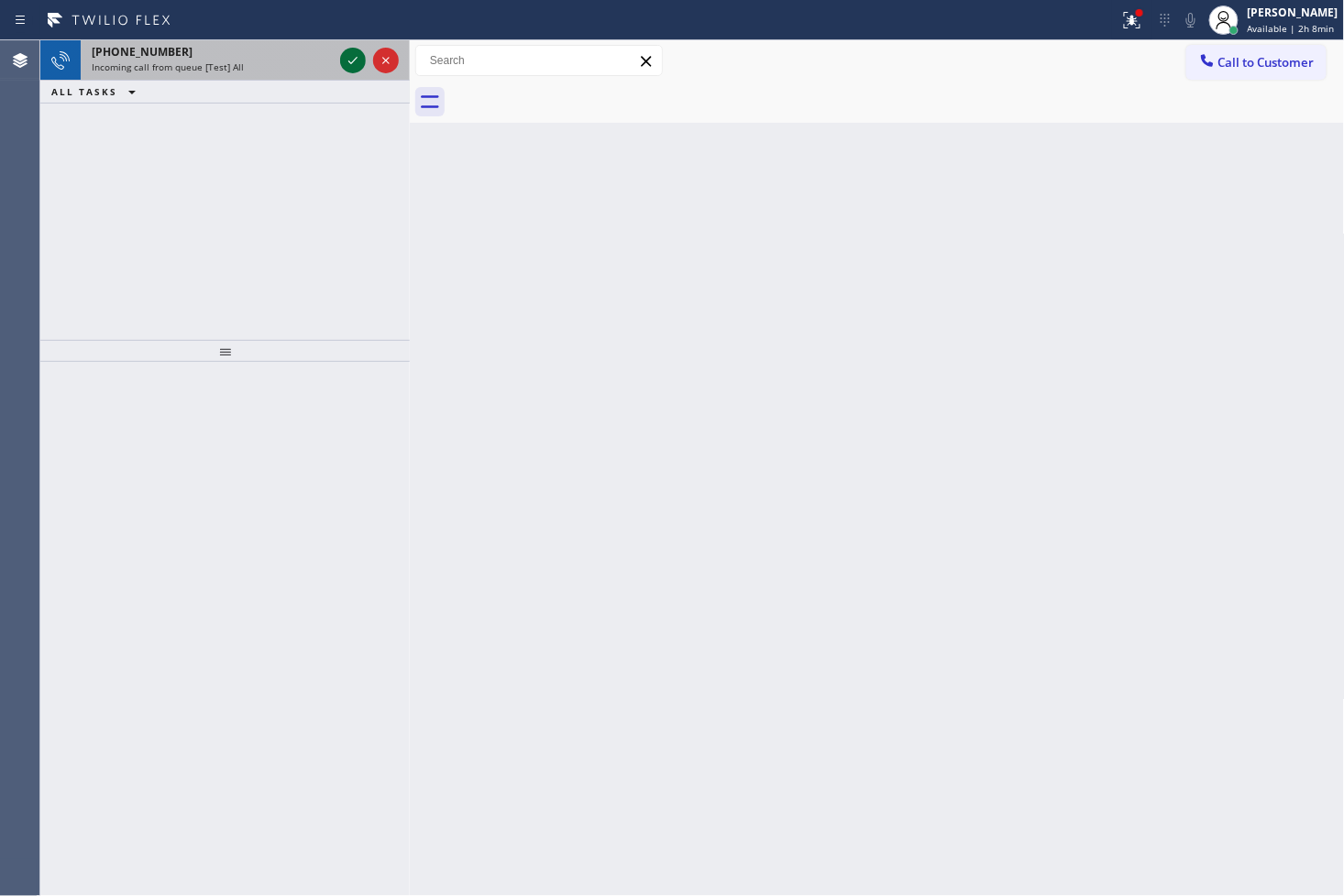
click at [352, 69] on icon at bounding box center [352, 60] width 22 height 22
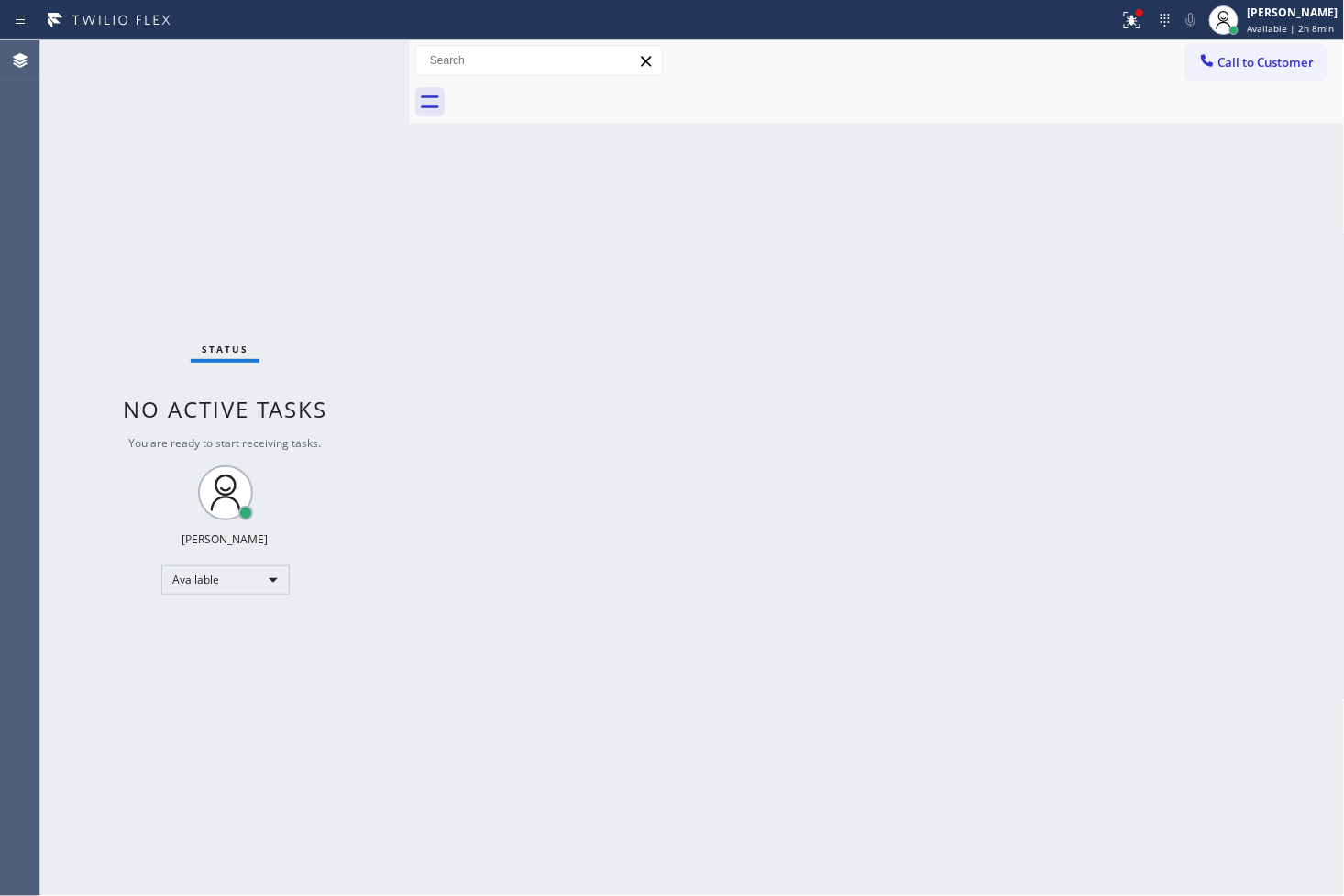
click at [352, 69] on div "Status No active tasks You are ready to start receiving tasks. [PERSON_NAME]" at bounding box center [224, 468] width 369 height 856
click at [360, 61] on div "Status No active tasks You are ready to start receiving tasks. [PERSON_NAME]" at bounding box center [224, 468] width 369 height 856
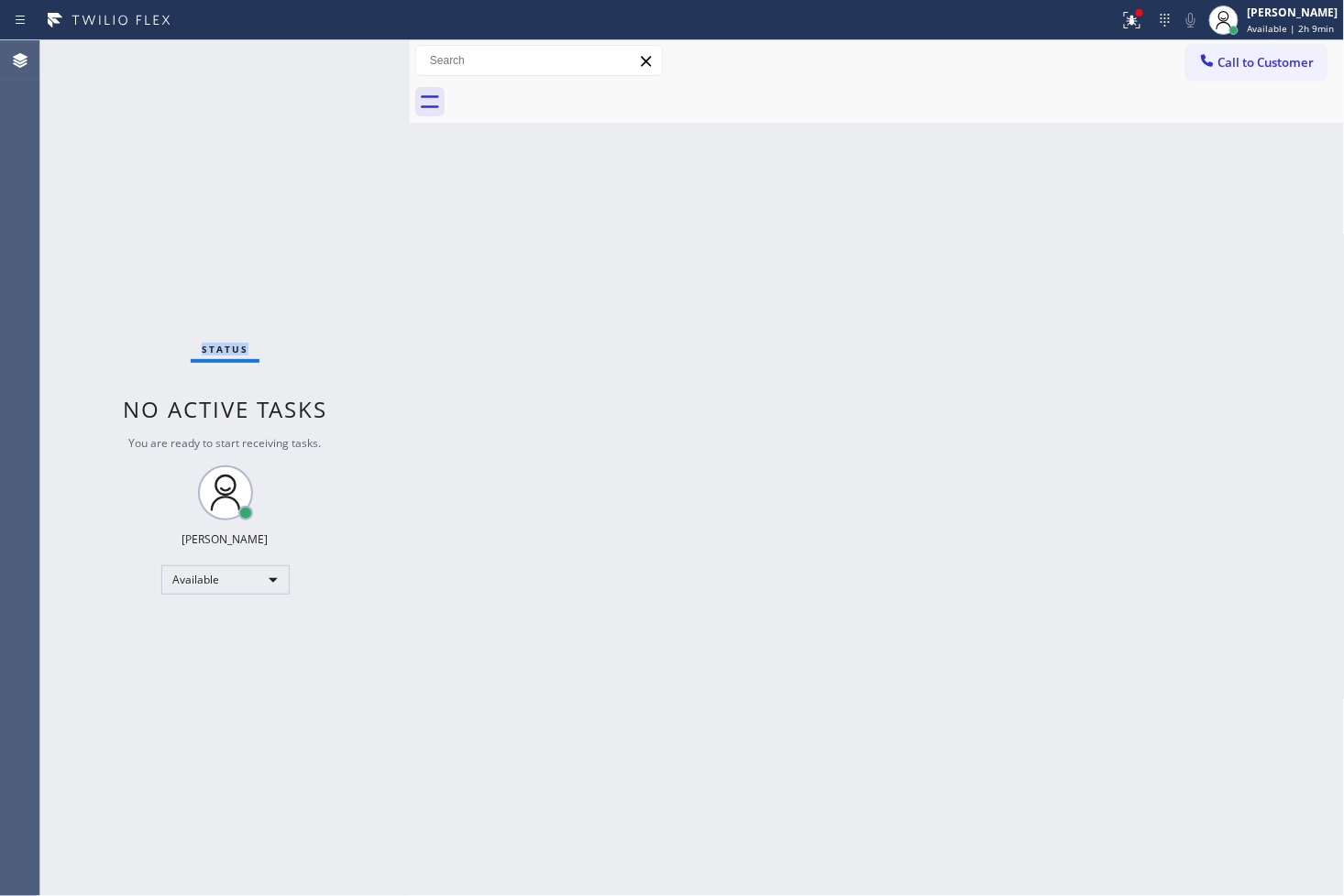
click at [359, 52] on div "Status No active tasks You are ready to start receiving tasks. [PERSON_NAME]" at bounding box center [224, 468] width 369 height 856
click at [334, 93] on div "Status No active tasks You are ready to start receiving tasks. [PERSON_NAME]" at bounding box center [224, 468] width 369 height 856
click at [333, 93] on div "Status No active tasks You are ready to start receiving tasks. [PERSON_NAME]" at bounding box center [224, 468] width 369 height 856
click at [333, 92] on div "Status No active tasks You are ready to start receiving tasks. [PERSON_NAME]" at bounding box center [224, 468] width 369 height 856
click at [326, 87] on div "Status No active tasks You are ready to start receiving tasks. [PERSON_NAME]" at bounding box center [224, 468] width 369 height 856
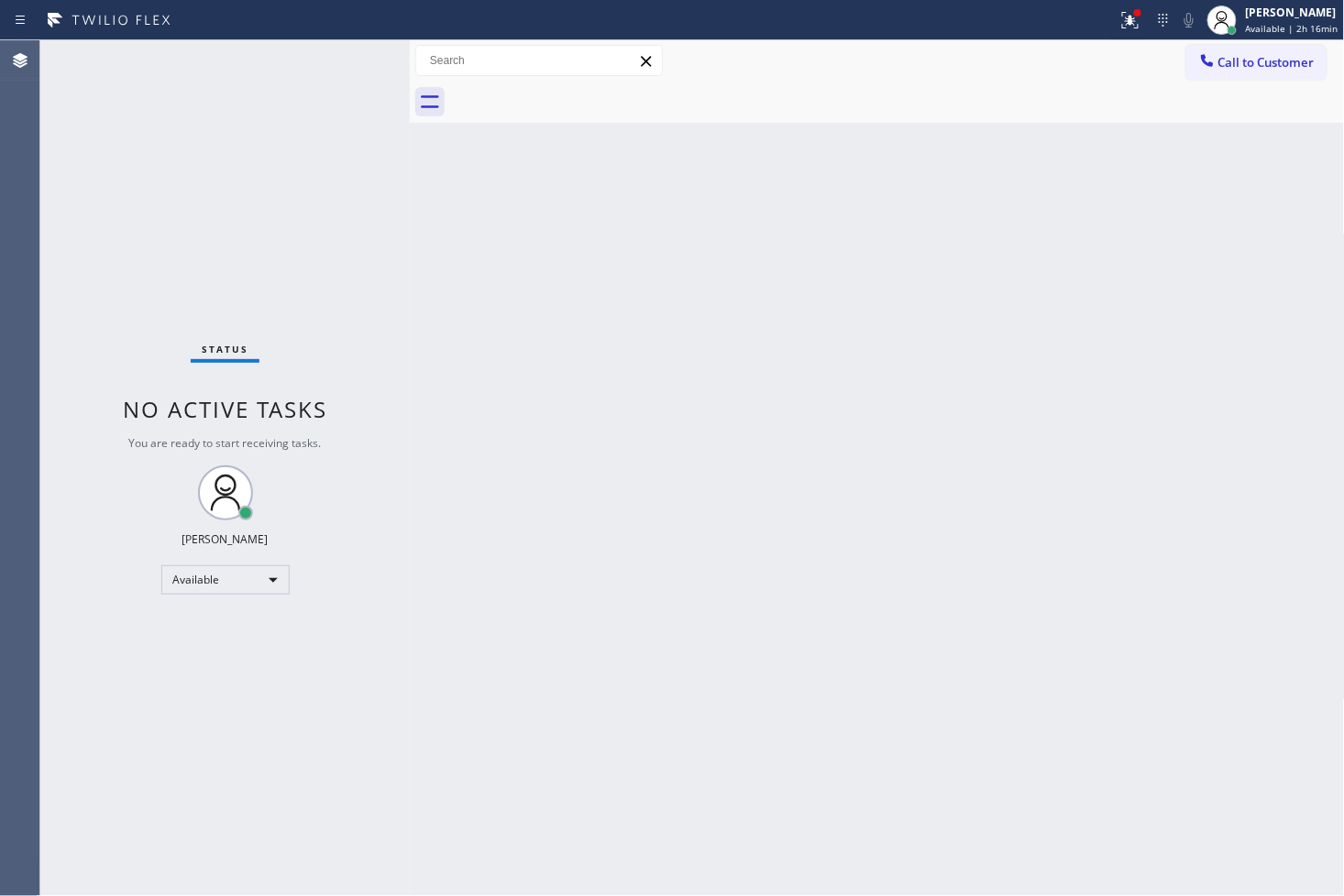
click at [388, 121] on div "Status No active tasks You are ready to start receiving tasks. [PERSON_NAME]" at bounding box center [224, 468] width 369 height 856
click at [350, 52] on div "Status No active tasks You are ready to start receiving tasks. [PERSON_NAME]" at bounding box center [224, 468] width 369 height 856
click at [466, 332] on div "Back to Dashboard Change Sender ID Customers Technicians Select a contact Outbo…" at bounding box center [877, 468] width 935 height 856
click at [255, 571] on div "Available" at bounding box center [225, 580] width 128 height 30
click at [225, 681] on li "Break" at bounding box center [223, 673] width 125 height 22
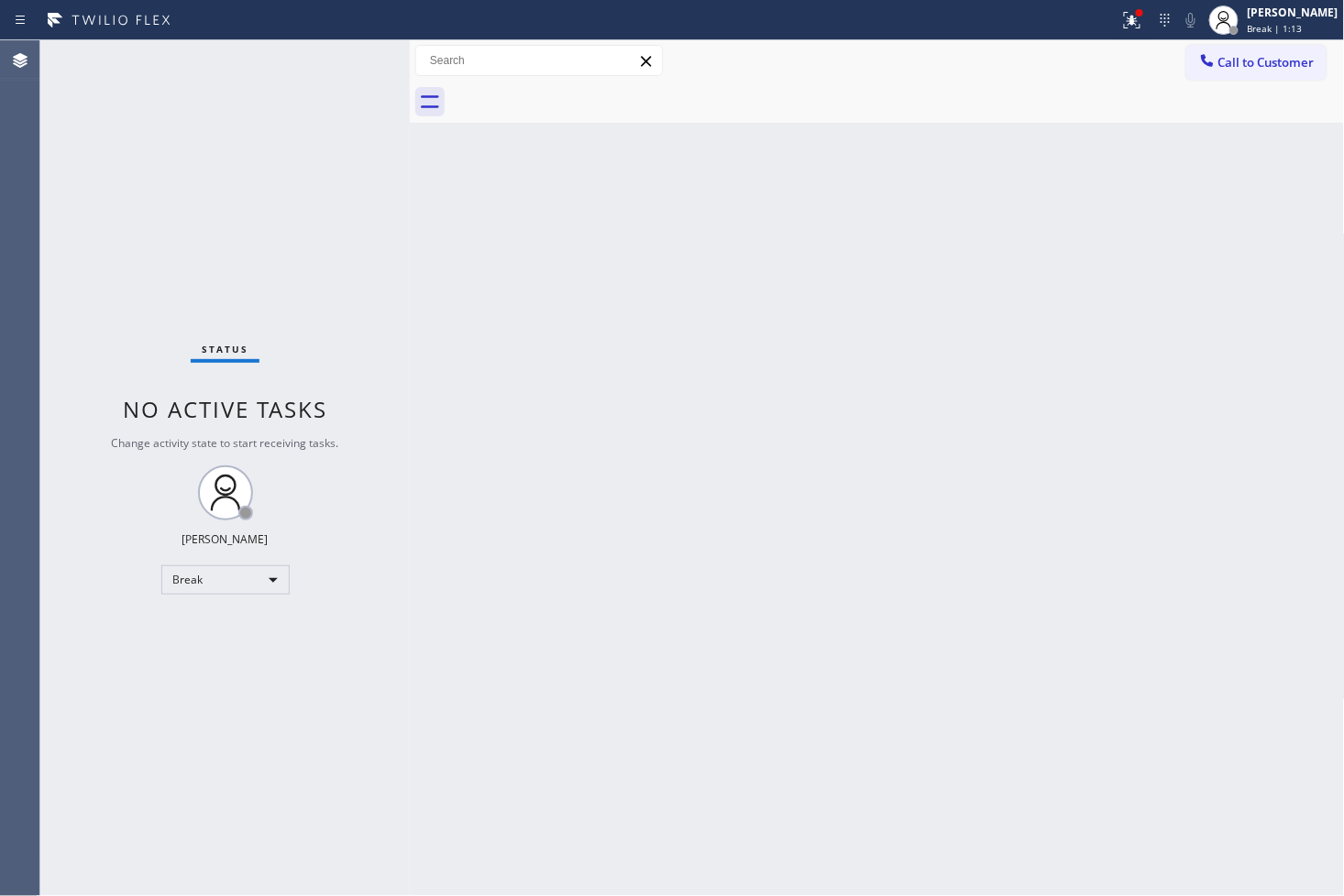
click at [80, 189] on div "Status No active tasks Change activity state to start receiving tasks. [PERSON_…" at bounding box center [224, 468] width 369 height 856
click at [276, 581] on div "Break" at bounding box center [225, 580] width 128 height 30
click at [243, 626] on li "Available" at bounding box center [223, 627] width 125 height 22
click at [88, 678] on div "Status No active tasks You are ready to start receiving tasks. [PERSON_NAME]" at bounding box center [224, 468] width 369 height 856
drag, startPoint x: 1038, startPoint y: 578, endPoint x: 1020, endPoint y: 557, distance: 27.7
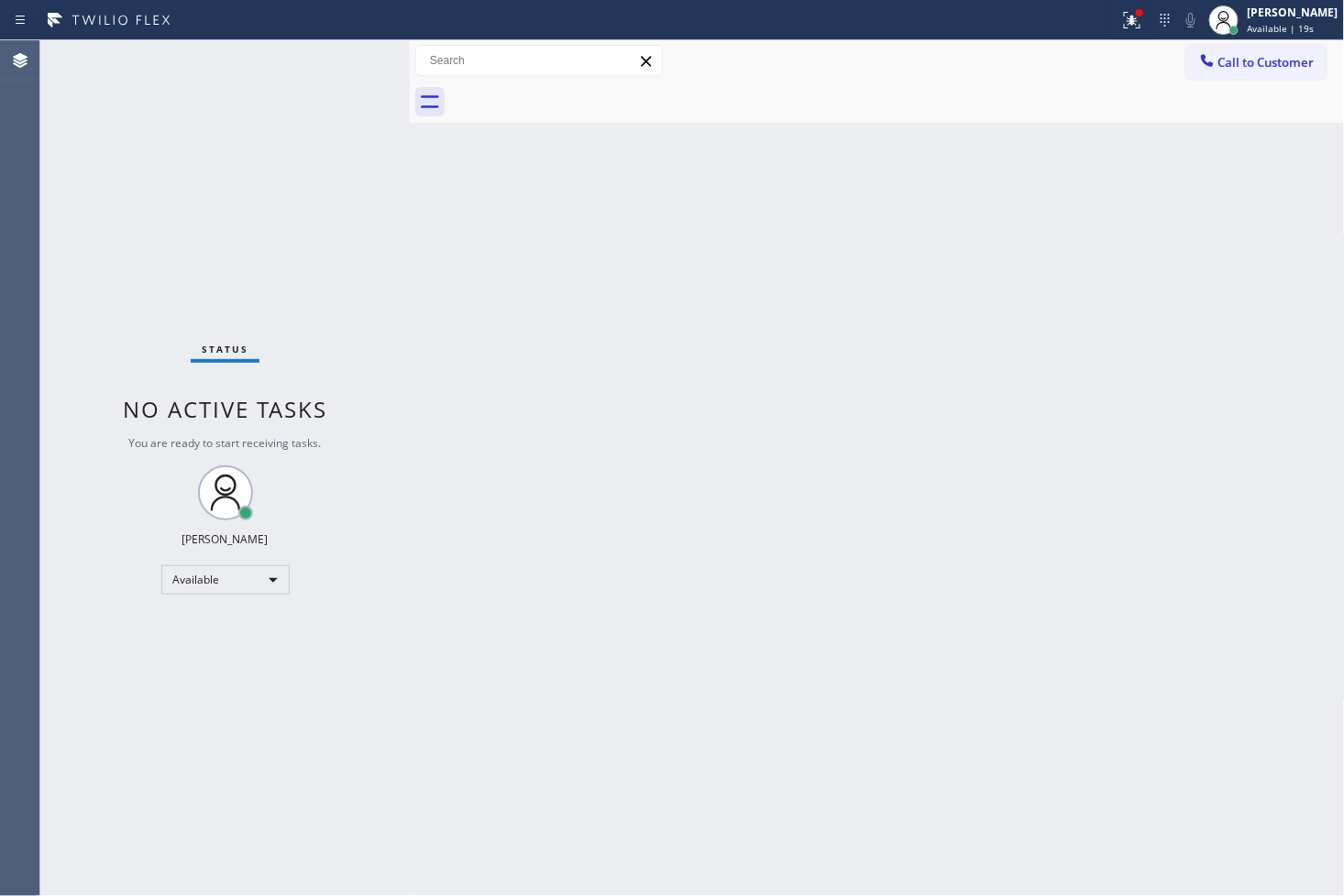
click at [1040, 578] on div "Back to Dashboard Change Sender ID Customers Technicians Select a contact Outbo…" at bounding box center [877, 468] width 935 height 856
click at [360, 370] on div "Status No active tasks You are ready to start receiving tasks. [PERSON_NAME]" at bounding box center [224, 468] width 369 height 856
drag, startPoint x: 230, startPoint y: 99, endPoint x: 333, endPoint y: 48, distance: 114.9
click at [237, 98] on div "Status No active tasks You are ready to start receiving tasks. [PERSON_NAME]" at bounding box center [224, 468] width 369 height 856
click at [342, 36] on div "Status report Issues detected These issues could affect your workflow. Please c…" at bounding box center [672, 20] width 1344 height 40
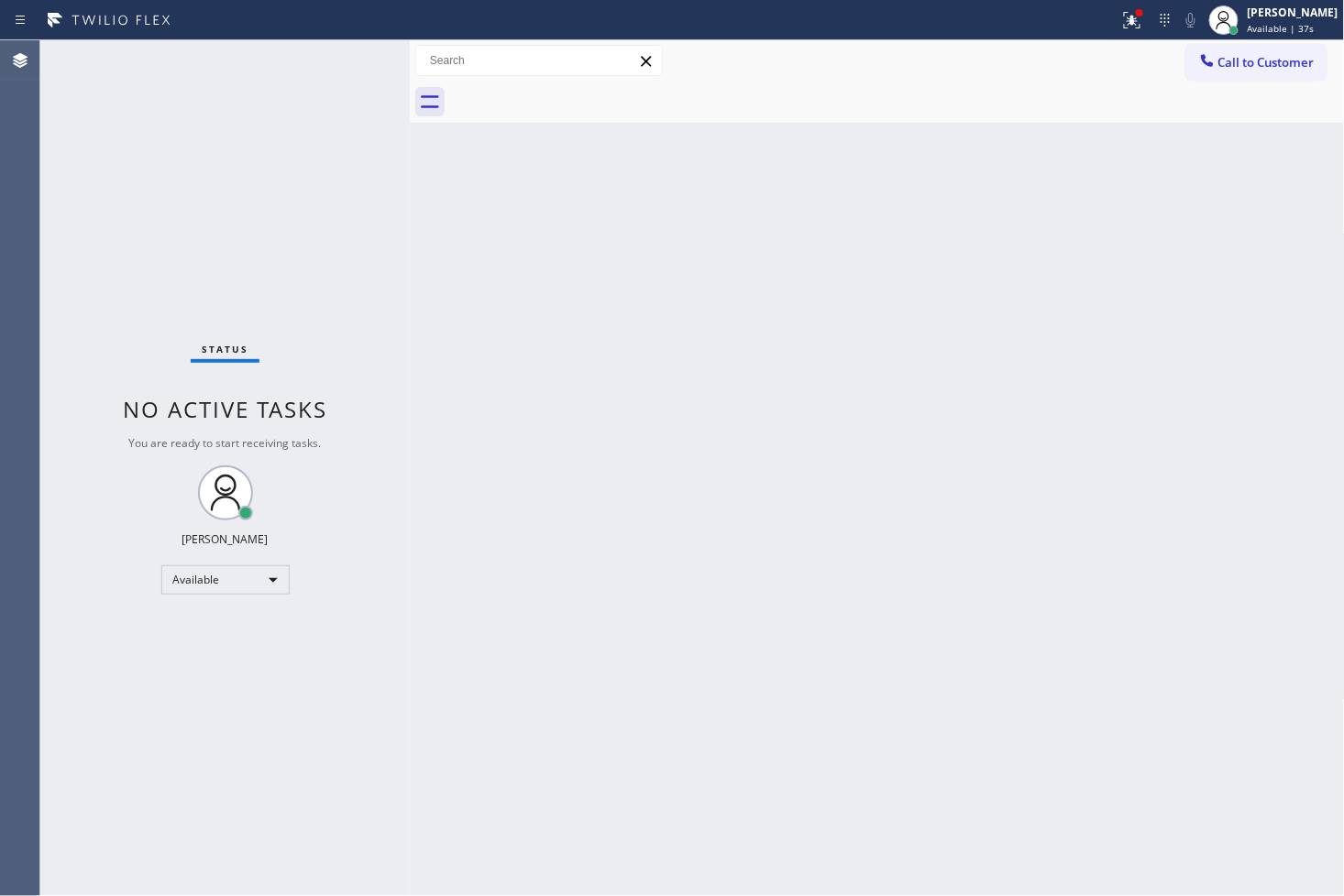
click at [345, 62] on div "Status No active tasks You are ready to start receiving tasks. [PERSON_NAME]" at bounding box center [224, 468] width 369 height 856
click at [346, 62] on div "Status No active tasks You are ready to start receiving tasks. [PERSON_NAME]" at bounding box center [224, 468] width 369 height 856
click at [345, 59] on div "Status No active tasks You are ready to start receiving tasks. [PERSON_NAME]" at bounding box center [224, 468] width 369 height 856
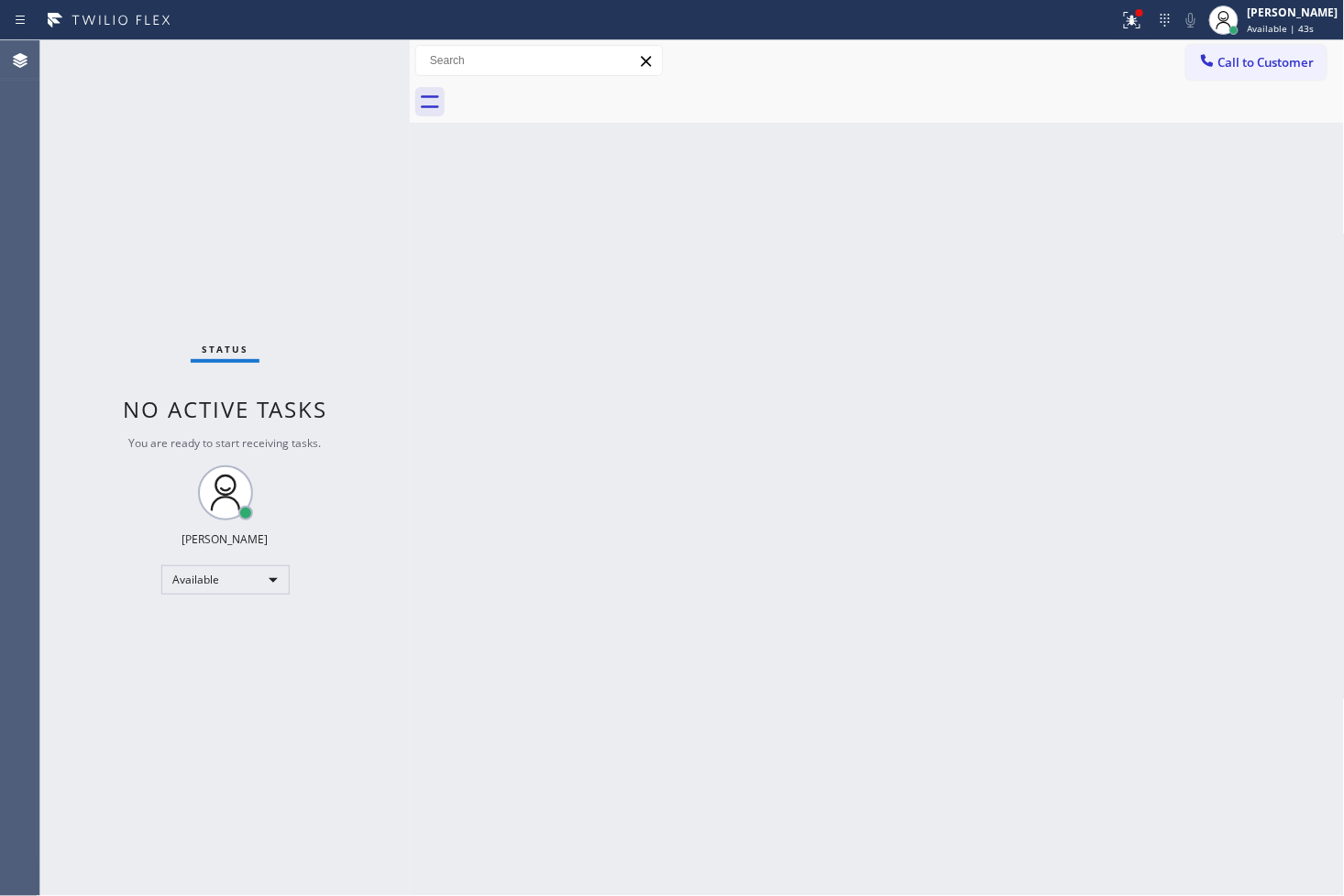
drag, startPoint x: 673, startPoint y: 477, endPoint x: 672, endPoint y: 451, distance: 26.0
click at [673, 477] on div "Back to Dashboard Change Sender ID Customers Technicians Select a contact Outbo…" at bounding box center [877, 468] width 935 height 856
click at [313, 80] on div "Status No active tasks You are ready to start receiving tasks. [PERSON_NAME]" at bounding box center [224, 468] width 369 height 856
click at [342, 52] on div "Status No active tasks You are ready to start receiving tasks. [PERSON_NAME]" at bounding box center [224, 468] width 369 height 856
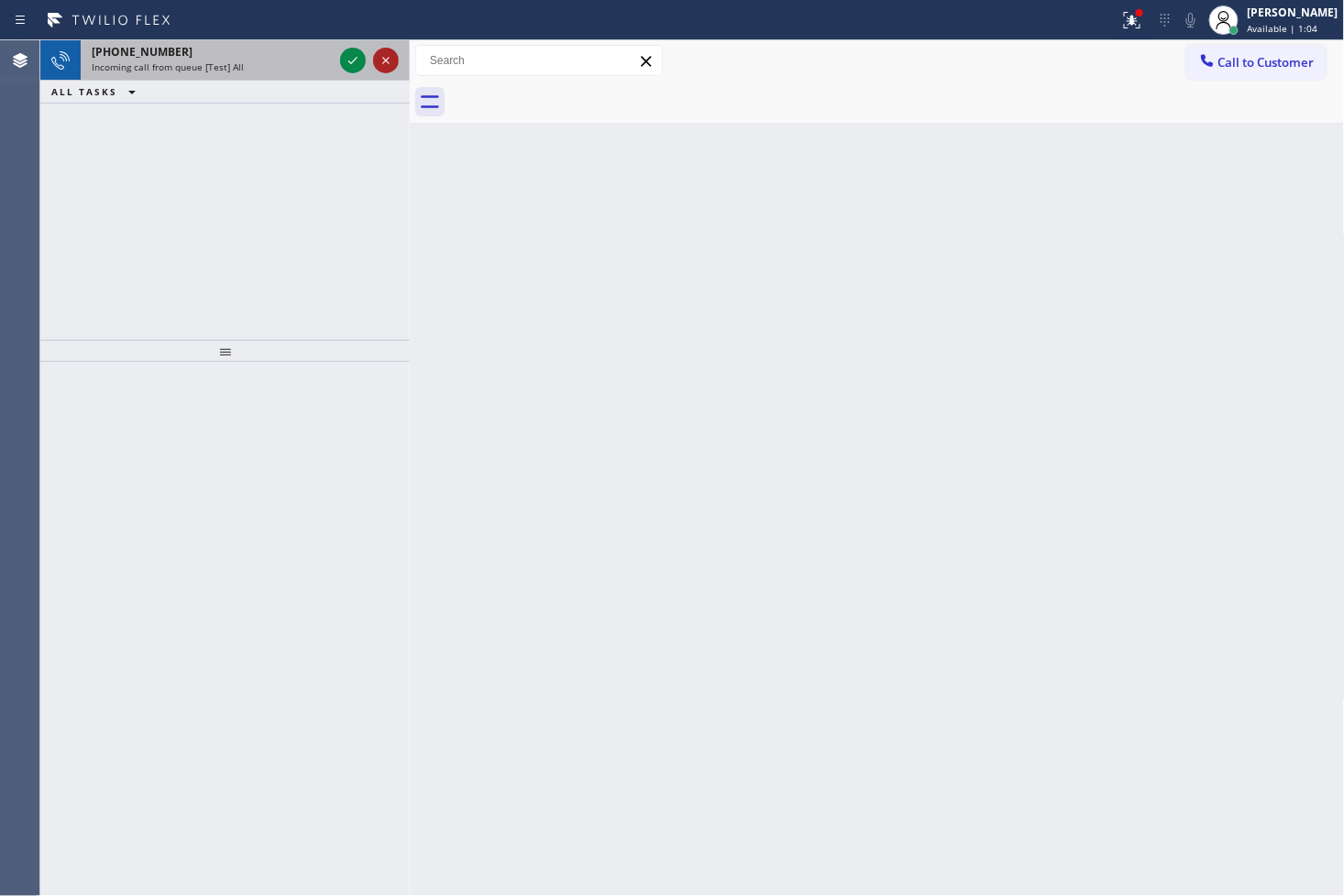
click at [380, 60] on icon at bounding box center [386, 60] width 22 height 22
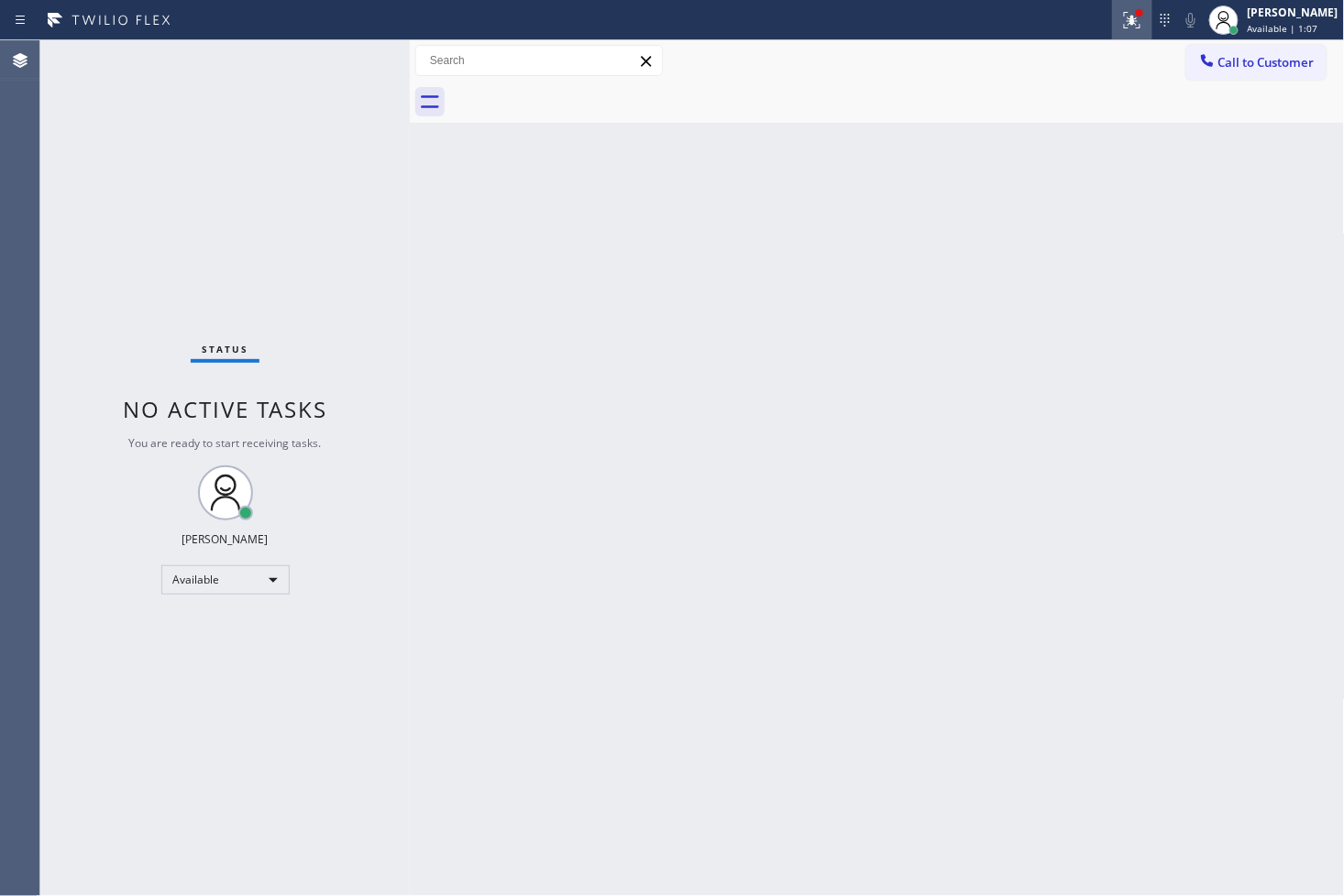
click at [1122, 15] on icon at bounding box center [1132, 20] width 22 height 22
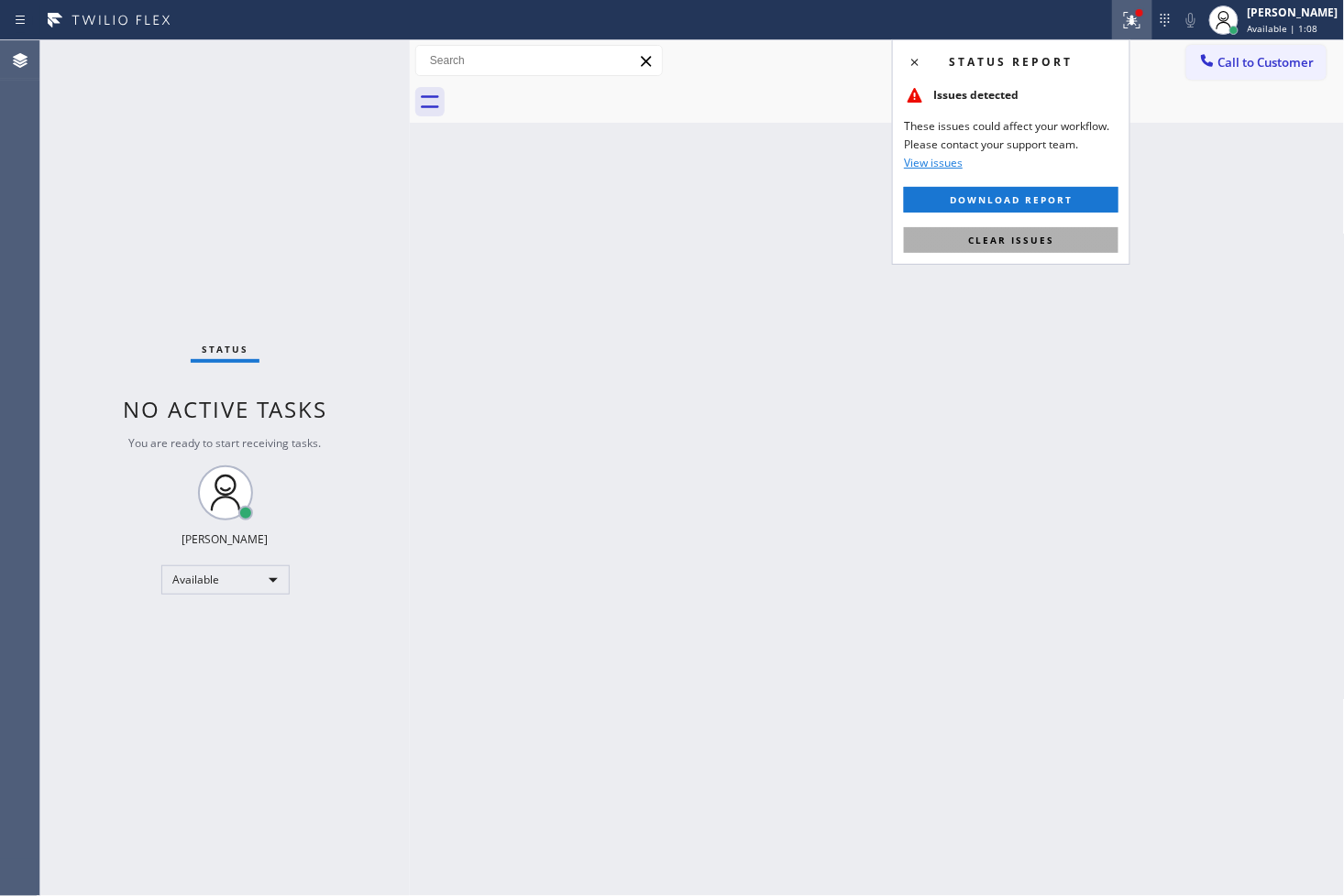
click at [1066, 243] on button "Clear issues" at bounding box center [1011, 240] width 215 height 26
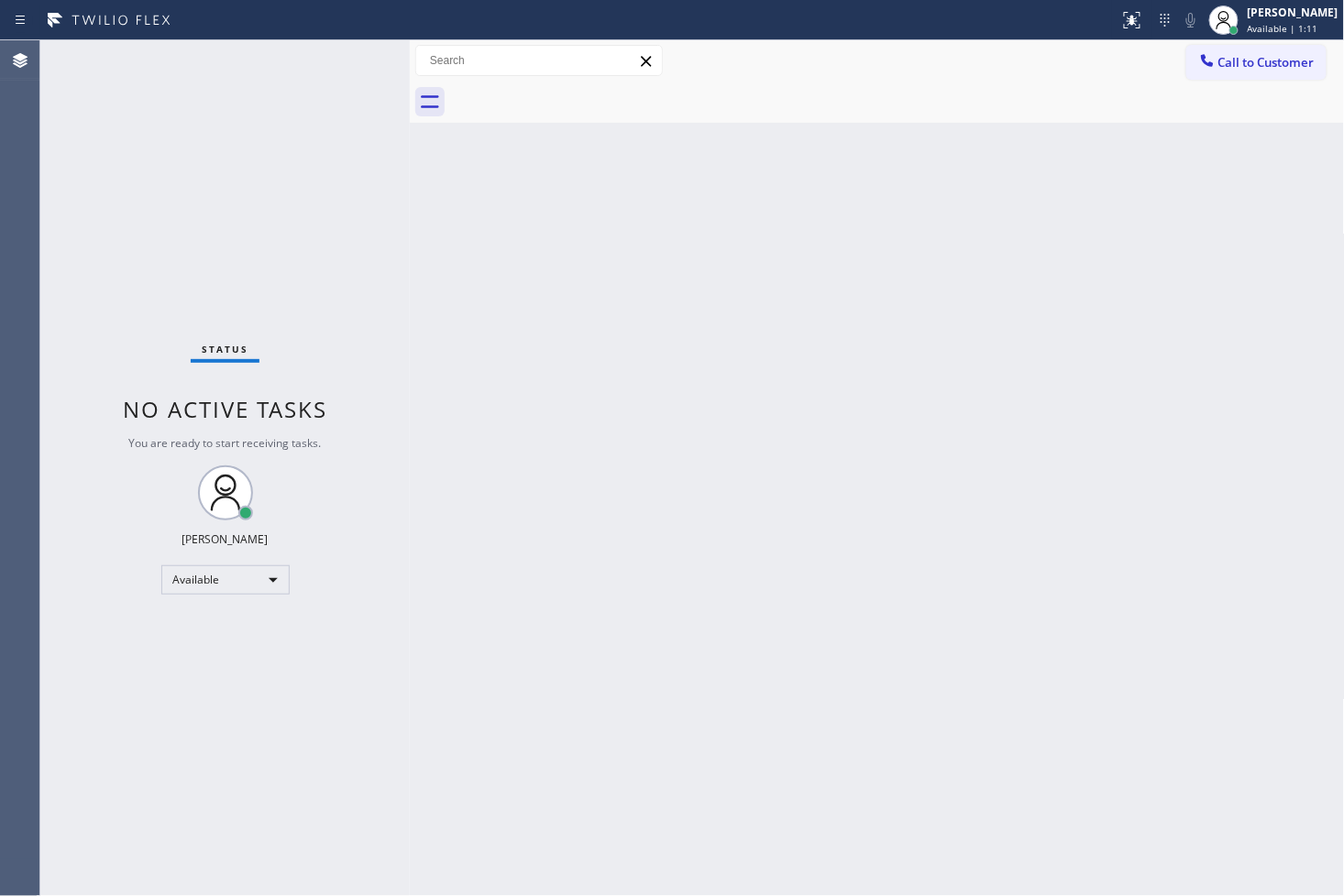
click at [345, 46] on div "Status No active tasks You are ready to start receiving tasks. [PERSON_NAME]" at bounding box center [224, 468] width 369 height 856
click at [339, 46] on div "Status No active tasks You are ready to start receiving tasks. [PERSON_NAME]" at bounding box center [224, 468] width 369 height 856
click at [328, 43] on div "Status No active tasks You are ready to start receiving tasks. [PERSON_NAME]" at bounding box center [224, 468] width 369 height 856
click at [559, 509] on div "Back to Dashboard Change Sender ID Customers Technicians Select a contact Outbo…" at bounding box center [877, 468] width 935 height 856
click at [956, 185] on div "Back to Dashboard Change Sender ID Customers Technicians Select a contact Outbo…" at bounding box center [877, 468] width 935 height 856
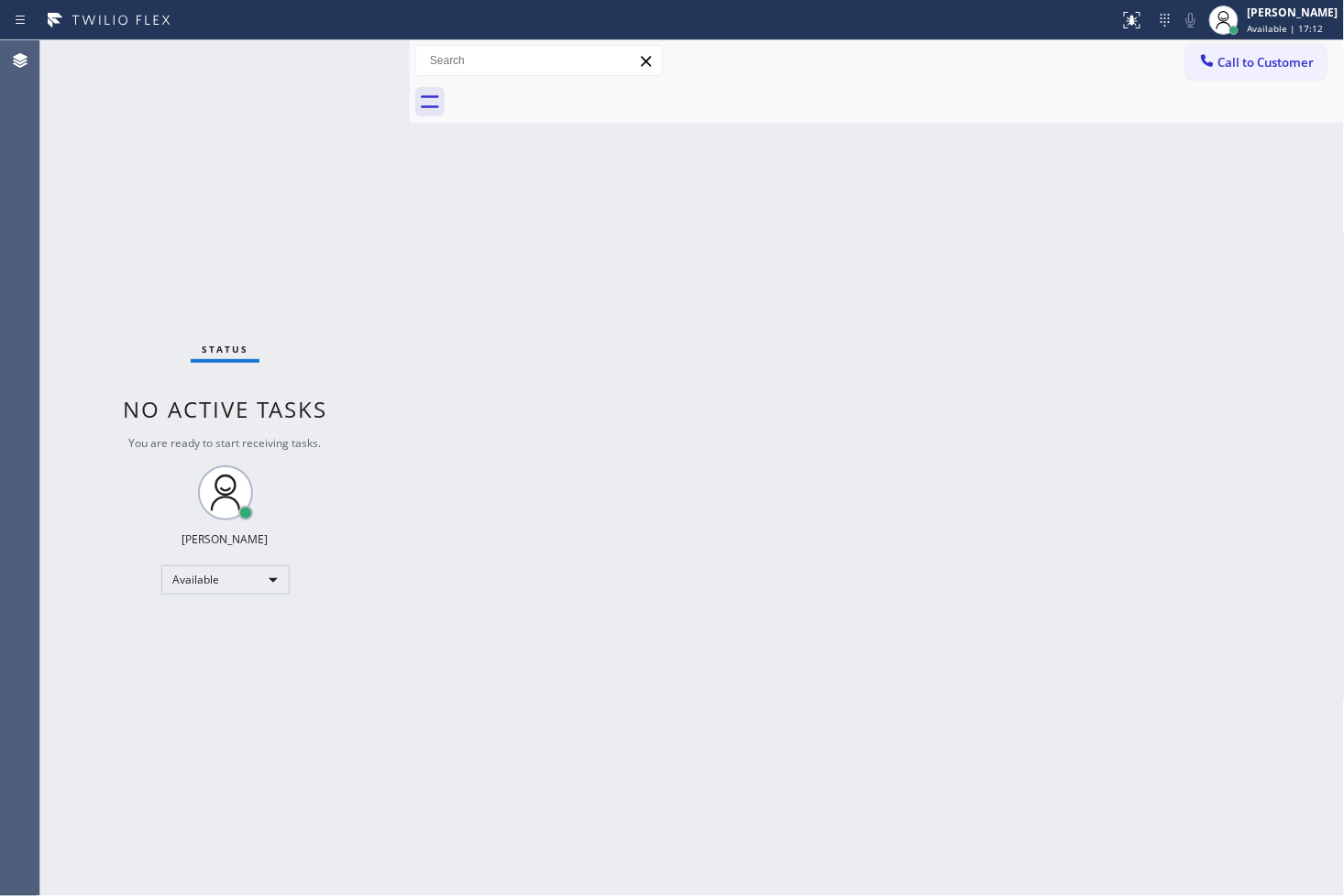
click at [283, 103] on div "Status No active tasks You are ready to start receiving tasks. [PERSON_NAME]" at bounding box center [224, 468] width 369 height 856
click at [332, 76] on div "Status No active tasks You are ready to start receiving tasks. [PERSON_NAME]" at bounding box center [224, 468] width 369 height 856
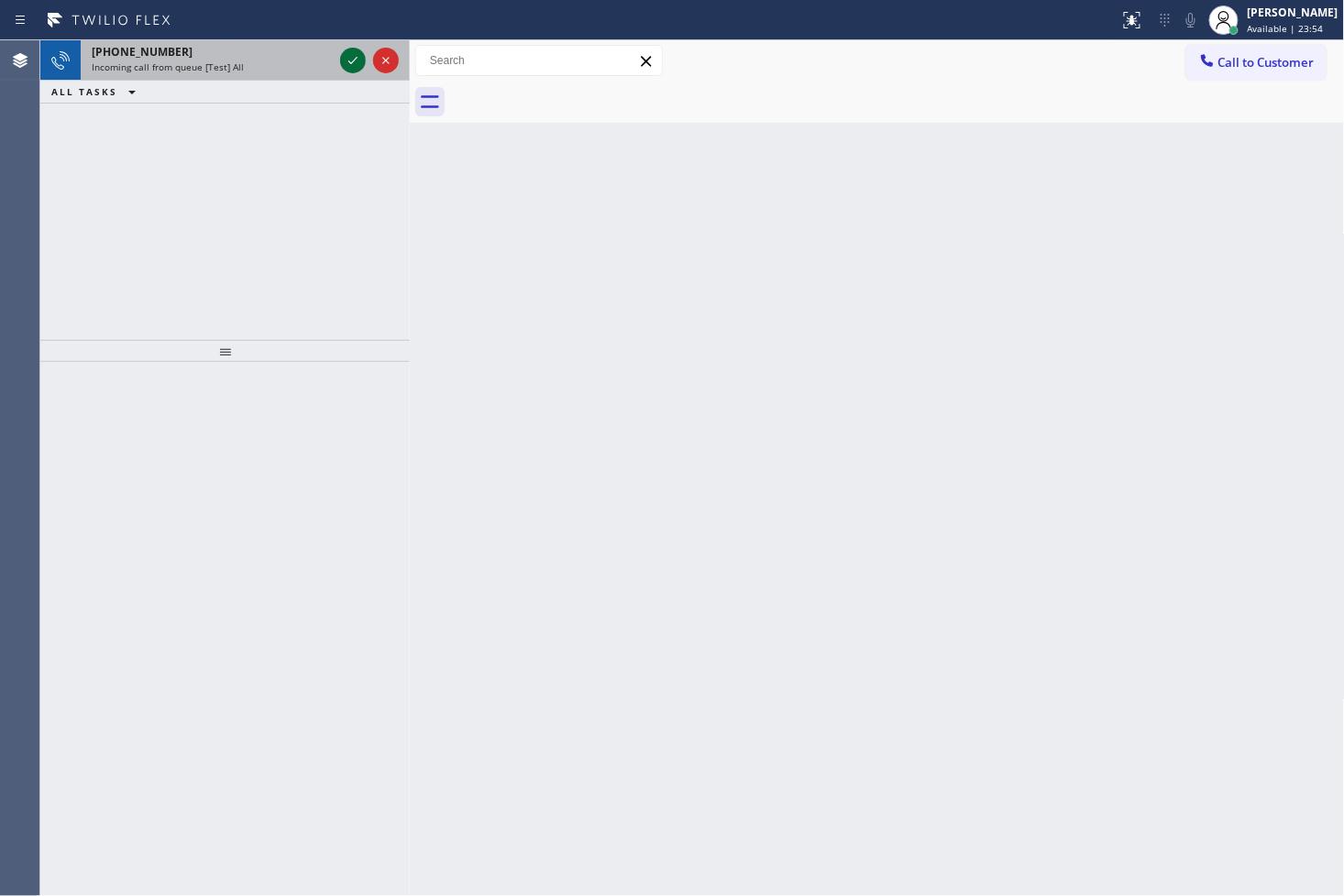
click at [362, 67] on icon at bounding box center [352, 60] width 22 height 22
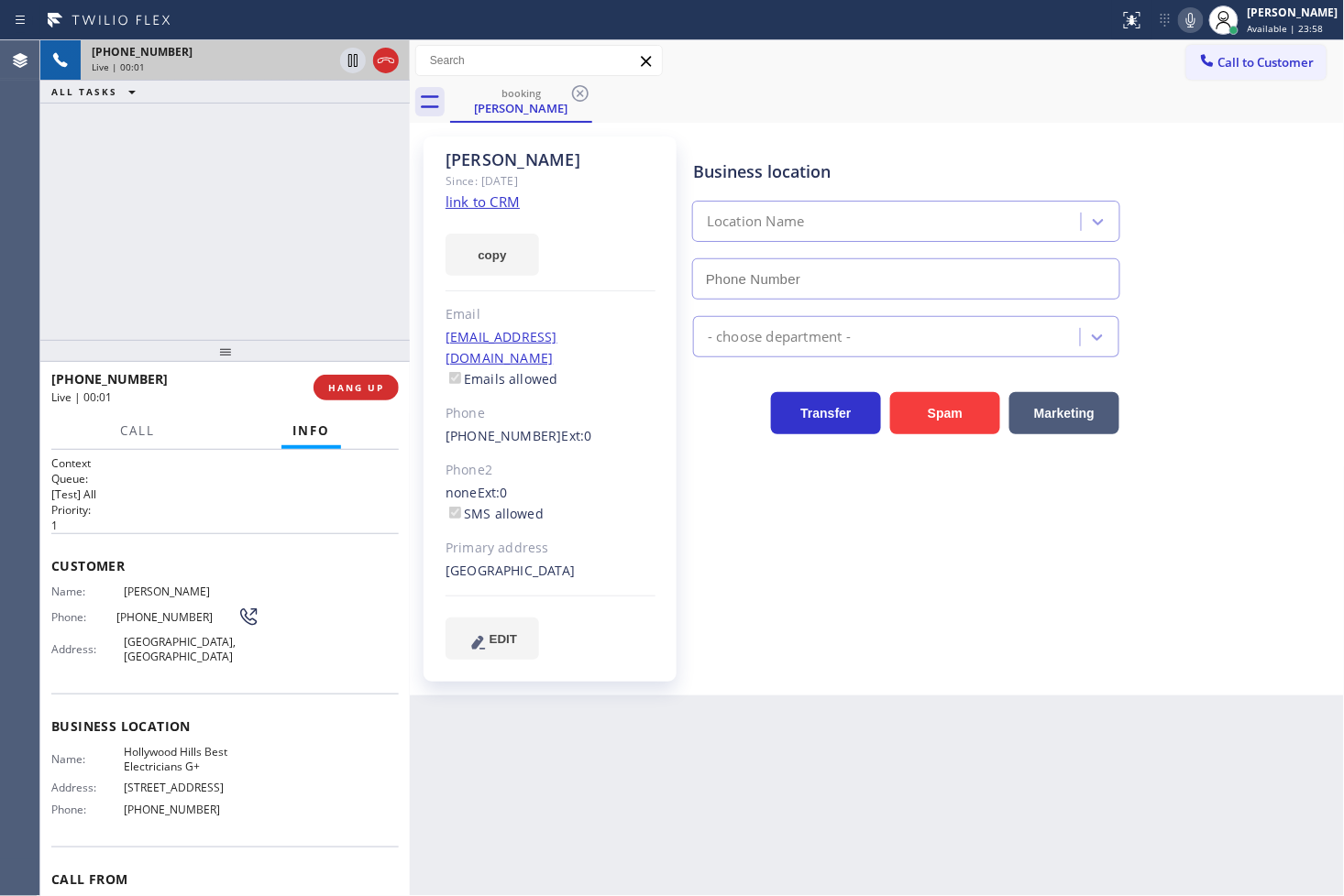
type input "[PHONE_NUMBER]"
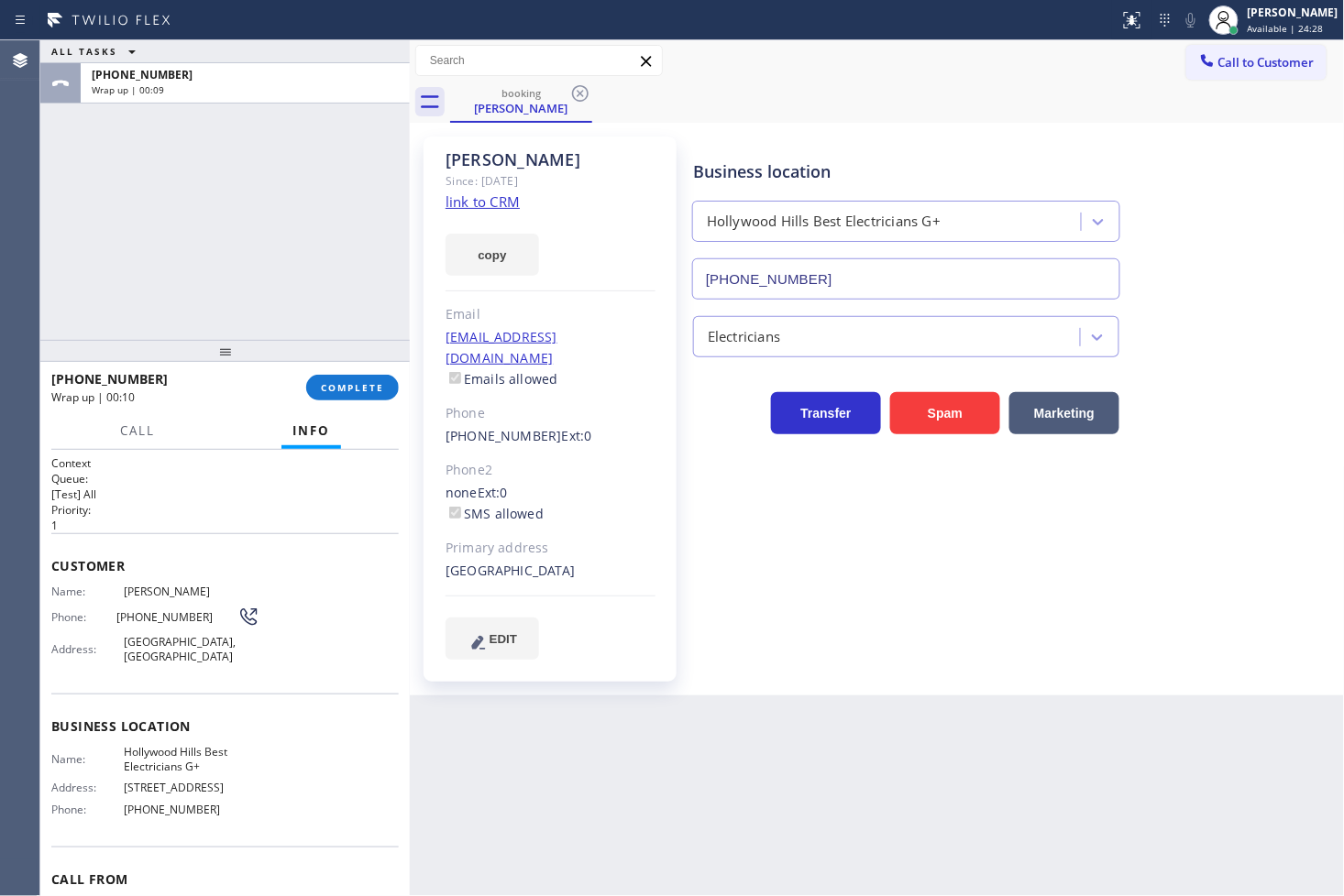
click at [26, 267] on div "Agent Desktop" at bounding box center [19, 468] width 39 height 856
click at [364, 388] on span "COMPLETE" at bounding box center [352, 387] width 63 height 12
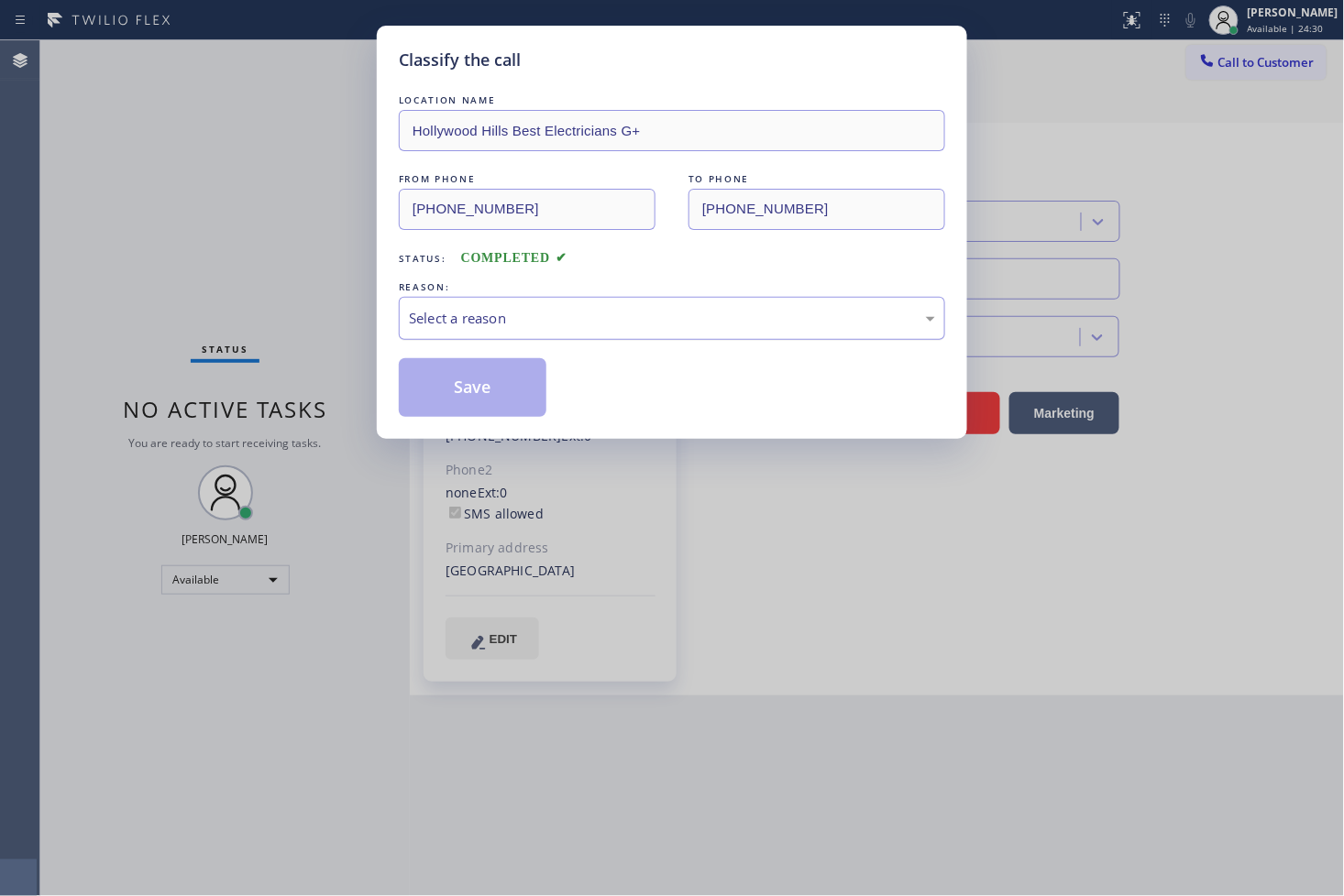
click at [478, 336] on div "Select a reason" at bounding box center [672, 318] width 546 height 43
click at [512, 379] on button "Save" at bounding box center [472, 387] width 148 height 58
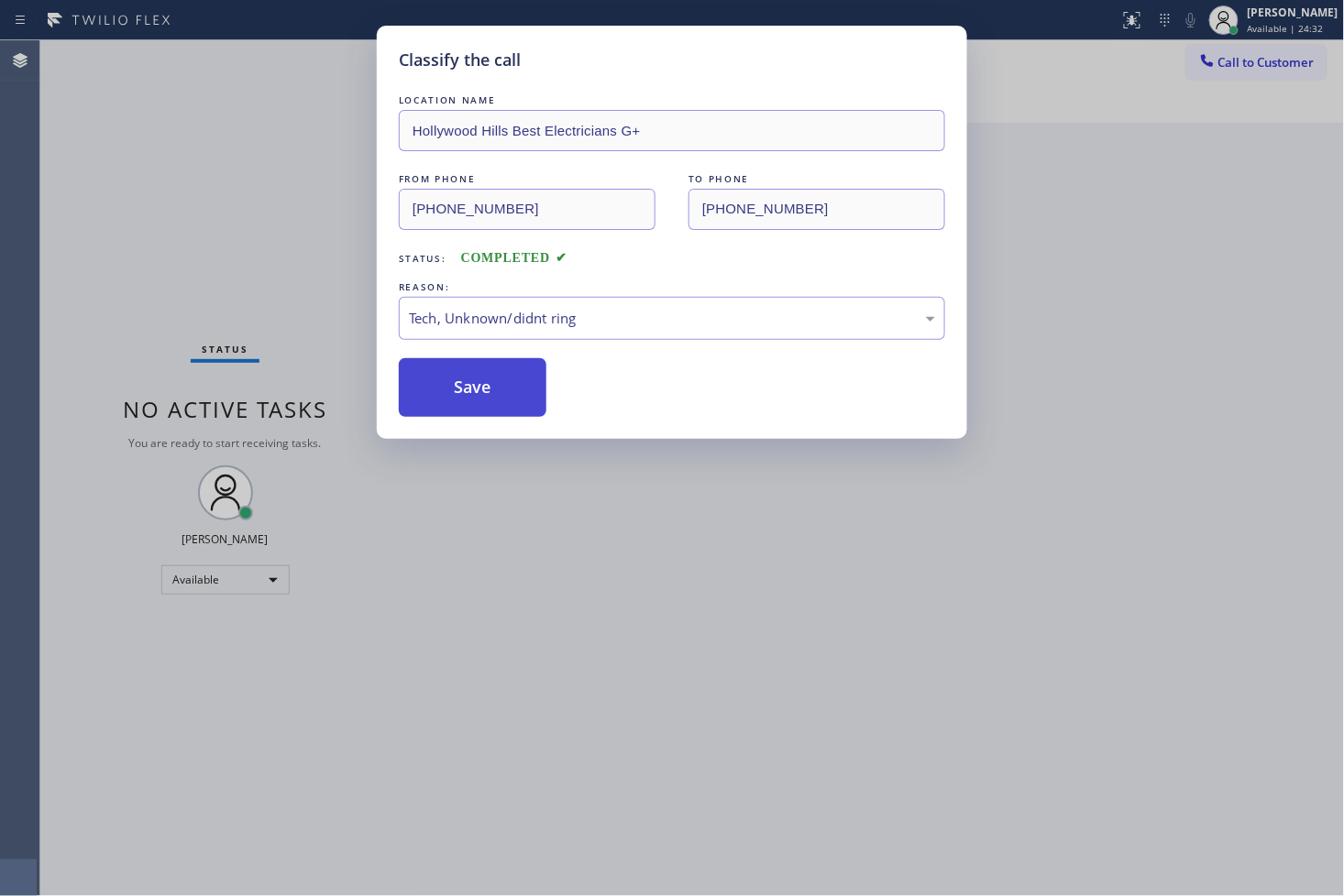
click at [512, 379] on button "Save" at bounding box center [472, 387] width 148 height 58
click at [506, 373] on button "Save" at bounding box center [472, 387] width 148 height 58
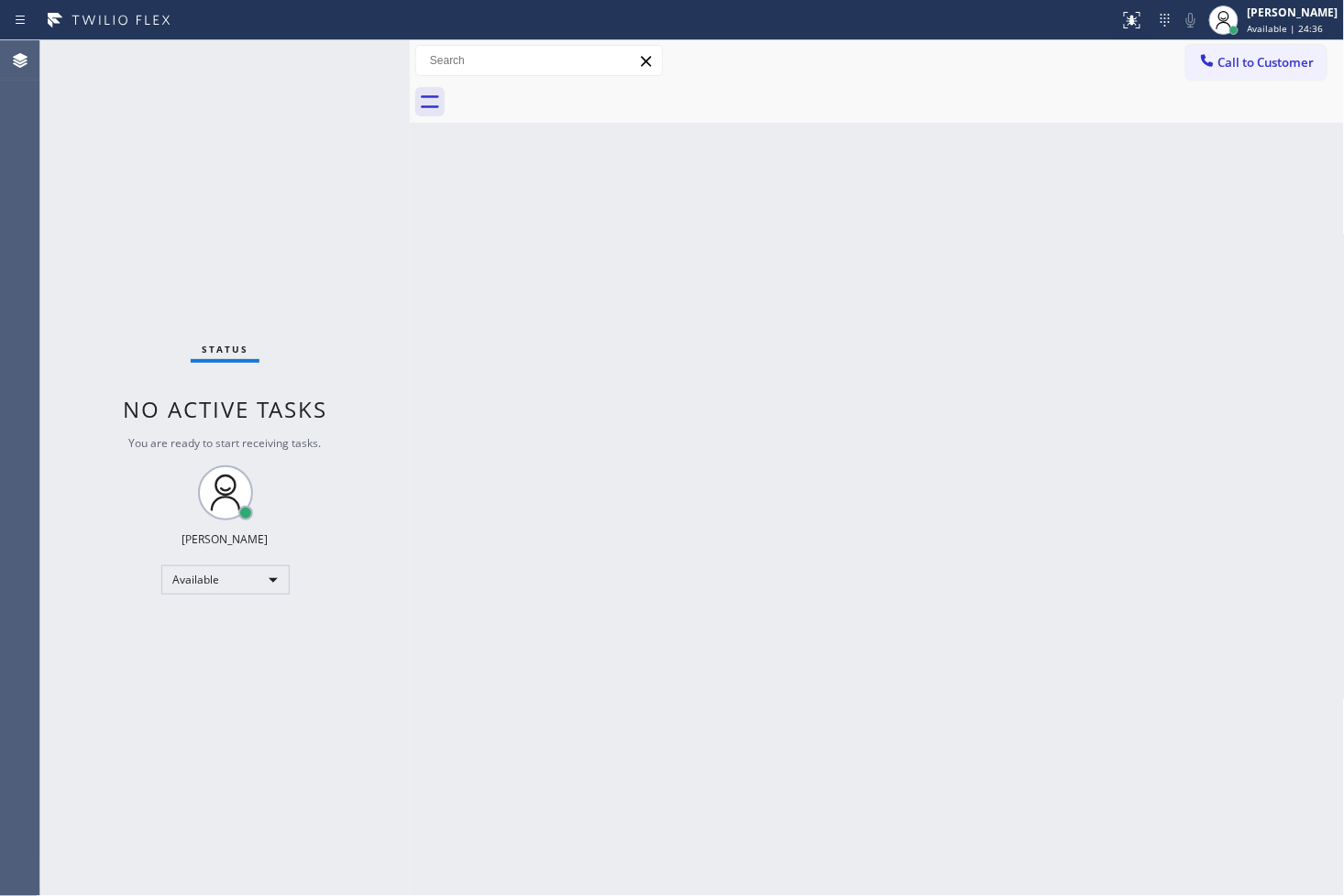
click at [633, 442] on div "Back to Dashboard Change Sender ID Customers Technicians Select a contact Outbo…" at bounding box center [877, 468] width 935 height 856
click at [337, 53] on div "Status No active tasks You are ready to start receiving tasks. [PERSON_NAME]" at bounding box center [224, 468] width 369 height 856
click at [846, 496] on div "Back to Dashboard Change Sender ID Customers Technicians Select a contact Outbo…" at bounding box center [877, 468] width 935 height 856
click at [342, 73] on div "Status No active tasks You are ready to start receiving tasks. [PERSON_NAME]" at bounding box center [224, 468] width 369 height 856
click at [355, 62] on div "Status No active tasks You are ready to start receiving tasks. [PERSON_NAME]" at bounding box center [224, 468] width 369 height 856
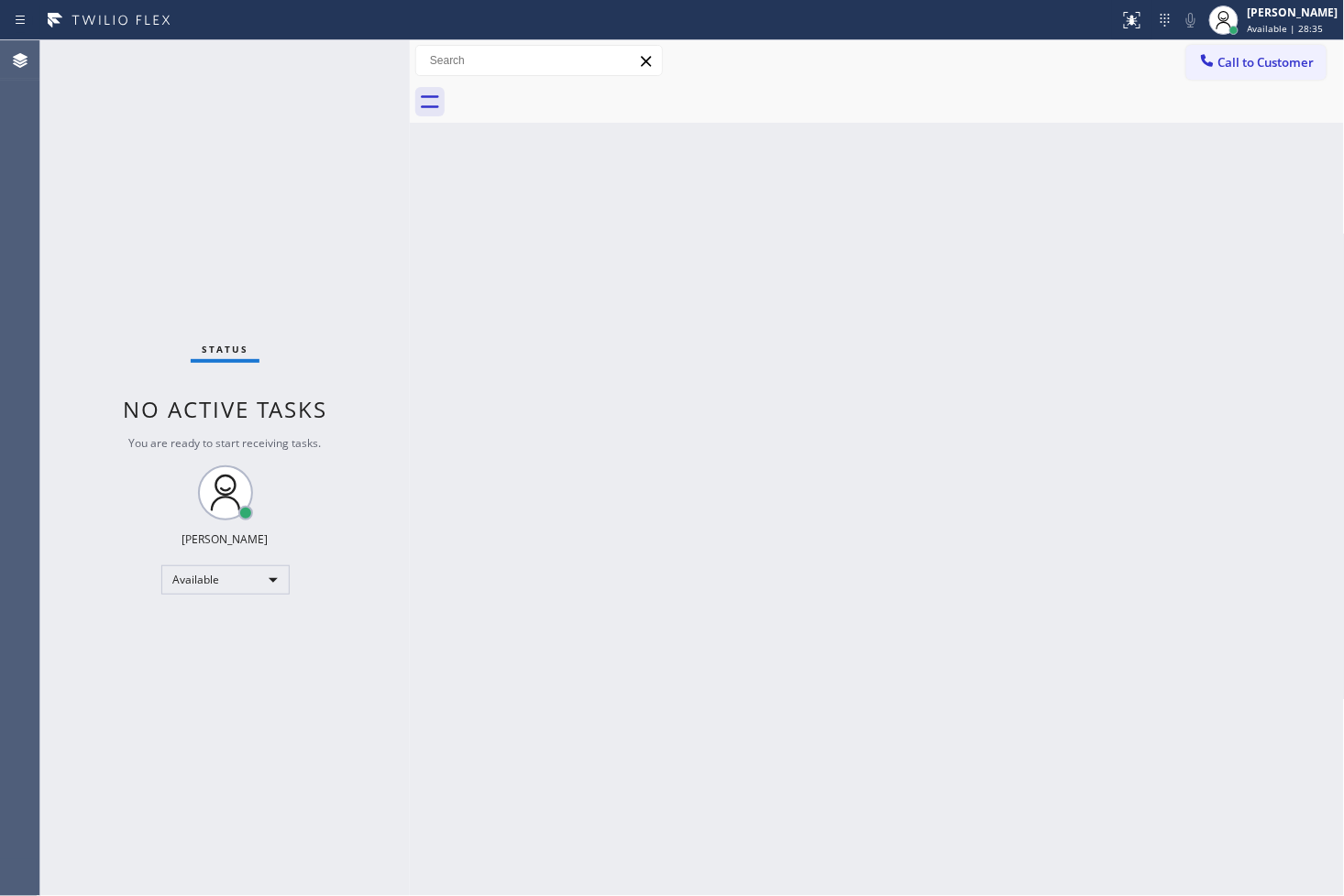
click at [354, 58] on div "Status No active tasks You are ready to start receiving tasks. [PERSON_NAME]" at bounding box center [224, 468] width 369 height 856
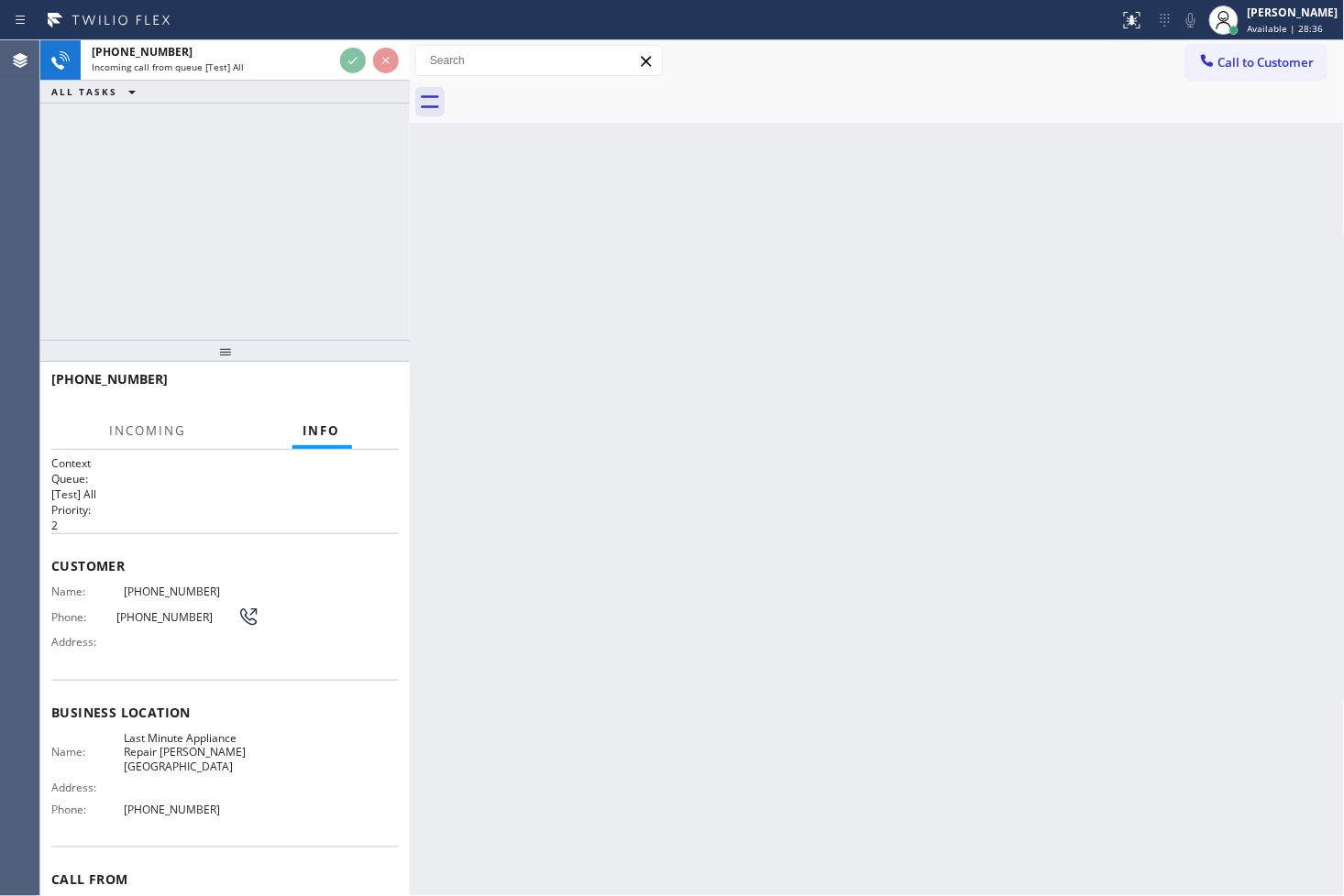
drag, startPoint x: 346, startPoint y: 272, endPoint x: 336, endPoint y: 257, distance: 18.0
click at [345, 272] on div "[PHONE_NUMBER] Incoming call from queue [Test] All ALL TASKS ALL TASKS ACTIVE T…" at bounding box center [224, 190] width 369 height 300
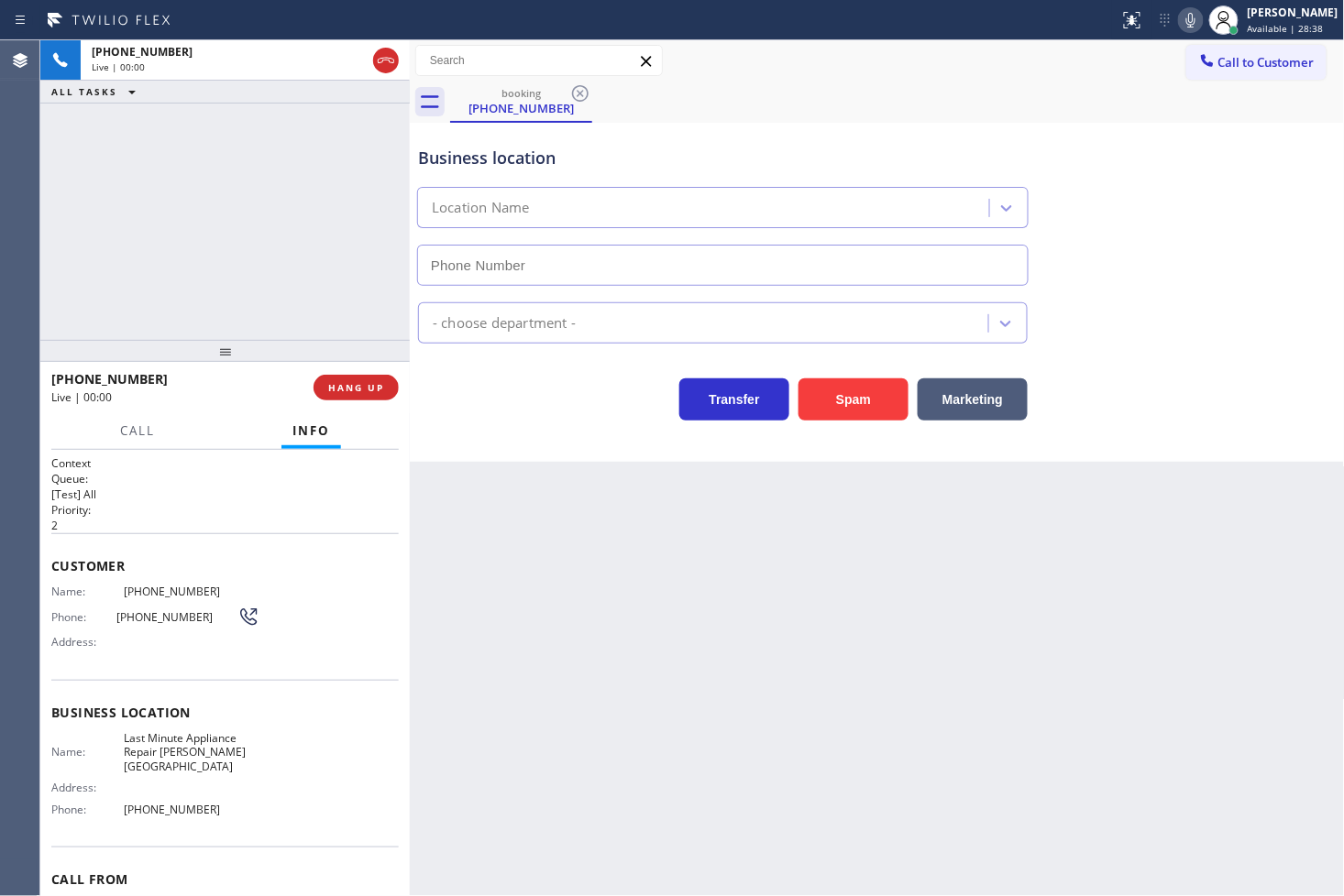
type input "[PHONE_NUMBER]"
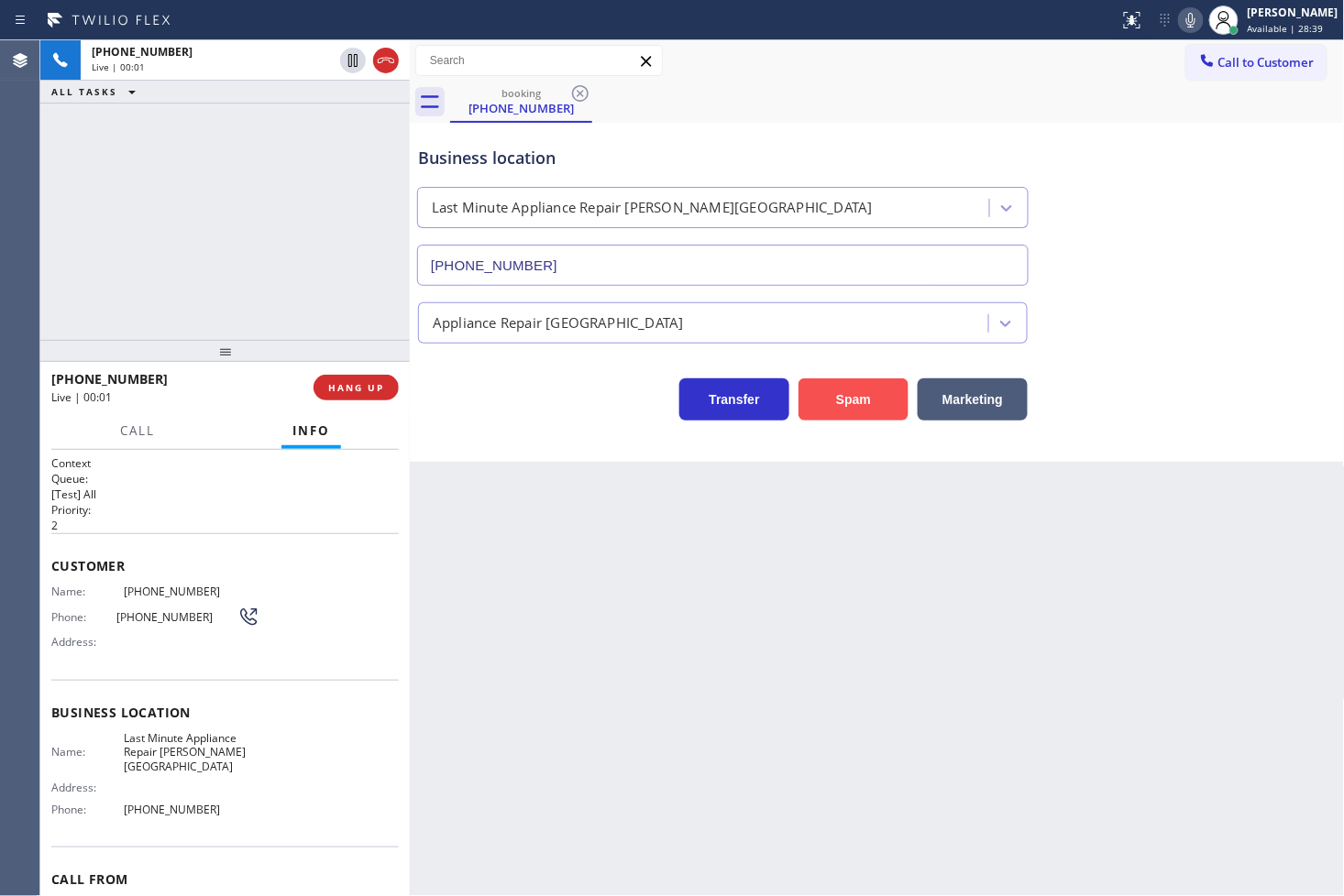
click at [856, 406] on button "Spam" at bounding box center [853, 400] width 110 height 42
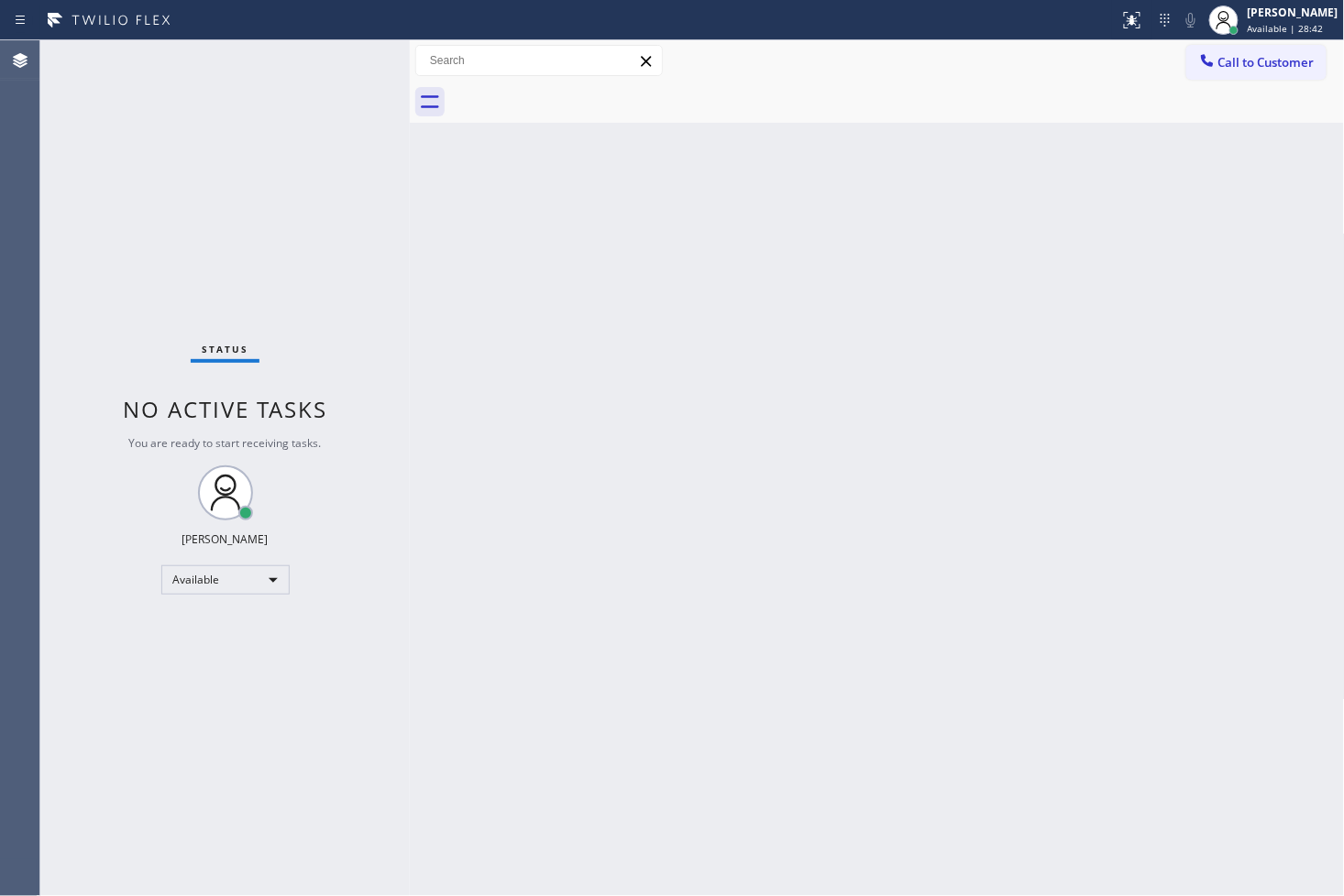
click at [348, 128] on div "Status No active tasks You are ready to start receiving tasks. [PERSON_NAME]" at bounding box center [224, 468] width 369 height 856
click at [345, 50] on div "Status No active tasks You are ready to start receiving tasks. [PERSON_NAME]" at bounding box center [224, 468] width 369 height 856
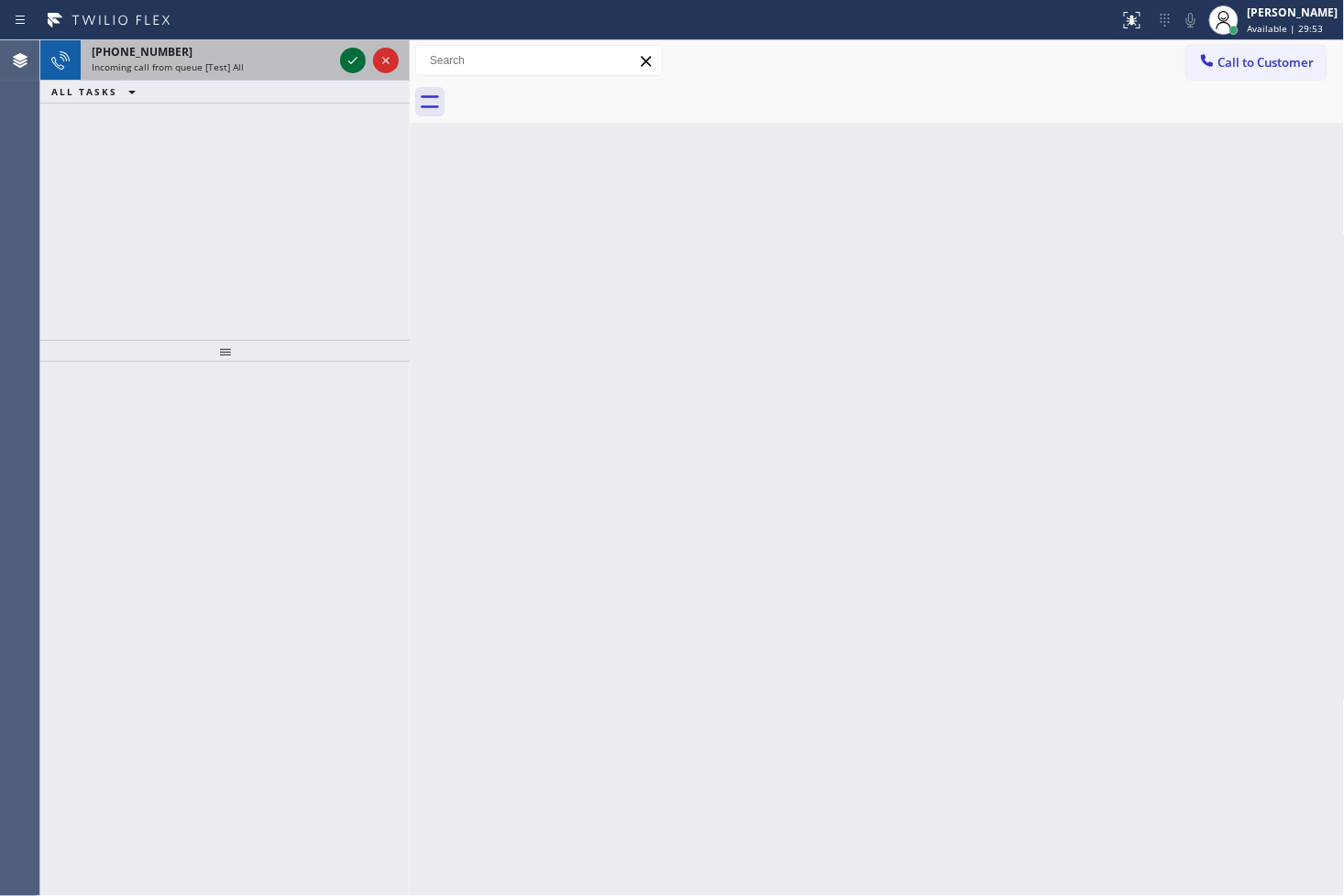
click at [345, 50] on icon at bounding box center [352, 60] width 22 height 22
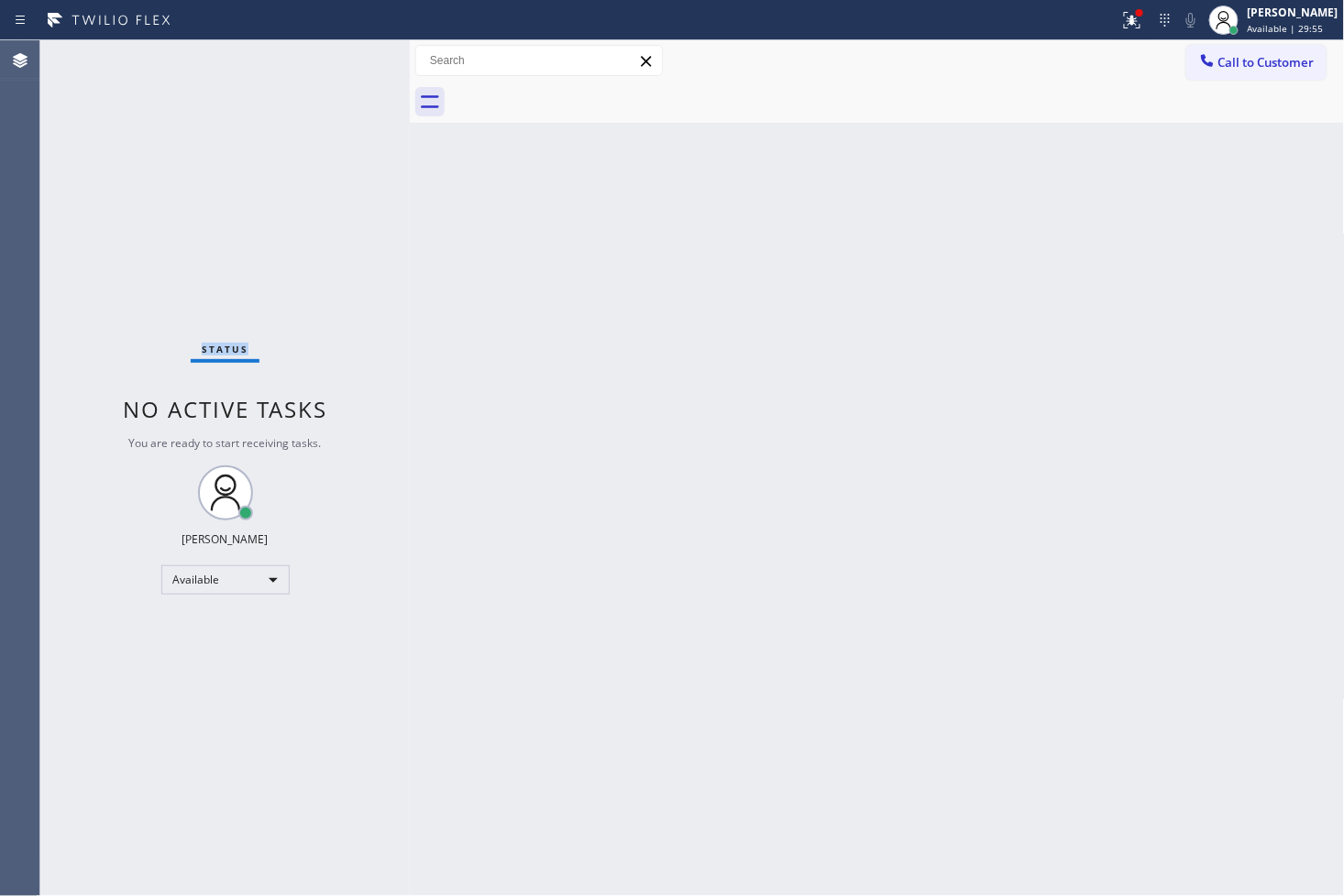
click at [335, 86] on div "Status No active tasks You are ready to start receiving tasks. [PERSON_NAME]" at bounding box center [224, 468] width 369 height 856
drag, startPoint x: 337, startPoint y: 197, endPoint x: 370, endPoint y: 157, distance: 51.9
click at [348, 180] on div "Status No active tasks You are ready to start receiving tasks. [PERSON_NAME]" at bounding box center [224, 468] width 369 height 856
click at [1122, 31] on icon at bounding box center [1132, 20] width 22 height 22
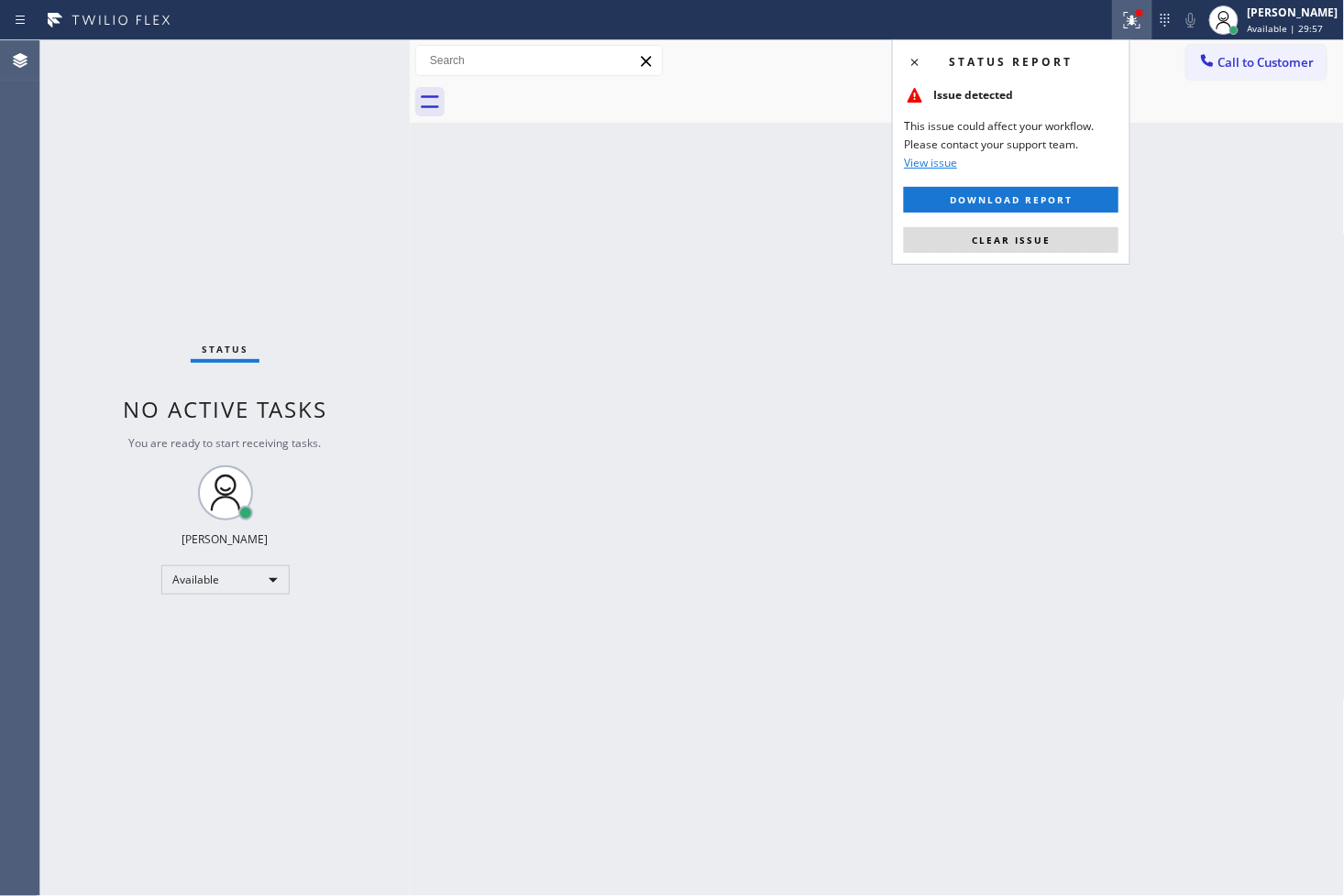
click at [1068, 232] on button "Clear issue" at bounding box center [1011, 240] width 215 height 26
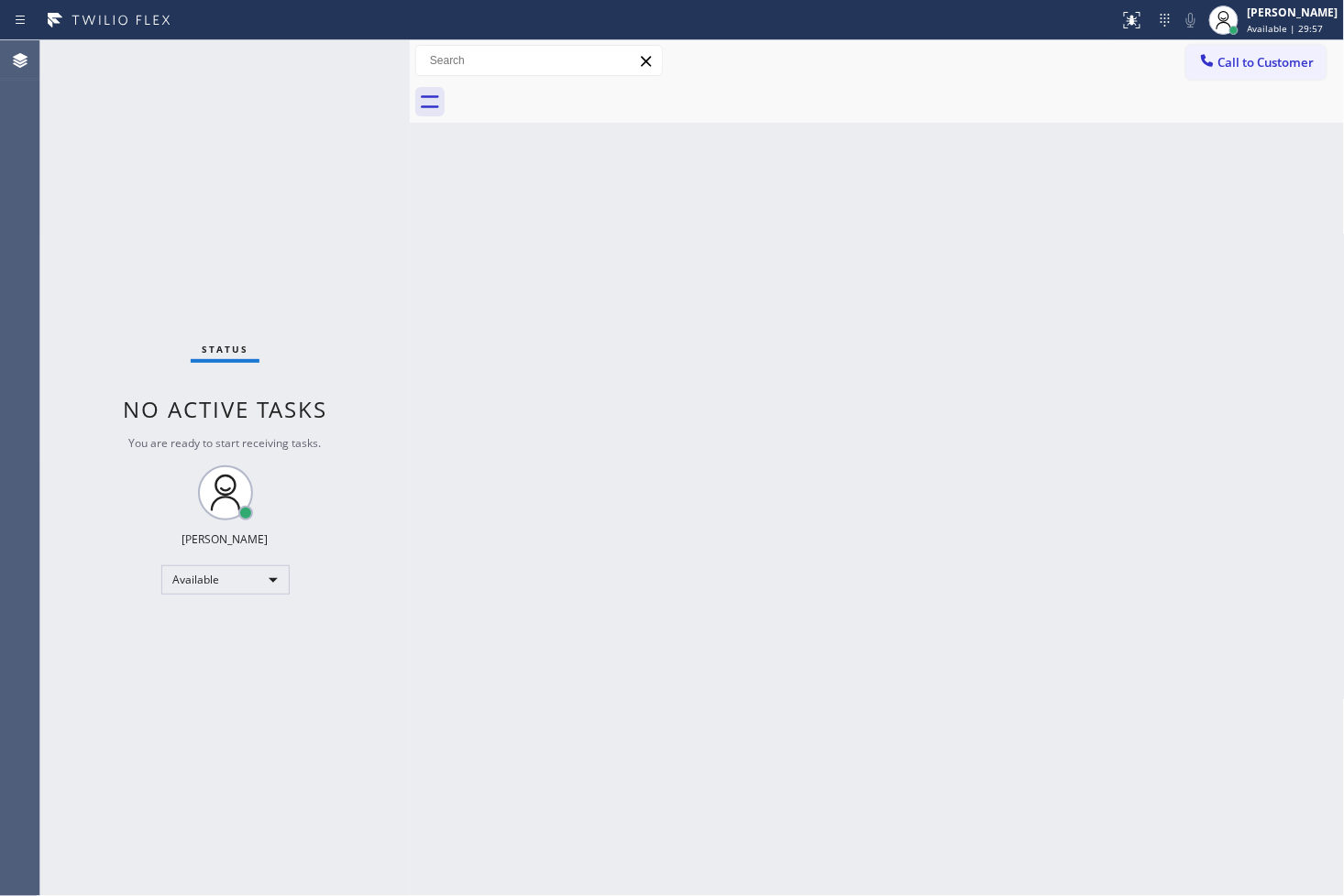
click at [360, 201] on div "Status No active tasks You are ready to start receiving tasks. [PERSON_NAME]" at bounding box center [224, 468] width 369 height 856
click at [336, 68] on div "Status No active tasks You are ready to start receiving tasks. [PERSON_NAME]" at bounding box center [224, 468] width 369 height 856
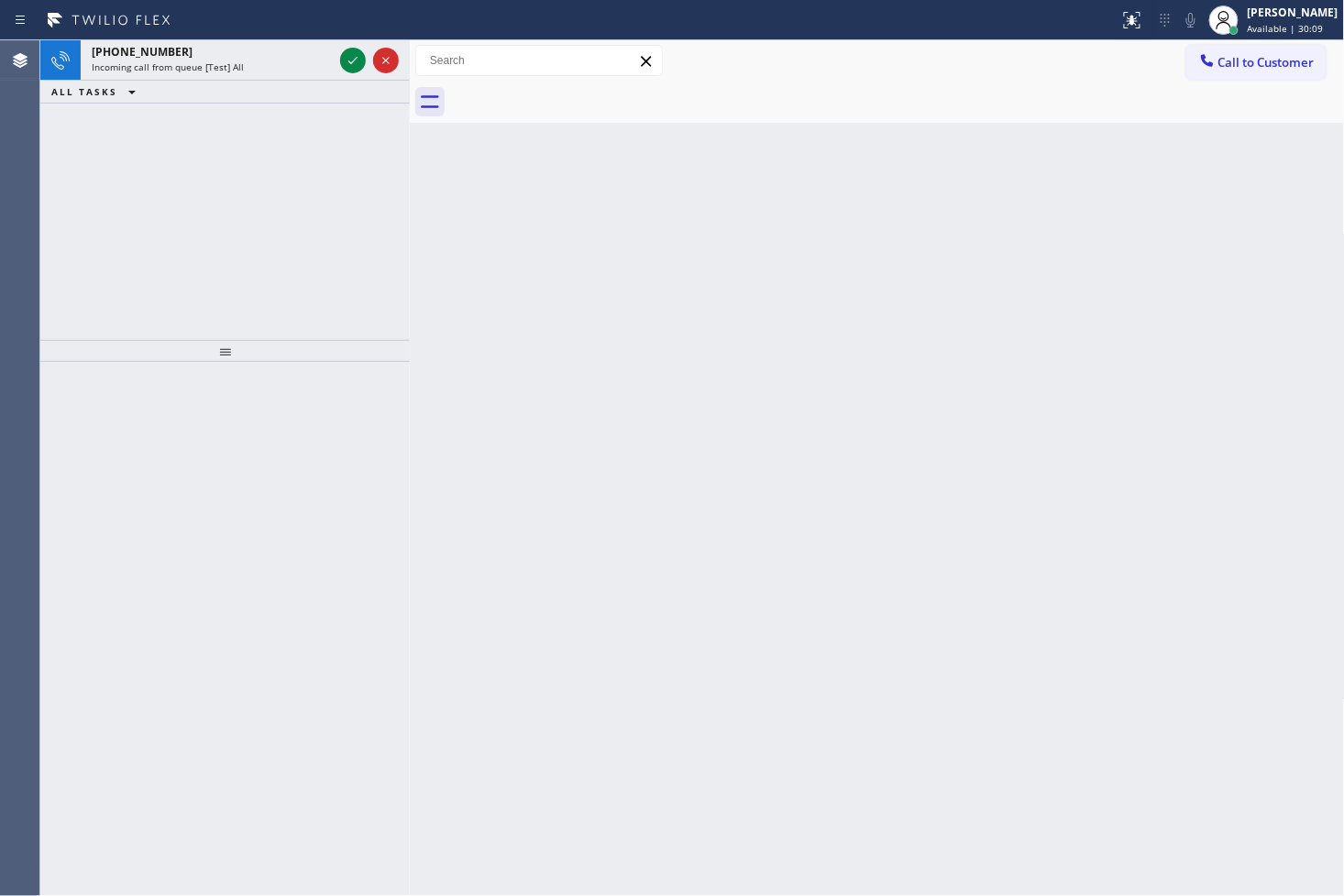
click at [336, 68] on div at bounding box center [368, 60] width 66 height 40
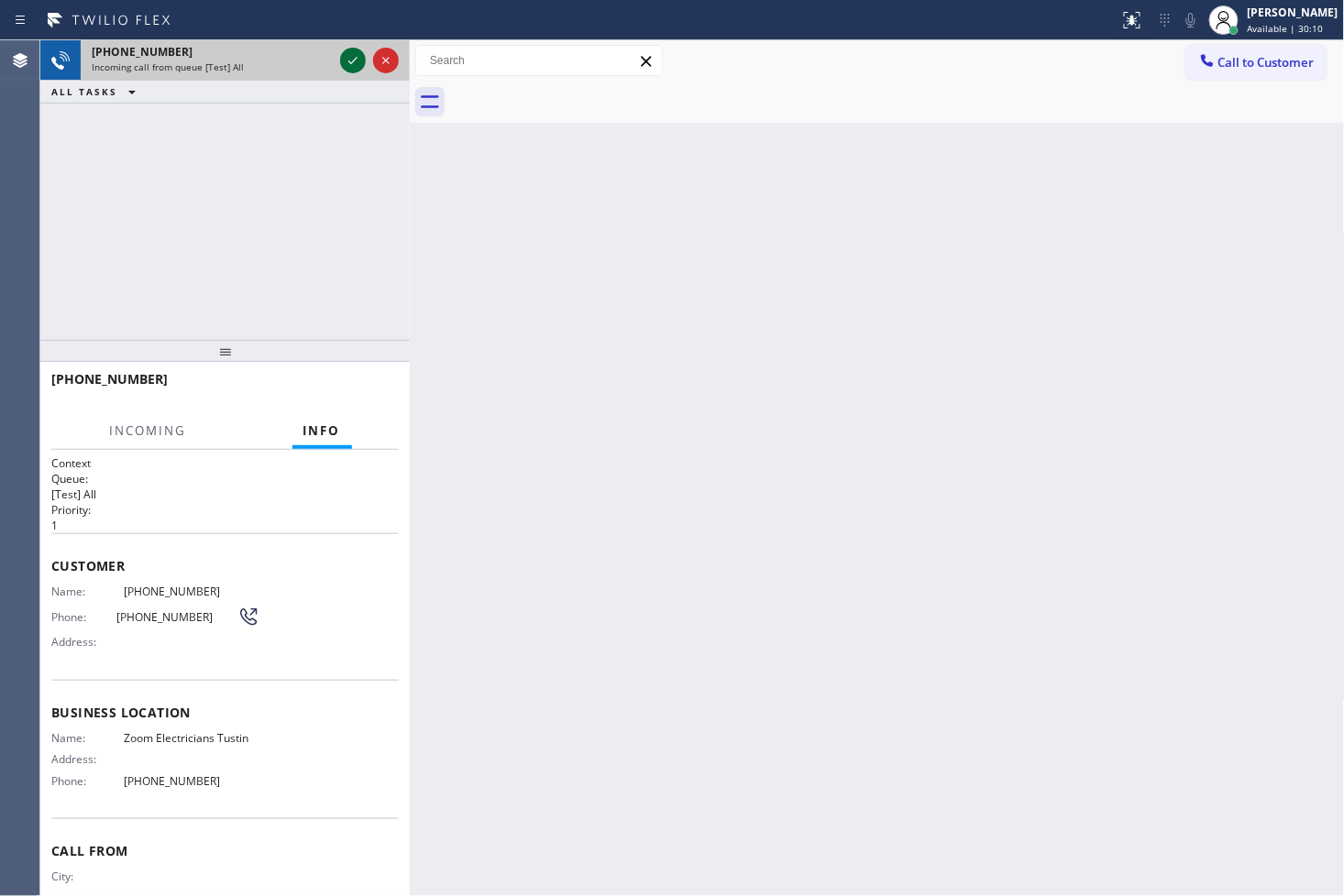
click at [356, 57] on icon at bounding box center [352, 60] width 22 height 22
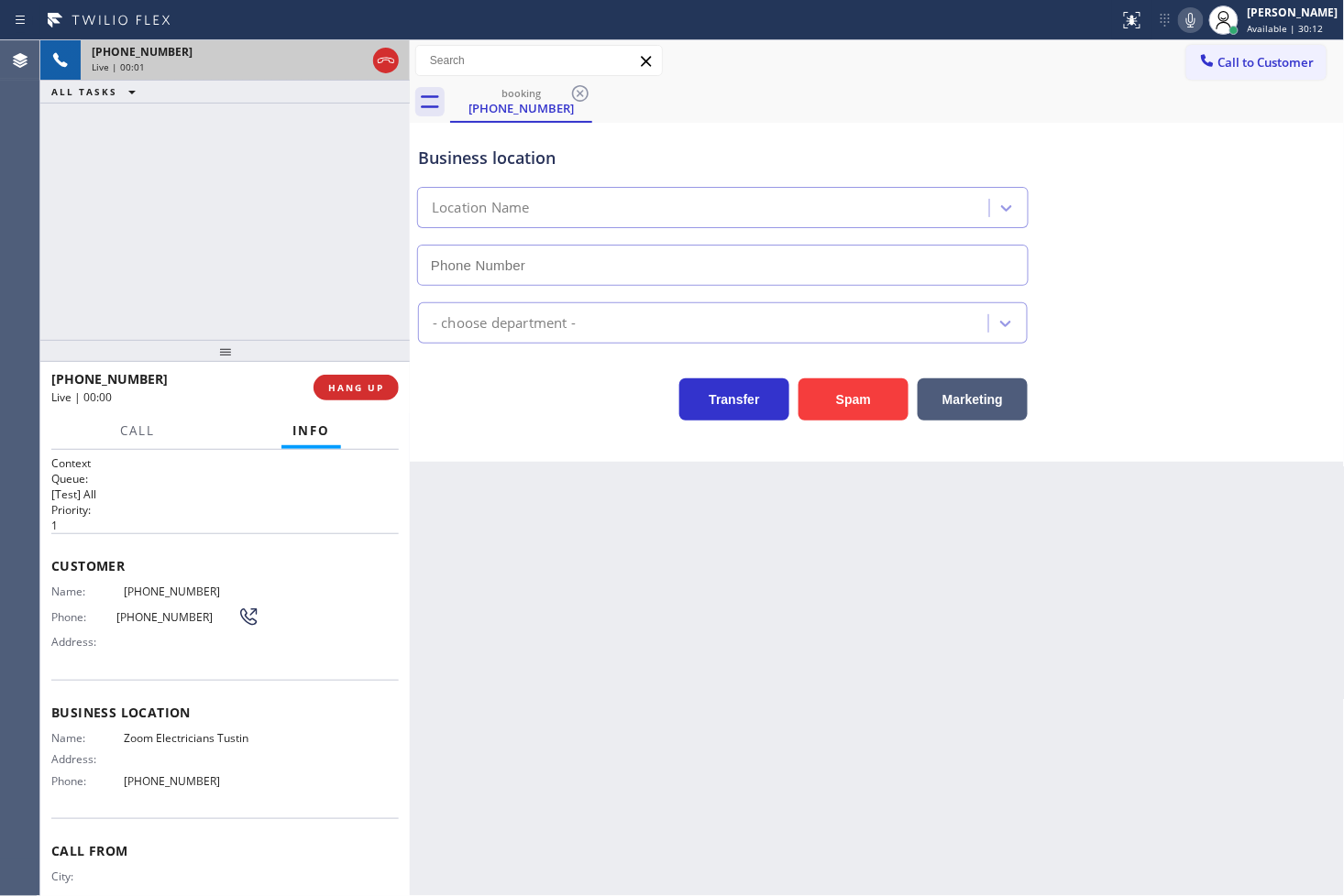
type input "[PHONE_NUMBER]"
drag, startPoint x: 846, startPoint y: 388, endPoint x: 1193, endPoint y: 309, distance: 355.9
click at [854, 385] on button "Spam" at bounding box center [853, 400] width 110 height 42
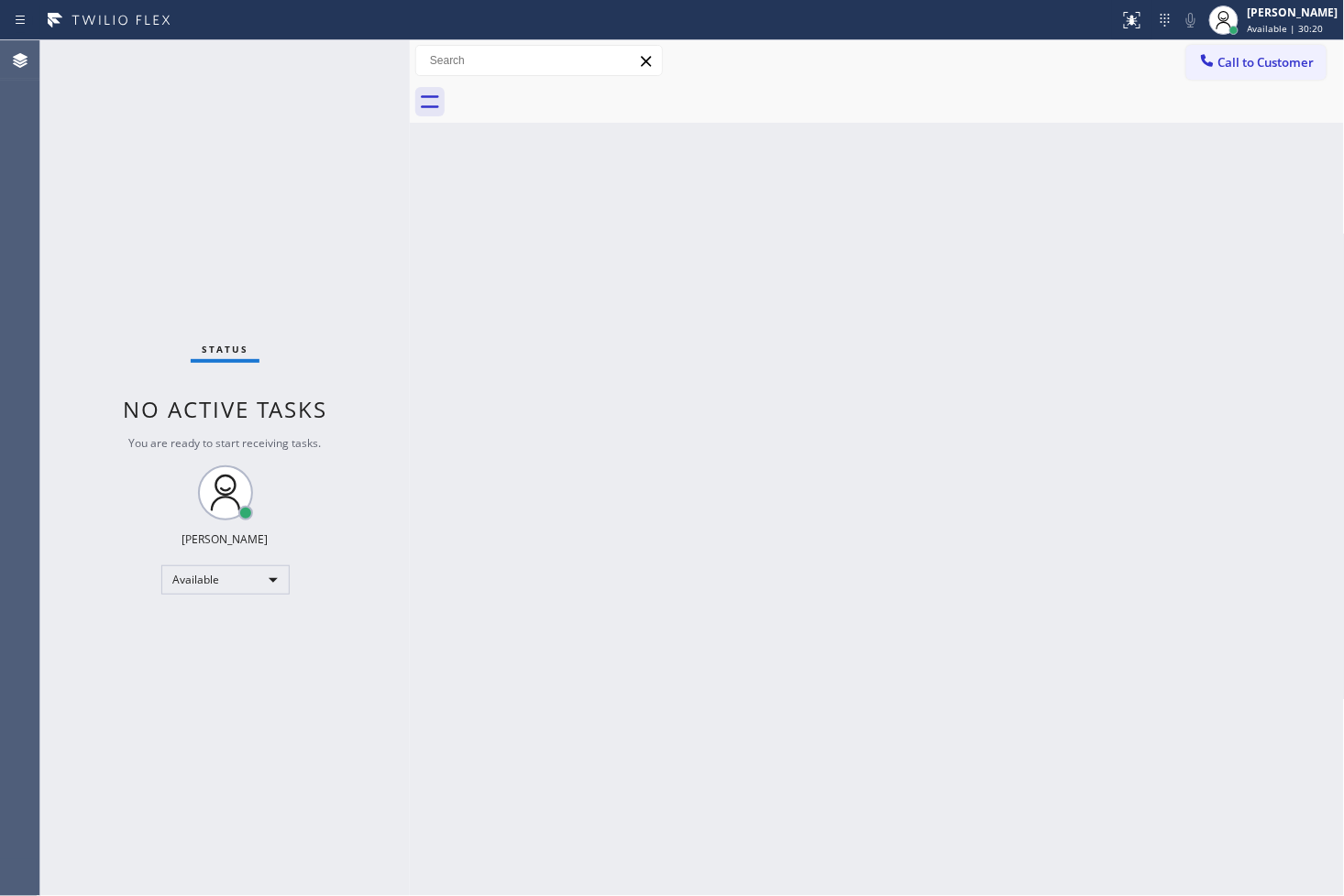
click at [289, 101] on div "Status No active tasks You are ready to start receiving tasks. [PERSON_NAME]" at bounding box center [224, 468] width 369 height 856
click at [342, 52] on div "Status No active tasks You are ready to start receiving tasks. [PERSON_NAME]" at bounding box center [224, 468] width 369 height 856
click at [738, 491] on div "Back to Dashboard Change Sender ID Customers Technicians Select a contact Outbo…" at bounding box center [877, 468] width 935 height 856
drag, startPoint x: 322, startPoint y: 151, endPoint x: 328, endPoint y: 94, distance: 57.3
click at [325, 132] on div "Status No active tasks You are ready to start receiving tasks. [PERSON_NAME]" at bounding box center [224, 468] width 369 height 856
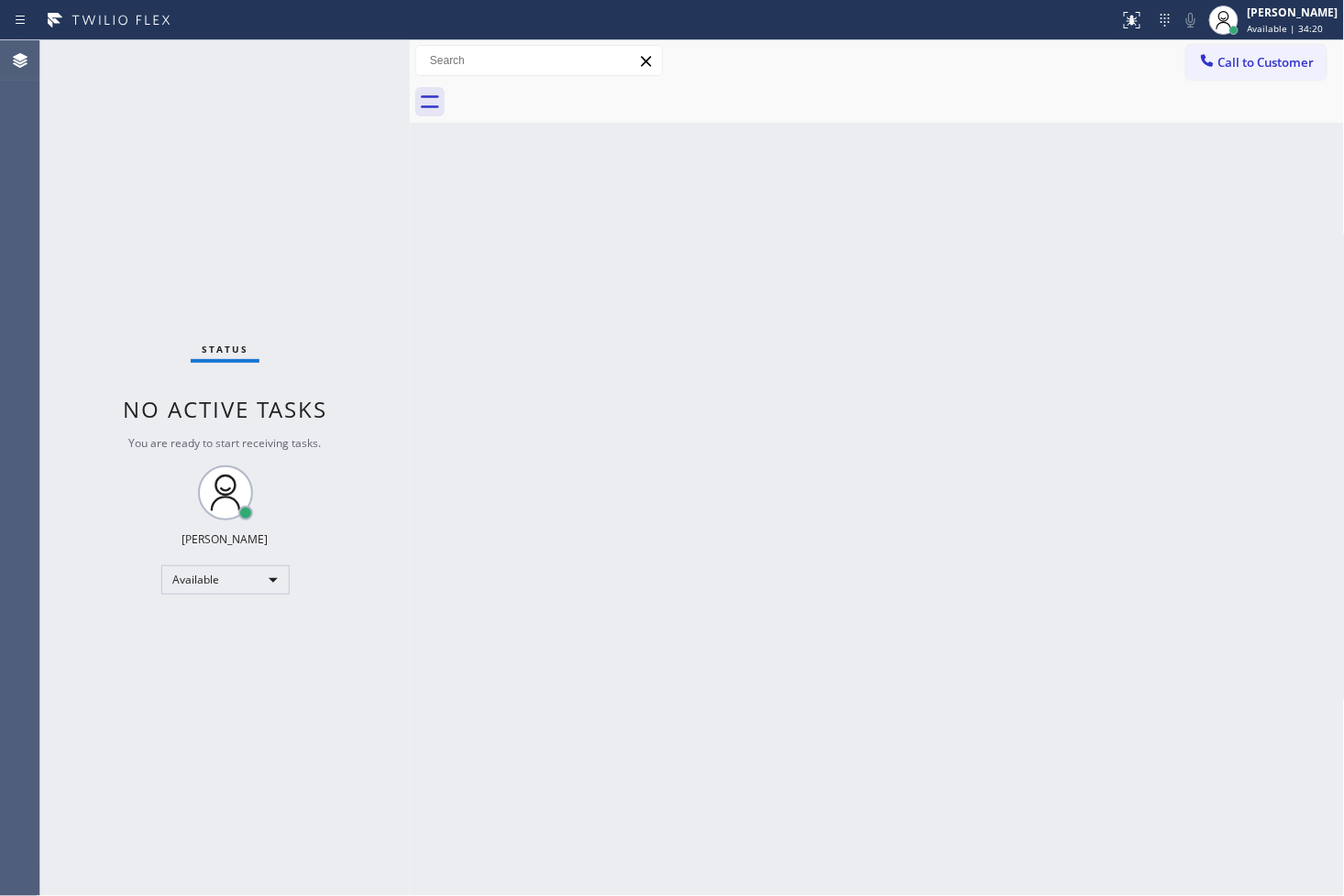
click at [334, 49] on div "Status No active tasks You are ready to start receiving tasks. [PERSON_NAME]" at bounding box center [224, 468] width 369 height 856
drag, startPoint x: 325, startPoint y: 141, endPoint x: 350, endPoint y: 82, distance: 64.1
click at [327, 130] on div "Status No active tasks You are ready to start receiving tasks. [PERSON_NAME]" at bounding box center [224, 468] width 369 height 856
click at [348, 65] on div "Status No active tasks You are ready to start receiving tasks. [PERSON_NAME]" at bounding box center [224, 468] width 369 height 856
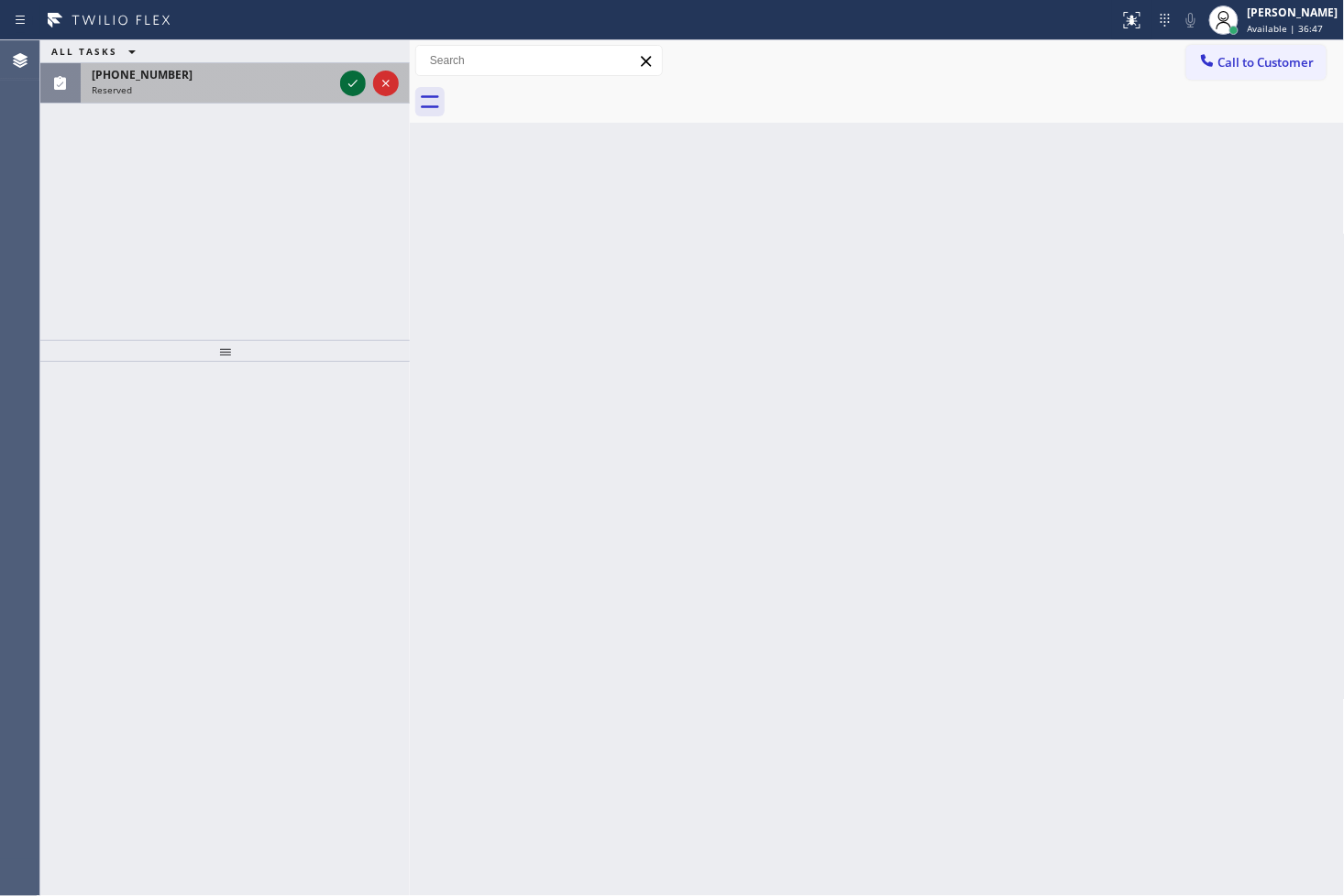
click at [356, 79] on icon at bounding box center [352, 83] width 22 height 22
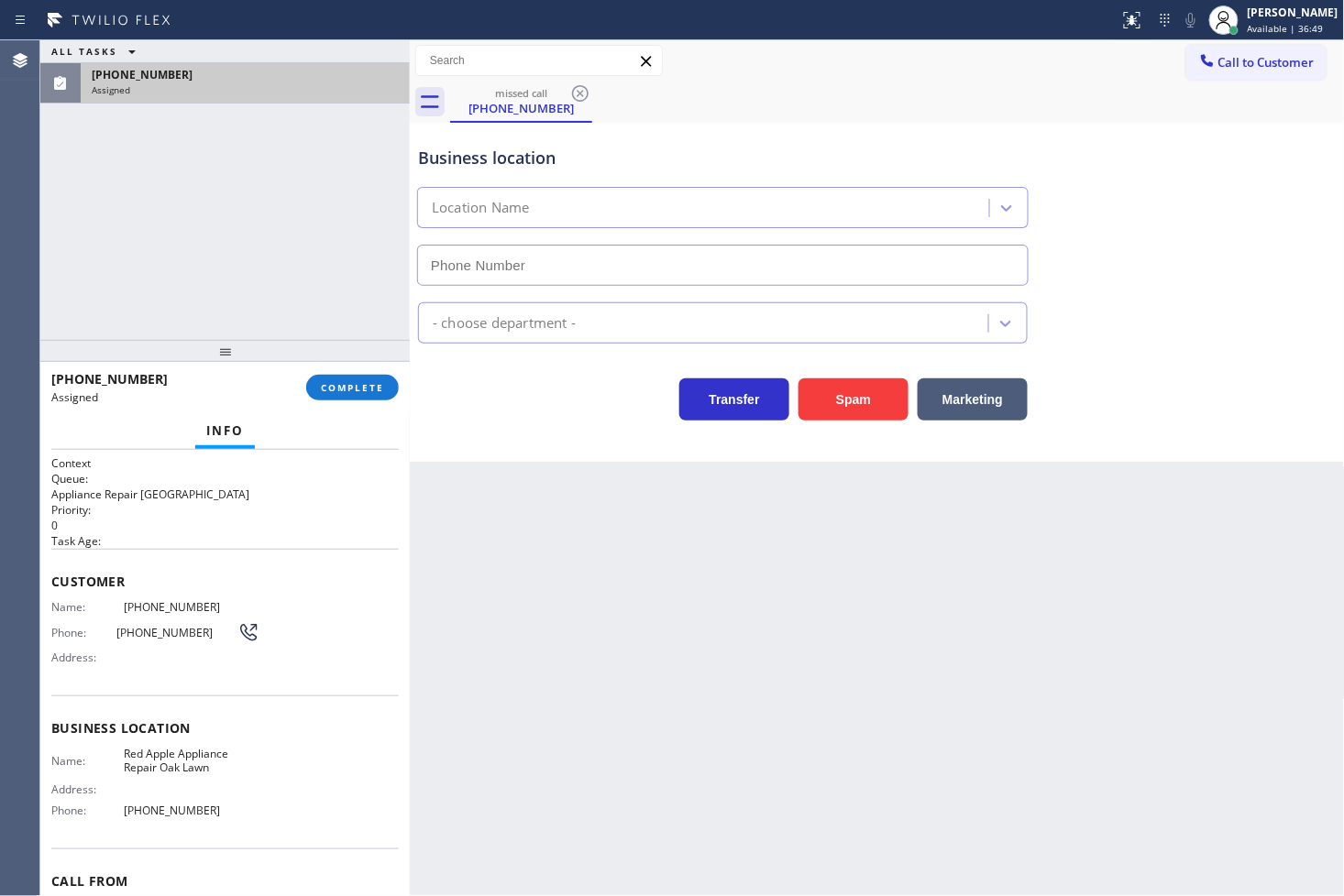
type input "[PHONE_NUMBER]"
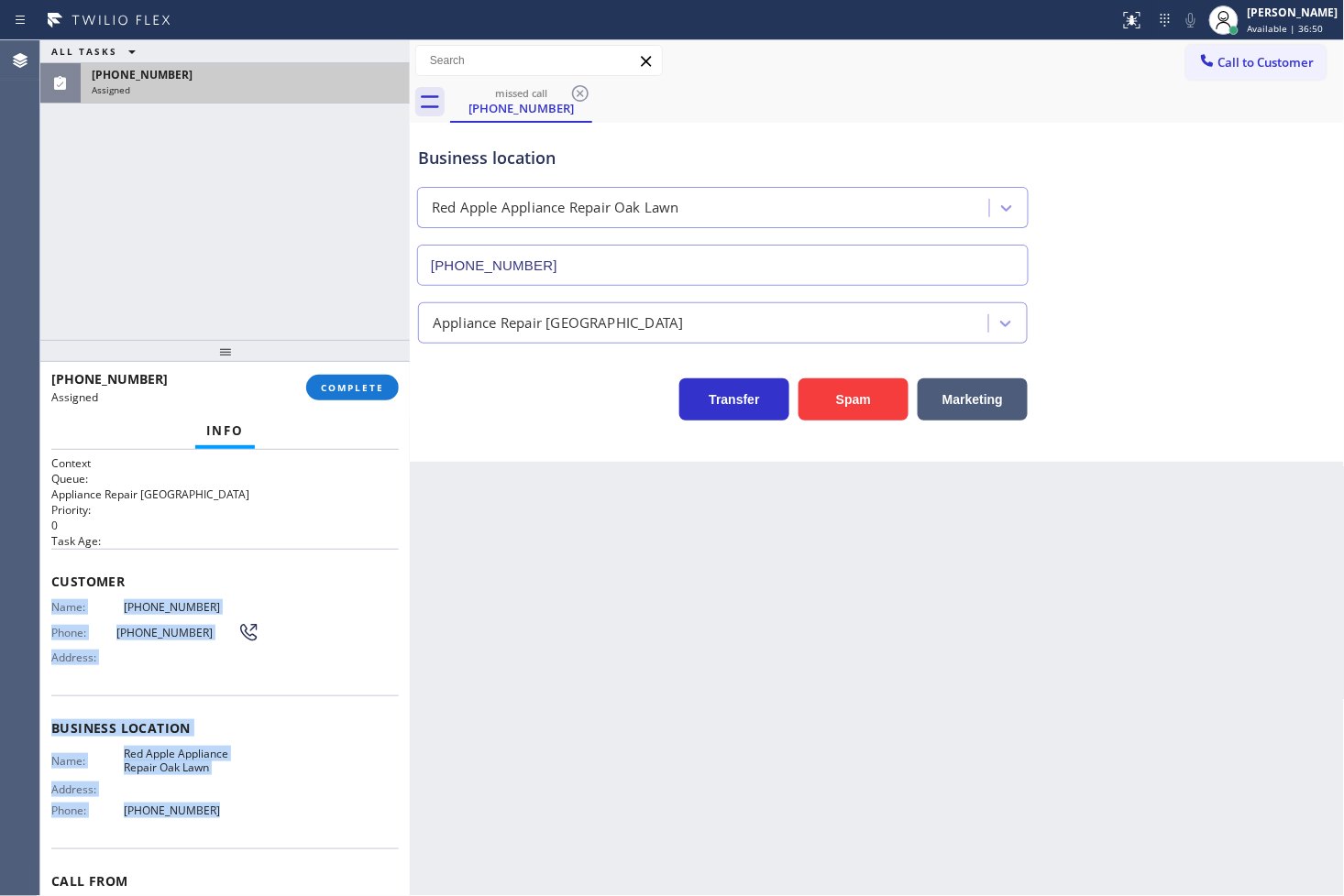
drag, startPoint x: 50, startPoint y: 605, endPoint x: 282, endPoint y: 802, distance: 304.4
click at [282, 802] on div "Context Queue: Appliance Repair High End Priority: 0 Task Age: Customer Name: […" at bounding box center [224, 674] width 369 height 448
copy div "Name: [PHONE_NUMBER] Phone: [PHONE_NUMBER] Address: Business location Name: Red…"
click at [333, 387] on span "COMPLETE" at bounding box center [352, 387] width 63 height 12
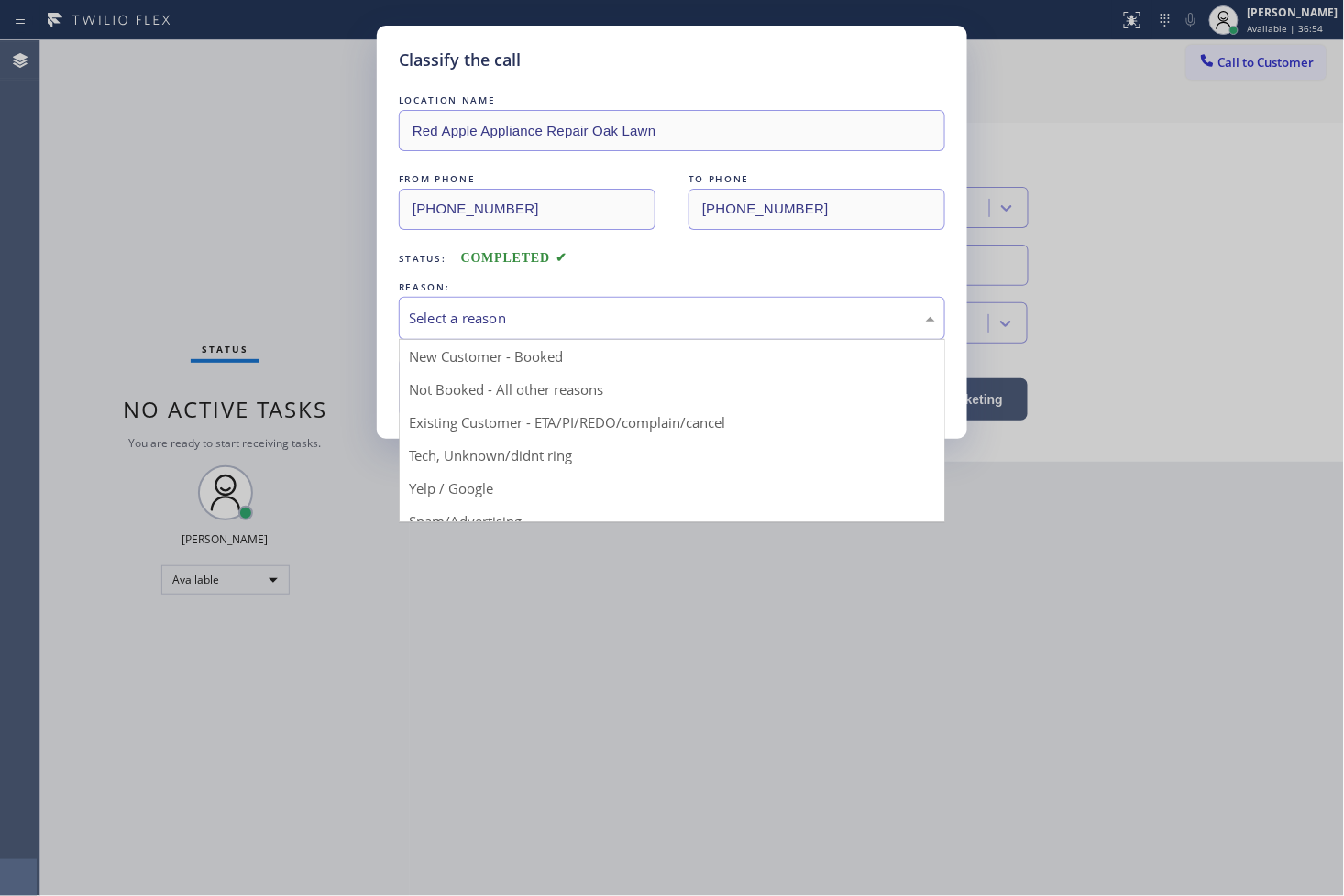
click at [455, 325] on div "Select a reason" at bounding box center [671, 319] width 526 height 21
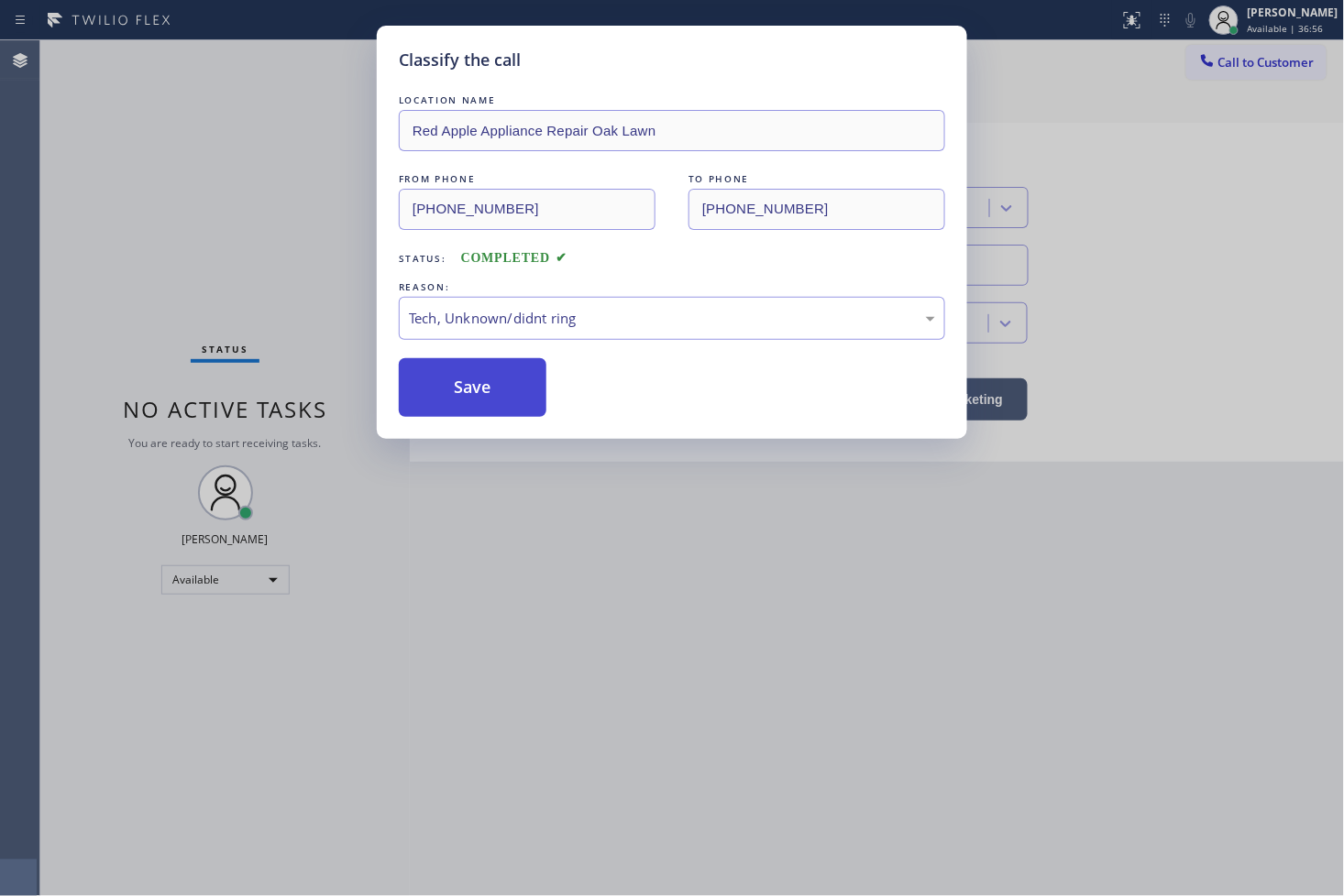
click at [479, 406] on button "Save" at bounding box center [472, 387] width 148 height 58
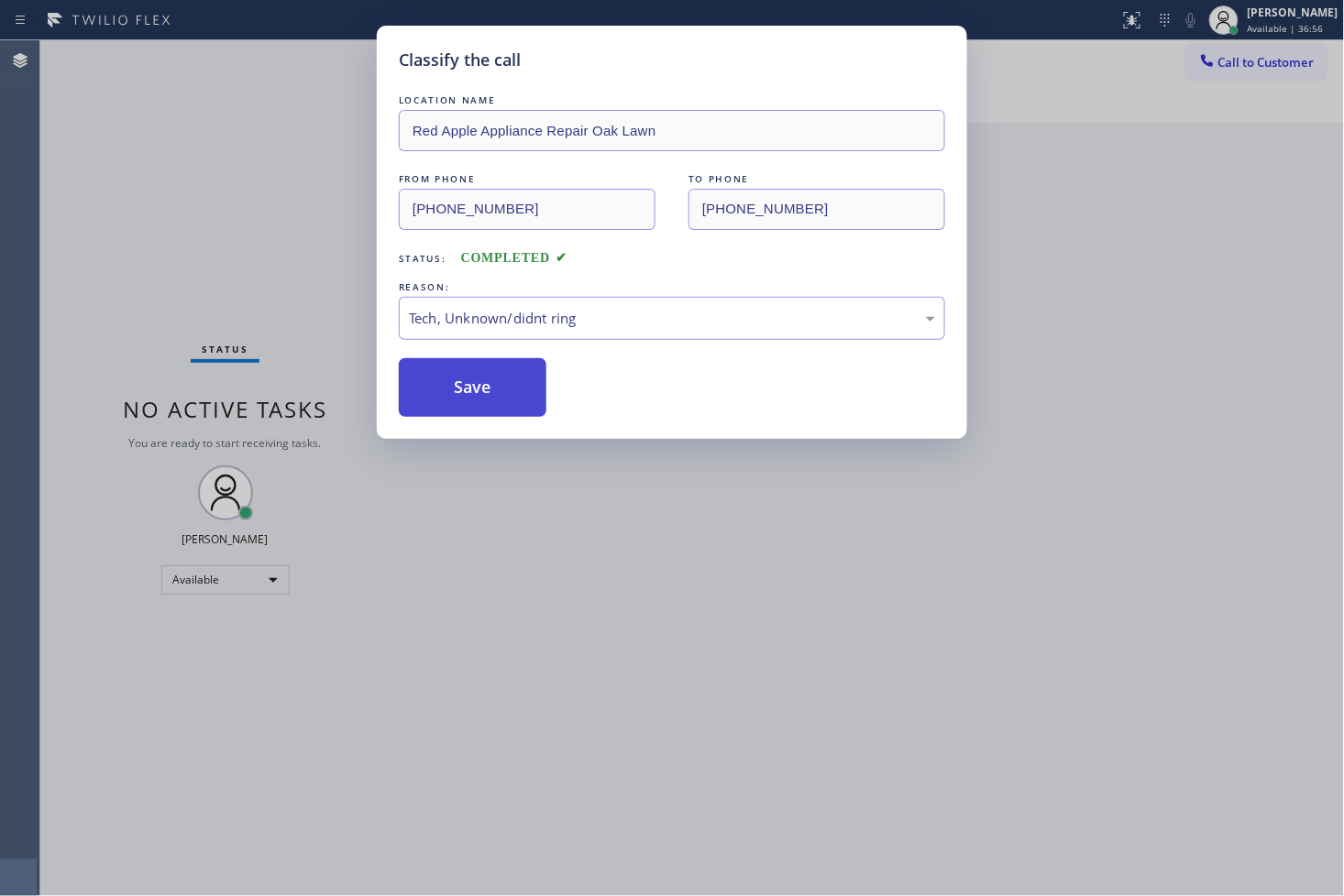
click at [479, 398] on button "Save" at bounding box center [472, 387] width 148 height 58
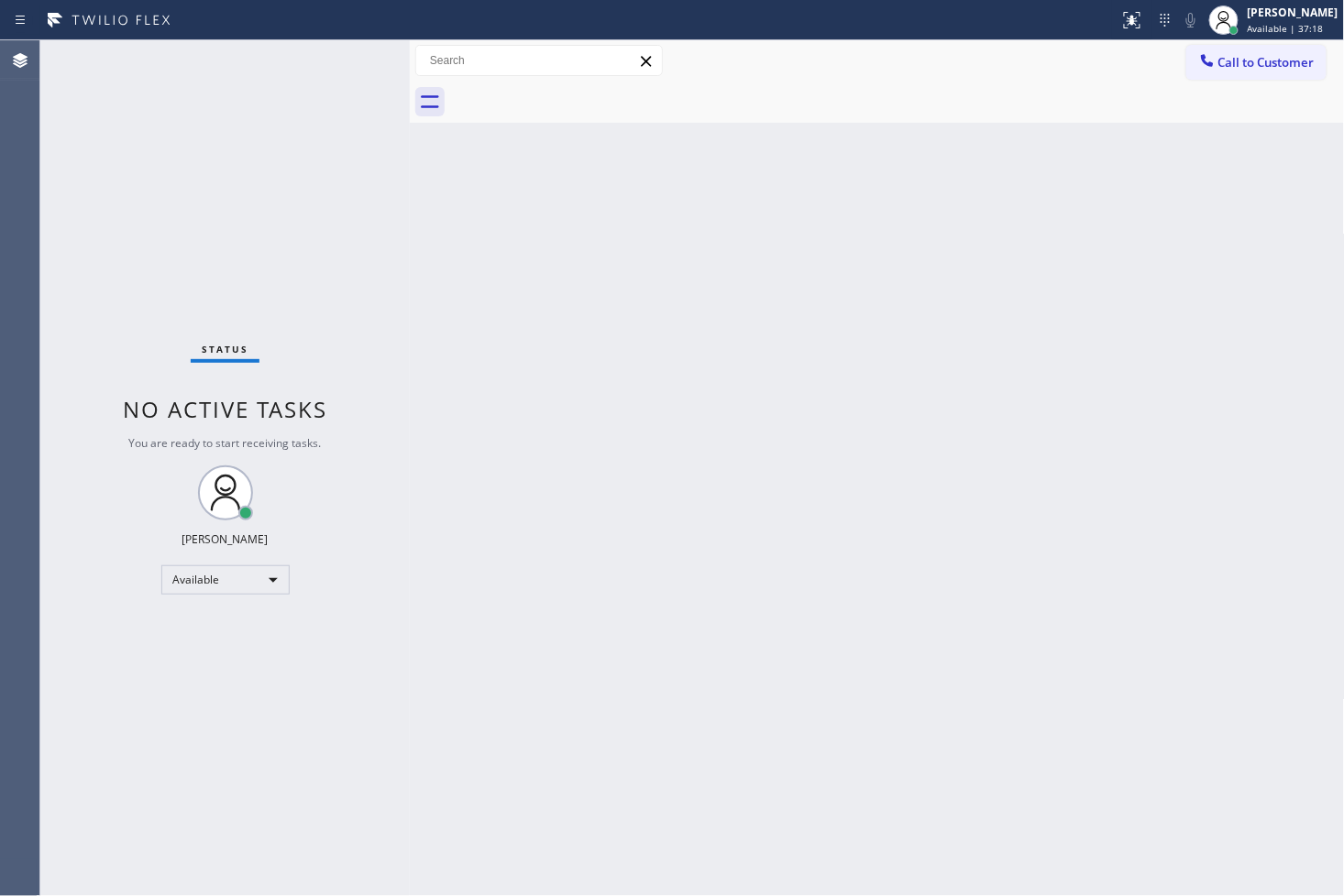
click at [98, 214] on div "Status No active tasks You are ready to start receiving tasks. [PERSON_NAME]" at bounding box center [224, 468] width 369 height 856
click at [372, 156] on div "Status No active tasks You are ready to start receiving tasks. [PERSON_NAME]" at bounding box center [224, 468] width 369 height 856
click at [350, 68] on div "Status No active tasks You are ready to start receiving tasks. [PERSON_NAME]" at bounding box center [224, 468] width 369 height 856
click at [327, 61] on div "Status No active tasks You are ready to start receiving tasks. [PERSON_NAME]" at bounding box center [224, 468] width 369 height 856
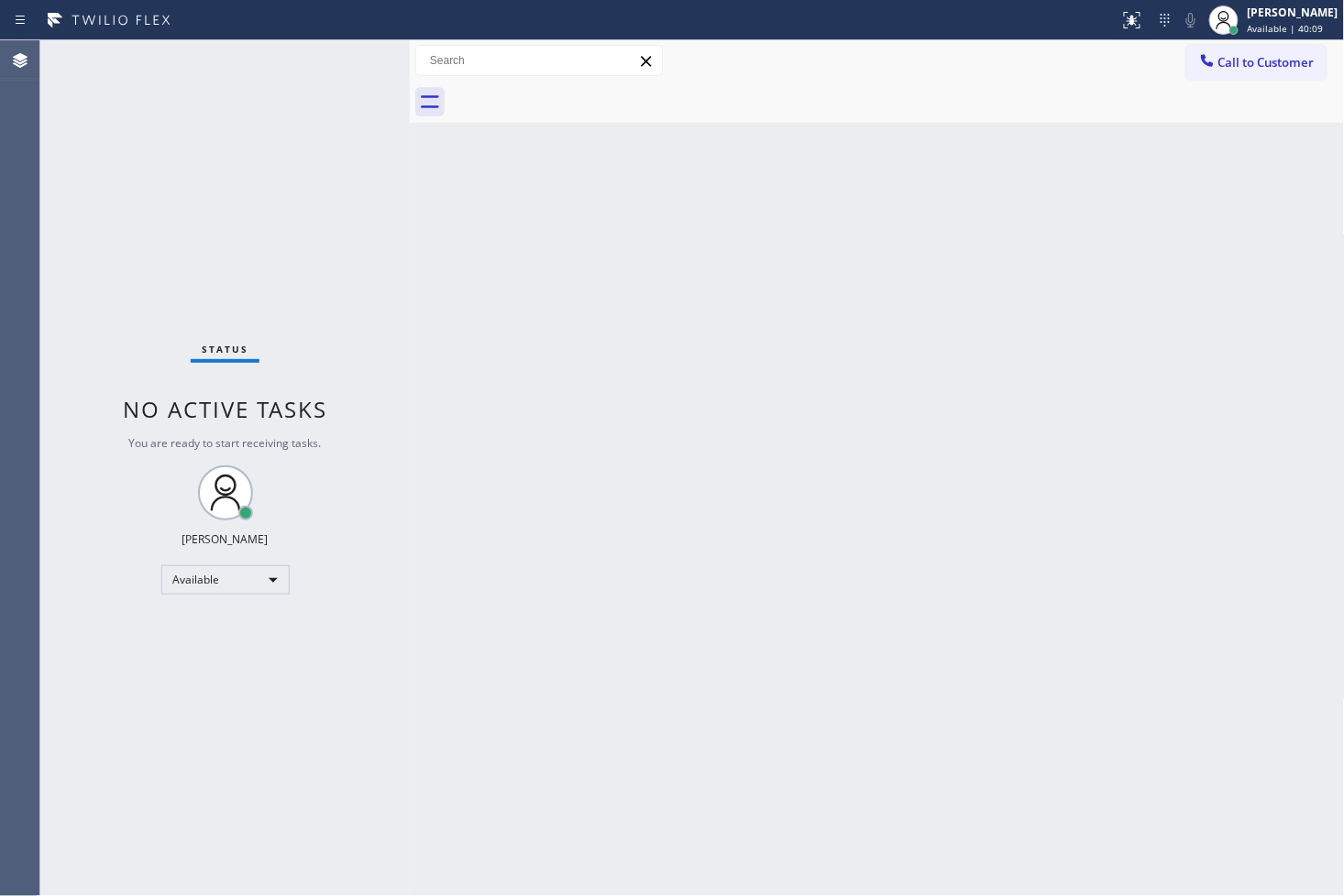
click at [83, 251] on div "Status No active tasks You are ready to start receiving tasks. [PERSON_NAME]" at bounding box center [224, 468] width 369 height 856
click at [337, 79] on div "Status No active tasks You are ready to start receiving tasks. [PERSON_NAME]" at bounding box center [224, 468] width 369 height 856
click at [144, 343] on div "Status No active tasks You are ready to start receiving tasks. [PERSON_NAME]" at bounding box center [224, 468] width 369 height 856
drag, startPoint x: 330, startPoint y: 269, endPoint x: 353, endPoint y: 202, distance: 70.8
click at [330, 268] on div "Status No active tasks You are ready to start receiving tasks. [PERSON_NAME]" at bounding box center [224, 468] width 369 height 856
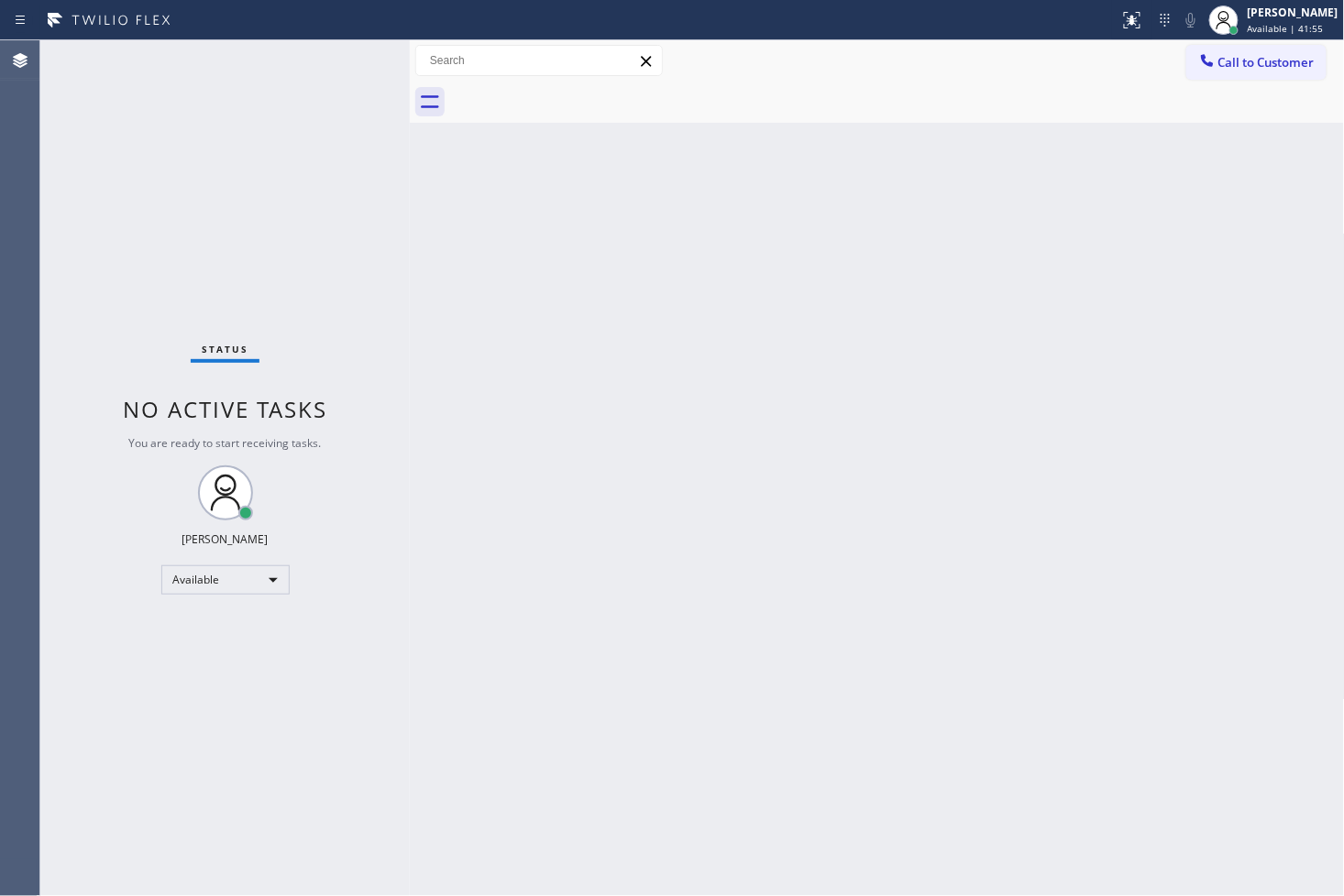
click at [352, 68] on div "Status No active tasks You are ready to start receiving tasks. [PERSON_NAME]" at bounding box center [224, 468] width 369 height 856
click at [344, 52] on div "Status No active tasks You are ready to start receiving tasks. [PERSON_NAME]" at bounding box center [224, 468] width 369 height 856
click at [218, 133] on div "Status No active tasks You are ready to start receiving tasks. [PERSON_NAME]" at bounding box center [224, 468] width 369 height 856
click at [451, 220] on div "Back to Dashboard Change Sender ID Customers Technicians Select a contact Outbo…" at bounding box center [877, 468] width 935 height 856
click at [349, 76] on div "Status No active tasks You are ready to start receiving tasks. [PERSON_NAME]" at bounding box center [224, 468] width 369 height 856
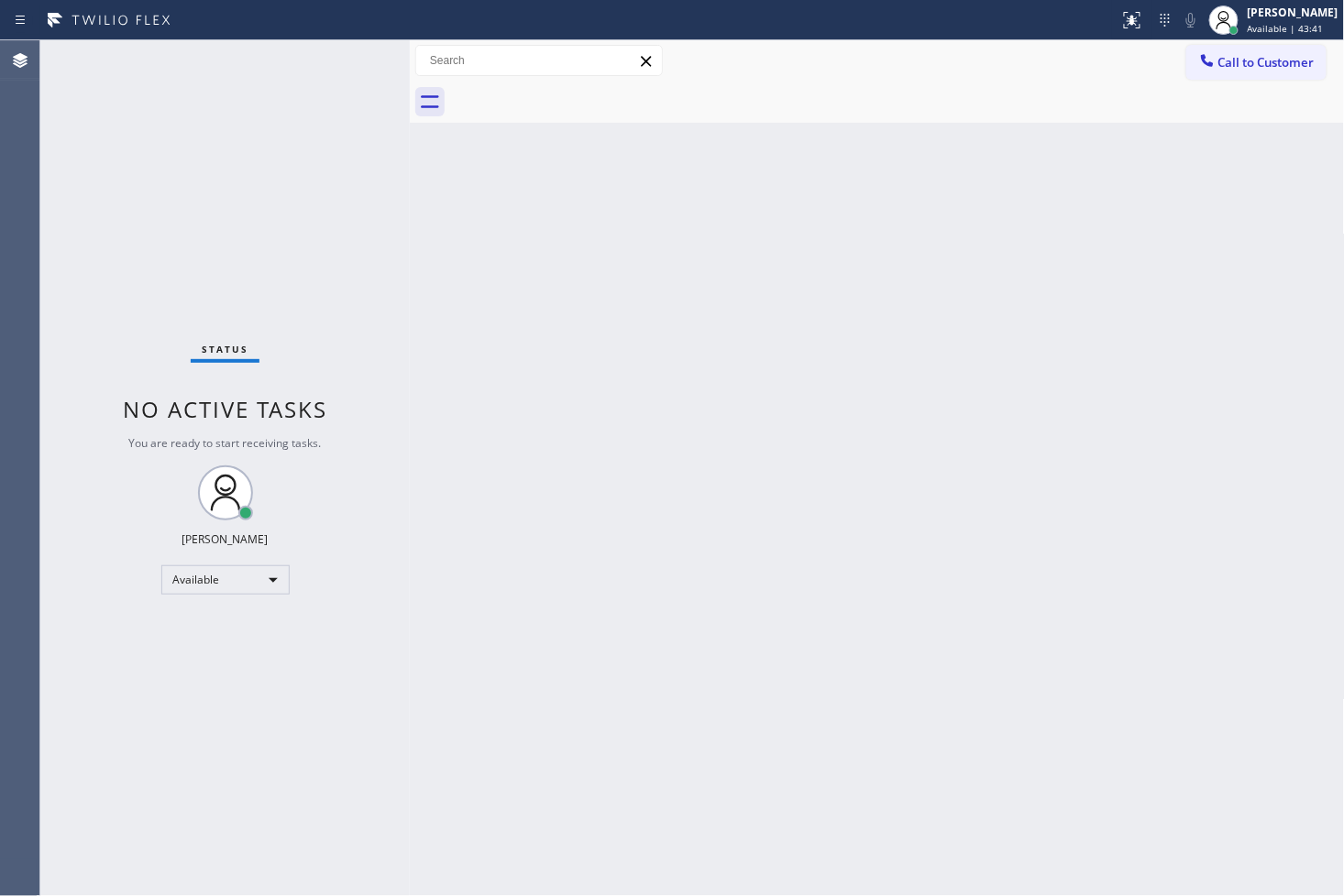
click at [327, 75] on div "Status No active tasks You are ready to start receiving tasks. [PERSON_NAME]" at bounding box center [224, 468] width 369 height 856
click at [341, 62] on div "Status No active tasks You are ready to start receiving tasks. [PERSON_NAME]" at bounding box center [224, 468] width 369 height 856
click at [358, 65] on div "Status No active tasks You are ready to start receiving tasks. [PERSON_NAME]" at bounding box center [224, 468] width 369 height 856
click at [328, 131] on div "Status No active tasks You are ready to start receiving tasks. [PERSON_NAME]" at bounding box center [224, 468] width 369 height 856
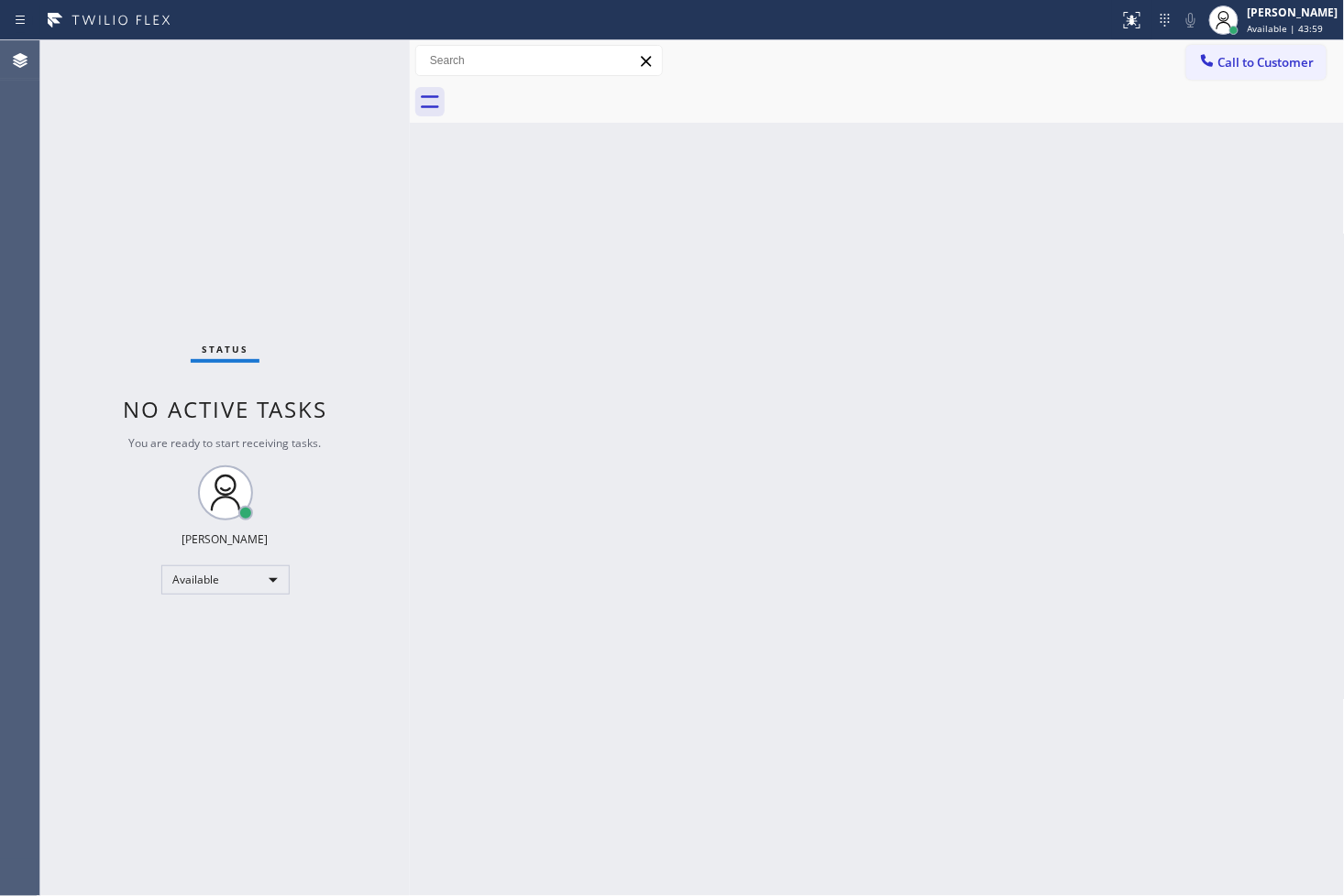
click at [328, 128] on div "Status No active tasks You are ready to start receiving tasks. [PERSON_NAME]" at bounding box center [224, 468] width 369 height 856
click at [346, 49] on div "Status No active tasks You are ready to start receiving tasks. [PERSON_NAME]" at bounding box center [224, 468] width 369 height 856
click at [1209, 501] on div "Back to Dashboard Change Sender ID Customers Technicians Select a contact Outbo…" at bounding box center [877, 468] width 935 height 856
drag, startPoint x: 333, startPoint y: 240, endPoint x: 352, endPoint y: 138, distance: 103.8
click at [333, 240] on div "Status No active tasks You are ready to start receiving tasks. [PERSON_NAME]" at bounding box center [224, 468] width 369 height 856
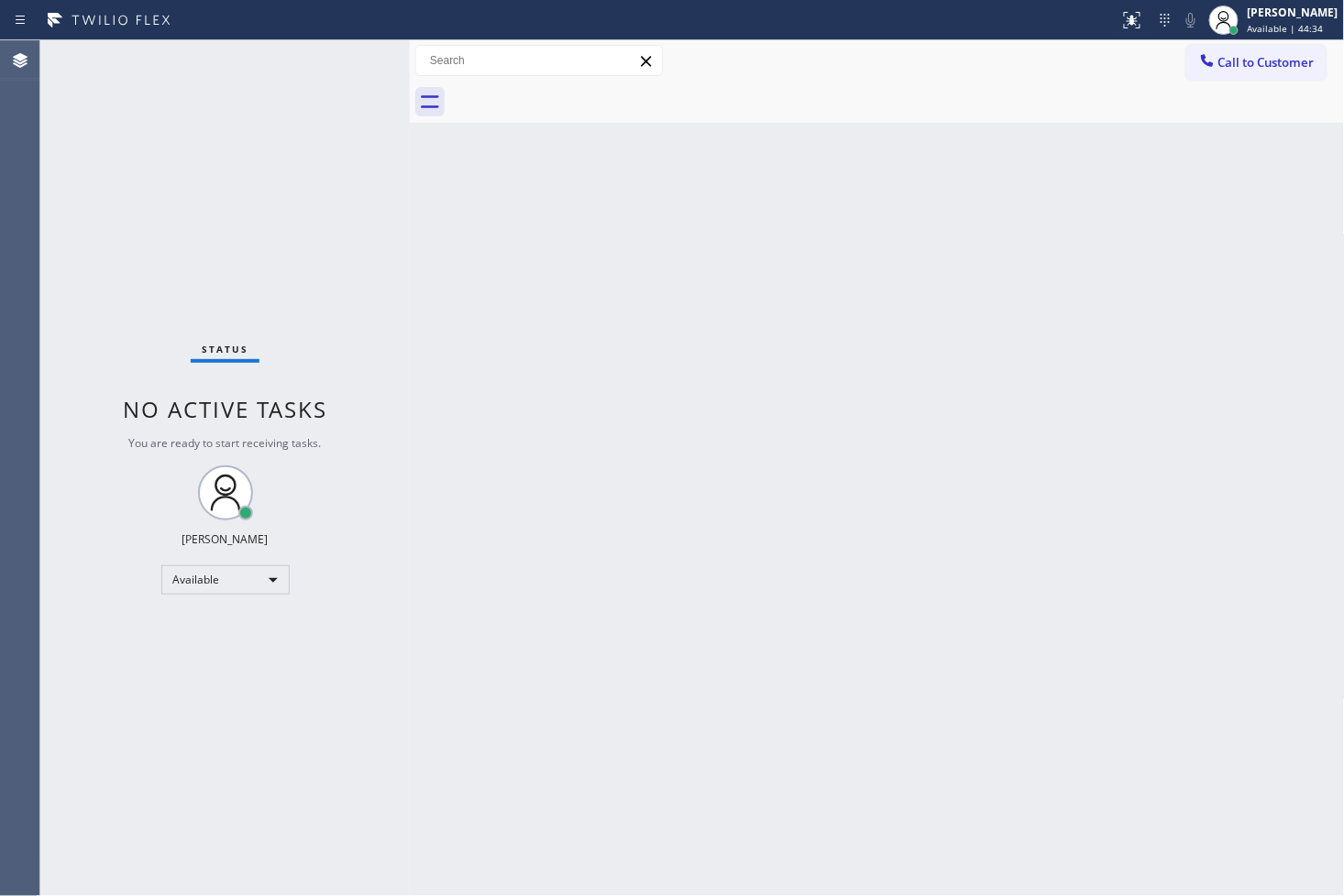
click at [336, 56] on div "Status No active tasks You are ready to start receiving tasks. [PERSON_NAME]" at bounding box center [224, 468] width 369 height 856
click at [795, 479] on div "Back to Dashboard Change Sender ID Customers Technicians Select a contact Outbo…" at bounding box center [877, 468] width 935 height 856
drag, startPoint x: 400, startPoint y: 166, endPoint x: 368, endPoint y: 135, distance: 44.6
click at [399, 162] on div "Status No active tasks You are ready to start receiving tasks. [PERSON_NAME]" at bounding box center [224, 468] width 369 height 856
click at [344, 52] on div "Status No active tasks You are ready to start receiving tasks. [PERSON_NAME]" at bounding box center [224, 468] width 369 height 856
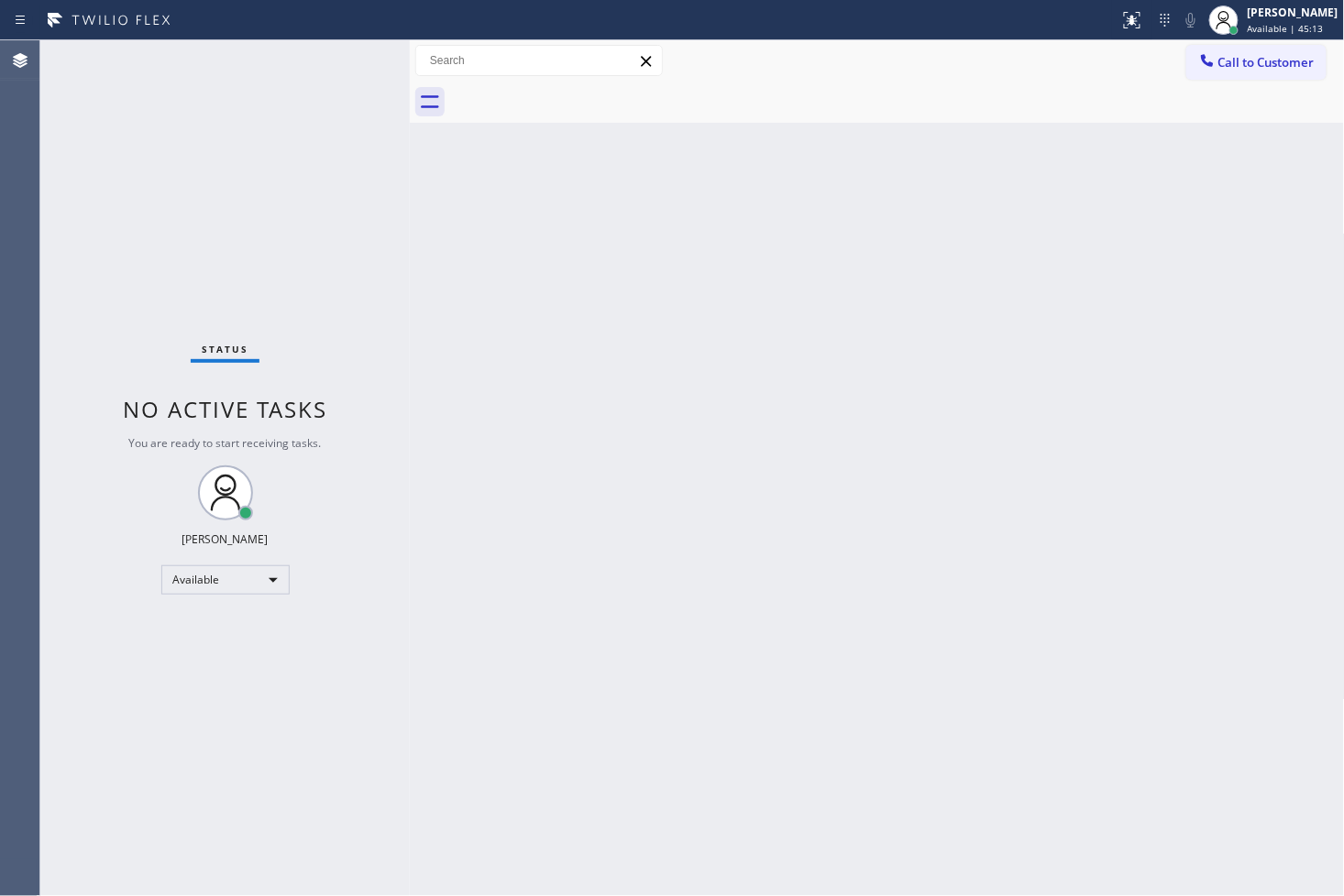
click at [247, 104] on div "Status No active tasks You are ready to start receiving tasks. [PERSON_NAME]" at bounding box center [224, 468] width 369 height 856
click at [337, 64] on div "Status No active tasks You are ready to start receiving tasks. [PERSON_NAME]" at bounding box center [224, 468] width 369 height 856
click at [178, 762] on div "Status No active tasks You are ready to start receiving tasks. [PERSON_NAME]" at bounding box center [224, 468] width 369 height 856
click at [262, 138] on div "Status No active tasks You are ready to start receiving tasks. [PERSON_NAME]" at bounding box center [224, 468] width 369 height 856
click at [324, 98] on div "Status No active tasks You are ready to start receiving tasks. [PERSON_NAME]" at bounding box center [224, 468] width 369 height 856
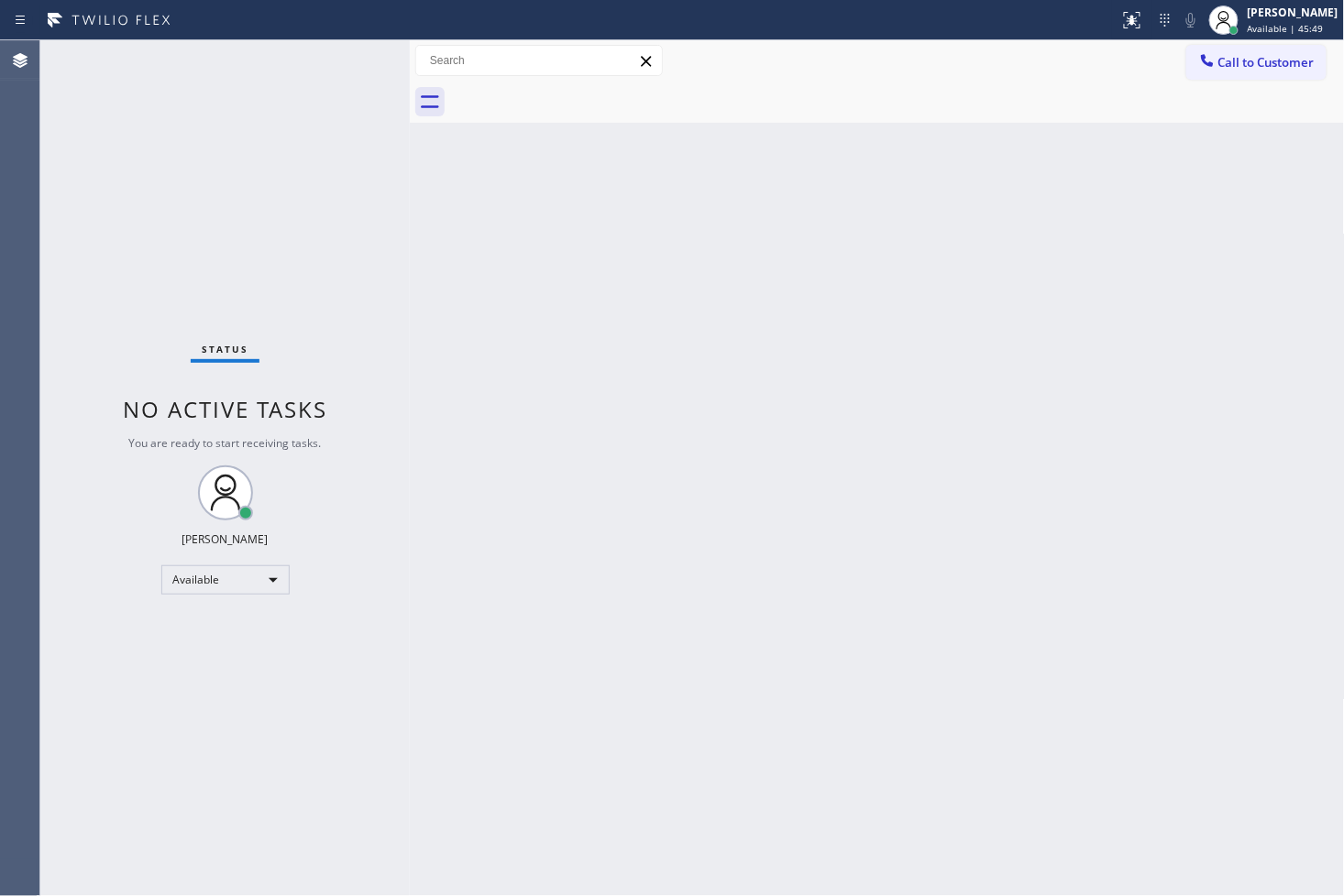
click at [341, 173] on div "Status No active tasks You are ready to start receiving tasks. [PERSON_NAME]" at bounding box center [224, 468] width 369 height 856
click at [304, 125] on div "Status No active tasks You are ready to start receiving tasks. [PERSON_NAME]" at bounding box center [224, 468] width 369 height 856
click at [331, 67] on div "Status No active tasks You are ready to start receiving tasks. [PERSON_NAME]" at bounding box center [224, 468] width 369 height 856
click at [345, 58] on div "Status No active tasks You are ready to start receiving tasks. [PERSON_NAME]" at bounding box center [224, 468] width 369 height 856
click at [763, 336] on div "Back to Dashboard Change Sender ID Customers Technicians Select a contact Outbo…" at bounding box center [877, 468] width 935 height 856
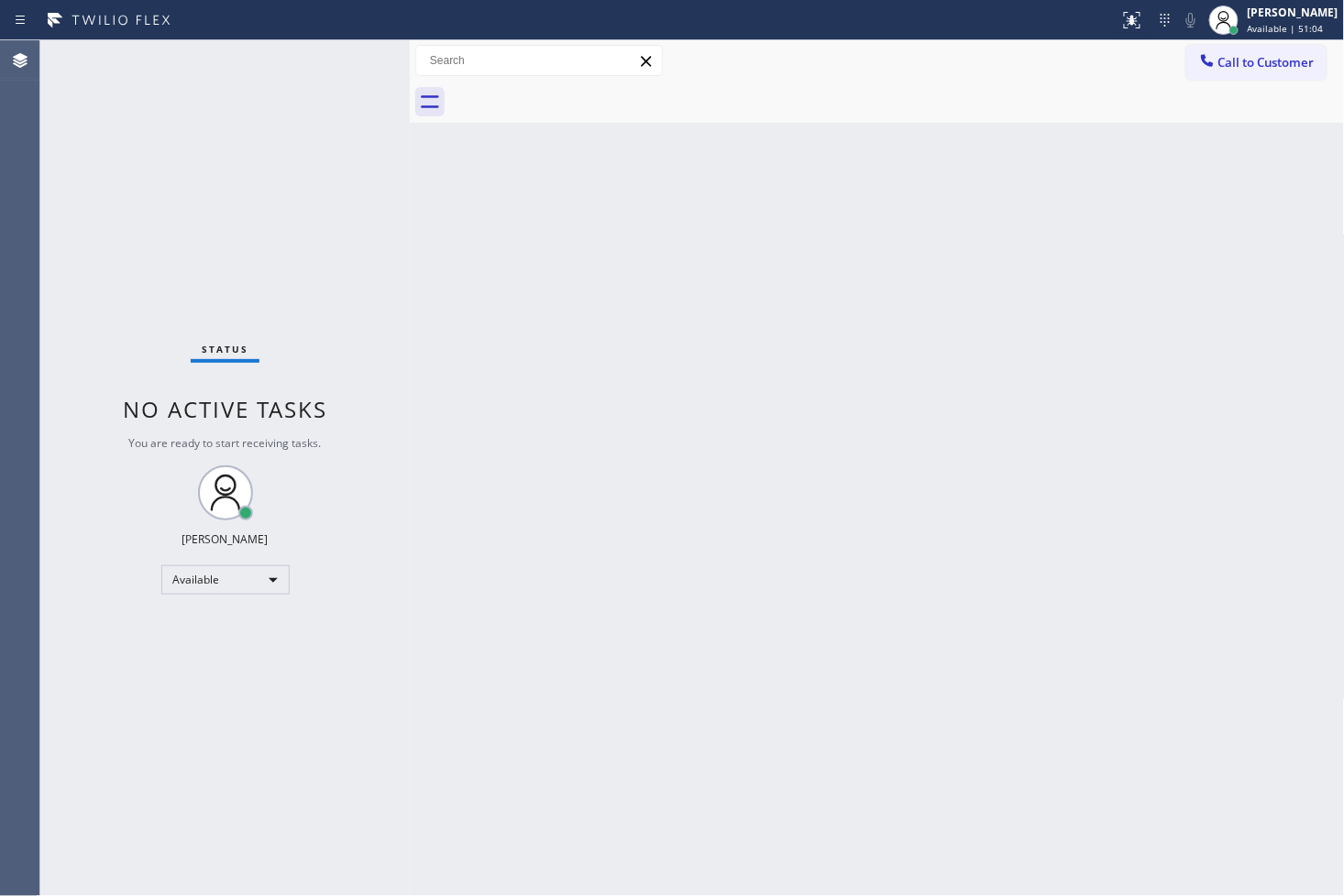
click at [156, 287] on div "Status No active tasks You are ready to start receiving tasks. [PERSON_NAME]" at bounding box center [224, 468] width 369 height 856
click at [352, 77] on div "Status No active tasks You are ready to start receiving tasks. [PERSON_NAME]" at bounding box center [224, 468] width 369 height 856
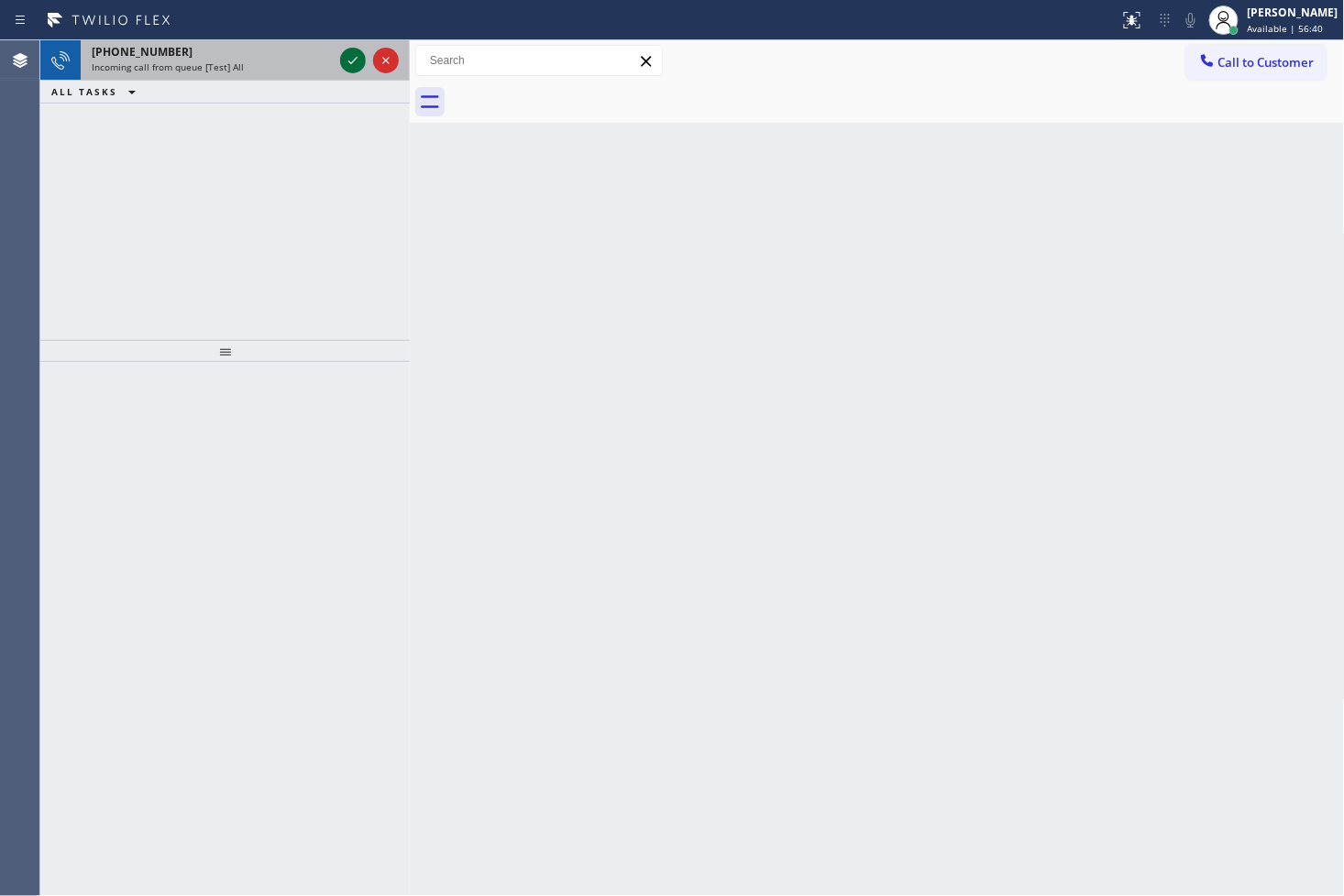
click at [349, 60] on icon at bounding box center [353, 61] width 10 height 8
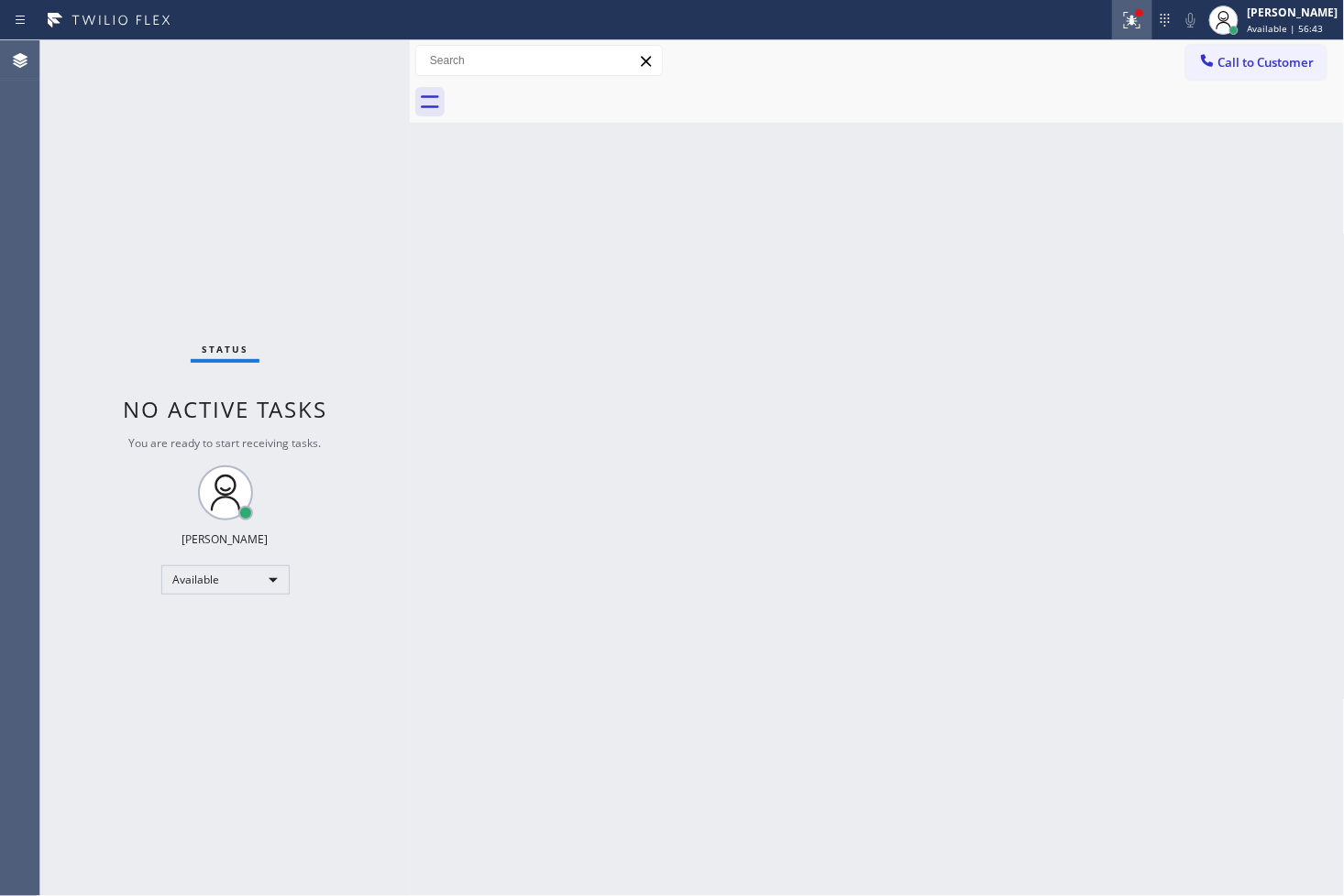
click at [1124, 22] on icon at bounding box center [1130, 17] width 11 height 12
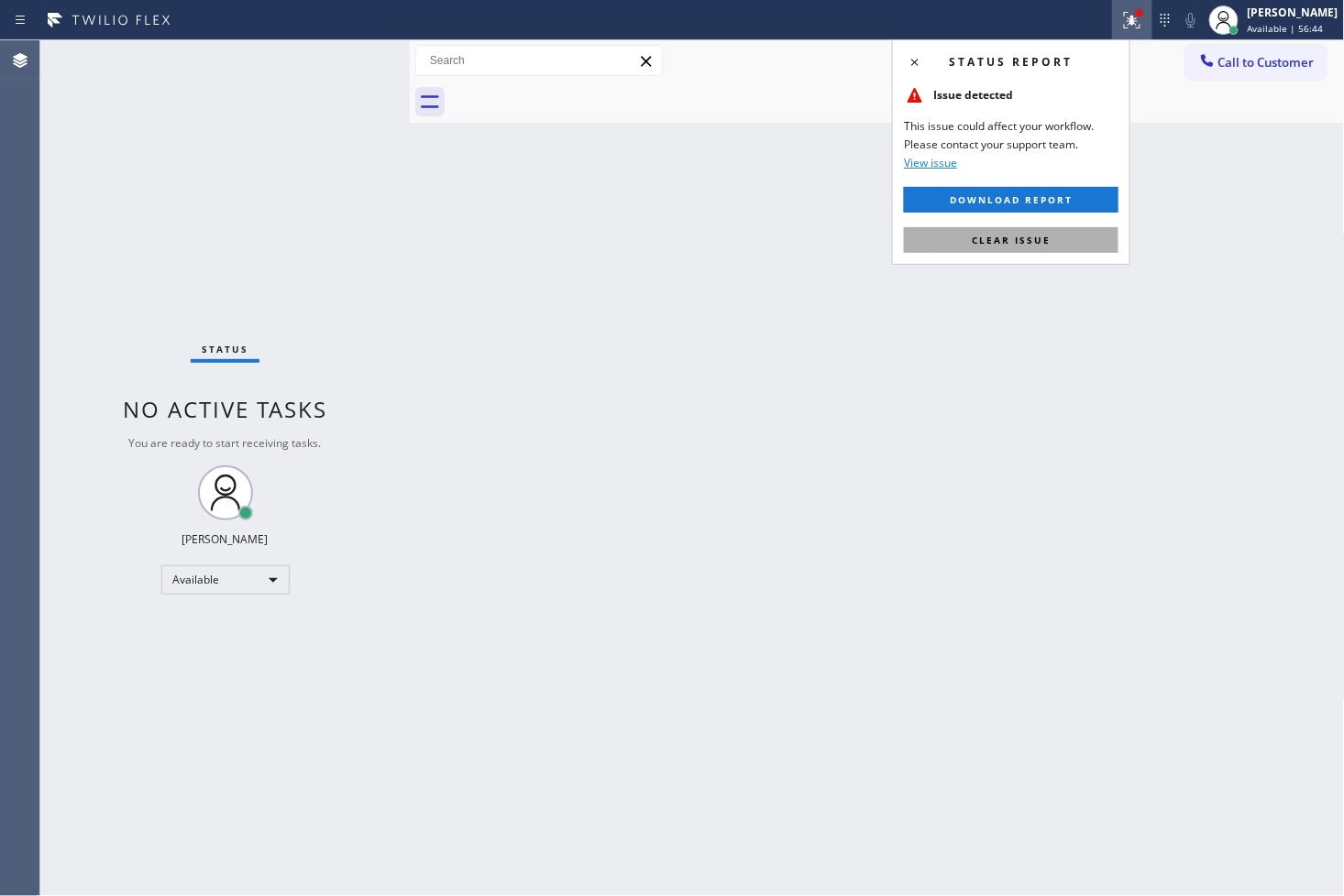
click at [1088, 241] on button "Clear issue" at bounding box center [1011, 240] width 215 height 26
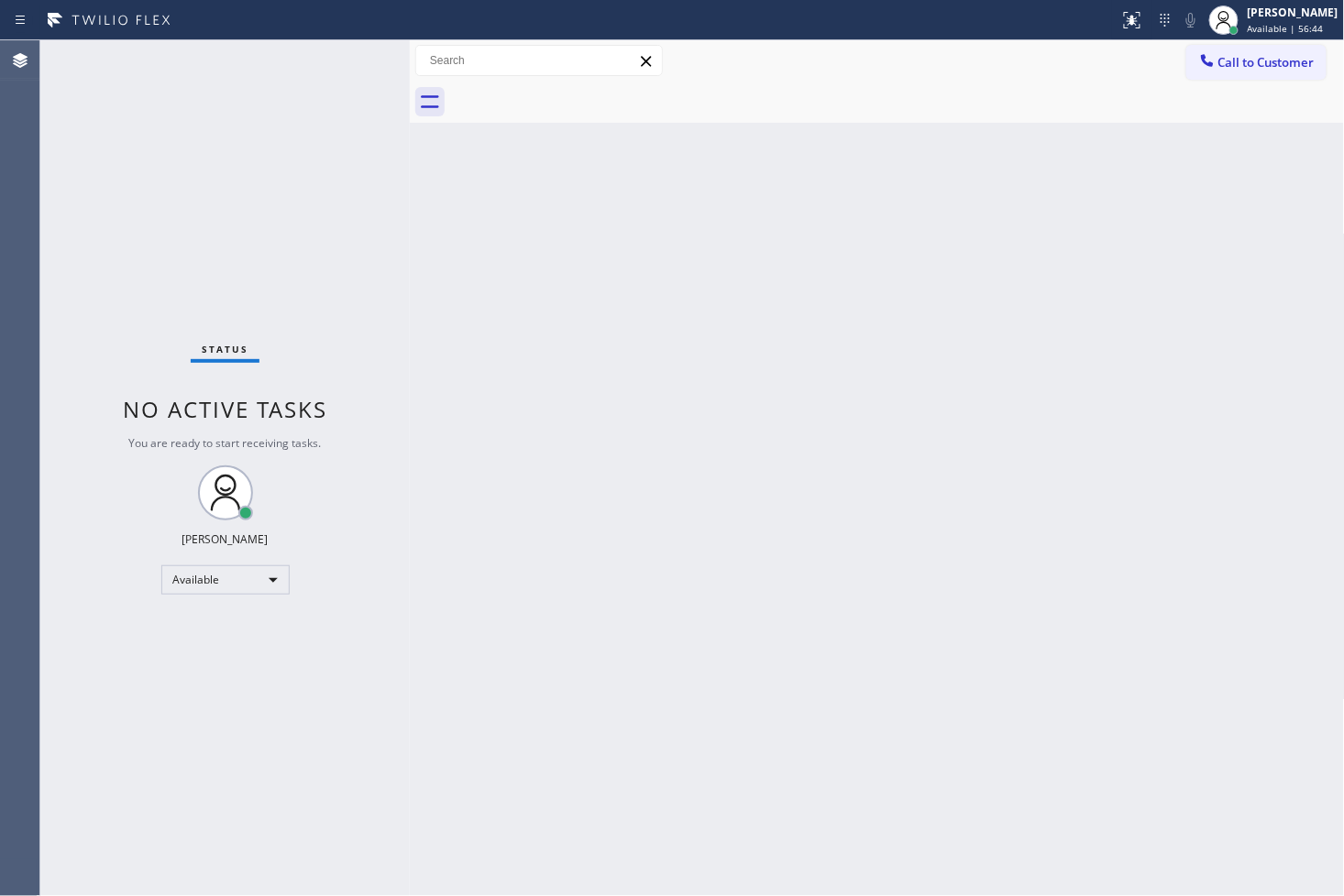
click at [303, 299] on div "Status No active tasks You are ready to start receiving tasks. [PERSON_NAME]" at bounding box center [224, 468] width 369 height 856
click at [354, 66] on div "Status No active tasks You are ready to start receiving tasks. [PERSON_NAME]" at bounding box center [224, 468] width 369 height 856
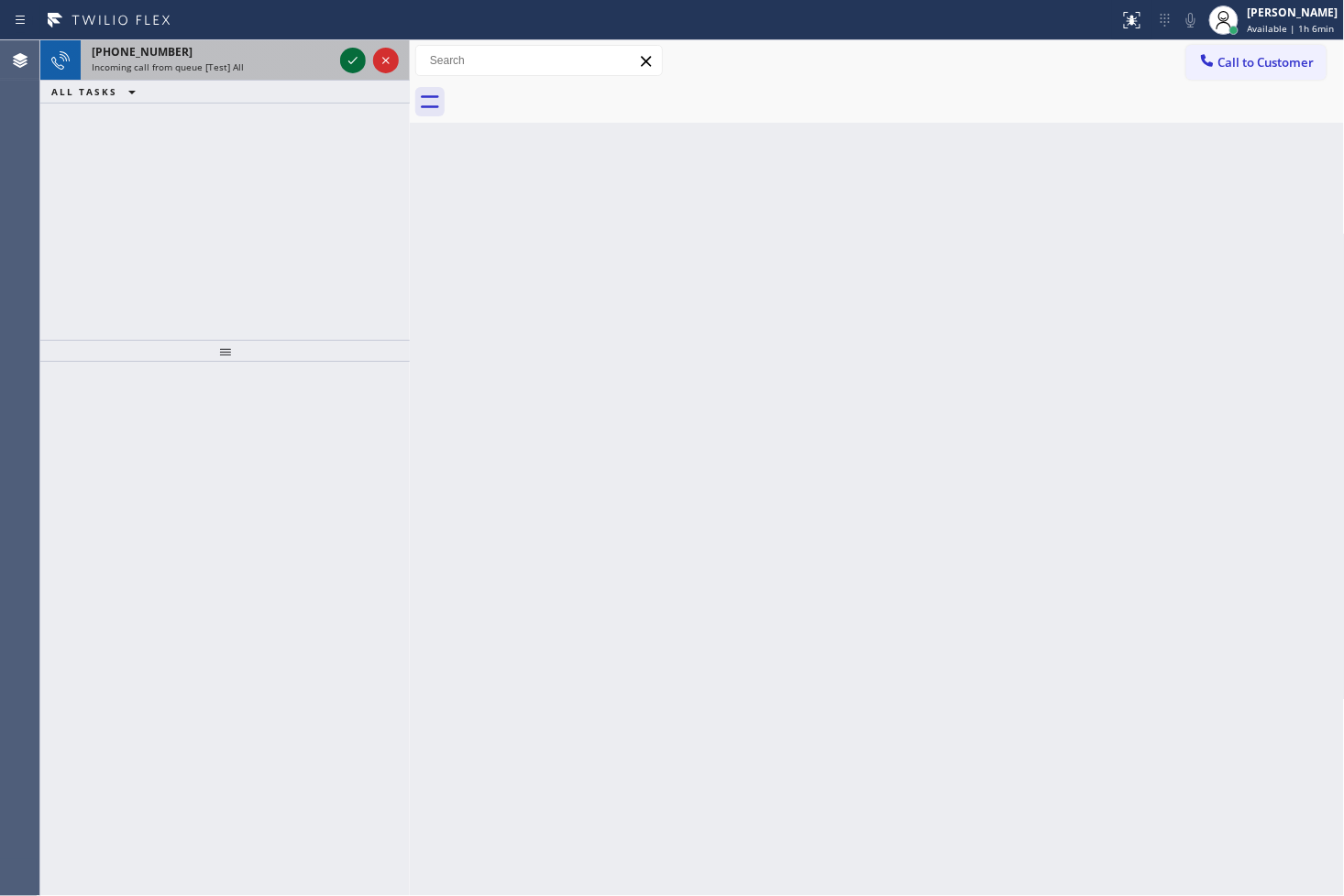
click at [340, 60] on div at bounding box center [352, 60] width 26 height 22
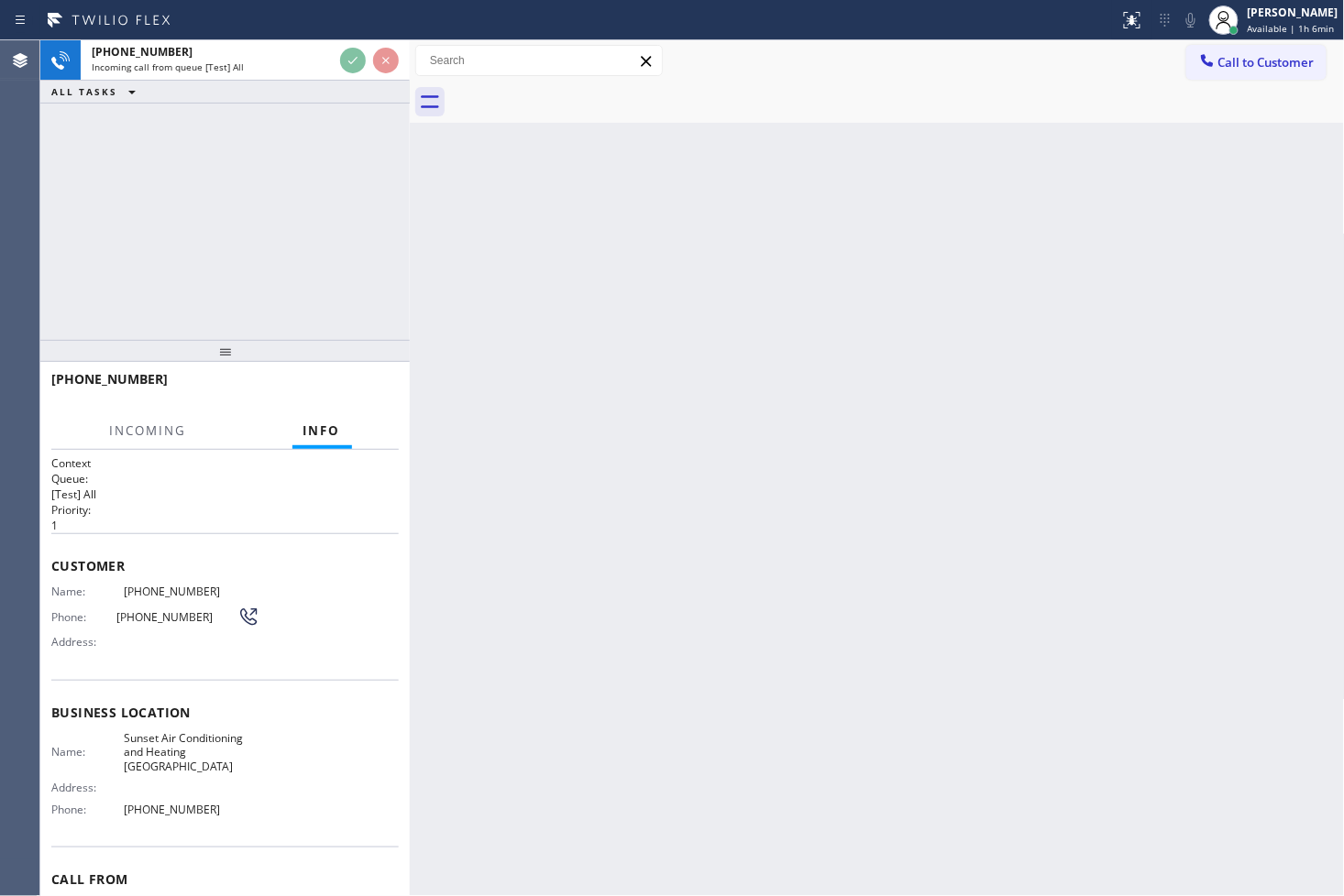
drag, startPoint x: 438, startPoint y: 270, endPoint x: 416, endPoint y: 191, distance: 82.0
click at [438, 266] on div "Back to Dashboard Change Sender ID Customers Technicians Select a contact Outbo…" at bounding box center [877, 468] width 935 height 856
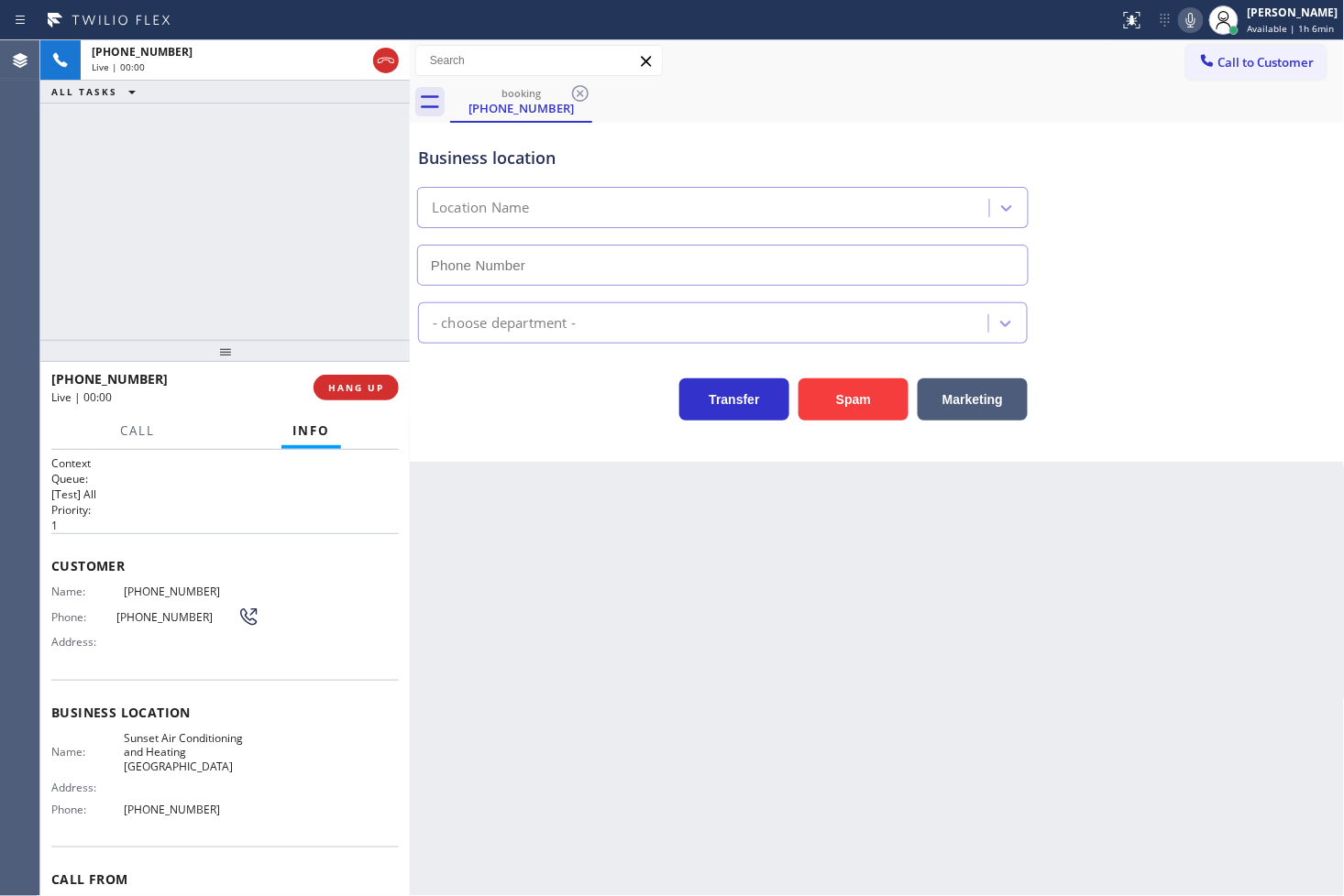
type input "[PHONE_NUMBER]"
click at [1209, 202] on div "Business location Sunset Air Conditioning & Heating [GEOGRAPHIC_DATA] [PHONE_NU…" at bounding box center [877, 203] width 926 height 166
click at [1180, 19] on icon at bounding box center [1190, 20] width 22 height 22
click at [1186, 18] on icon at bounding box center [1191, 19] width 10 height 14
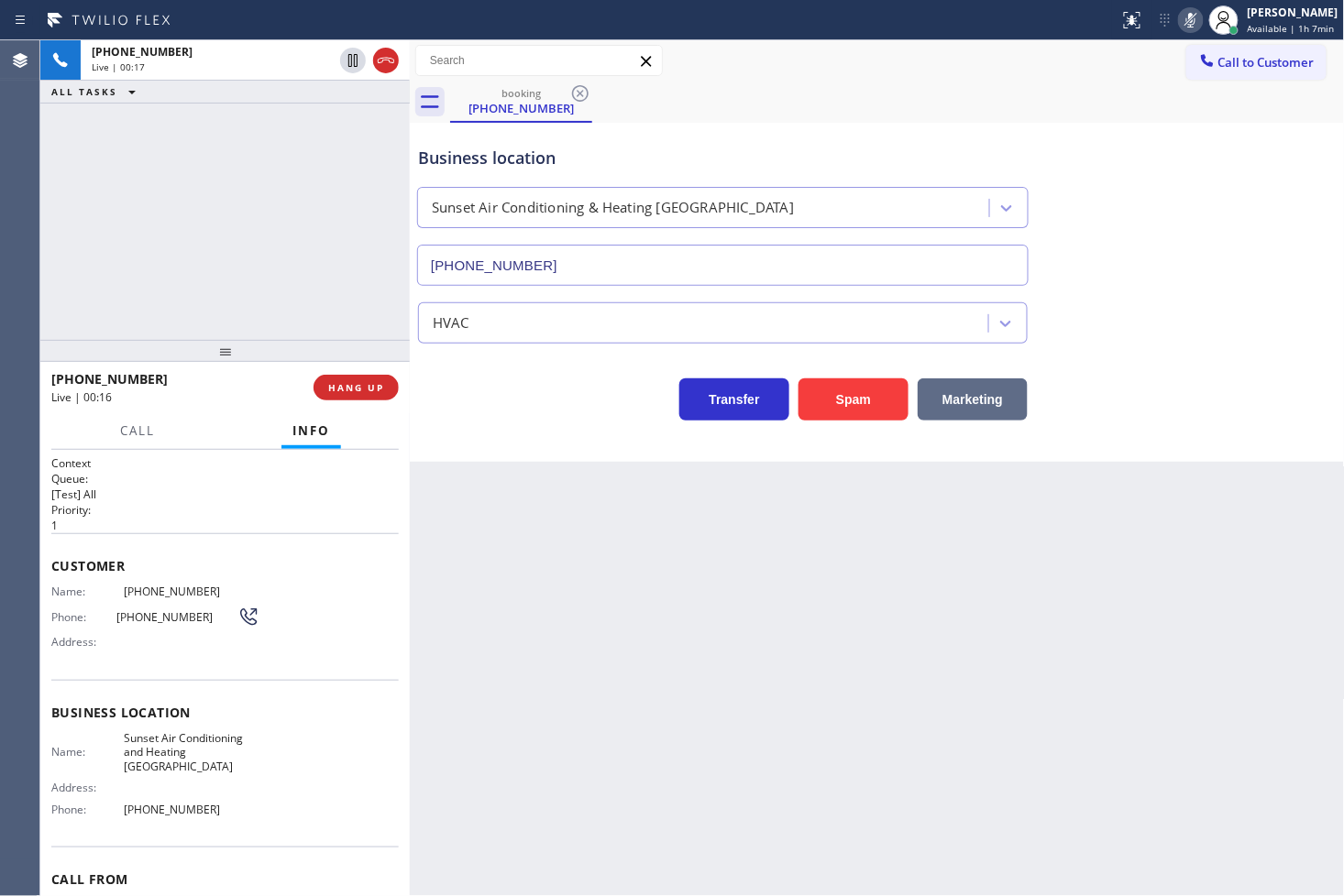
click at [975, 406] on button "Marketing" at bounding box center [972, 400] width 110 height 42
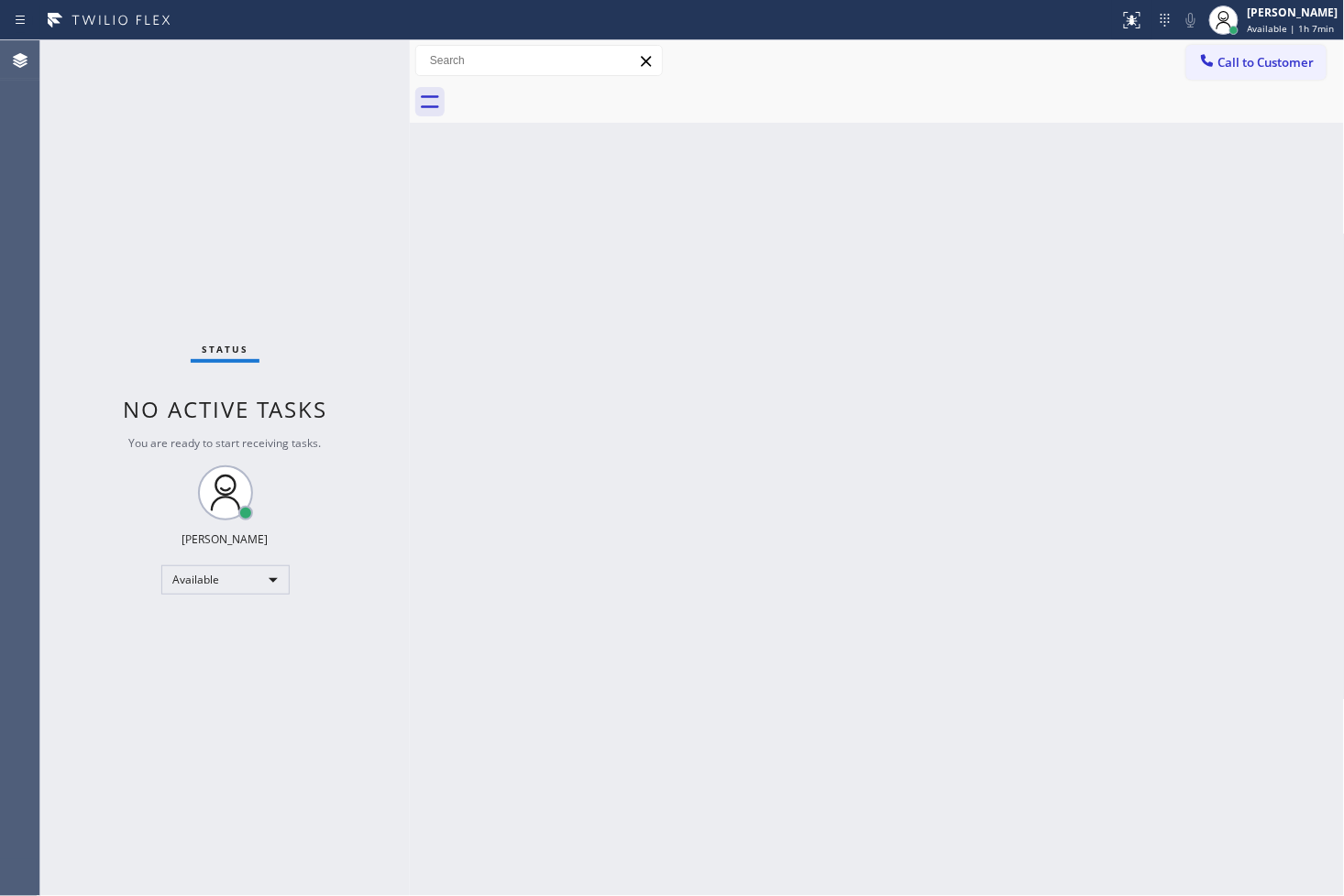
click at [362, 61] on div "Status No active tasks You are ready to start receiving tasks. [PERSON_NAME]" at bounding box center [224, 468] width 369 height 856
click at [359, 60] on div "Status No active tasks You are ready to start receiving tasks. [PERSON_NAME]" at bounding box center [224, 468] width 369 height 856
click at [353, 71] on div "Status No active tasks You are ready to start receiving tasks. [PERSON_NAME]" at bounding box center [224, 468] width 369 height 856
click at [266, 196] on div "Status No active tasks You are ready to start receiving tasks. [PERSON_NAME]" at bounding box center [224, 468] width 369 height 856
click at [277, 170] on div "Status No active tasks You are ready to start receiving tasks. [PERSON_NAME]" at bounding box center [224, 468] width 369 height 856
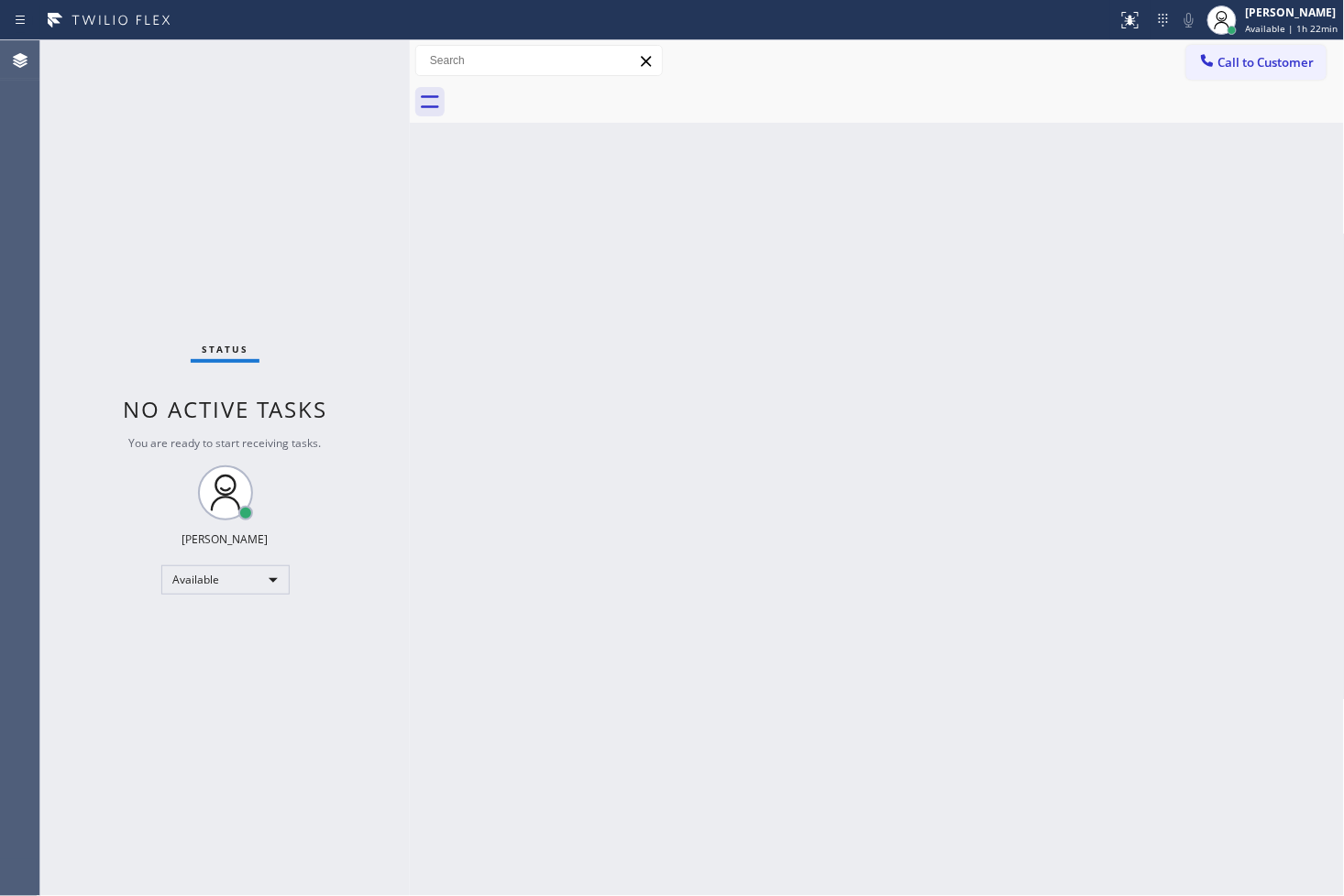
click at [328, 254] on div "Status No active tasks You are ready to start receiving tasks. [PERSON_NAME]" at bounding box center [224, 468] width 369 height 856
click at [383, 107] on div "Status No active tasks You are ready to start receiving tasks. [PERSON_NAME]" at bounding box center [224, 468] width 369 height 856
click at [278, 84] on div "Status No active tasks You are ready to start receiving tasks. [PERSON_NAME]" at bounding box center [224, 468] width 369 height 856
click at [326, 75] on div "Status No active tasks You are ready to start receiving tasks. [PERSON_NAME]" at bounding box center [224, 468] width 369 height 856
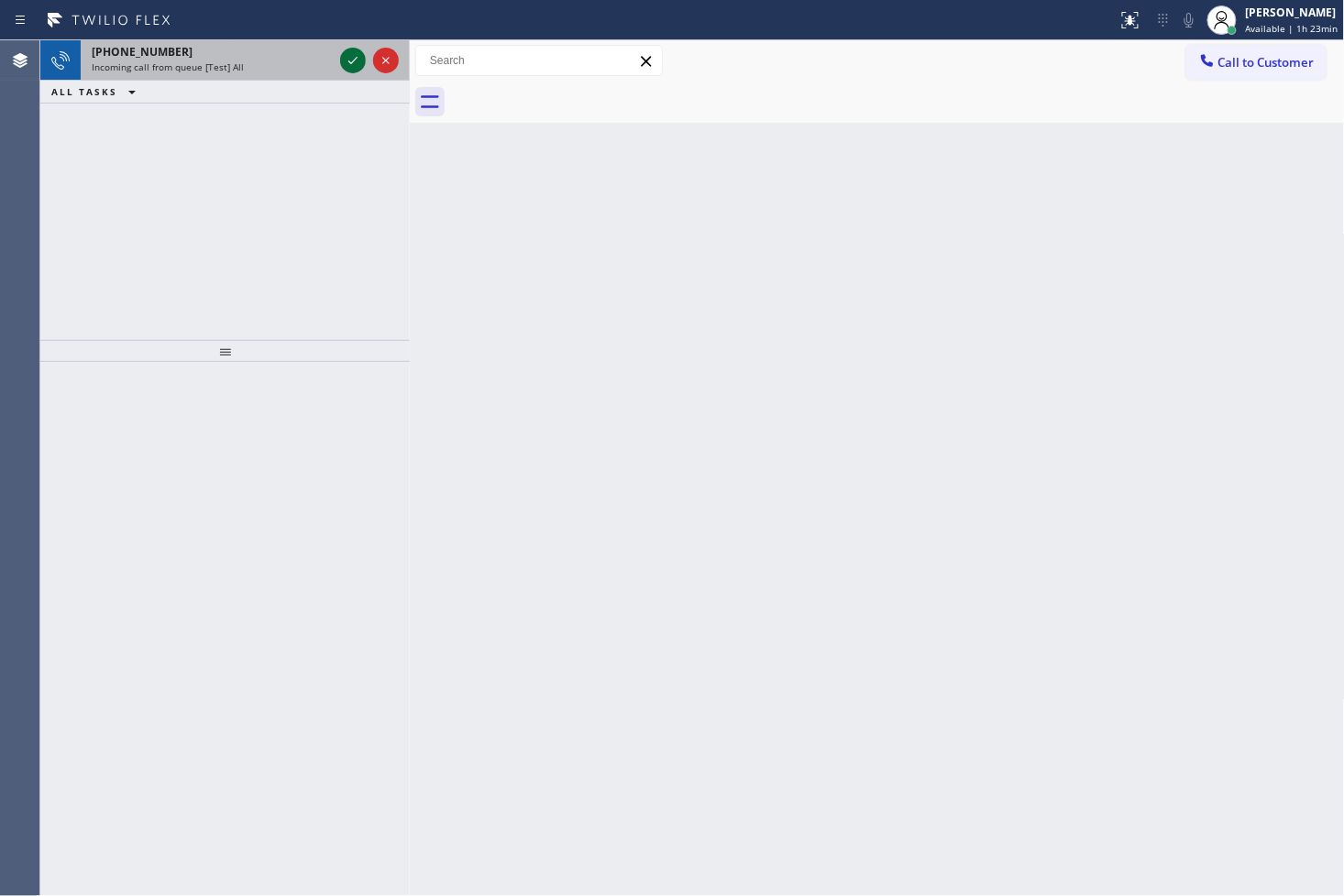
click at [359, 59] on icon at bounding box center [352, 60] width 22 height 22
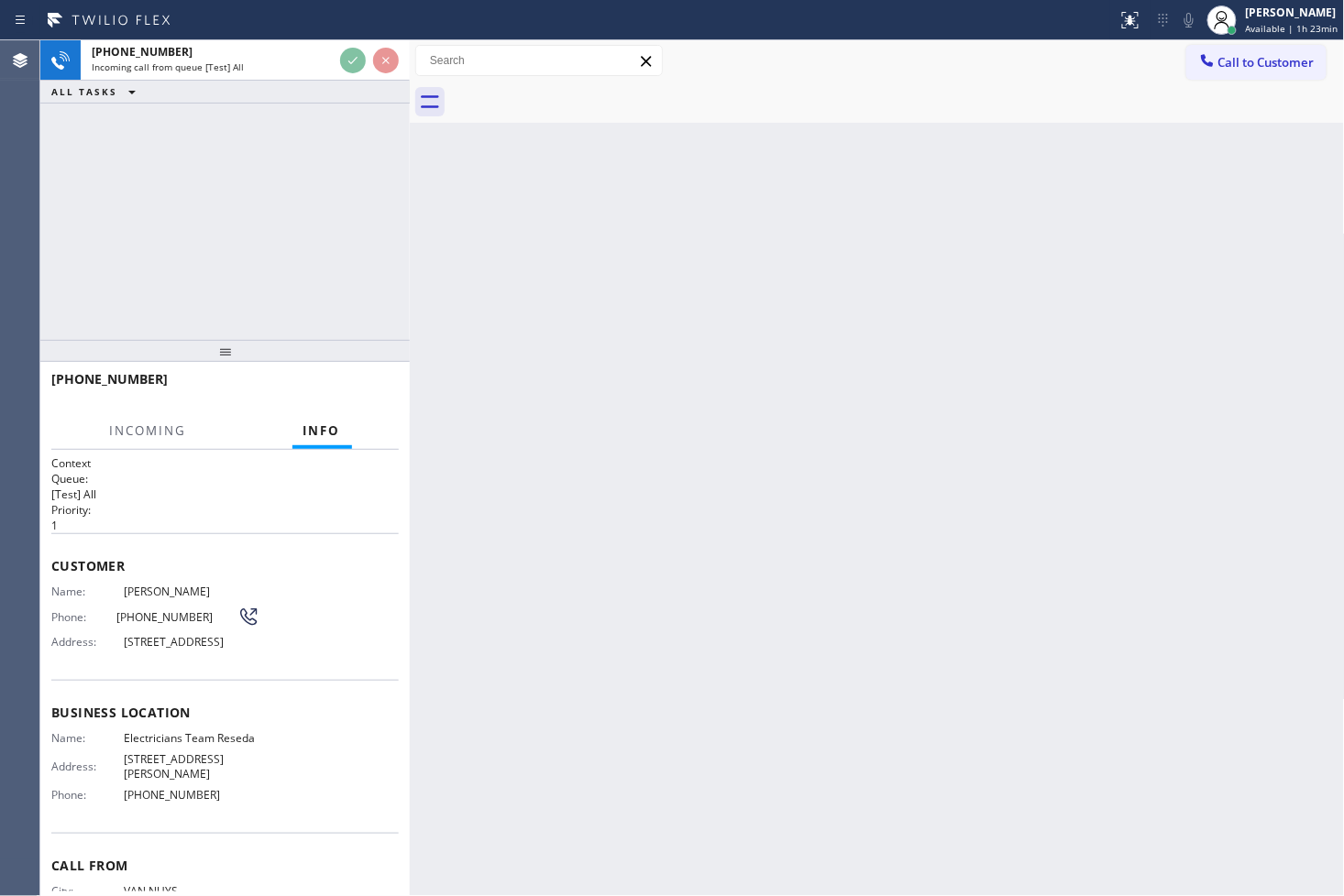
drag, startPoint x: 356, startPoint y: 221, endPoint x: 359, endPoint y: 166, distance: 55.1
click at [358, 204] on div "[PHONE_NUMBER] Incoming call from queue [Test] All ALL TASKS ALL TASKS ACTIVE T…" at bounding box center [224, 190] width 369 height 300
click at [563, 108] on div at bounding box center [897, 101] width 894 height 41
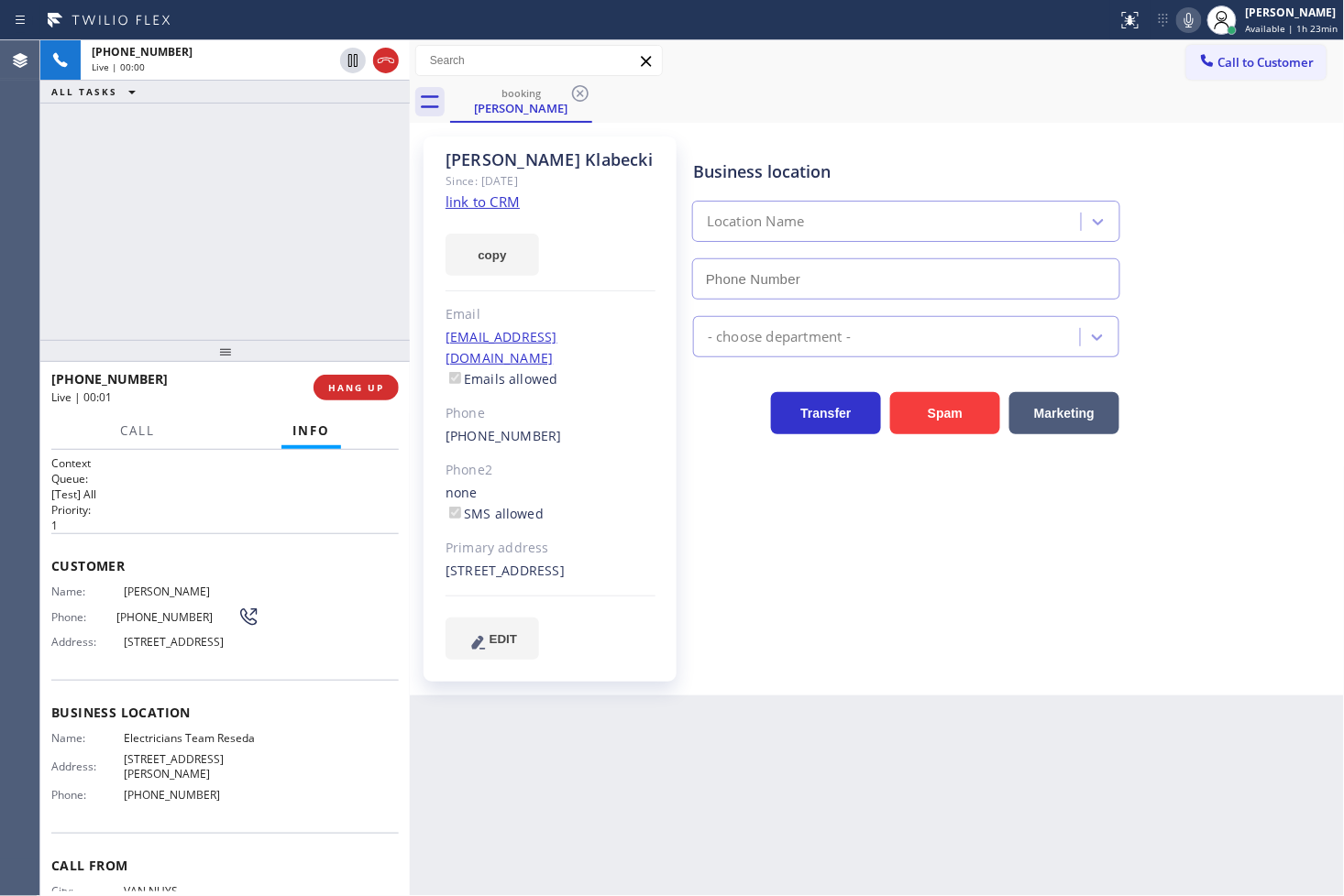
type input "[PHONE_NUMBER]"
click at [273, 231] on div "[PHONE_NUMBER] Live | 00:23 ALL TASKS ALL TASKS ACTIVE TASKS TASKS IN WRAP UP" at bounding box center [224, 190] width 369 height 300
click at [124, 193] on div "[PHONE_NUMBER] Live | 00:27 ALL TASKS ALL TASKS ACTIVE TASKS TASKS IN WRAP UP" at bounding box center [224, 190] width 369 height 300
click at [492, 204] on link "link to CRM" at bounding box center [483, 201] width 74 height 18
click at [147, 436] on span "Call" at bounding box center [137, 430] width 34 height 16
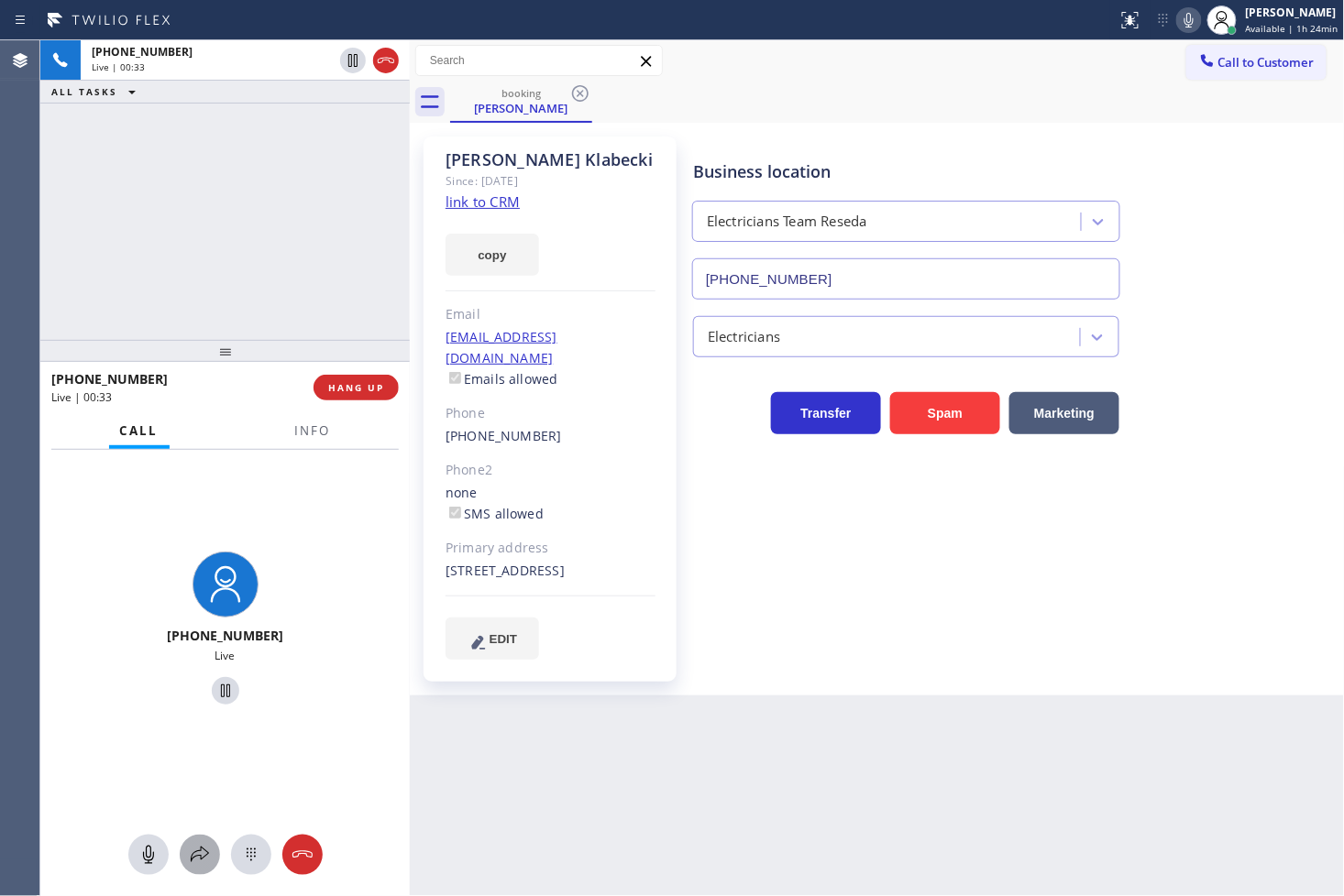
click at [208, 806] on icon at bounding box center [200, 855] width 22 height 22
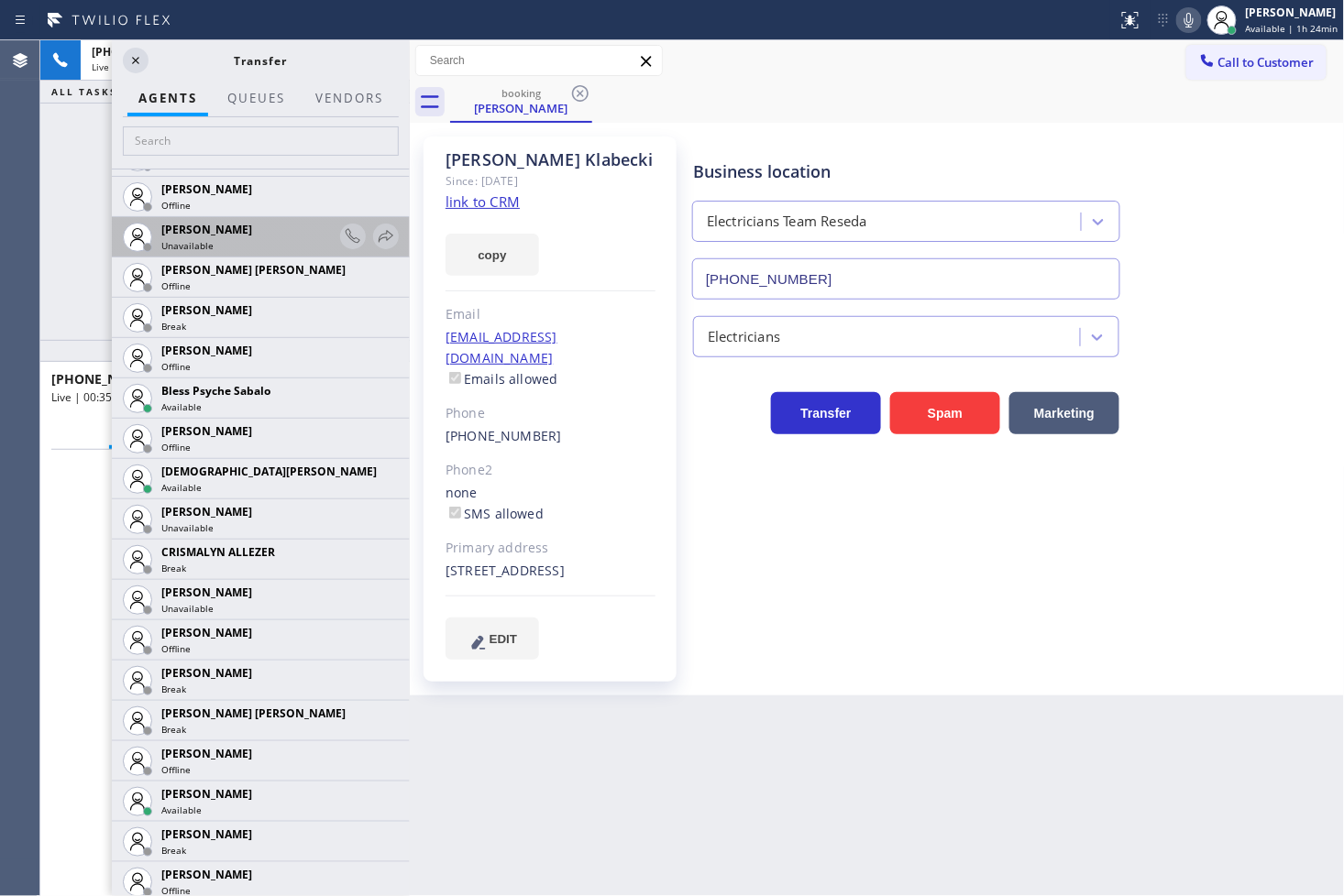
scroll to position [509, 0]
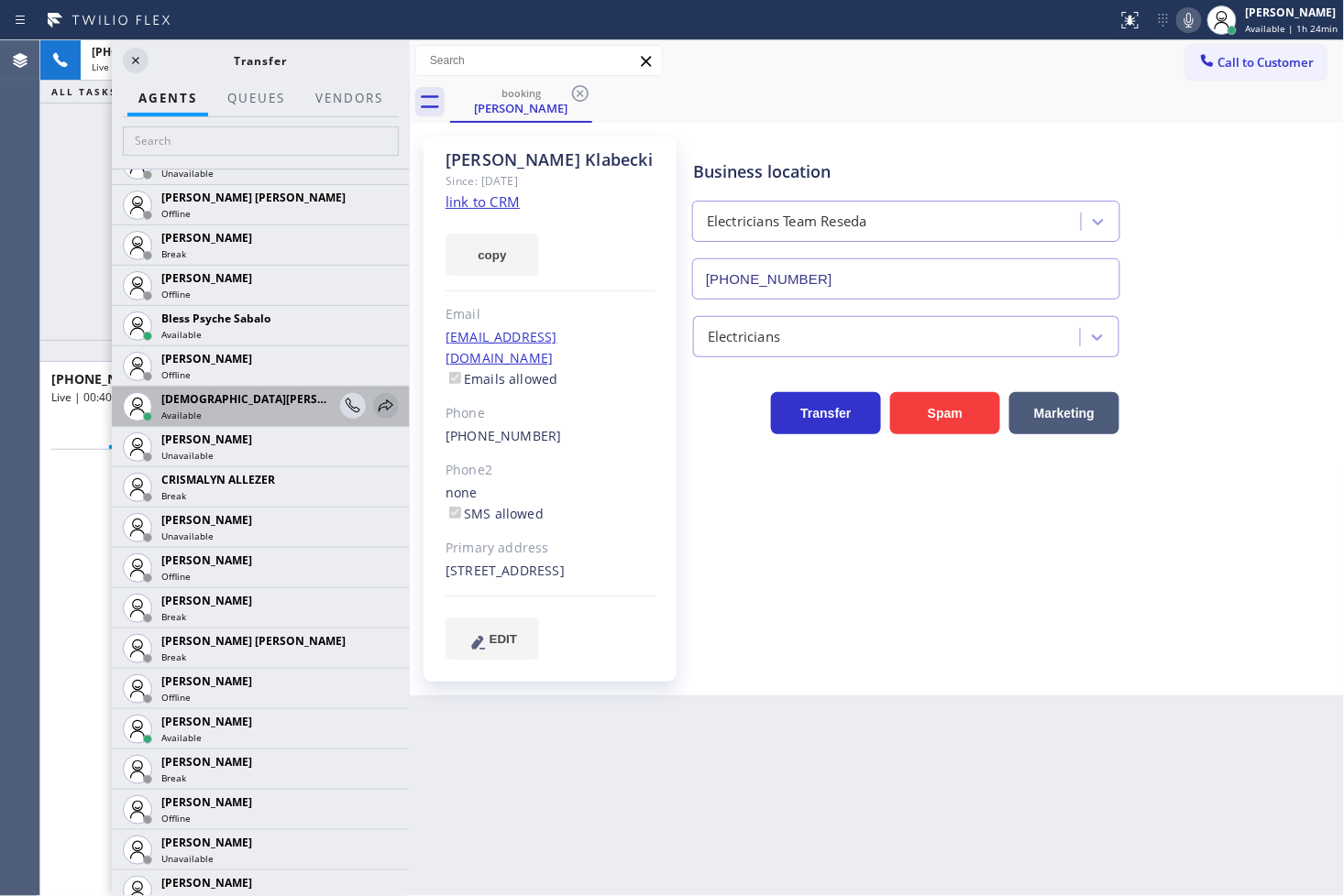
click at [375, 410] on icon at bounding box center [386, 406] width 22 height 22
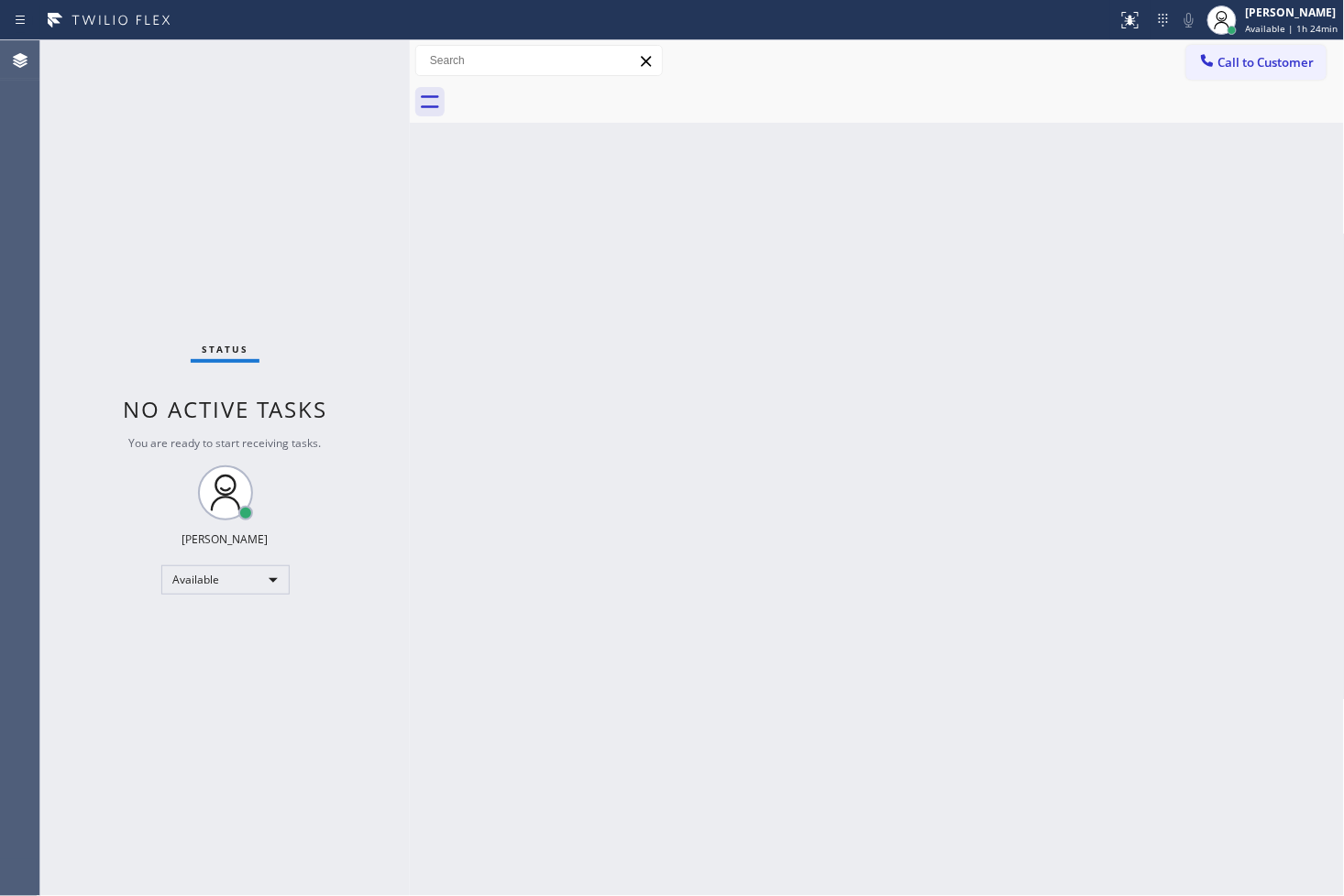
click at [339, 64] on div "Status No active tasks You are ready to start receiving tasks. [PERSON_NAME]" at bounding box center [224, 468] width 369 height 856
click at [352, 62] on div "Status No active tasks You are ready to start receiving tasks. [PERSON_NAME]" at bounding box center [224, 468] width 369 height 856
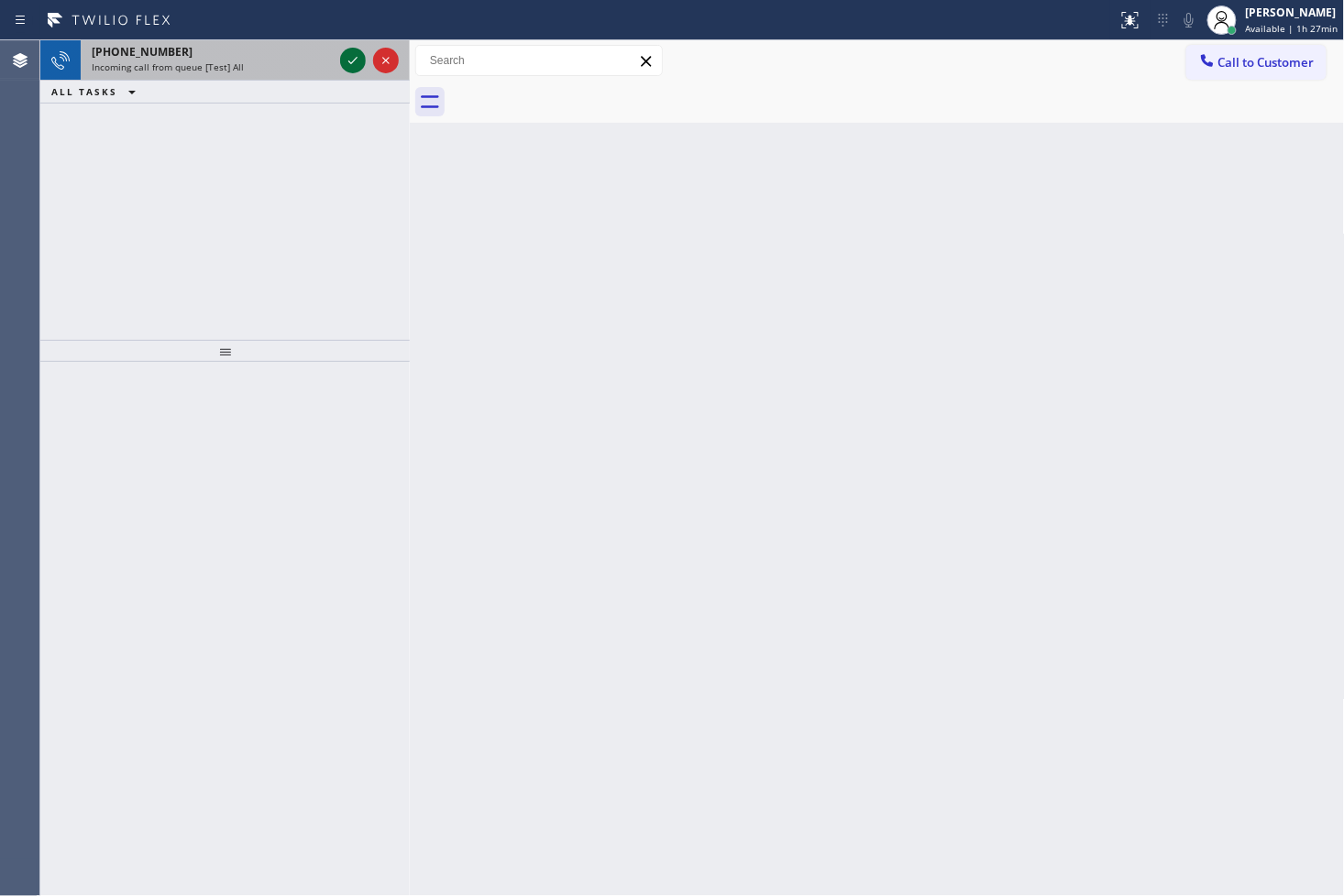
click at [340, 56] on div at bounding box center [352, 60] width 26 height 22
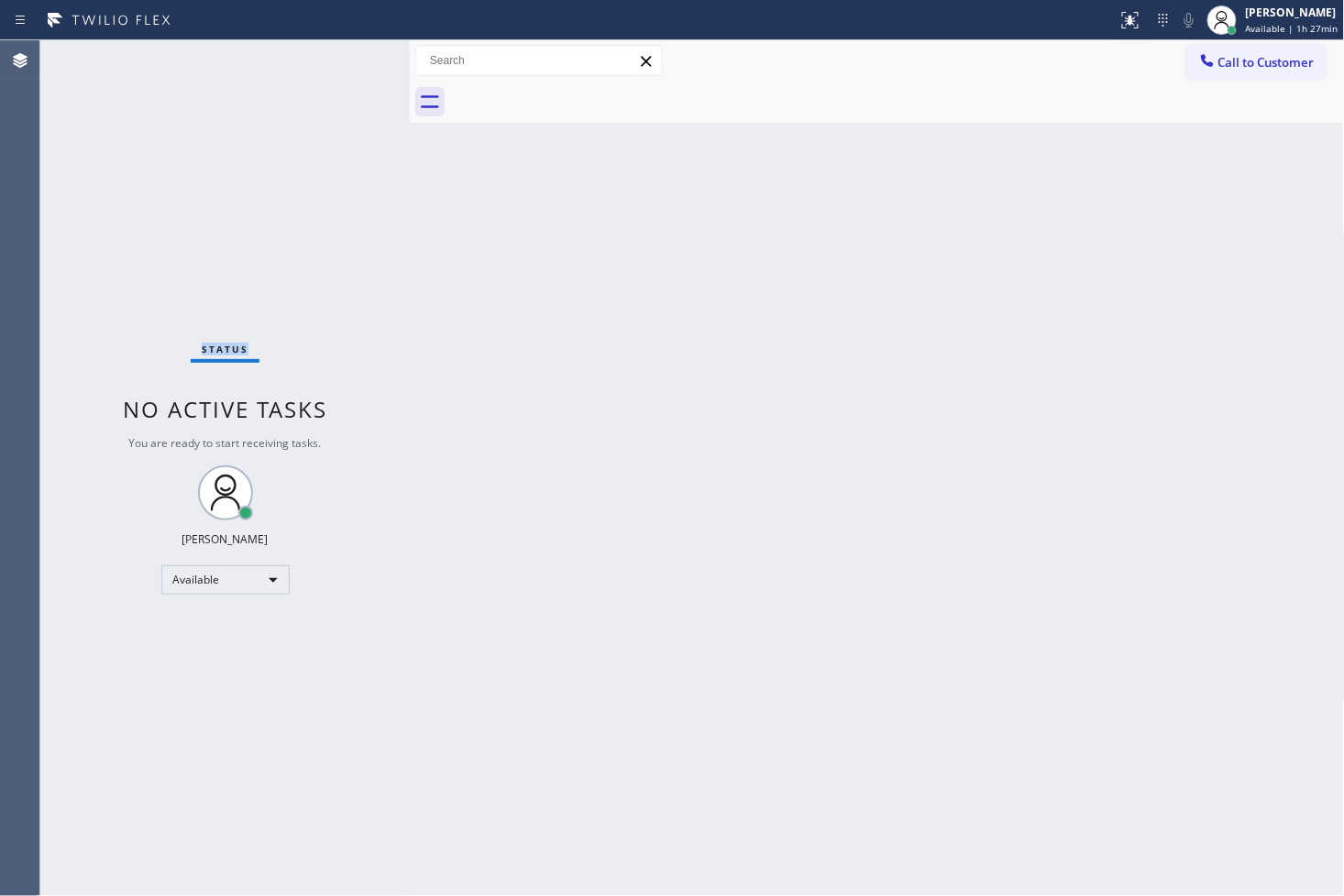
click at [340, 56] on div "Status No active tasks You are ready to start receiving tasks. [PERSON_NAME]" at bounding box center [224, 468] width 369 height 856
click at [819, 493] on div "Back to Dashboard Change Sender ID Customers Technicians Select a contact Outbo…" at bounding box center [877, 468] width 935 height 856
click at [397, 188] on div "Status No active tasks You are ready to start receiving tasks. [PERSON_NAME]" at bounding box center [224, 468] width 369 height 856
click at [352, 61] on div "Status No active tasks You are ready to start receiving tasks. [PERSON_NAME]" at bounding box center [224, 468] width 369 height 856
click at [348, 64] on div "Status No active tasks You are ready to start receiving tasks. [PERSON_NAME]" at bounding box center [224, 468] width 369 height 856
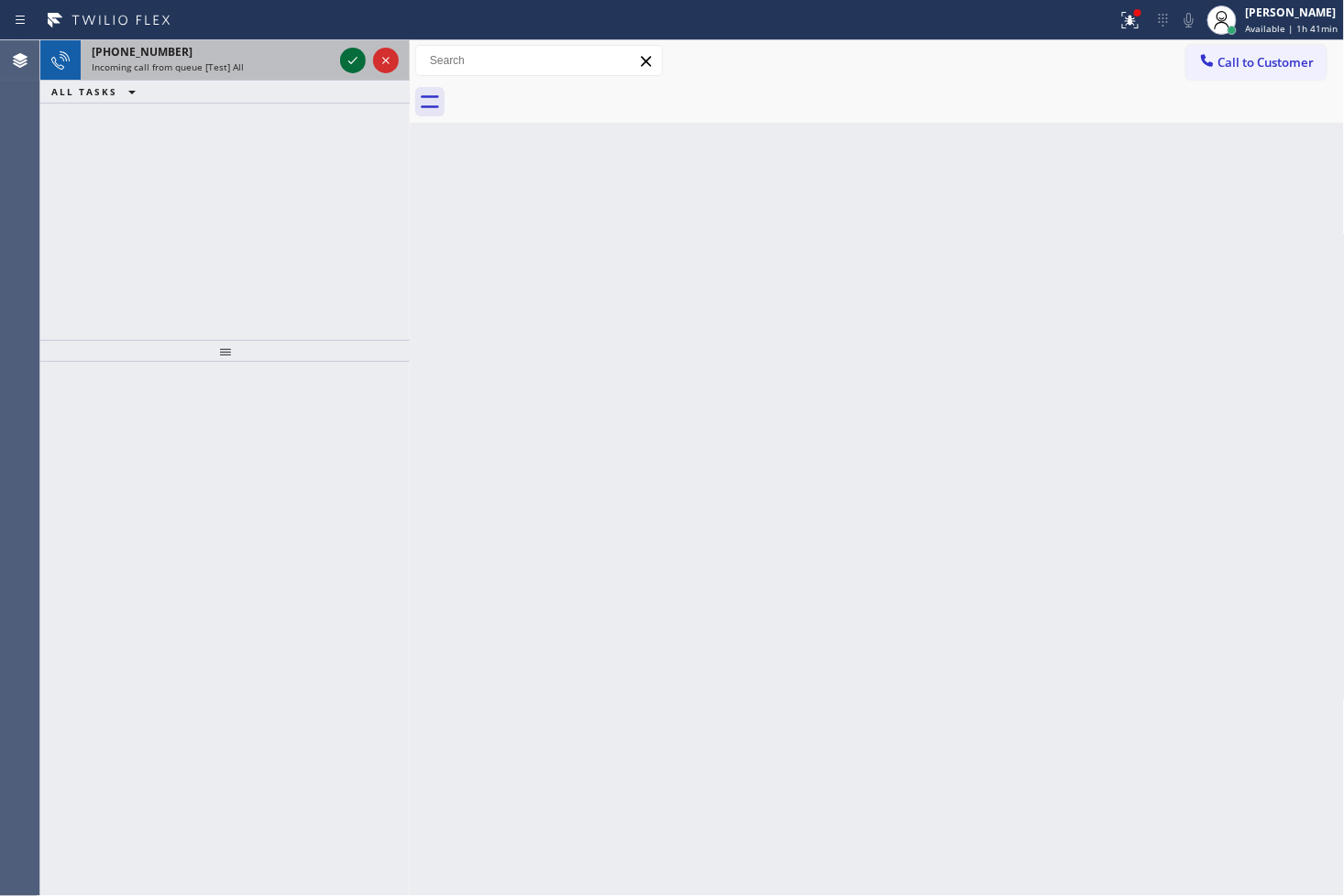
click at [353, 51] on icon at bounding box center [352, 60] width 22 height 22
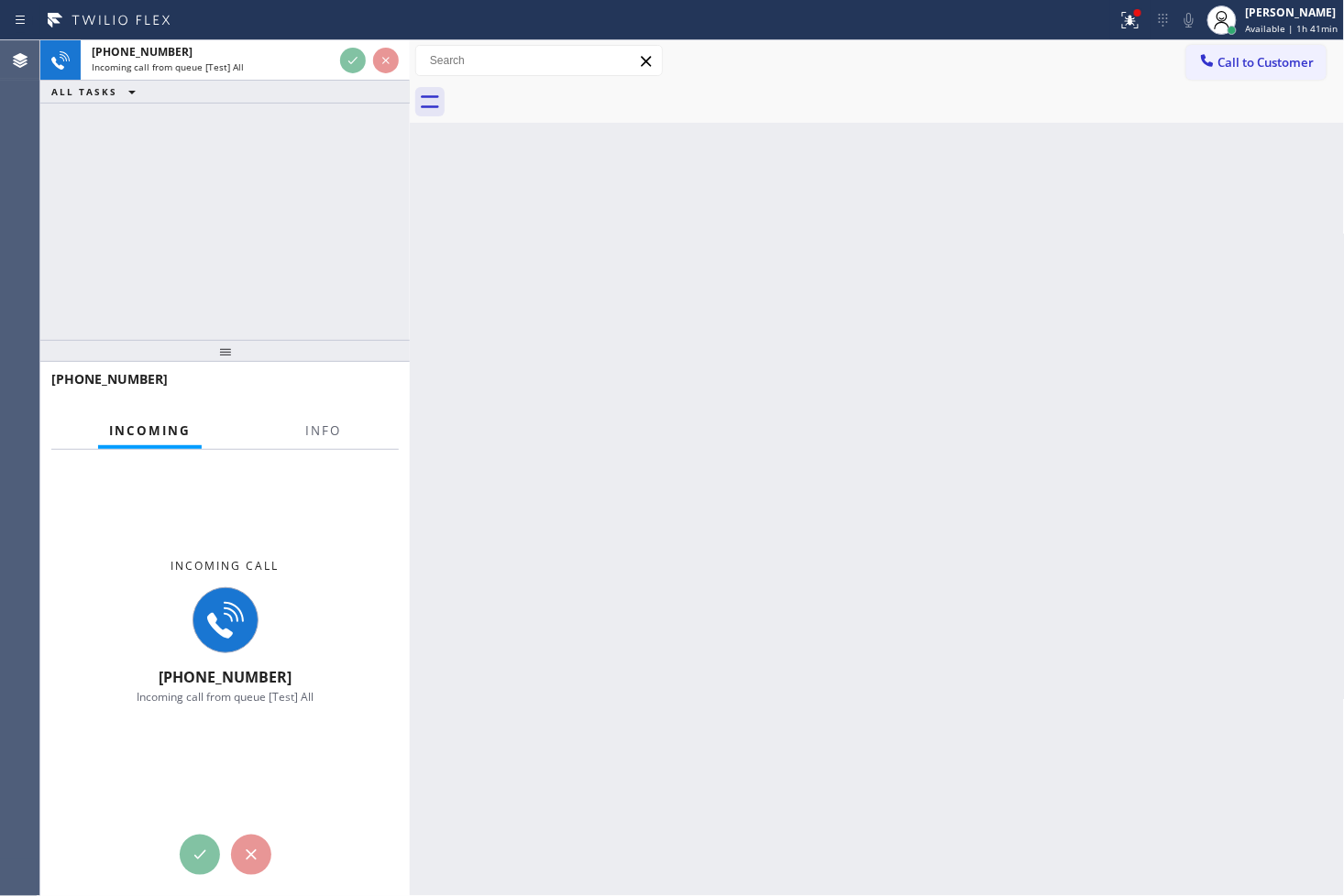
click at [262, 203] on div "[PHONE_NUMBER] Incoming call from queue [Test] All ALL TASKS ALL TASKS ACTIVE T…" at bounding box center [224, 190] width 369 height 300
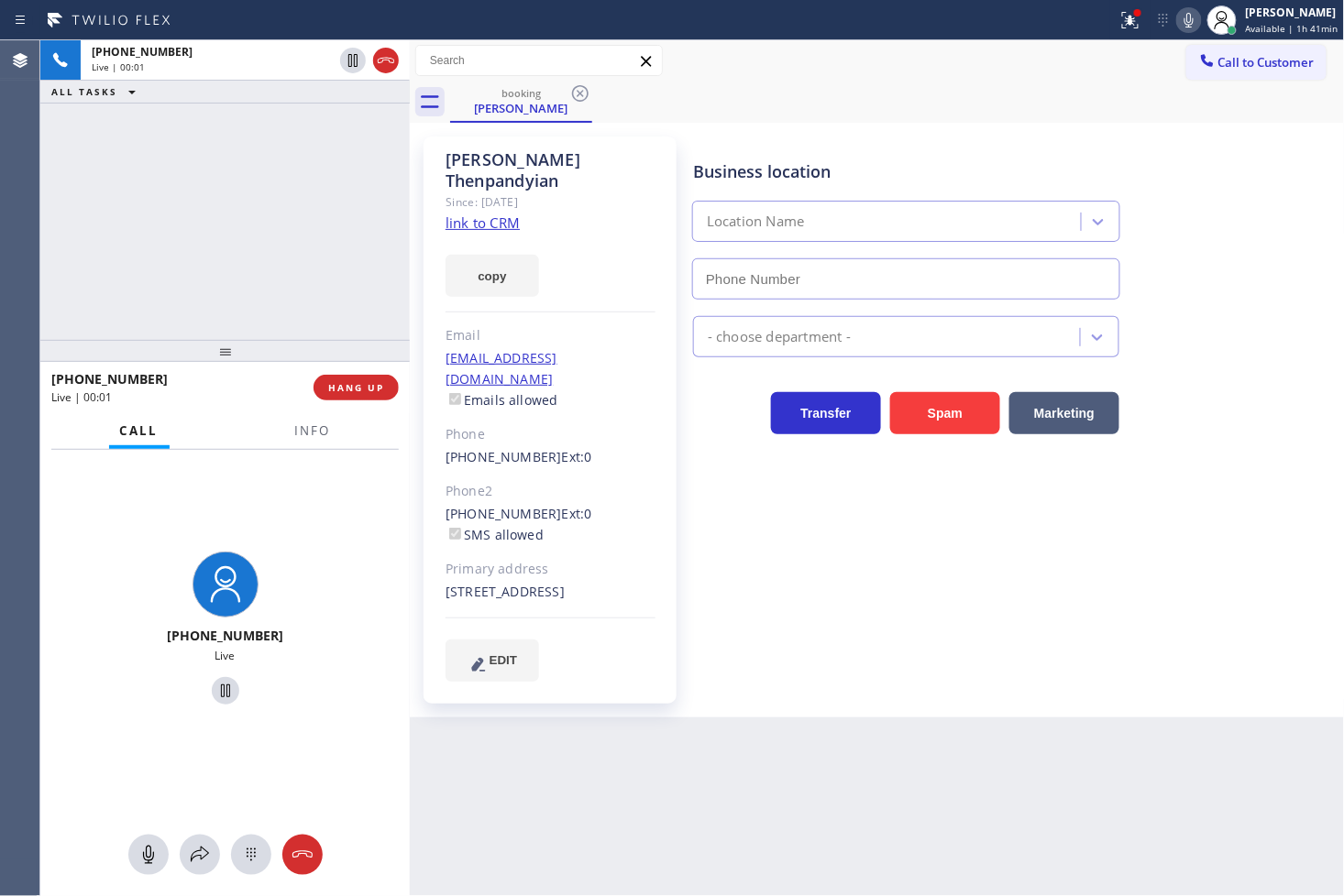
type input "[PHONE_NUMBER]"
click at [483, 214] on link "link to CRM" at bounding box center [483, 222] width 74 height 18
click at [273, 243] on div "[PHONE_NUMBER] Live | 00:50 ALL TASKS ALL TASKS ACTIVE TASKS TASKS IN WRAP UP" at bounding box center [224, 190] width 369 height 300
click at [757, 560] on div "Business location Electrical Land [GEOGRAPHIC_DATA] [PHONE_NUMBER] Electricians…" at bounding box center [1015, 408] width 651 height 535
click at [181, 239] on div "[PHONE_NUMBER] Live | 00:52 ALL TASKS ALL TASKS ACTIVE TASKS TASKS IN WRAP UP" at bounding box center [224, 190] width 369 height 300
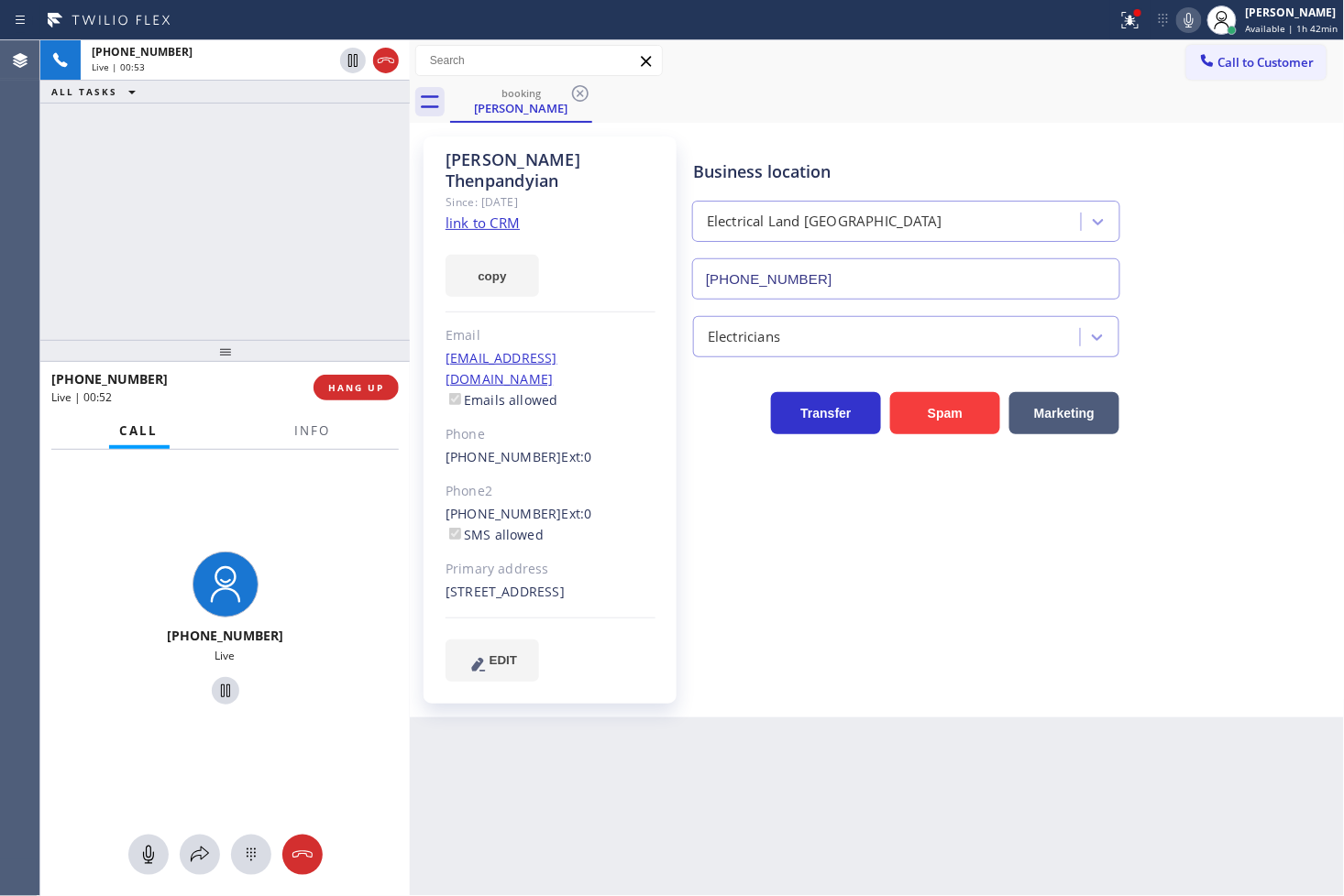
click at [757, 499] on div "Business location Electrical Land [GEOGRAPHIC_DATA] [PHONE_NUMBER] Electricians…" at bounding box center [1015, 408] width 651 height 535
click at [195, 302] on div "[PHONE_NUMBER] Live | 00:58 ALL TASKS ALL TASKS ACTIVE TASKS TASKS IN WRAP UP" at bounding box center [224, 190] width 369 height 300
click at [324, 527] on div "[PHONE_NUMBER] Live" at bounding box center [224, 632] width 369 height 363
click at [318, 450] on div "[PHONE_NUMBER] Live" at bounding box center [224, 632] width 369 height 363
drag, startPoint x: 190, startPoint y: 846, endPoint x: 247, endPoint y: 693, distance: 163.3
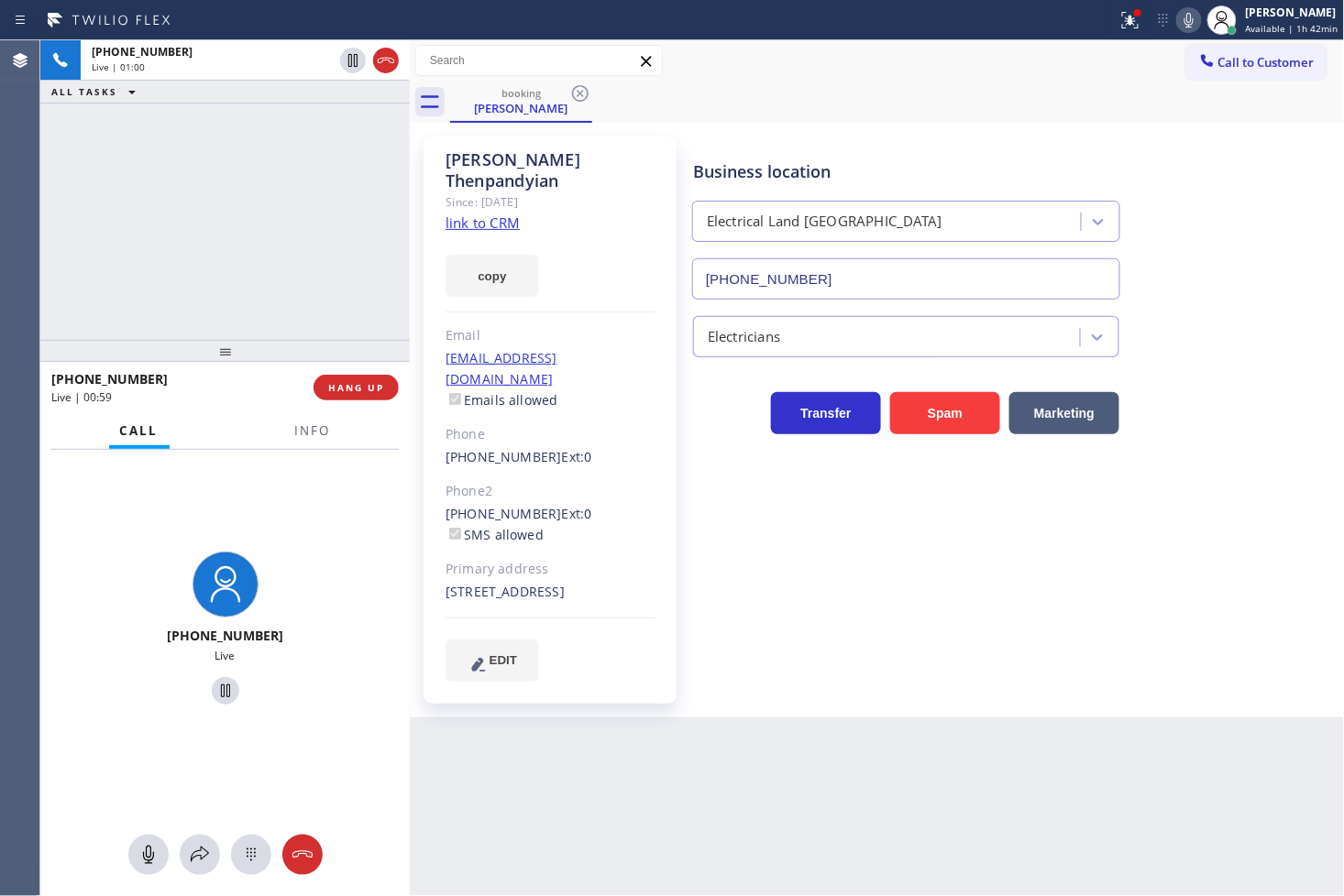
click at [219, 793] on div "[PHONE_NUMBER] Live" at bounding box center [224, 674] width 369 height 448
click at [310, 430] on span "Info" at bounding box center [312, 430] width 35 height 16
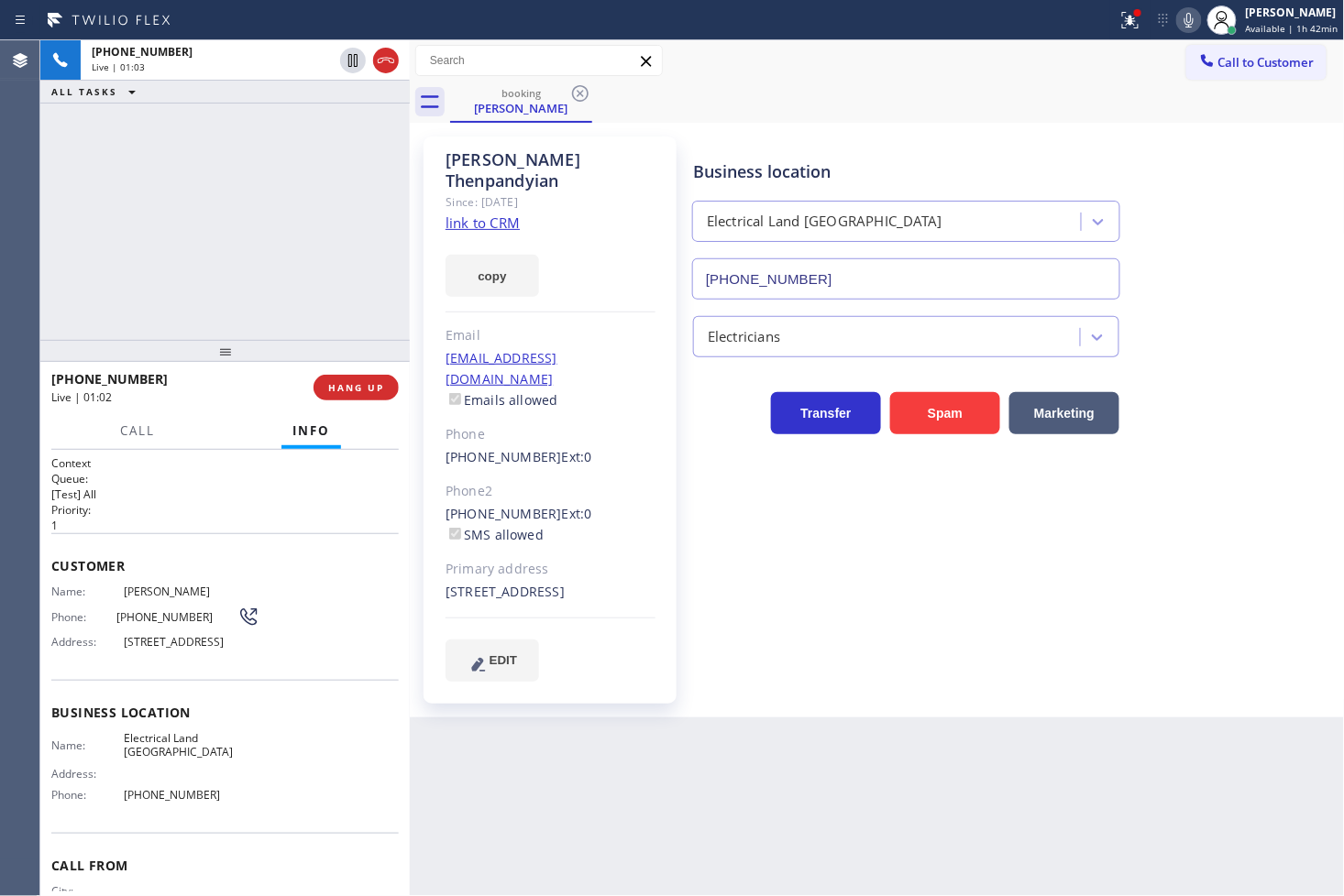
scroll to position [92, 0]
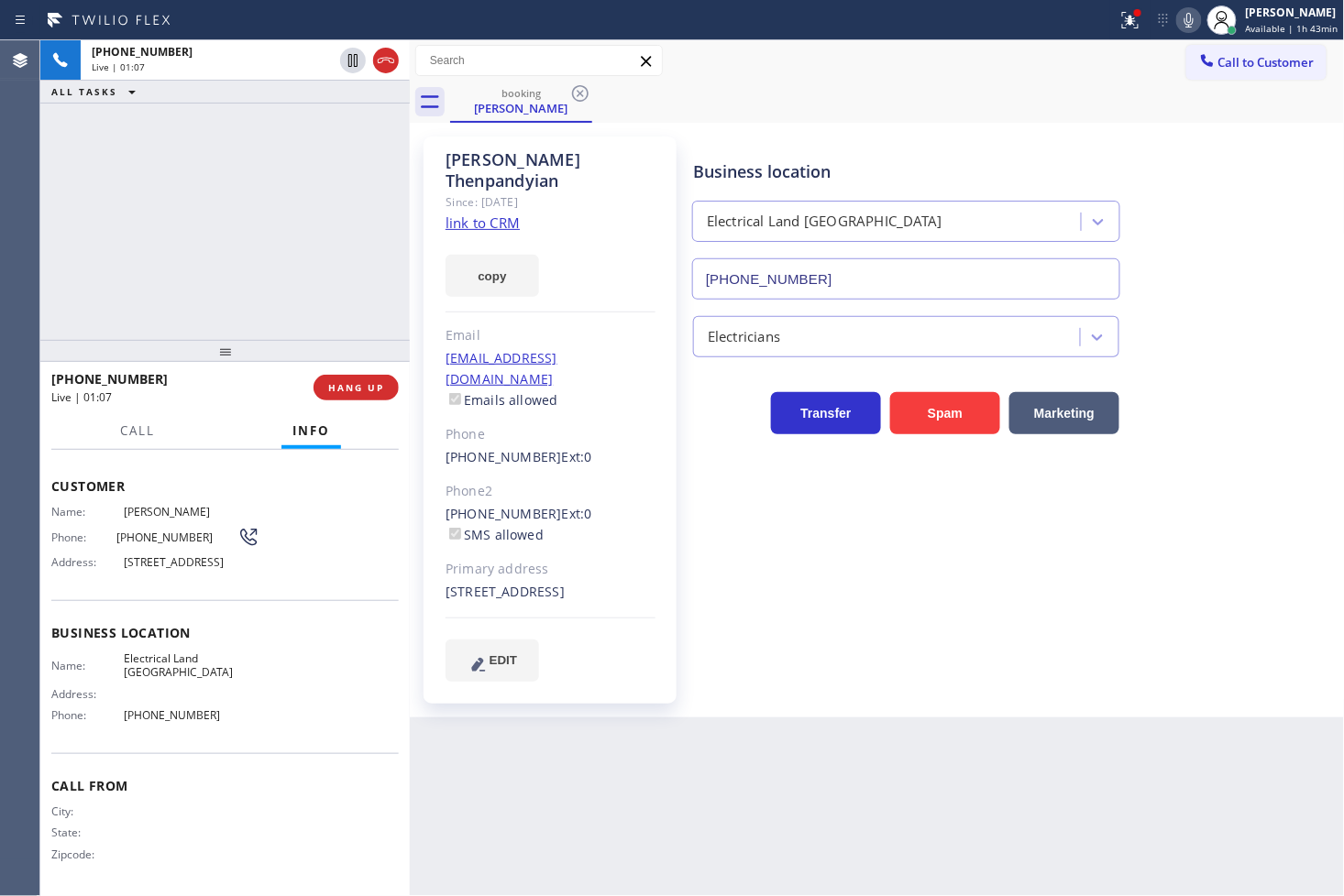
drag, startPoint x: 140, startPoint y: 233, endPoint x: 151, endPoint y: 317, distance: 84.7
click at [141, 239] on div "[PHONE_NUMBER] Live | 01:07 ALL TASKS ALL TASKS ACTIVE TASKS TASKS IN WRAP UP" at bounding box center [224, 190] width 369 height 300
click at [124, 443] on button "Call" at bounding box center [137, 430] width 57 height 35
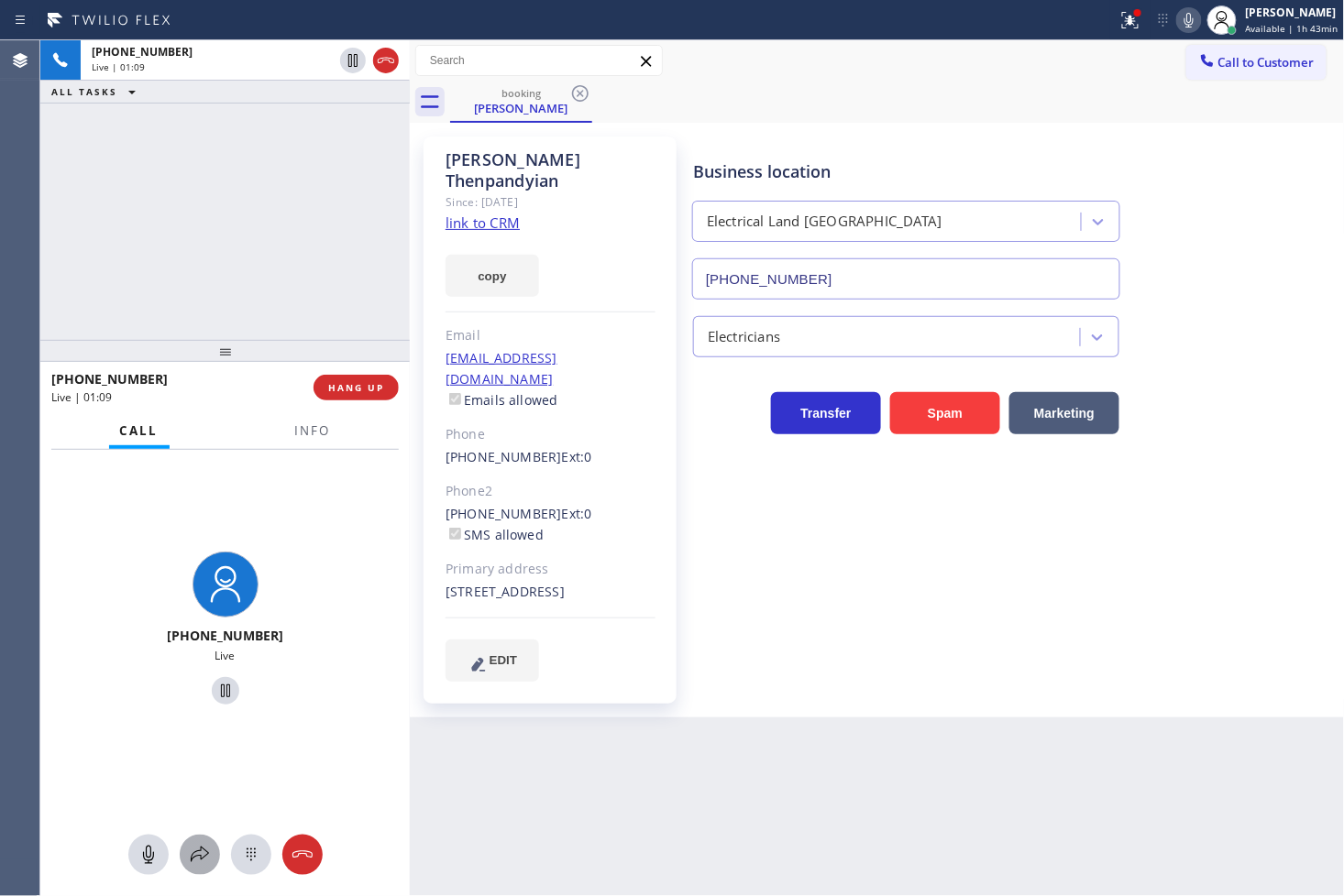
click at [193, 806] on icon at bounding box center [200, 855] width 22 height 22
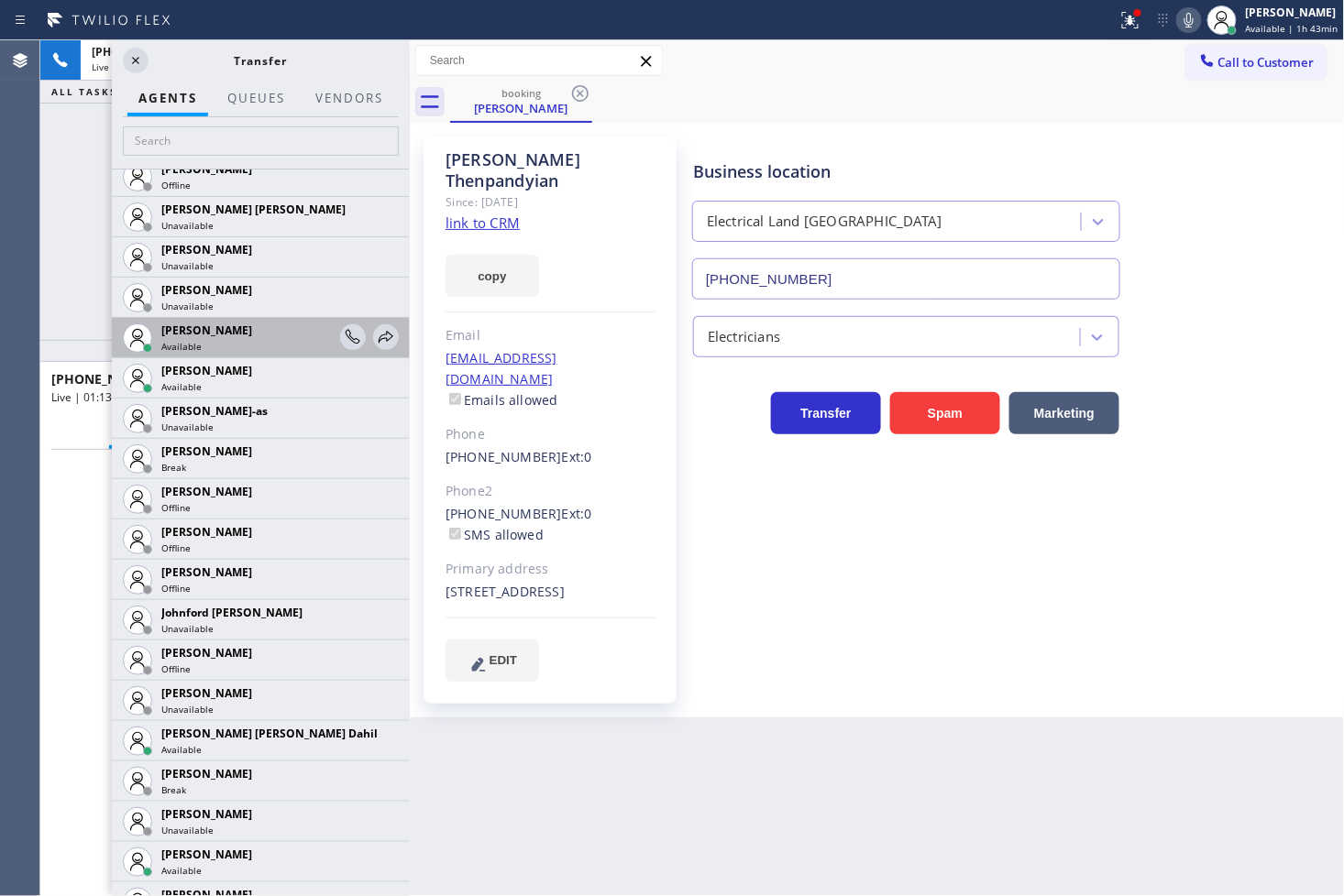
scroll to position [1527, 0]
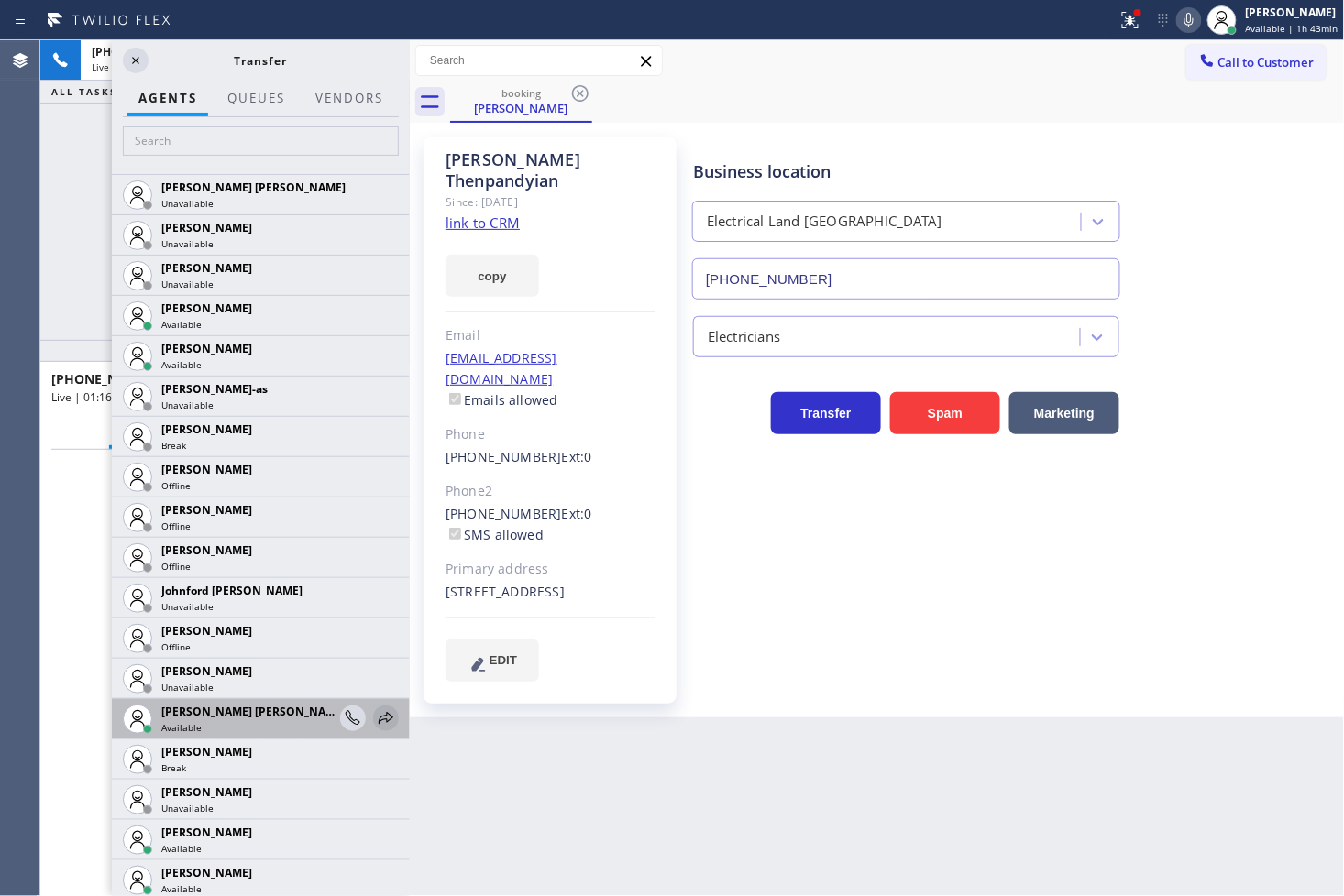
click at [375, 712] on icon at bounding box center [386, 718] width 22 height 22
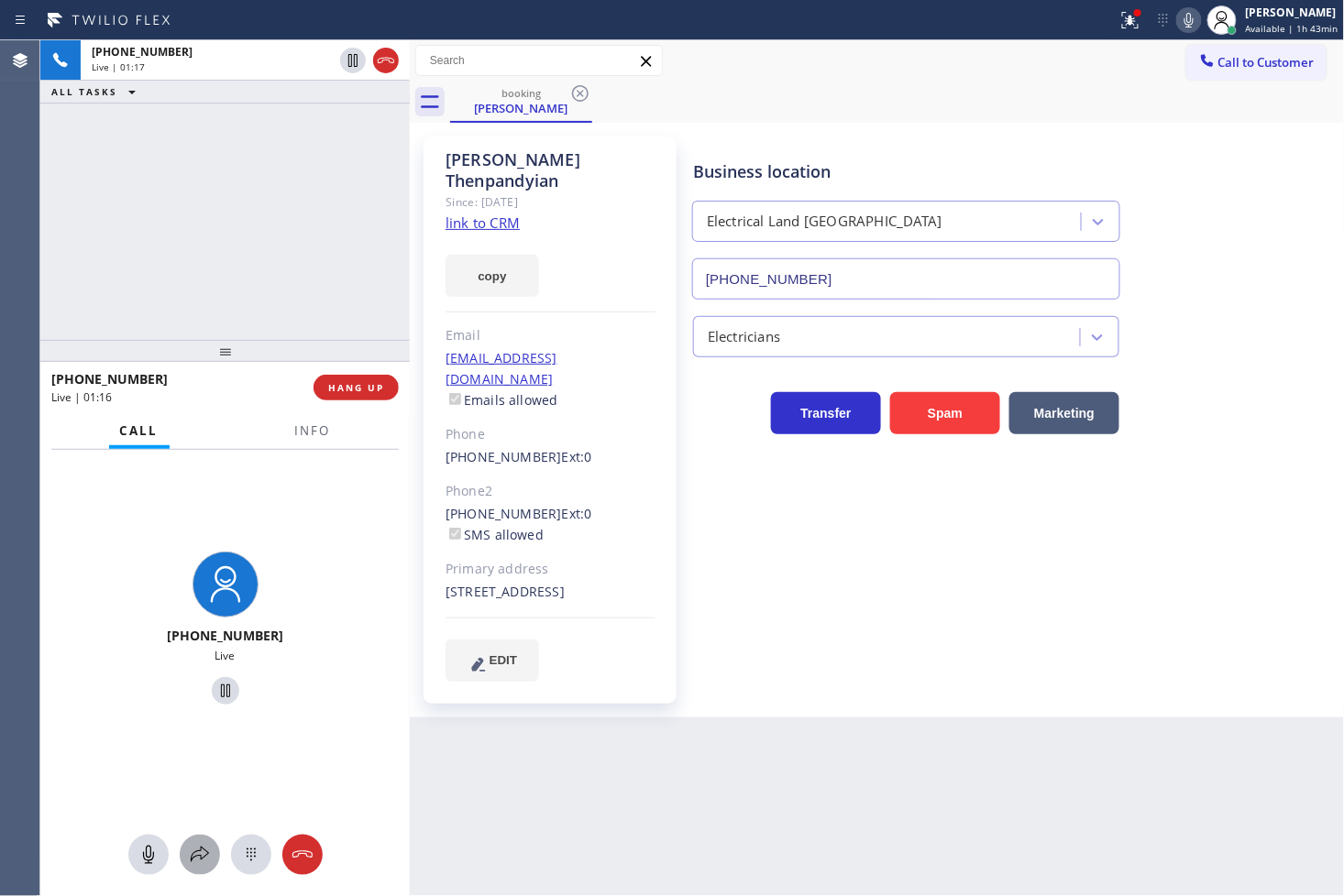
click at [194, 806] on icon at bounding box center [200, 855] width 22 height 22
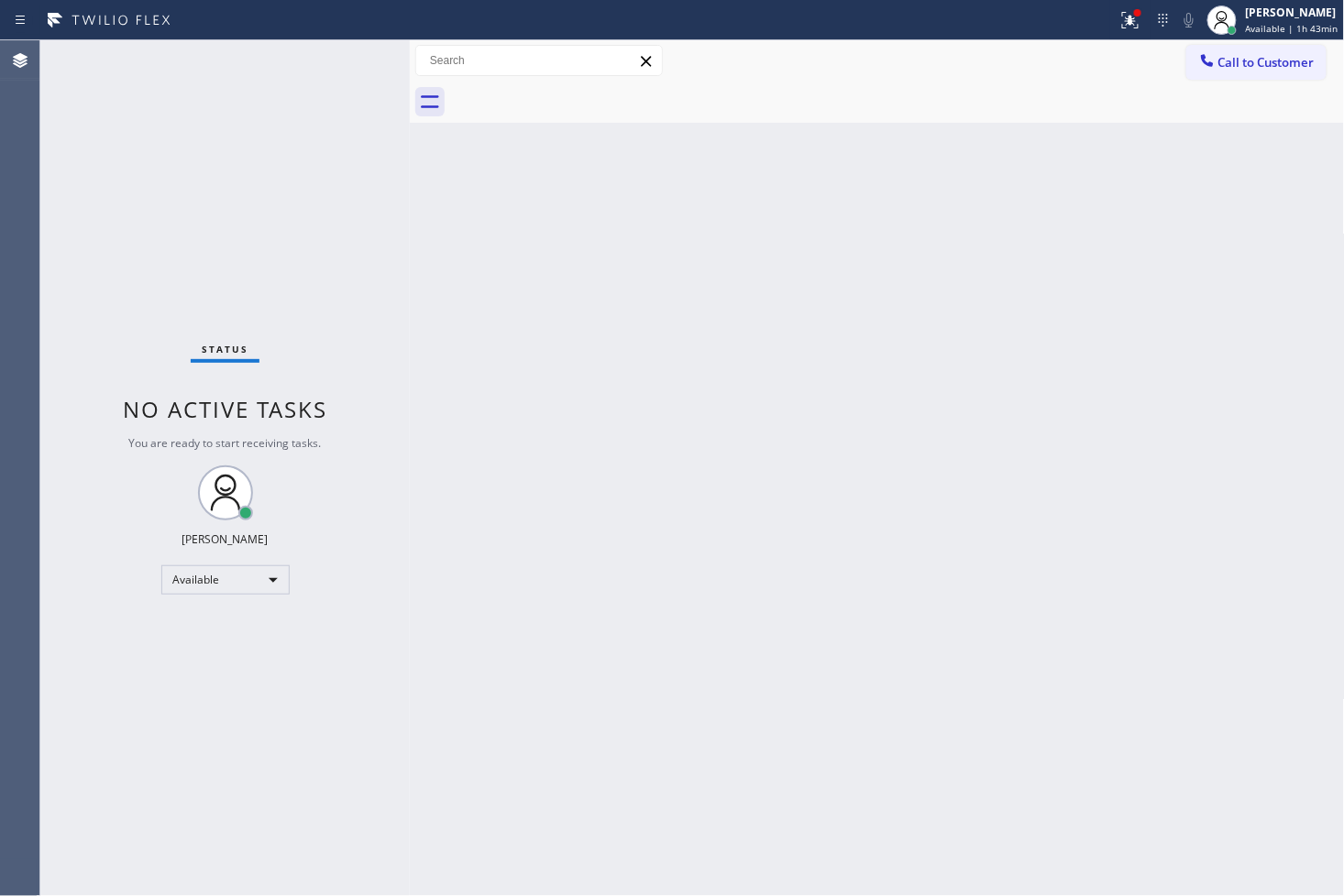
click at [579, 303] on div "Back to Dashboard Change Sender ID Customers Technicians Select a contact Outbo…" at bounding box center [877, 468] width 935 height 856
drag, startPoint x: 132, startPoint y: 218, endPoint x: 158, endPoint y: 145, distance: 77.5
click at [132, 213] on div "Status No active tasks You are ready to start receiving tasks. [PERSON_NAME]" at bounding box center [224, 468] width 369 height 856
click at [280, 42] on div "Status No active tasks You are ready to start receiving tasks. [PERSON_NAME]" at bounding box center [224, 468] width 369 height 856
click at [315, 62] on div "Status No active tasks You are ready to start receiving tasks. [PERSON_NAME]" at bounding box center [224, 468] width 369 height 856
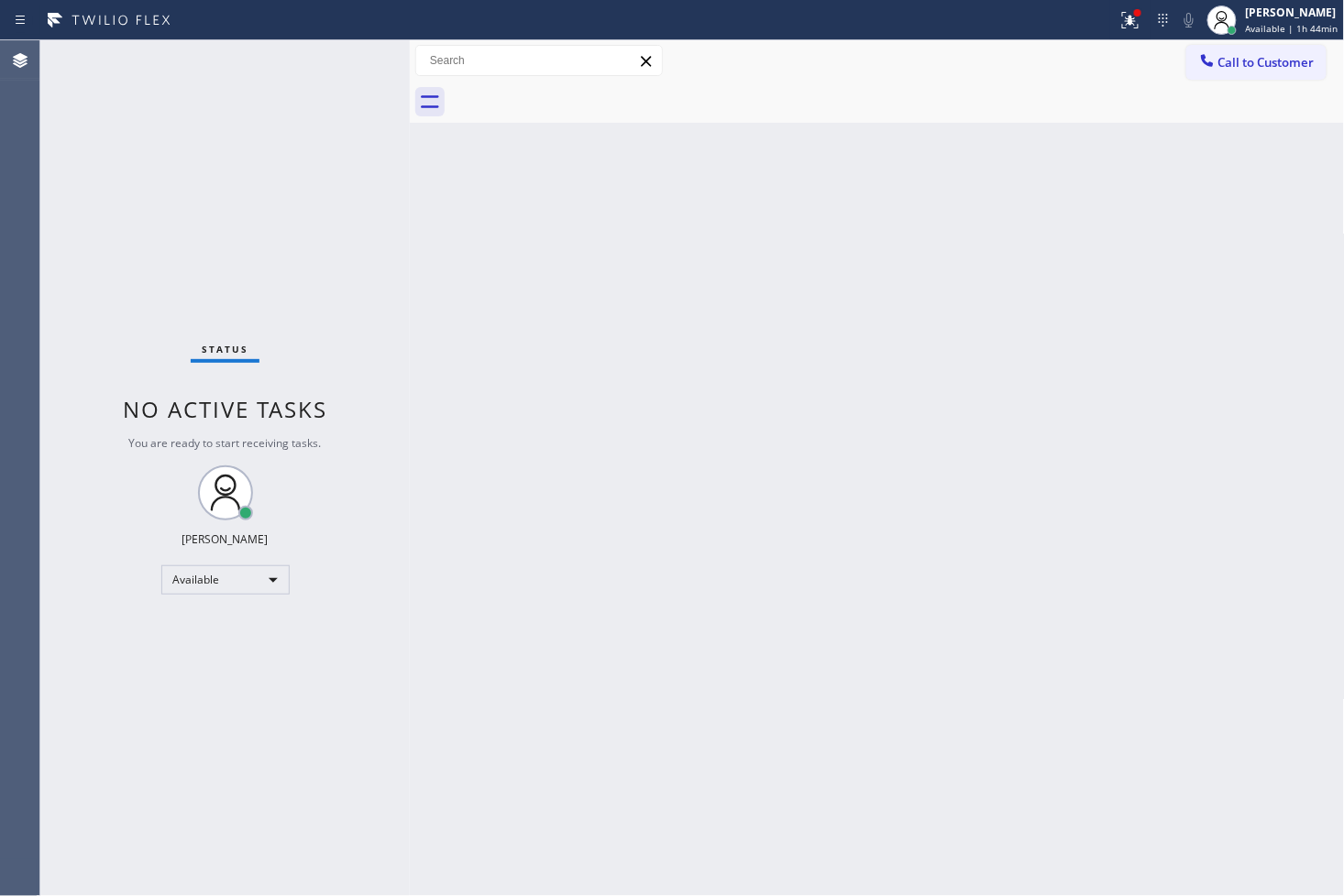
drag, startPoint x: 309, startPoint y: 172, endPoint x: 308, endPoint y: 157, distance: 15.0
click at [313, 169] on div "Status No active tasks You are ready to start receiving tasks. [PERSON_NAME]" at bounding box center [224, 468] width 369 height 856
click at [308, 157] on div "Status No active tasks You are ready to start receiving tasks. [PERSON_NAME]" at bounding box center [224, 468] width 369 height 856
click at [774, 483] on div "Back to Dashboard Change Sender ID Customers Technicians Select a contact Outbo…" at bounding box center [877, 468] width 935 height 856
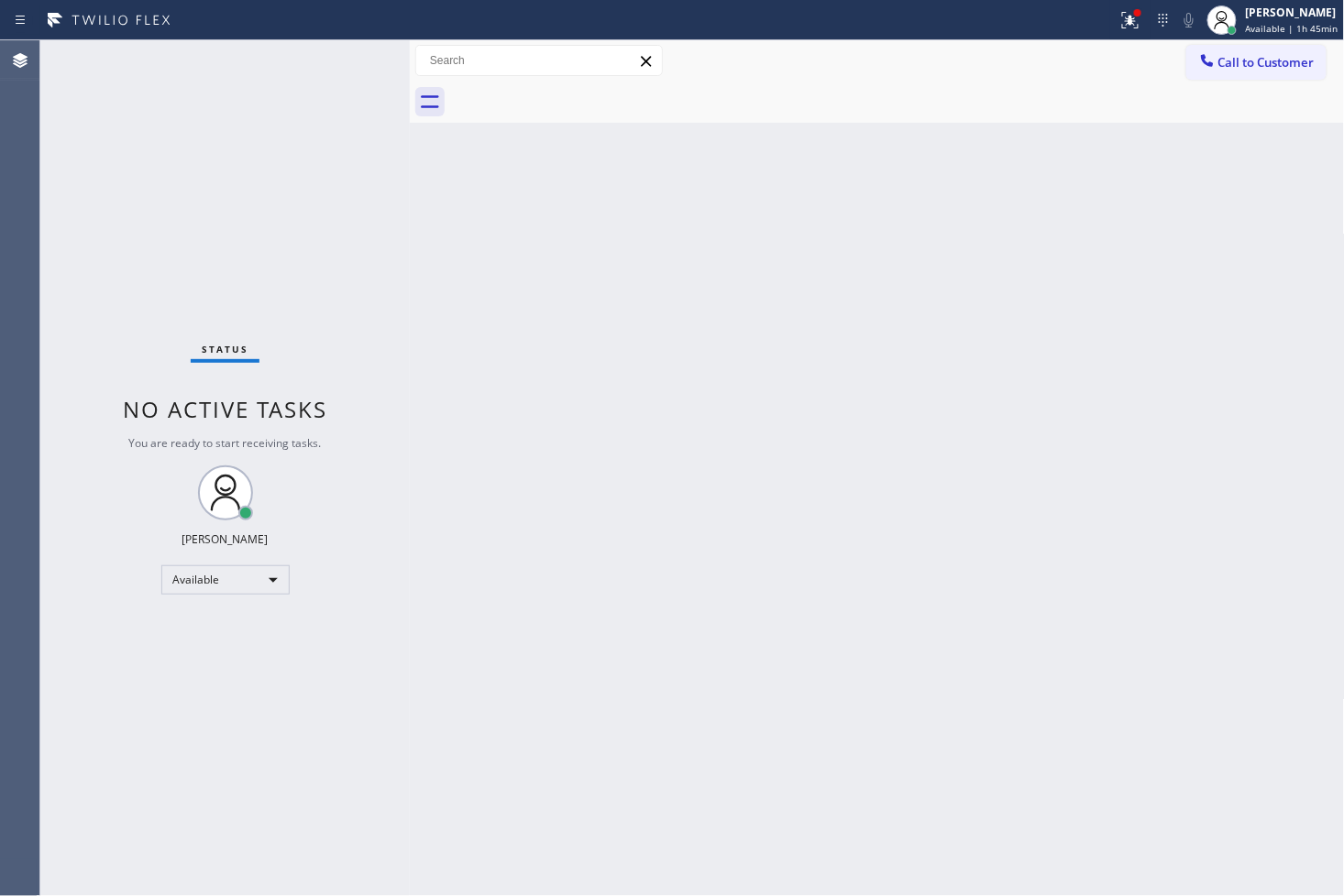
click at [683, 653] on div "Back to Dashboard Change Sender ID Customers Technicians Select a contact Outbo…" at bounding box center [877, 468] width 935 height 856
click at [276, 582] on div "Available" at bounding box center [225, 580] width 128 height 30
click at [234, 670] on li "Break" at bounding box center [223, 673] width 125 height 22
